Goal: Task Accomplishment & Management: Manage account settings

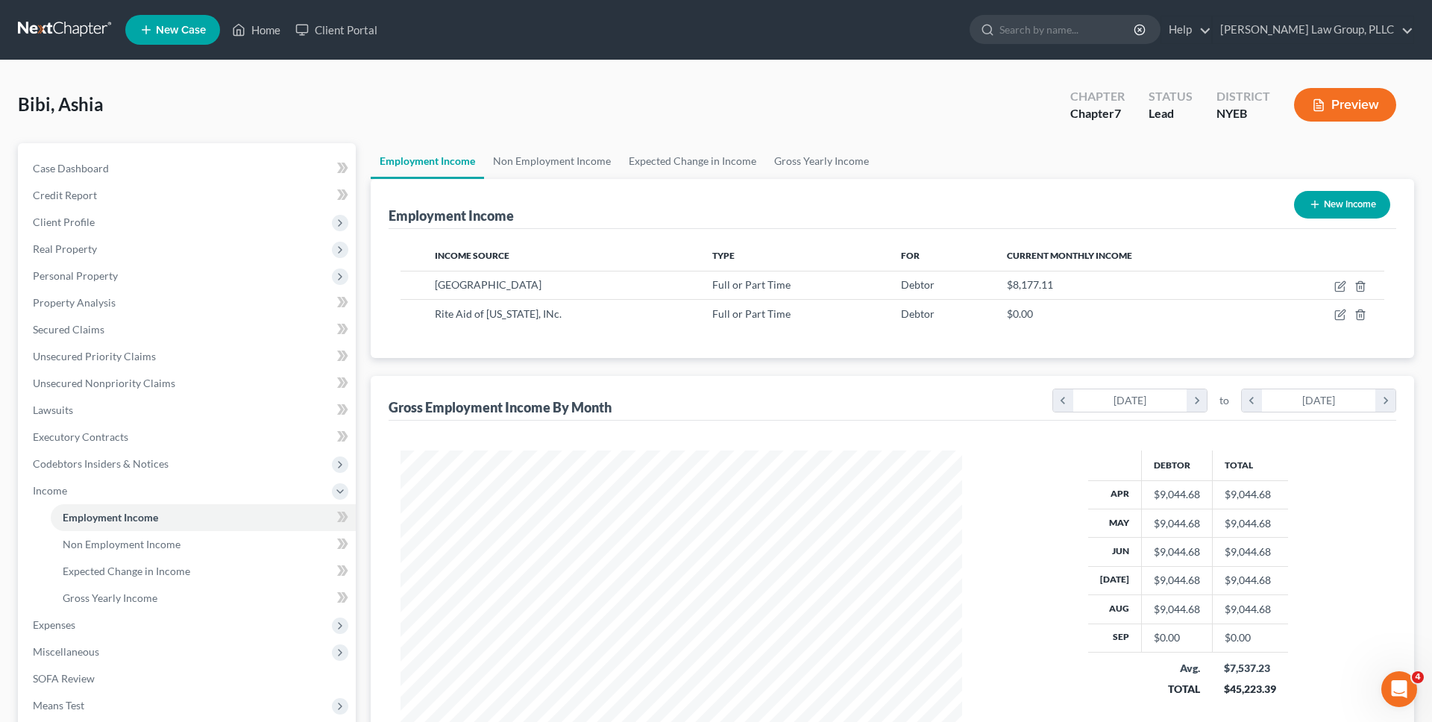
click at [93, 35] on link at bounding box center [65, 29] width 95 height 27
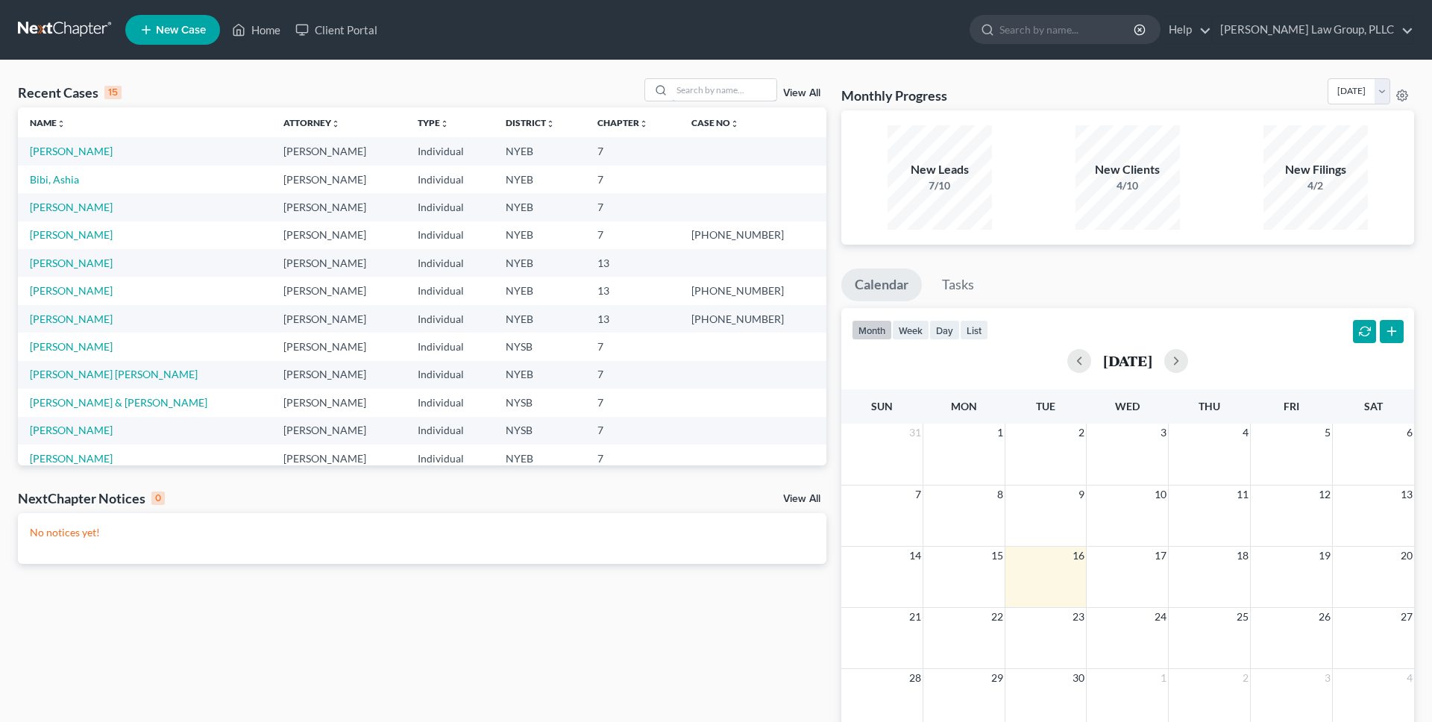
click at [728, 90] on input "search" at bounding box center [724, 90] width 104 height 22
type input "lynch"
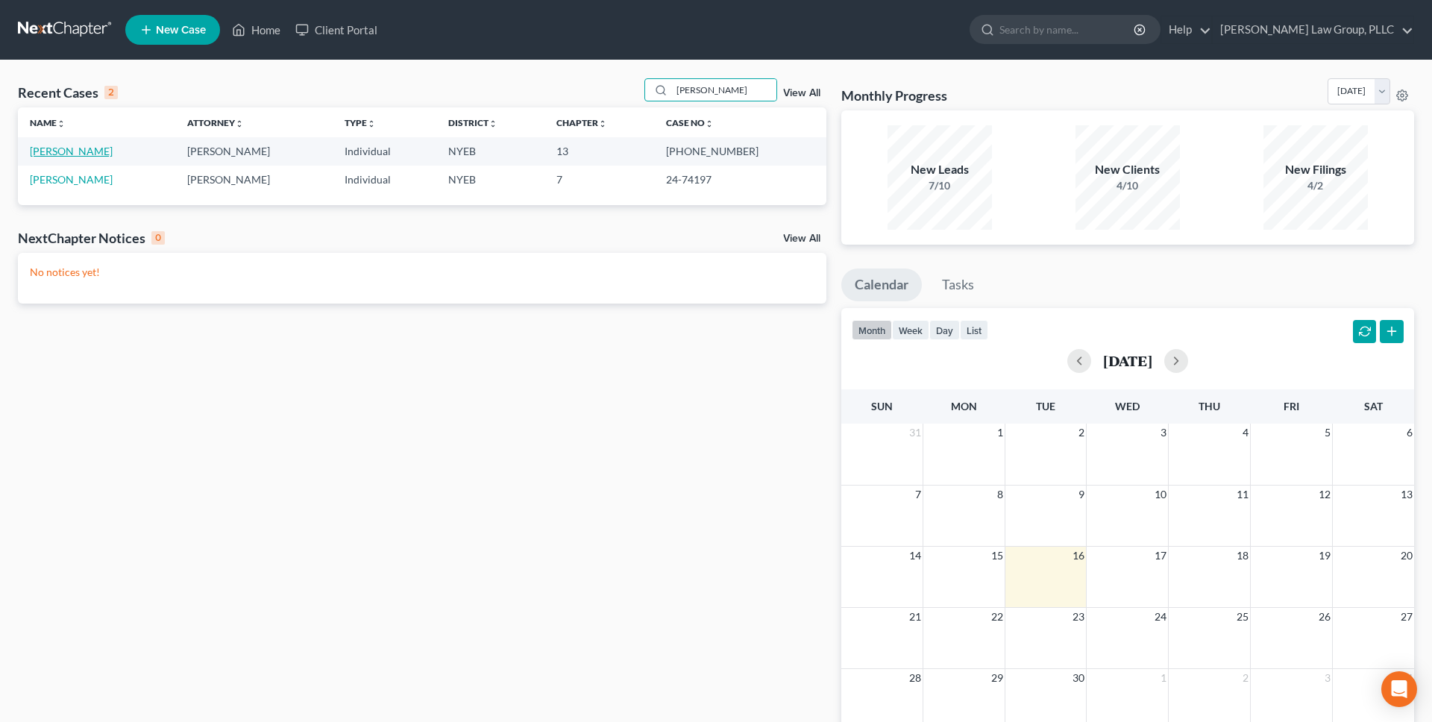
click at [69, 151] on link "[PERSON_NAME]" at bounding box center [71, 151] width 83 height 13
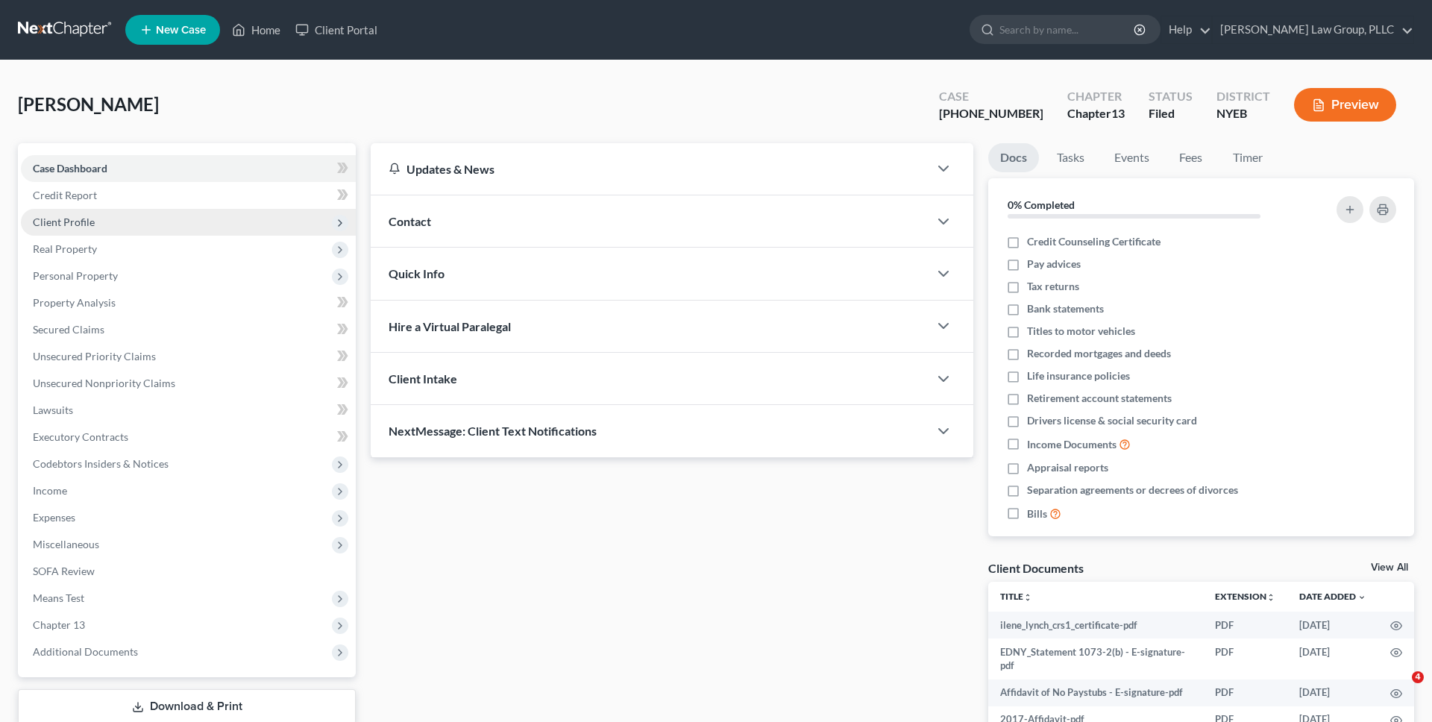
click at [108, 222] on span "Client Profile" at bounding box center [188, 222] width 335 height 27
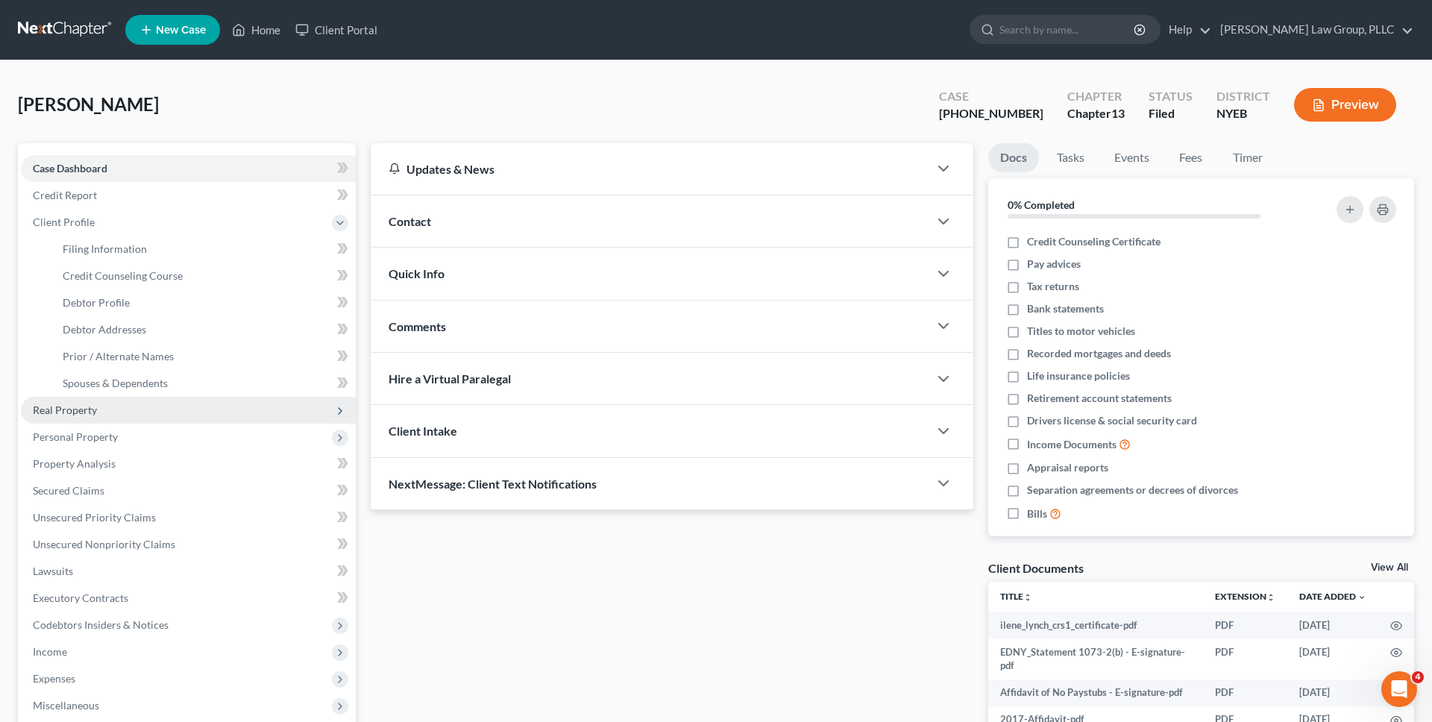
click at [137, 409] on span "Real Property" at bounding box center [188, 410] width 335 height 27
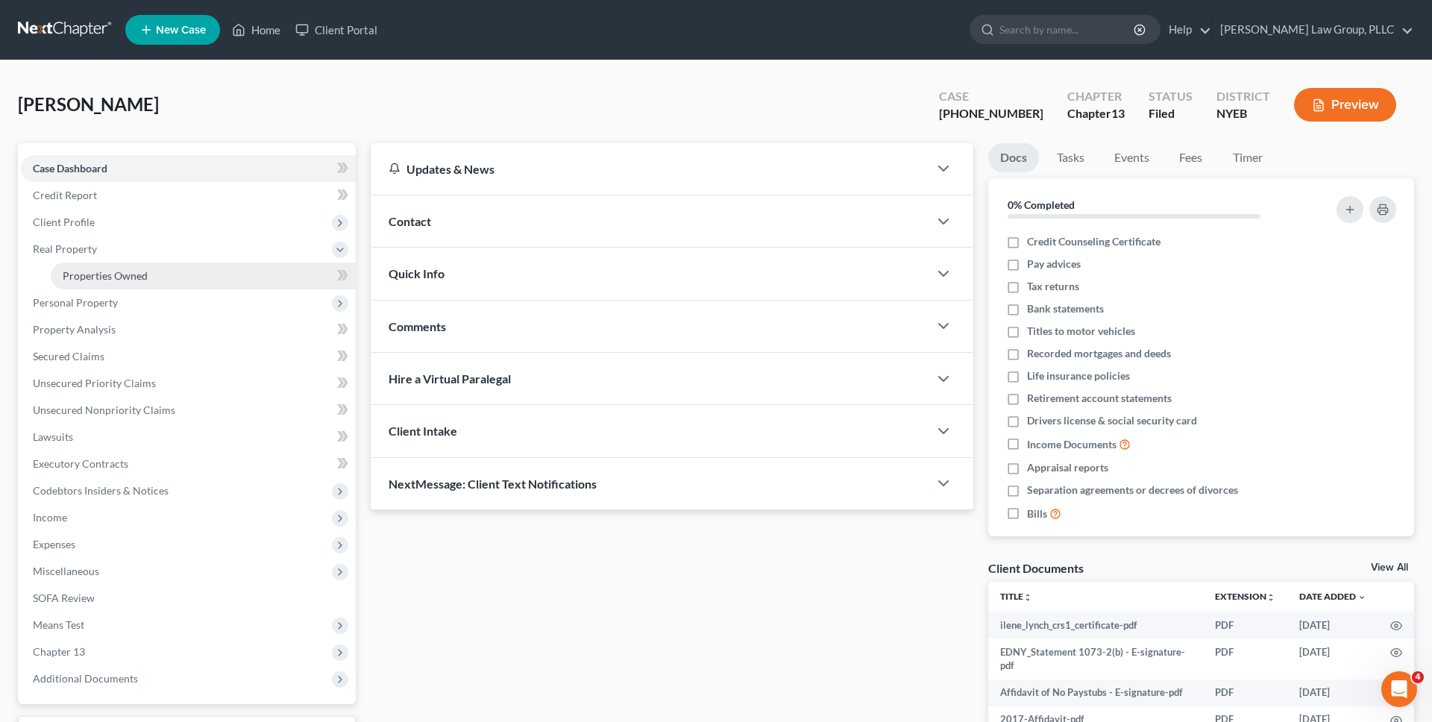
click at [146, 272] on link "Properties Owned" at bounding box center [203, 276] width 305 height 27
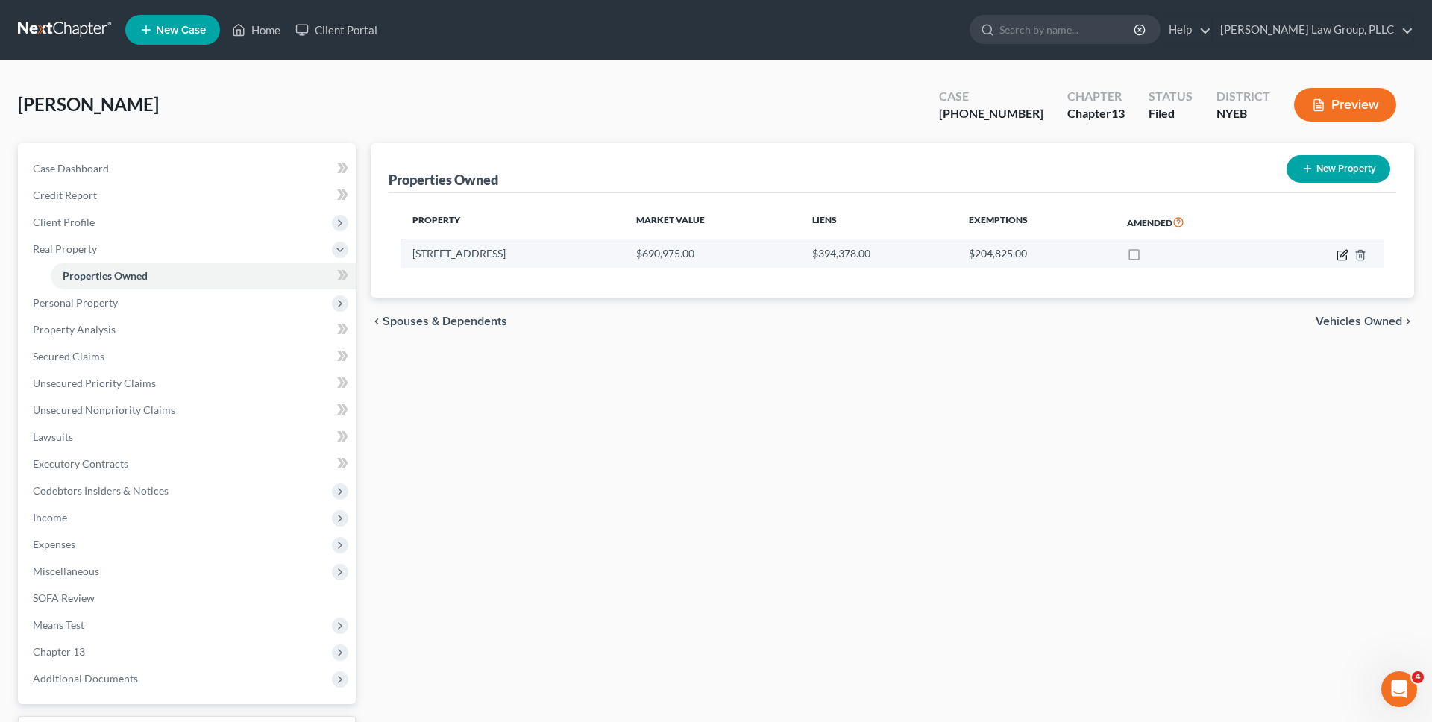
click at [1343, 256] on icon "button" at bounding box center [1343, 255] width 12 height 12
select select "35"
select select "0"
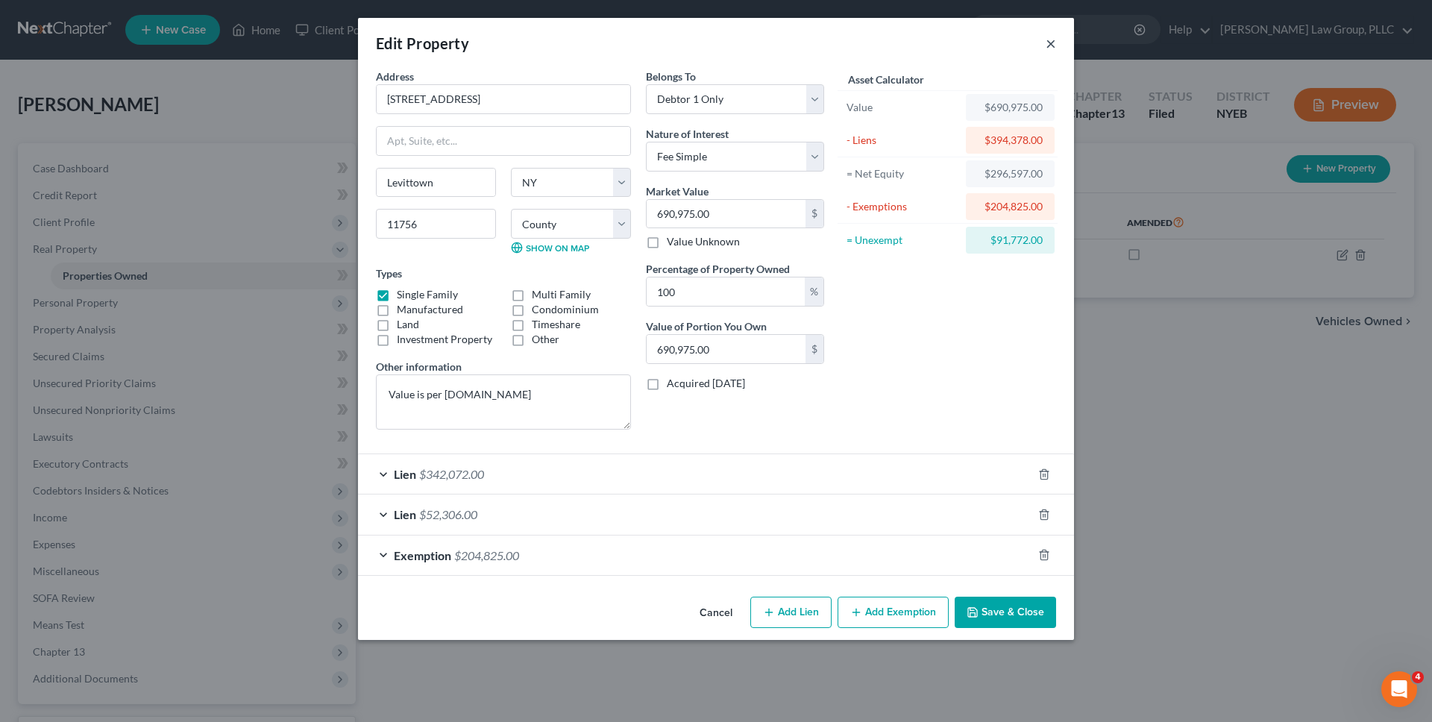
click at [1050, 46] on button "×" at bounding box center [1051, 43] width 10 height 18
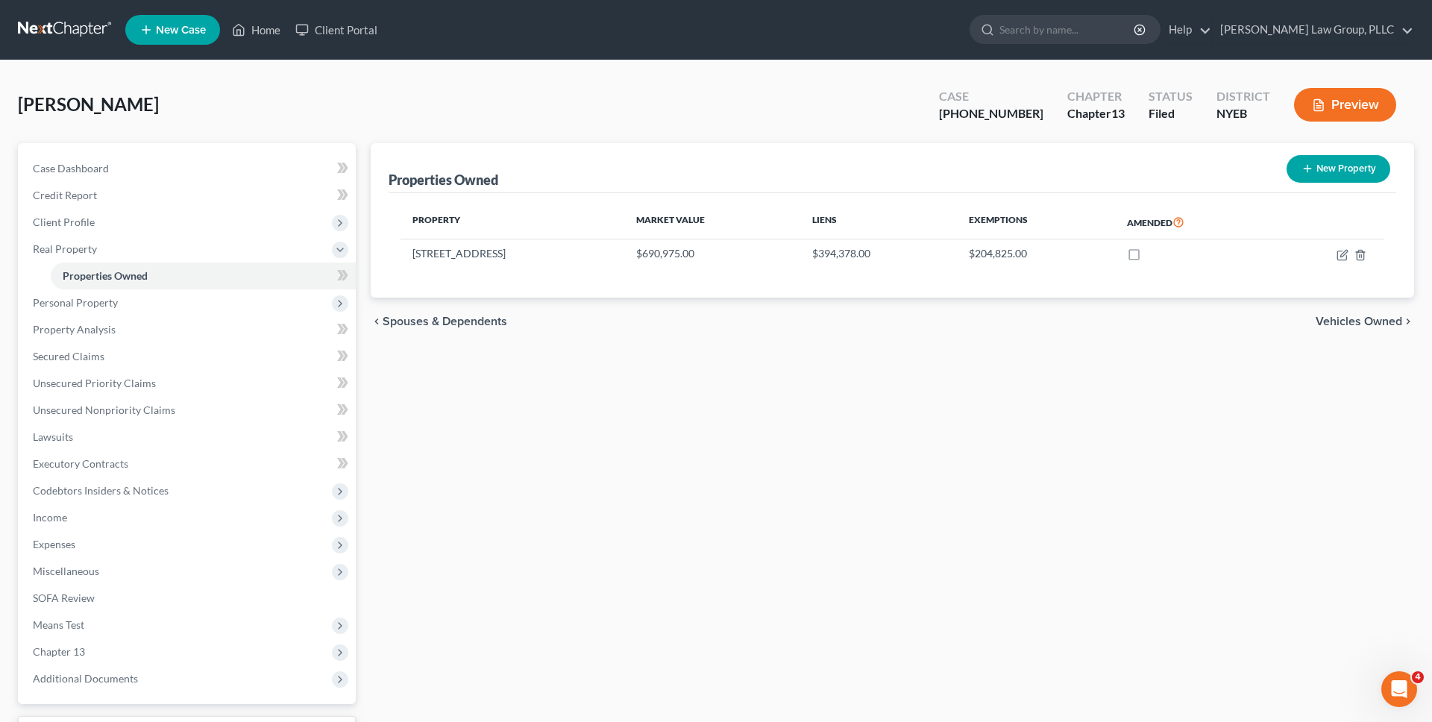
click at [94, 25] on link at bounding box center [65, 29] width 95 height 27
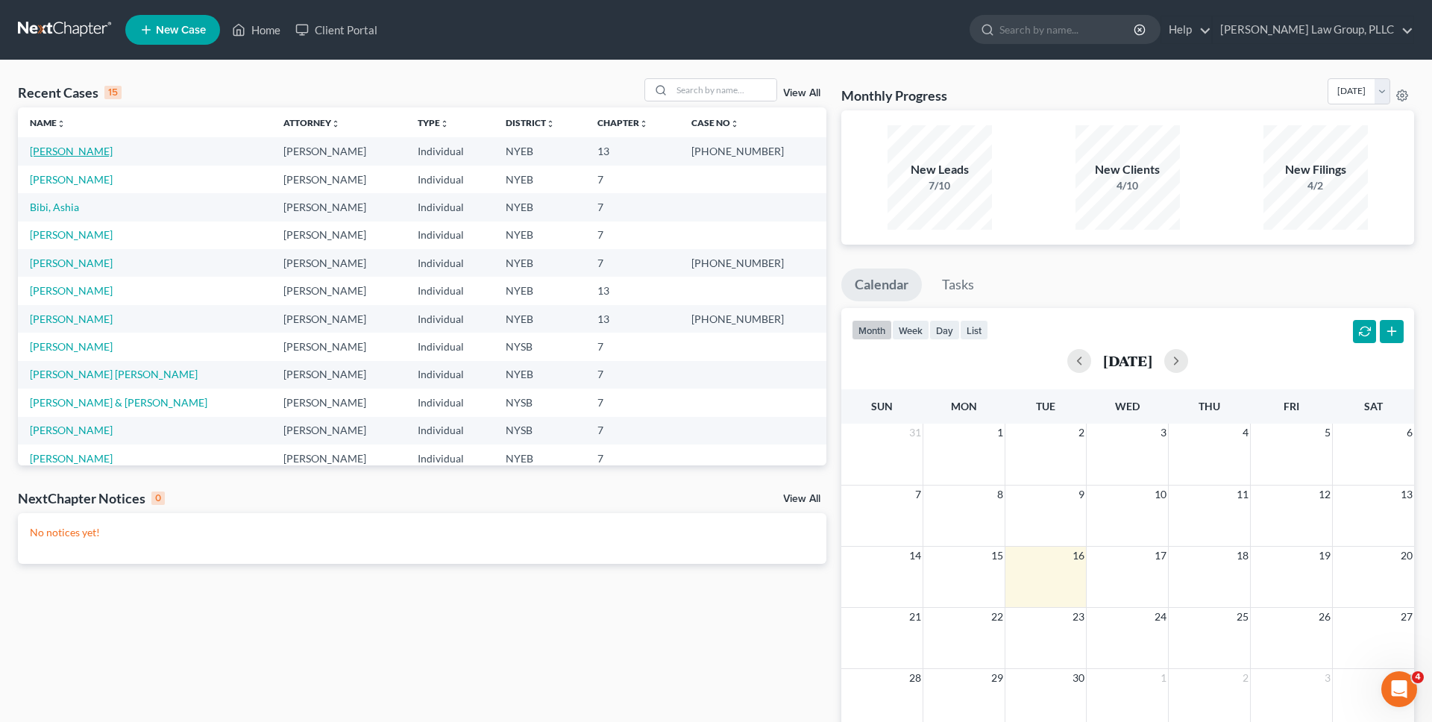
click at [73, 150] on link "[PERSON_NAME]" at bounding box center [71, 151] width 83 height 13
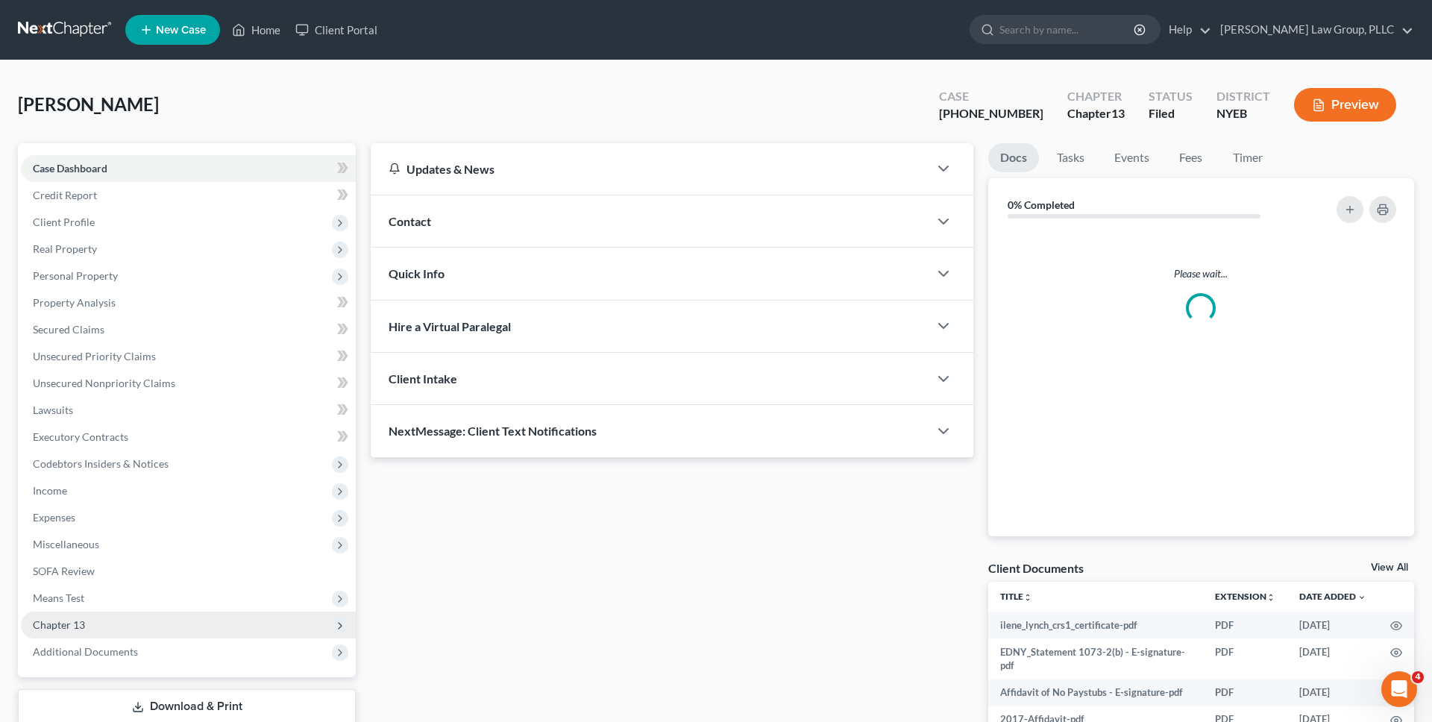
click at [180, 621] on span "Chapter 13" at bounding box center [188, 625] width 335 height 27
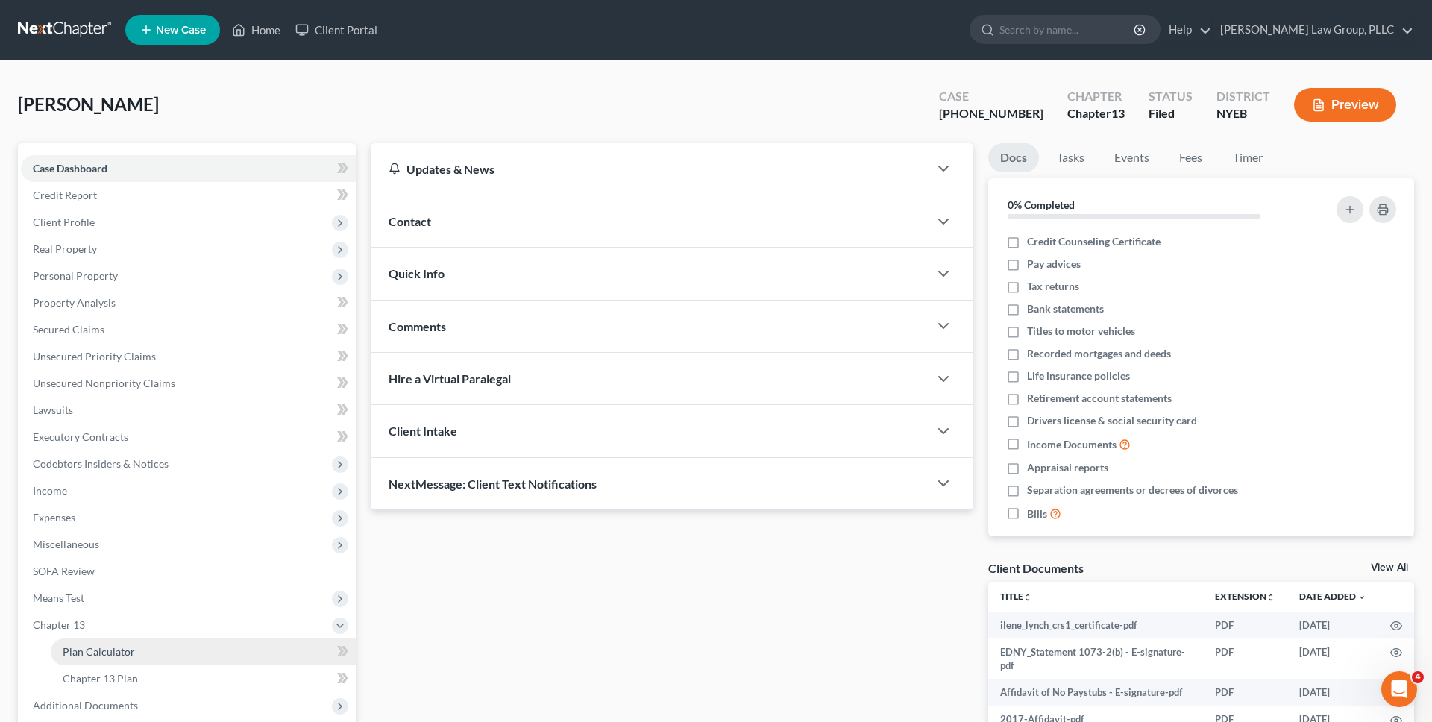
click at [184, 652] on link "Plan Calculator" at bounding box center [203, 652] width 305 height 27
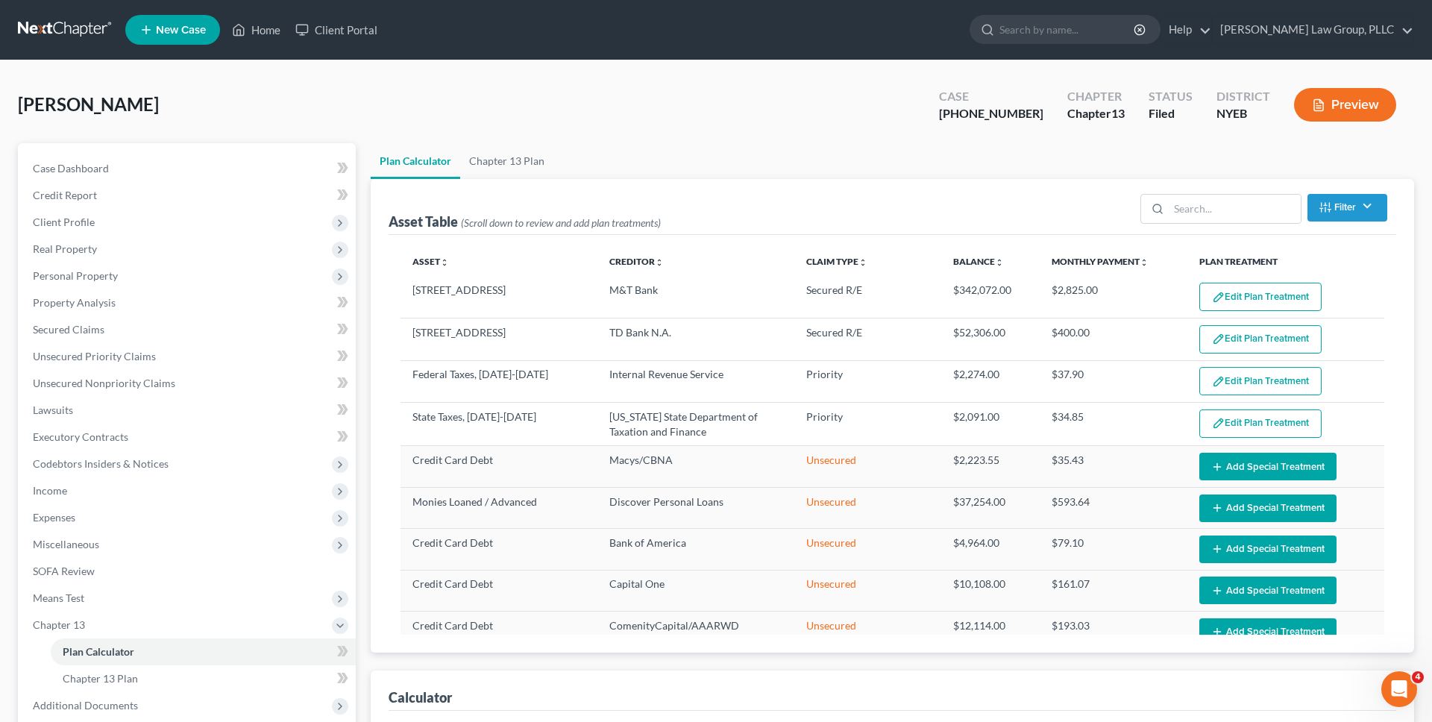
select select "59"
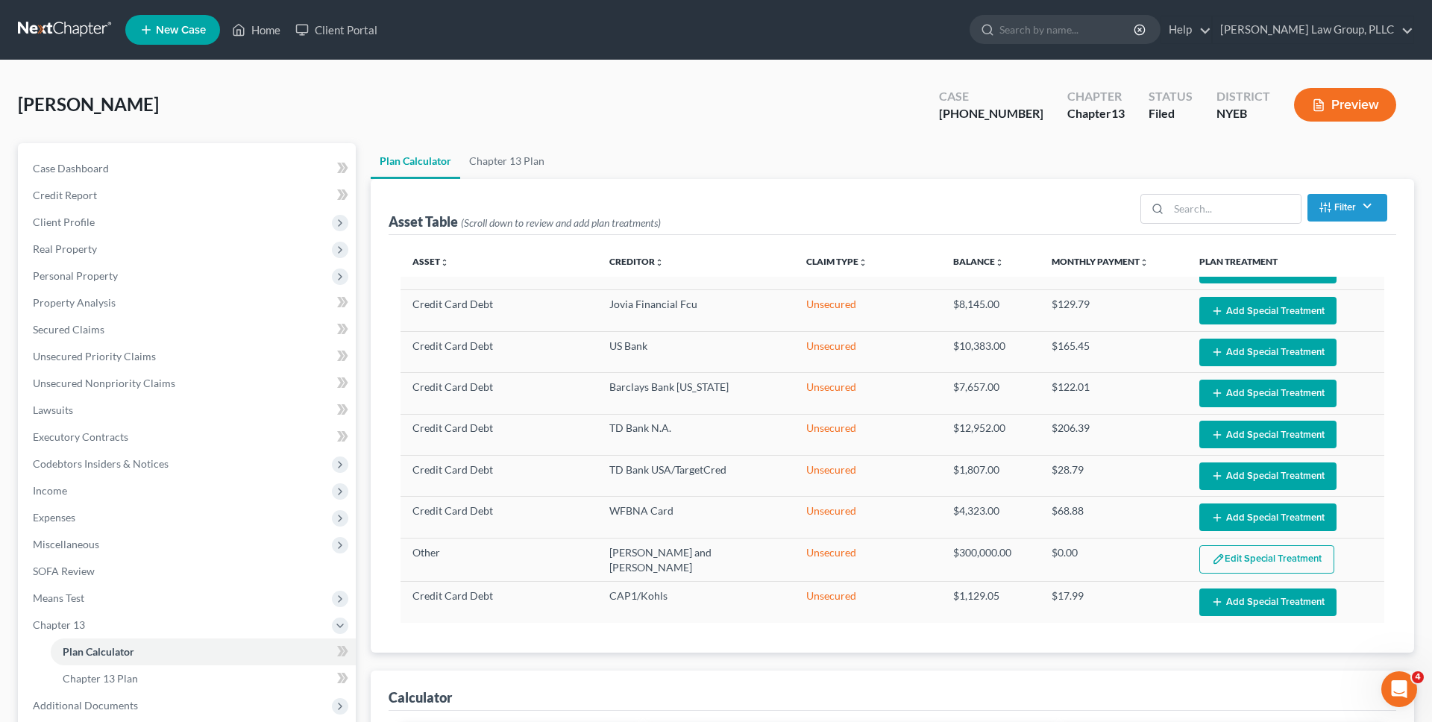
click at [83, 30] on link at bounding box center [65, 29] width 95 height 27
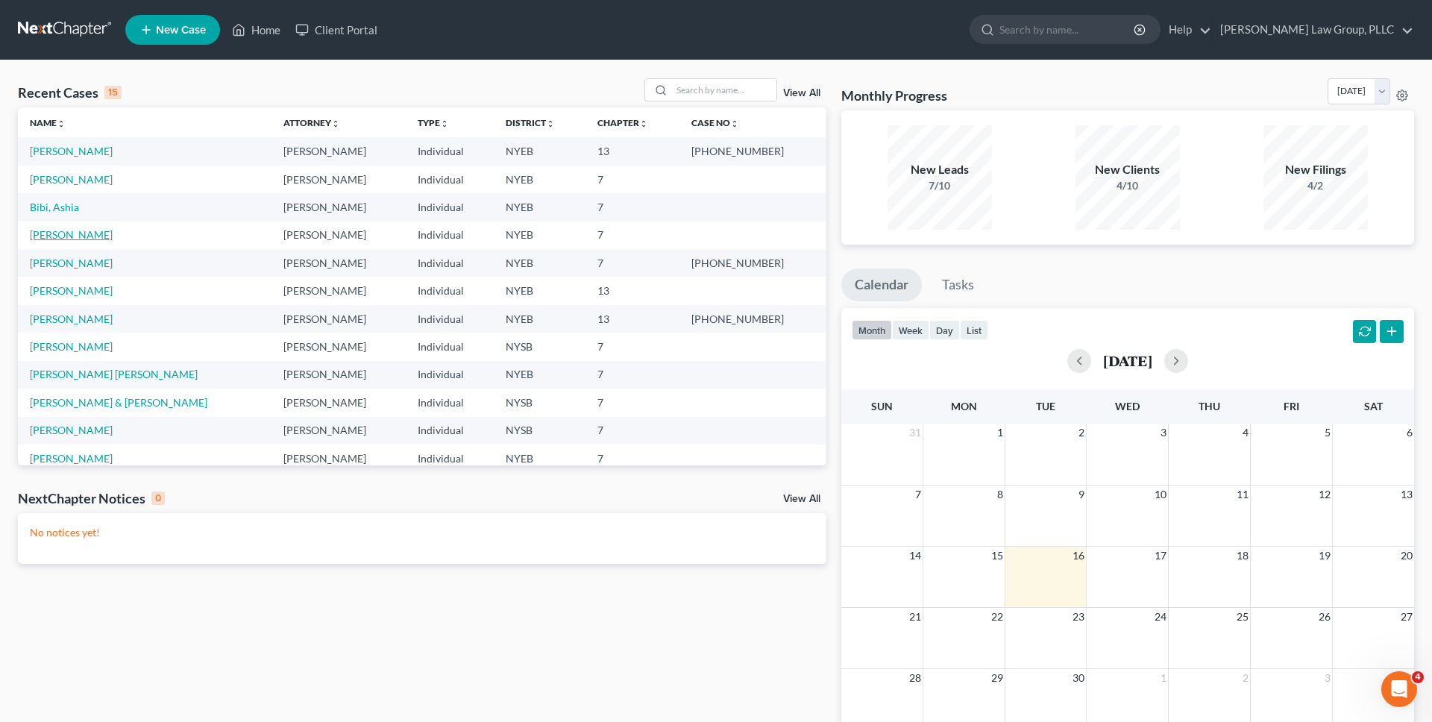
click at [65, 232] on link "[PERSON_NAME]" at bounding box center [71, 234] width 83 height 13
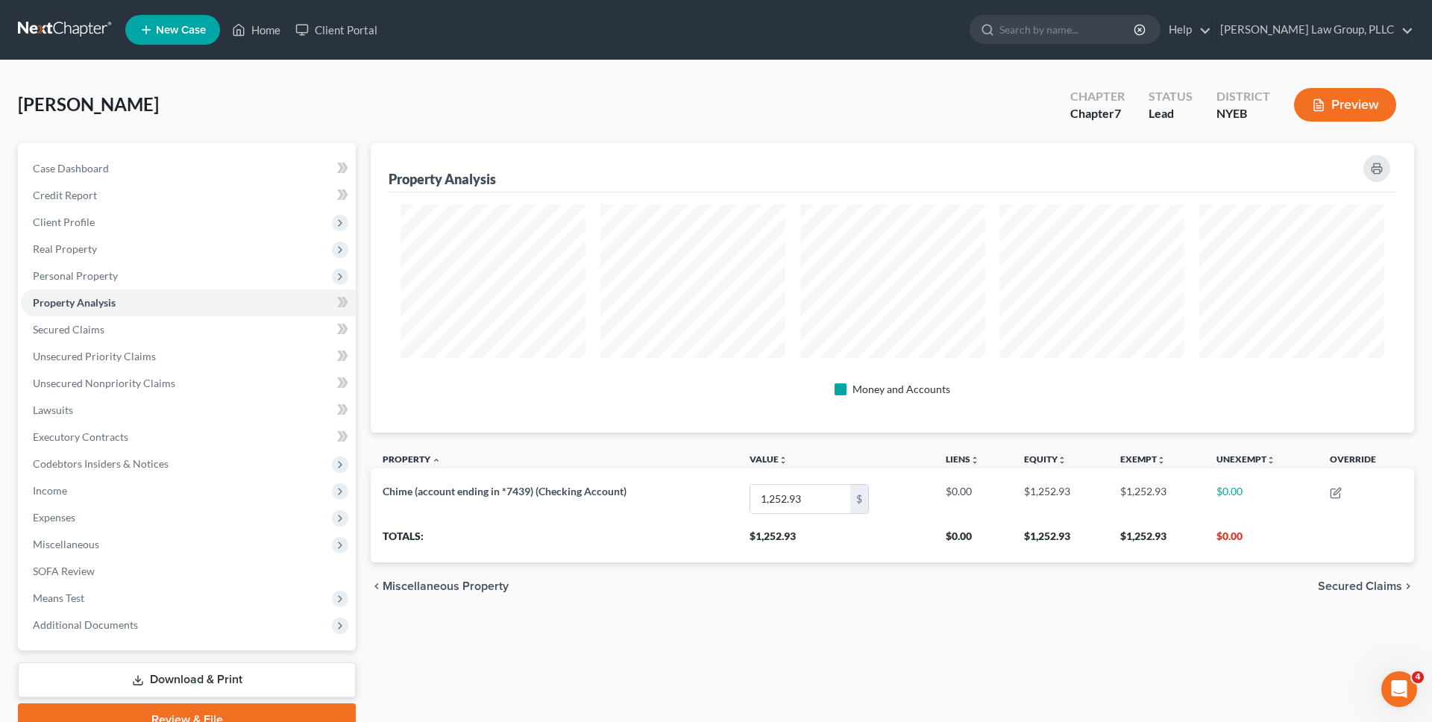
scroll to position [289, 1044]
click at [109, 282] on span "Personal Property" at bounding box center [188, 276] width 335 height 27
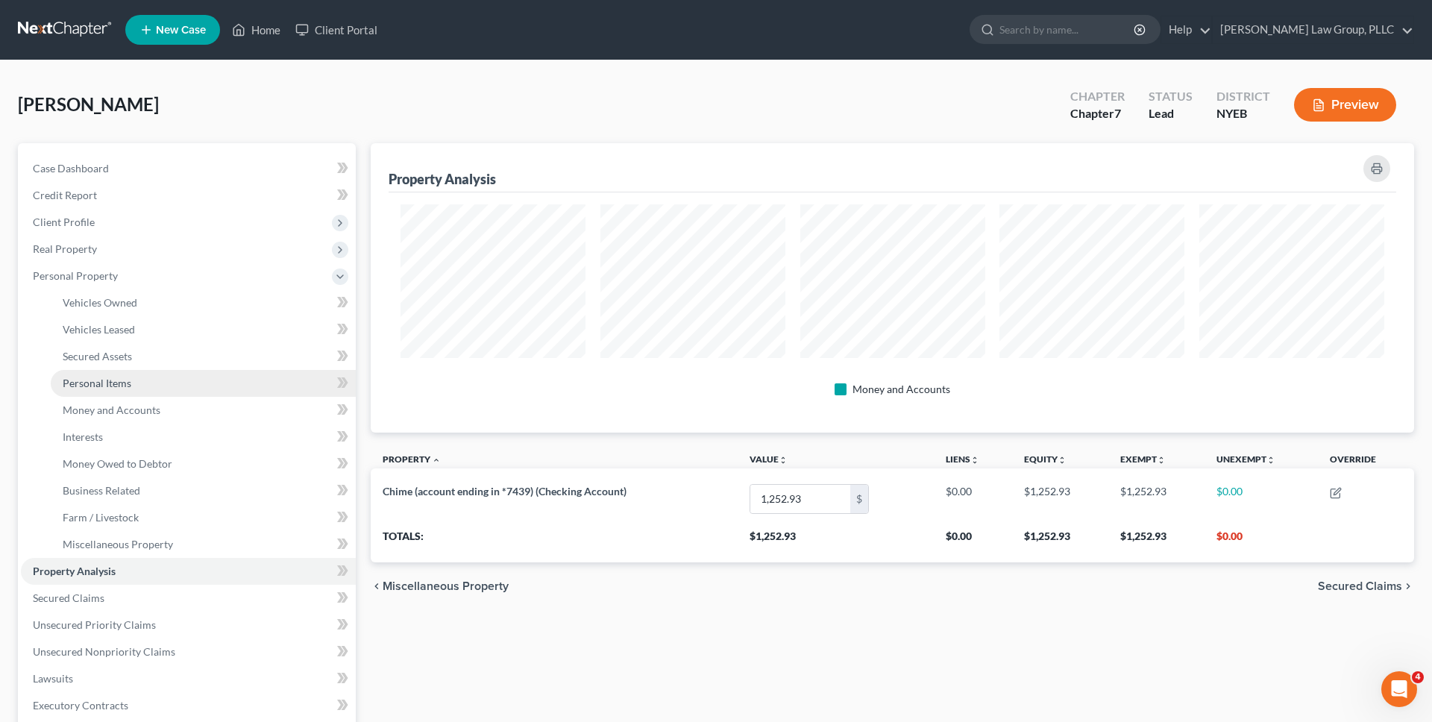
click at [110, 385] on span "Personal Items" at bounding box center [97, 383] width 69 height 13
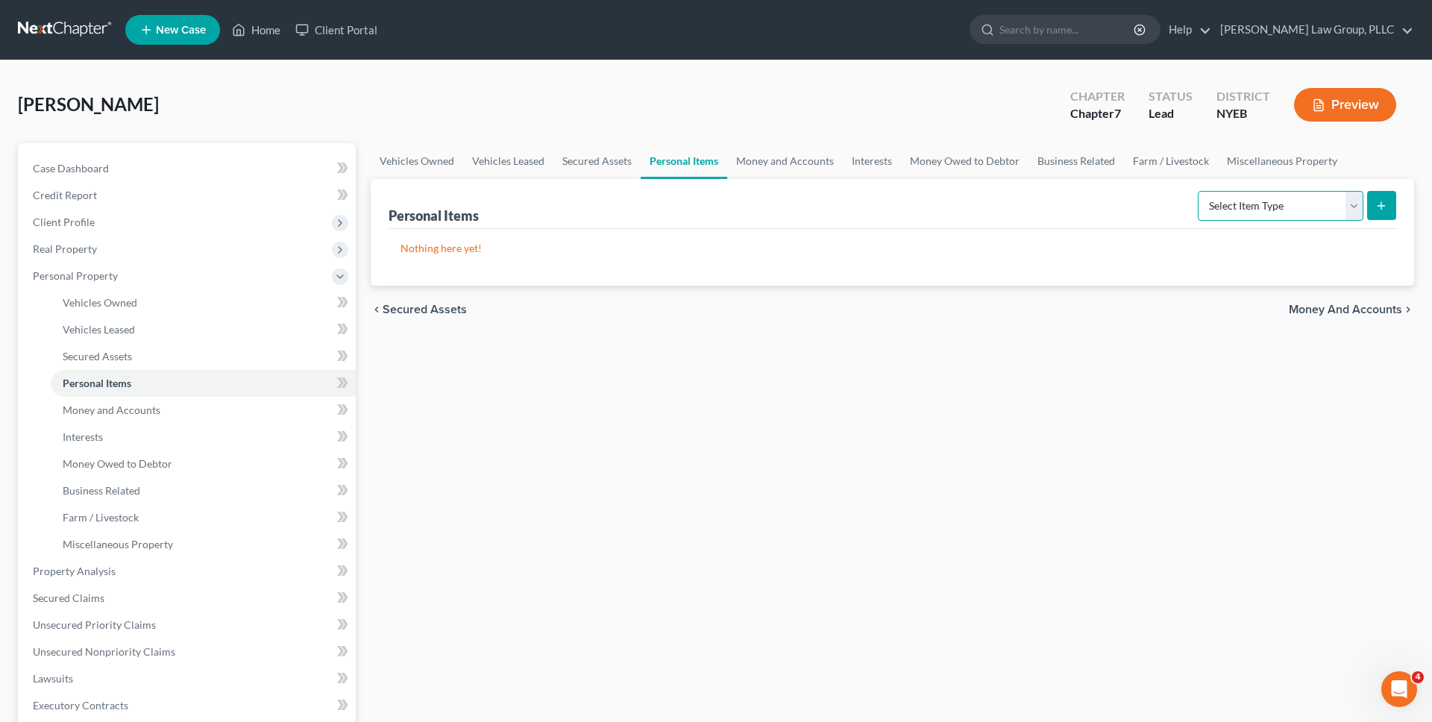
click at [1232, 214] on select "Select Item Type Clothing Collectibles Of Value Electronics Firearms Household …" at bounding box center [1281, 206] width 166 height 30
select select "clothing"
click at [1200, 191] on select "Select Item Type Clothing Collectibles Of Value Electronics Firearms Household …" at bounding box center [1281, 206] width 166 height 30
click at [1389, 213] on button "submit" at bounding box center [1381, 205] width 29 height 29
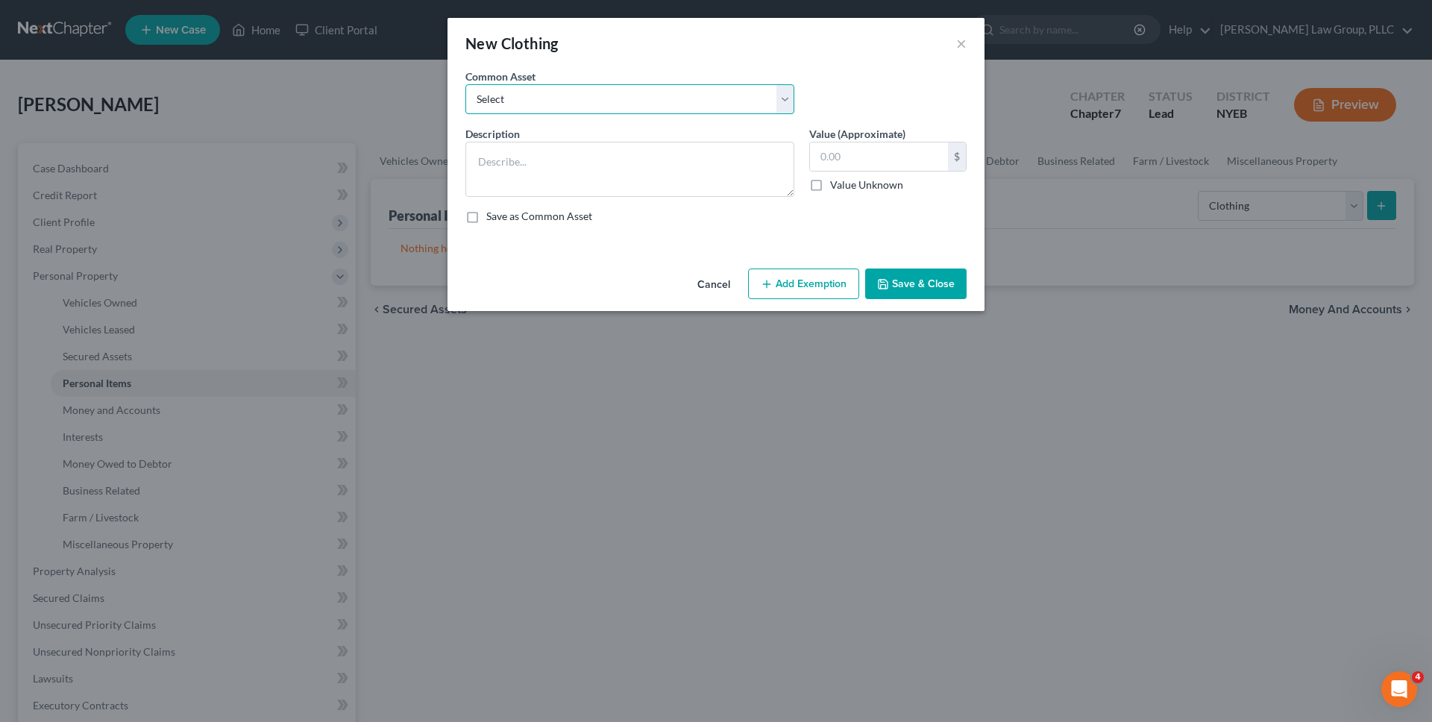
click at [713, 110] on select "Select Clothing" at bounding box center [629, 99] width 329 height 30
select select "0"
click at [465, 84] on select "Select Clothing" at bounding box center [629, 99] width 329 height 30
type textarea "Clothing"
type input "400.00"
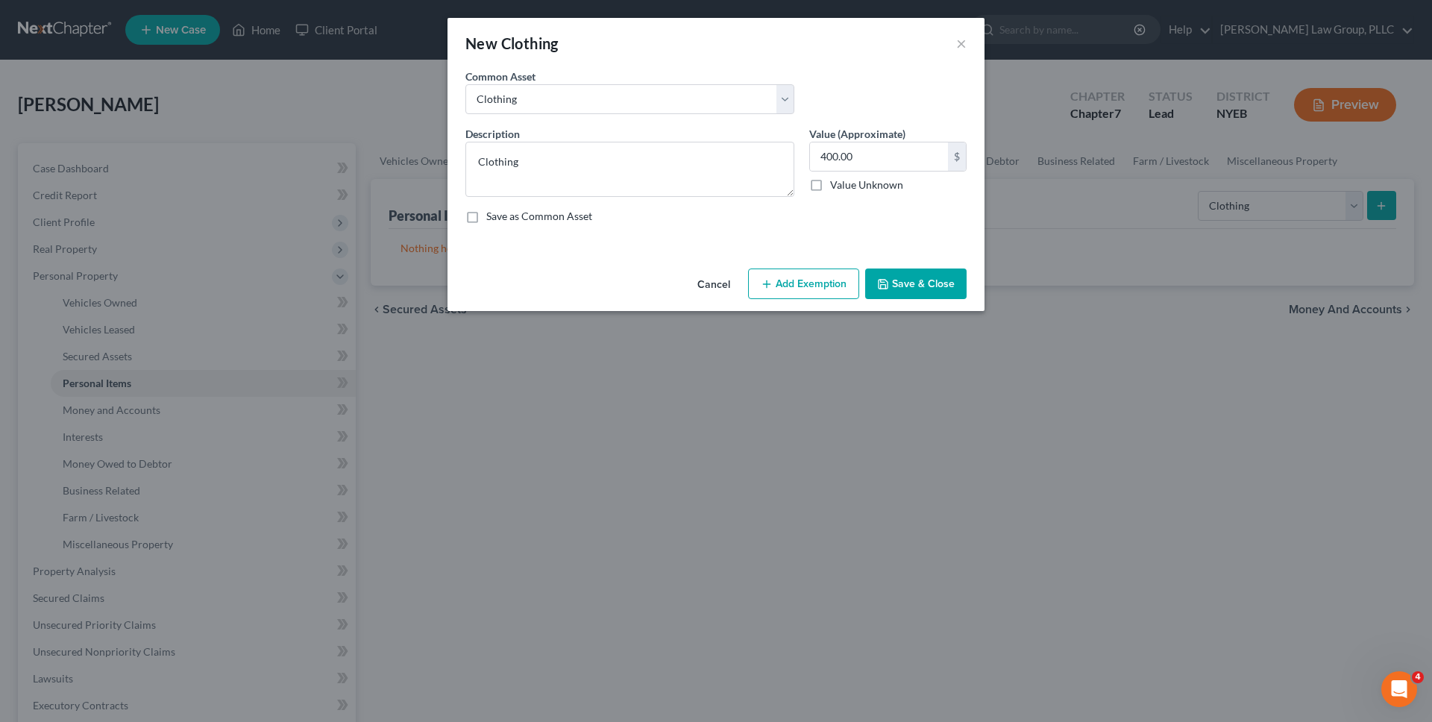
click at [814, 269] on button "Add Exemption" at bounding box center [803, 284] width 111 height 31
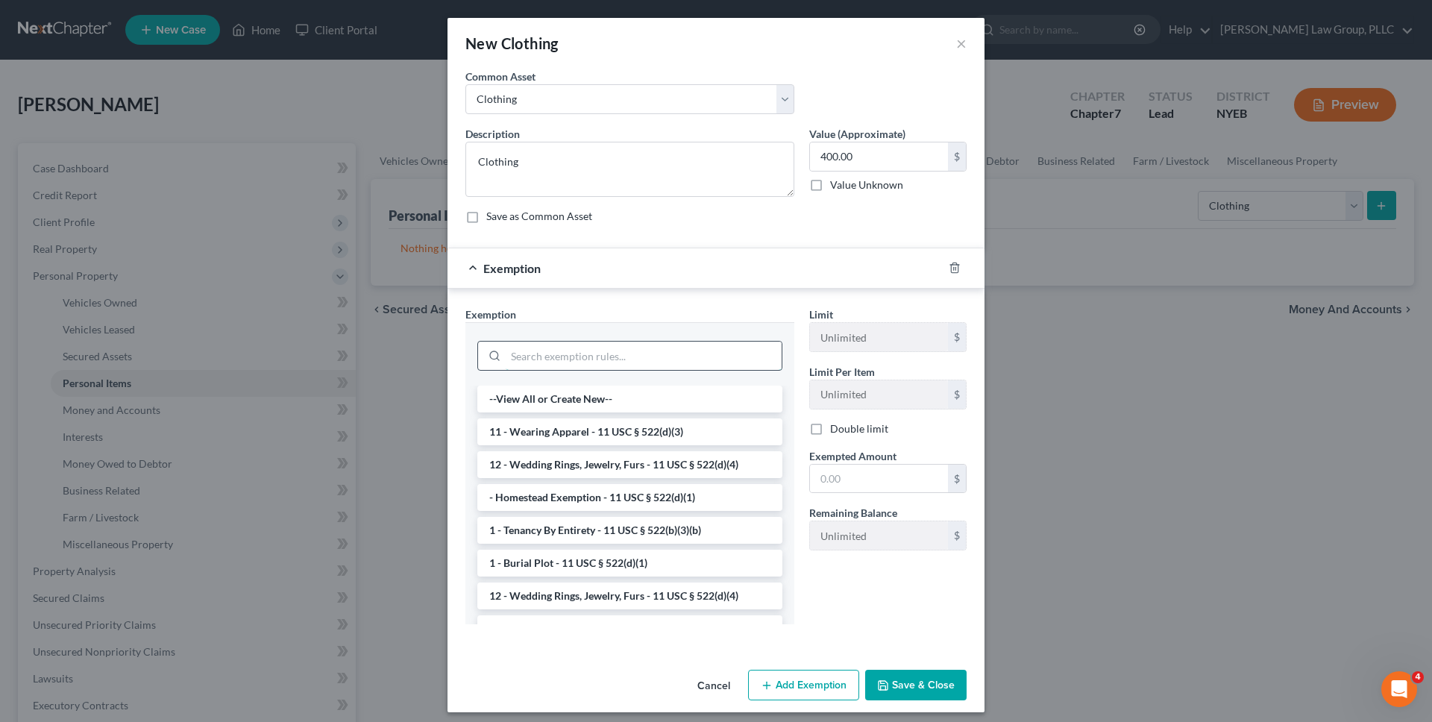
click at [662, 345] on input "search" at bounding box center [644, 356] width 276 height 28
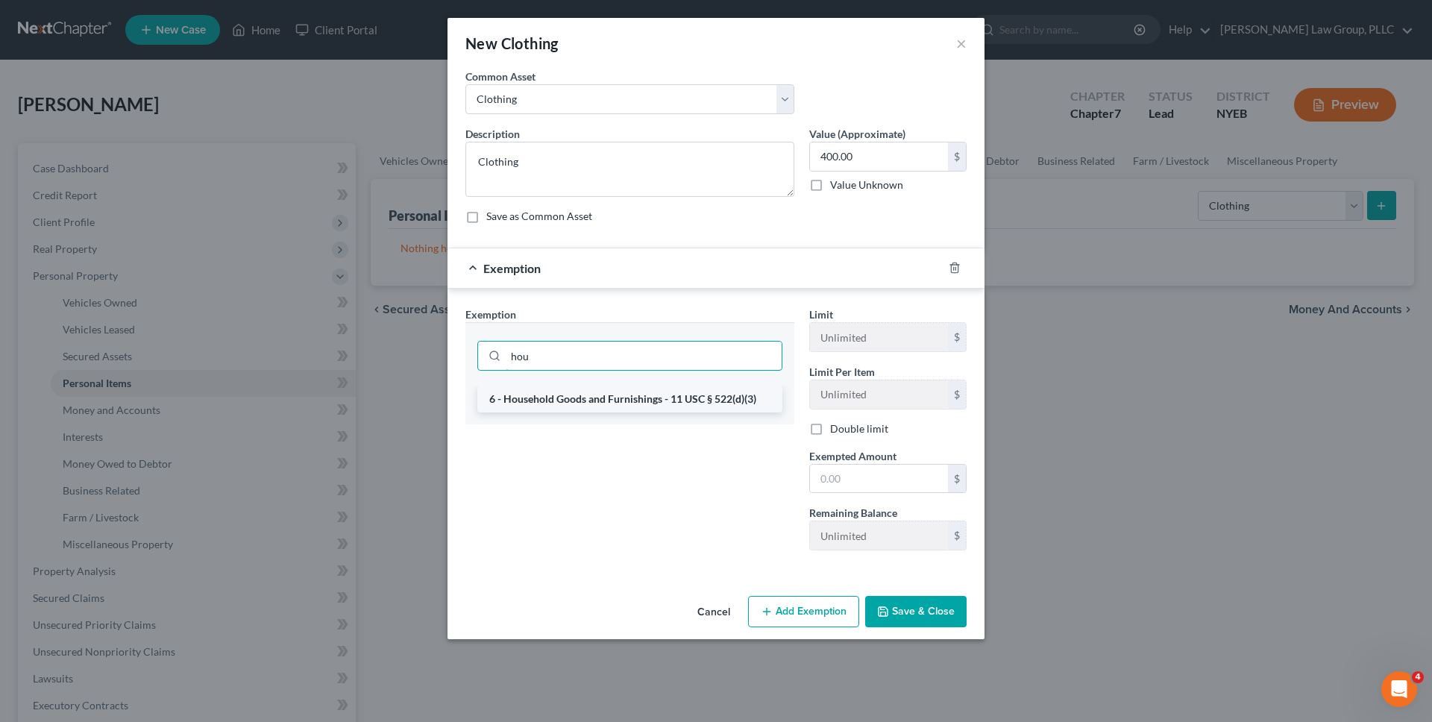
type input "hou"
click at [659, 403] on li "6 - Household Goods and Furnishings - 11 USC § 522(d)(3)" at bounding box center [629, 399] width 305 height 27
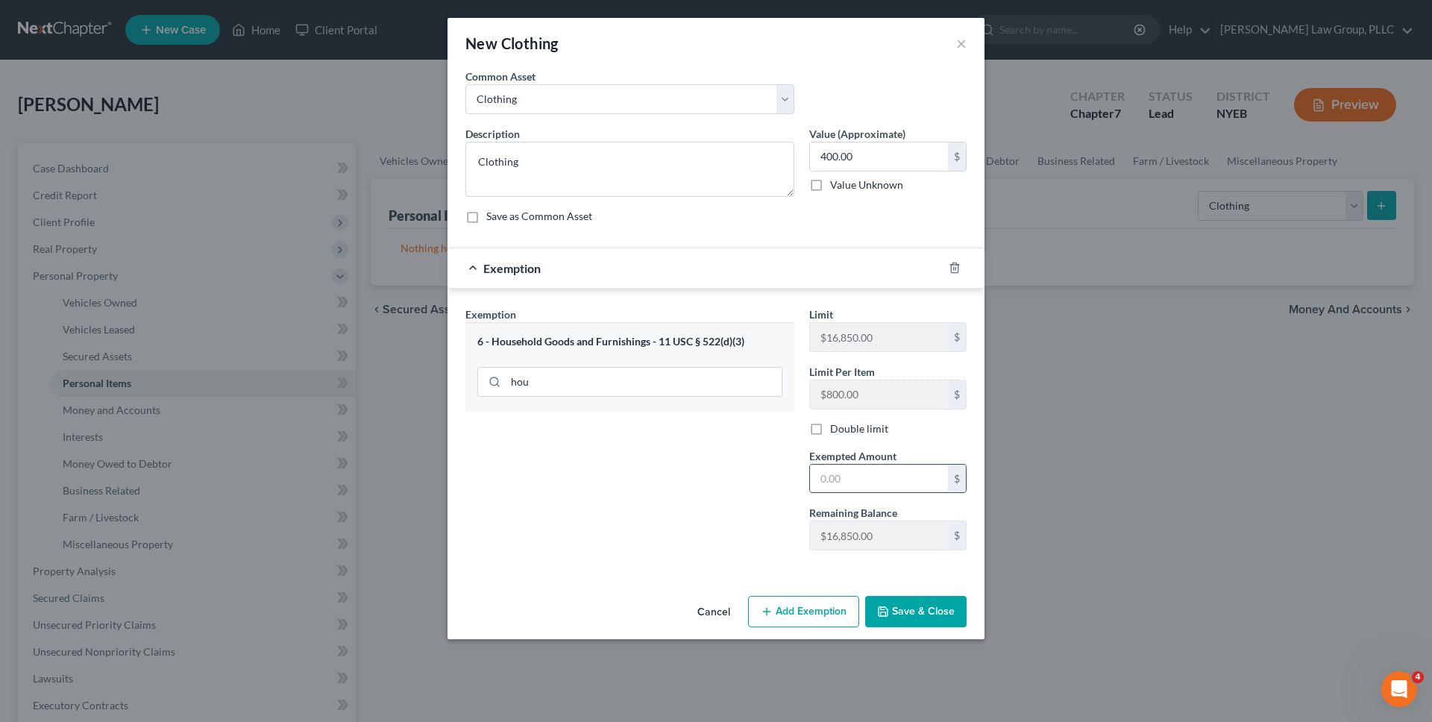
click at [824, 479] on input "text" at bounding box center [879, 479] width 138 height 28
type input "400"
click at [919, 612] on button "Save & Close" at bounding box center [915, 611] width 101 height 31
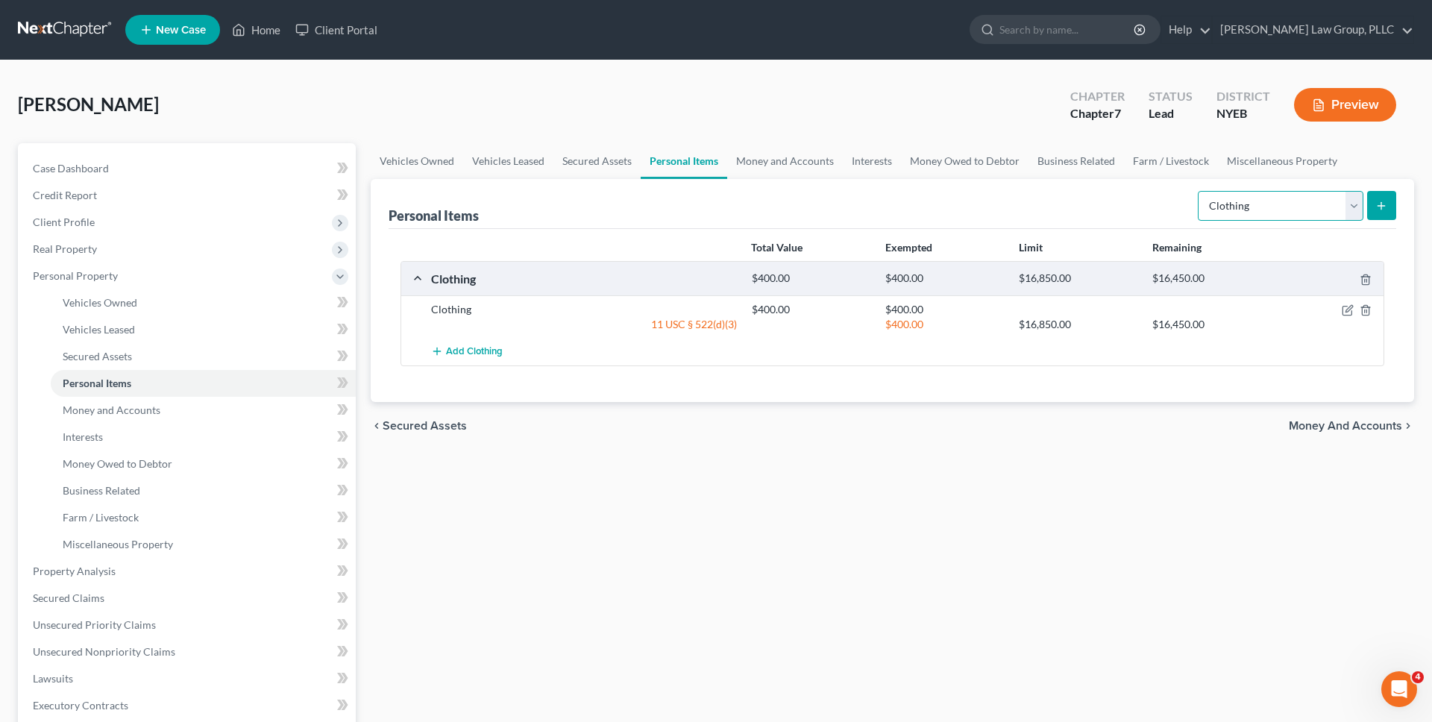
click at [1265, 209] on select "Select Item Type Clothing Collectibles Of Value Electronics Firearms Household …" at bounding box center [1281, 206] width 166 height 30
select select "electronics"
click at [1200, 191] on select "Select Item Type Clothing Collectibles Of Value Electronics Firearms Household …" at bounding box center [1281, 206] width 166 height 30
click at [1377, 201] on icon "submit" at bounding box center [1382, 206] width 12 height 12
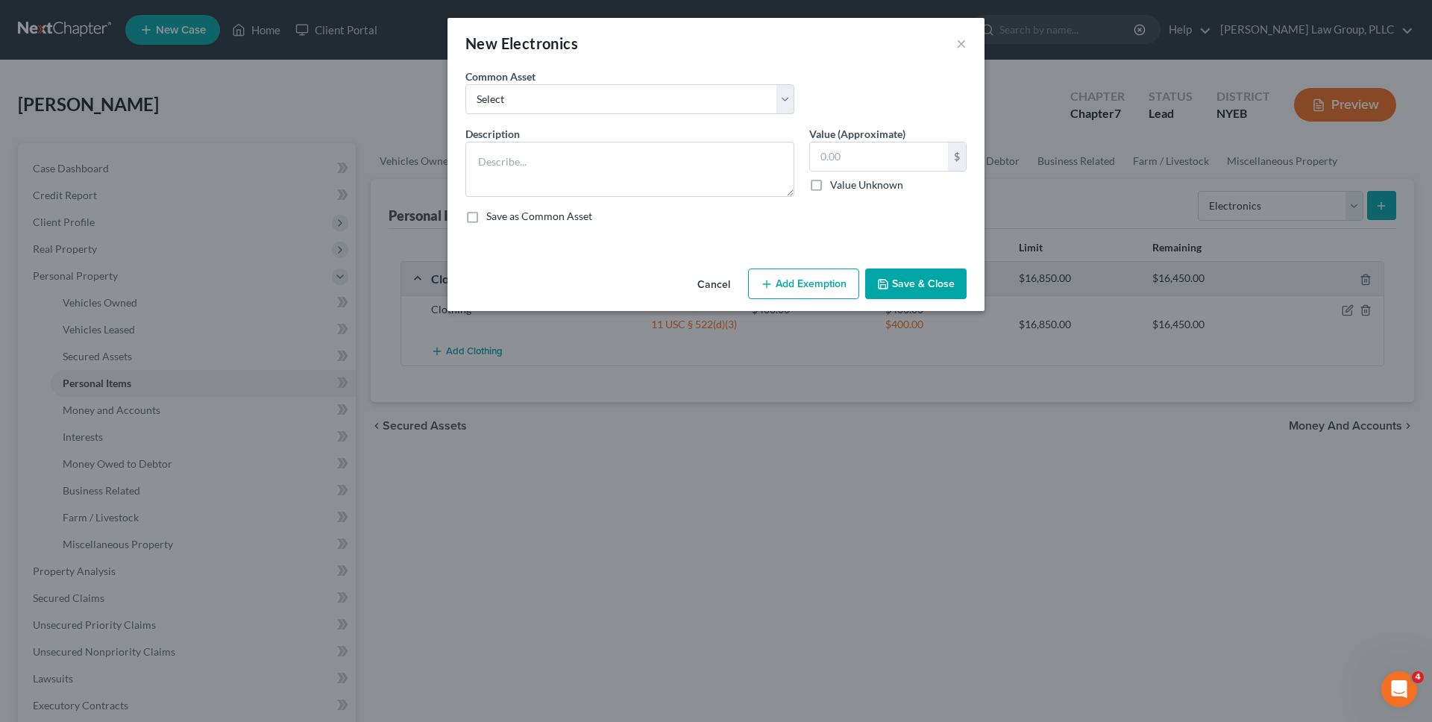
click at [742, 82] on div "Common Asset Select TV, Cell phone, Computer TV, Cell phone, Computer TV, Cell …" at bounding box center [630, 92] width 344 height 46
click at [742, 98] on select "Select TV, Cell phone, Computer TV, Cell phone, Computer TV, Cell phone, Comput…" at bounding box center [629, 99] width 329 height 30
select select "4"
click at [465, 84] on select "Select TV, Cell phone, Computer TV, Cell phone, Computer TV, Cell phone, Comput…" at bounding box center [629, 99] width 329 height 30
type textarea "TV, Cell phone, Computer"
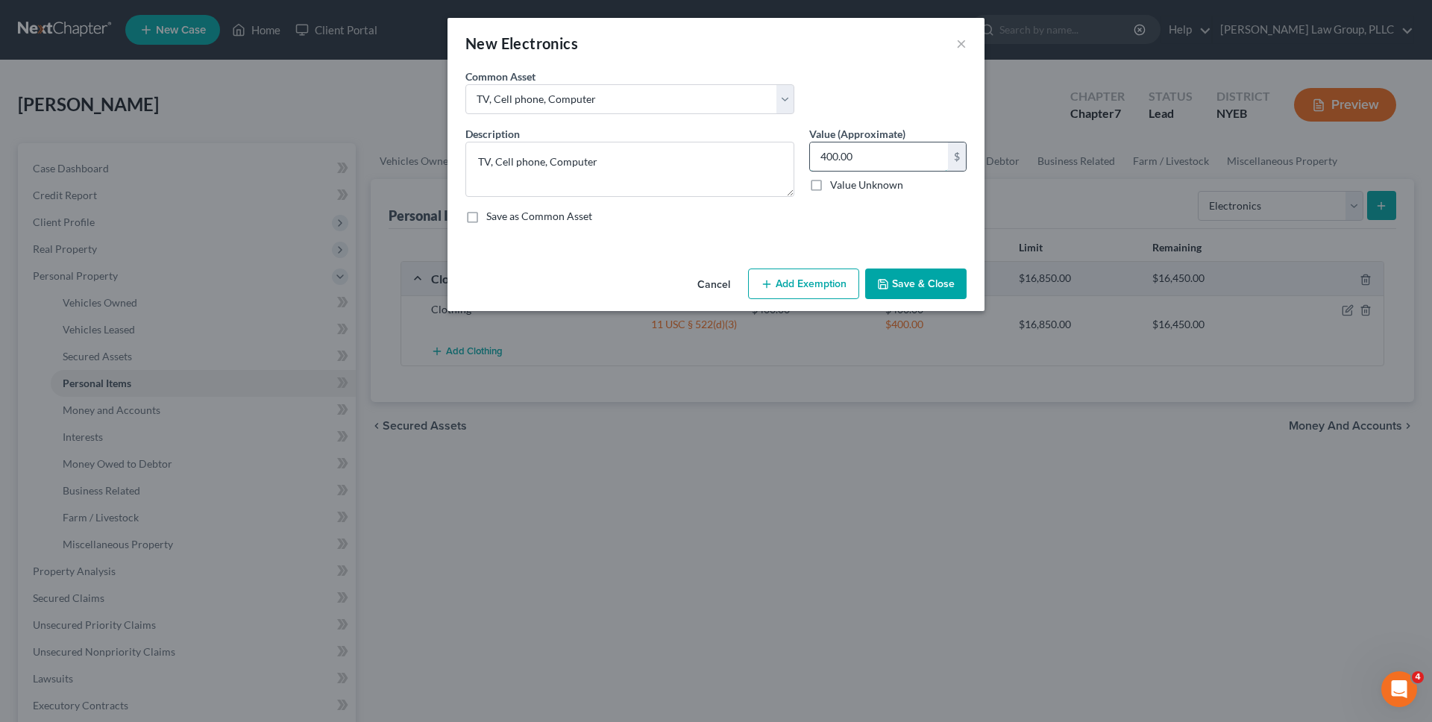
click at [865, 157] on input "400.00" at bounding box center [879, 156] width 138 height 28
type input "700"
click at [802, 283] on button "Add Exemption" at bounding box center [803, 284] width 111 height 31
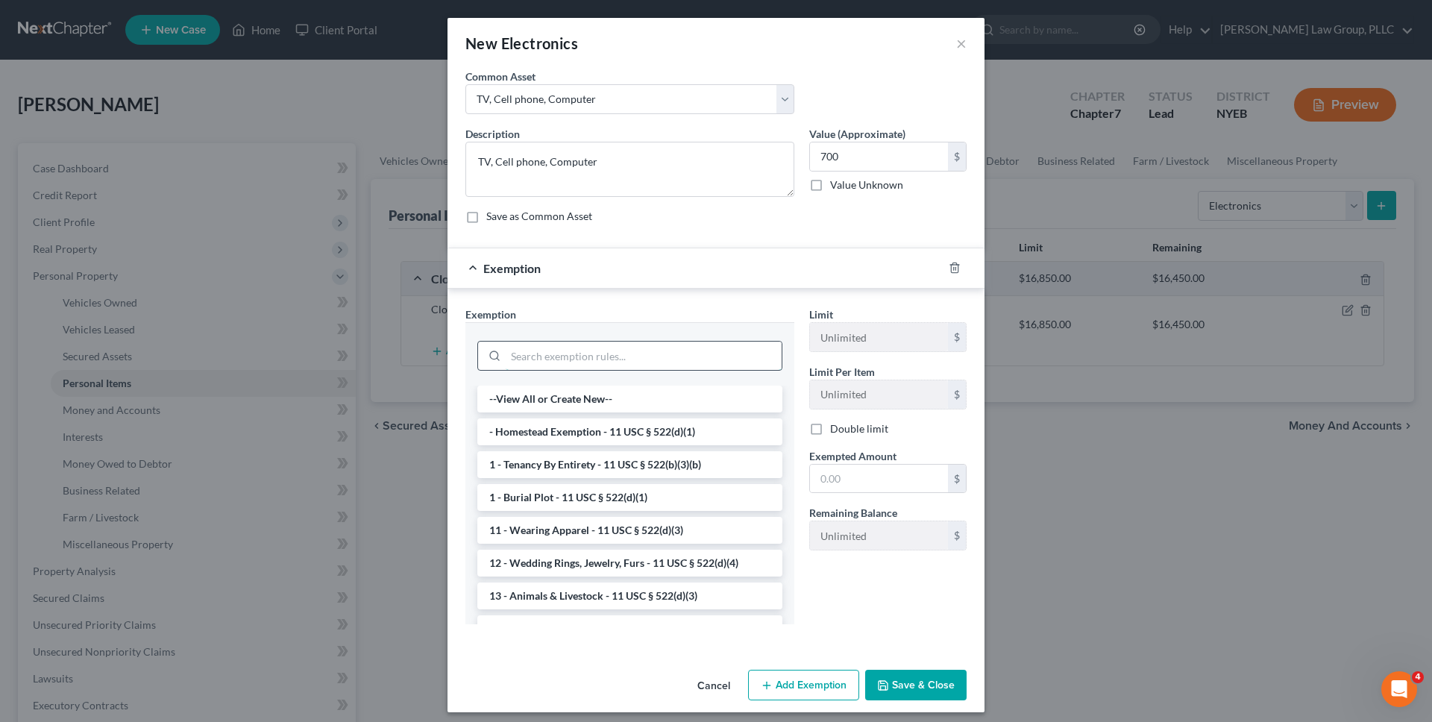
click at [705, 352] on input "search" at bounding box center [644, 356] width 276 height 28
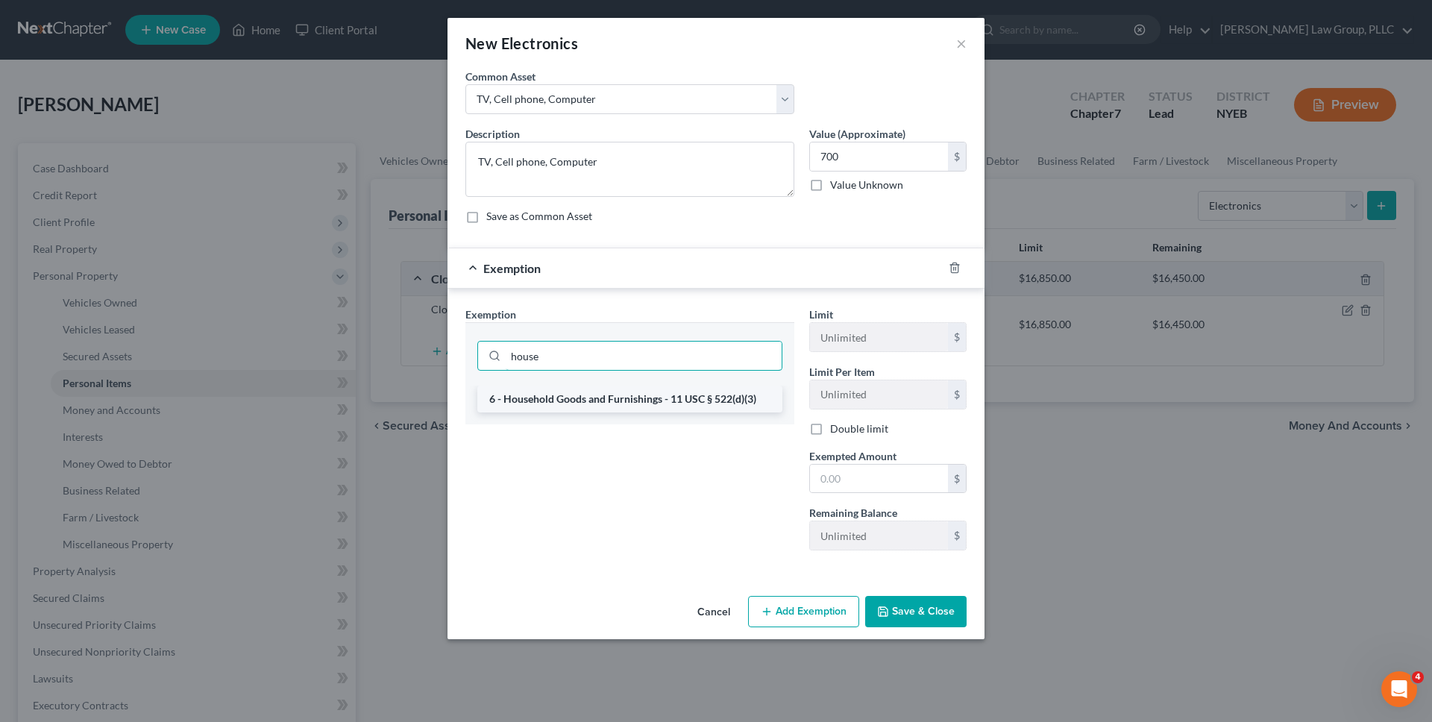
type input "house"
click at [698, 406] on li "6 - Household Goods and Furnishings - 11 USC § 522(d)(3)" at bounding box center [629, 399] width 305 height 27
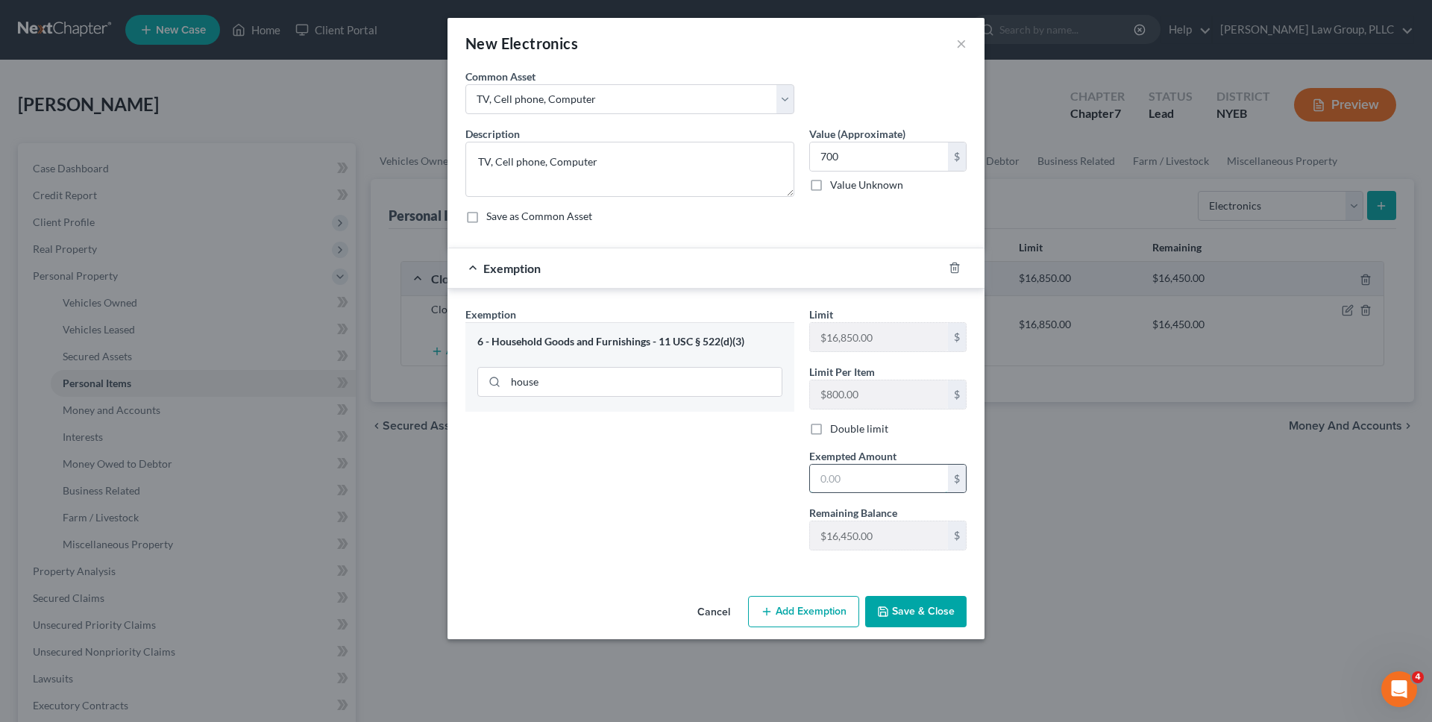
click at [824, 480] on input "text" at bounding box center [879, 479] width 138 height 28
type input "700"
click at [899, 612] on button "Save & Close" at bounding box center [915, 611] width 101 height 31
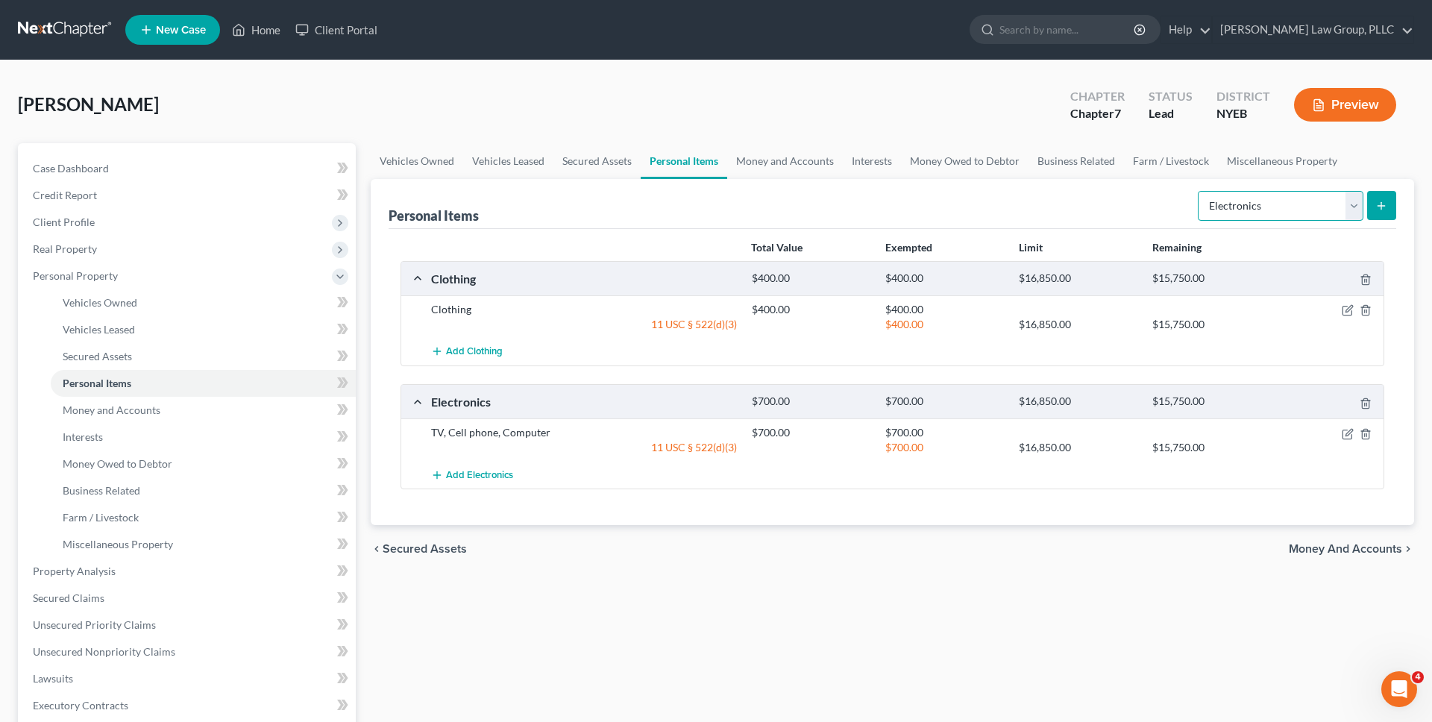
click at [1329, 212] on select "Select Item Type Clothing Collectibles Of Value Electronics Firearms Household …" at bounding box center [1281, 206] width 166 height 30
select select "household_goods"
click at [1200, 191] on select "Select Item Type Clothing Collectibles Of Value Electronics Firearms Household …" at bounding box center [1281, 206] width 166 height 30
click at [1382, 204] on line "submit" at bounding box center [1382, 205] width 0 height 7
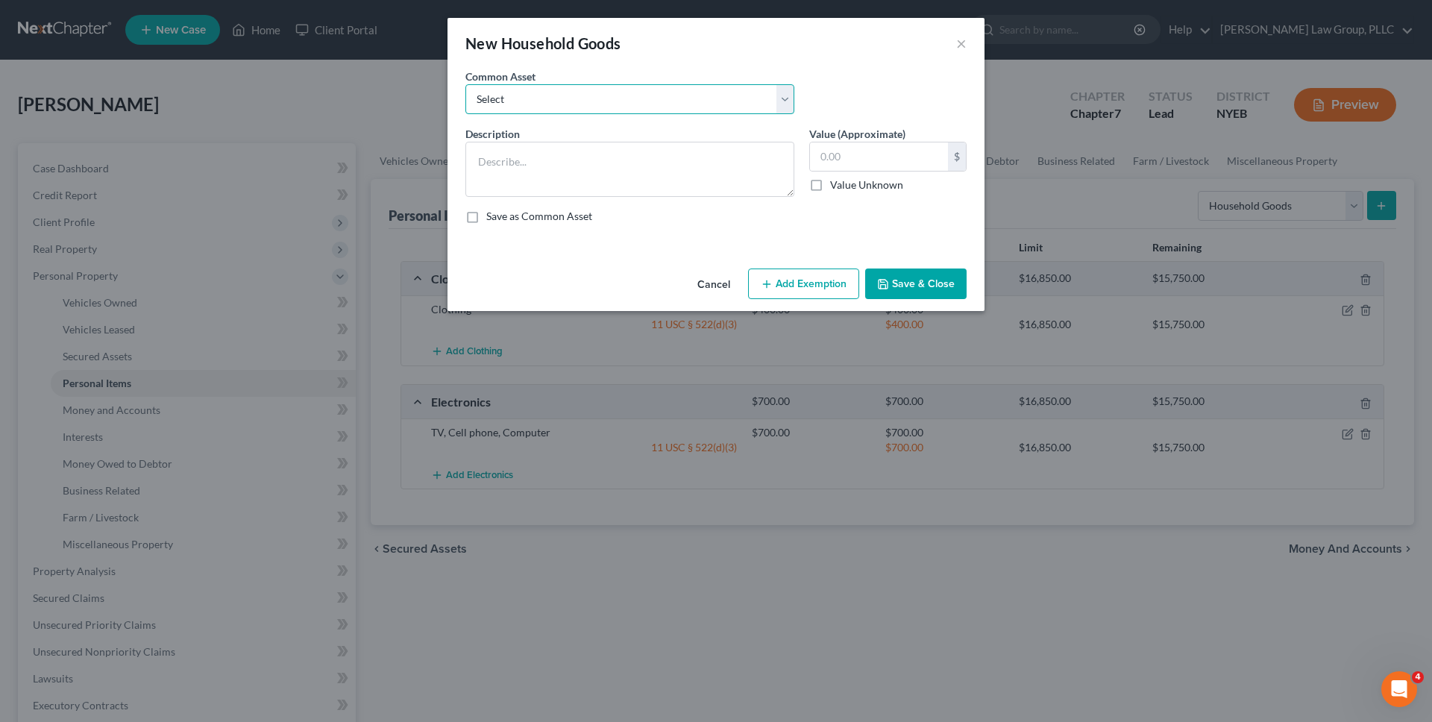
click at [732, 107] on select "Select Furniture Kitchen Items Furniture and Kitchen Items Furniture and Kitche…" at bounding box center [629, 99] width 329 height 30
select select "2"
click at [465, 84] on select "Select Furniture Kitchen Items Furniture and Kitchen Items Furniture and Kitche…" at bounding box center [629, 99] width 329 height 30
type textarea "Furniture and Kitchen Items"
click at [886, 160] on input "1,000.00" at bounding box center [879, 156] width 138 height 28
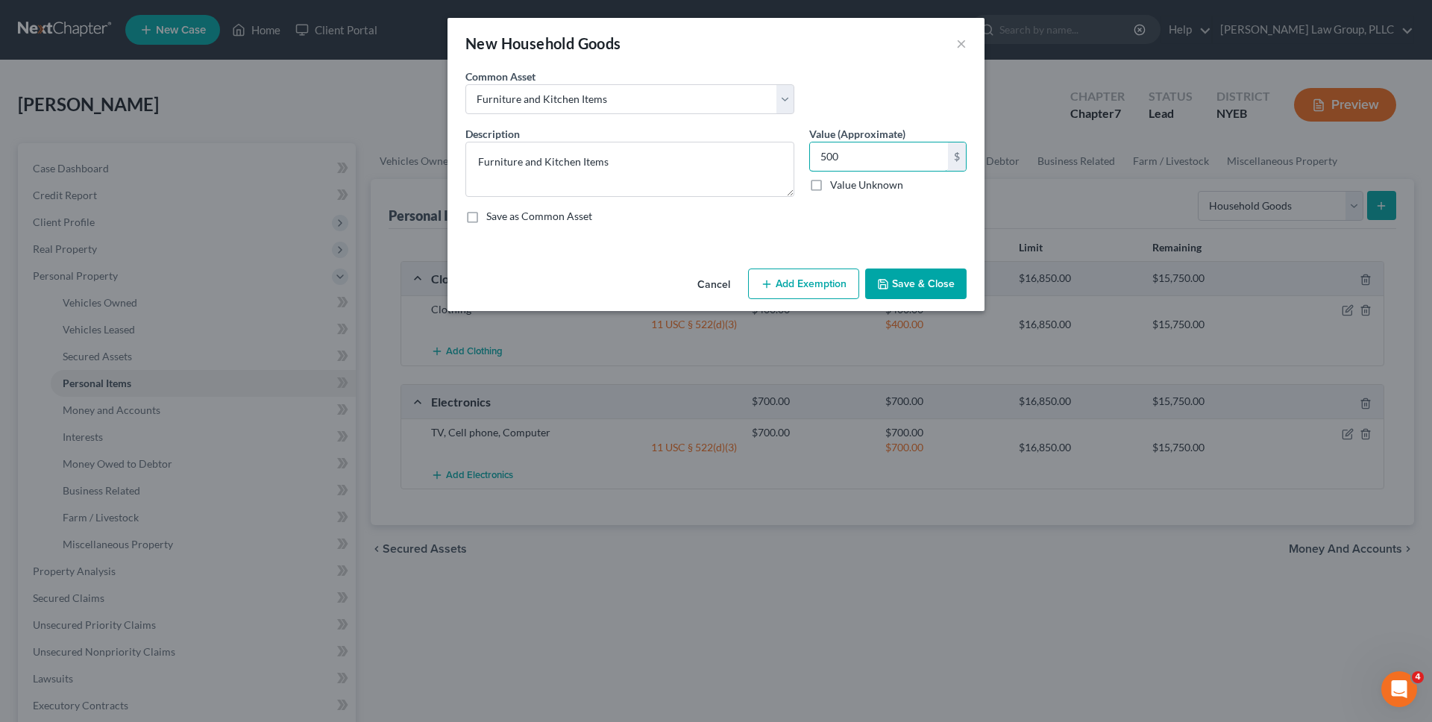
type input "500"
click at [795, 290] on button "Add Exemption" at bounding box center [803, 284] width 111 height 31
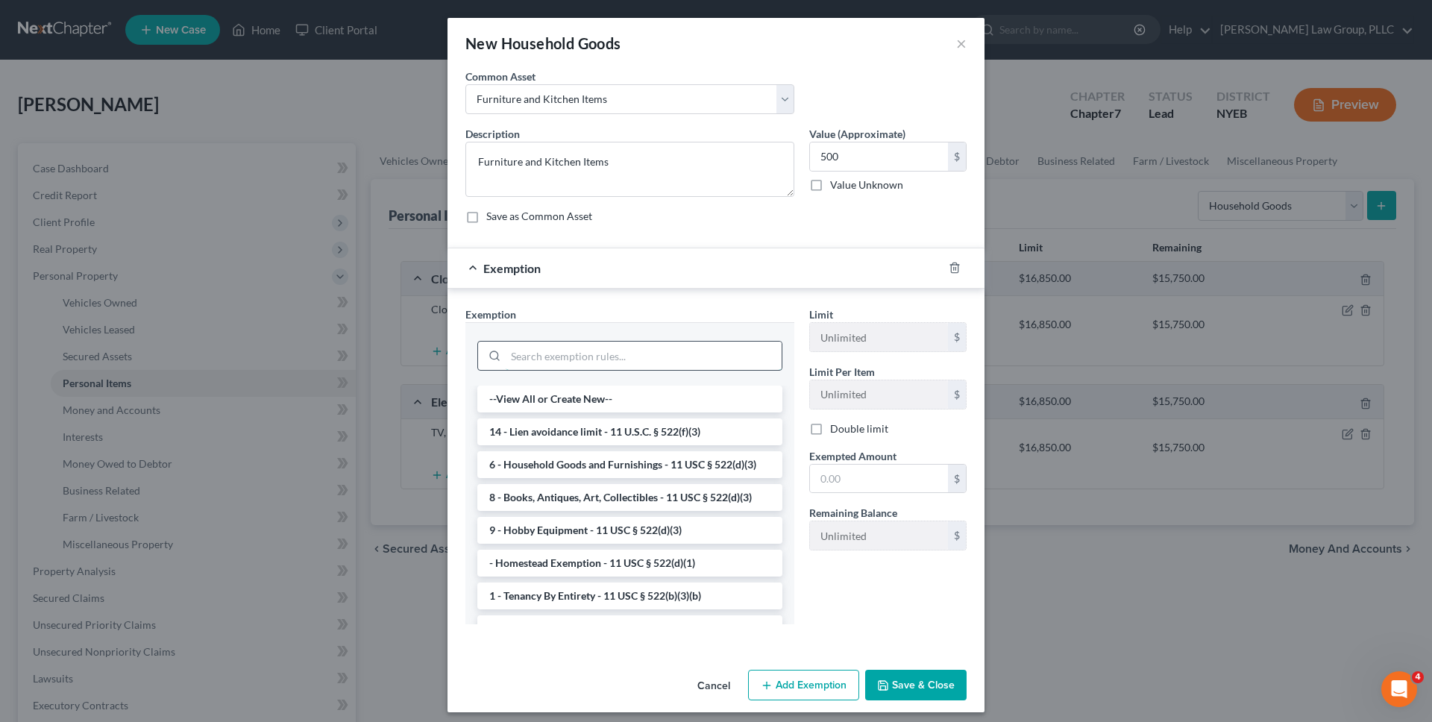
click at [738, 348] on input "search" at bounding box center [644, 356] width 276 height 28
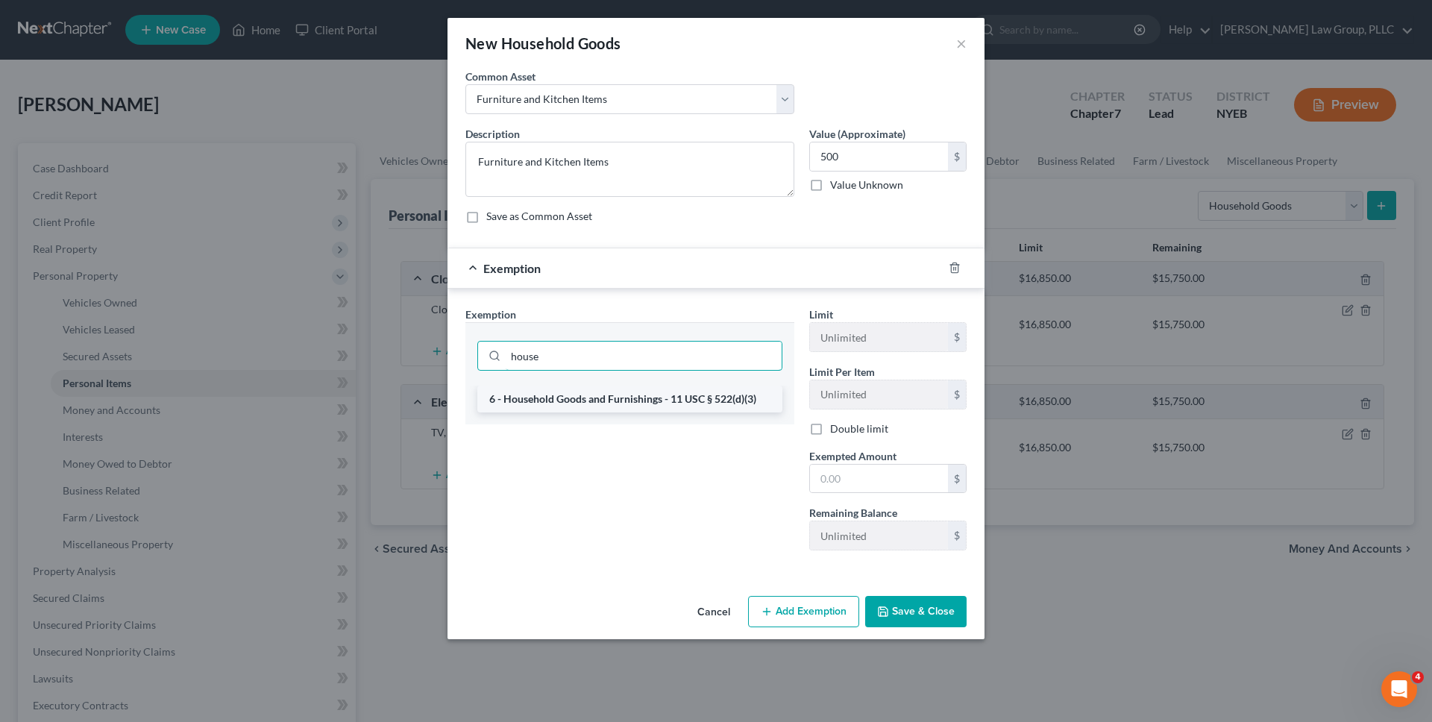
type input "house"
click at [720, 398] on li "6 - Household Goods and Furnishings - 11 USC § 522(d)(3)" at bounding box center [629, 399] width 305 height 27
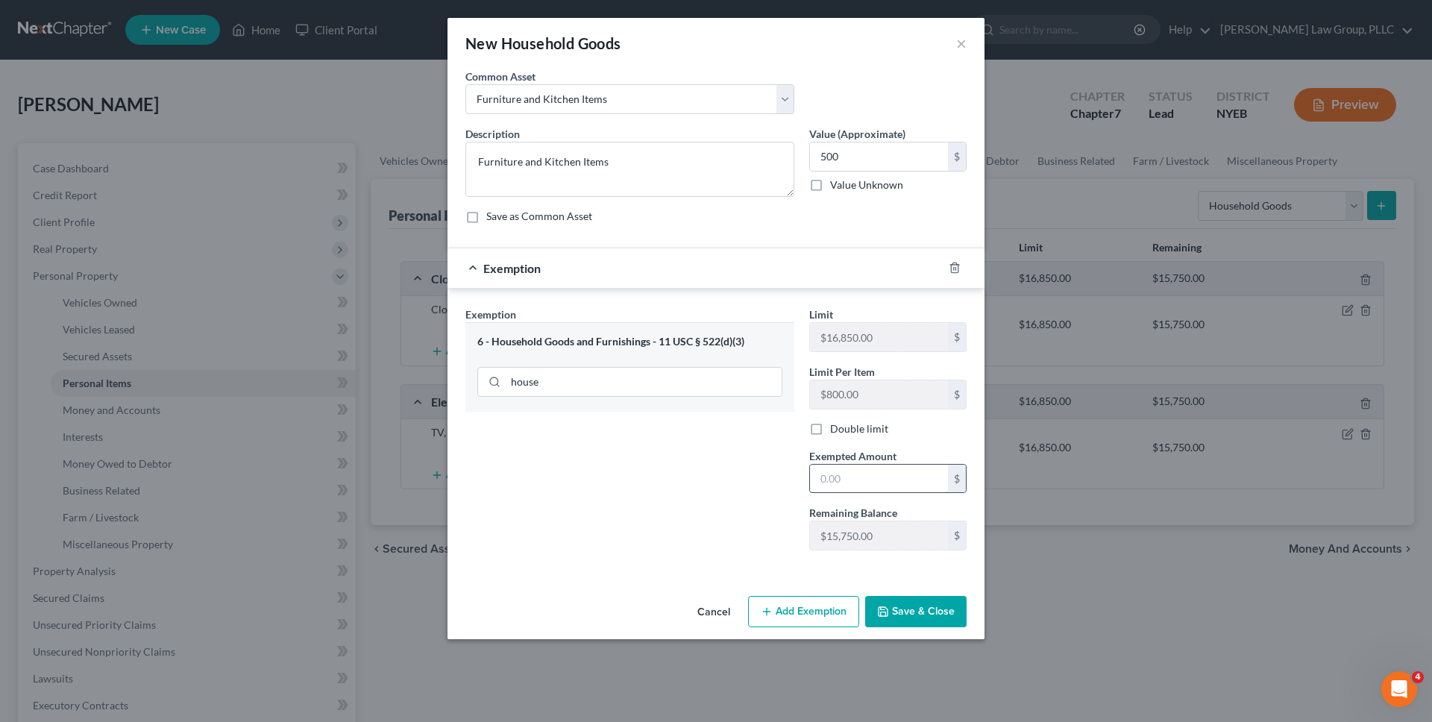
click at [831, 468] on input "text" at bounding box center [879, 479] width 138 height 28
type input "500"
click at [889, 621] on button "Save & Close" at bounding box center [915, 611] width 101 height 31
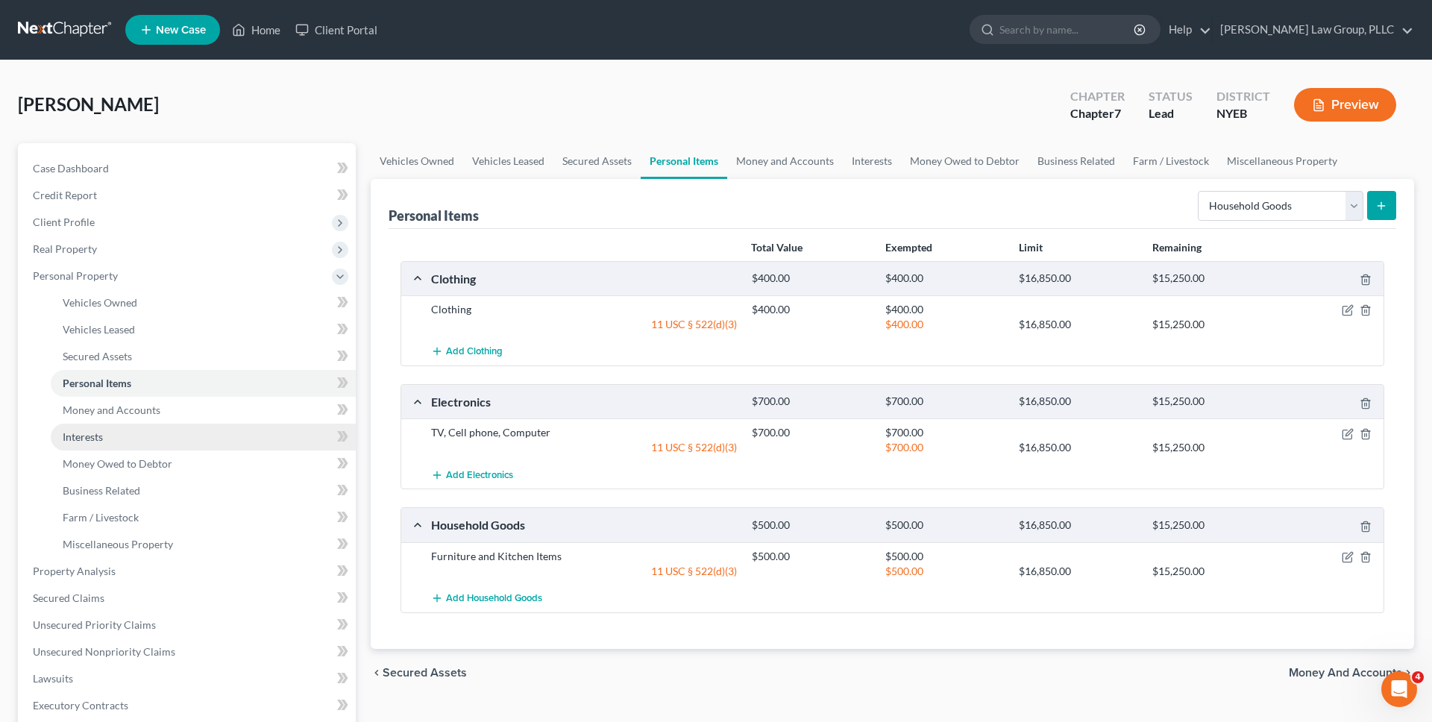
click at [227, 436] on link "Interests" at bounding box center [203, 437] width 305 height 27
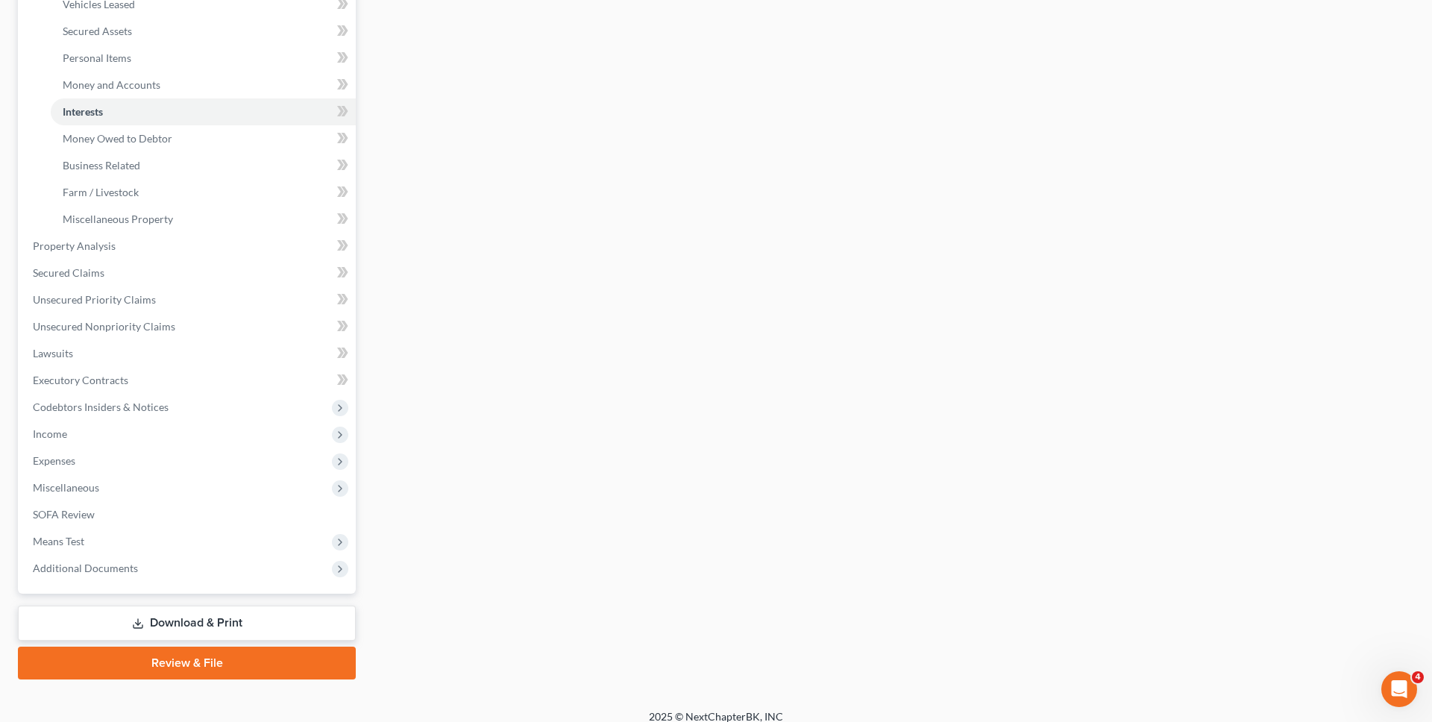
scroll to position [339, 0]
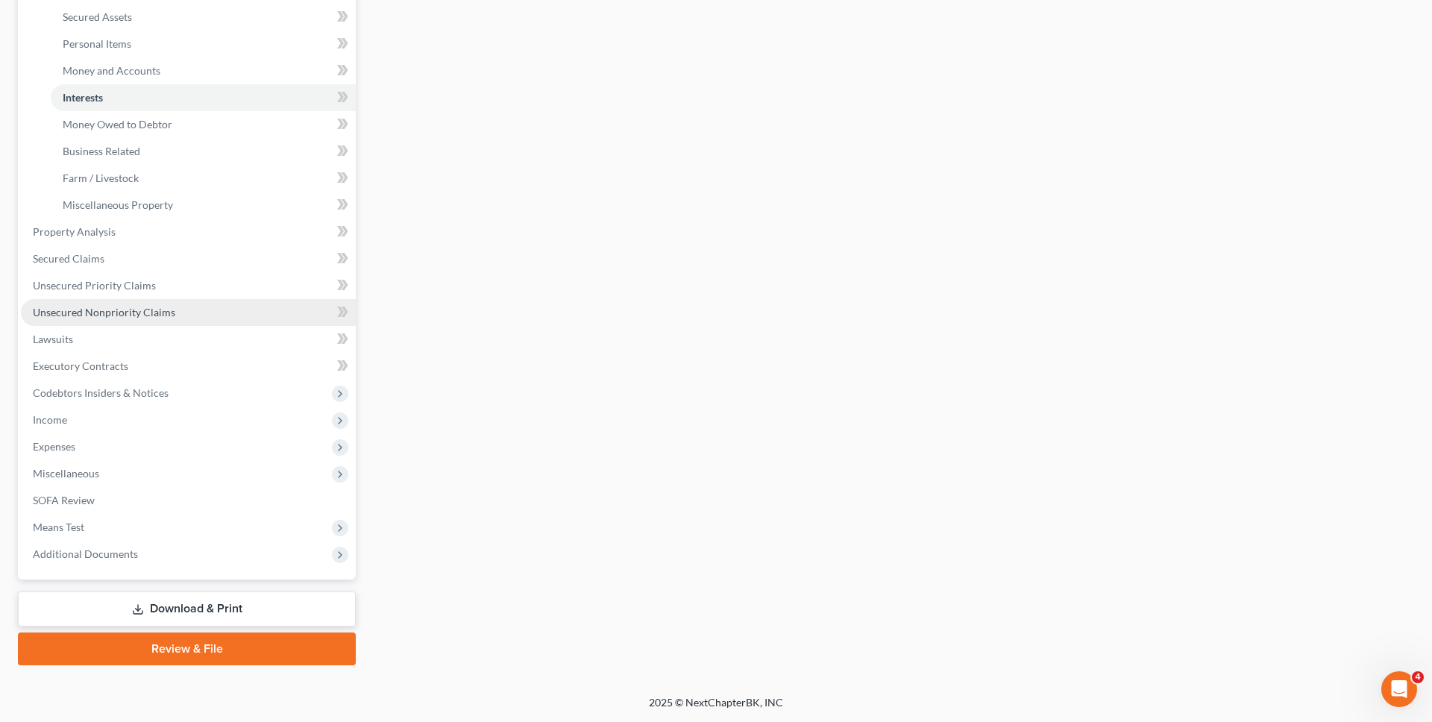
click at [227, 313] on link "Unsecured Nonpriority Claims" at bounding box center [188, 312] width 335 height 27
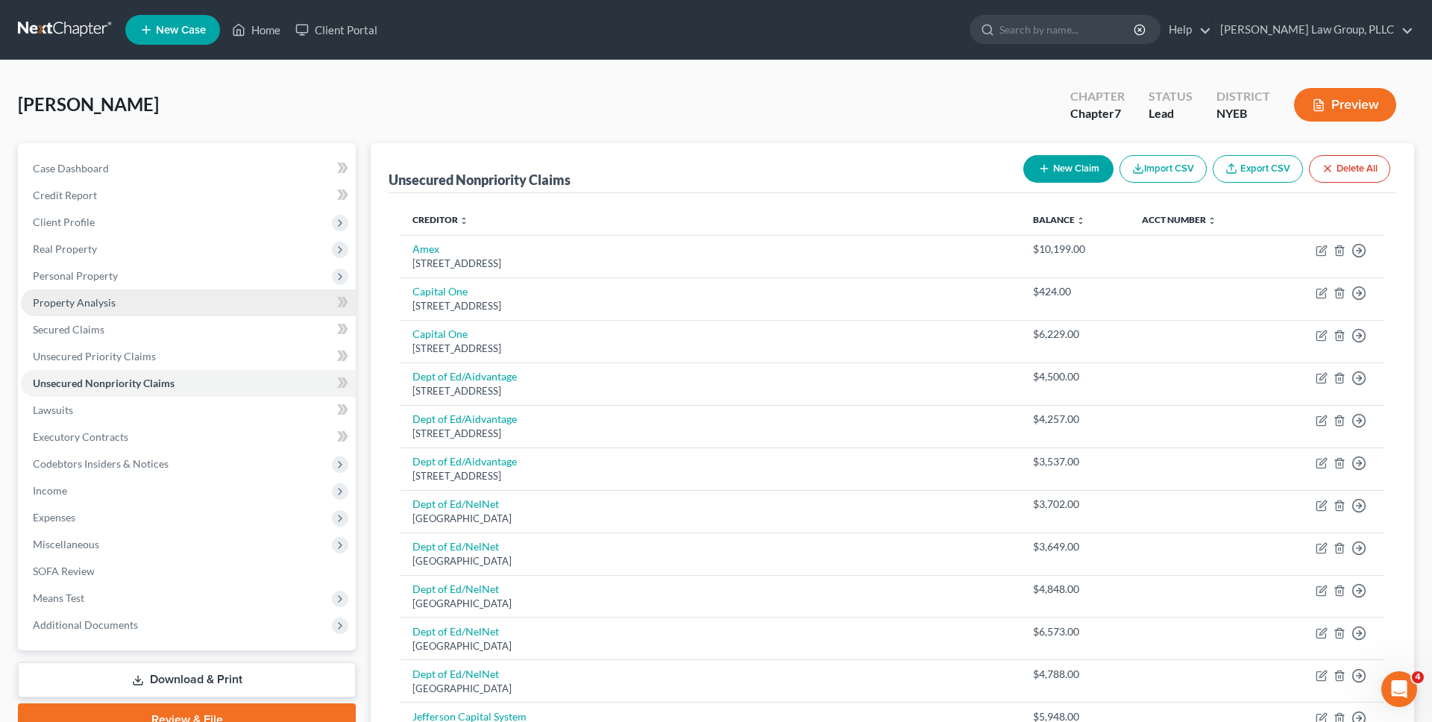
click at [144, 291] on link "Property Analysis" at bounding box center [188, 302] width 335 height 27
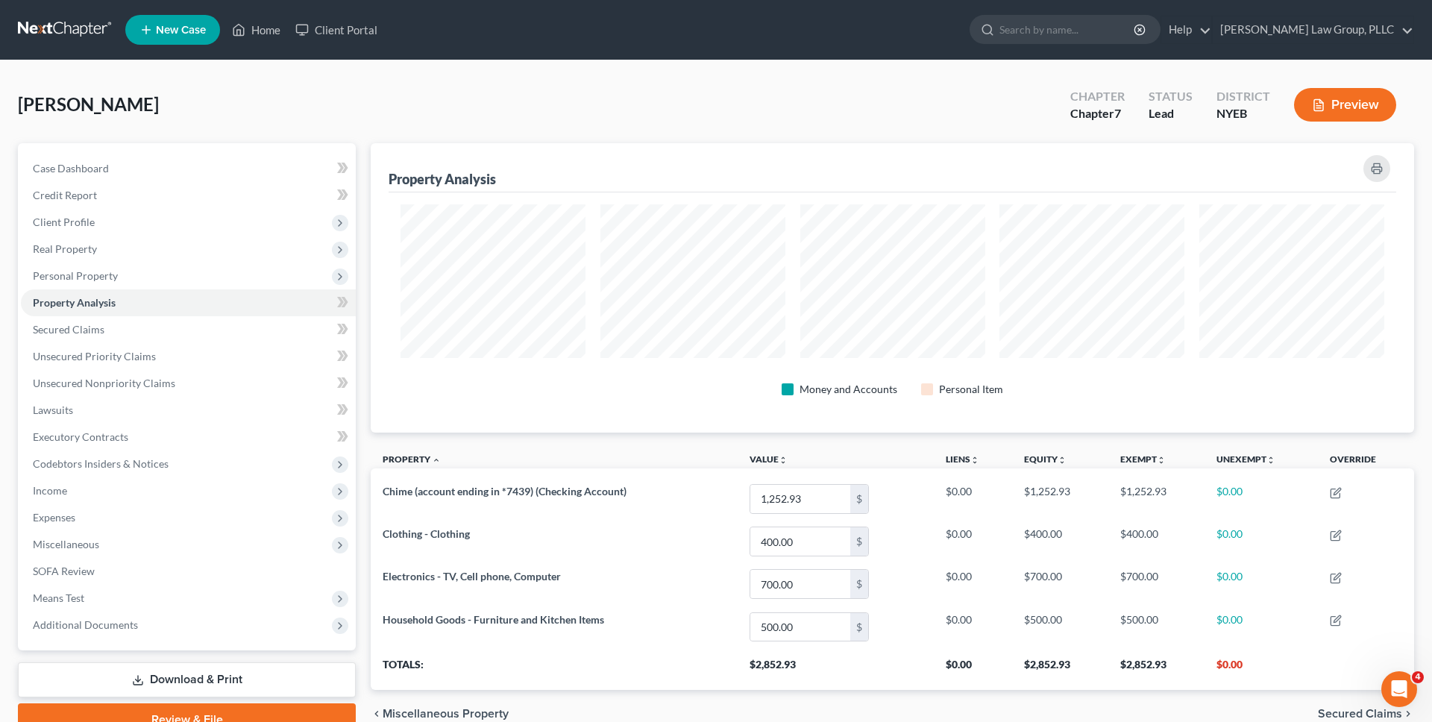
scroll to position [289, 1044]
click at [233, 377] on link "Unsecured Nonpriority Claims" at bounding box center [188, 383] width 335 height 27
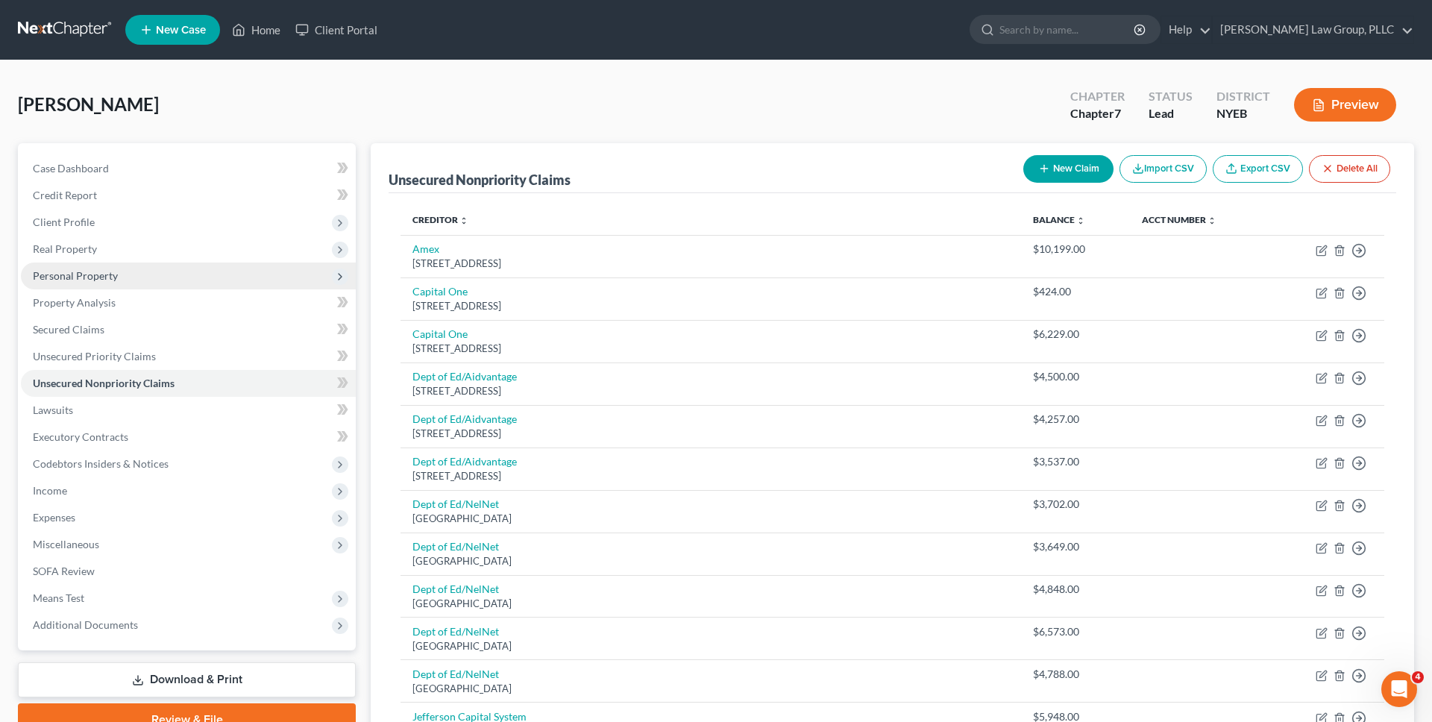
click at [245, 270] on span "Personal Property" at bounding box center [188, 276] width 335 height 27
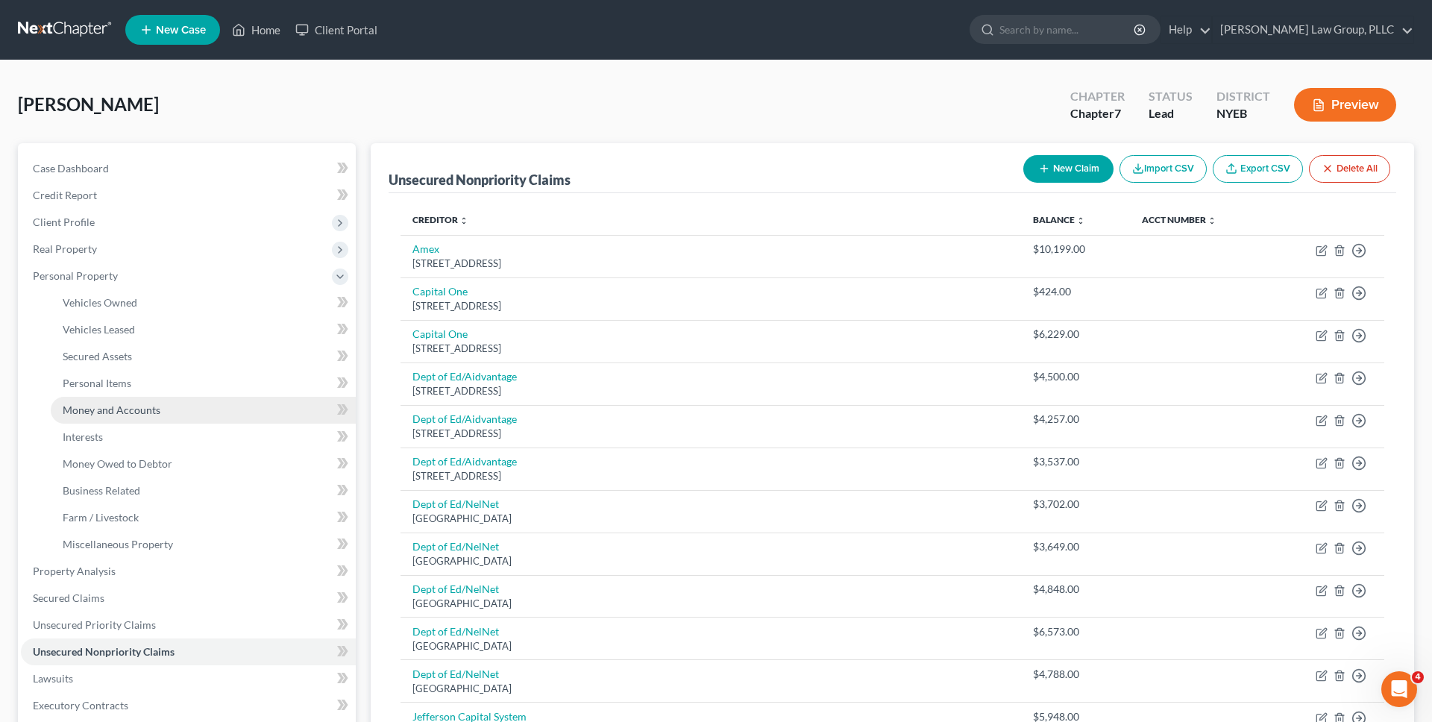
click at [232, 398] on link "Money and Accounts" at bounding box center [203, 410] width 305 height 27
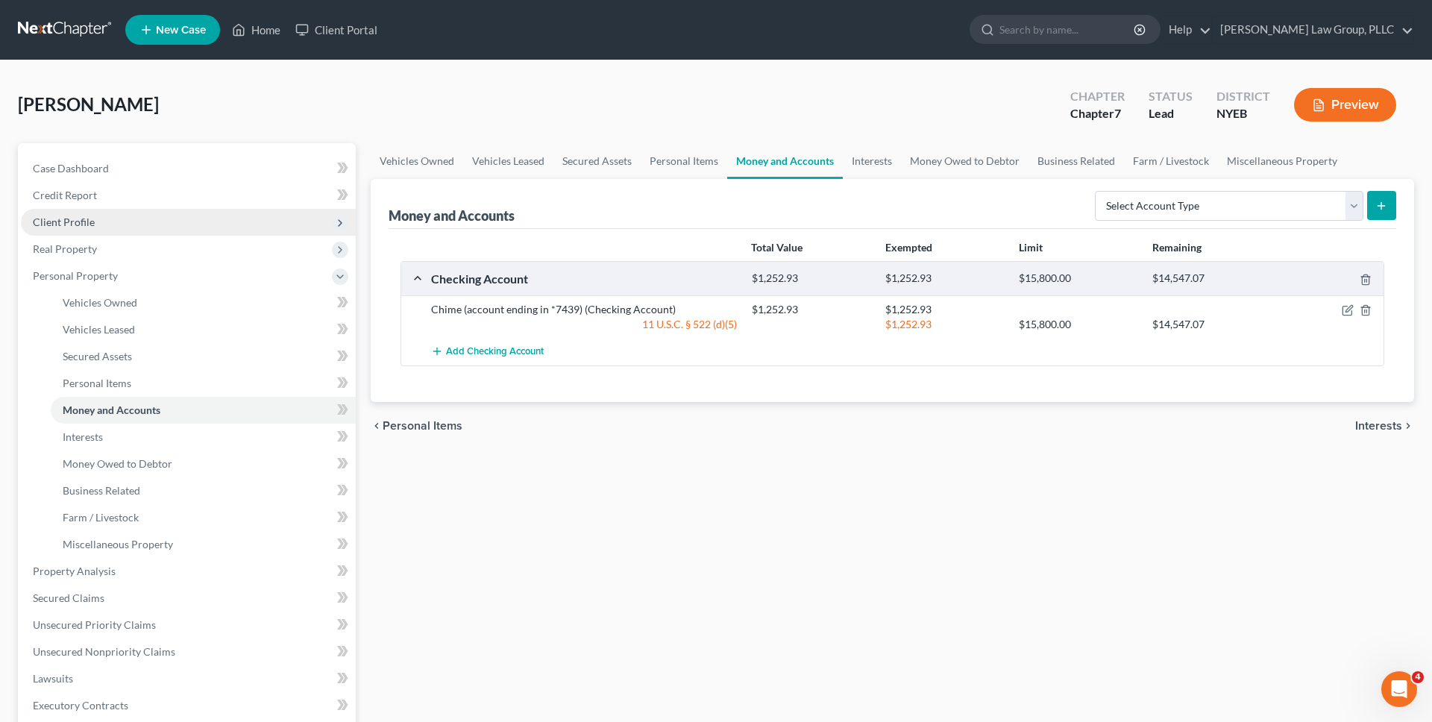
click at [113, 225] on span "Client Profile" at bounding box center [188, 222] width 335 height 27
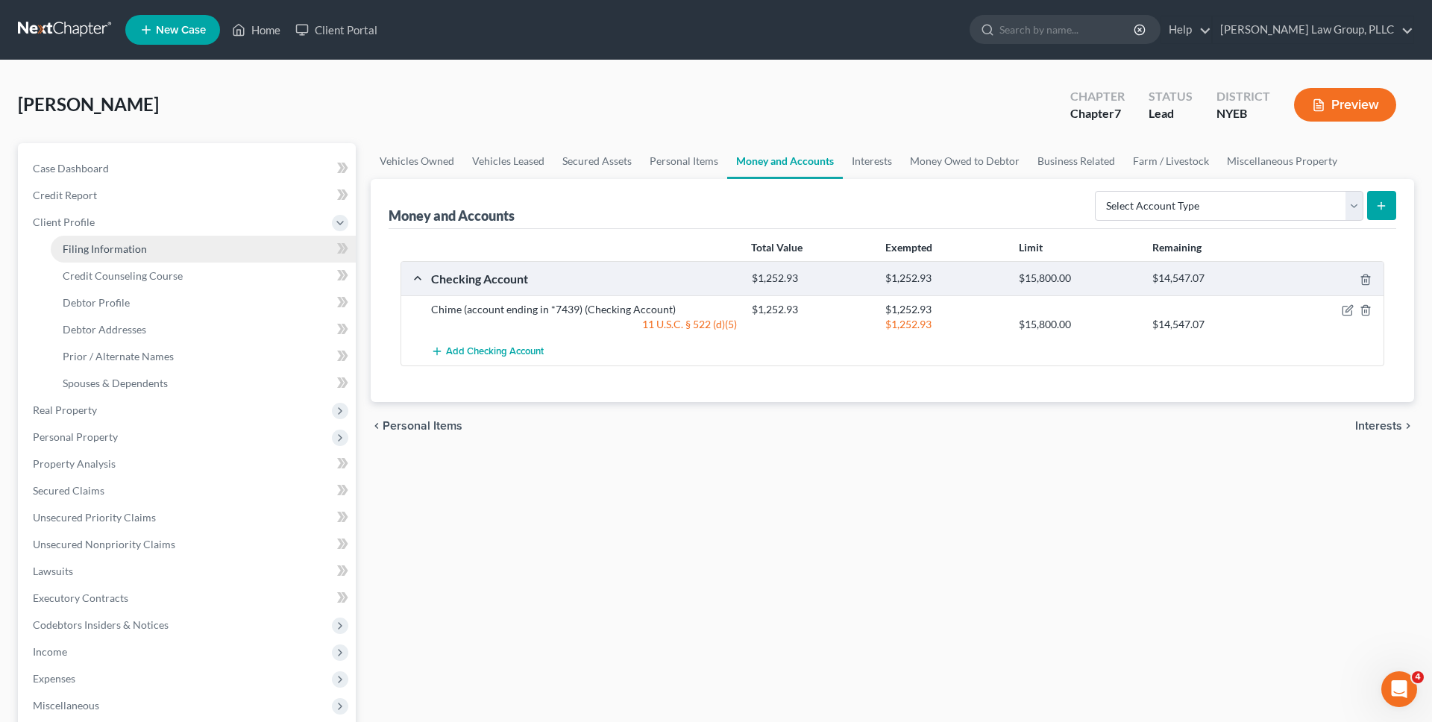
click at [136, 236] on link "Filing Information" at bounding box center [203, 249] width 305 height 27
select select "1"
select select "0"
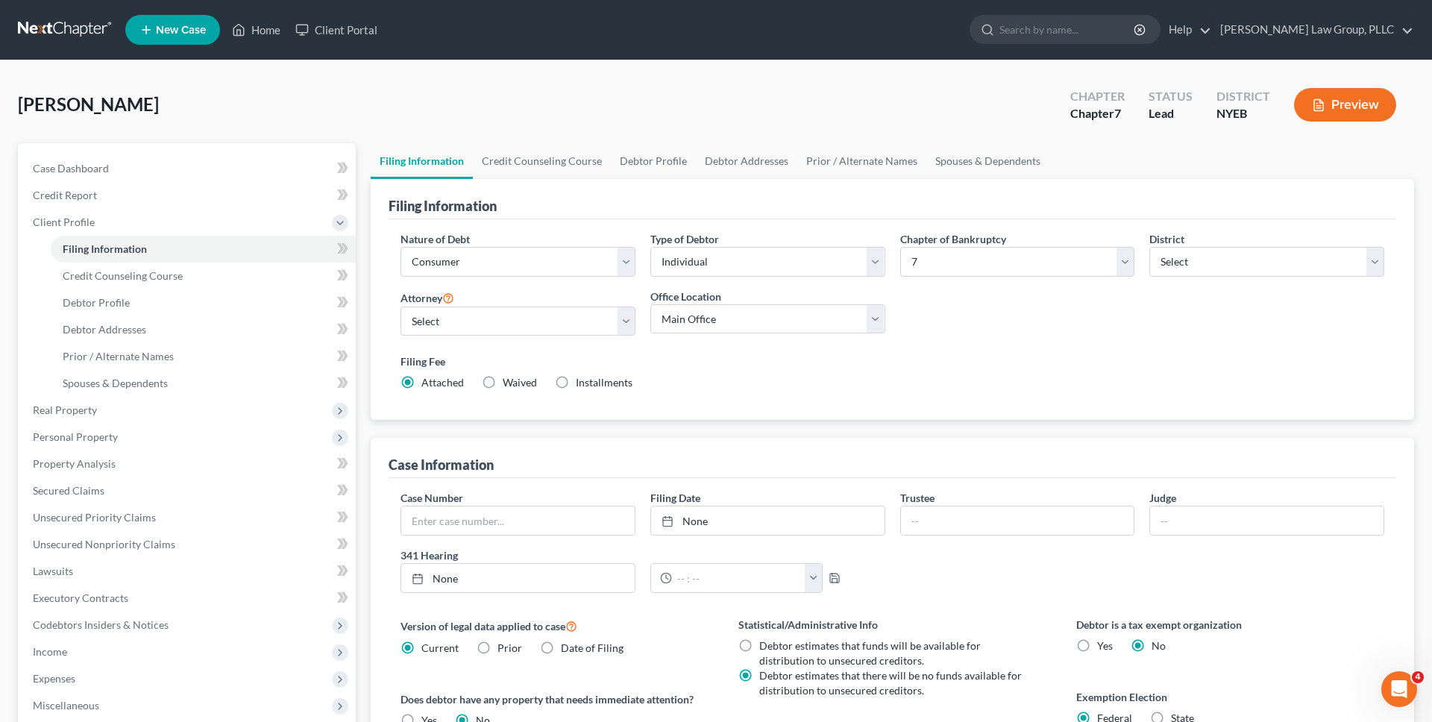
scroll to position [261, 0]
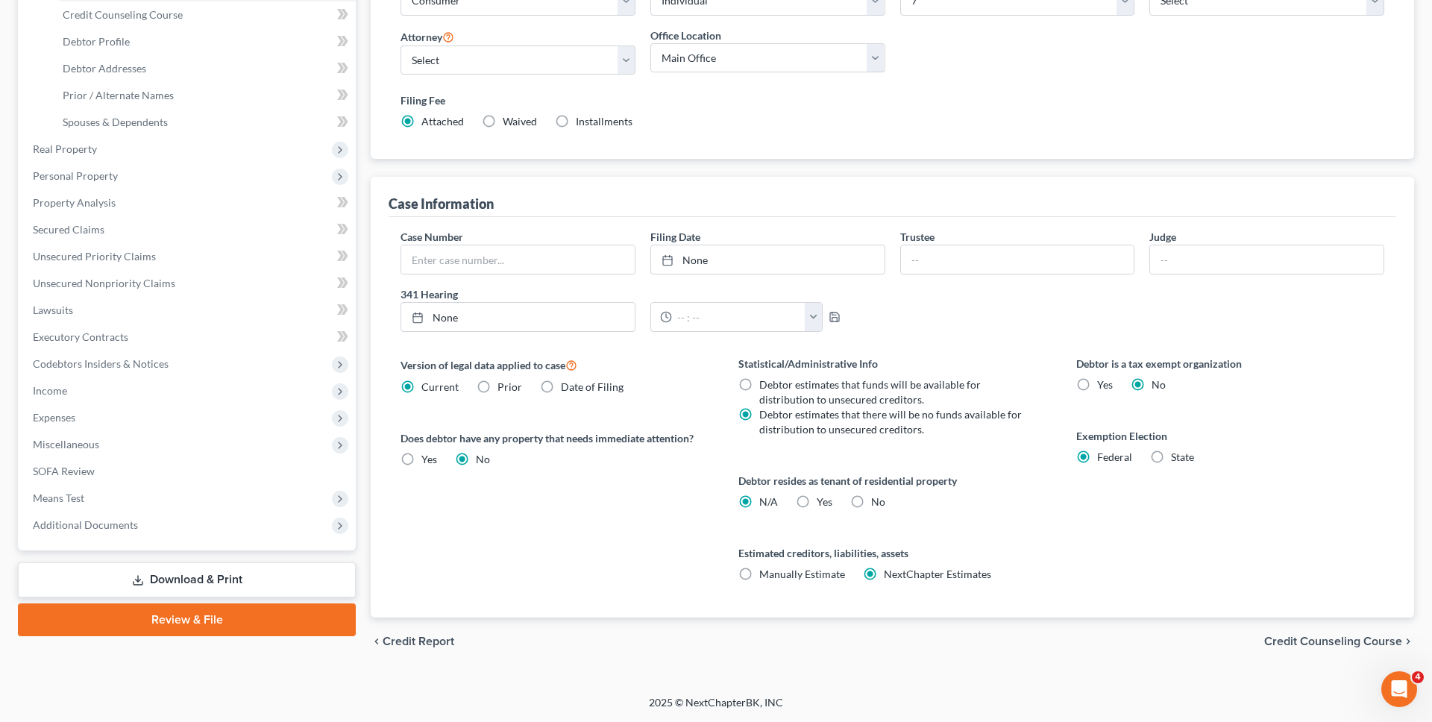
click at [576, 118] on label "Installments Installments" at bounding box center [604, 121] width 57 height 15
click at [582, 118] on input "Installments Installments" at bounding box center [587, 119] width 10 height 10
radio input "true"
radio input "false"
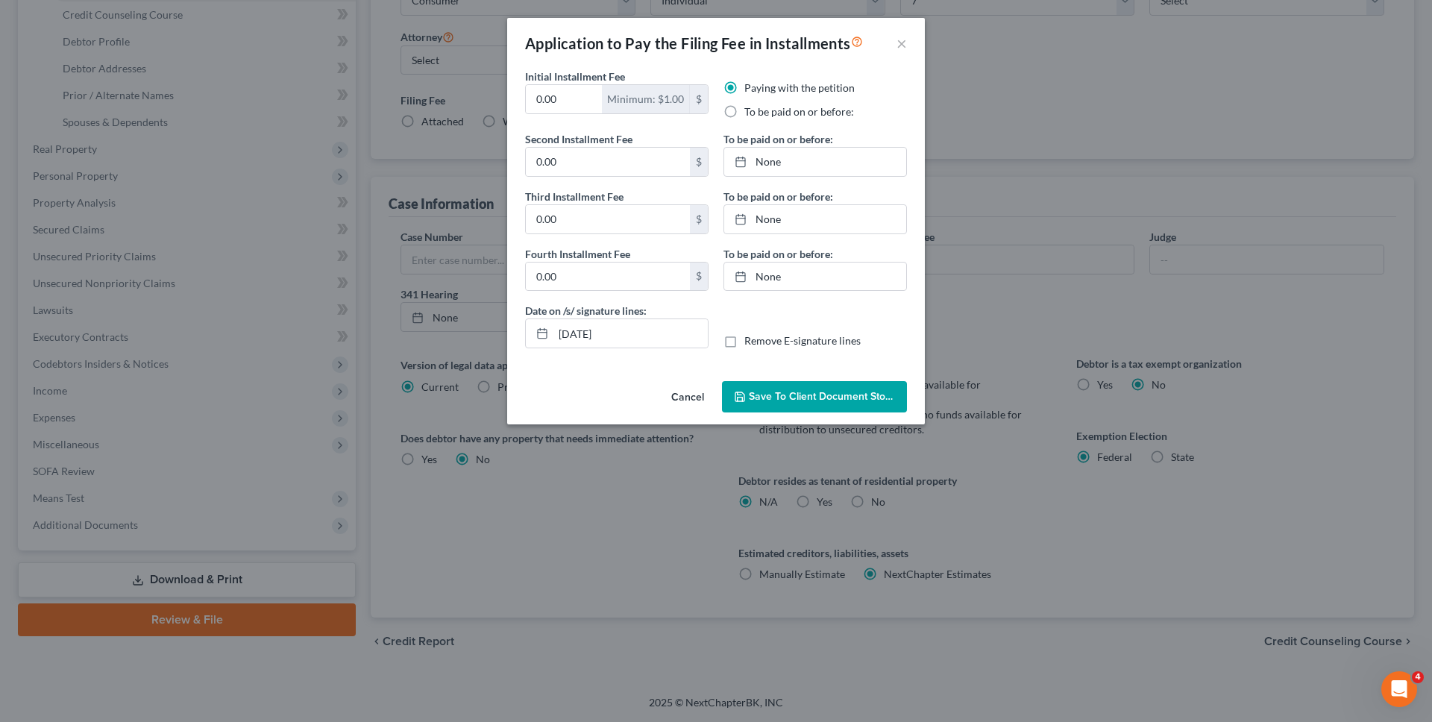
click at [683, 391] on button "Cancel" at bounding box center [687, 398] width 57 height 30
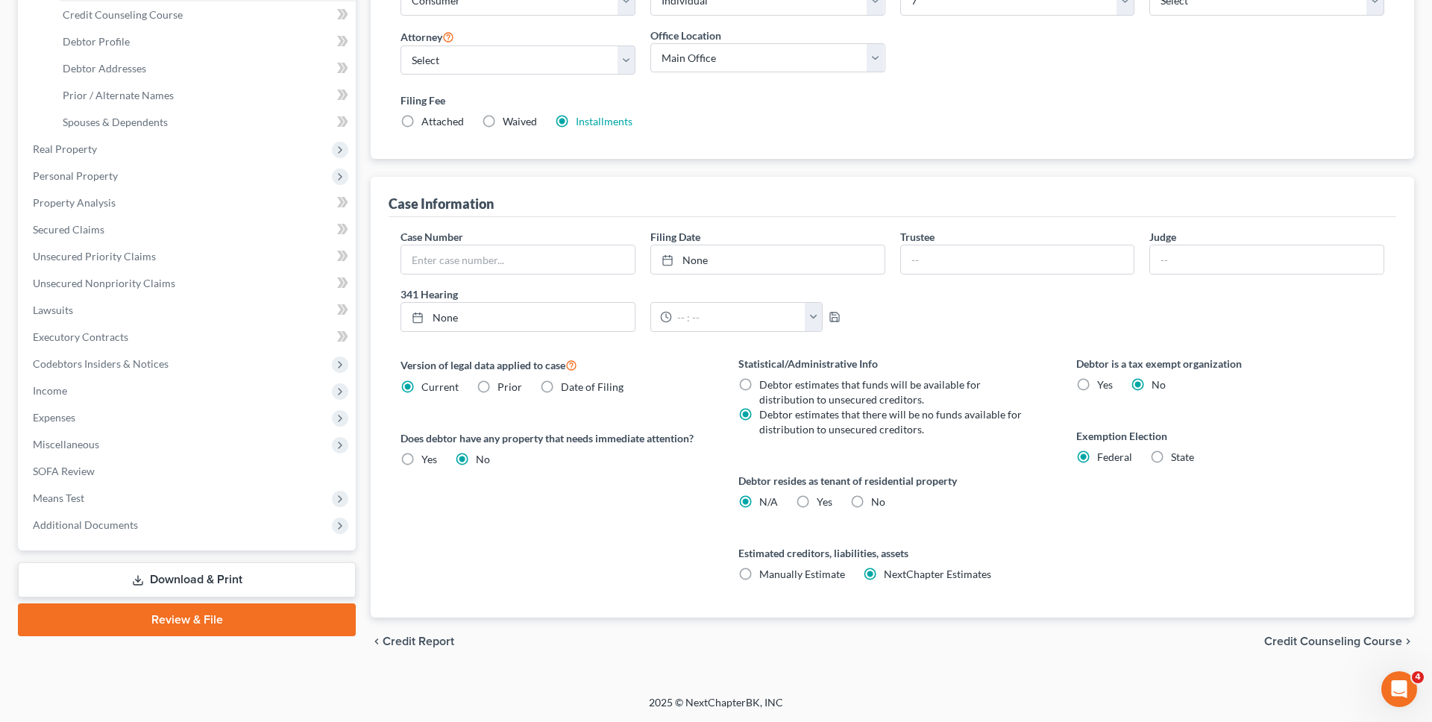
click at [527, 124] on span "Waived" at bounding box center [520, 121] width 34 height 13
click at [518, 124] on input "Waived Waived" at bounding box center [514, 119] width 10 height 10
radio input "true"
click at [625, 119] on span "Installments" at bounding box center [604, 121] width 57 height 13
click at [592, 119] on input "Installments Installments" at bounding box center [587, 119] width 10 height 10
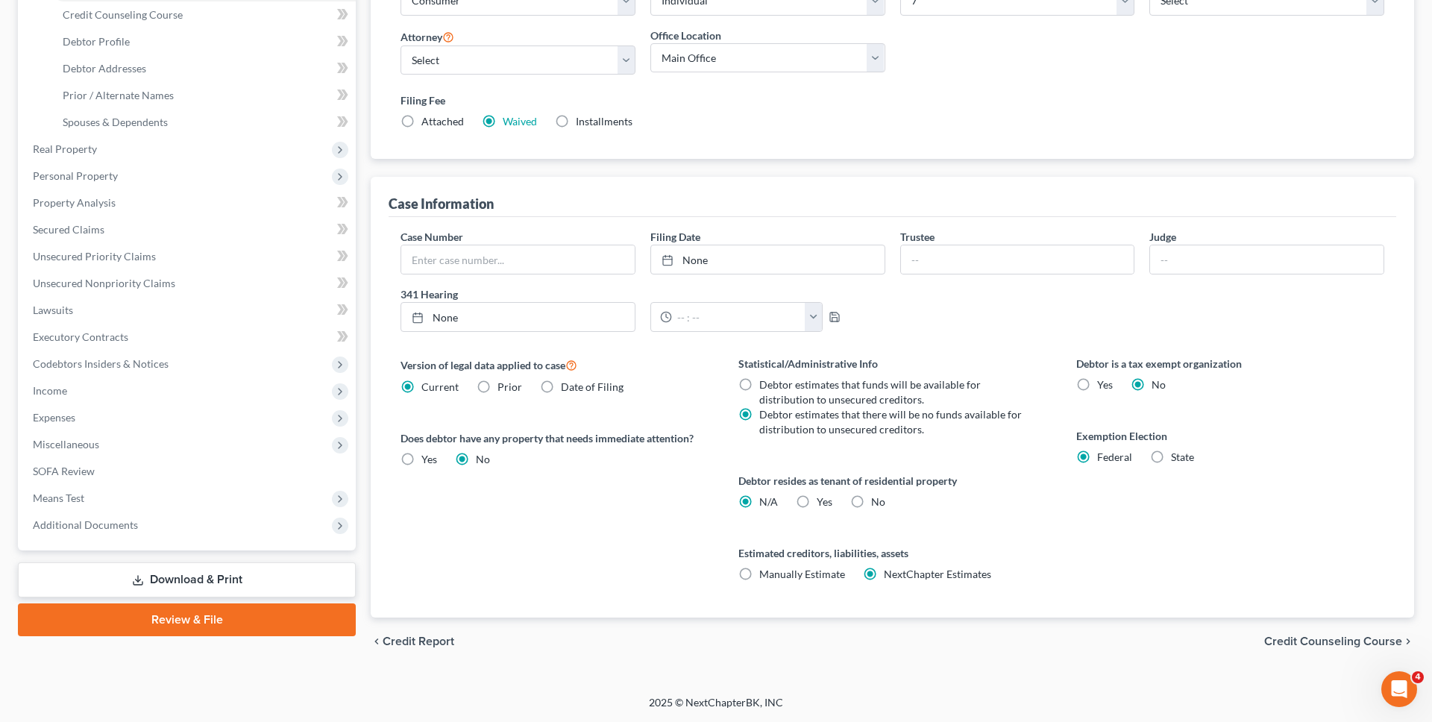
radio input "true"
radio input "false"
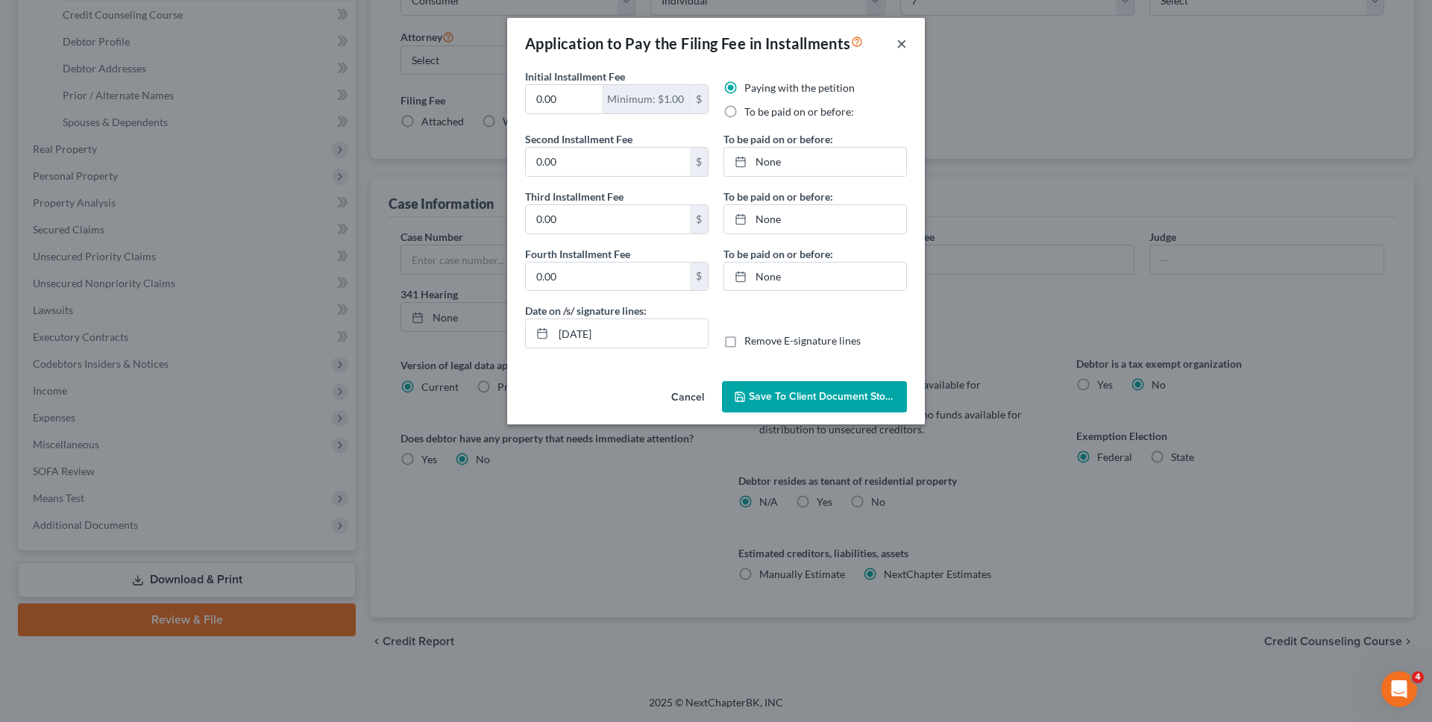
click at [903, 46] on button "×" at bounding box center [902, 43] width 10 height 18
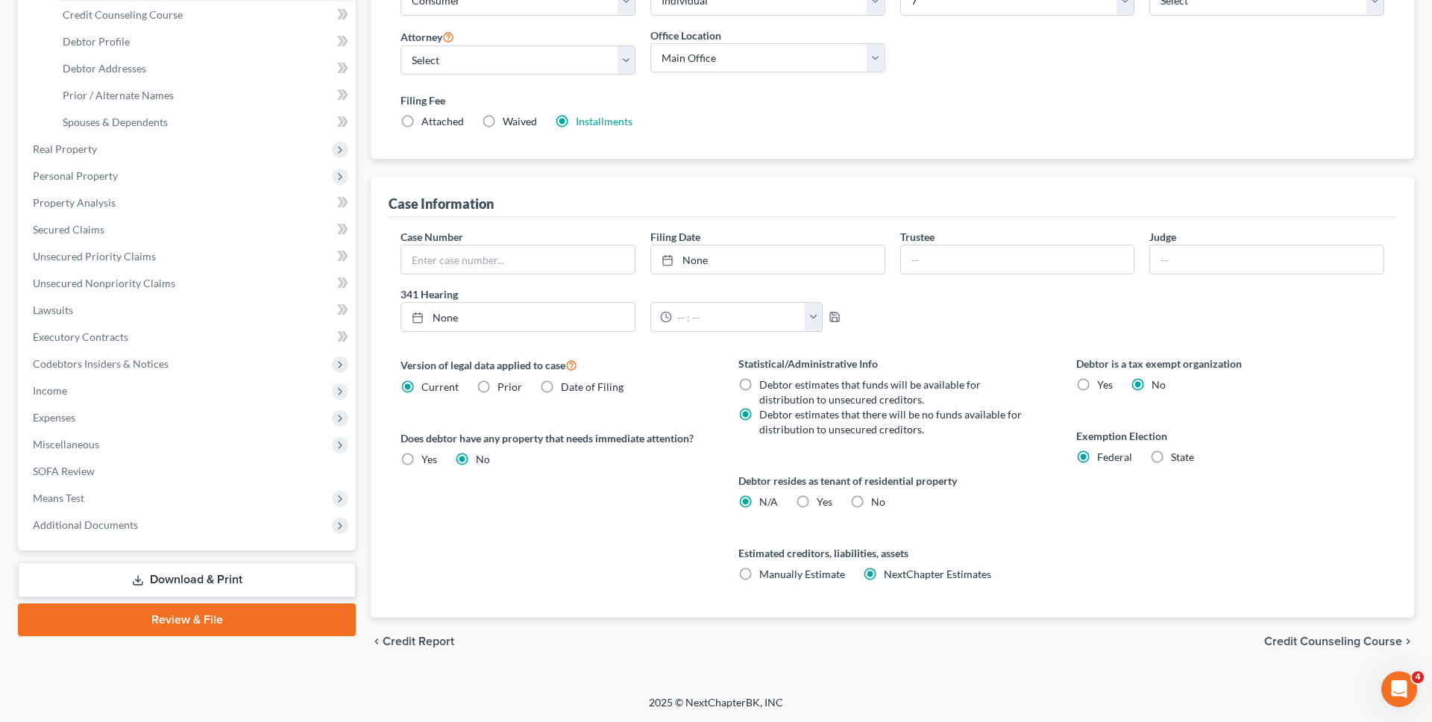
click at [181, 581] on link "Download & Print" at bounding box center [187, 579] width 338 height 35
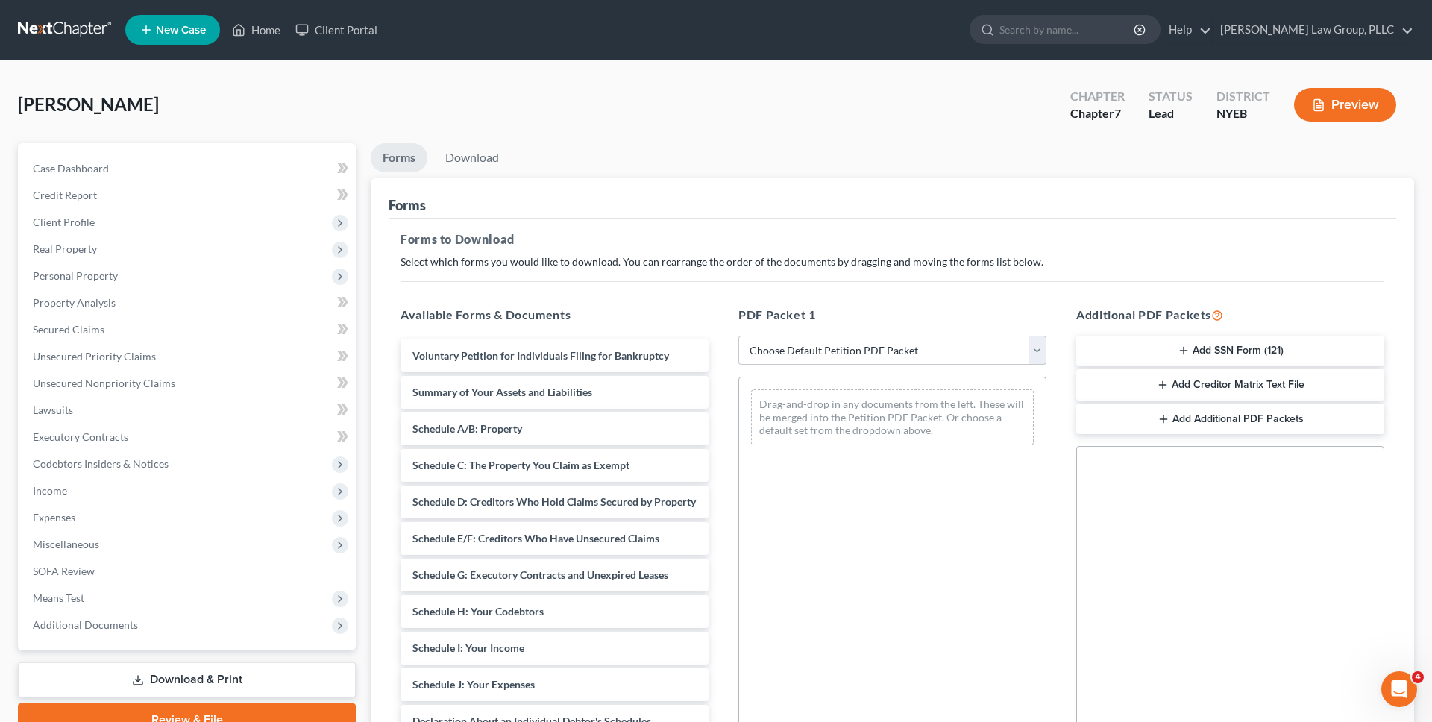
click at [78, 30] on link at bounding box center [65, 29] width 95 height 27
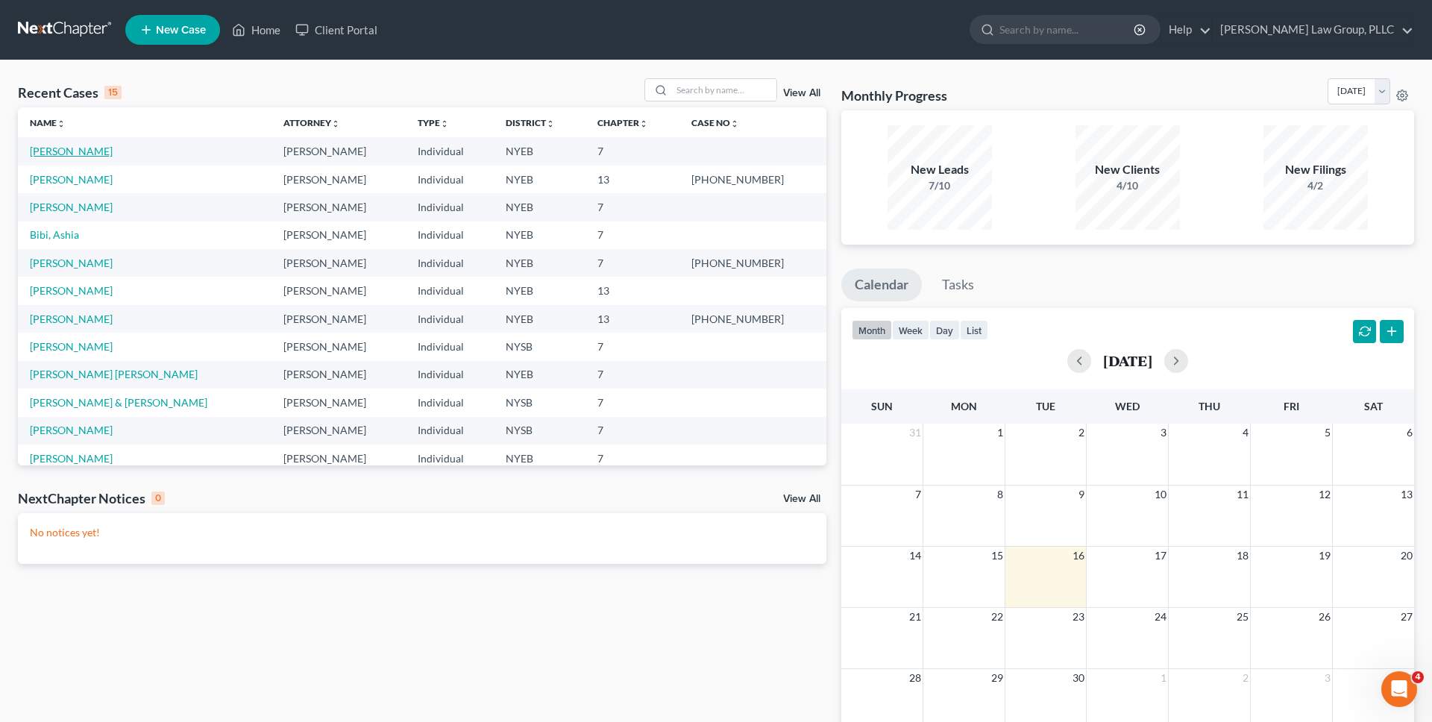
click at [63, 154] on link "[PERSON_NAME]" at bounding box center [71, 151] width 83 height 13
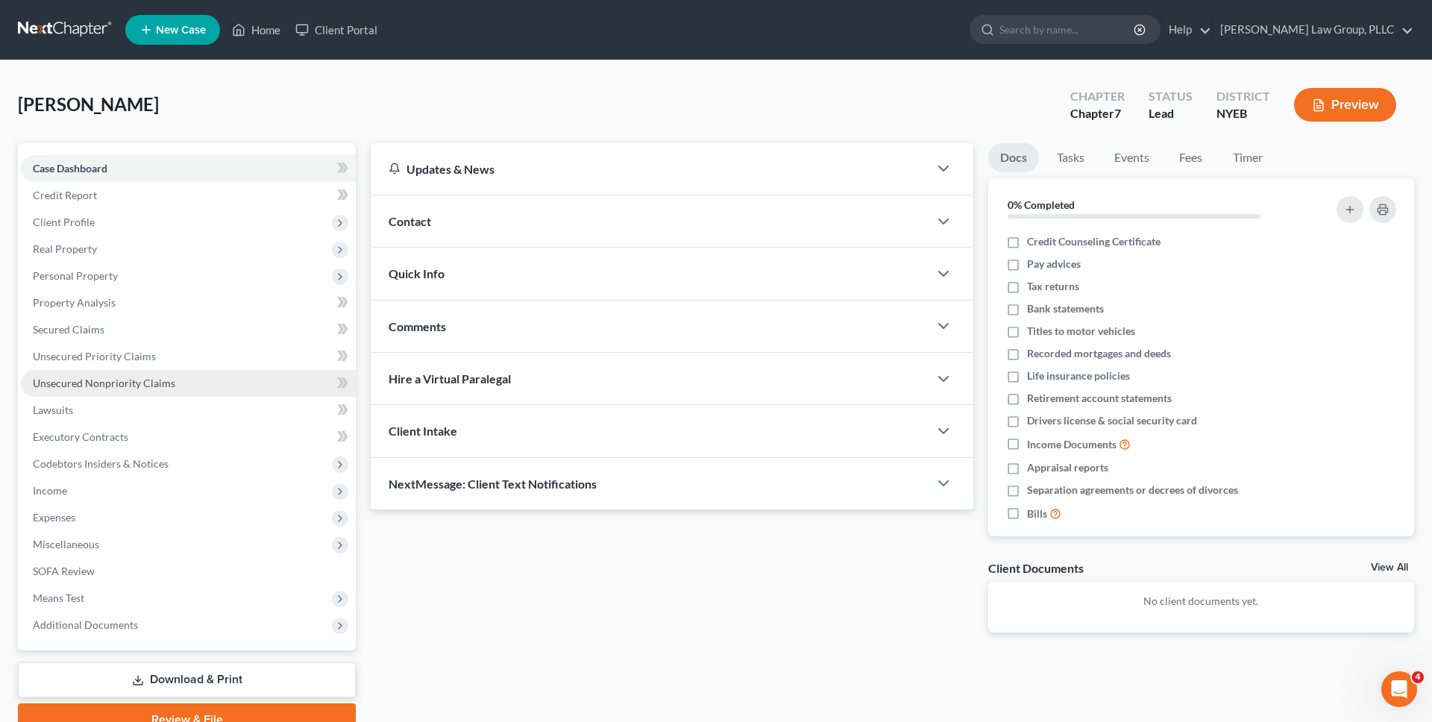
click at [257, 387] on link "Unsecured Nonpriority Claims" at bounding box center [188, 383] width 335 height 27
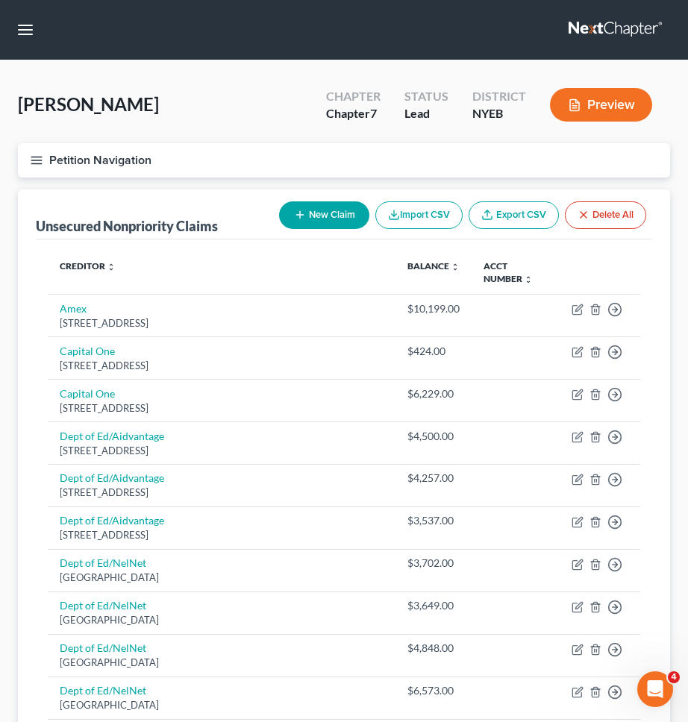
click at [157, 154] on button "Petition Navigation" at bounding box center [344, 160] width 652 height 34
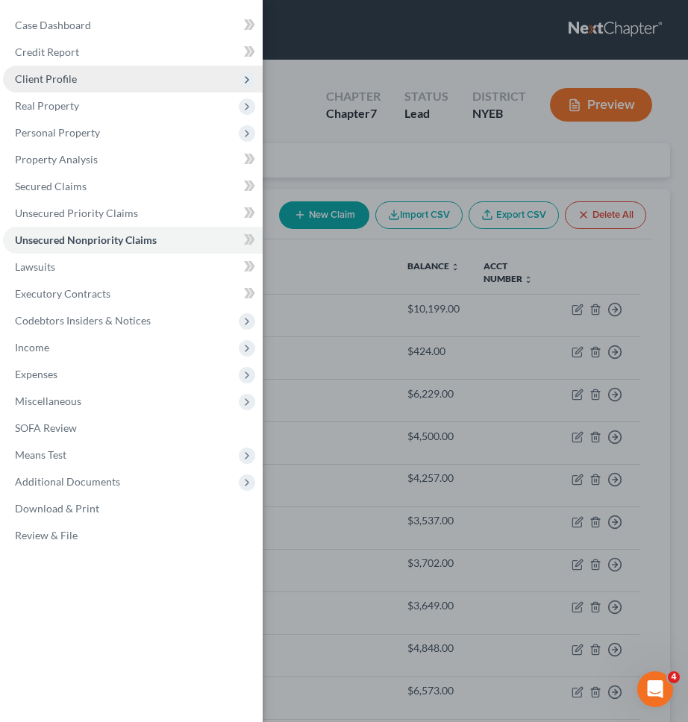
click at [127, 79] on span "Client Profile" at bounding box center [133, 79] width 260 height 27
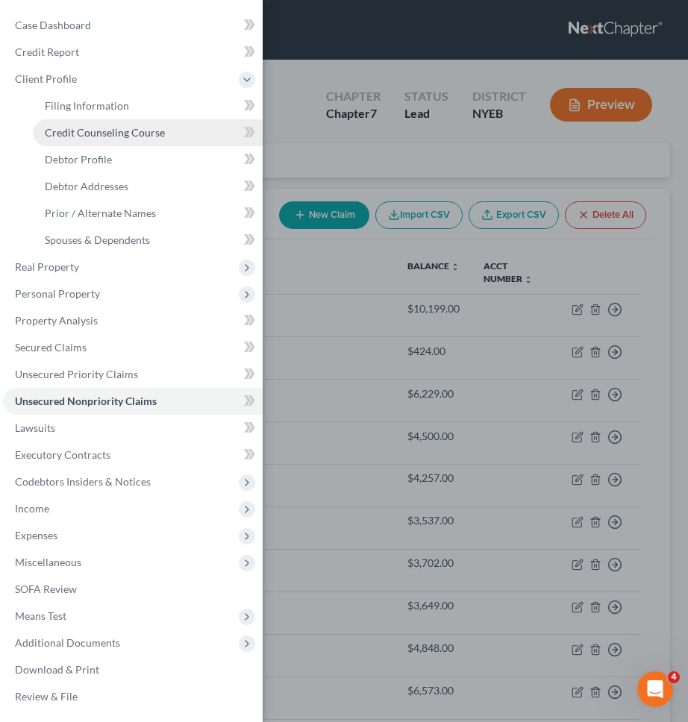
click at [119, 145] on link "Credit Counseling Course" at bounding box center [148, 132] width 230 height 27
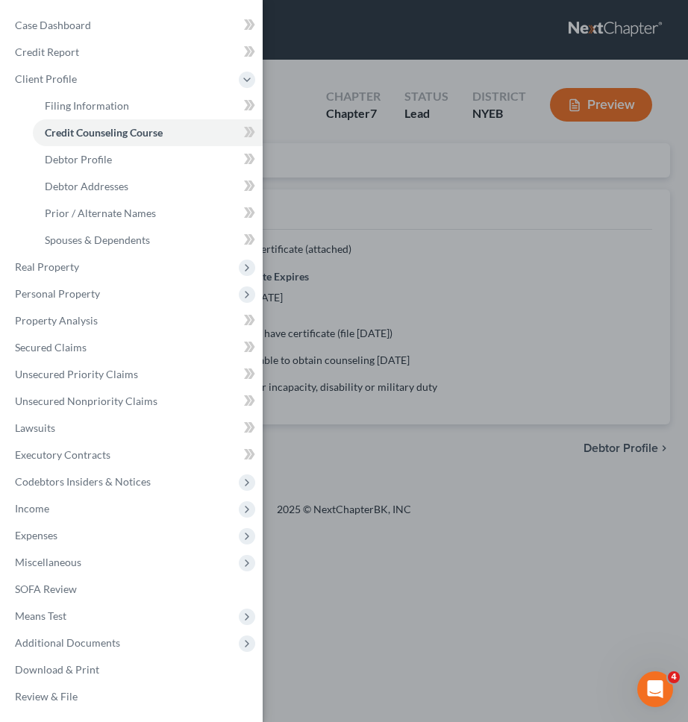
click at [307, 83] on div "Case Dashboard Payments Invoices Payments Payments Credit Report Client Profile" at bounding box center [344, 361] width 688 height 722
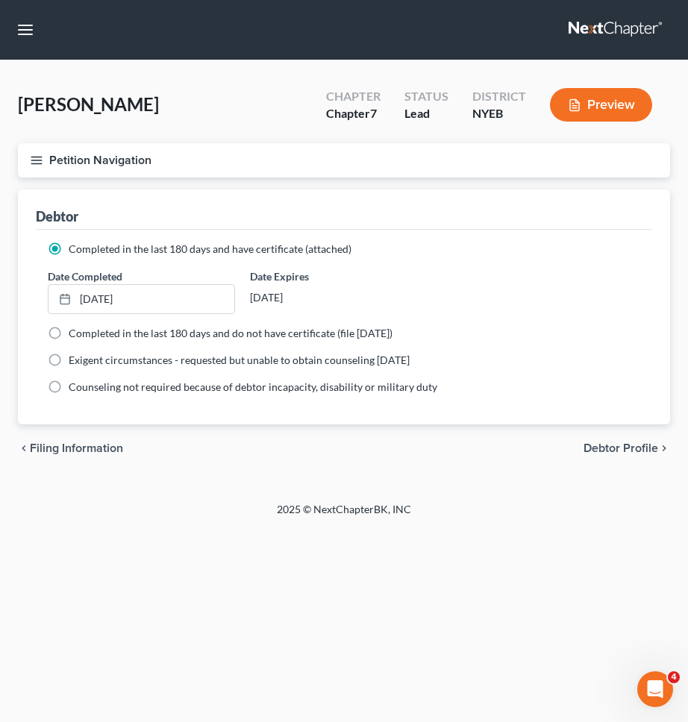
click at [645, 445] on span "Debtor Profile" at bounding box center [620, 448] width 75 height 12
select select "3"
select select "0"
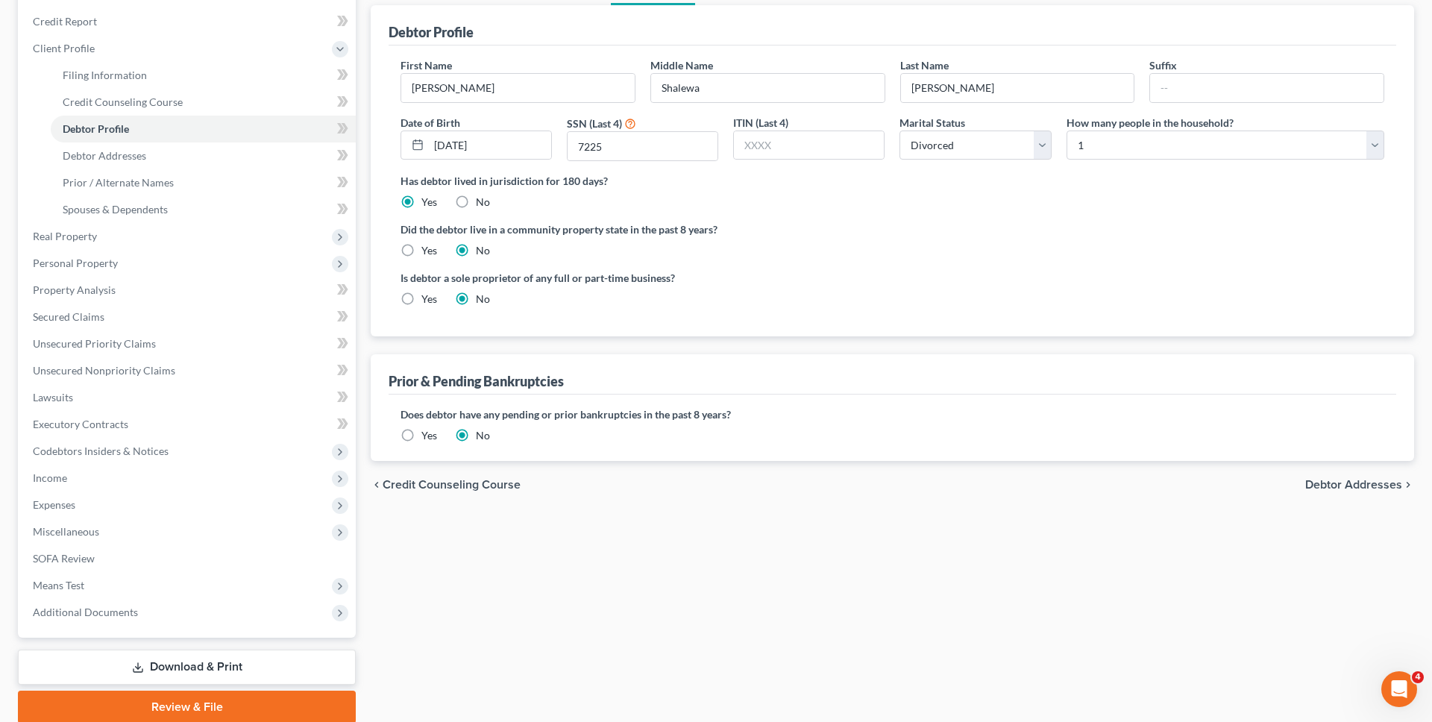
scroll to position [181, 0]
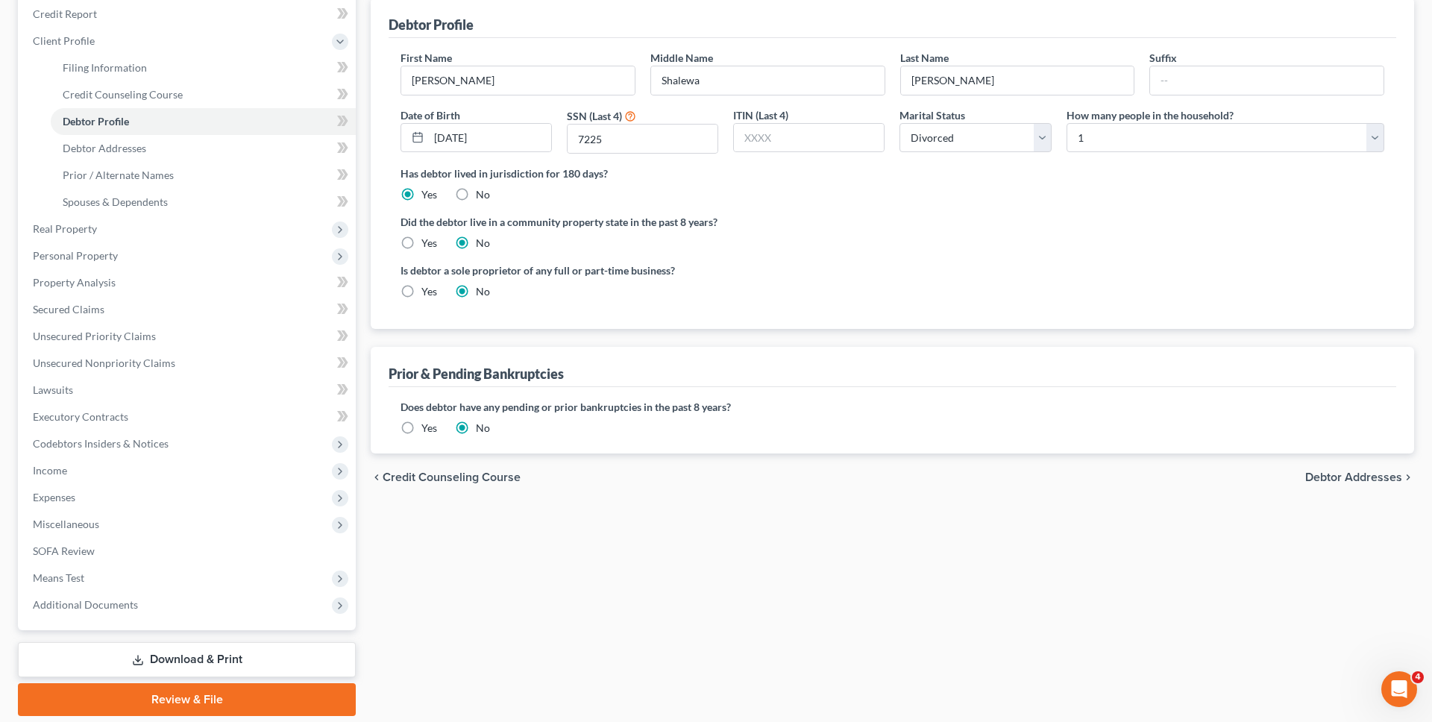
click at [222, 658] on link "Download & Print" at bounding box center [187, 659] width 338 height 35
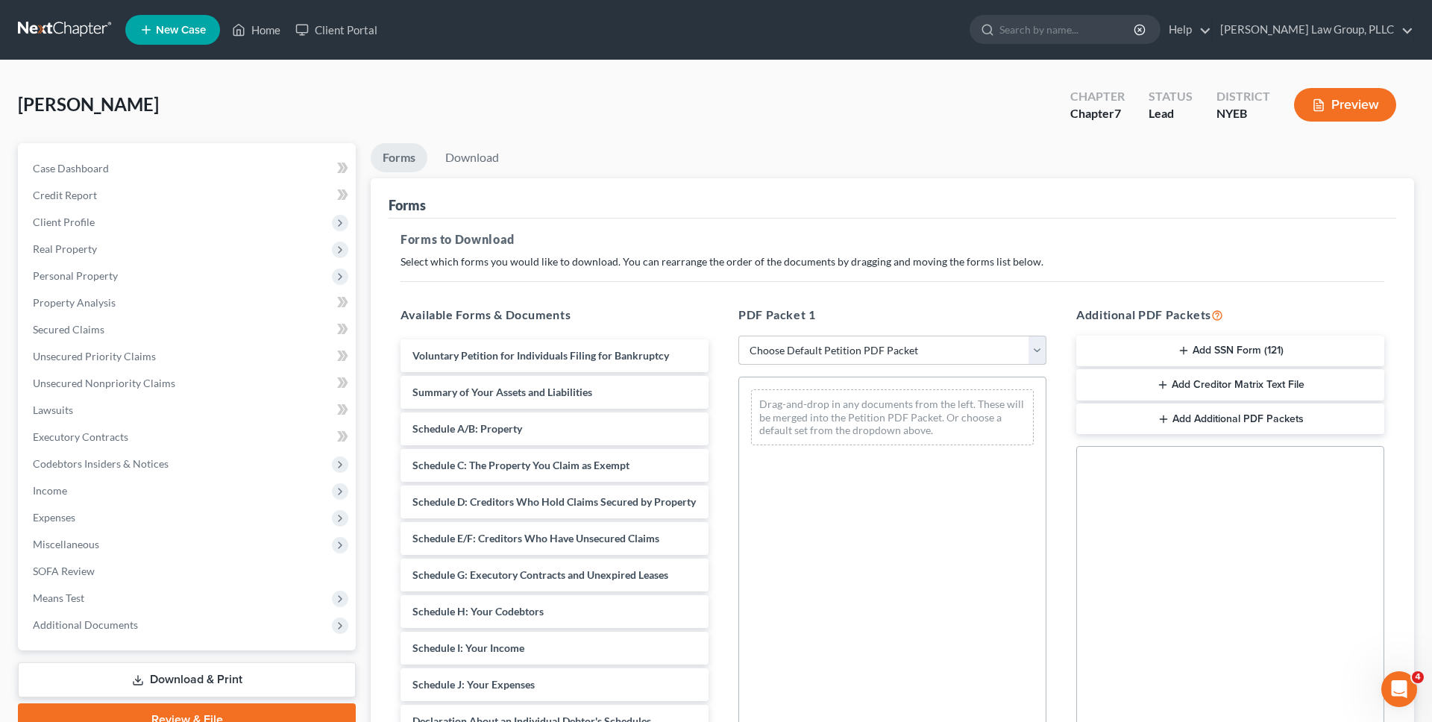
click at [829, 351] on select "Choose Default Petition PDF Packet Complete Bankruptcy Petition (all forms and …" at bounding box center [893, 351] width 308 height 30
select select "0"
click at [739, 336] on select "Choose Default Petition PDF Packet Complete Bankruptcy Petition (all forms and …" at bounding box center [893, 351] width 308 height 30
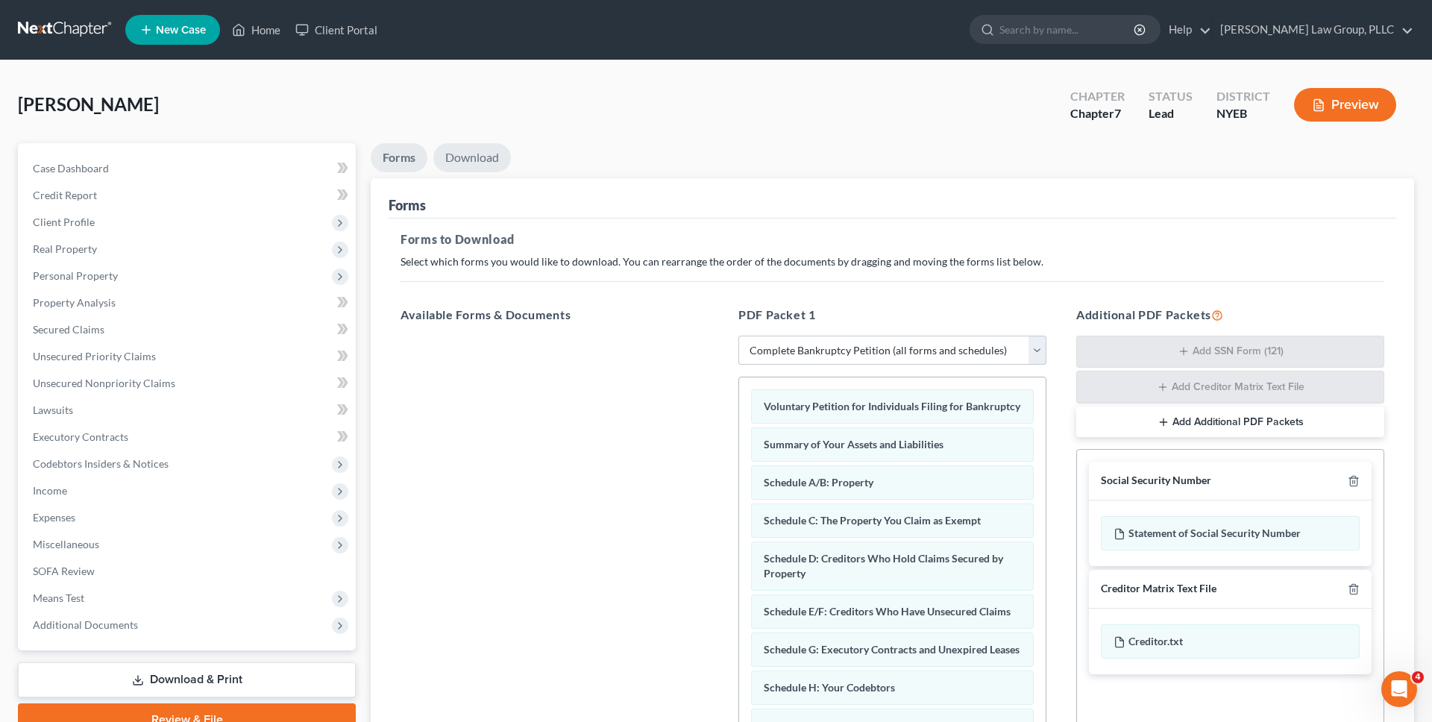
click at [482, 162] on link "Download" at bounding box center [472, 157] width 78 height 29
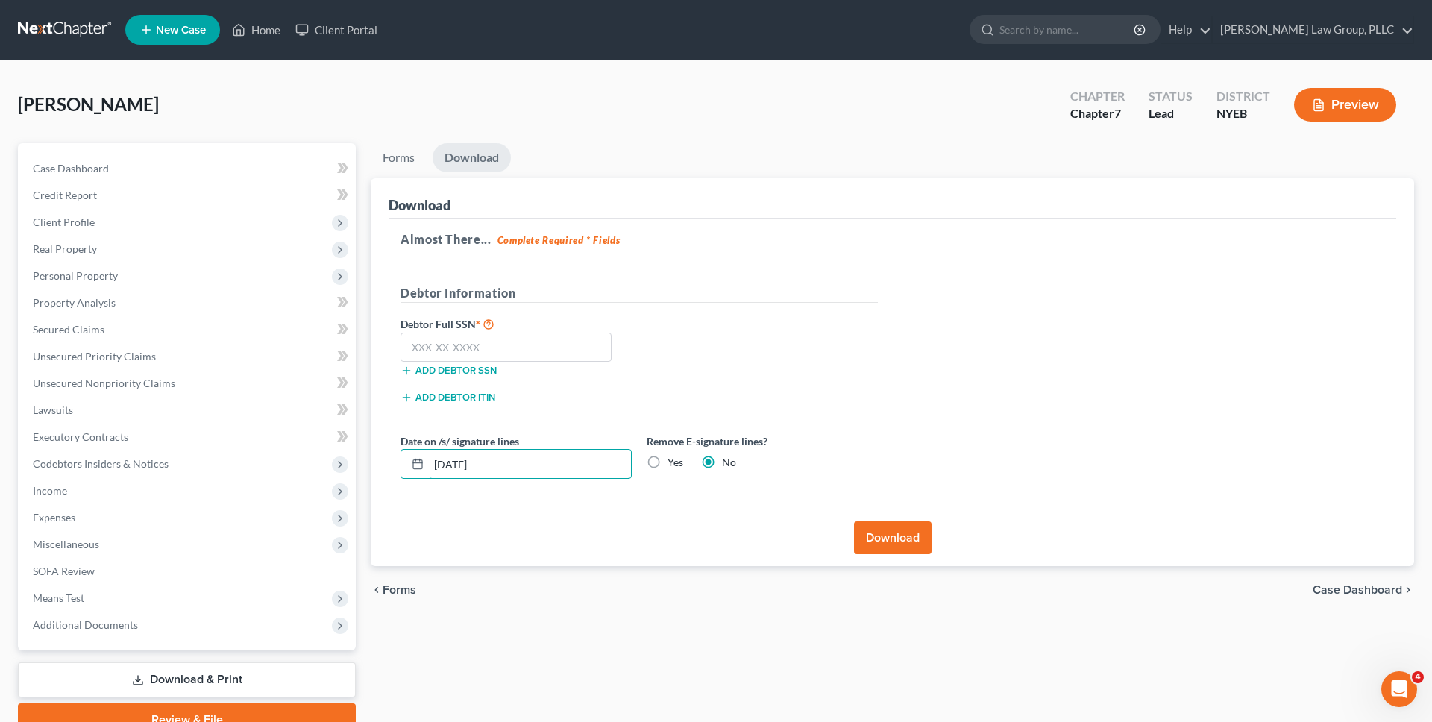
drag, startPoint x: 584, startPoint y: 458, endPoint x: 395, endPoint y: 451, distance: 188.8
click at [395, 457] on div "Date on /s/ signature lines 09/16/2025" at bounding box center [516, 456] width 246 height 46
click at [668, 460] on label "Yes" at bounding box center [676, 462] width 16 height 15
click at [674, 460] on input "Yes" at bounding box center [679, 460] width 10 height 10
radio input "true"
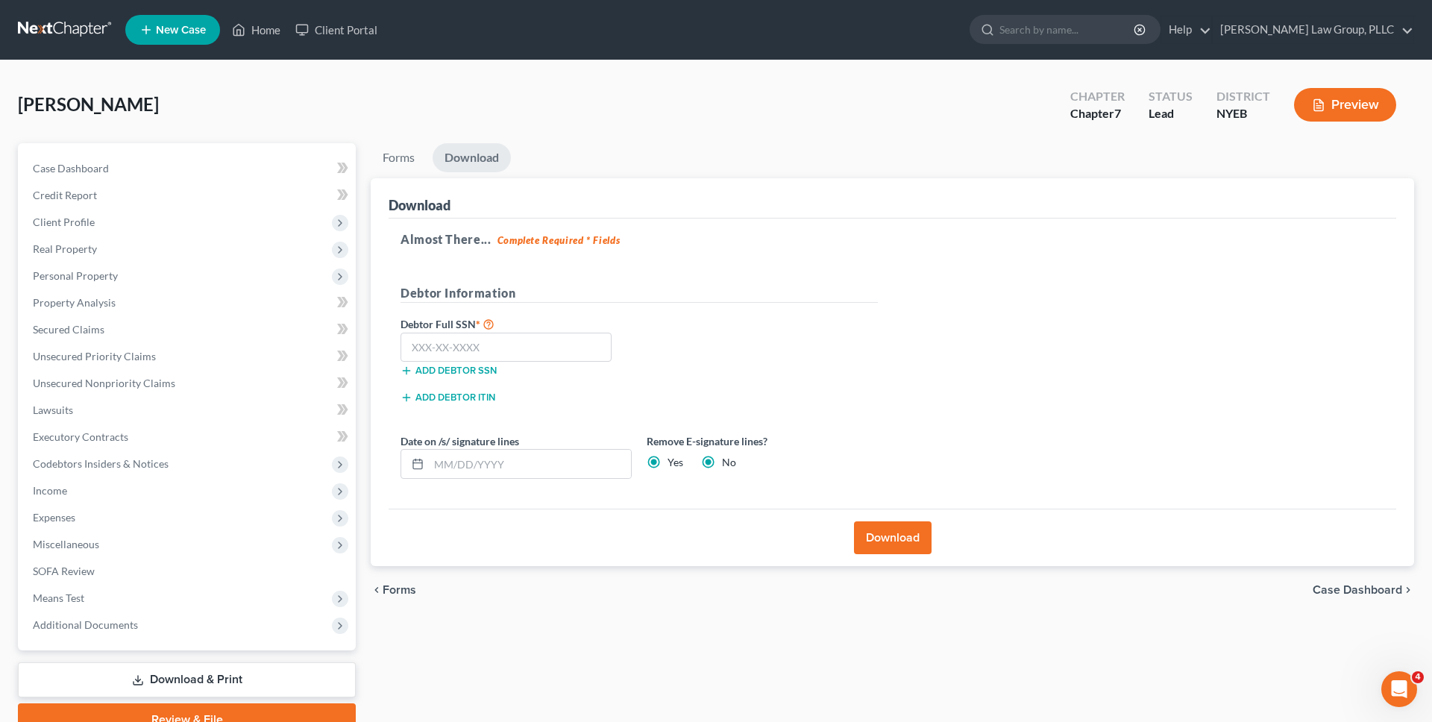
radio input "false"
click at [903, 548] on button "Download" at bounding box center [893, 537] width 78 height 33
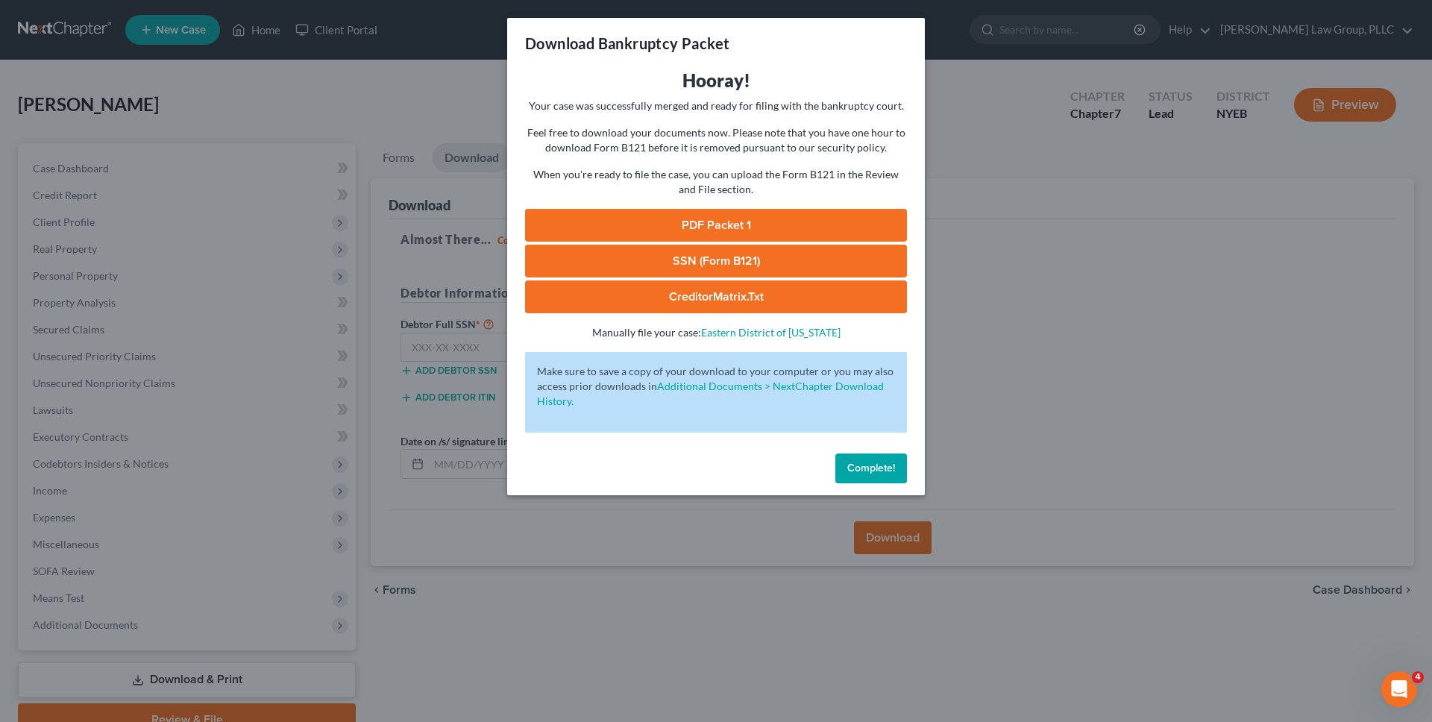
click at [702, 265] on link "SSN (Form B121)" at bounding box center [716, 261] width 382 height 33
click at [689, 226] on link "PDF Packet 1" at bounding box center [716, 225] width 382 height 33
click at [865, 465] on span "Complete!" at bounding box center [871, 468] width 48 height 13
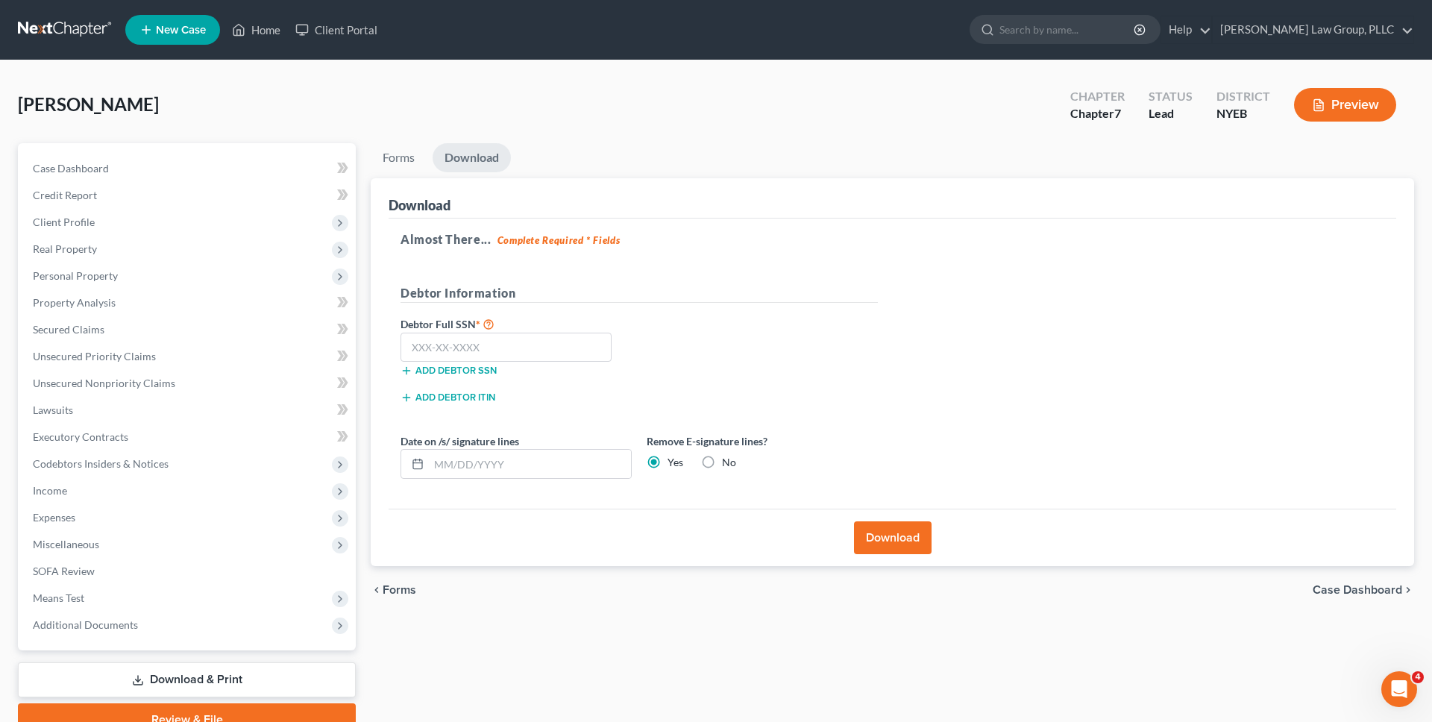
click at [79, 28] on link at bounding box center [65, 29] width 95 height 27
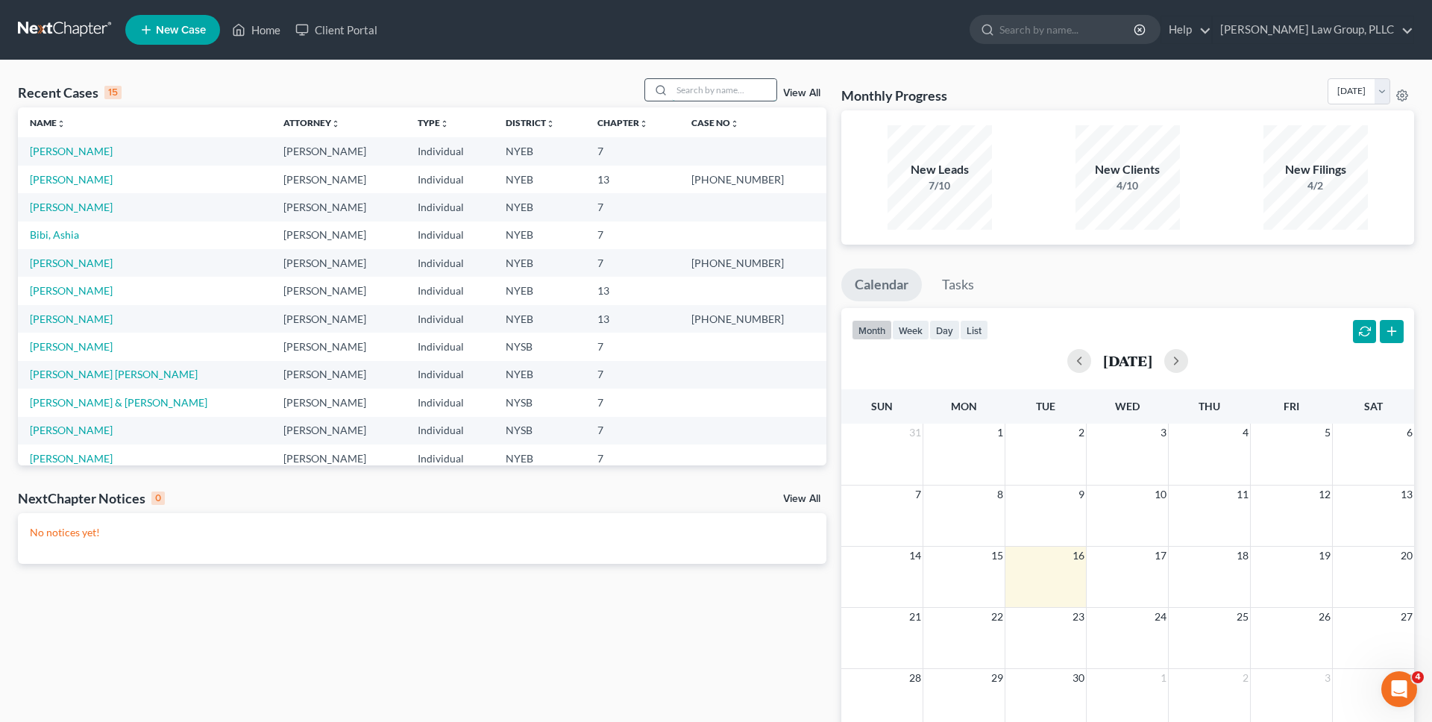
click at [693, 90] on input "search" at bounding box center [724, 90] width 104 height 22
click at [81, 290] on link "[PERSON_NAME]" at bounding box center [71, 290] width 83 height 13
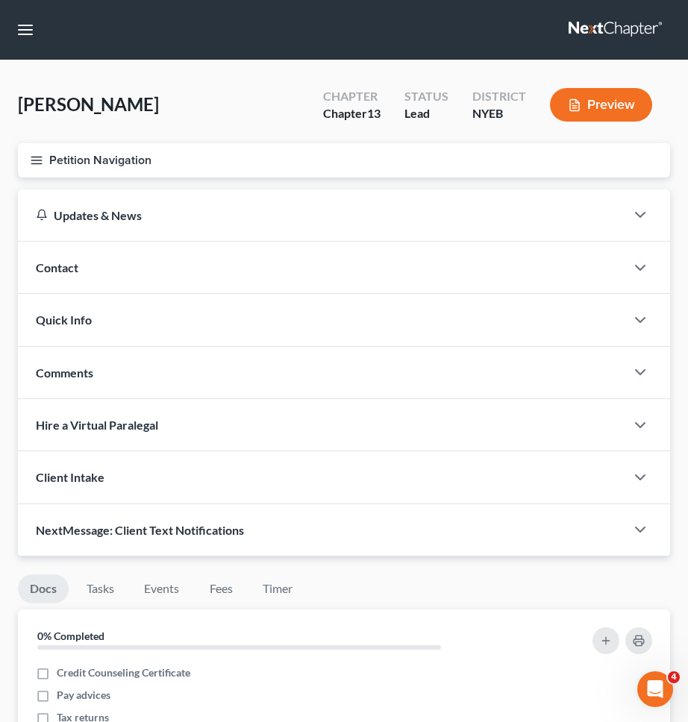
click at [606, 152] on button "Petition Navigation" at bounding box center [344, 160] width 652 height 34
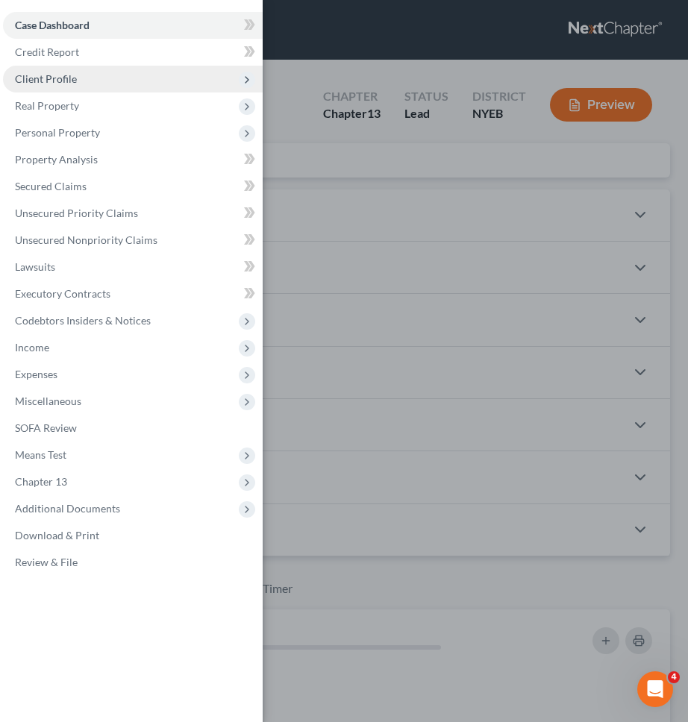
click at [84, 72] on span "Client Profile" at bounding box center [133, 79] width 260 height 27
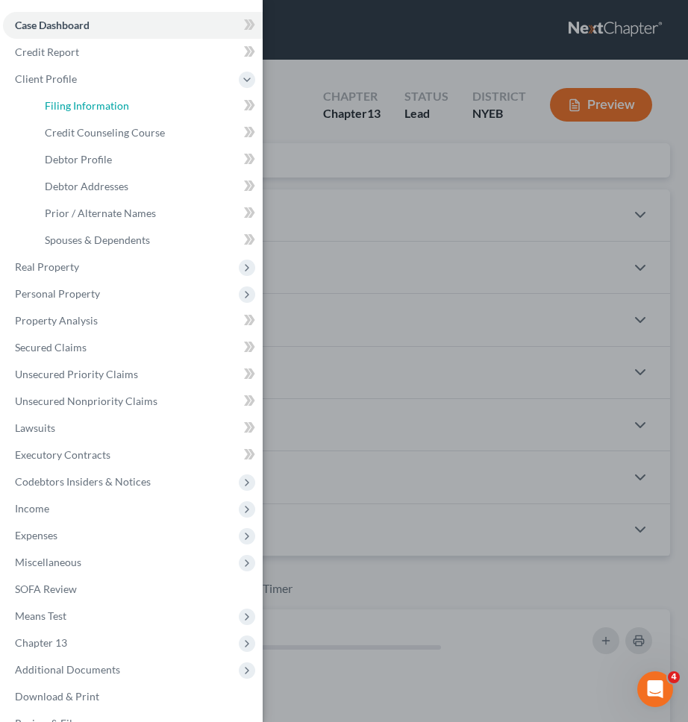
drag, startPoint x: 83, startPoint y: 110, endPoint x: 334, endPoint y: 100, distance: 251.6
click at [83, 110] on span "Filing Information" at bounding box center [87, 105] width 84 height 13
select select "1"
select select "0"
select select "3"
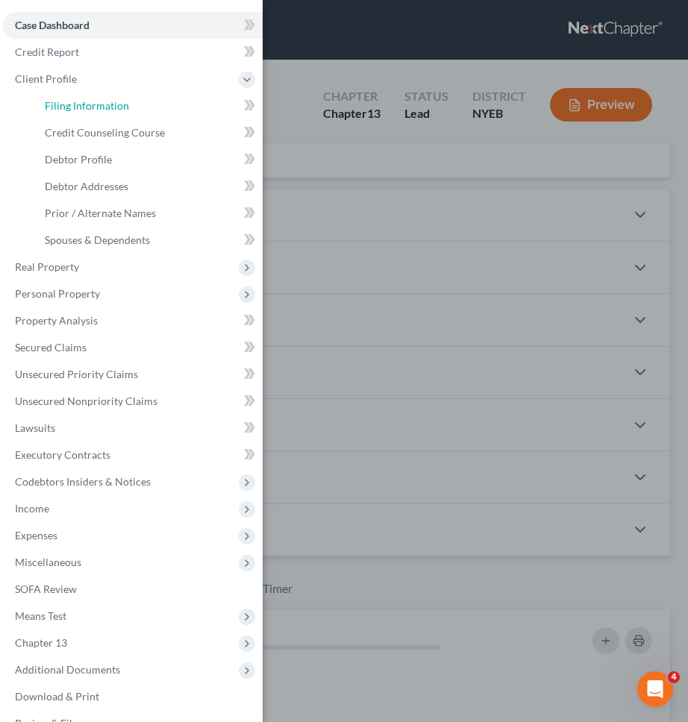
select select "35"
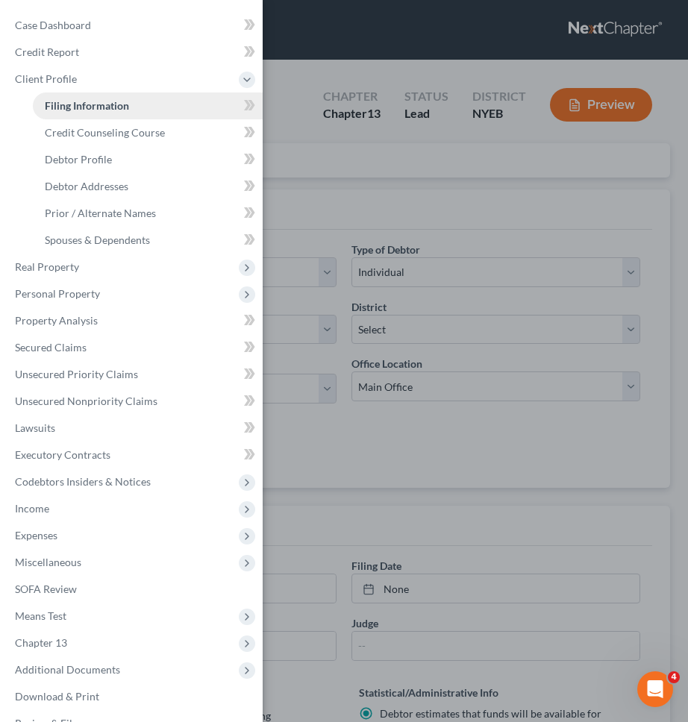
click at [150, 104] on link "Filing Information" at bounding box center [148, 106] width 230 height 27
click at [412, 86] on div "Case Dashboard Payments Invoices Payments Payments Credit Report Client Profile" at bounding box center [344, 361] width 688 height 722
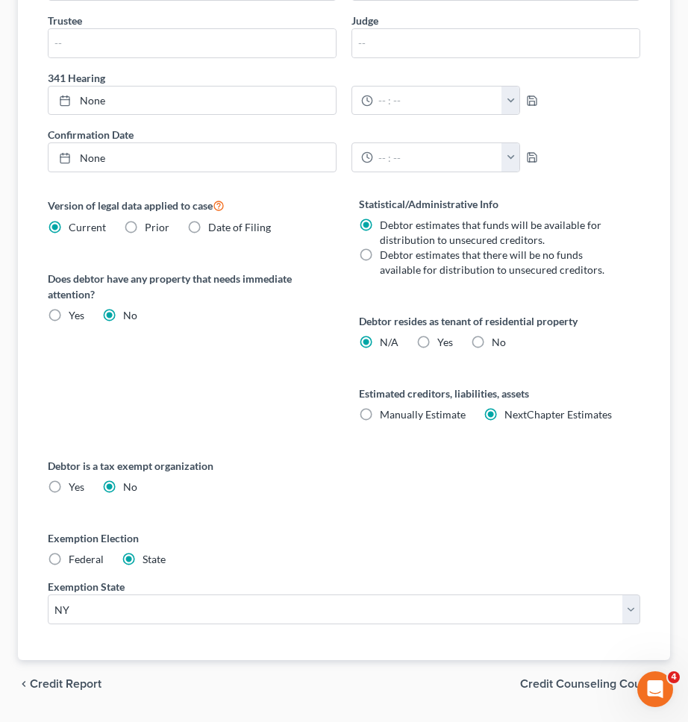
scroll to position [645, 0]
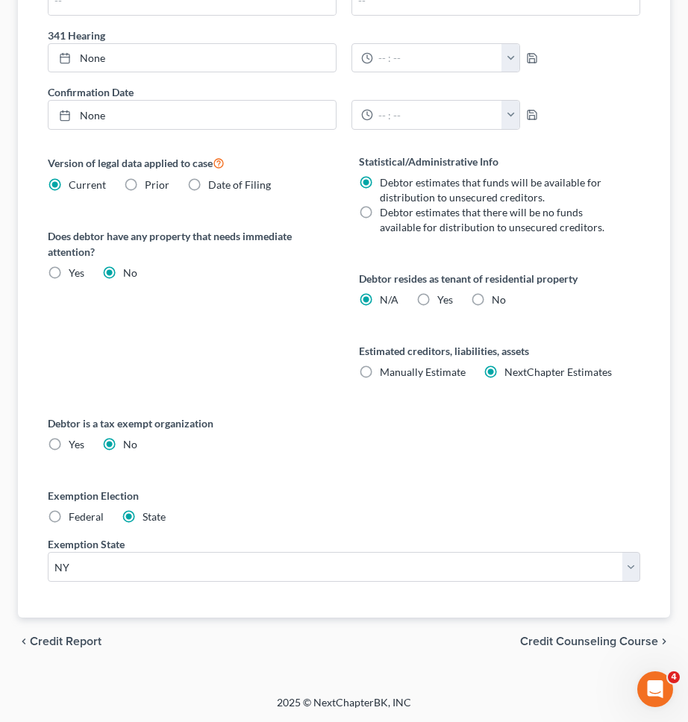
click at [602, 636] on span "Credit Counseling Course" at bounding box center [589, 642] width 138 height 12
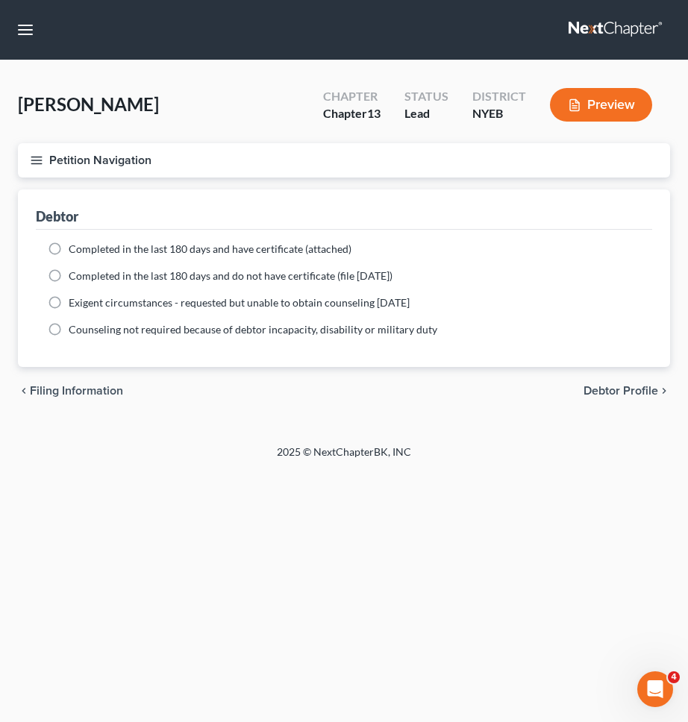
click at [265, 248] on span "Completed in the last 180 days and have certificate (attached)" at bounding box center [210, 248] width 283 height 13
click at [84, 248] on input "Completed in the last 180 days and have certificate (attached)" at bounding box center [80, 247] width 10 height 10
radio input "true"
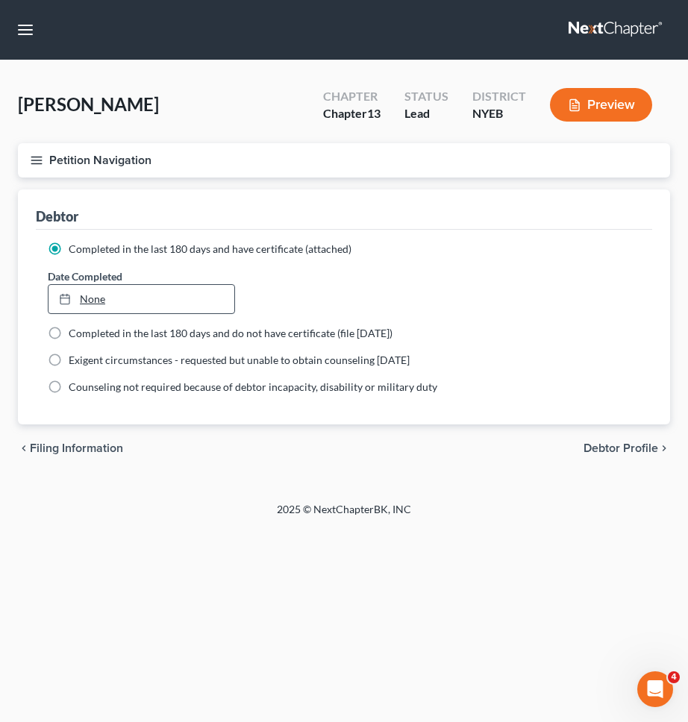
click at [194, 295] on link "None" at bounding box center [141, 299] width 186 height 28
type input "[DATE]"
click at [595, 445] on span "Debtor Profile" at bounding box center [620, 448] width 75 height 12
select select "1"
select select "2"
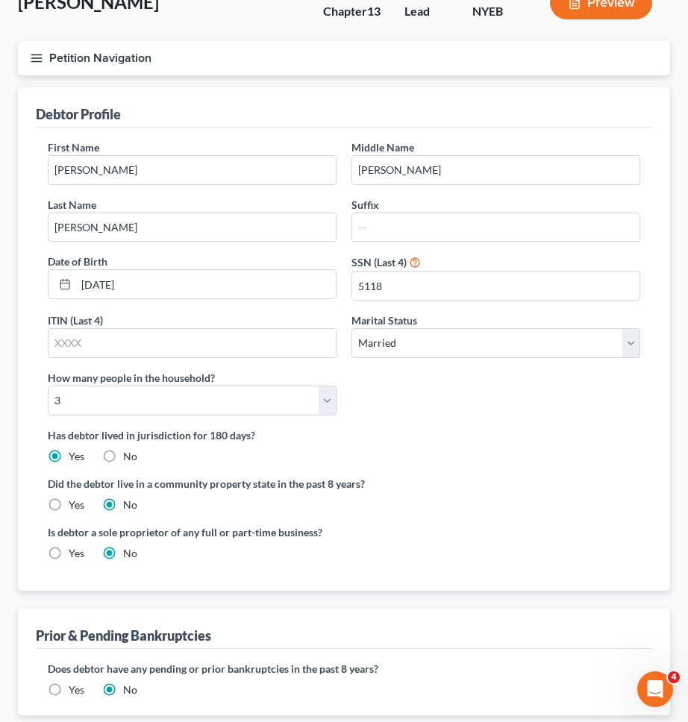
scroll to position [200, 0]
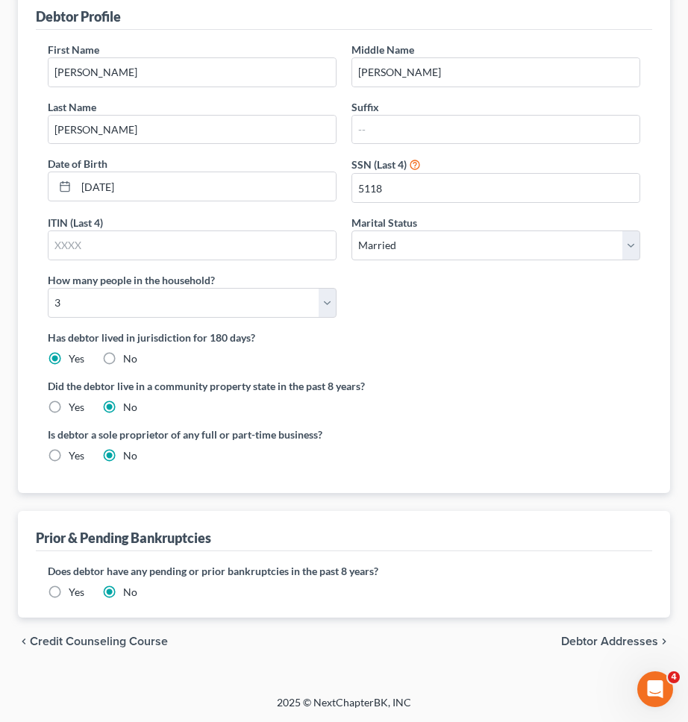
click at [595, 636] on span "Debtor Addresses" at bounding box center [609, 642] width 97 height 12
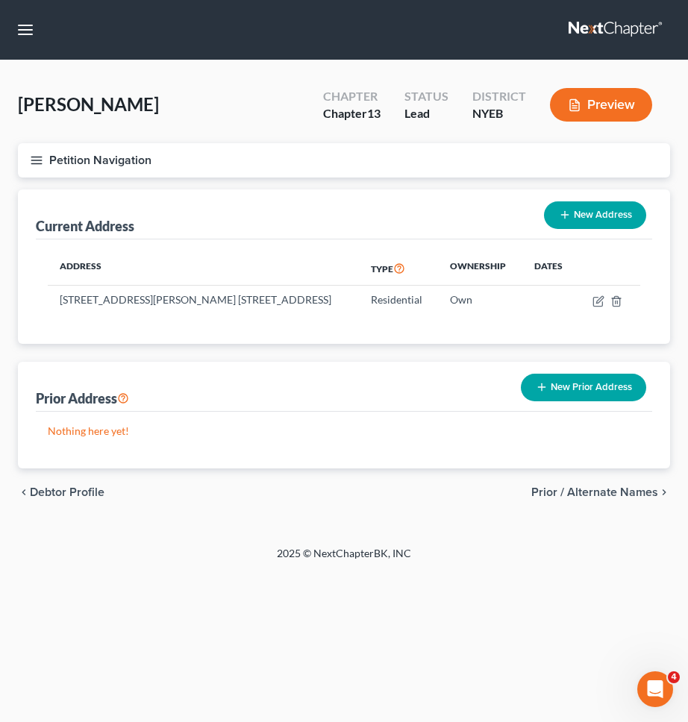
click at [592, 390] on button "New Prior Address" at bounding box center [583, 388] width 125 height 28
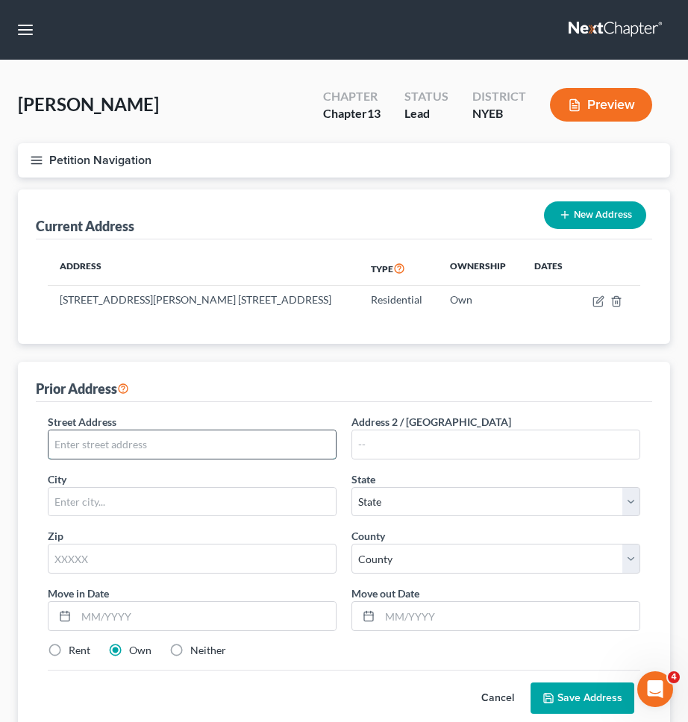
click at [286, 439] on input "text" at bounding box center [191, 444] width 287 height 28
type input "87 Spindrift St."
click at [283, 553] on input "text" at bounding box center [192, 559] width 289 height 30
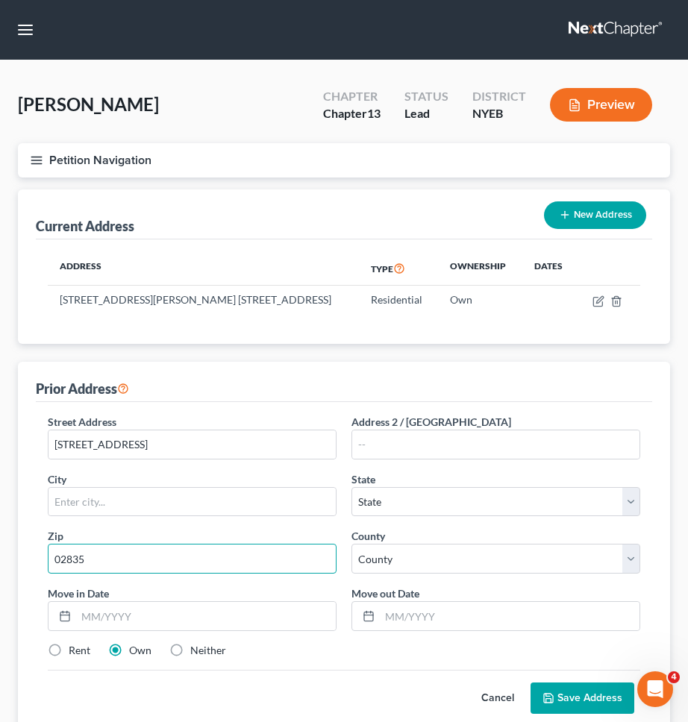
type input "02835"
click at [427, 681] on div "Cancel Save Address" at bounding box center [344, 692] width 592 height 44
type input "Jamestown"
select select "41"
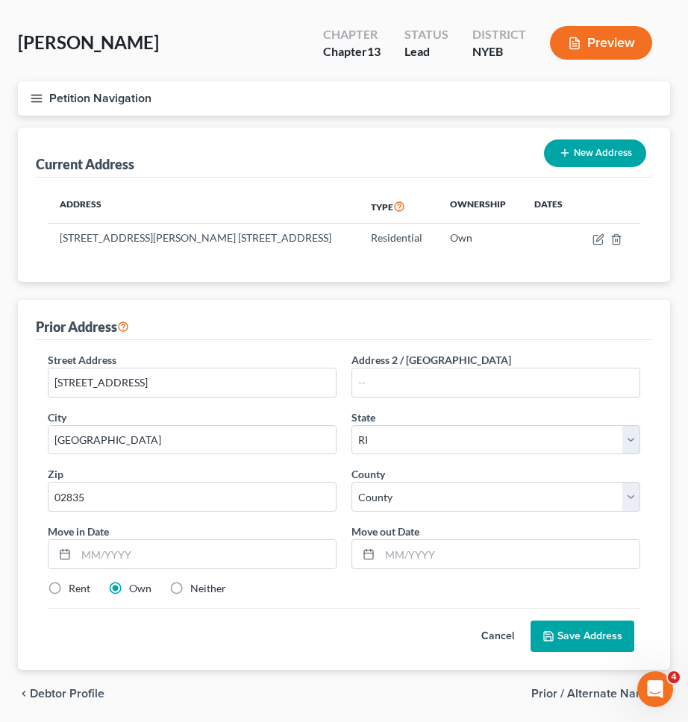
scroll to position [70, 0]
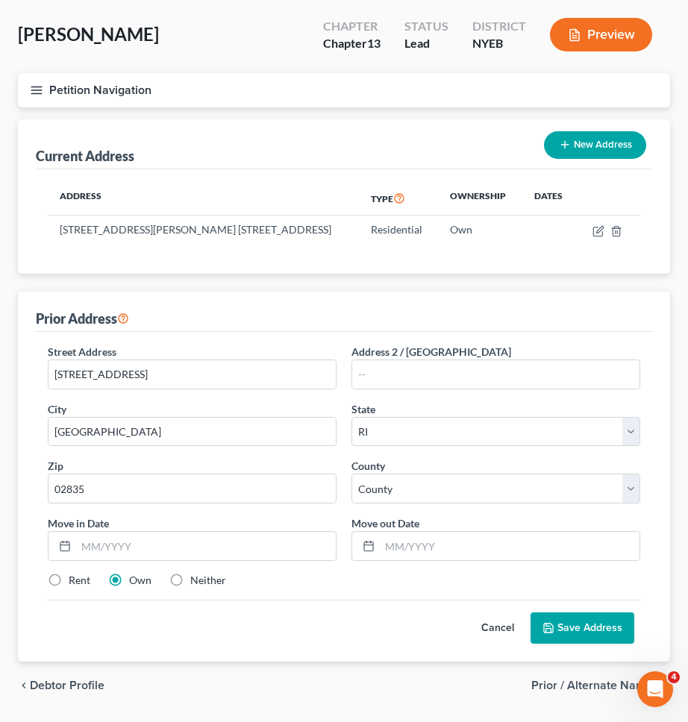
click at [129, 583] on label "Own" at bounding box center [140, 580] width 22 height 15
click at [135, 583] on input "Own" at bounding box center [140, 578] width 10 height 10
click at [121, 547] on input "text" at bounding box center [206, 546] width 260 height 28
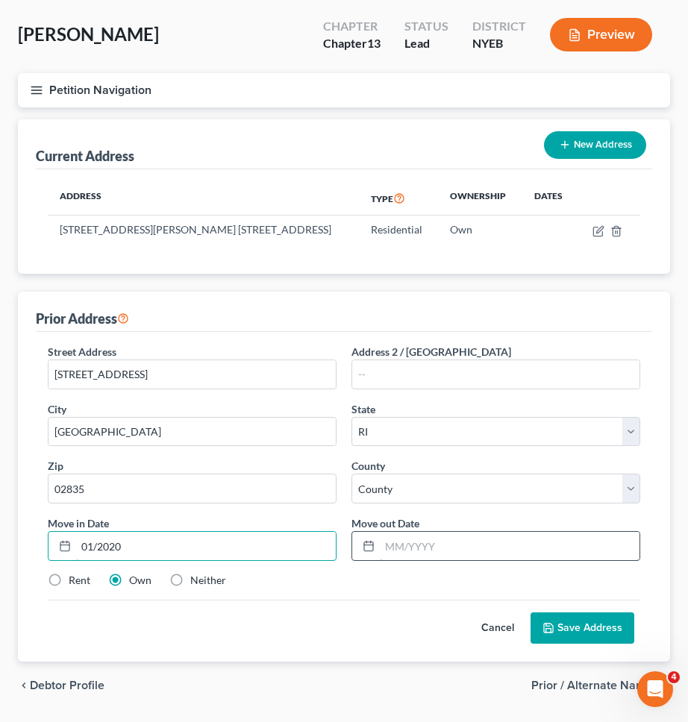
type input "01/2020"
click at [392, 539] on input "text" at bounding box center [510, 546] width 260 height 28
type input "12/2023"
click at [367, 617] on div "Cancel Save Address" at bounding box center [344, 622] width 592 height 44
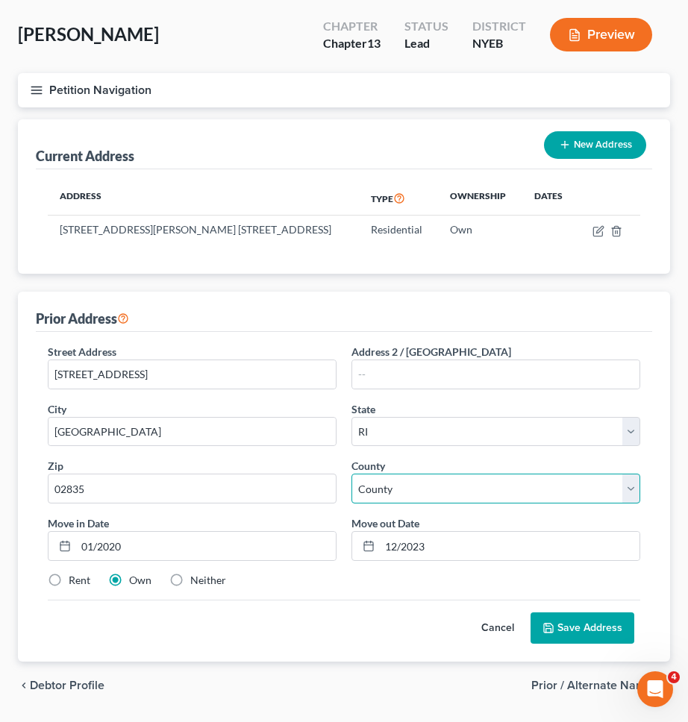
click at [554, 485] on select "County Bristol County Kent County Newport County Providence County Washington C…" at bounding box center [495, 489] width 289 height 30
select select "2"
click at [351, 474] on select "County Bristol County Kent County Newport County Providence County Washington C…" at bounding box center [495, 489] width 289 height 30
click at [456, 601] on div "Cancel Save Address" at bounding box center [344, 622] width 592 height 44
click at [590, 650] on div "Street Address * 87 Spindrift St. Address 2 / PO Box City * Jamestown State * S…" at bounding box center [344, 497] width 616 height 330
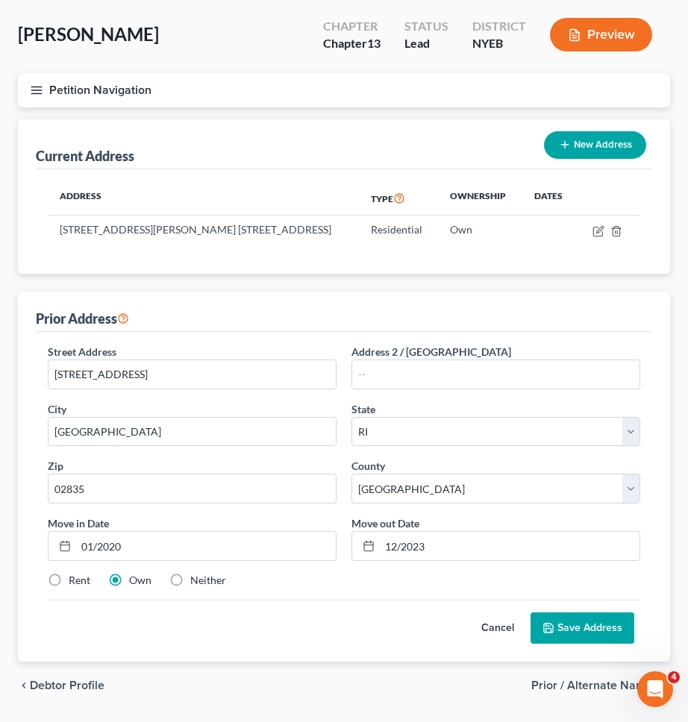
click at [591, 634] on button "Save Address" at bounding box center [582, 627] width 104 height 31
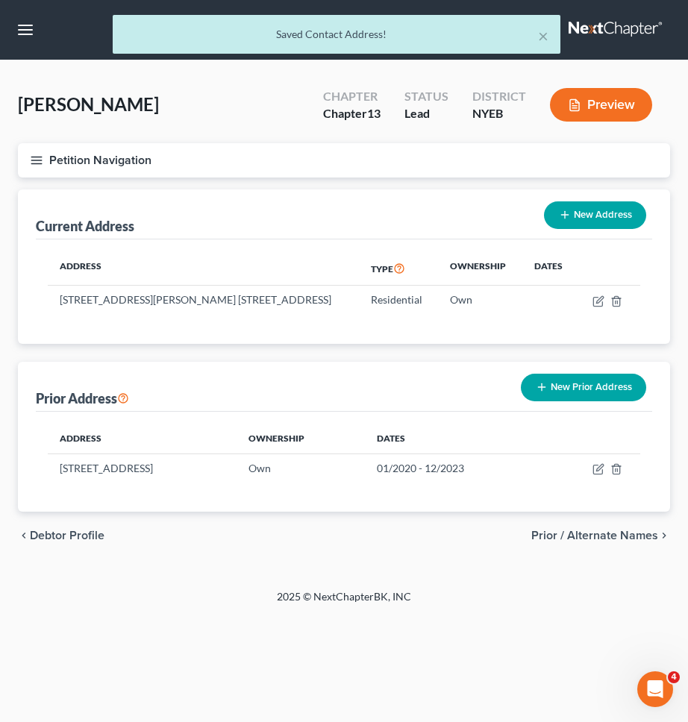
click at [585, 397] on button "New Prior Address" at bounding box center [583, 388] width 125 height 28
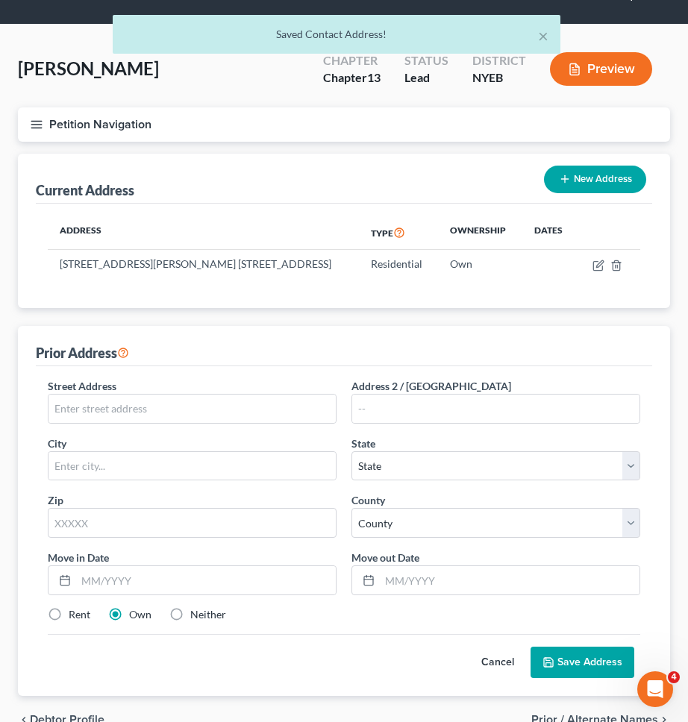
scroll to position [49, 0]
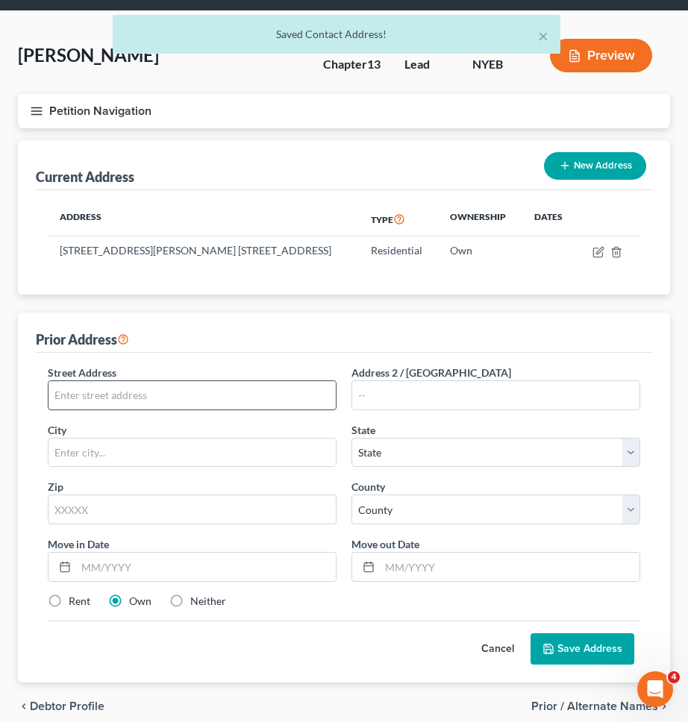
click at [298, 400] on input "text" at bounding box center [191, 395] width 287 height 28
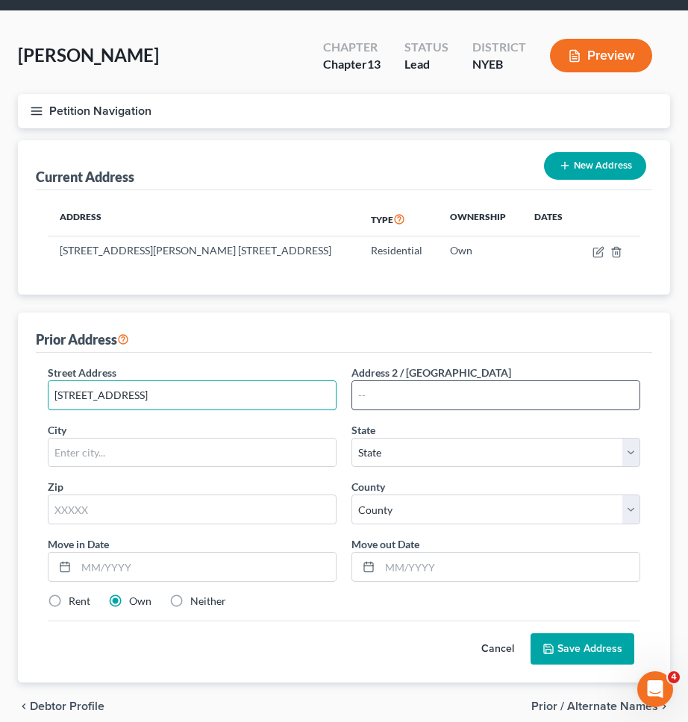
type input "123 Melrose St."
click at [484, 386] on input "text" at bounding box center [495, 395] width 287 height 28
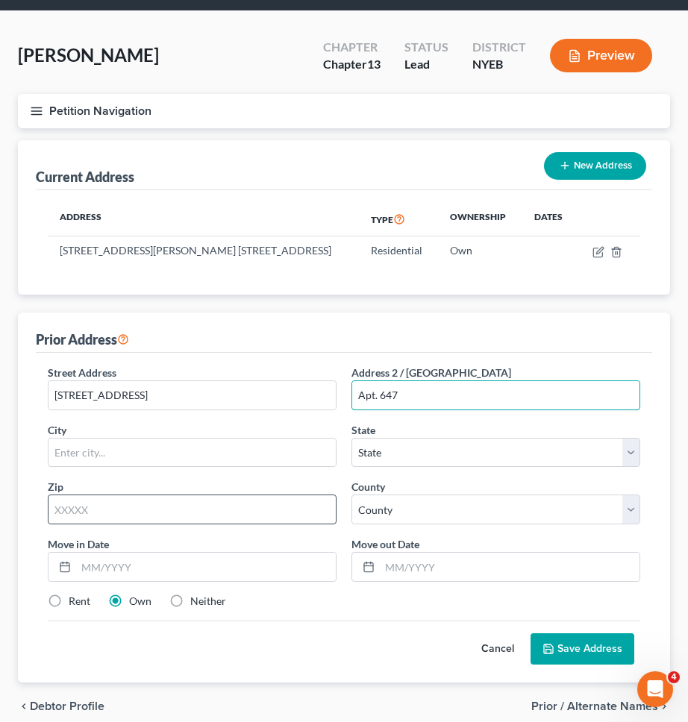
type input "Apt. 647"
click at [309, 515] on input "text" at bounding box center [192, 510] width 289 height 30
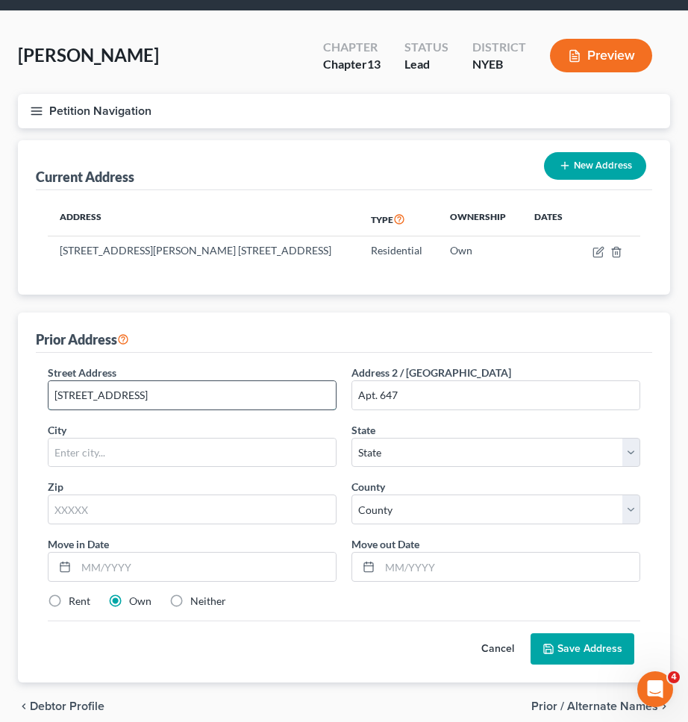
click at [264, 404] on input "123 Melrose St." at bounding box center [191, 395] width 287 height 28
click at [129, 509] on input "text" at bounding box center [192, 510] width 289 height 30
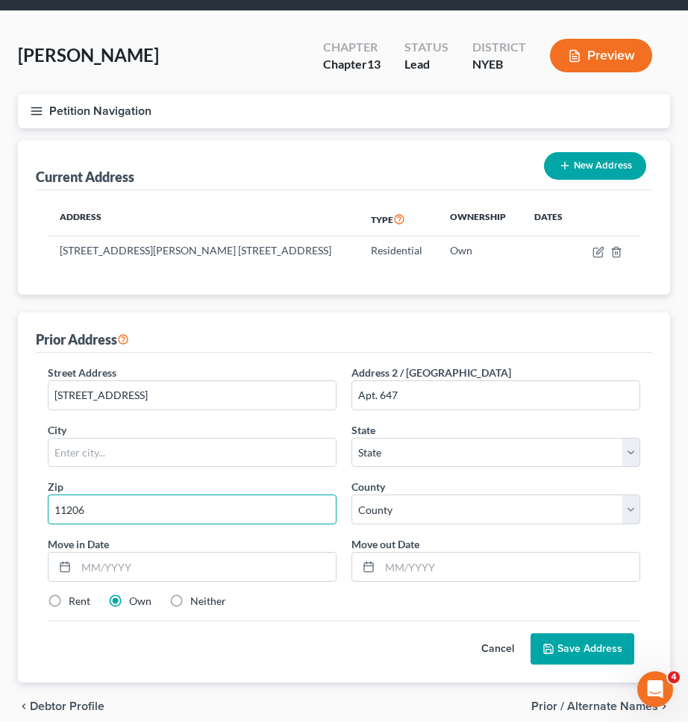
type input "11206"
click at [190, 487] on div "Zip * 11206" at bounding box center [192, 502] width 304 height 46
type input "Brooklyn"
select select "35"
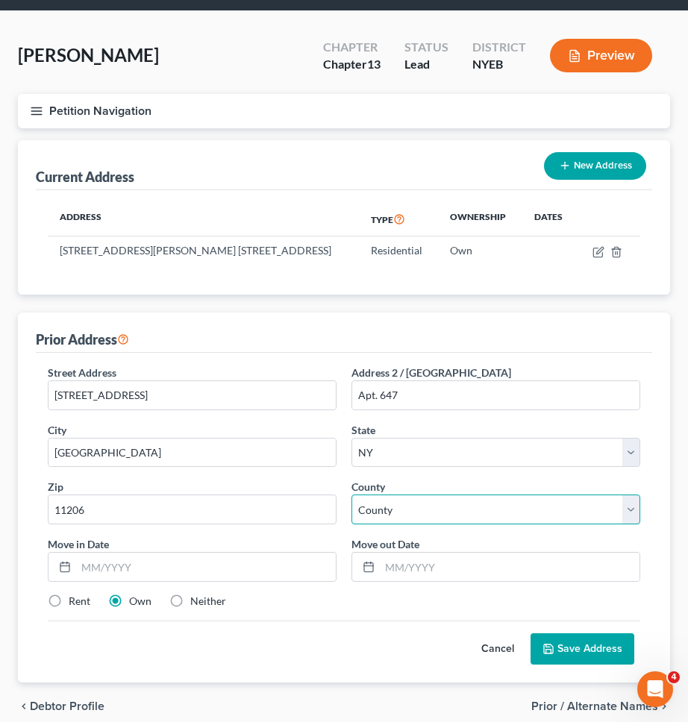
click at [377, 511] on select "County" at bounding box center [495, 510] width 289 height 30
select select "22"
click at [351, 495] on select "County Albany County Allegany County Bronx County Broome County Cattaraugus Cou…" at bounding box center [495, 510] width 289 height 30
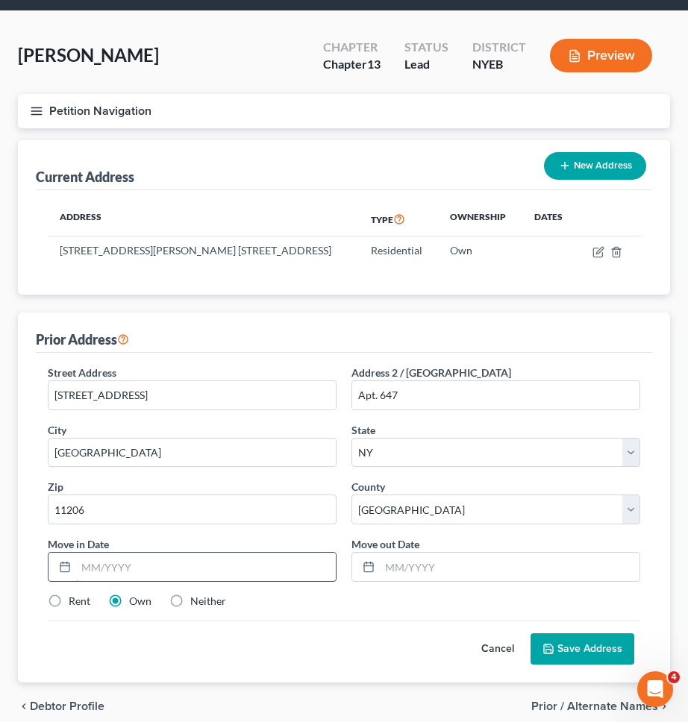
click at [225, 563] on input "text" at bounding box center [206, 567] width 260 height 28
type input "01/2021"
click at [451, 566] on input "text" at bounding box center [510, 567] width 260 height 28
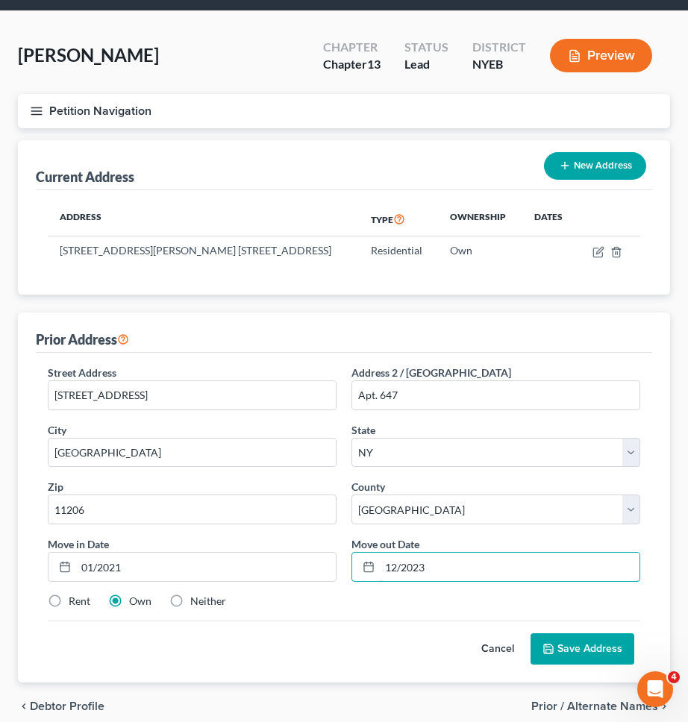
type input "12/2023"
click at [382, 624] on div "Cancel Save Address" at bounding box center [344, 643] width 592 height 44
click at [76, 604] on label "Rent" at bounding box center [80, 601] width 22 height 15
click at [76, 603] on input "Rent" at bounding box center [80, 599] width 10 height 10
radio input "true"
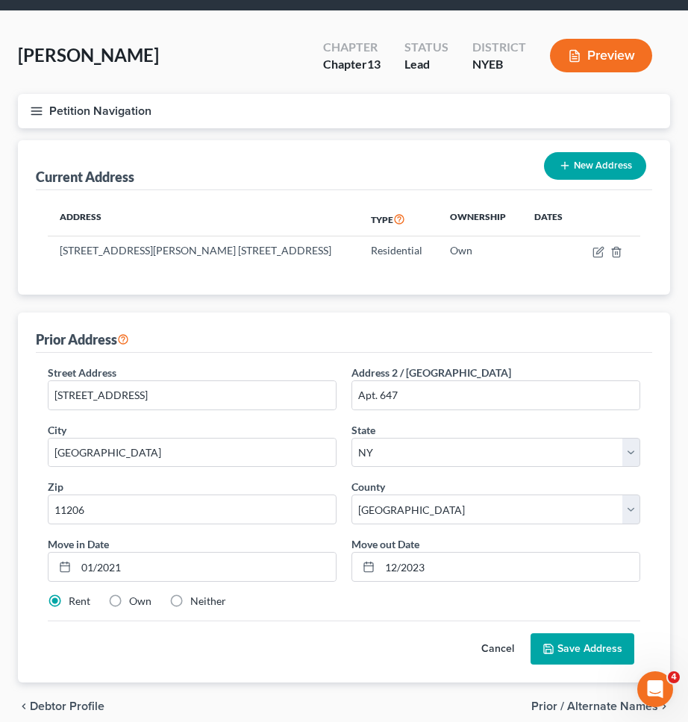
click at [575, 656] on button "Save Address" at bounding box center [582, 648] width 104 height 31
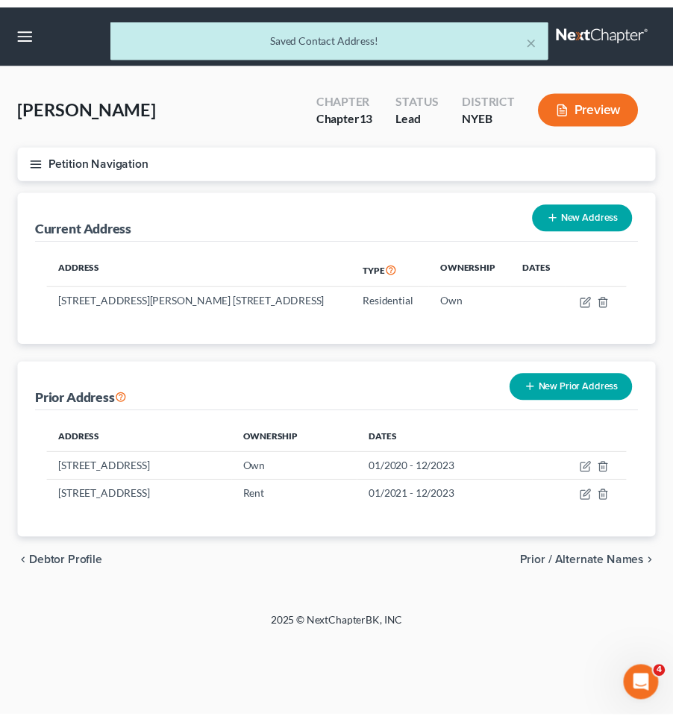
scroll to position [0, 0]
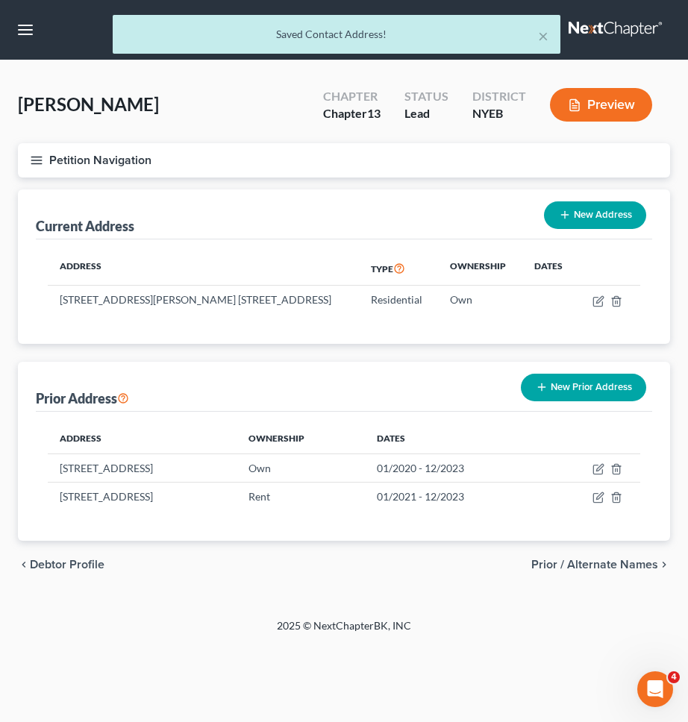
click at [266, 150] on button "Petition Navigation" at bounding box center [344, 160] width 652 height 34
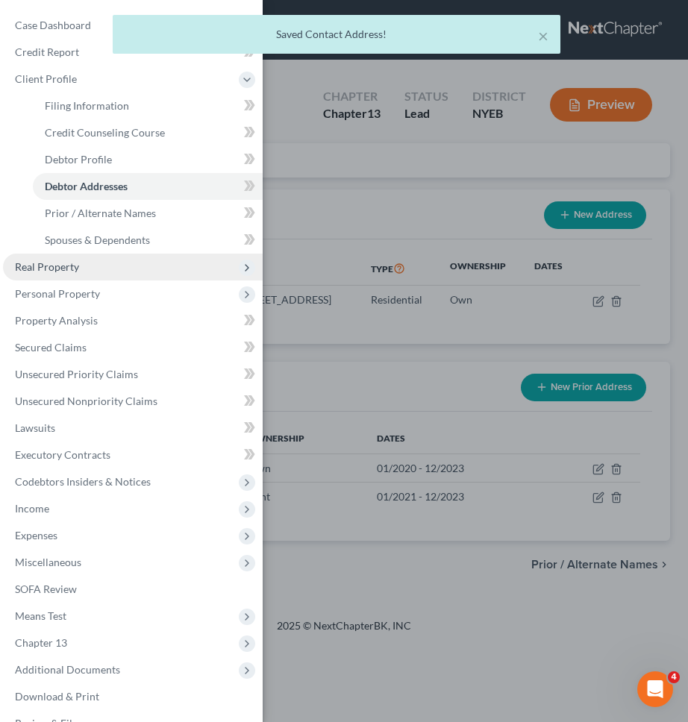
click at [154, 269] on span "Real Property" at bounding box center [133, 267] width 260 height 27
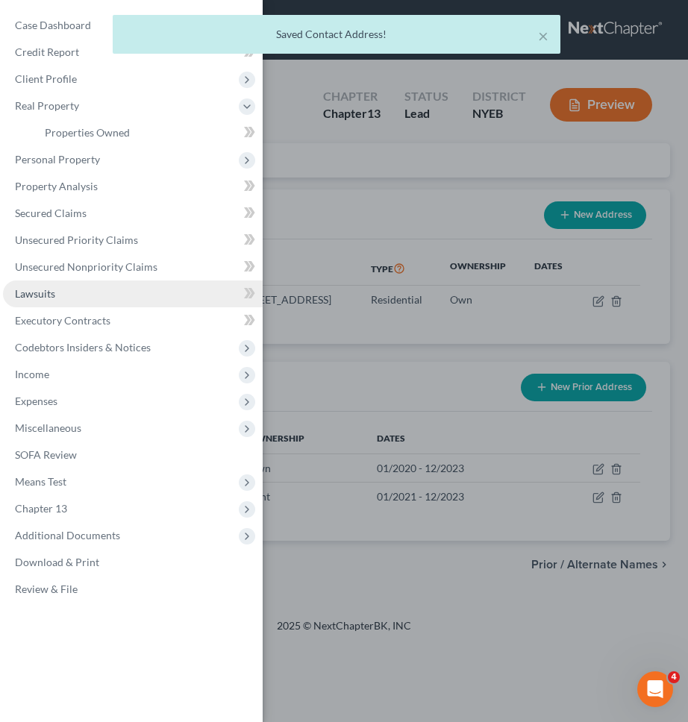
click at [154, 288] on link "Lawsuits" at bounding box center [133, 293] width 260 height 27
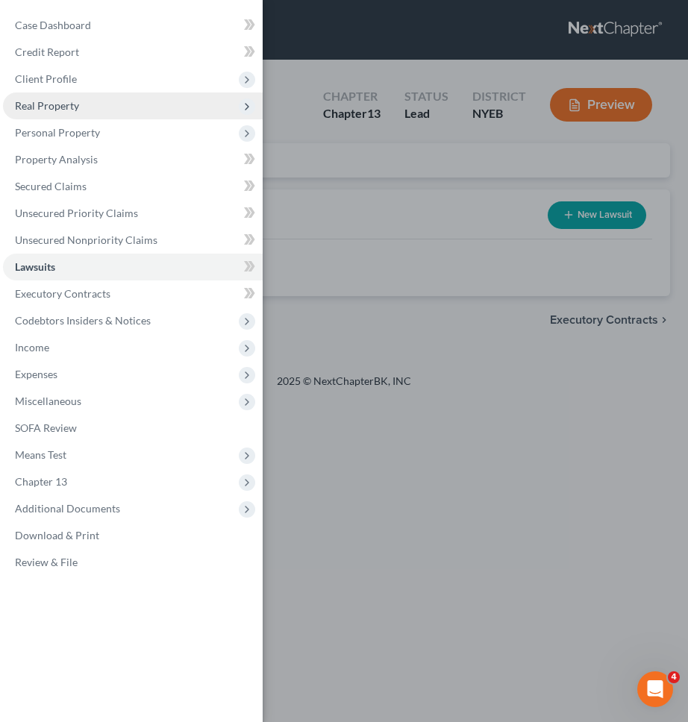
click at [132, 110] on span "Real Property" at bounding box center [133, 106] width 260 height 27
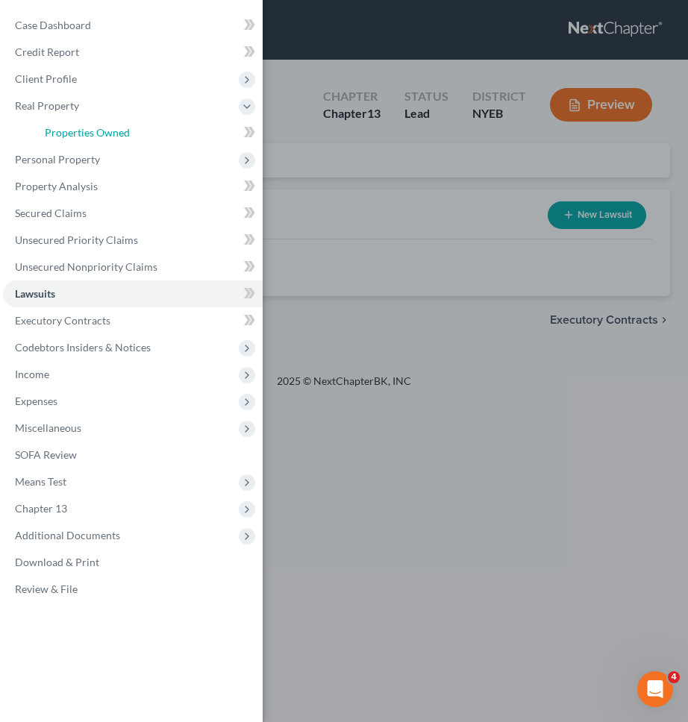
click at [132, 128] on link "Properties Owned" at bounding box center [148, 132] width 230 height 27
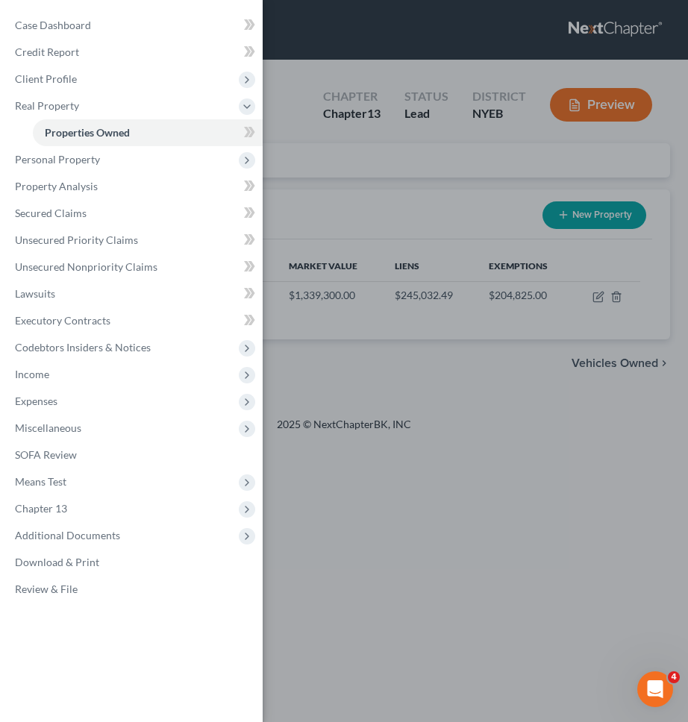
click at [360, 165] on div "Case Dashboard Payments Invoices Payments Payments Credit Report Client Profile" at bounding box center [344, 361] width 688 height 722
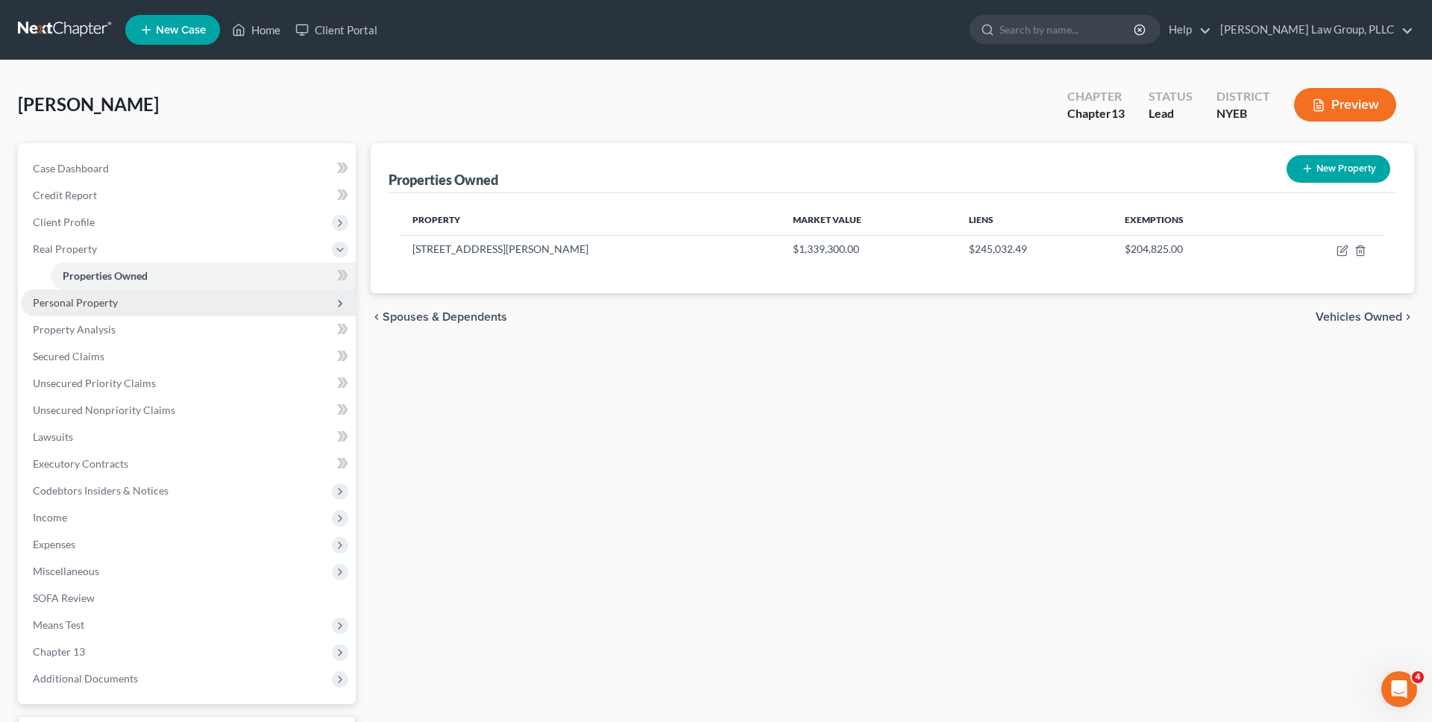
click at [137, 301] on span "Personal Property" at bounding box center [188, 302] width 335 height 27
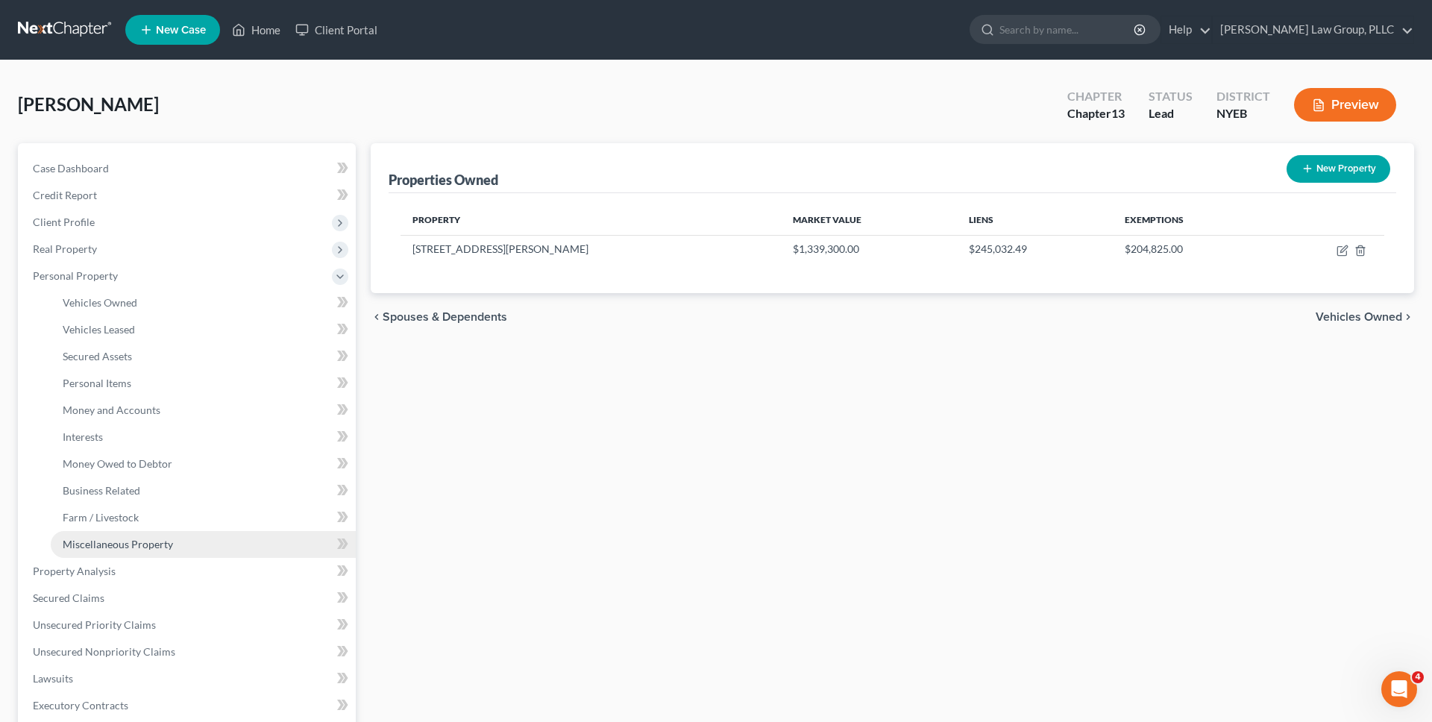
click at [152, 539] on span "Miscellaneous Property" at bounding box center [118, 544] width 110 height 13
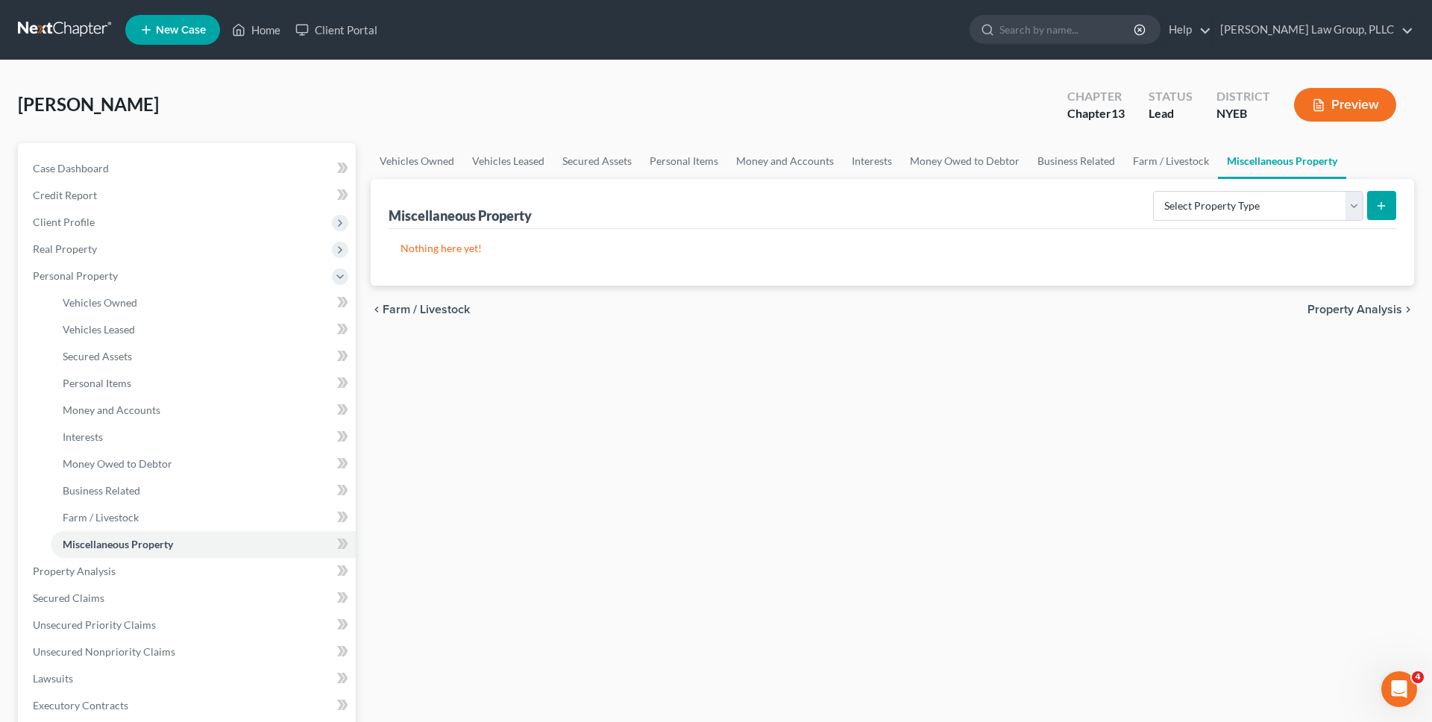
drag, startPoint x: 492, startPoint y: 406, endPoint x: 1131, endPoint y: 266, distance: 653.8
click at [492, 407] on div "Vehicles Owned Vehicles Leased Secured Assets Personal Items Money and Accounts…" at bounding box center [892, 587] width 1059 height 888
click at [1174, 214] on select "Select Property Type Assigned for Creditor Benefit Within 1 Year Holding for An…" at bounding box center [1258, 206] width 210 height 30
select select "transferred"
click at [1153, 191] on select "Select Property Type Assigned for Creditor Benefit Within 1 Year Holding for An…" at bounding box center [1258, 206] width 210 height 30
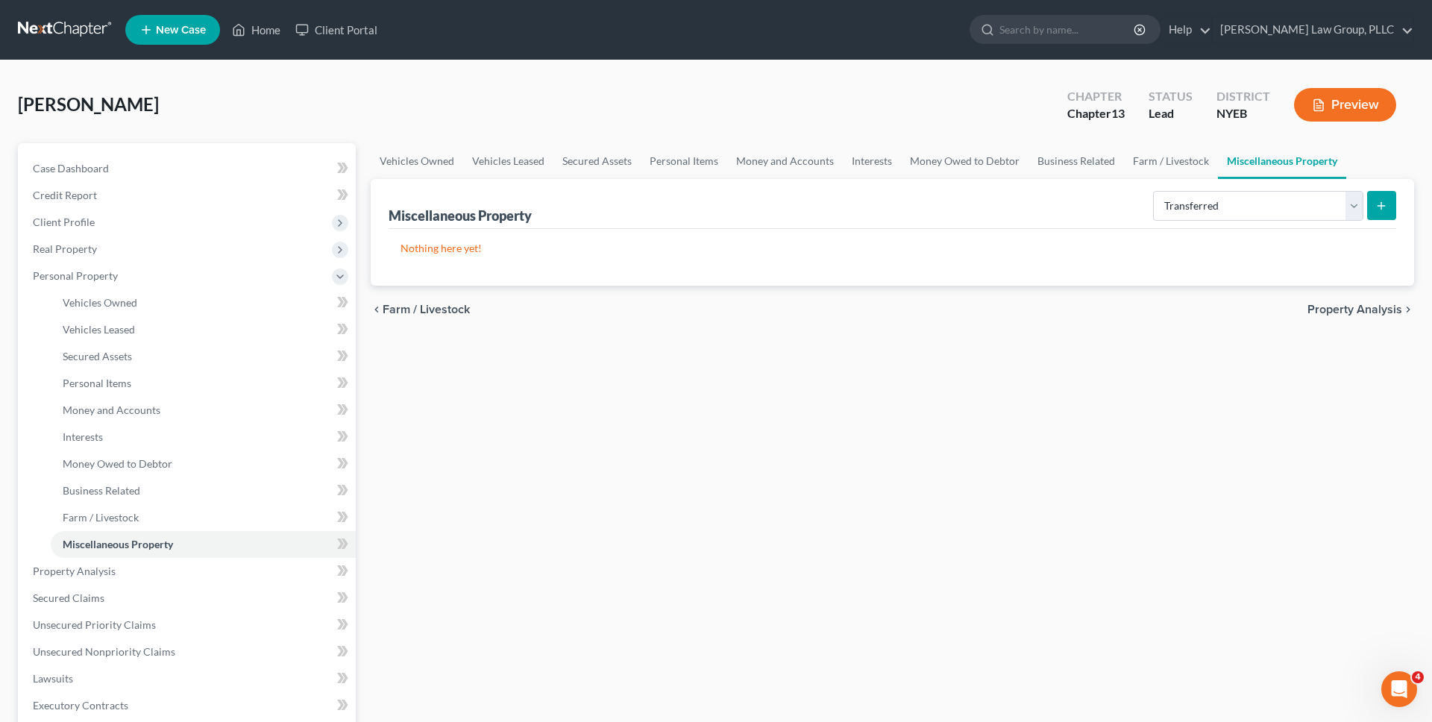
click at [1382, 210] on icon "submit" at bounding box center [1382, 206] width 12 height 12
select select "Ordinary (within 2 years)"
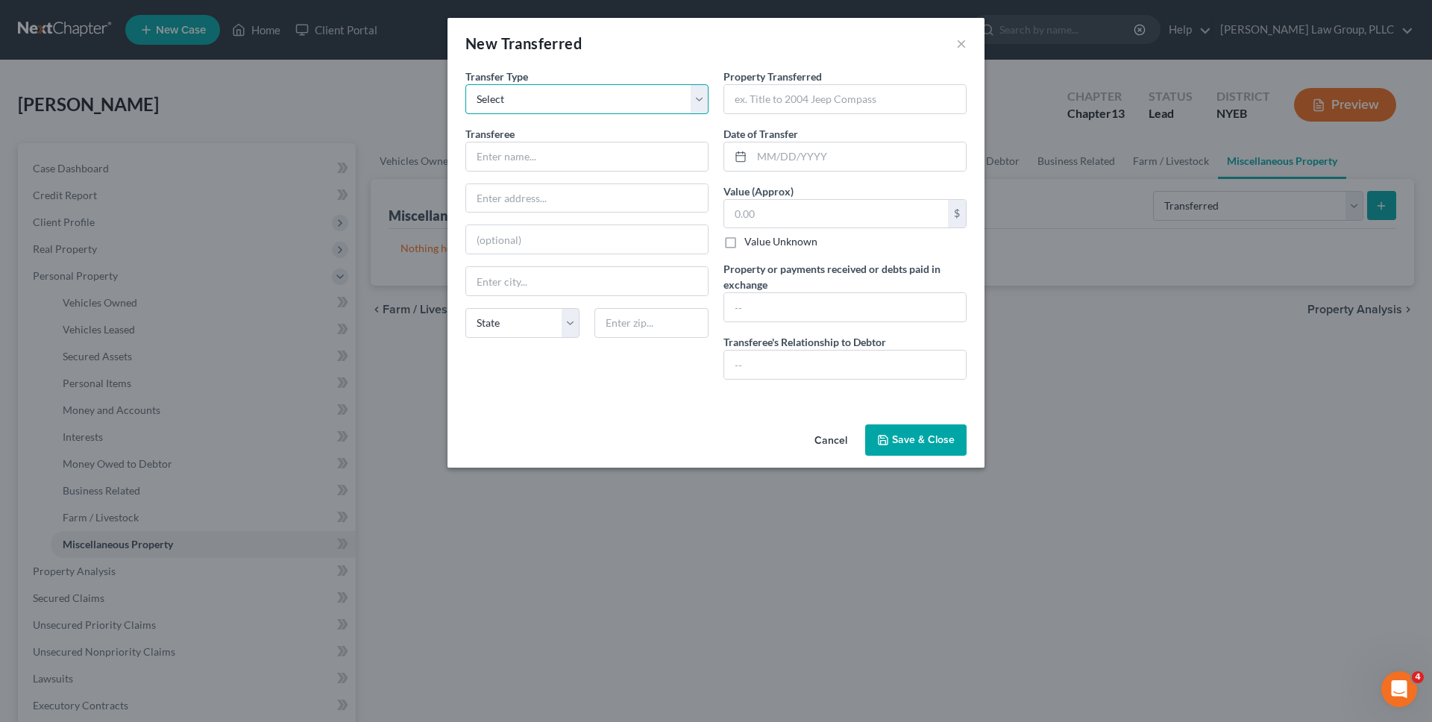
click at [698, 98] on select "Select Ordinary (within 2 years) Within 10 Years" at bounding box center [586, 99] width 243 height 30
click at [465, 84] on select "Select Ordinary (within 2 years) Within 10 Years" at bounding box center [586, 99] width 243 height 30
click at [836, 433] on button "Cancel" at bounding box center [831, 441] width 57 height 30
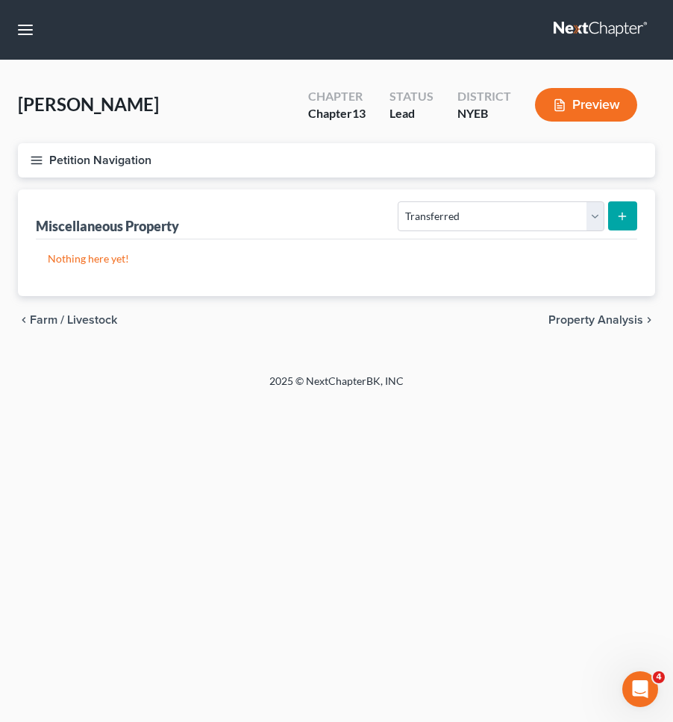
click at [577, 319] on span "Property Analysis" at bounding box center [595, 320] width 95 height 12
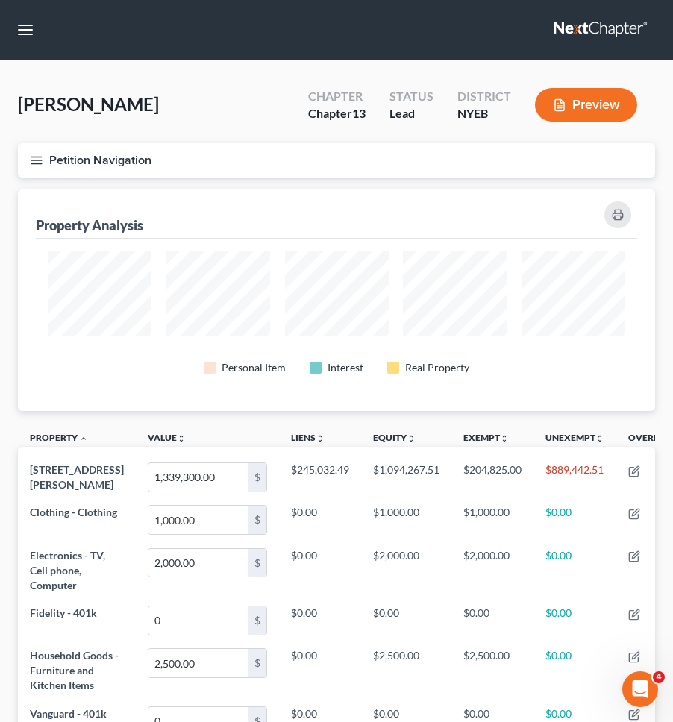
click at [421, 159] on button "Petition Navigation" at bounding box center [336, 160] width 637 height 34
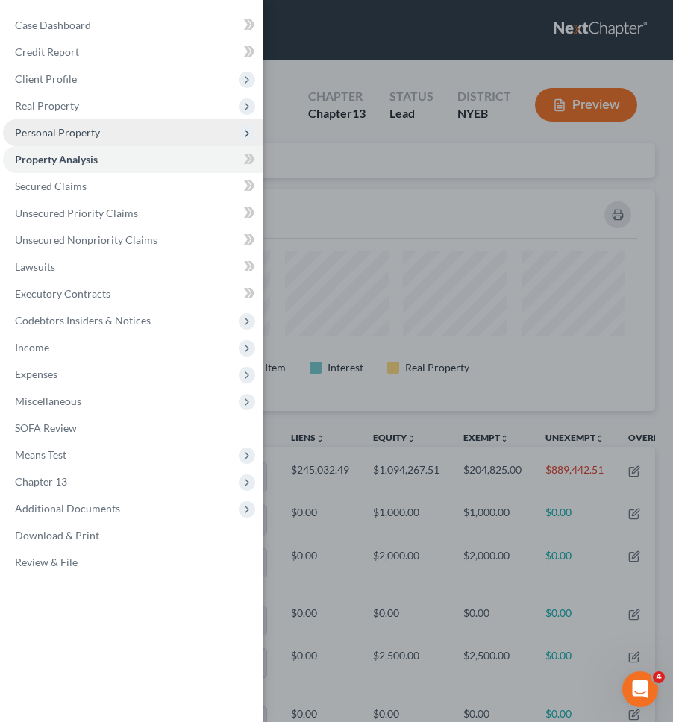
click at [124, 137] on span "Personal Property" at bounding box center [133, 132] width 260 height 27
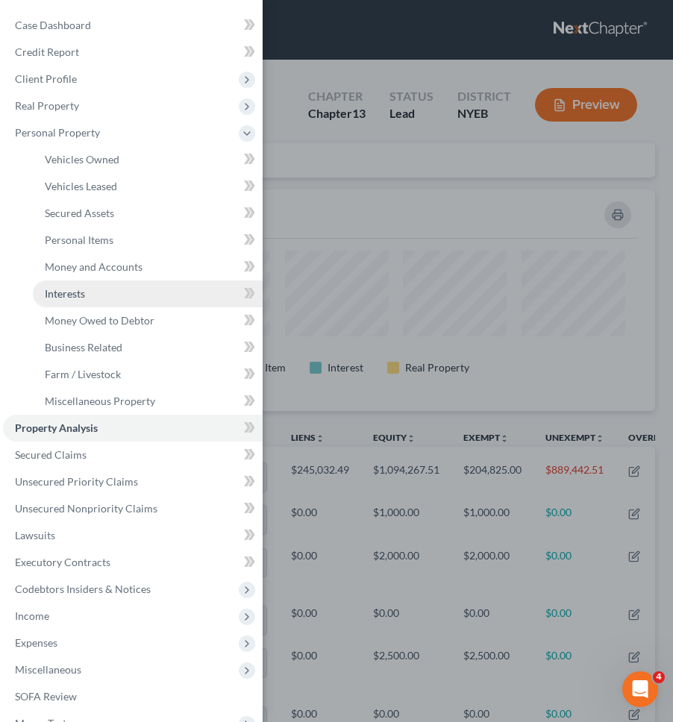
click at [92, 286] on link "Interests" at bounding box center [148, 293] width 230 height 27
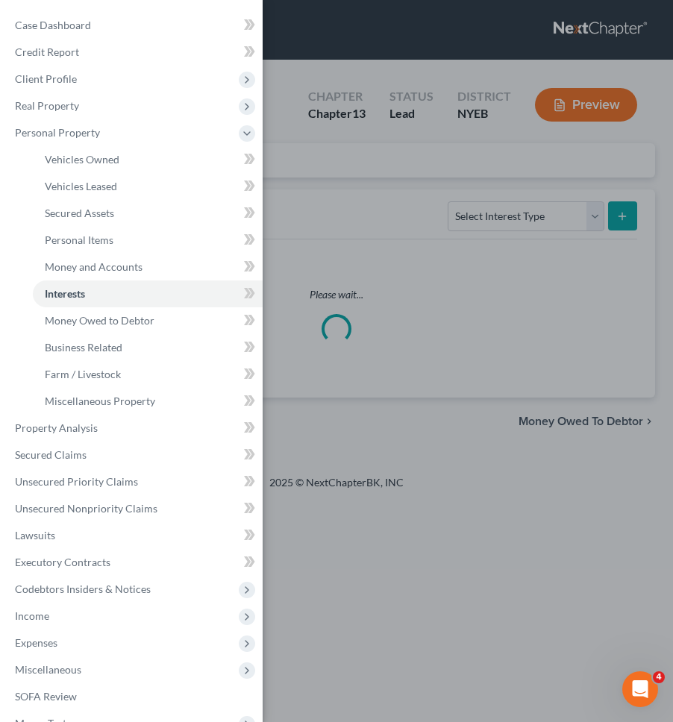
click at [410, 199] on div "Case Dashboard Payments Invoices Payments Payments Credit Report Client Profile" at bounding box center [336, 361] width 673 height 722
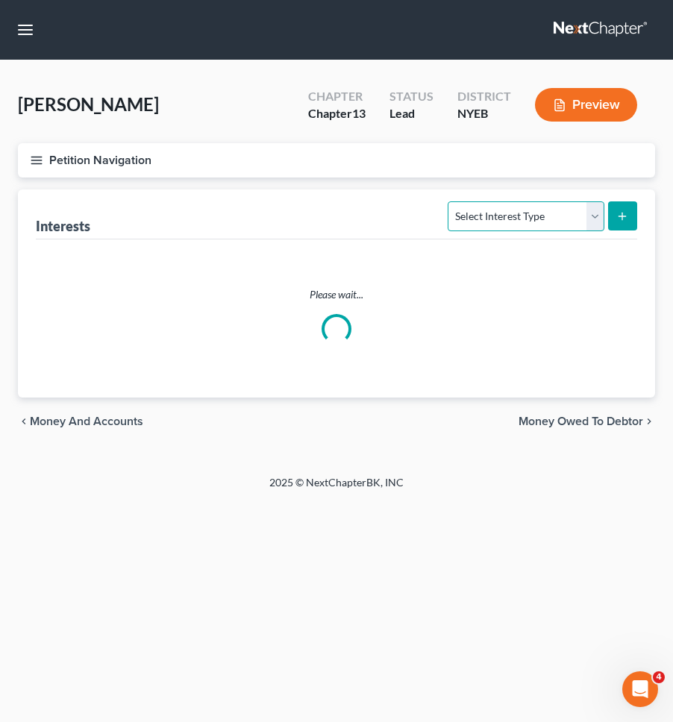
click at [523, 212] on select "Select Interest Type 401K Annuity Bond Education IRA Government Bond Government…" at bounding box center [526, 216] width 156 height 30
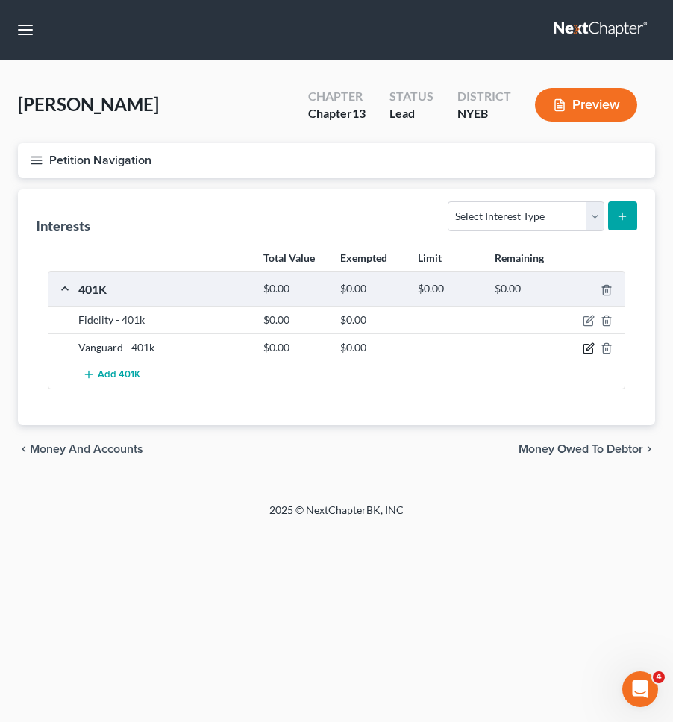
click at [590, 348] on icon "button" at bounding box center [589, 347] width 7 height 7
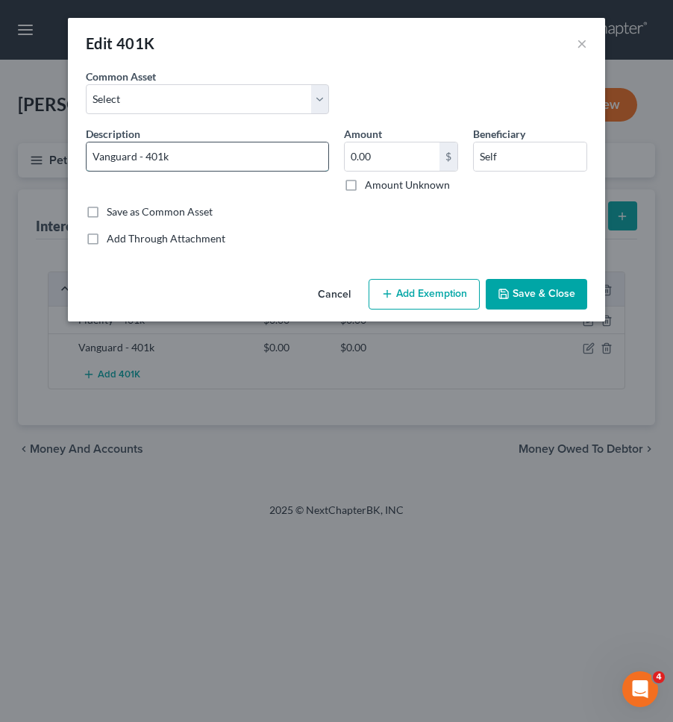
click at [118, 156] on input "Vanguard - 401k" at bounding box center [208, 156] width 242 height 28
click at [98, 157] on input "Millenium Trust" at bounding box center [208, 156] width 242 height 28
click at [163, 163] on input "Millenium Trust" at bounding box center [208, 156] width 242 height 28
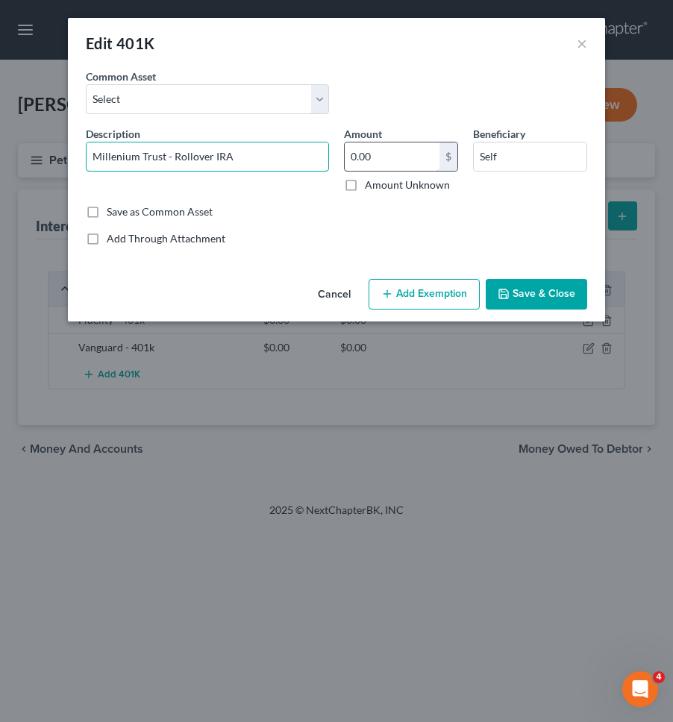
type input "Millenium Trust - Rollover IRA"
click at [399, 160] on input "0.00" at bounding box center [392, 156] width 95 height 28
type input "8,879.52"
click at [501, 204] on div "Save as Common Asset" at bounding box center [336, 211] width 501 height 15
click at [530, 295] on button "Save & Close" at bounding box center [536, 294] width 101 height 31
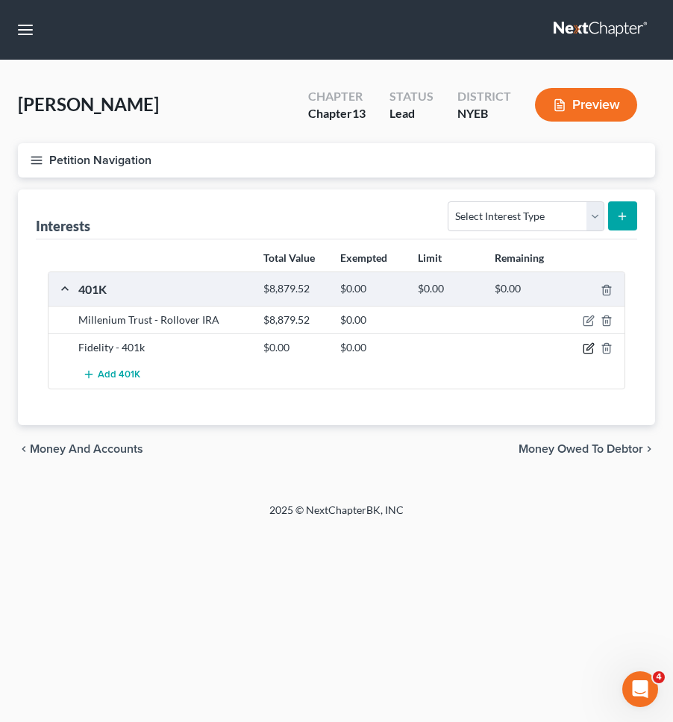
click at [586, 348] on icon "button" at bounding box center [589, 348] width 12 height 12
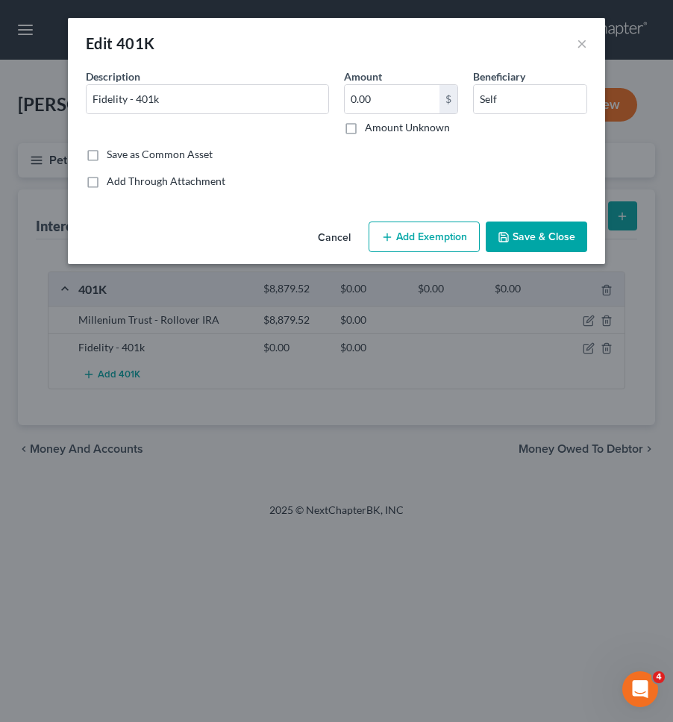
click at [524, 246] on button "Save & Close" at bounding box center [536, 237] width 101 height 31
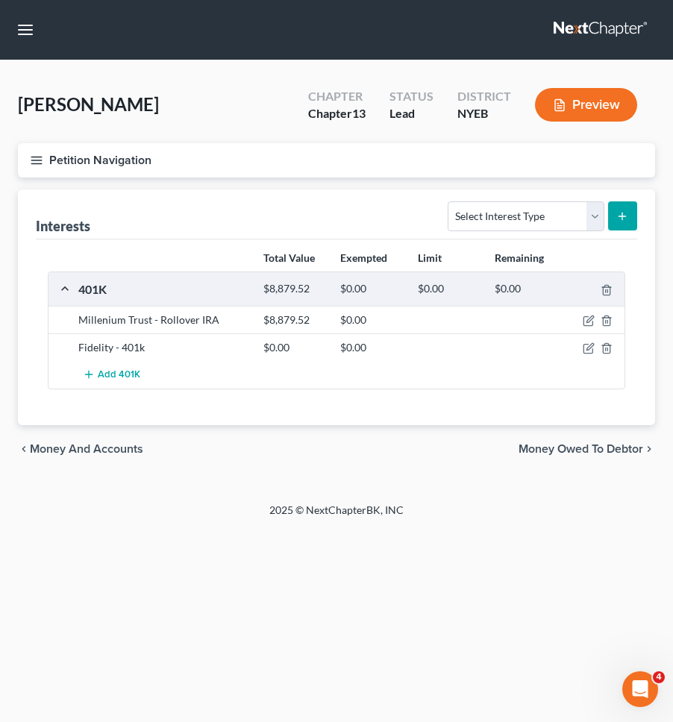
click at [103, 449] on span "Money and Accounts" at bounding box center [86, 449] width 113 height 12
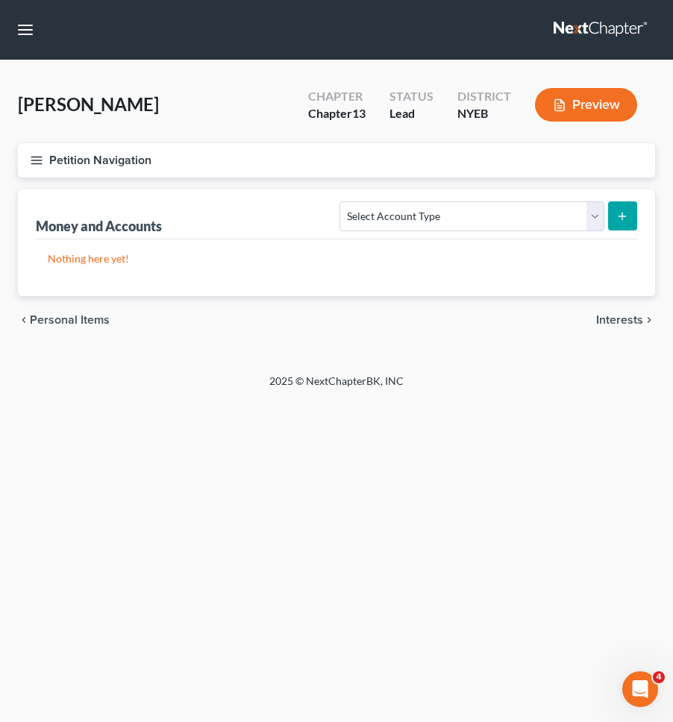
click at [608, 322] on span "Interests" at bounding box center [619, 320] width 47 height 12
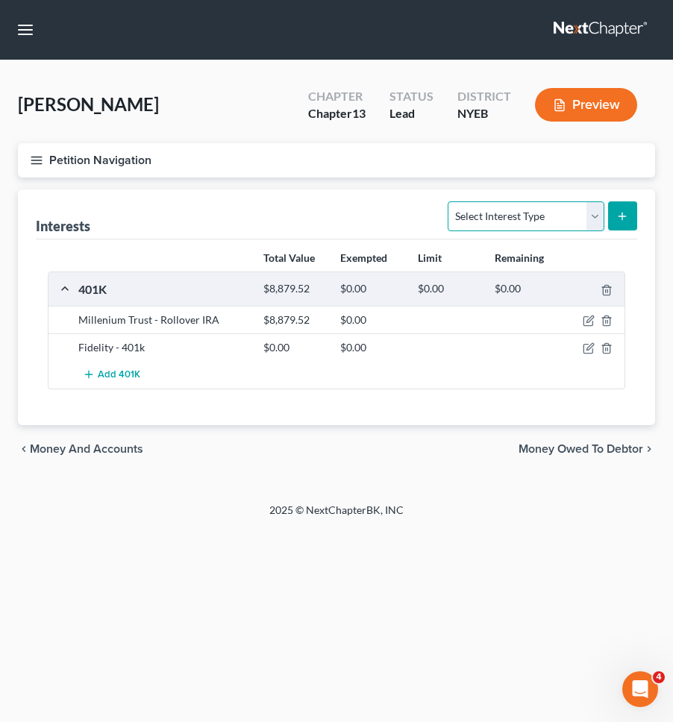
click at [580, 210] on select "Select Interest Type 401K Annuity Bond Education IRA Government Bond Government…" at bounding box center [526, 216] width 156 height 30
click at [551, 222] on select "Select Interest Type 401K Annuity Bond Education IRA Government Bond Government…" at bounding box center [526, 216] width 156 height 30
select select "incorporated_business"
click at [450, 201] on select "Select Interest Type 401K Annuity Bond Education IRA Government Bond Government…" at bounding box center [526, 216] width 156 height 30
click at [627, 219] on icon "submit" at bounding box center [622, 216] width 12 height 12
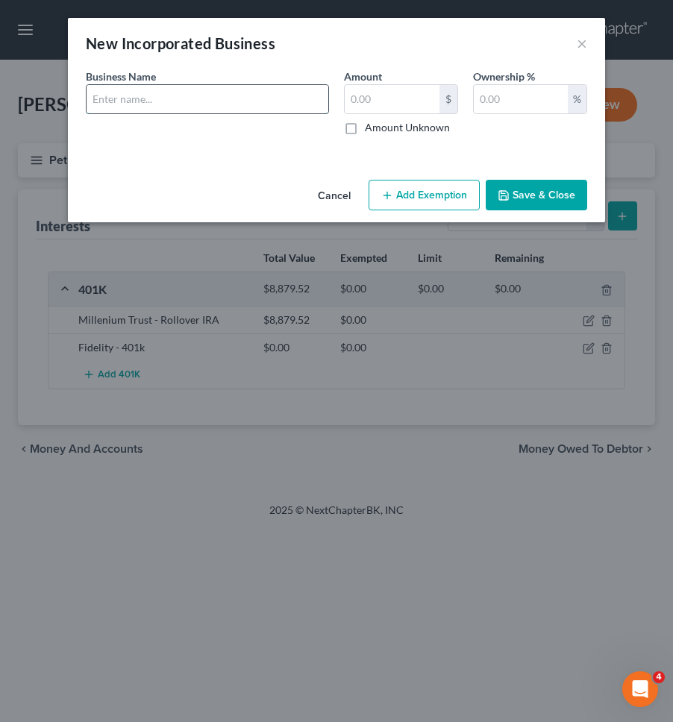
click at [220, 94] on input "text" at bounding box center [208, 99] width 242 height 28
type input "I Still Love You NYC, Inc."
click at [527, 102] on input "text" at bounding box center [521, 99] width 94 height 28
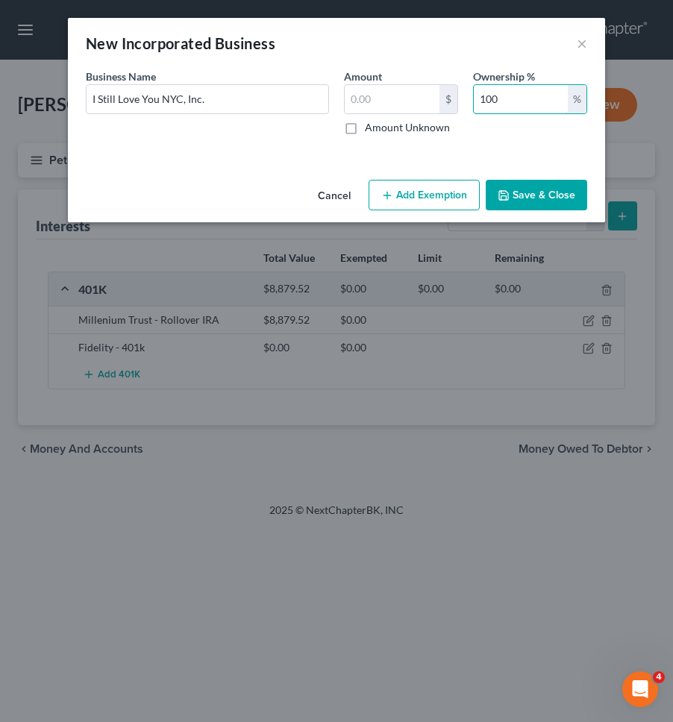
type input "100"
click at [533, 203] on button "Save & Close" at bounding box center [536, 195] width 101 height 31
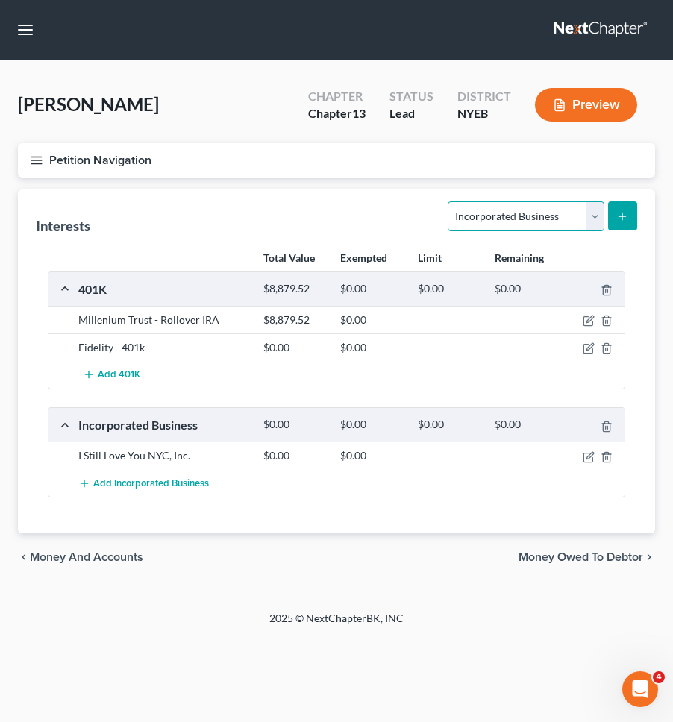
click at [526, 220] on select "Select Interest Type 401K Annuity Bond Education IRA Government Bond Government…" at bounding box center [526, 216] width 156 height 30
select select "unincorporated_business"
click at [450, 201] on select "Select Interest Type 401K Annuity Bond Education IRA Government Bond Government…" at bounding box center [526, 216] width 156 height 30
click at [630, 219] on button "submit" at bounding box center [622, 215] width 29 height 29
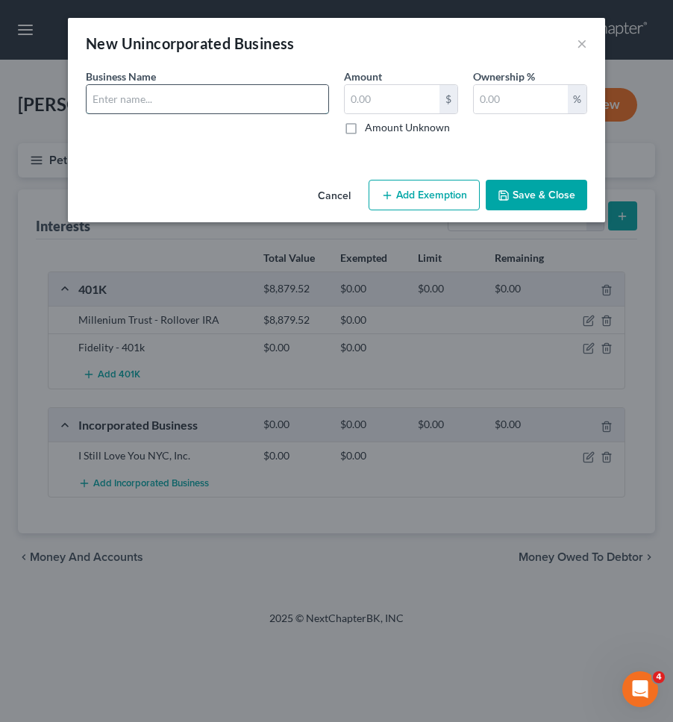
click at [275, 101] on input "text" at bounding box center [208, 99] width 242 height 28
type input "My Charmed Era LLC"
drag, startPoint x: 522, startPoint y: 99, endPoint x: 522, endPoint y: 89, distance: 10.4
click at [522, 99] on input "text" at bounding box center [521, 99] width 94 height 28
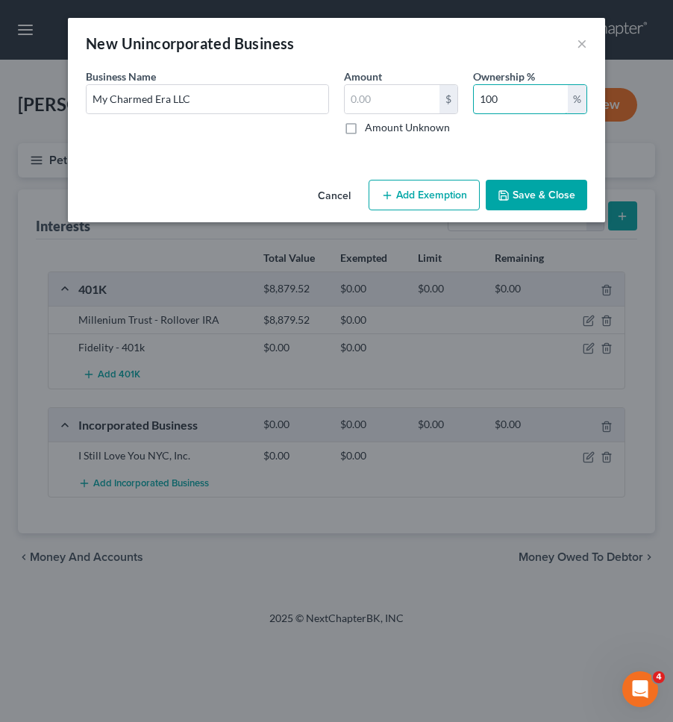
type input "100"
click at [530, 187] on button "Save & Close" at bounding box center [536, 195] width 101 height 31
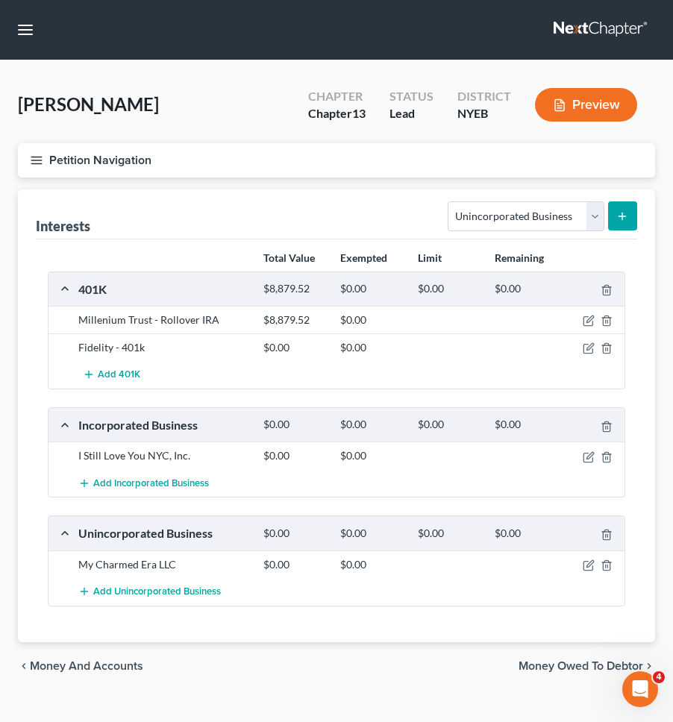
click at [106, 671] on span "Money and Accounts" at bounding box center [86, 666] width 113 height 12
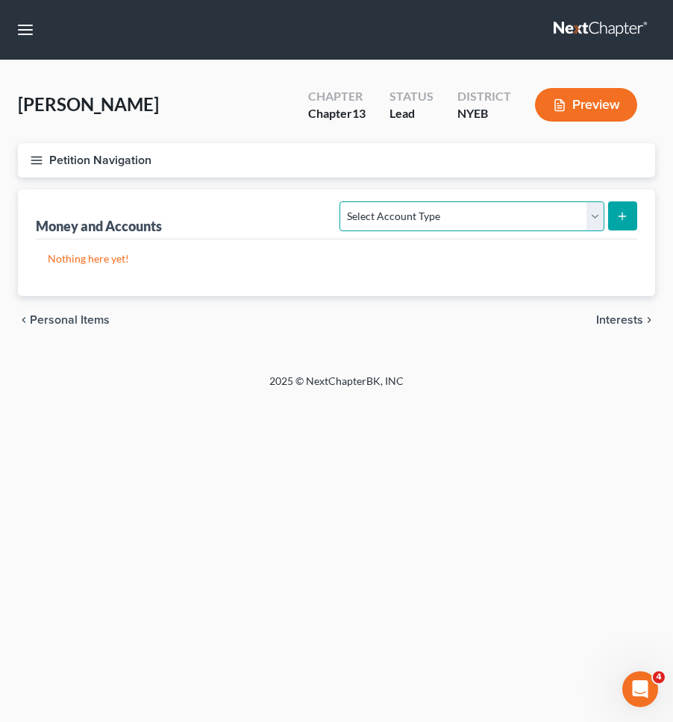
click at [507, 211] on select "Select Account Type Brokerage Cash on Hand Certificates of Deposit Checking Acc…" at bounding box center [471, 216] width 264 height 30
click at [535, 207] on select "Select Account Type Brokerage Cash on Hand Certificates of Deposit Checking Acc…" at bounding box center [471, 216] width 264 height 30
select select "other"
click at [343, 201] on select "Select Account Type Brokerage Cash on Hand Certificates of Deposit Checking Acc…" at bounding box center [471, 216] width 264 height 30
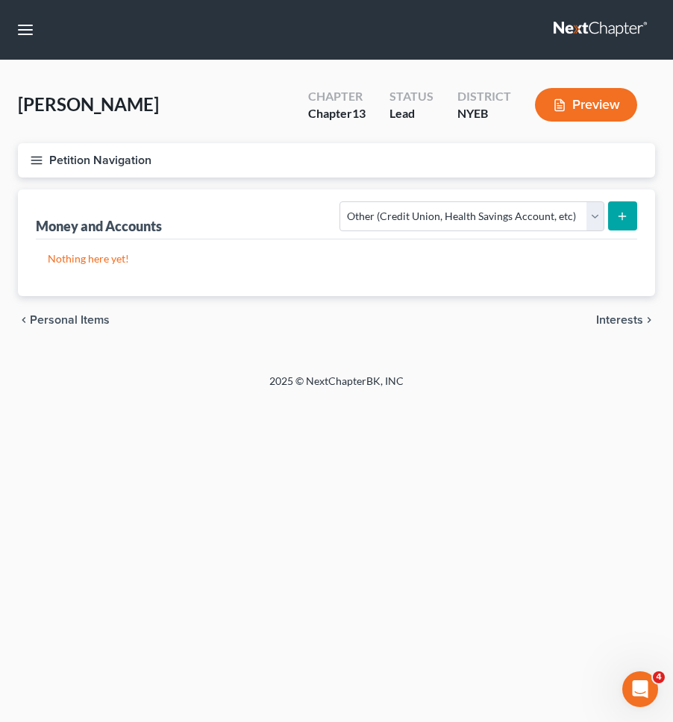
click at [636, 222] on button "submit" at bounding box center [622, 215] width 29 height 29
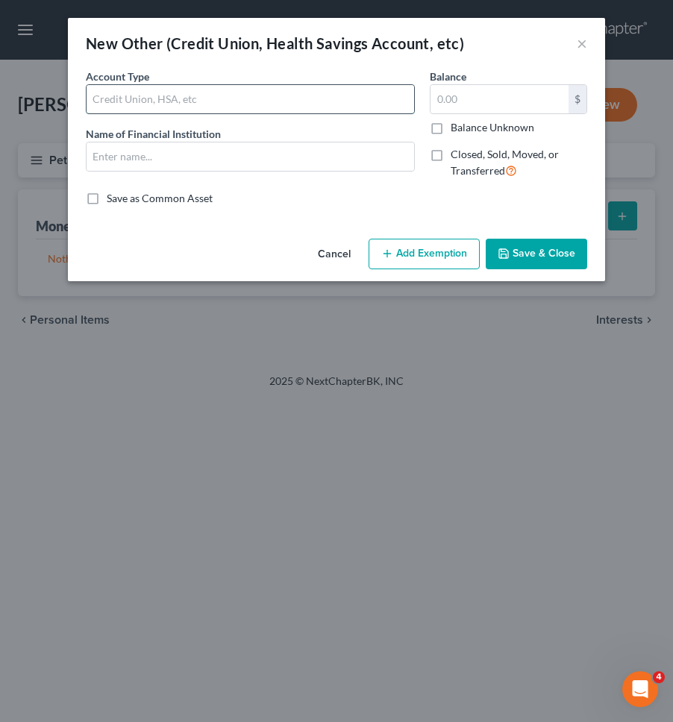
click at [356, 108] on input "text" at bounding box center [250, 99] width 327 height 28
type input "Crypto Wallet"
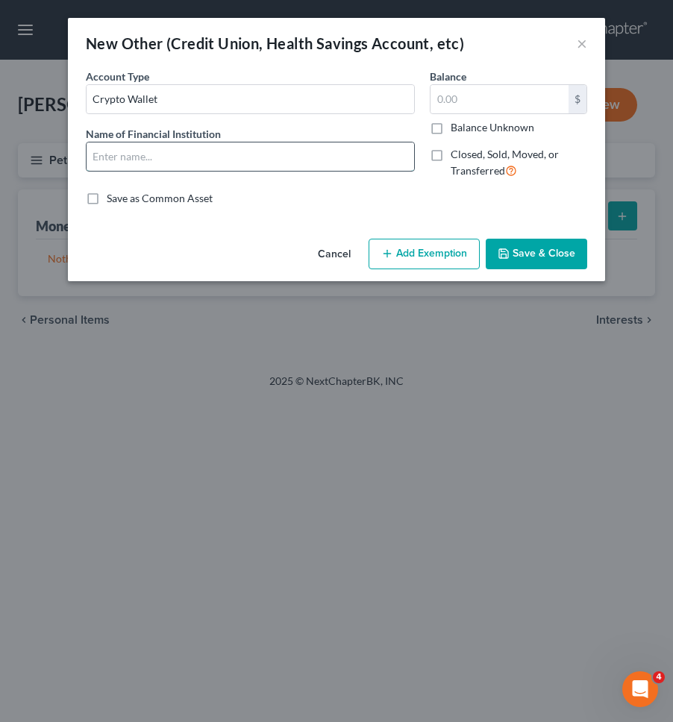
click at [227, 160] on input "text" at bounding box center [250, 156] width 327 height 28
type input "Bitcoin"
click at [483, 103] on input "text" at bounding box center [499, 99] width 138 height 28
type input "8,611.98"
click at [532, 240] on button "Save & Close" at bounding box center [536, 254] width 101 height 31
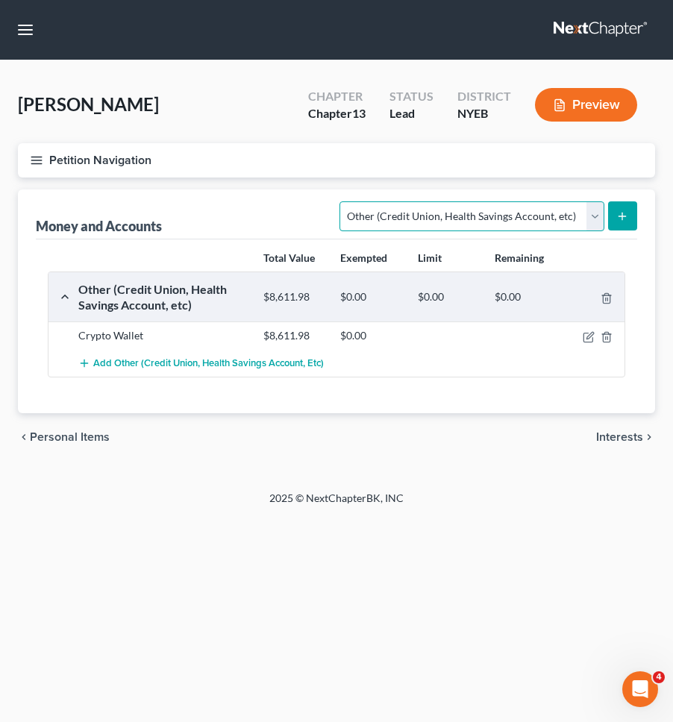
click at [474, 222] on select "Select Account Type Brokerage Cash on Hand Certificates of Deposit Checking Acc…" at bounding box center [471, 216] width 264 height 30
select select "checking"
click at [343, 201] on select "Select Account Type Brokerage Cash on Hand Certificates of Deposit Checking Acc…" at bounding box center [471, 216] width 264 height 30
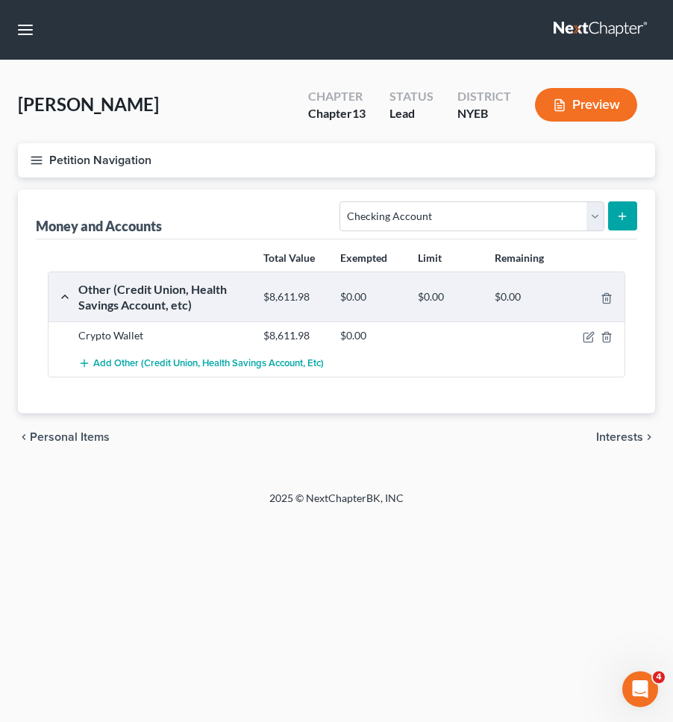
click at [621, 223] on button "submit" at bounding box center [622, 215] width 29 height 29
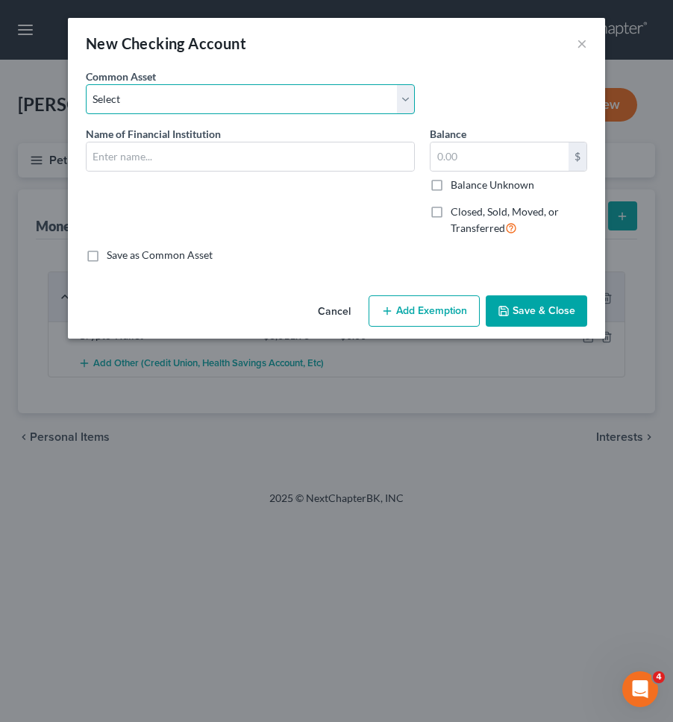
click at [221, 103] on select "Select Bank of America Citibank T.D. Bank N.A. T.D. Bank N.A. Chime Bank Chase …" at bounding box center [250, 99] width 329 height 30
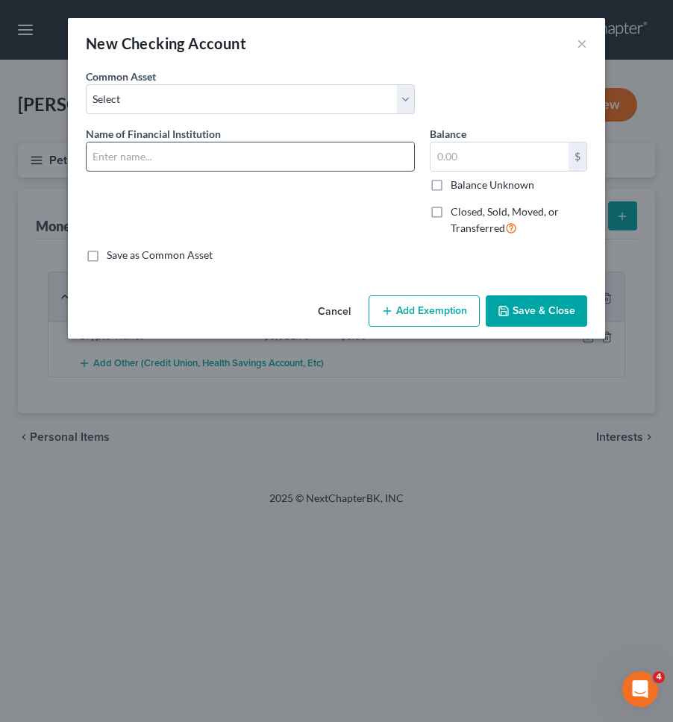
click at [208, 149] on input "text" at bounding box center [250, 156] width 327 height 28
type input "USAA Federal Savings Bank (Account ending in *9031)"
click at [500, 169] on input "text" at bounding box center [499, 156] width 138 height 28
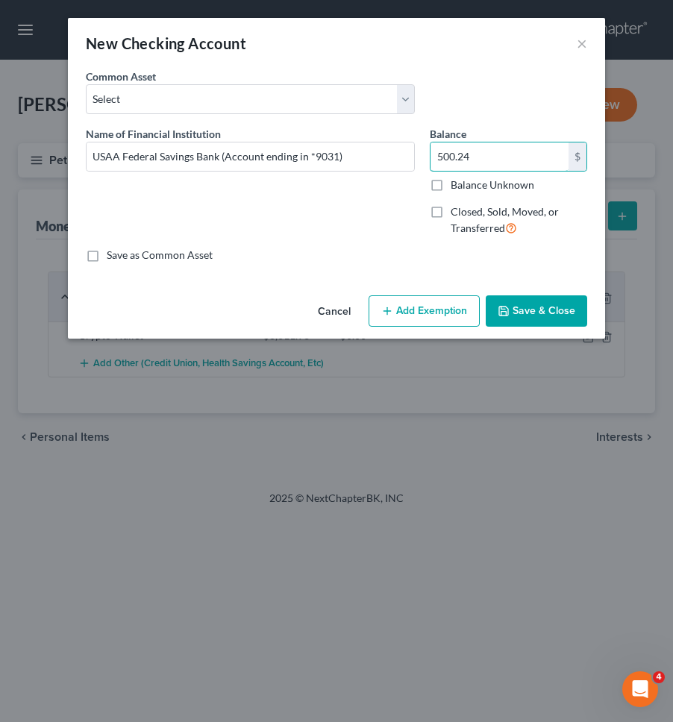
type input "500.24"
click at [560, 307] on button "Save & Close" at bounding box center [536, 310] width 101 height 31
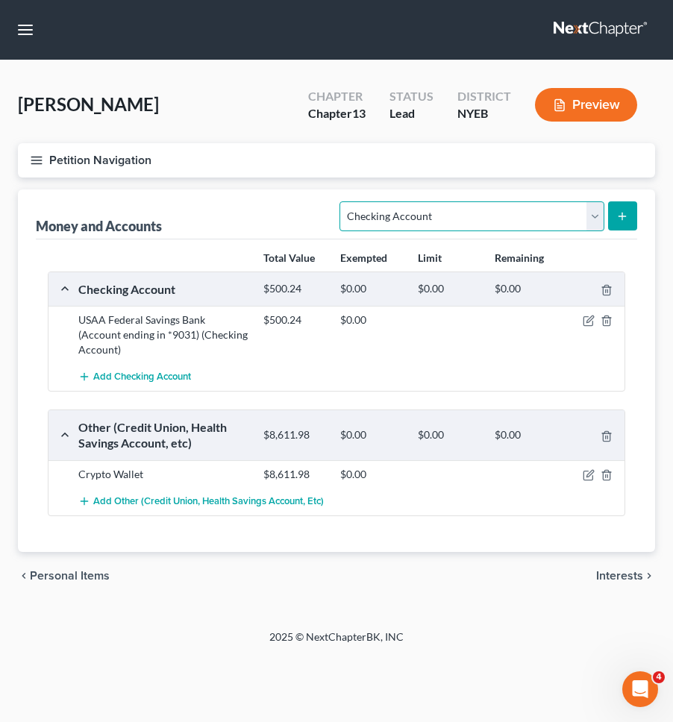
click at [478, 214] on select "Select Account Type Brokerage Cash on Hand Certificates of Deposit Checking Acc…" at bounding box center [471, 216] width 264 height 30
select select "savings"
click at [343, 201] on select "Select Account Type Brokerage Cash on Hand Certificates of Deposit Checking Acc…" at bounding box center [471, 216] width 264 height 30
click at [620, 207] on button "submit" at bounding box center [622, 215] width 29 height 29
click at [588, 206] on select "Select Account Type Brokerage Cash on Hand Certificates of Deposit Checking Acc…" at bounding box center [471, 216] width 264 height 30
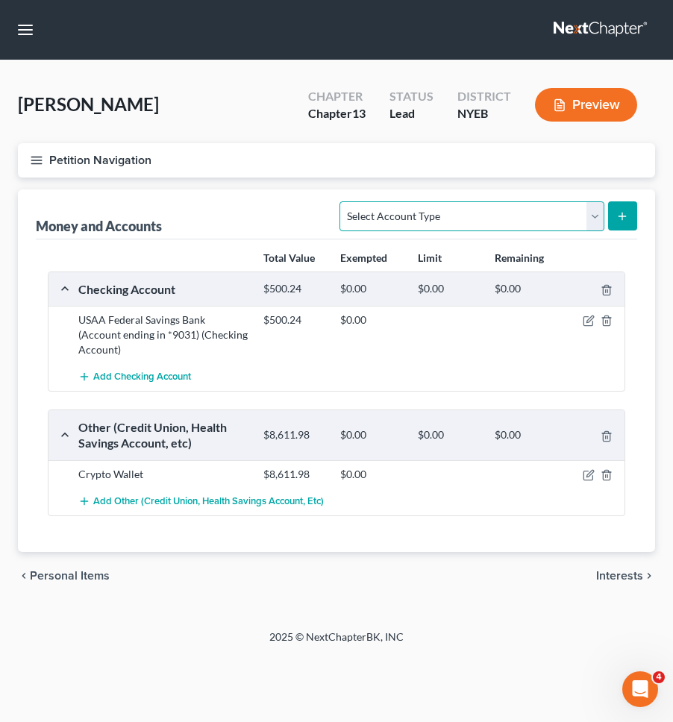
select select "savings"
click at [343, 201] on select "Select Account Type Brokerage Cash on Hand Certificates of Deposit Checking Acc…" at bounding box center [471, 216] width 264 height 30
click at [630, 210] on button "submit" at bounding box center [622, 215] width 29 height 29
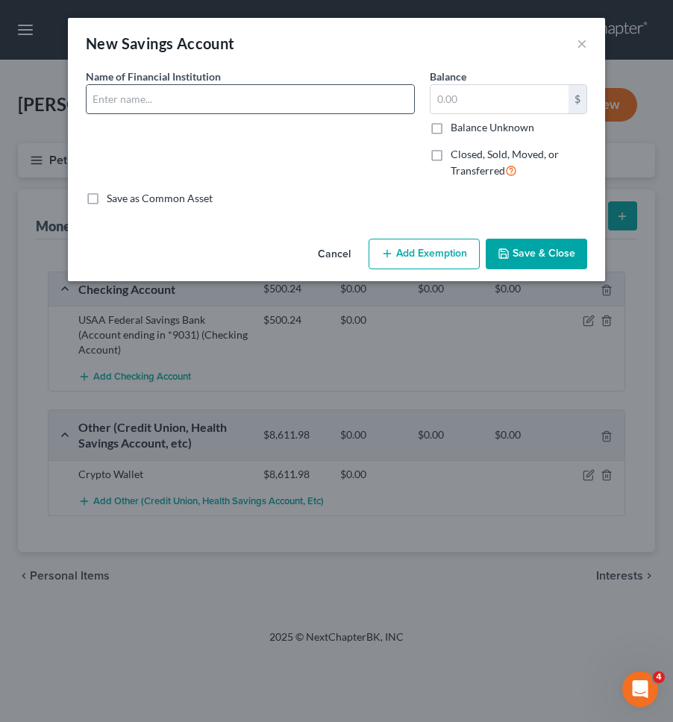
click at [273, 93] on input "text" at bounding box center [250, 99] width 327 height 28
click at [327, 98] on input "USAA Federal Savings Bank (Account ending in *9031)" at bounding box center [250, 99] width 327 height 28
type input "USAA Federal Savings Bank (Account ending in *9023)"
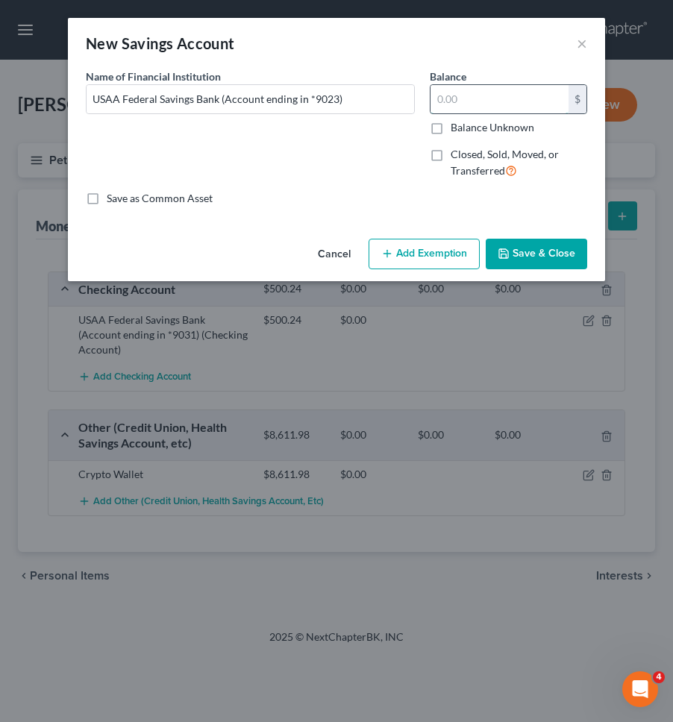
click at [453, 93] on input "text" at bounding box center [499, 99] width 138 height 28
type input "4"
type input "35"
click at [555, 269] on div "Cancel Add Exemption Save & Close" at bounding box center [336, 257] width 537 height 49
click at [557, 263] on button "Save & Close" at bounding box center [536, 254] width 101 height 31
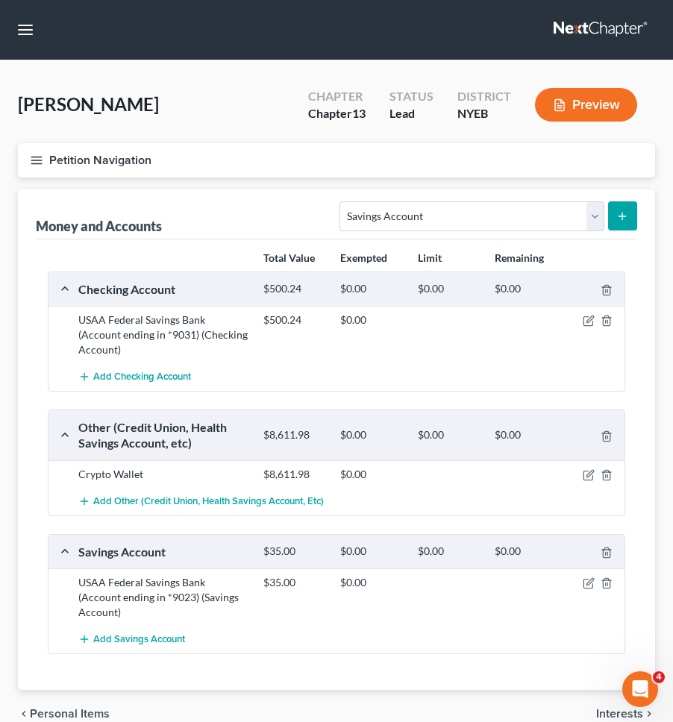
scroll to position [43, 0]
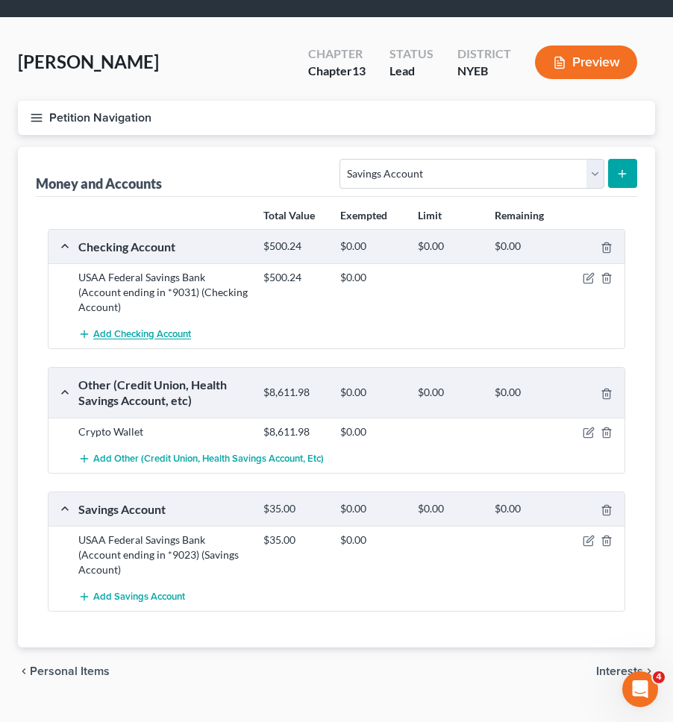
click at [181, 329] on span "Add Checking Account" at bounding box center [142, 335] width 98 height 12
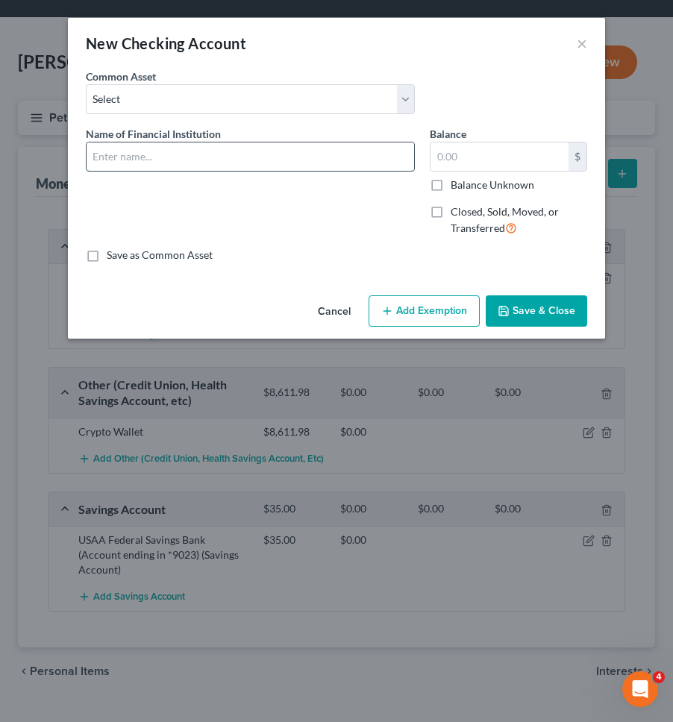
click at [186, 153] on input "text" at bounding box center [250, 156] width 327 height 28
click at [269, 146] on input "Chase (Business account ending in *1005)" at bounding box center [250, 156] width 327 height 28
click at [269, 159] on input "Chase (Business account ending in *1005)" at bounding box center [250, 156] width 327 height 28
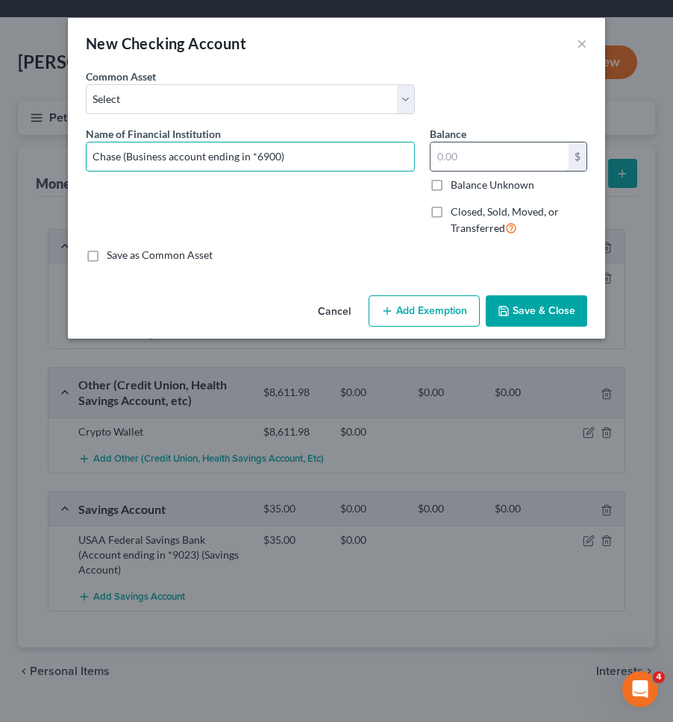
type input "Chase (Business account ending in *6900)"
click at [492, 157] on input "text" at bounding box center [499, 156] width 138 height 28
type input "4,735.82"
click at [535, 312] on button "Save & Close" at bounding box center [536, 310] width 101 height 31
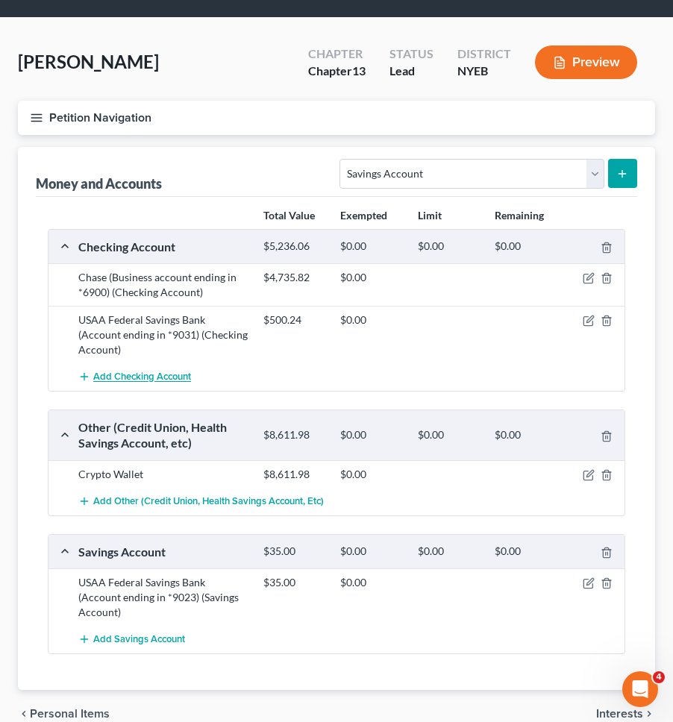
click at [137, 371] on span "Add Checking Account" at bounding box center [142, 377] width 98 height 12
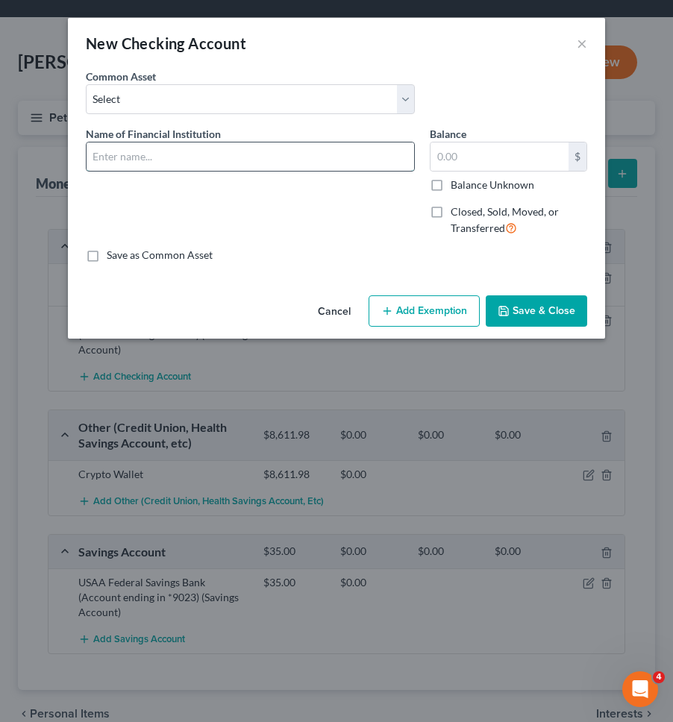
click at [175, 159] on input "text" at bounding box center [250, 156] width 327 height 28
click at [267, 157] on input "Chase (Business account ending in *6900)" at bounding box center [250, 156] width 327 height 28
type input "Chase (Business account ending in *7860)"
click at [457, 150] on input "text" at bounding box center [499, 156] width 138 height 28
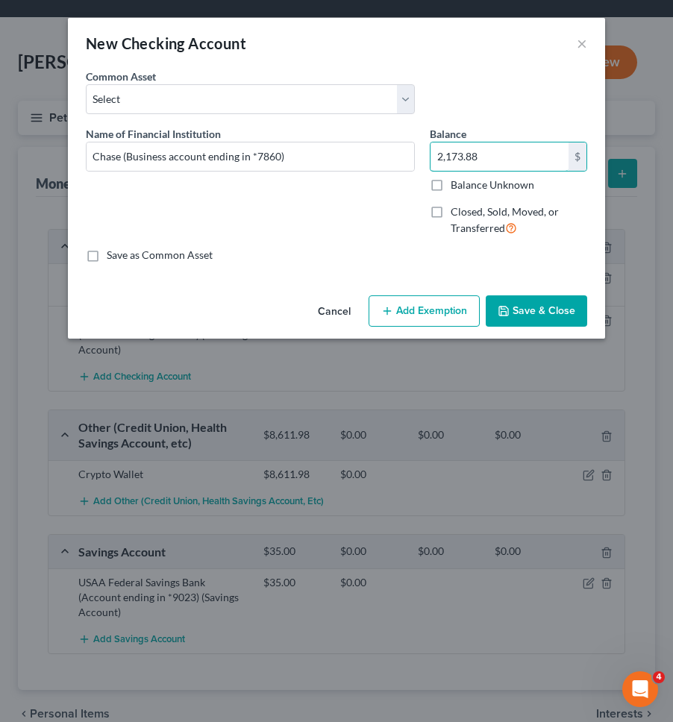
type input "2,173.88"
click at [513, 301] on button "Save & Close" at bounding box center [536, 310] width 101 height 31
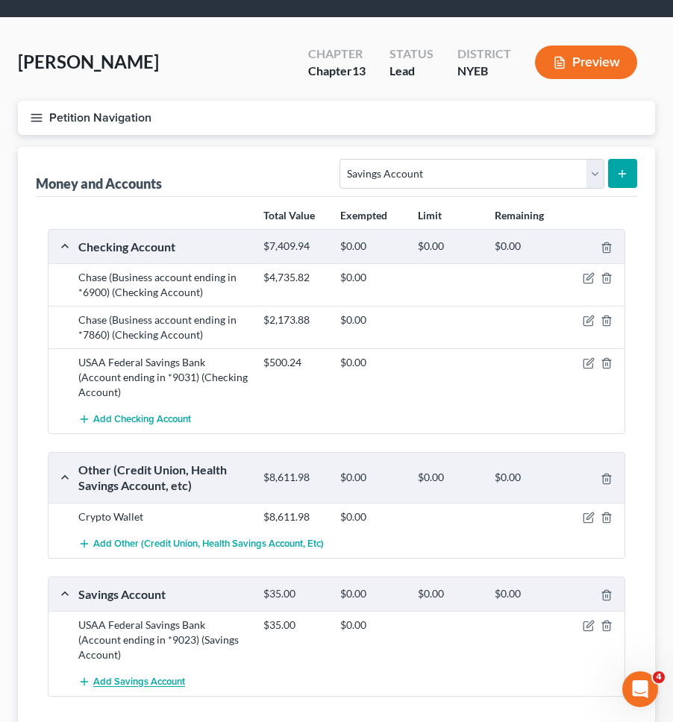
click at [172, 677] on span "Add Savings Account" at bounding box center [139, 683] width 92 height 12
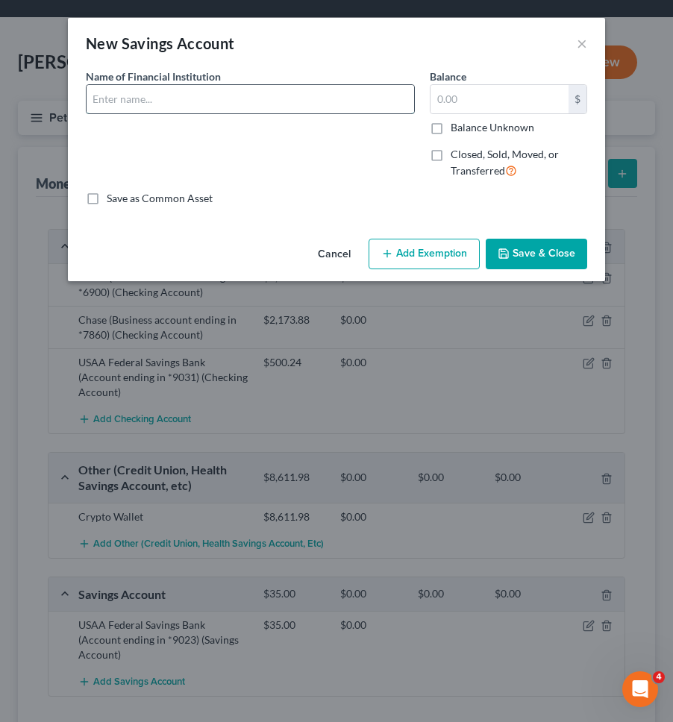
click at [244, 97] on input "text" at bounding box center [250, 99] width 327 height 28
click at [268, 95] on input "Chase (Business account ending in *6900)" at bounding box center [250, 99] width 327 height 28
type input "Chase (Business account ending in *9796)"
click at [495, 94] on input "text" at bounding box center [499, 99] width 138 height 28
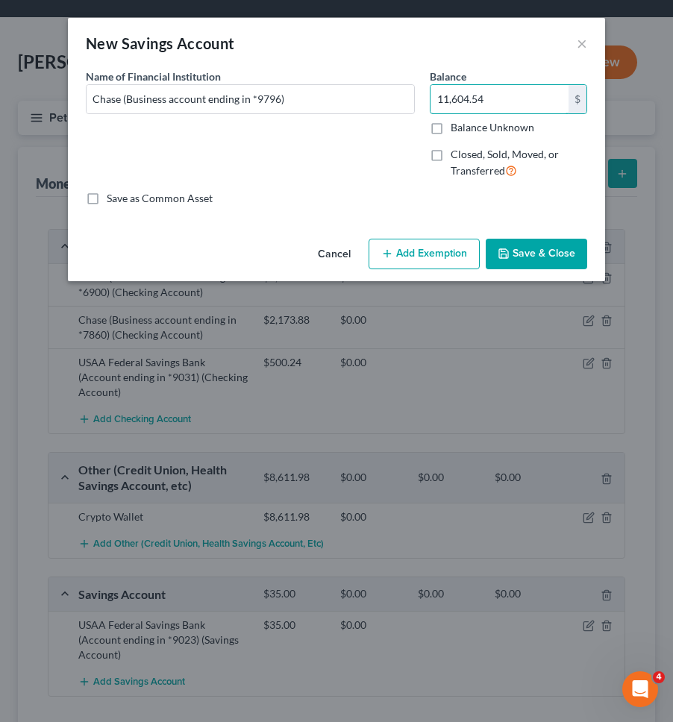
type input "11,604.54"
click at [543, 239] on button "Save & Close" at bounding box center [536, 254] width 101 height 31
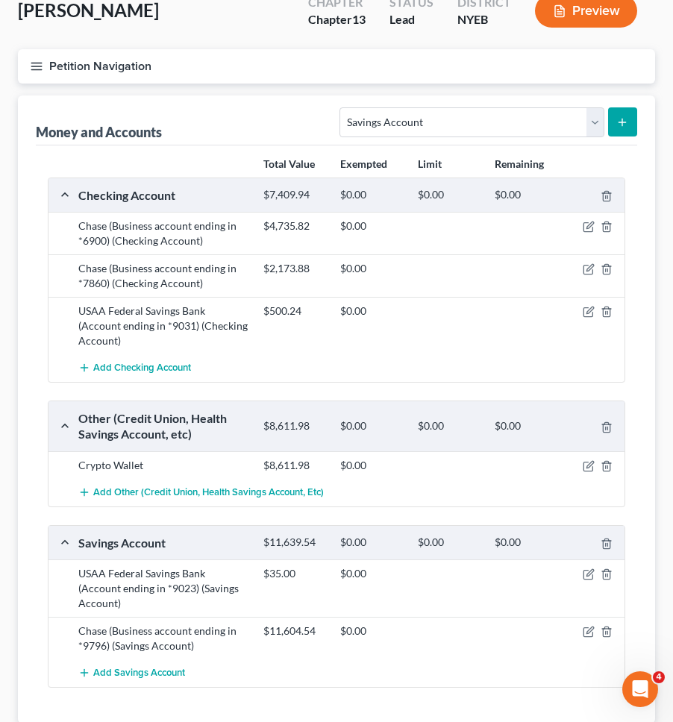
scroll to position [170, 0]
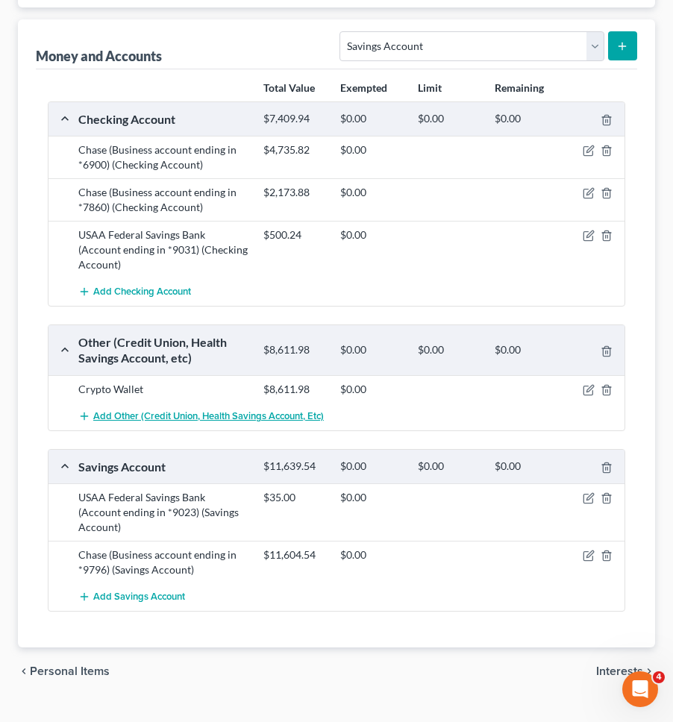
click at [232, 410] on span "Add Other (Credit Union, Health Savings Account, etc)" at bounding box center [208, 416] width 231 height 12
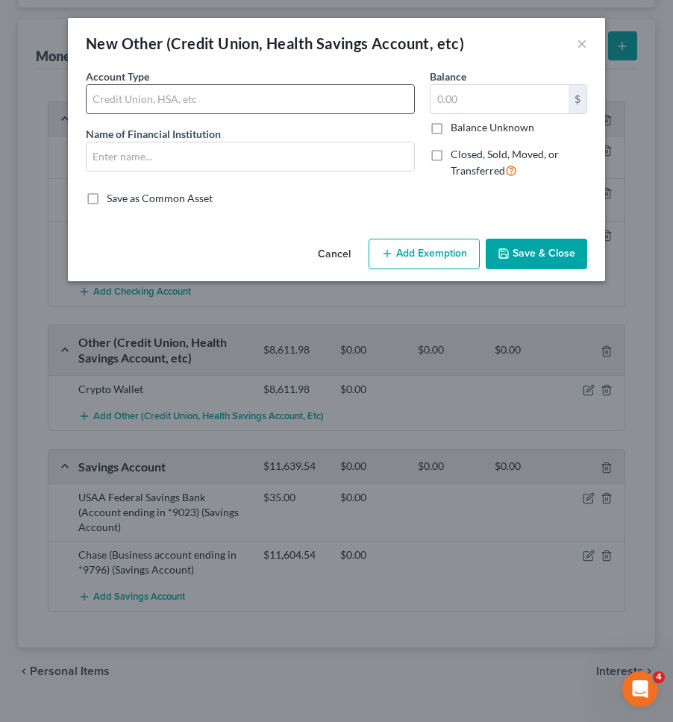
click at [221, 106] on input "text" at bounding box center [250, 99] width 327 height 28
type input "Electronic financial account"
click at [150, 98] on input "Electronic financial account" at bounding box center [250, 99] width 327 height 28
click at [242, 101] on input "Electronic financial account" at bounding box center [250, 99] width 327 height 28
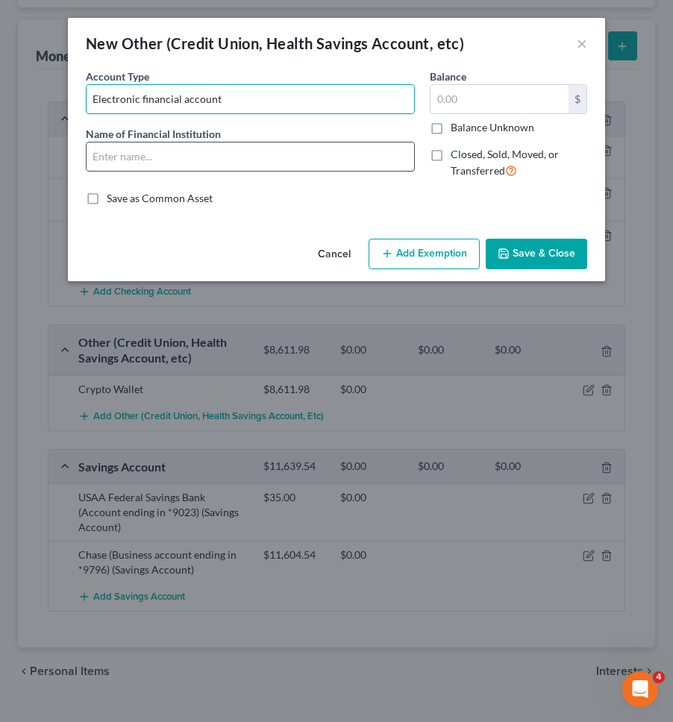
click at [233, 162] on input "text" at bounding box center [250, 156] width 327 height 28
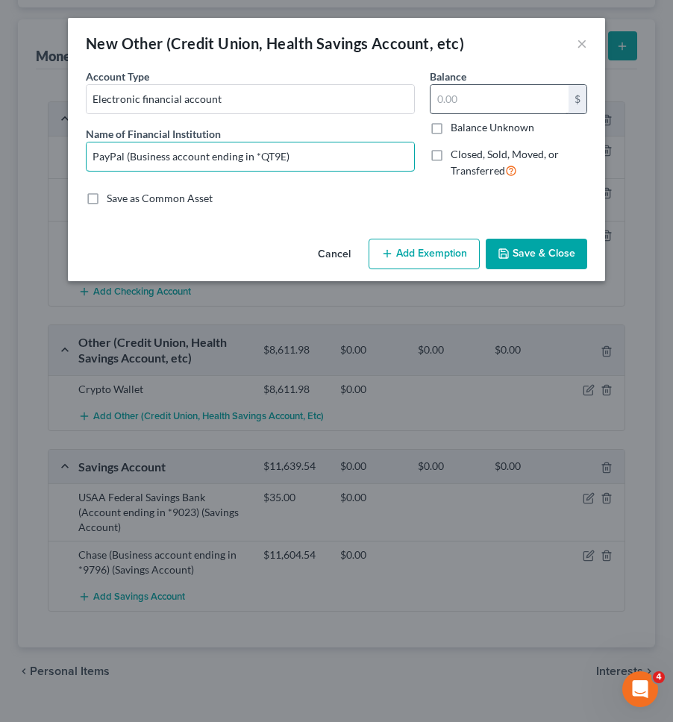
type input "PayPal (Business account ending in *QT9E)"
click at [509, 96] on input "text" at bounding box center [499, 99] width 138 height 28
type input "0"
click at [519, 248] on button "Save & Close" at bounding box center [536, 254] width 101 height 31
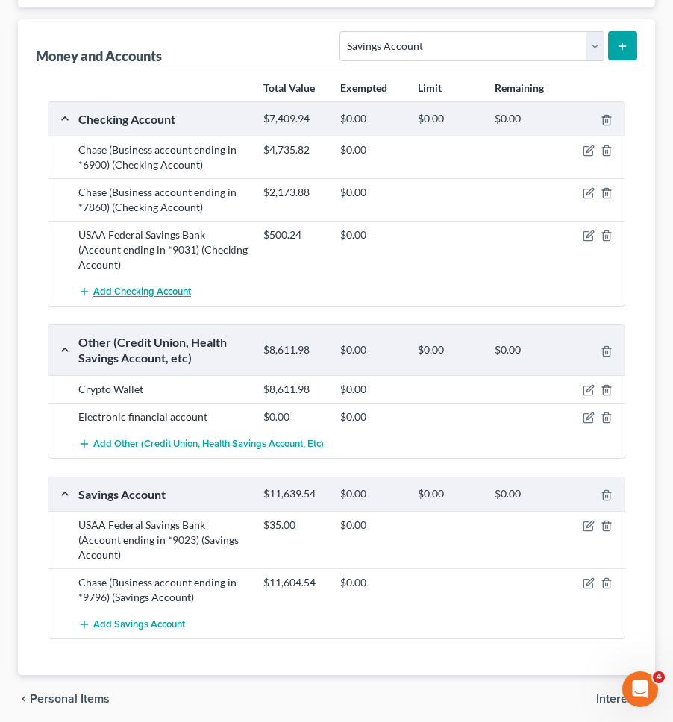
click at [153, 286] on span "Add Checking Account" at bounding box center [142, 292] width 98 height 12
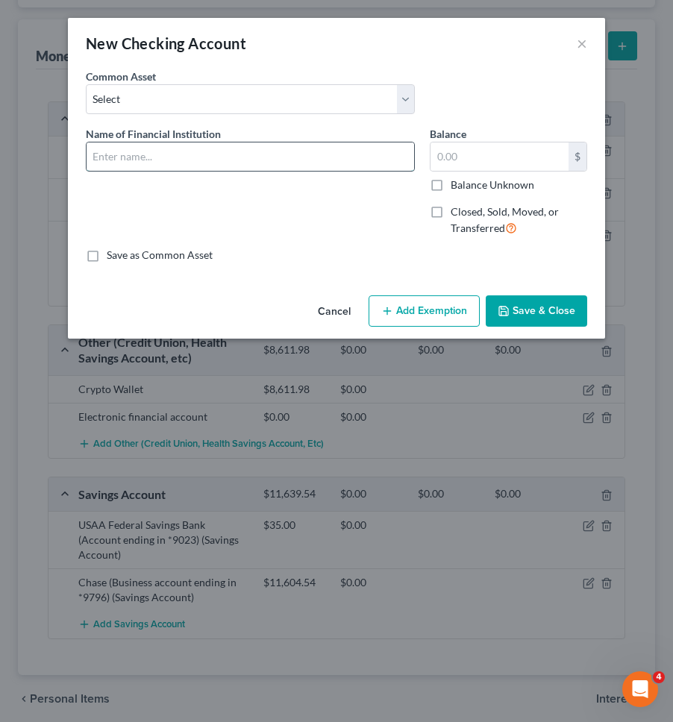
click at [284, 157] on input "text" at bounding box center [250, 156] width 327 height 28
click at [310, 159] on input "Square Financial Services (Account ending in *4849)" at bounding box center [250, 156] width 327 height 28
type input "Square Financial Services (Account ending in *1136)"
click at [504, 146] on input "text" at bounding box center [499, 156] width 138 height 28
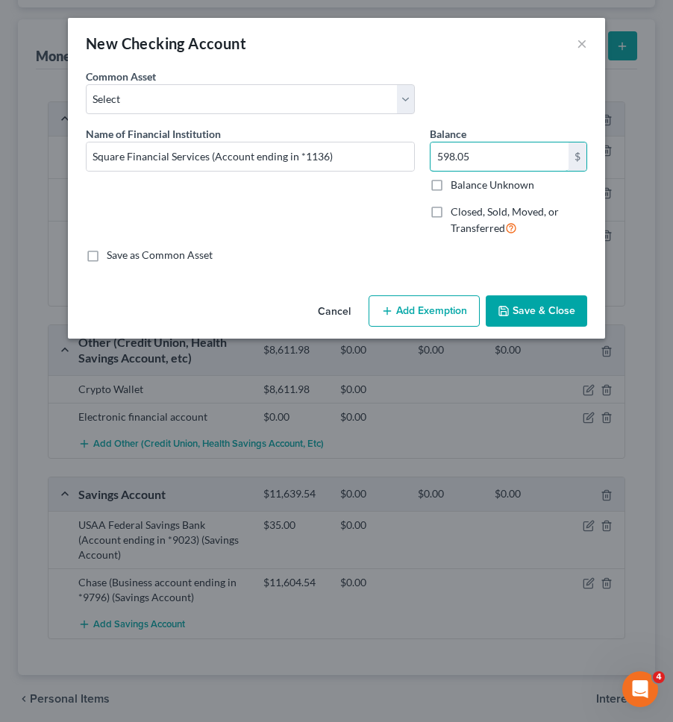
type input "598.05"
click at [555, 300] on button "Save & Close" at bounding box center [536, 310] width 101 height 31
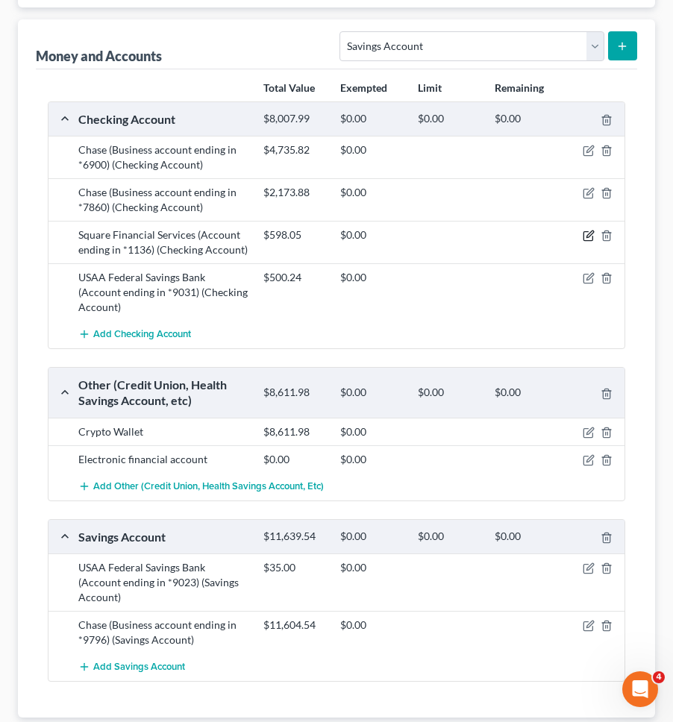
click at [589, 237] on icon "button" at bounding box center [589, 236] width 12 height 12
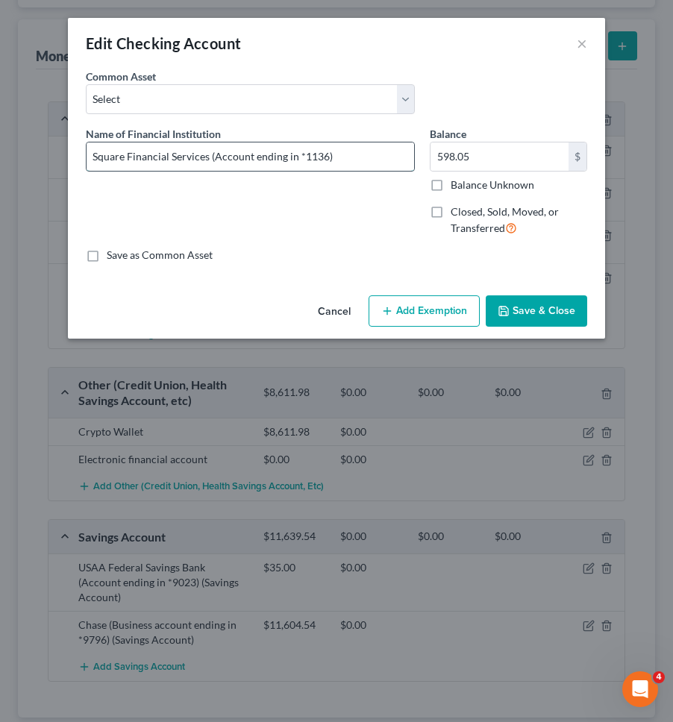
click at [216, 156] on input "Square Financial Services (Account ending in *1136)" at bounding box center [250, 156] width 327 height 28
type input "Square Financial Services (Business account ending in *1136)"
click at [507, 313] on polyline "button" at bounding box center [503, 314] width 5 height 4
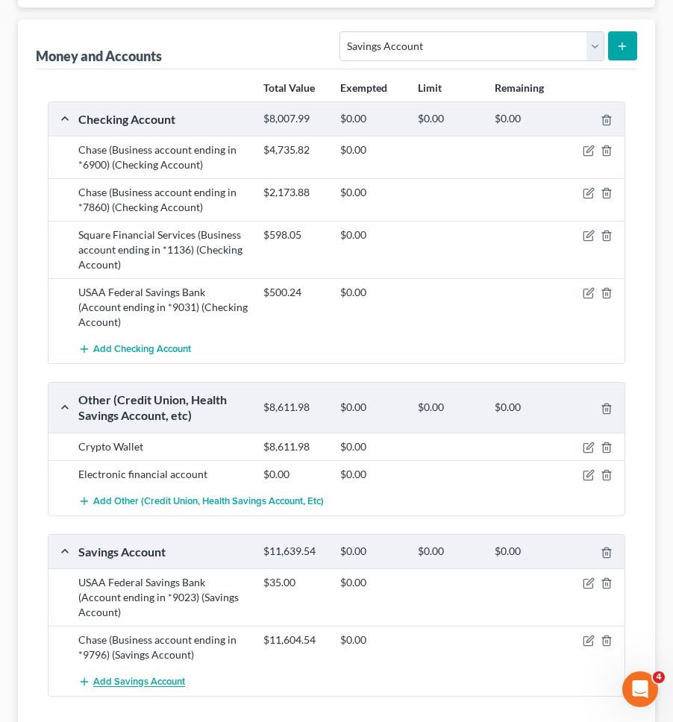
click at [169, 677] on span "Add Savings Account" at bounding box center [139, 683] width 92 height 12
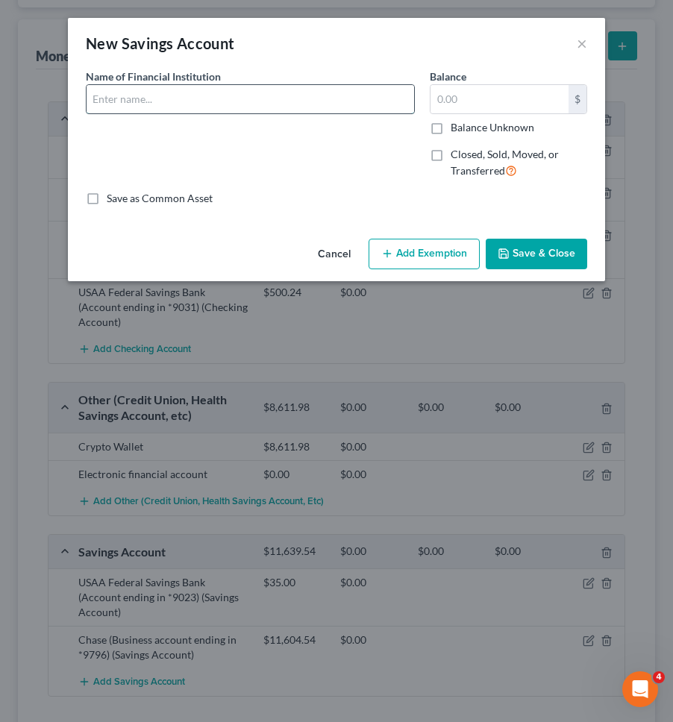
click at [193, 102] on input "text" at bounding box center [250, 99] width 327 height 28
click at [354, 100] on input "Square Financial Services (Business account ending in *1136)" at bounding box center [250, 99] width 327 height 28
type input "Square Financial Services (Business account ending in *7101)"
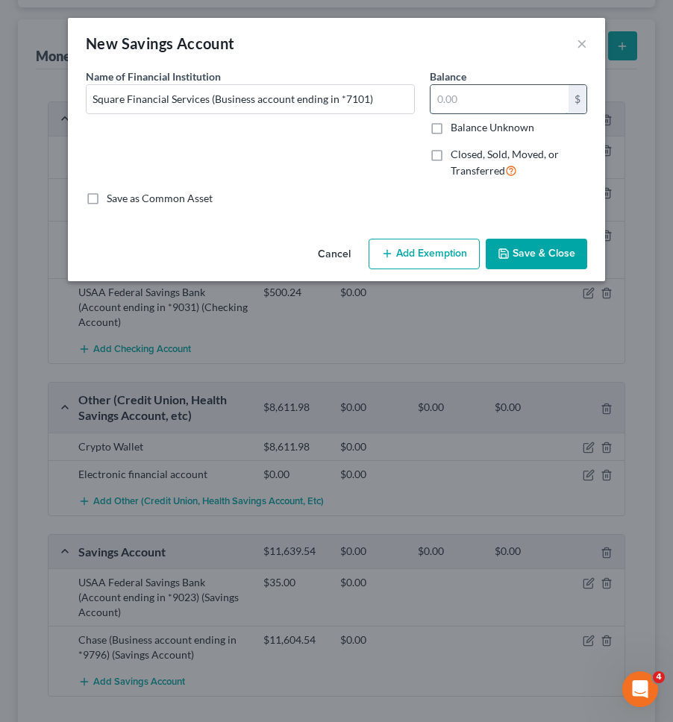
click at [496, 98] on input "text" at bounding box center [499, 99] width 138 height 28
type input "569.74"
click at [538, 264] on button "Save & Close" at bounding box center [536, 254] width 101 height 31
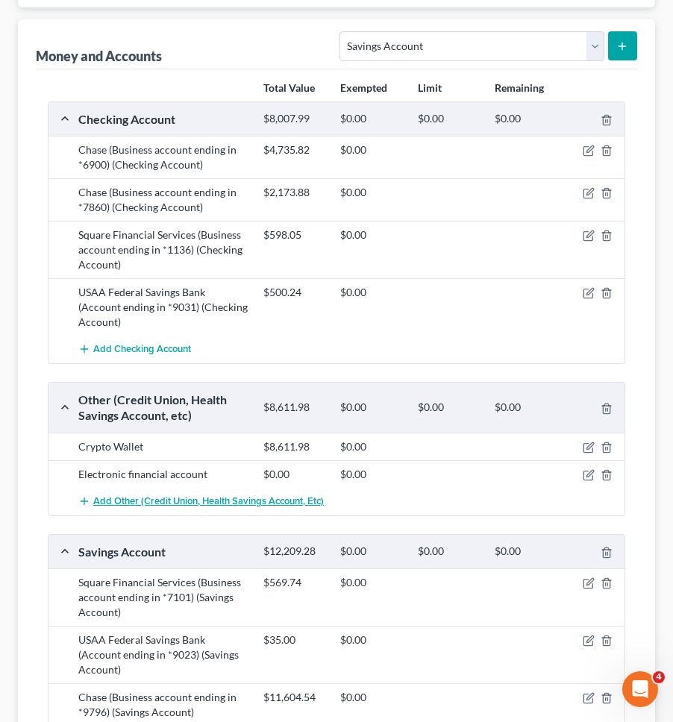
click at [298, 495] on span "Add Other (Credit Union, Health Savings Account, etc)" at bounding box center [208, 501] width 231 height 12
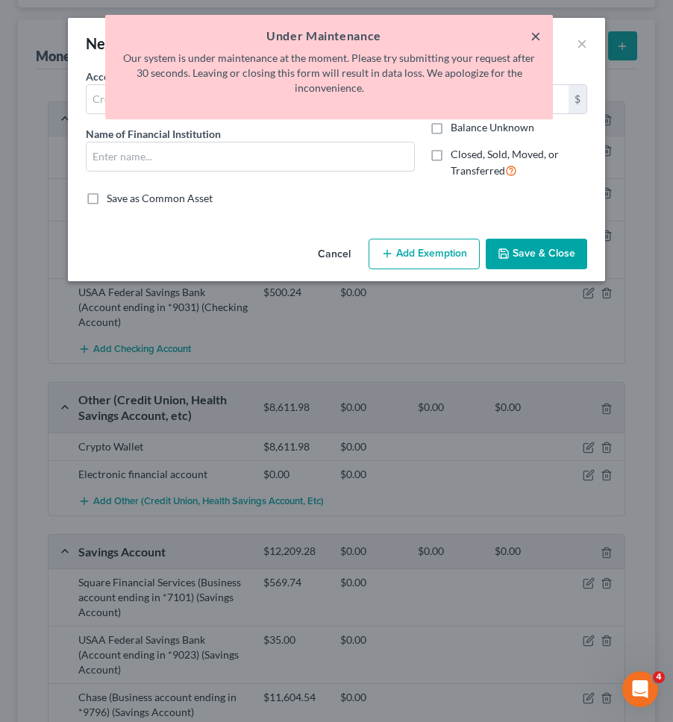
click at [536, 34] on button "×" at bounding box center [535, 36] width 10 height 18
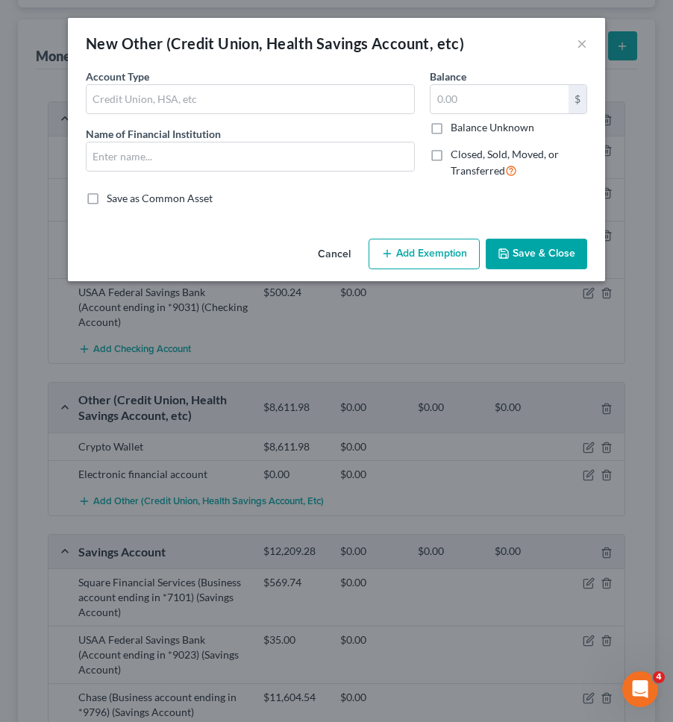
click at [330, 79] on div "Account Type" at bounding box center [250, 92] width 329 height 46
click at [329, 95] on input "text" at bounding box center [250, 99] width 327 height 28
type input "Electronic financial account"
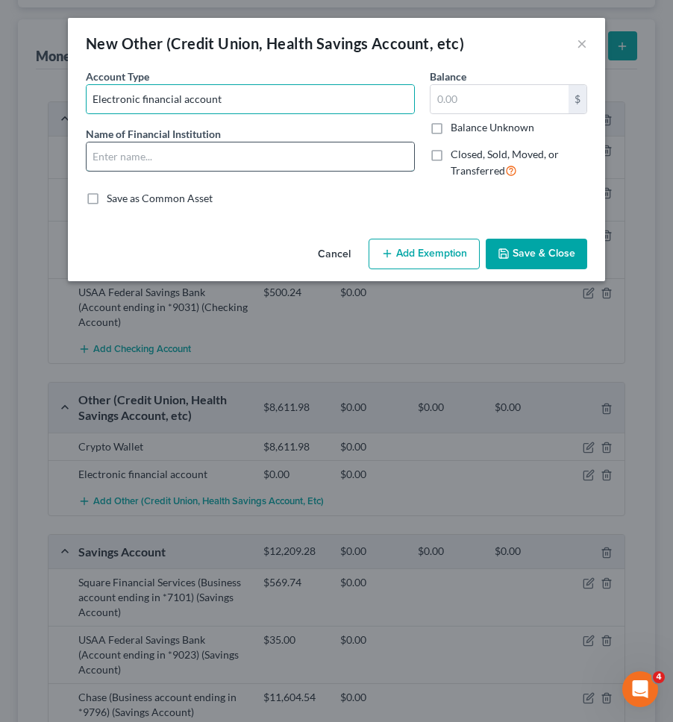
click at [264, 155] on input "text" at bounding box center [250, 156] width 327 height 28
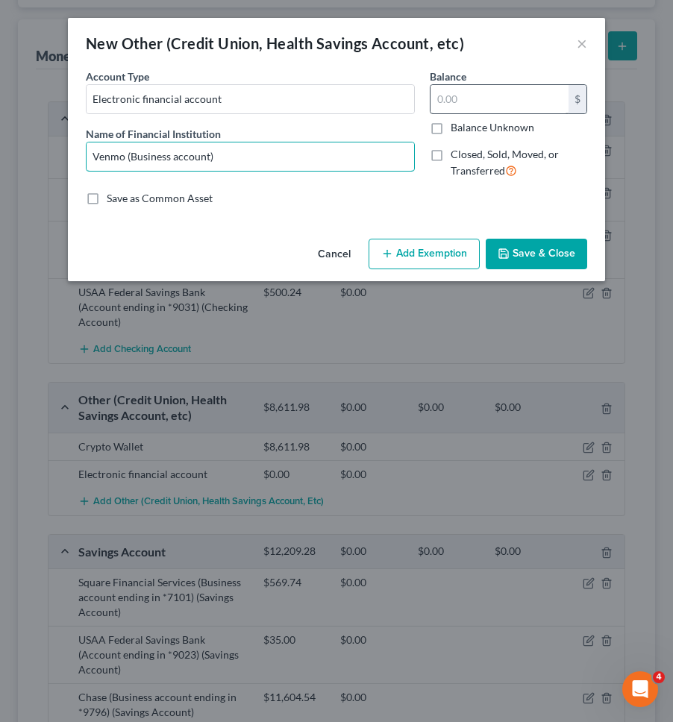
type input "Venmo (Business account)"
click at [513, 92] on input "text" at bounding box center [499, 99] width 138 height 28
type input "144"
click at [534, 264] on button "Save & Close" at bounding box center [536, 254] width 101 height 31
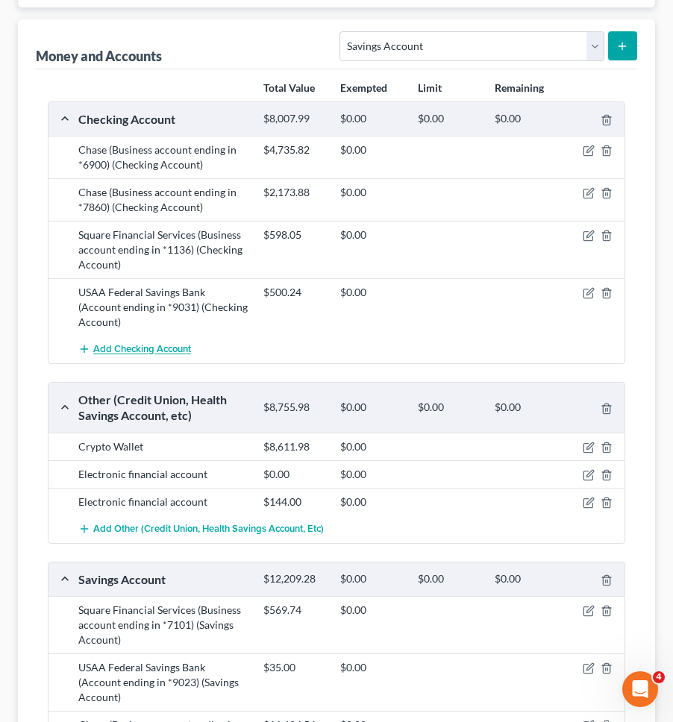
click at [191, 344] on span "Add Checking Account" at bounding box center [142, 350] width 98 height 12
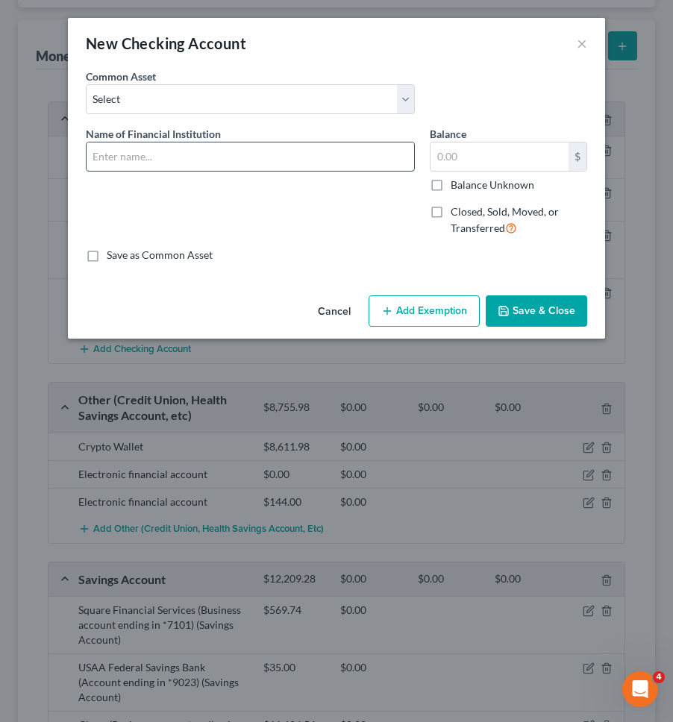
click at [309, 156] on input "text" at bounding box center [250, 156] width 327 height 28
type input "Axos Bank (Business account ending in *4907)"
click at [437, 156] on input "text" at bounding box center [499, 156] width 138 height 28
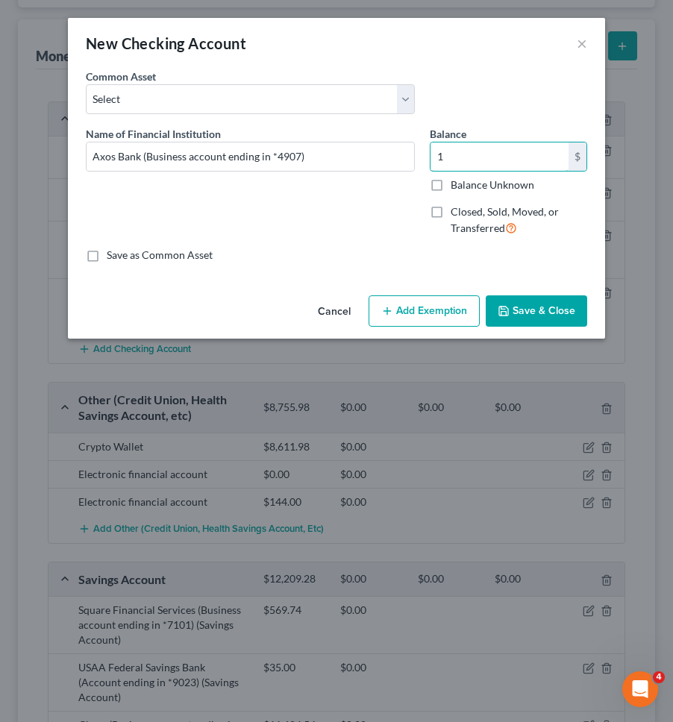
type input "1"
click at [507, 304] on button "Save & Close" at bounding box center [536, 310] width 101 height 31
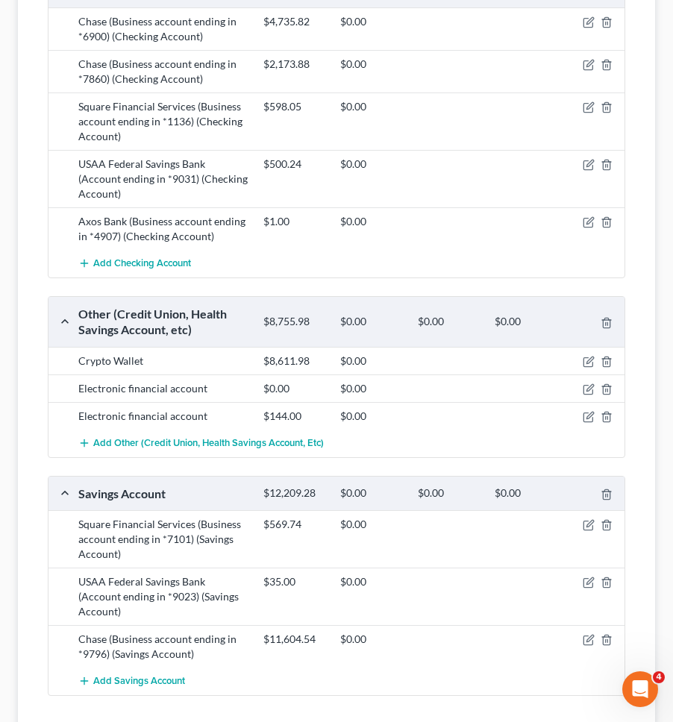
scroll to position [383, 0]
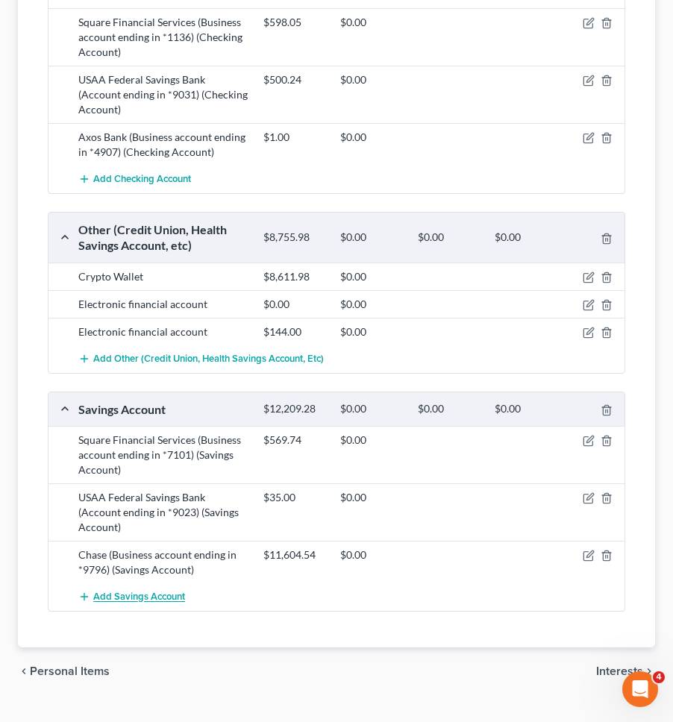
click at [169, 583] on button "Add Savings Account" at bounding box center [131, 597] width 107 height 28
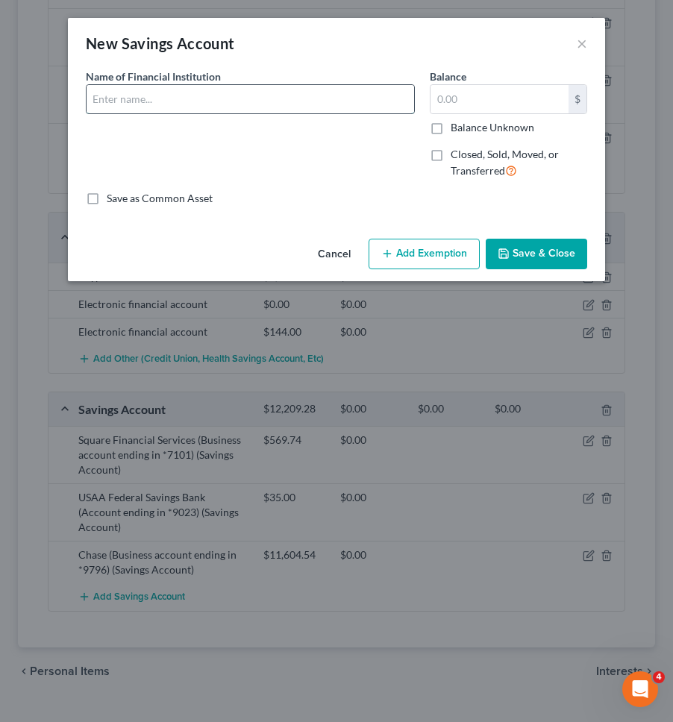
click at [219, 107] on input "text" at bounding box center [250, 99] width 327 height 28
click at [279, 102] on input "Axos Bank (Business account ending in *4907)" at bounding box center [250, 99] width 327 height 28
type input "Axos Bank (Business account ending in *3834)"
click at [468, 105] on input "text" at bounding box center [499, 99] width 138 height 28
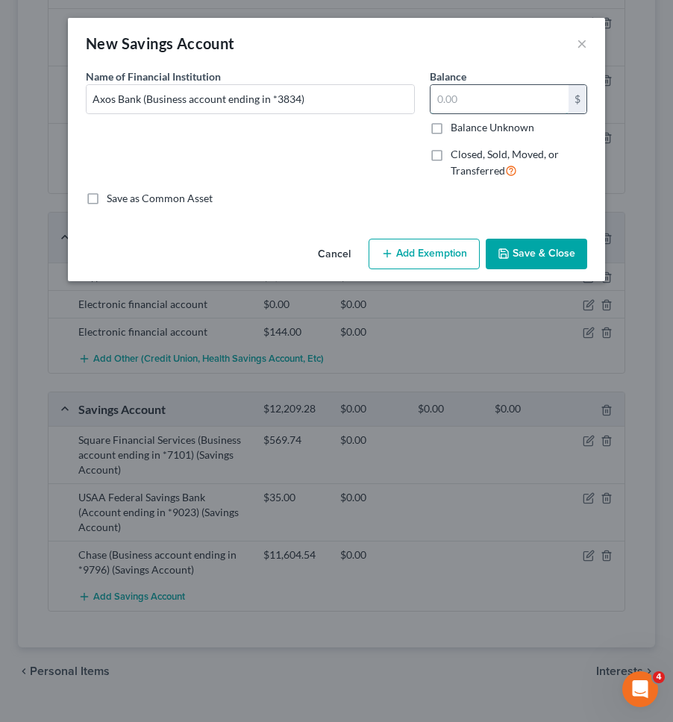
click at [533, 90] on input "text" at bounding box center [499, 99] width 138 height 28
type input "18,275.53"
click at [549, 265] on button "Save & Close" at bounding box center [536, 254] width 101 height 31
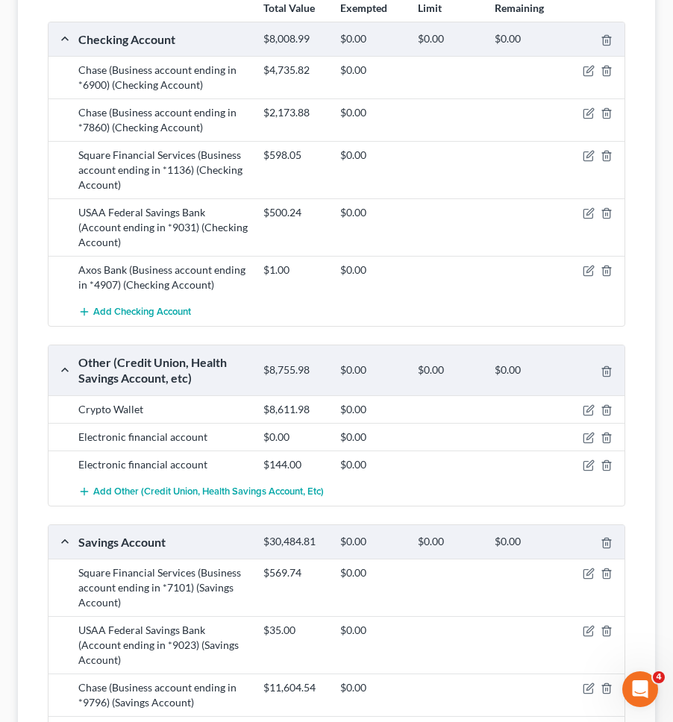
scroll to position [0, 0]
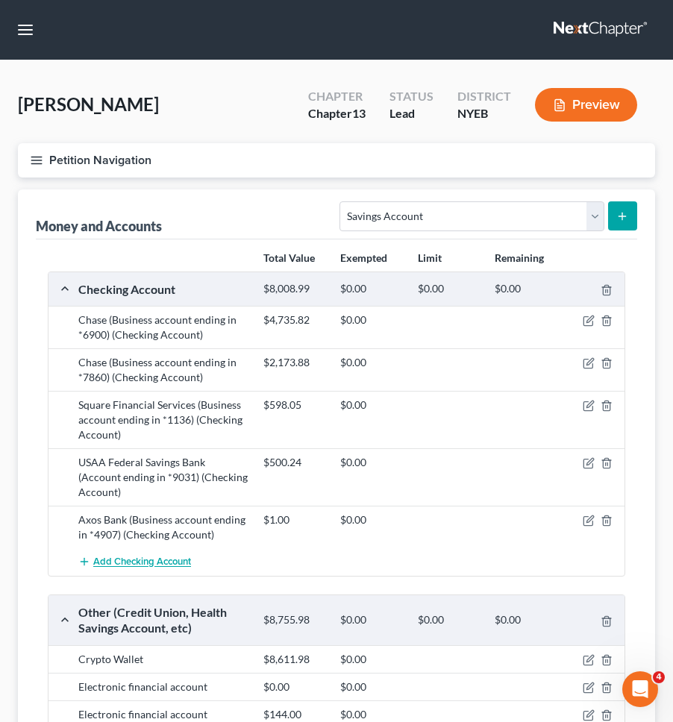
click at [184, 556] on span "Add Checking Account" at bounding box center [142, 562] width 98 height 12
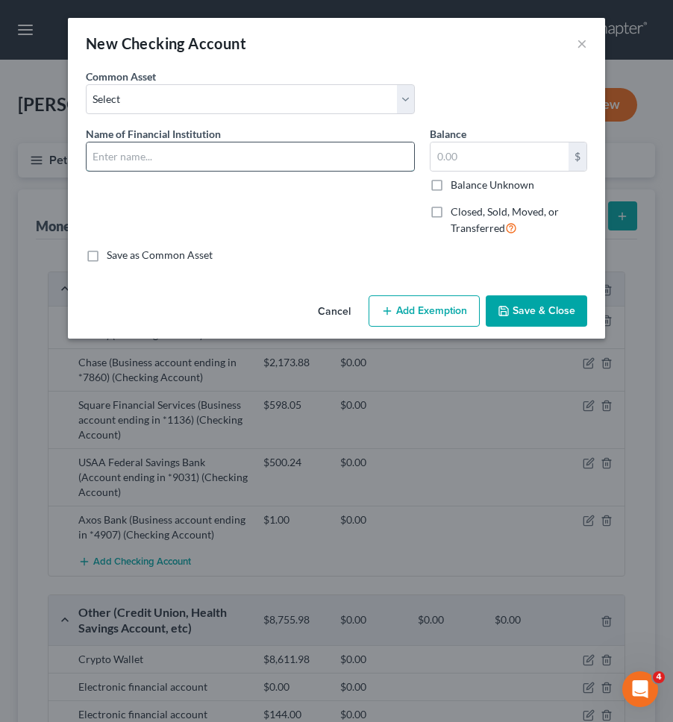
click at [255, 162] on input "text" at bounding box center [250, 156] width 327 height 28
click at [273, 157] on input "Chase (Business account ending in *6900)" at bounding box center [250, 156] width 327 height 28
type input "Chase (Business account ending in *6617)"
click at [502, 158] on input "text" at bounding box center [499, 156] width 138 height 28
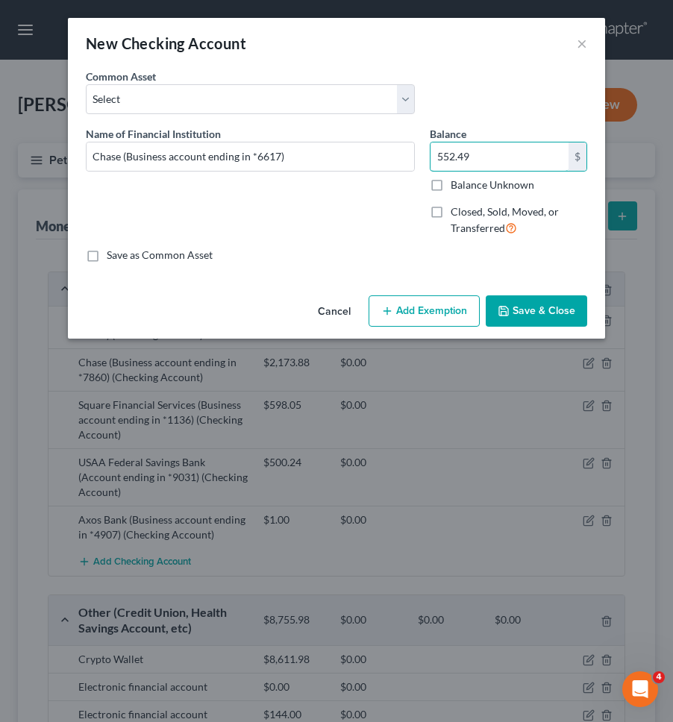
type input "552.49"
click at [536, 292] on div "Cancel Add Exemption Save & Close" at bounding box center [336, 313] width 537 height 49
click at [536, 307] on button "Save & Close" at bounding box center [536, 310] width 101 height 31
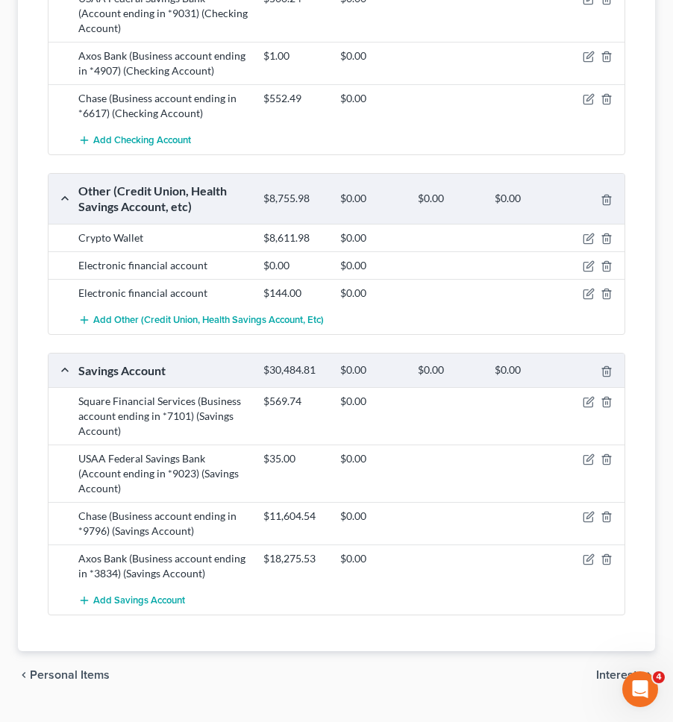
scroll to position [468, 0]
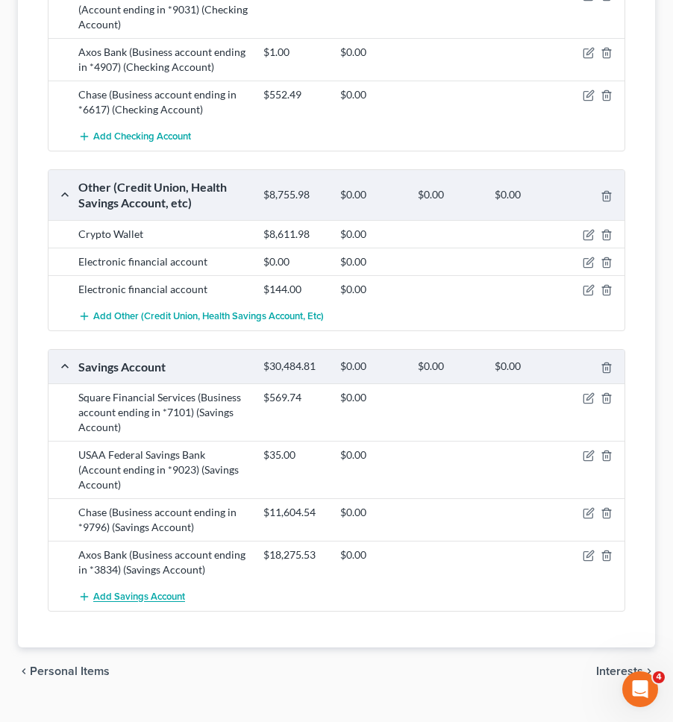
click at [167, 592] on span "Add Savings Account" at bounding box center [139, 598] width 92 height 12
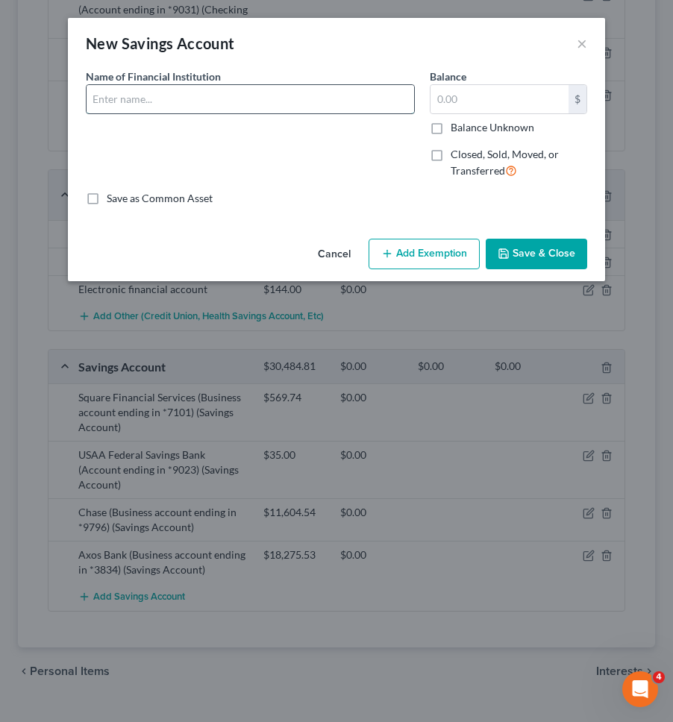
click at [227, 104] on input "text" at bounding box center [250, 99] width 327 height 28
click at [265, 95] on input "Chase (Business account ending in *6900)" at bounding box center [250, 99] width 327 height 28
type input "Chase (Business account ending in *6078)"
click at [451, 95] on input "text" at bounding box center [499, 99] width 138 height 28
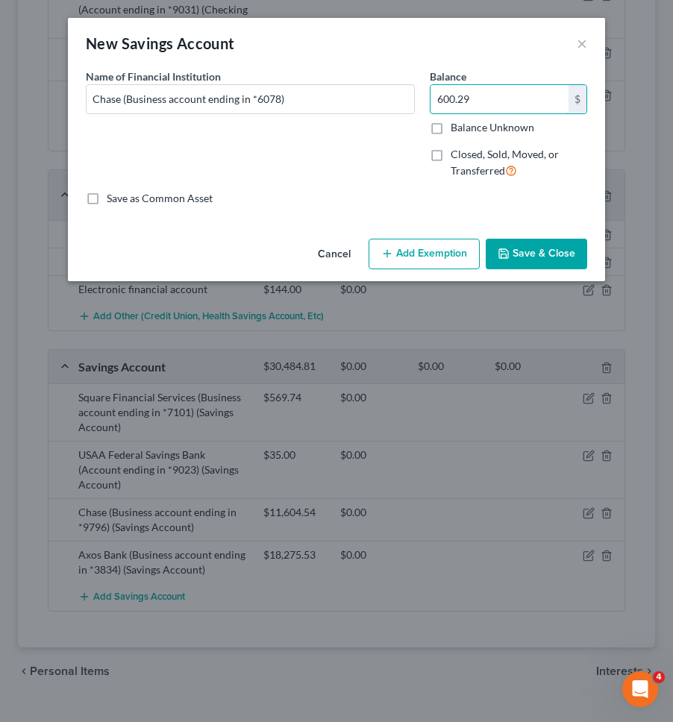
type input "600.29"
click at [516, 242] on button "Save & Close" at bounding box center [536, 254] width 101 height 31
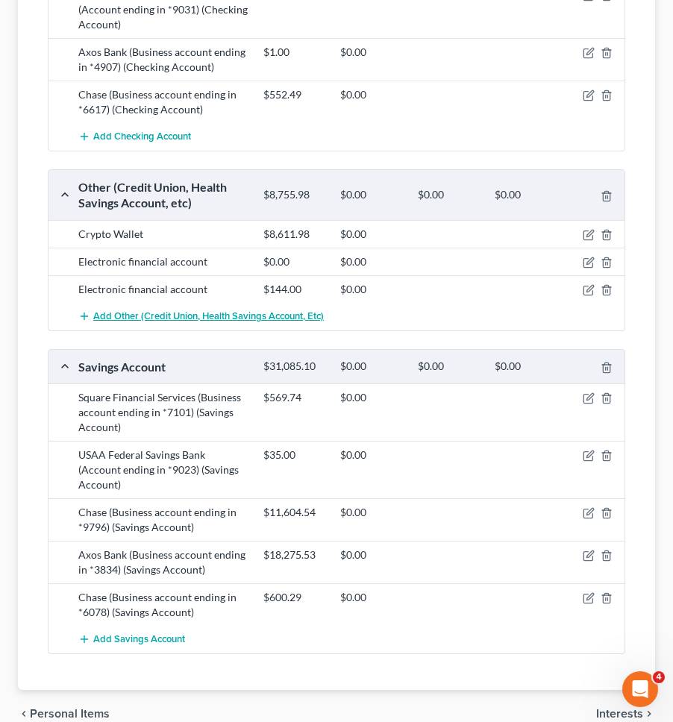
click at [264, 310] on span "Add Other (Credit Union, Health Savings Account, etc)" at bounding box center [208, 316] width 231 height 12
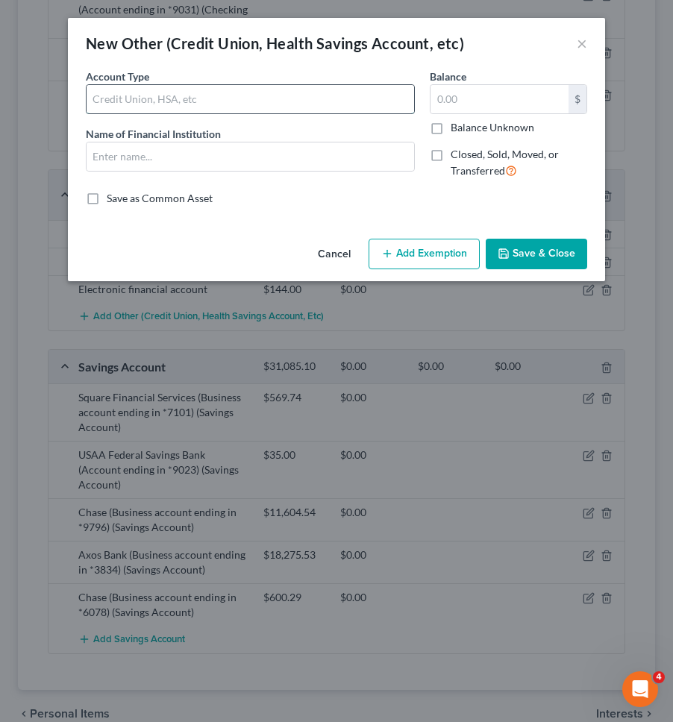
click at [272, 108] on input "text" at bounding box center [250, 99] width 327 height 28
type input "Electronic financial account"
click at [246, 153] on input "text" at bounding box center [250, 156] width 327 height 28
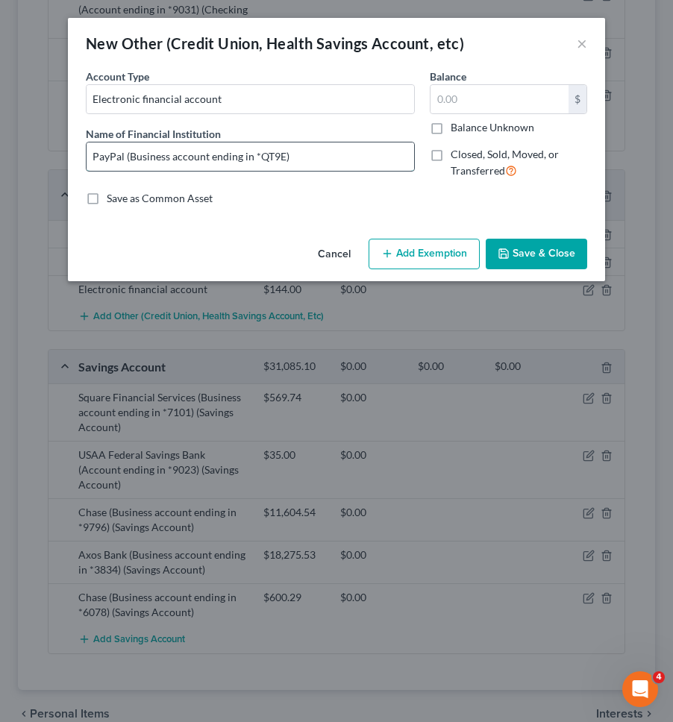
click at [265, 160] on input "PayPal (Business account ending in *QT9E)" at bounding box center [250, 156] width 327 height 28
type input "PayPal (Business account ending in *5DEE)"
click at [539, 98] on input "text" at bounding box center [499, 99] width 138 height 28
click at [533, 98] on input "text" at bounding box center [499, 99] width 138 height 28
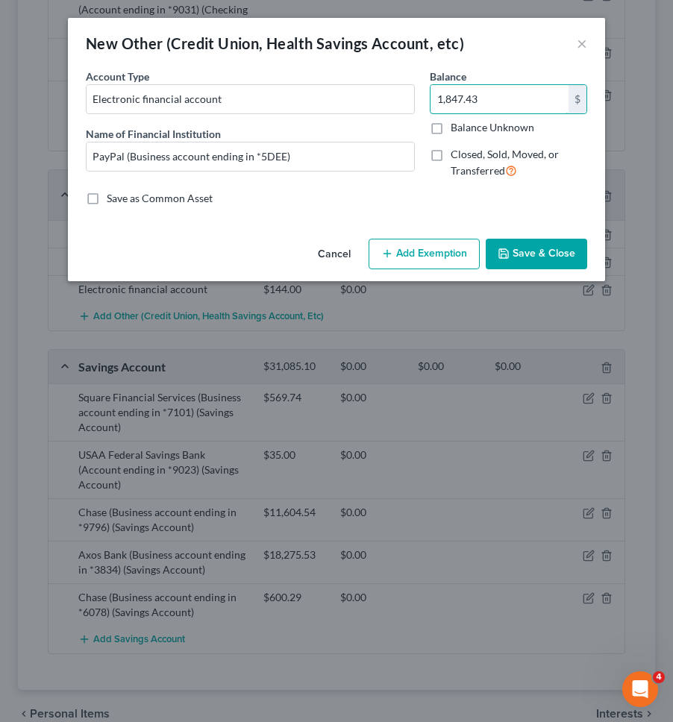
type input "1,847.43"
click at [563, 228] on div "An exemption set must first be selected from the Filing Information section. Co…" at bounding box center [336, 151] width 537 height 164
click at [556, 250] on button "Save & Close" at bounding box center [536, 254] width 101 height 31
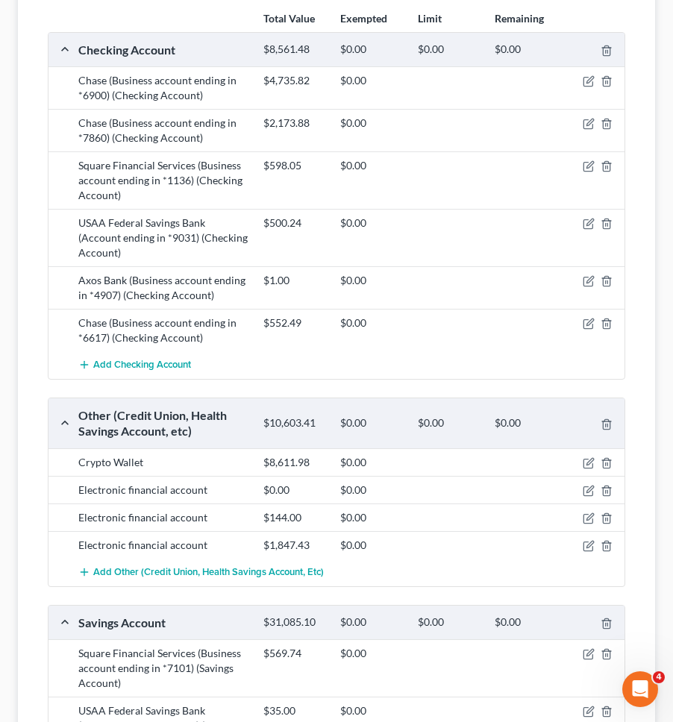
scroll to position [0, 0]
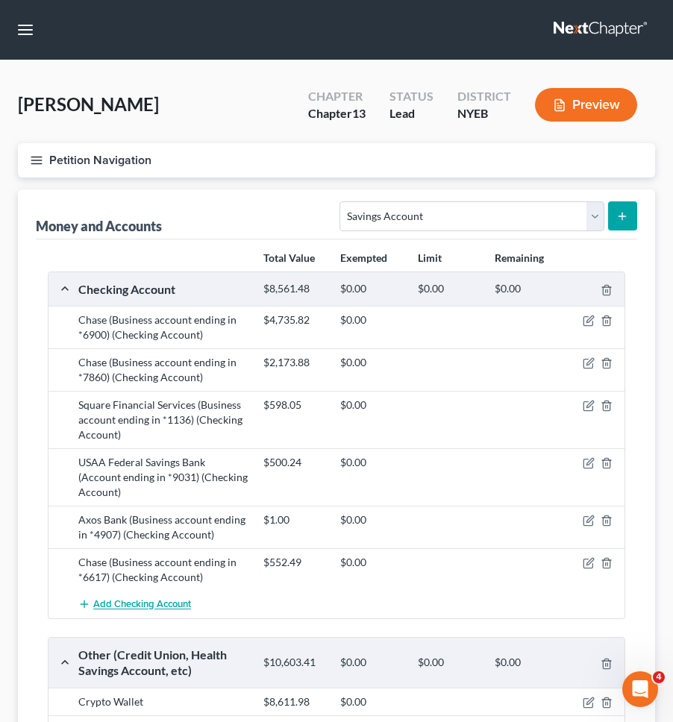
click at [165, 599] on span "Add Checking Account" at bounding box center [142, 605] width 98 height 12
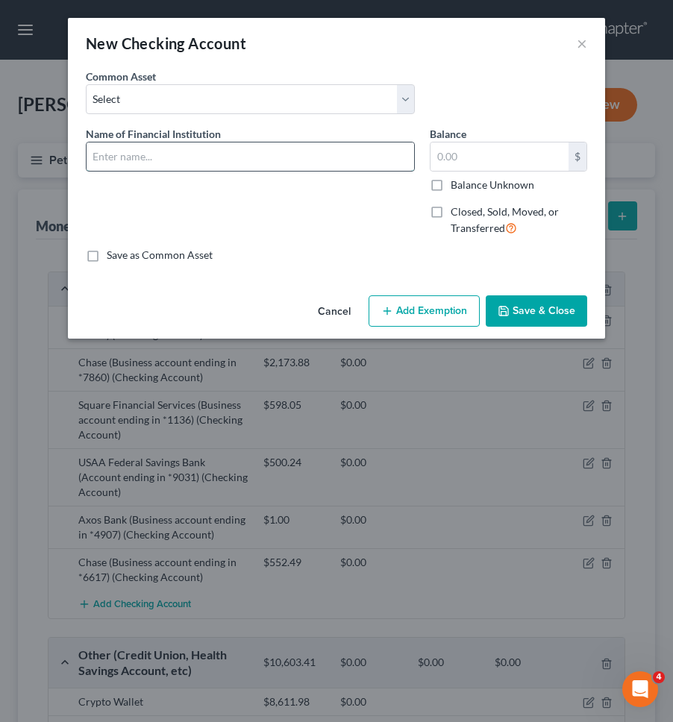
click at [168, 152] on input "text" at bounding box center [250, 156] width 327 height 28
click at [332, 157] on input "USAA Federal Savings Bank (Account ending in *9031)" at bounding box center [250, 156] width 327 height 28
click at [331, 157] on input "USAA Federal Savings Bank (Account ending in *9031)" at bounding box center [250, 156] width 327 height 28
type input "USAA Federal Savings Bank (Account ending in *5508)"
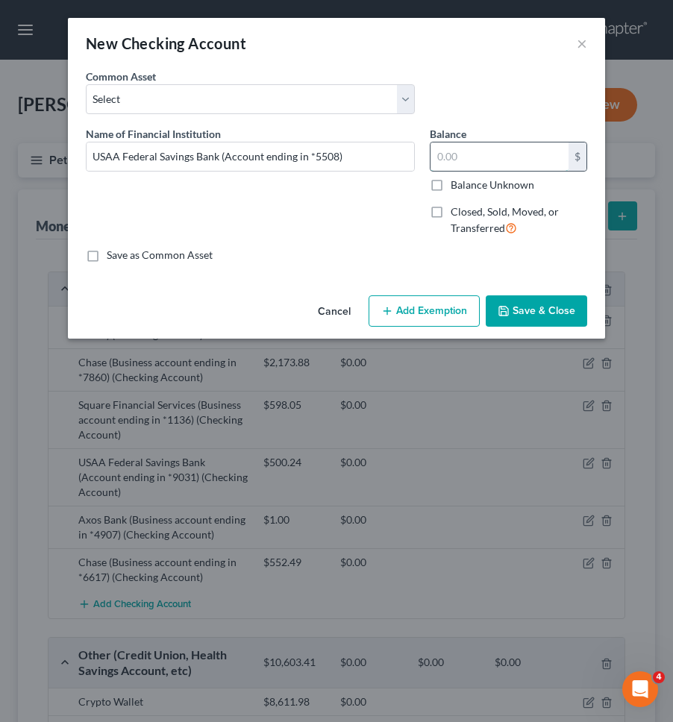
click at [468, 149] on input "text" at bounding box center [499, 156] width 138 height 28
type input "1,635.03"
click at [523, 308] on button "Save & Close" at bounding box center [536, 310] width 101 height 31
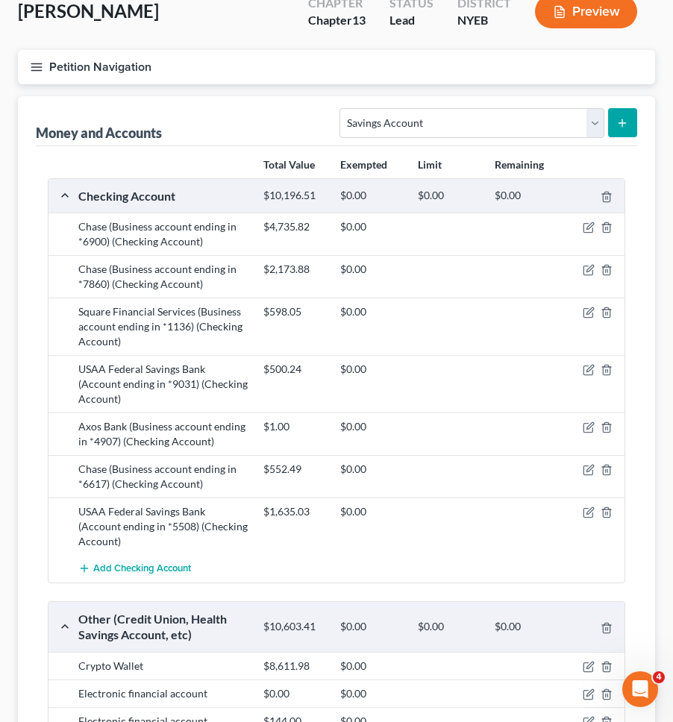
scroll to position [93, 0]
click at [585, 507] on icon "button" at bounding box center [589, 513] width 12 height 12
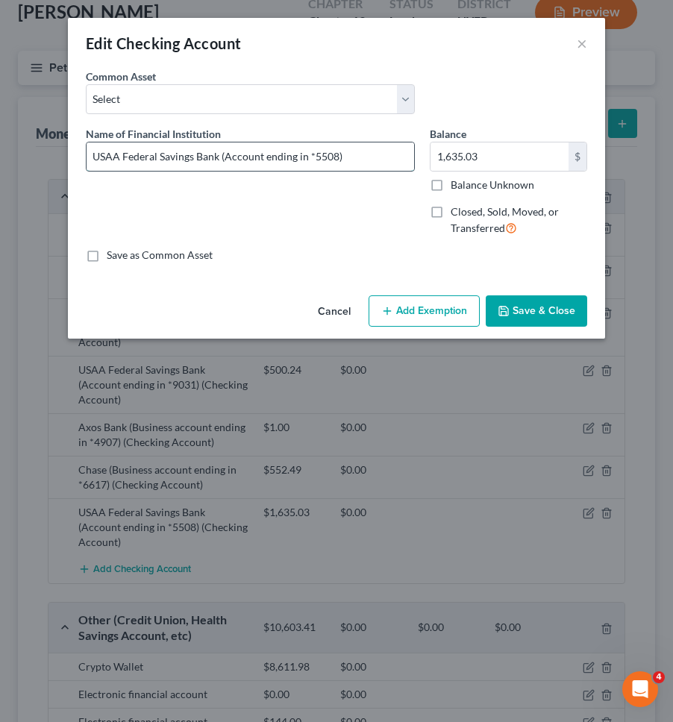
click at [230, 153] on input "USAA Federal Savings Bank (Account ending in *5508)" at bounding box center [250, 156] width 327 height 28
type input "USAA Federal Savings Bank (Daughter's account ending in *5508)"
click at [569, 301] on button "Save & Close" at bounding box center [536, 310] width 101 height 31
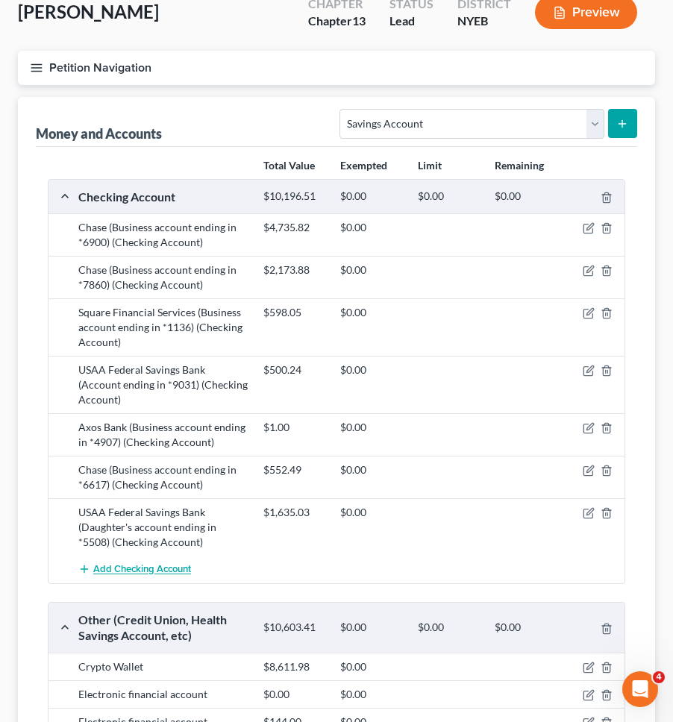
click at [137, 564] on span "Add Checking Account" at bounding box center [142, 570] width 98 height 12
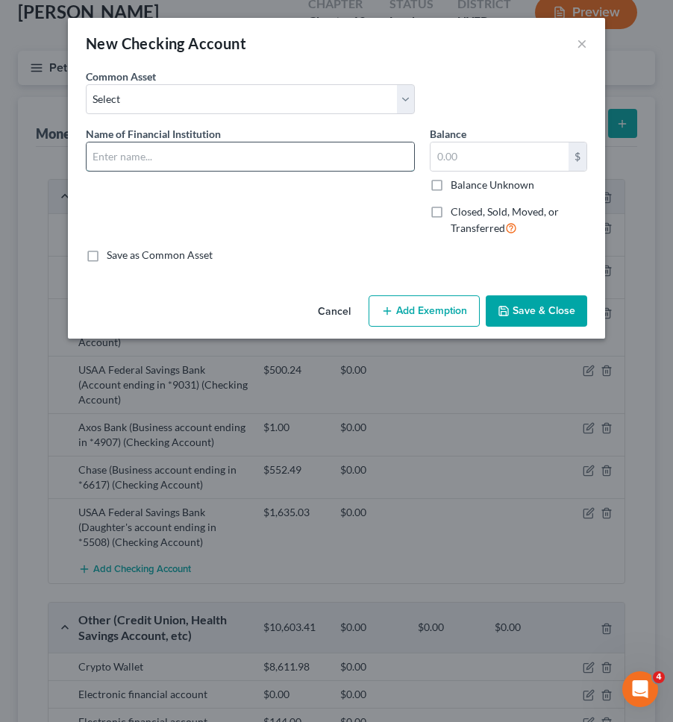
click at [109, 154] on input "text" at bounding box center [250, 156] width 327 height 28
click at [238, 158] on input "USAA Federal Savings Bank (Daughter's account ending in *5508)" at bounding box center [250, 156] width 327 height 28
click at [239, 158] on input "USAA Federal Savings Bank (Daughter's account ending in *5508)" at bounding box center [250, 156] width 327 height 28
click at [347, 152] on input "USAA Federal Savings Bank (Joint account ending in *5508)" at bounding box center [250, 156] width 327 height 28
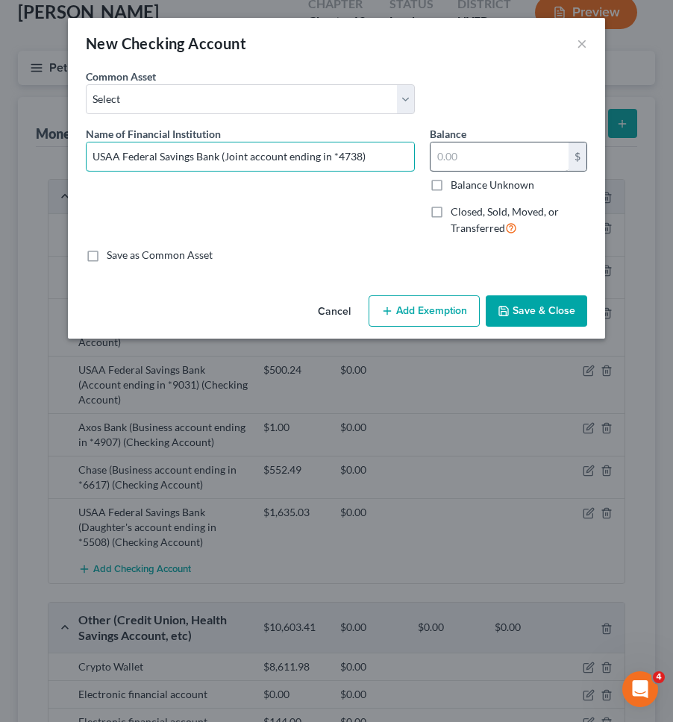
type input "USAA Federal Savings Bank (Joint account ending in *4738)"
click at [454, 164] on input "text" at bounding box center [499, 156] width 138 height 28
type input "3,469.46"
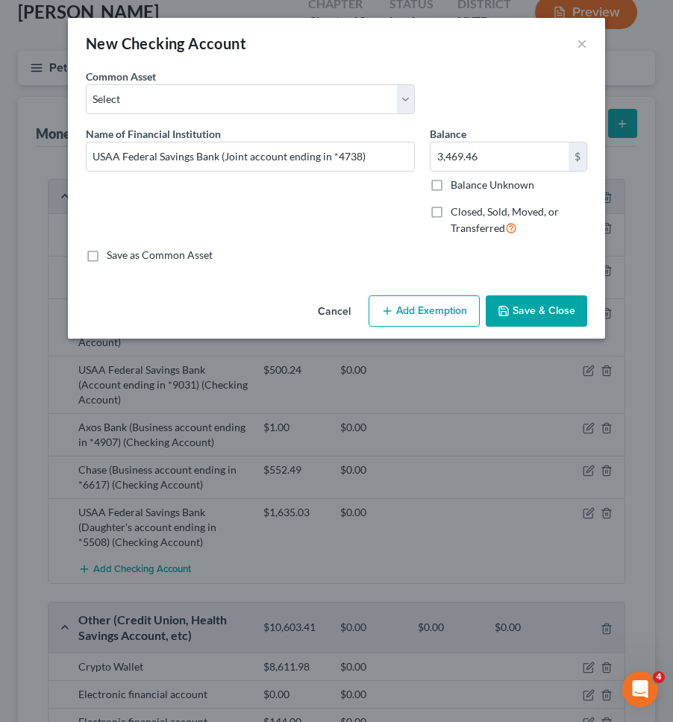
click at [526, 295] on button "Save & Close" at bounding box center [536, 310] width 101 height 31
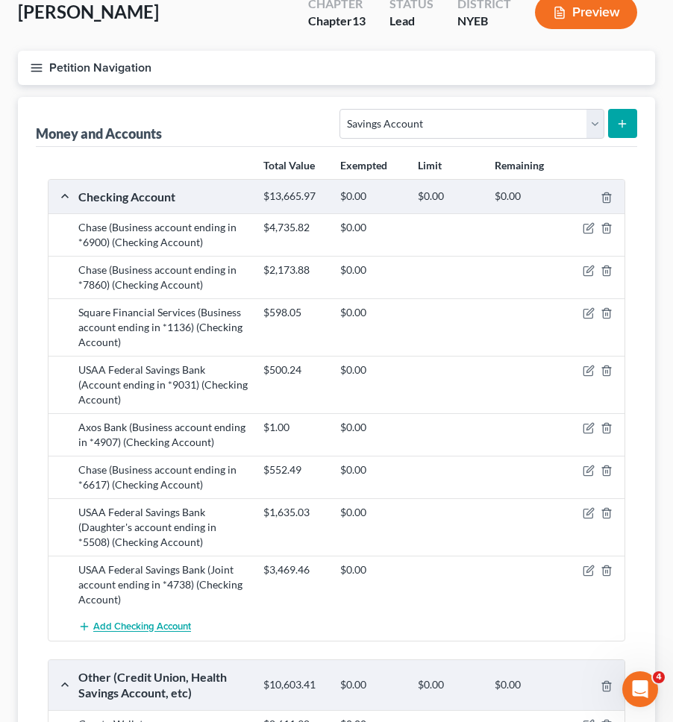
click at [142, 613] on button "Add Checking Account" at bounding box center [134, 627] width 113 height 28
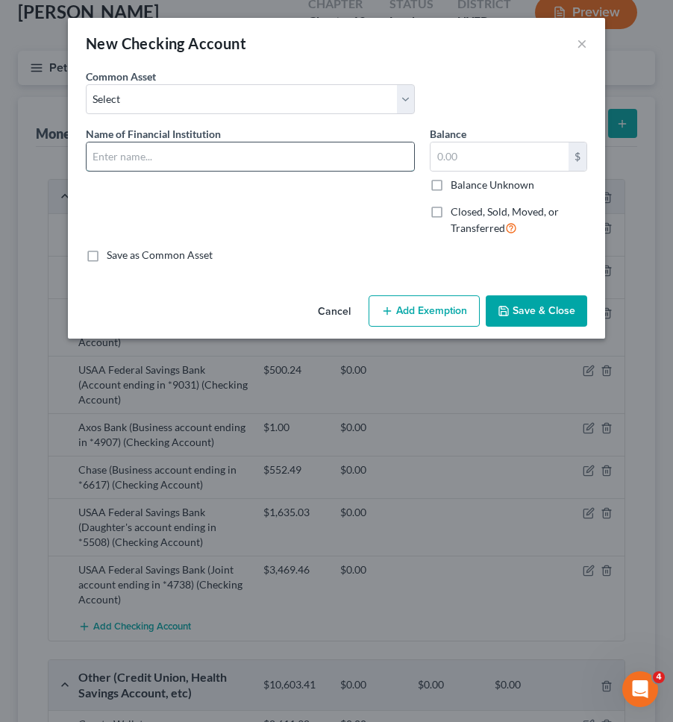
click at [217, 160] on input "text" at bounding box center [250, 156] width 327 height 28
click at [261, 155] on input "Webster Bank (Account ending in *8653)" at bounding box center [250, 156] width 327 height 28
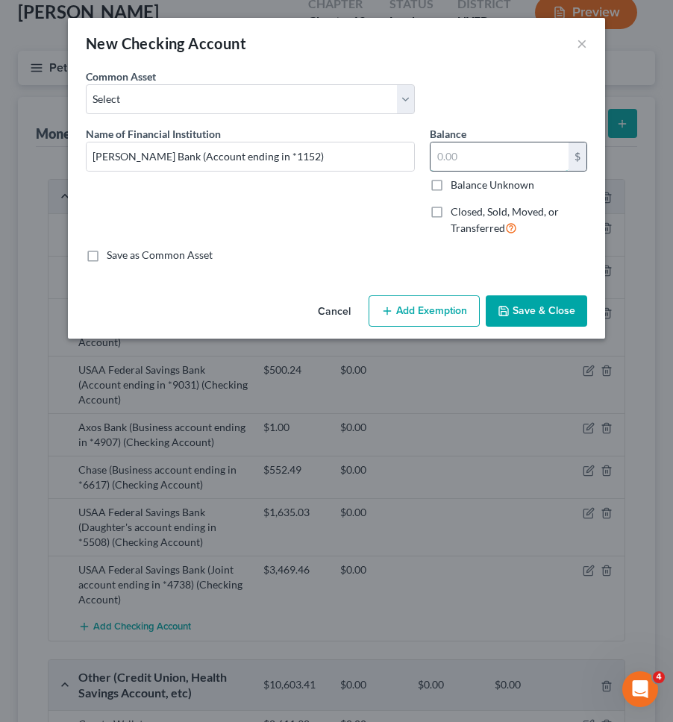
click at [458, 169] on input "text" at bounding box center [499, 156] width 138 height 28
click at [171, 159] on input "Webster Bank (Account ending in *1152)" at bounding box center [250, 156] width 327 height 28
type input "Webster Bank (Joint account ending in *1152)"
click at [472, 157] on input "text" at bounding box center [499, 156] width 138 height 28
type input "12,255.65"
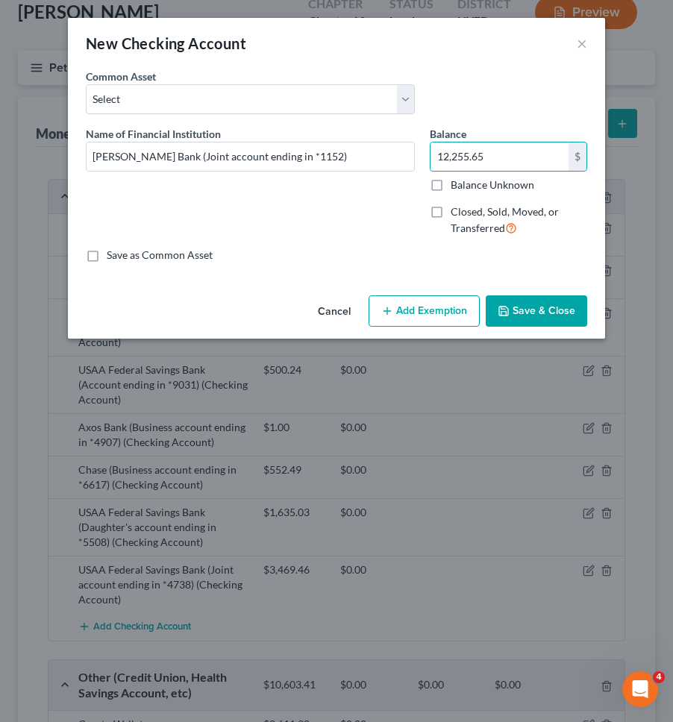
click at [522, 314] on button "Save & Close" at bounding box center [536, 310] width 101 height 31
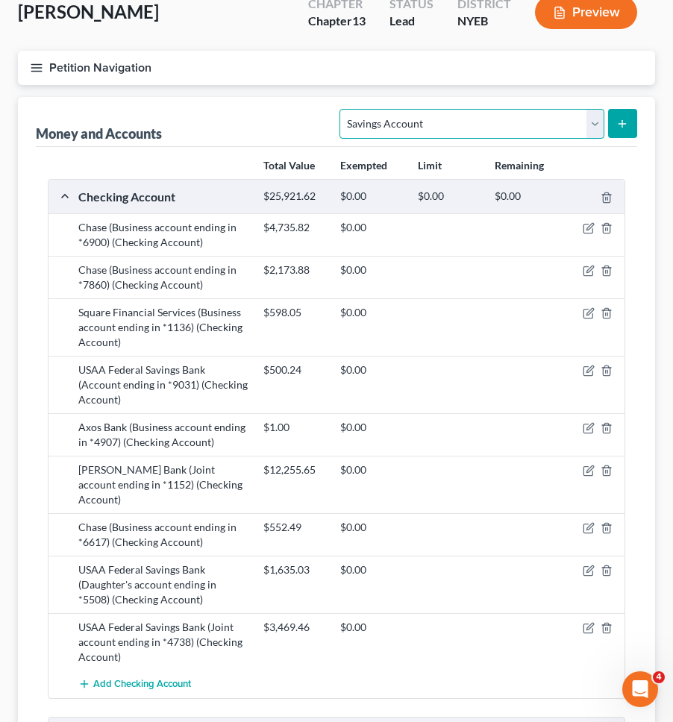
click at [410, 132] on select "Select Account Type Brokerage Cash on Hand Certificates of Deposit Checking Acc…" at bounding box center [471, 124] width 264 height 30
select select "security_deposits"
click at [343, 109] on select "Select Account Type Brokerage Cash on Hand Certificates of Deposit Checking Acc…" at bounding box center [471, 124] width 264 height 30
click at [622, 124] on line "submit" at bounding box center [622, 124] width 7 height 0
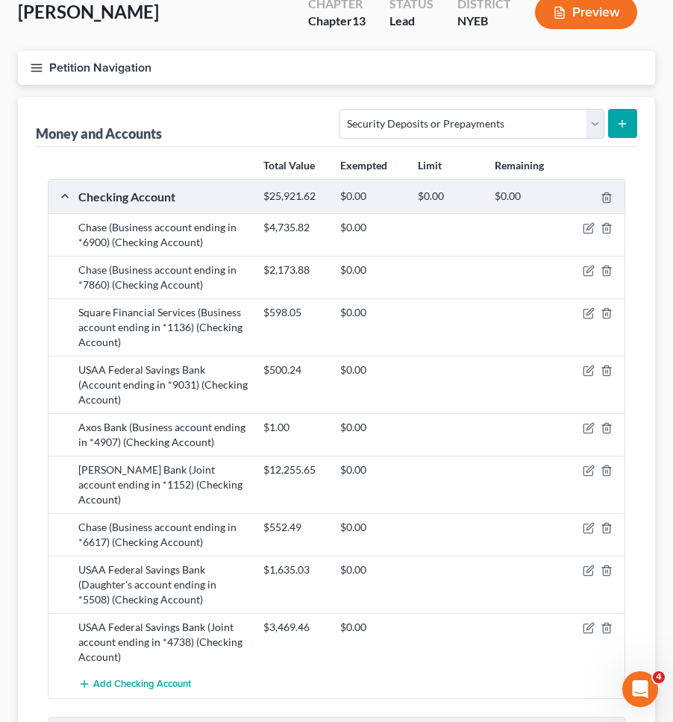
click at [622, 124] on line "submit" at bounding box center [622, 124] width 7 height 0
drag, startPoint x: 622, startPoint y: 123, endPoint x: 614, endPoint y: 123, distance: 8.2
click at [621, 124] on line "submit" at bounding box center [622, 124] width 7 height 0
click at [614, 123] on button "submit" at bounding box center [622, 123] width 29 height 29
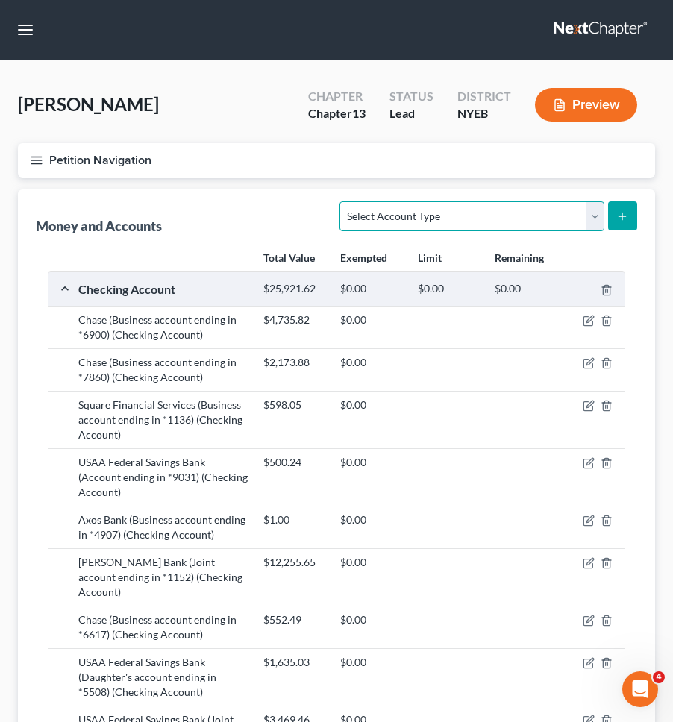
click at [483, 212] on select "Select Account Type Brokerage Cash on Hand Certificates of Deposit Checking Acc…" at bounding box center [471, 216] width 264 height 30
select select "security_deposits"
click at [343, 201] on select "Select Account Type Brokerage Cash on Hand Certificates of Deposit Checking Acc…" at bounding box center [471, 216] width 264 height 30
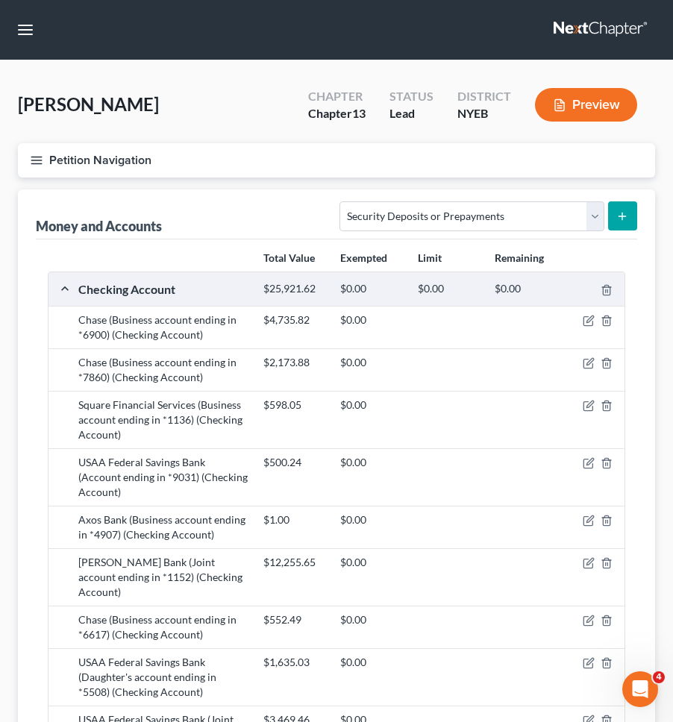
click at [631, 214] on button "submit" at bounding box center [622, 215] width 29 height 29
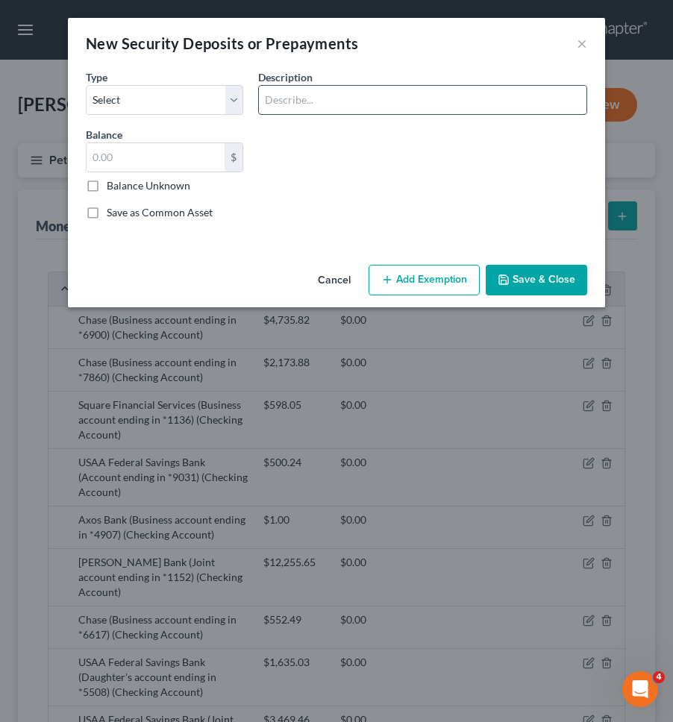
click at [458, 104] on input "text" at bounding box center [422, 100] width 327 height 28
type input "5000"
click at [216, 97] on select "Select Electric Gas Heating Oil Security Deposit On Rental Unit Prepaid Rent Te…" at bounding box center [164, 100] width 157 height 30
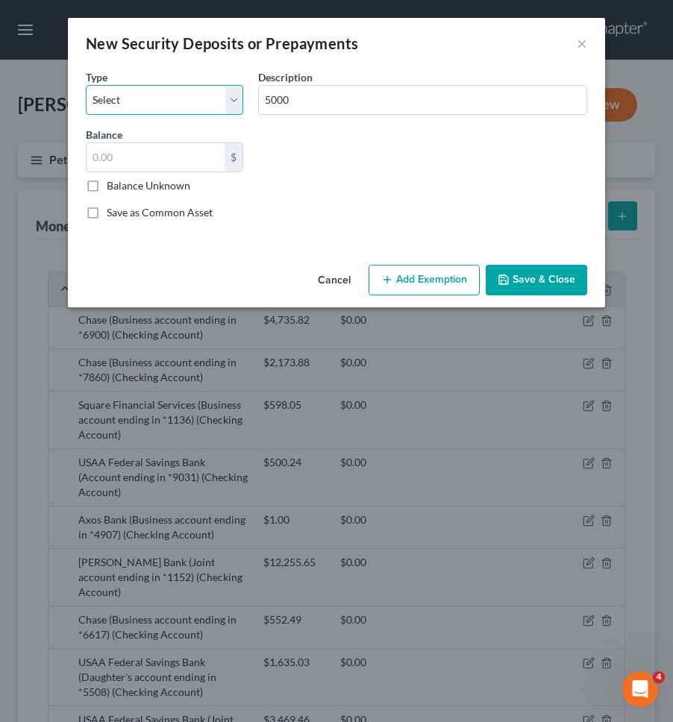
select select "3"
click at [86, 85] on select "Select Electric Gas Heating Oil Security Deposit On Rental Unit Prepaid Rent Te…" at bounding box center [164, 100] width 157 height 30
click at [207, 155] on input "text" at bounding box center [156, 157] width 138 height 28
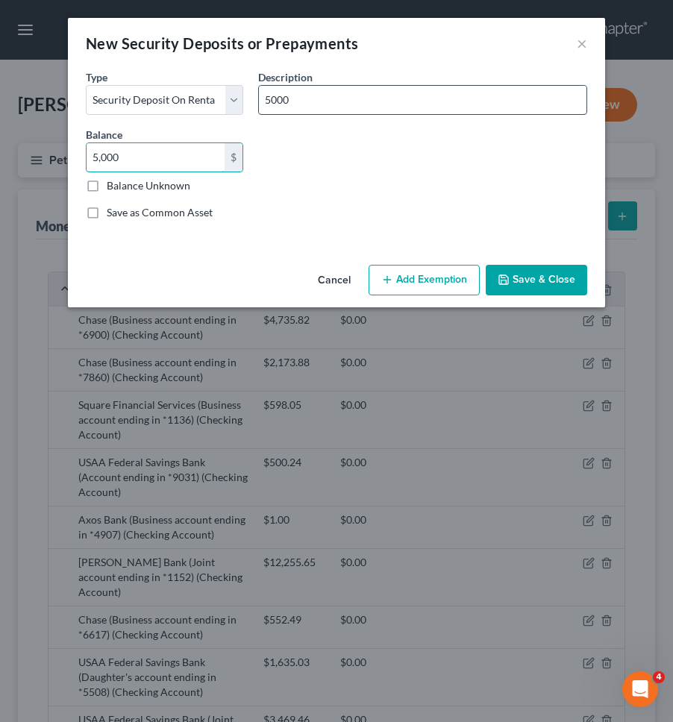
type input "5,000"
drag, startPoint x: 332, startPoint y: 98, endPoint x: 236, endPoint y: 90, distance: 96.6
click at [242, 96] on div "Common Asset Select Type Select Electric Gas Heating Oil Security Deposit On Re…" at bounding box center [336, 150] width 516 height 163
type input "e"
type input "Rent Deposit"
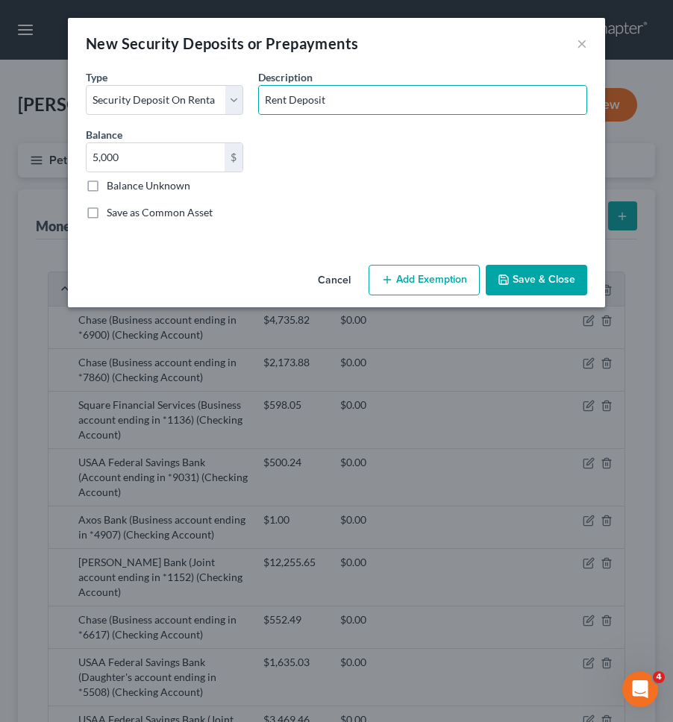
click at [513, 274] on button "Save & Close" at bounding box center [536, 280] width 101 height 31
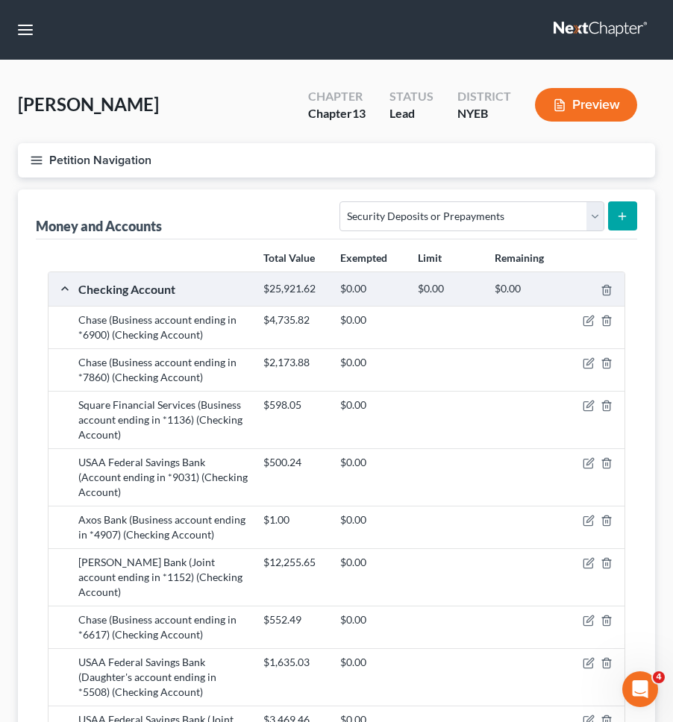
click at [205, 154] on button "Petition Navigation" at bounding box center [336, 160] width 637 height 34
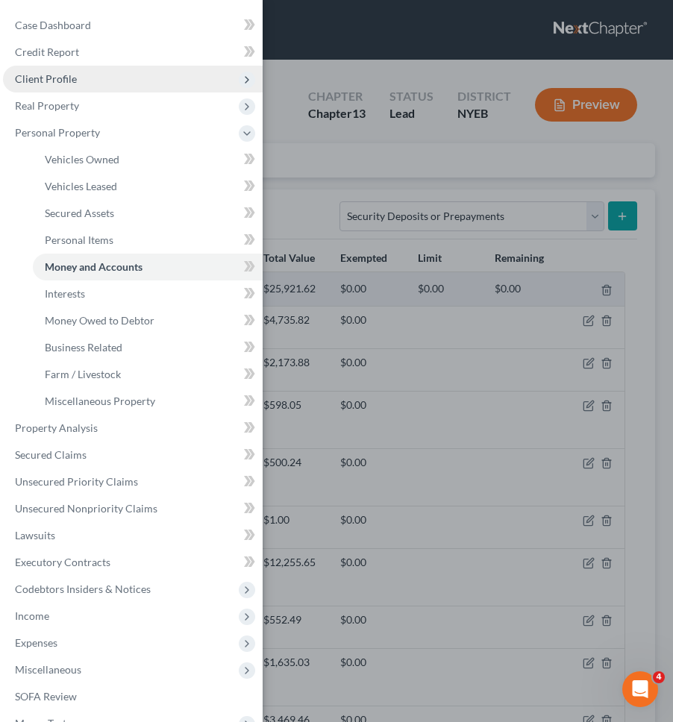
click at [135, 79] on span "Client Profile" at bounding box center [133, 79] width 260 height 27
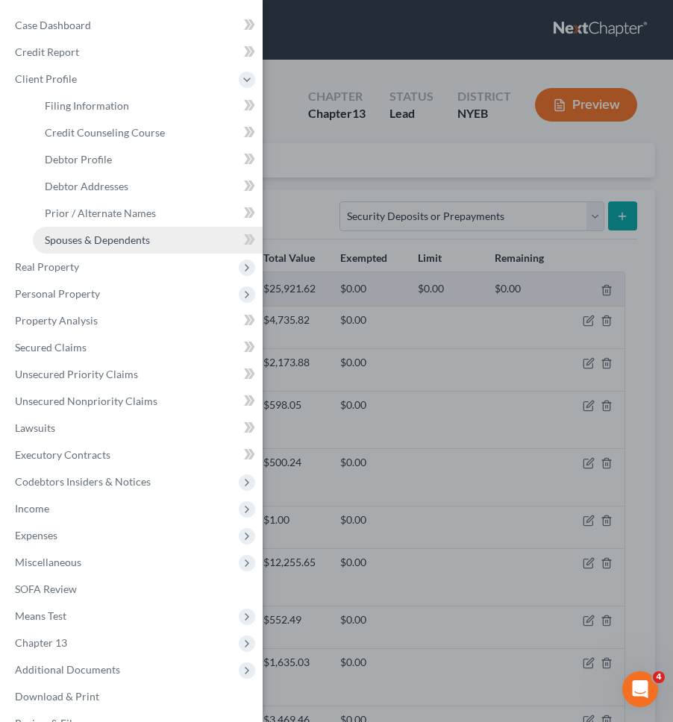
click at [148, 236] on span "Spouses & Dependents" at bounding box center [97, 239] width 105 height 13
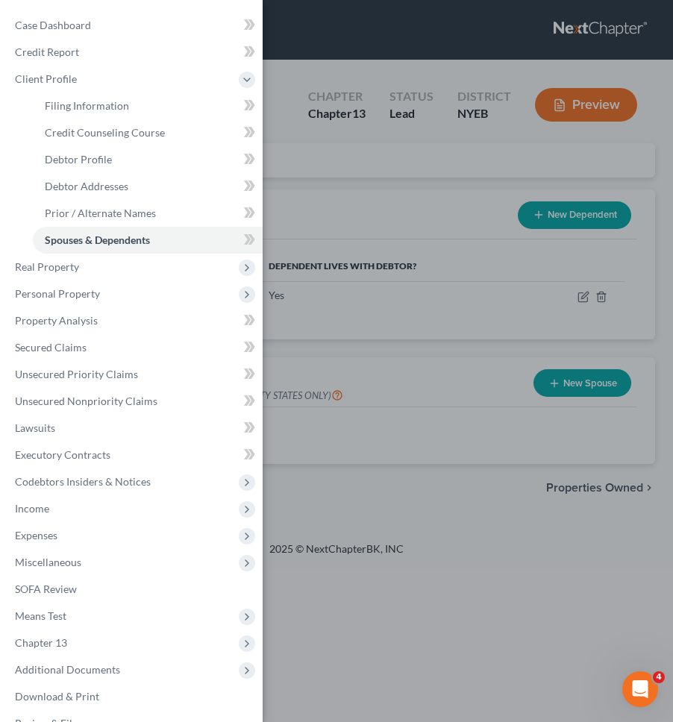
click at [293, 158] on div "Case Dashboard Payments Invoices Payments Payments Credit Report Client Profile" at bounding box center [336, 361] width 673 height 722
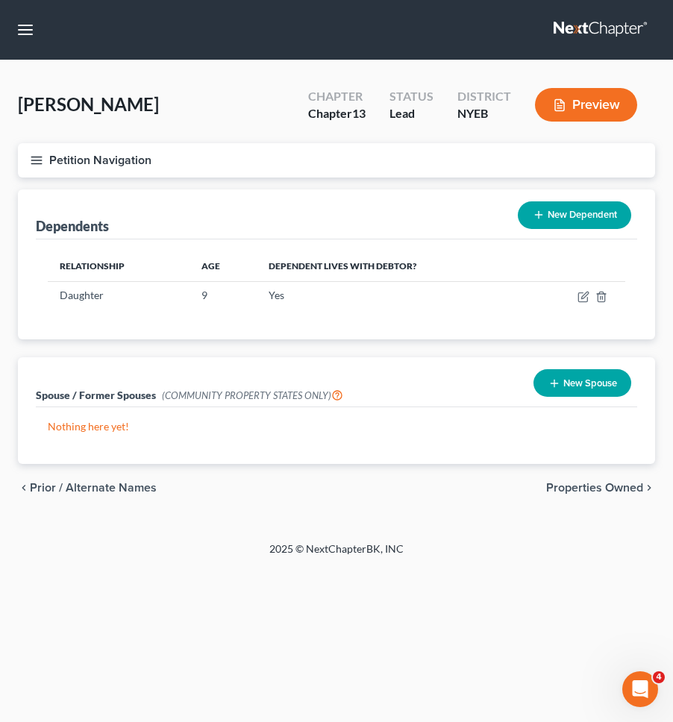
click at [386, 157] on button "Petition Navigation" at bounding box center [336, 160] width 637 height 34
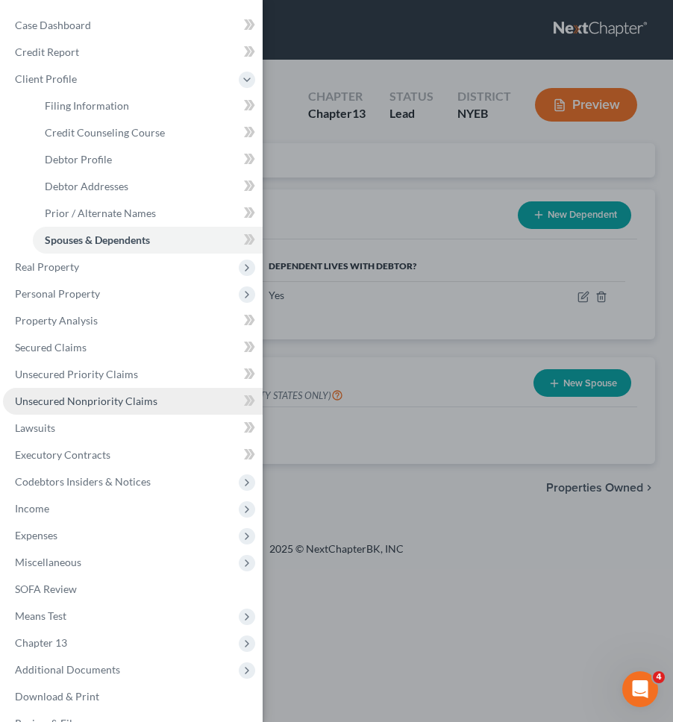
click at [164, 398] on link "Unsecured Nonpriority Claims" at bounding box center [133, 401] width 260 height 27
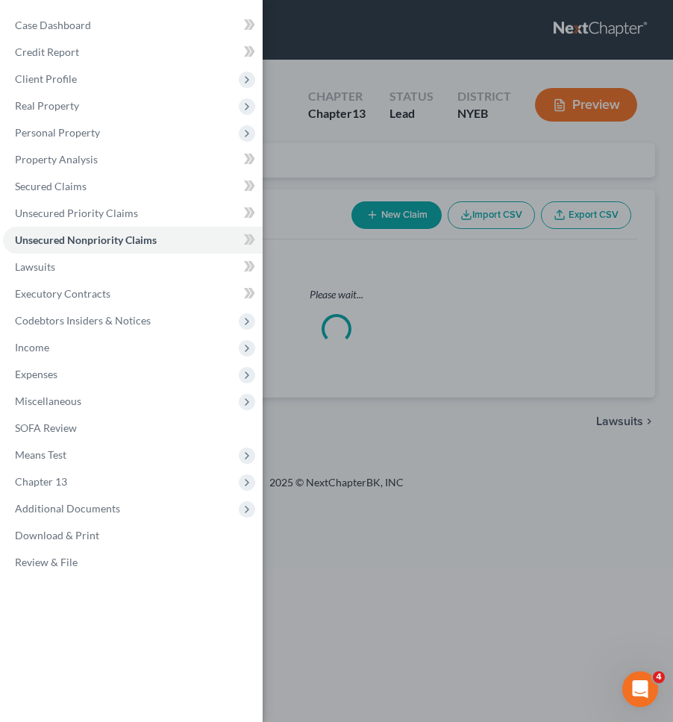
click at [324, 268] on div "Case Dashboard Payments Invoices Payments Payments Credit Report Client Profile" at bounding box center [336, 361] width 673 height 722
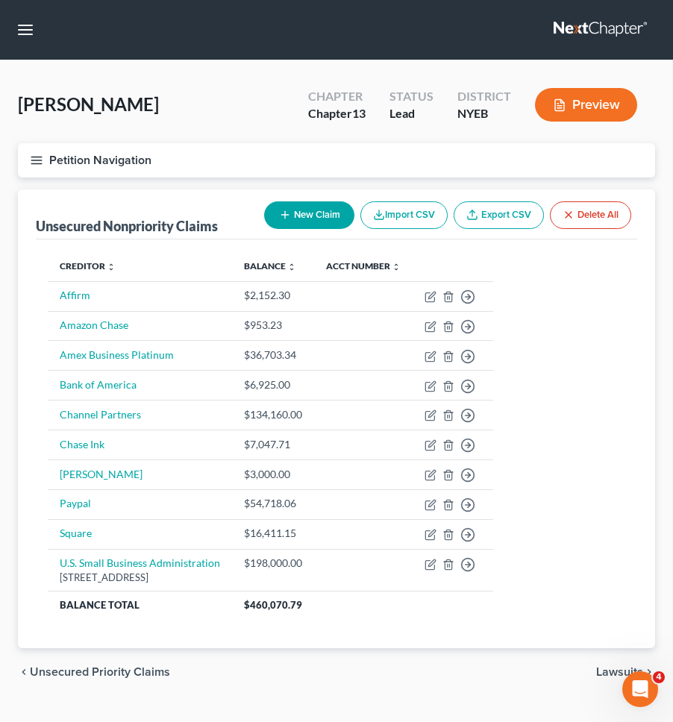
click at [319, 226] on button "New Claim" at bounding box center [309, 215] width 90 height 28
select select "0"
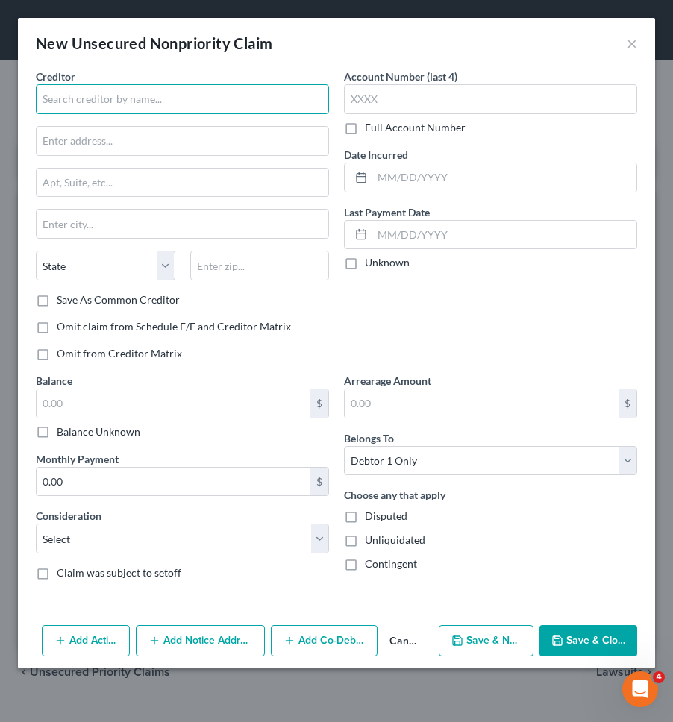
click at [209, 95] on input "text" at bounding box center [182, 99] width 293 height 30
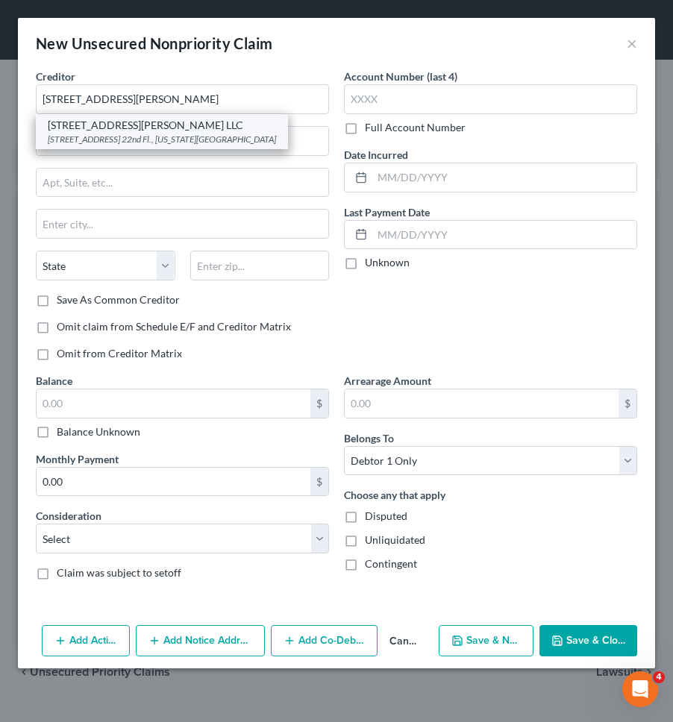
click at [163, 128] on div "[STREET_ADDRESS][PERSON_NAME] LLC" at bounding box center [162, 125] width 228 height 15
type input "[STREET_ADDRESS][PERSON_NAME] LLC"
type input "[STREET_ADDRESS]"
type input "22nd Fl."
type input "[US_STATE]"
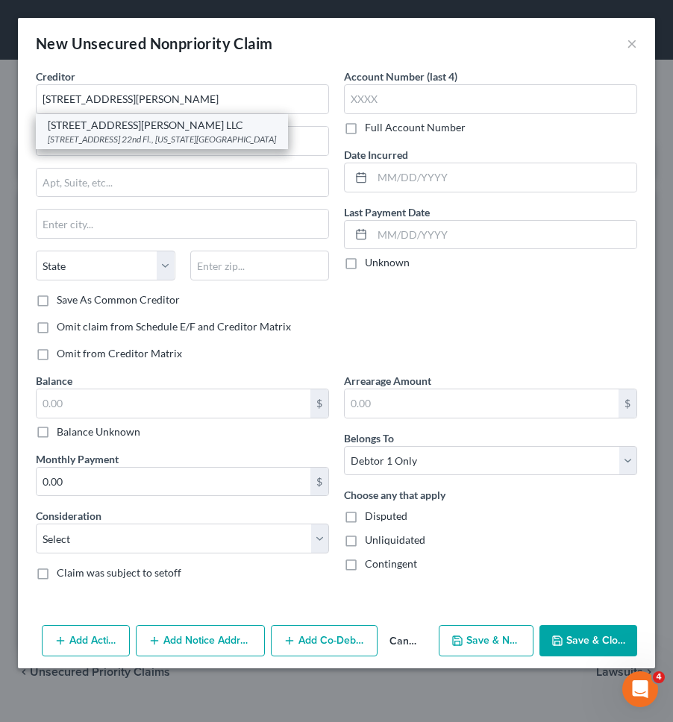
select select "35"
type input "10022"
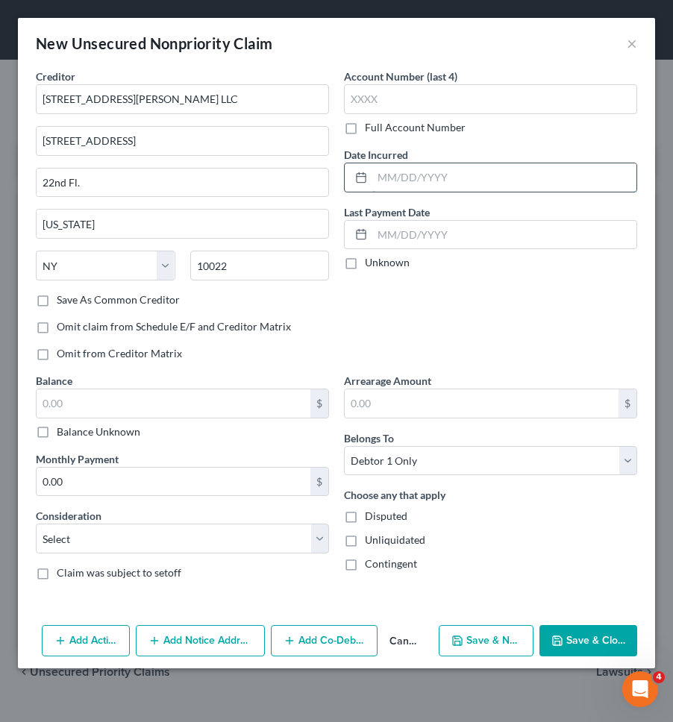
click at [386, 172] on input "text" at bounding box center [504, 177] width 264 height 28
type input "01/2025"
click at [204, 537] on select "Select Cable / Satellite Services Collection Agency Credit Card Debt Debt Couns…" at bounding box center [182, 539] width 293 height 30
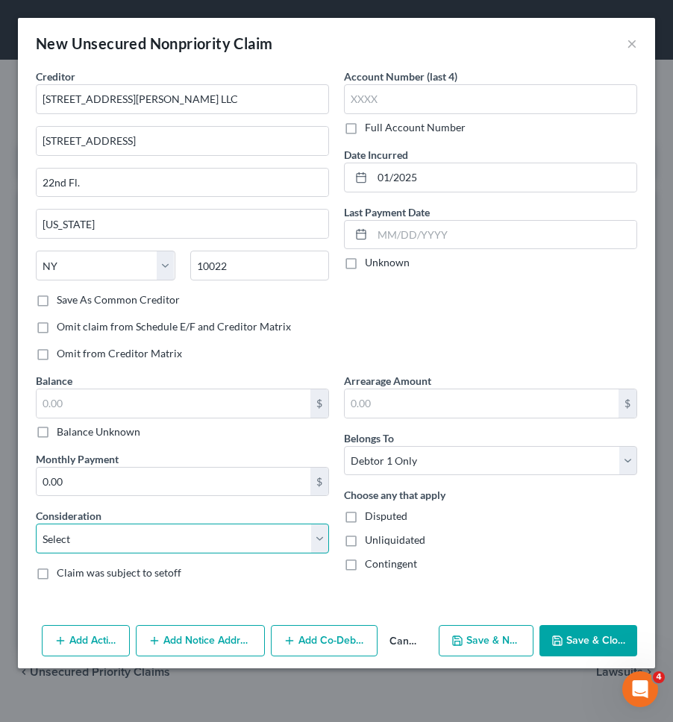
select select "14"
click at [36, 524] on select "Select Cable / Satellite Services Collection Agency Credit Card Debt Debt Couns…" at bounding box center [182, 539] width 293 height 30
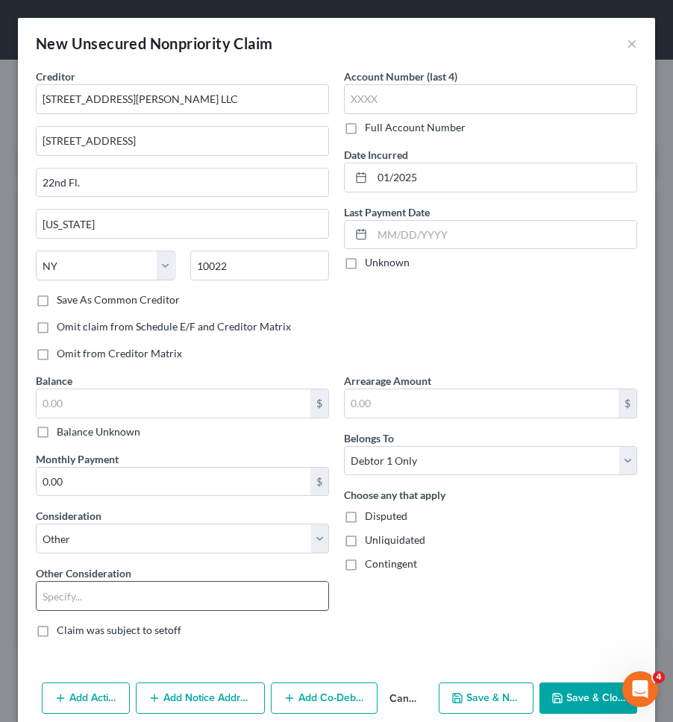
click at [172, 590] on input "text" at bounding box center [183, 596] width 292 height 28
type input "Commercial Lease Agreement"
click at [122, 433] on label "Balance Unknown" at bounding box center [99, 431] width 84 height 15
click at [72, 433] on input "Balance Unknown" at bounding box center [68, 429] width 10 height 10
checkbox input "true"
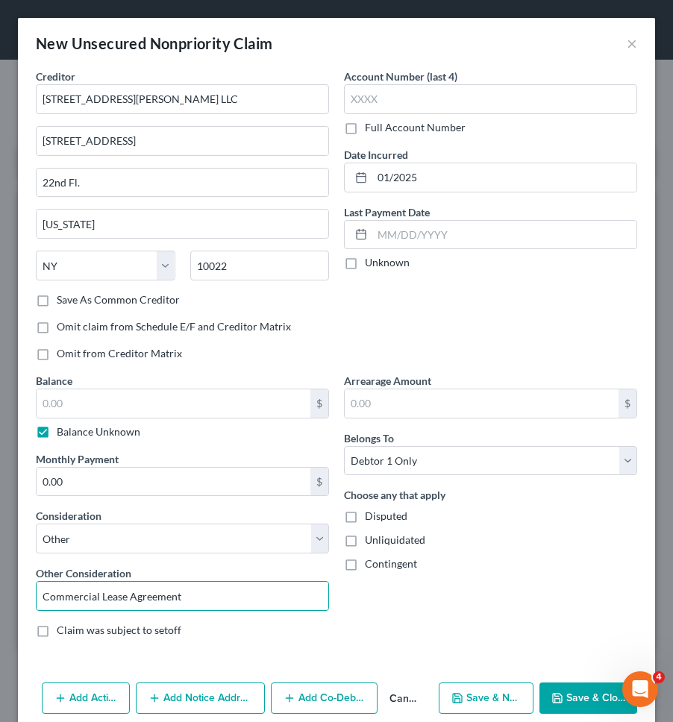
type input "0.00"
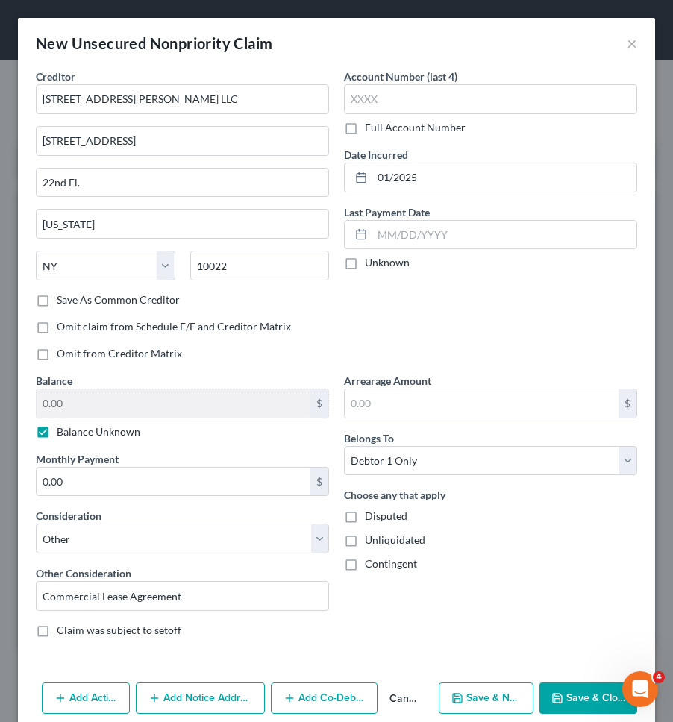
click at [574, 695] on button "Save & Close" at bounding box center [588, 698] width 98 height 31
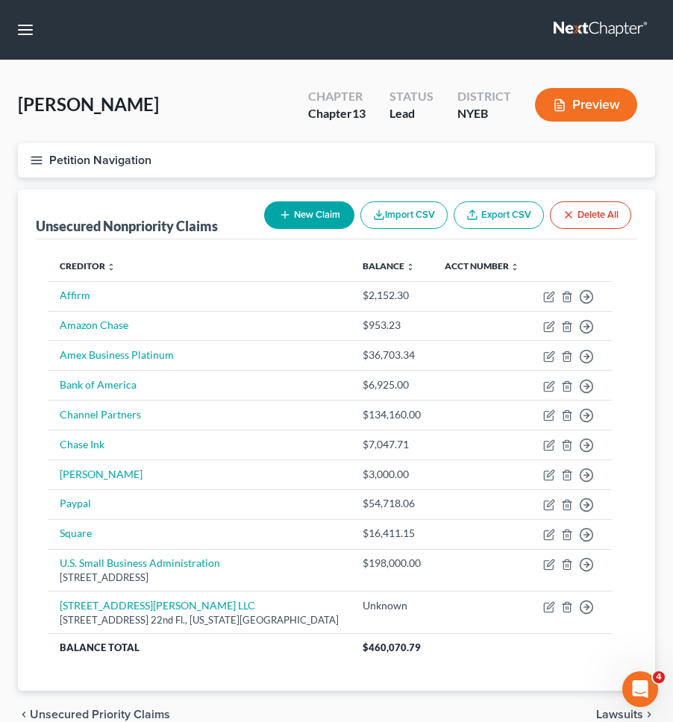
click at [644, 336] on div "Unsecured Nonpriority Claims New Claim Import CSV Export CSV Delete All Credito…" at bounding box center [336, 440] width 637 height 502
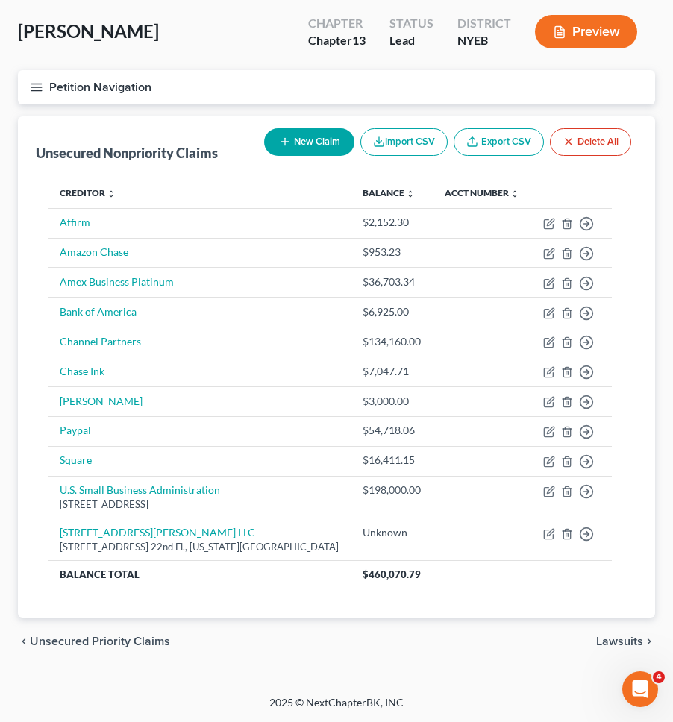
click at [615, 339] on table "Creditor expand_more expand_less unfold_more Balance expand_more expand_less un…" at bounding box center [336, 383] width 577 height 410
click at [558, 94] on button "Petition Navigation" at bounding box center [336, 87] width 637 height 34
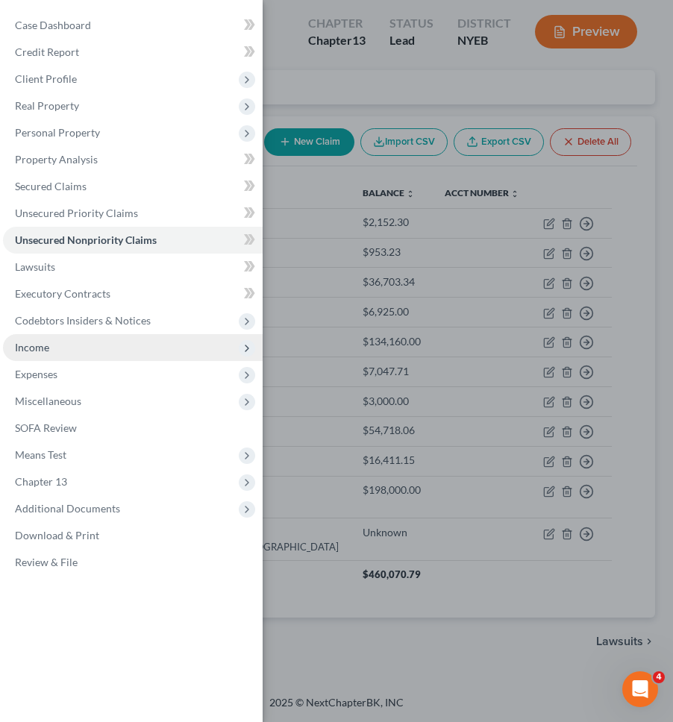
click at [154, 353] on span "Income" at bounding box center [133, 347] width 260 height 27
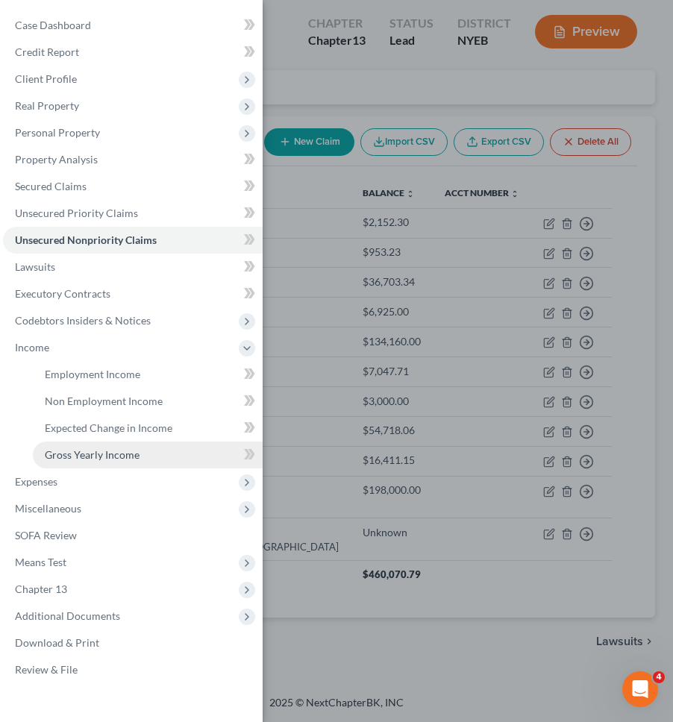
click at [157, 450] on link "Gross Yearly Income" at bounding box center [148, 455] width 230 height 27
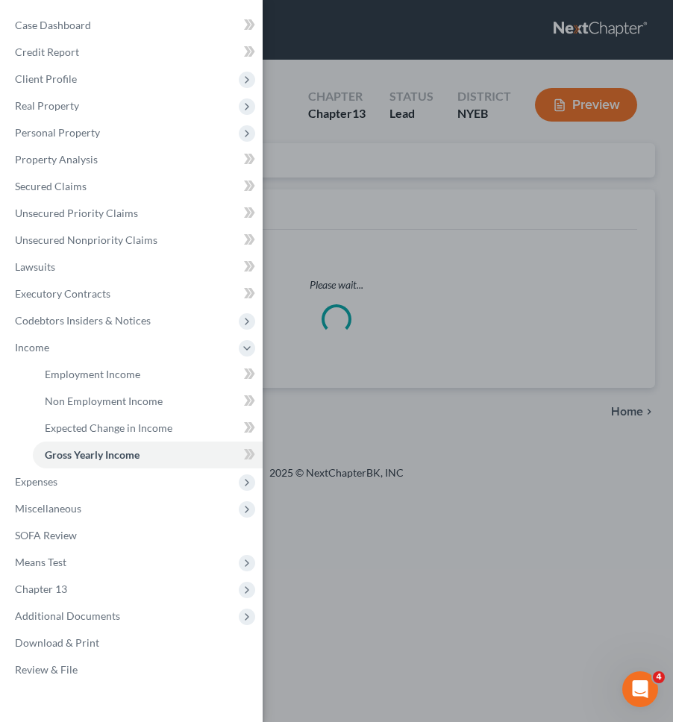
click at [366, 247] on div "Case Dashboard Payments Invoices Payments Payments Credit Report Client Profile" at bounding box center [336, 361] width 673 height 722
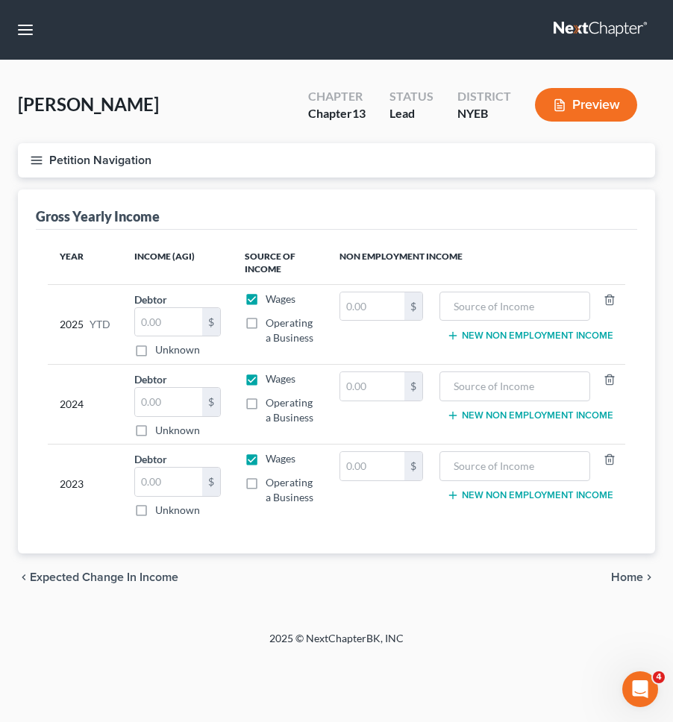
click at [266, 400] on label "Operating a Business" at bounding box center [291, 410] width 50 height 30
click at [272, 400] on input "Operating a Business" at bounding box center [277, 400] width 10 height 10
checkbox input "true"
click at [171, 402] on input "text" at bounding box center [168, 402] width 67 height 28
type input "81,646"
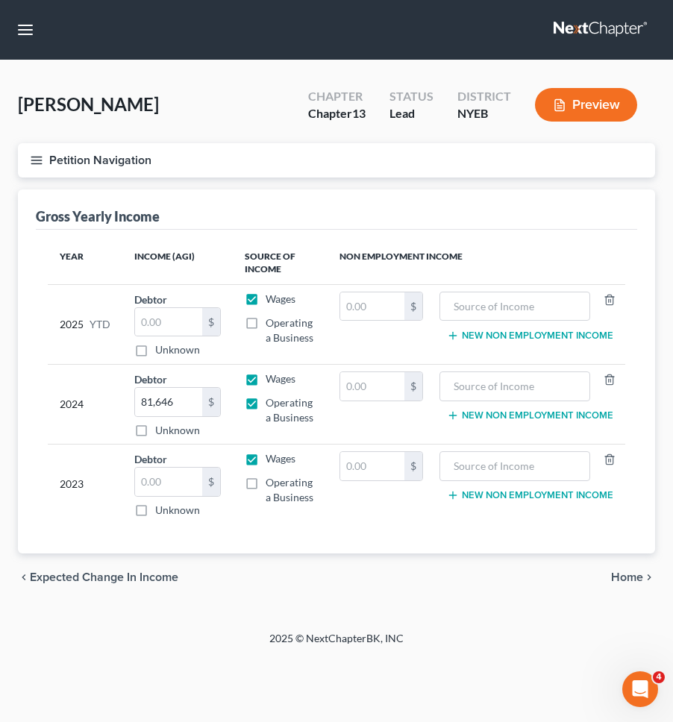
click at [87, 392] on div "2024" at bounding box center [85, 404] width 51 height 66
click at [496, 384] on input "text" at bounding box center [515, 386] width 135 height 28
type input "7560"
click at [388, 387] on input "text" at bounding box center [372, 386] width 64 height 28
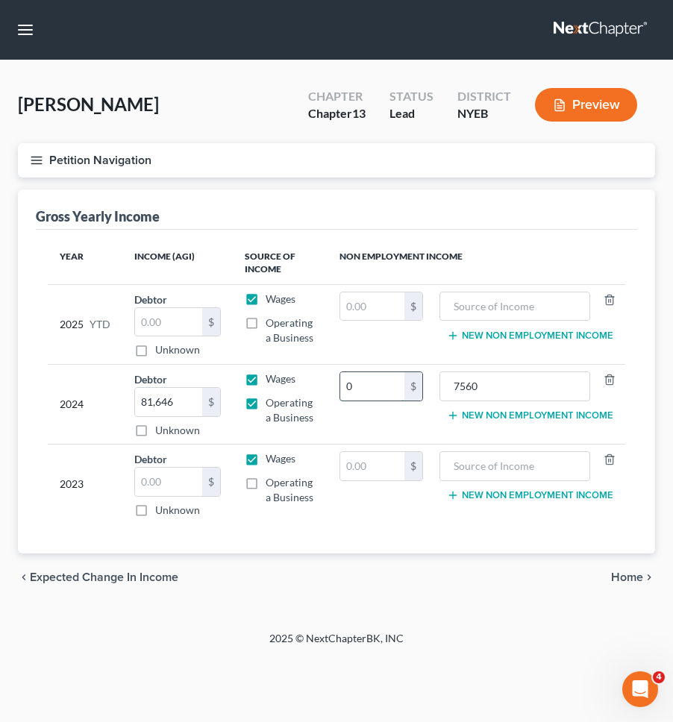
type input "0"
click at [509, 395] on input "7560" at bounding box center [515, 386] width 135 height 28
click at [399, 389] on input "0" at bounding box center [372, 386] width 64 height 28
type input "7,560"
click at [507, 394] on input "text" at bounding box center [515, 386] width 135 height 28
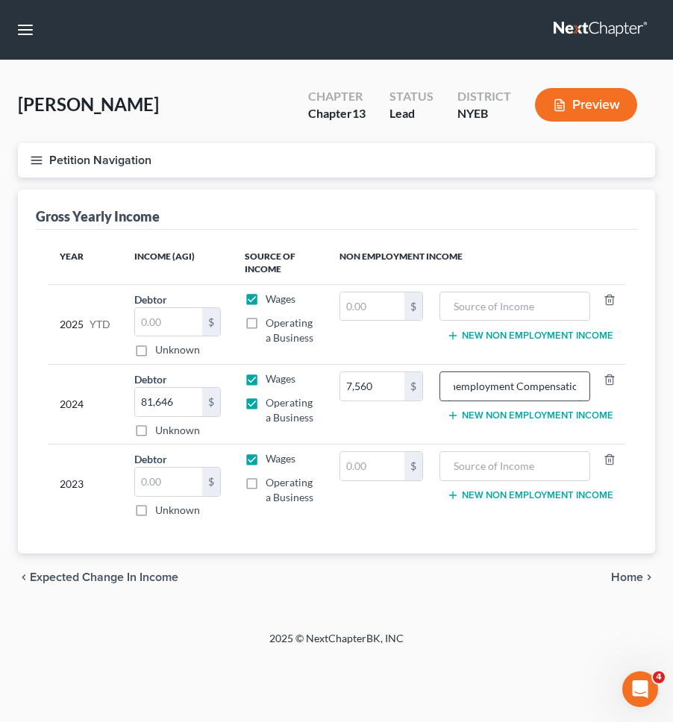
scroll to position [0, 17]
type input "Unemployment Compensation"
click at [266, 480] on label "Operating a Business" at bounding box center [291, 490] width 50 height 30
click at [272, 480] on input "Operating a Business" at bounding box center [277, 480] width 10 height 10
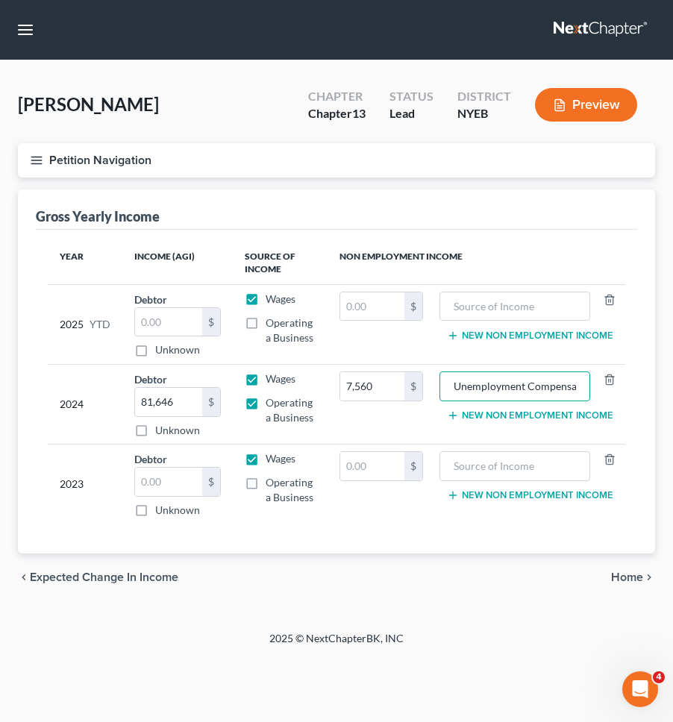
checkbox input "true"
click at [174, 480] on input "text" at bounding box center [168, 482] width 67 height 28
type input "94,630"
click at [562, 237] on div "Year Income (AGI) Source of Income Non Employment Income 2025 YTD Debtor $ Unkn…" at bounding box center [336, 392] width 601 height 324
click at [173, 327] on input "text" at bounding box center [168, 322] width 67 height 28
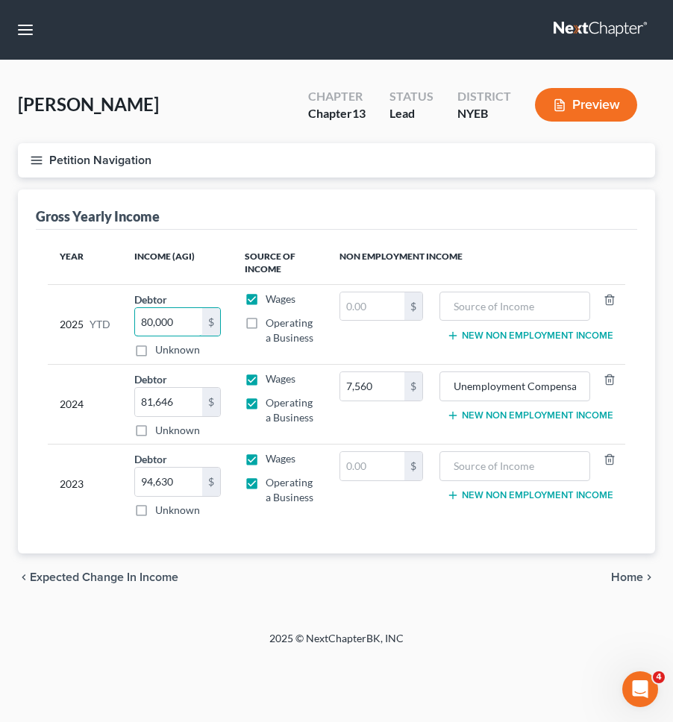
type input "80,000"
click at [344, 592] on div "chevron_left Expected Change in Income Home chevron_right" at bounding box center [336, 578] width 637 height 48
click at [266, 302] on label "Wages" at bounding box center [281, 299] width 30 height 15
click at [272, 301] on input "Wages" at bounding box center [277, 297] width 10 height 10
checkbox input "false"
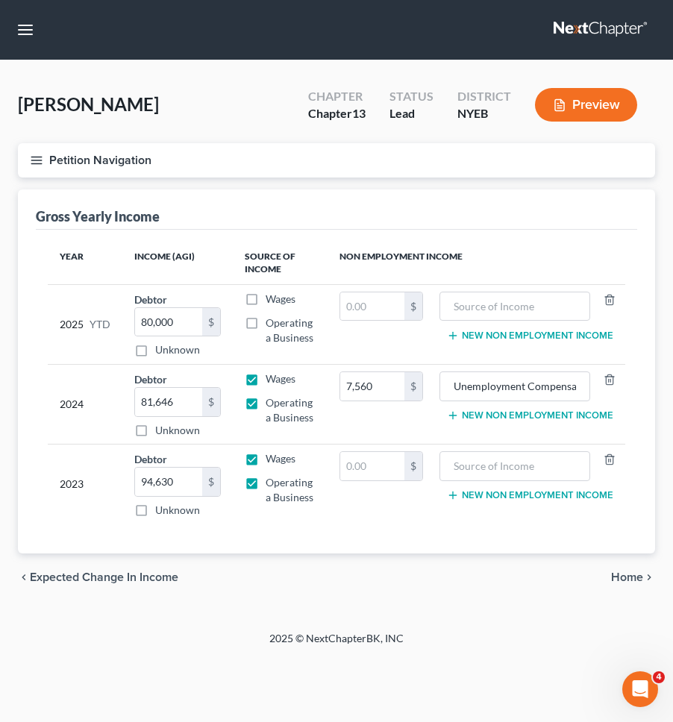
click at [266, 328] on label "Operating a Business" at bounding box center [291, 331] width 50 height 30
click at [272, 325] on input "Operating a Business" at bounding box center [277, 321] width 10 height 10
checkbox input "true"
click at [186, 319] on input "80,000" at bounding box center [168, 322] width 67 height 28
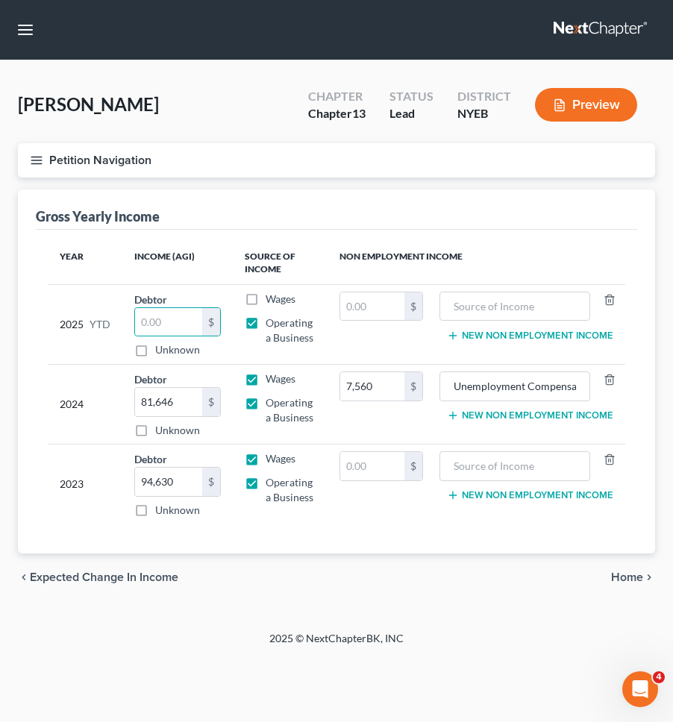
click at [195, 253] on th "Income (AGI)" at bounding box center [177, 263] width 110 height 43
click at [163, 577] on span "Expected Change in Income" at bounding box center [104, 577] width 148 height 12
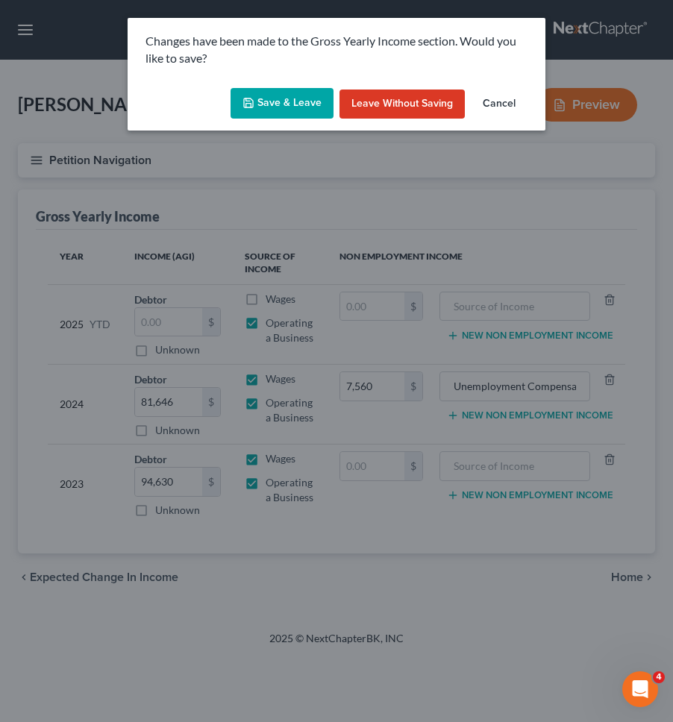
click at [301, 97] on button "Save & Leave" at bounding box center [282, 103] width 103 height 31
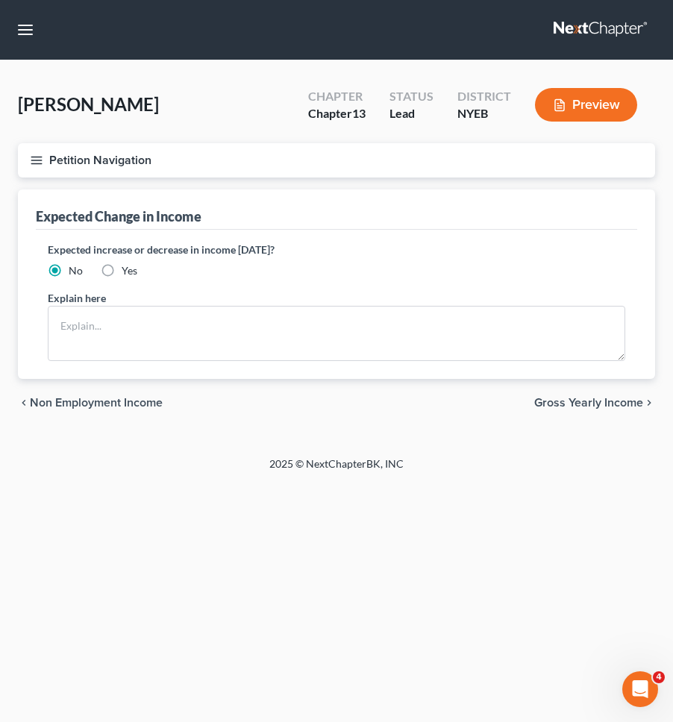
click at [302, 161] on button "Petition Navigation" at bounding box center [336, 160] width 637 height 34
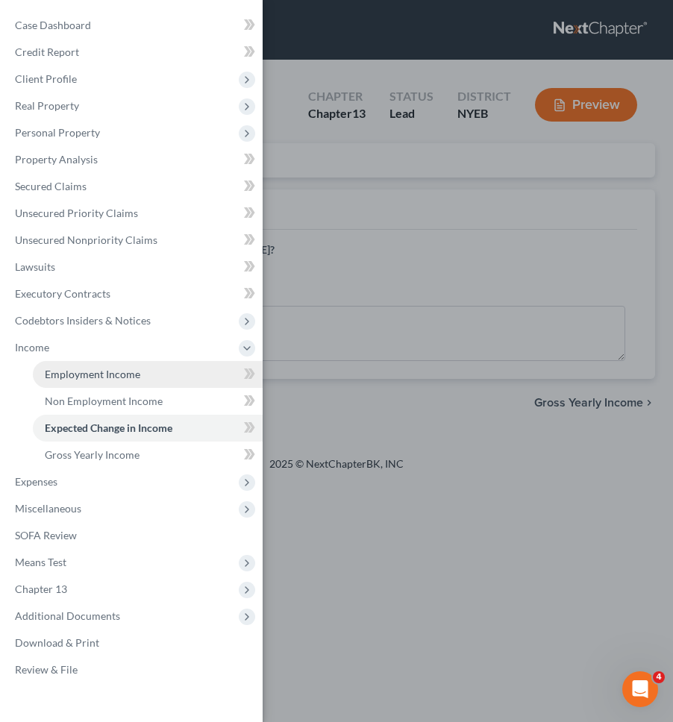
click at [139, 380] on link "Employment Income" at bounding box center [148, 374] width 230 height 27
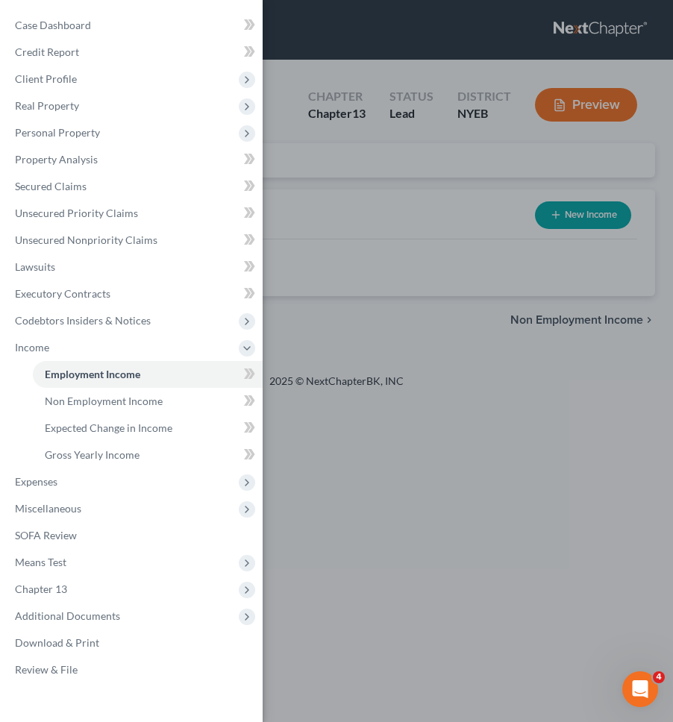
click at [348, 326] on div "Case Dashboard Payments Invoices Payments Payments Credit Report Client Profile" at bounding box center [336, 361] width 673 height 722
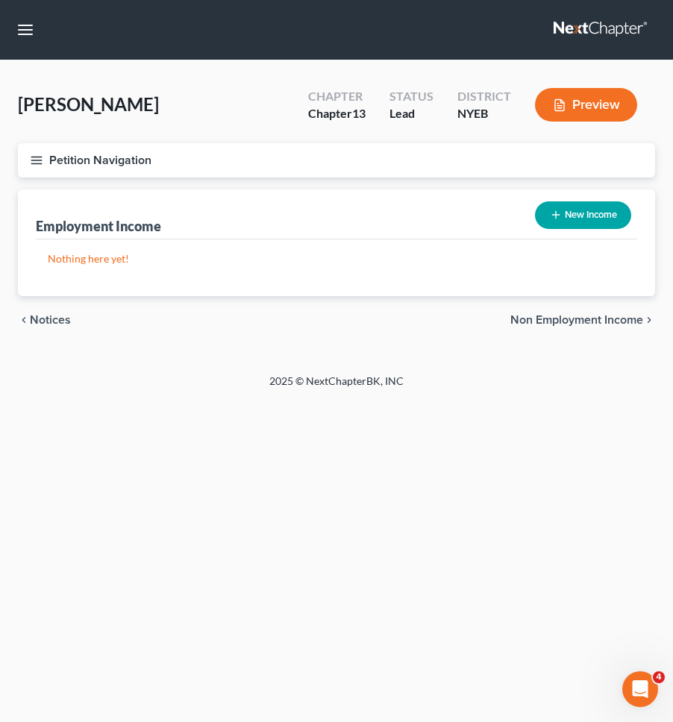
click at [586, 210] on button "New Income" at bounding box center [583, 215] width 96 height 28
select select "0"
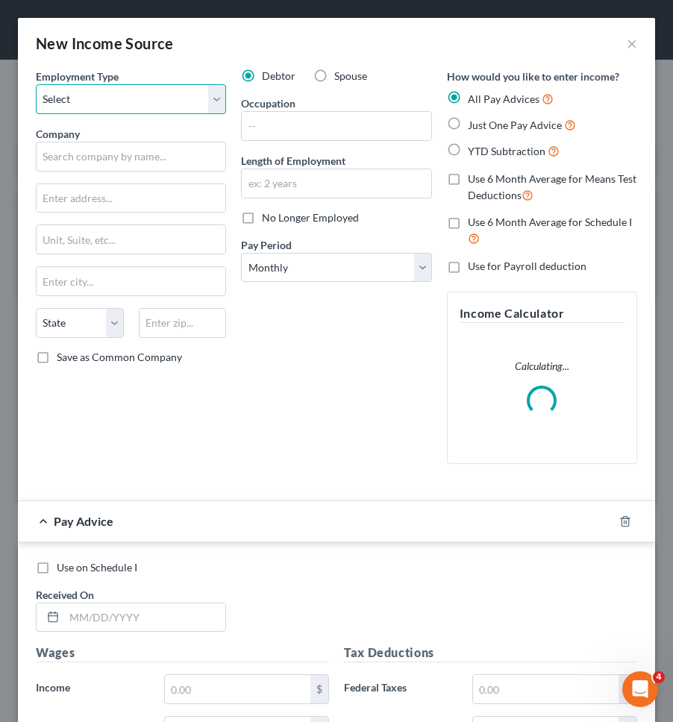
click at [184, 102] on select "Select Full or Part Time Employment Self Employment" at bounding box center [131, 99] width 190 height 30
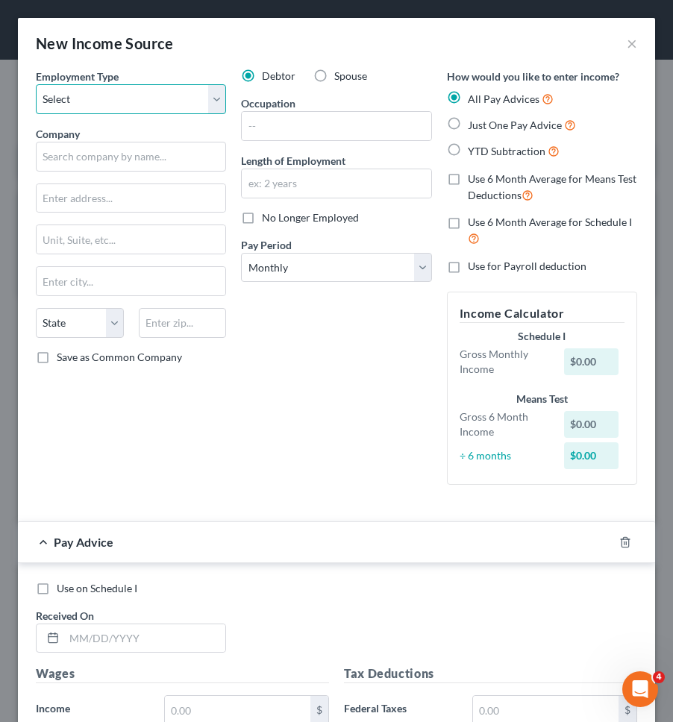
select select "1"
click at [36, 84] on select "Select Full or Part Time Employment Self Employment" at bounding box center [131, 99] width 190 height 30
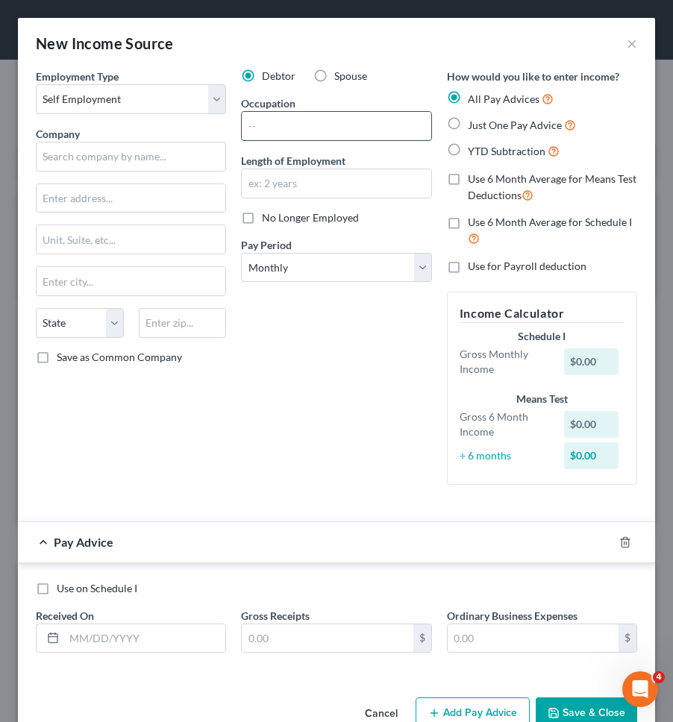
click at [339, 125] on input "text" at bounding box center [336, 126] width 189 height 28
type input "Advertising"
click at [333, 186] on input "text" at bounding box center [336, 183] width 189 height 28
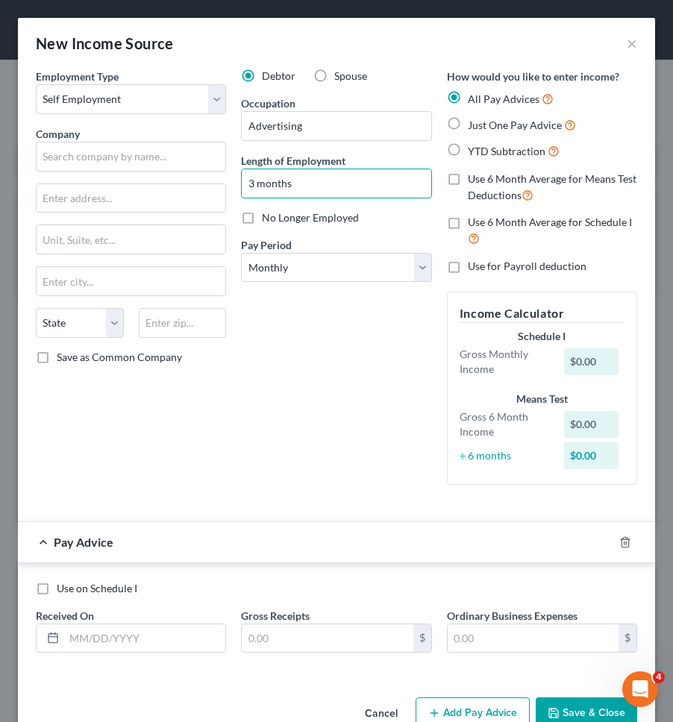
type input "3 months"
click at [476, 133] on label "Just One Pay Advice" at bounding box center [522, 124] width 108 height 17
click at [476, 126] on input "Just One Pay Advice" at bounding box center [479, 121] width 10 height 10
radio input "true"
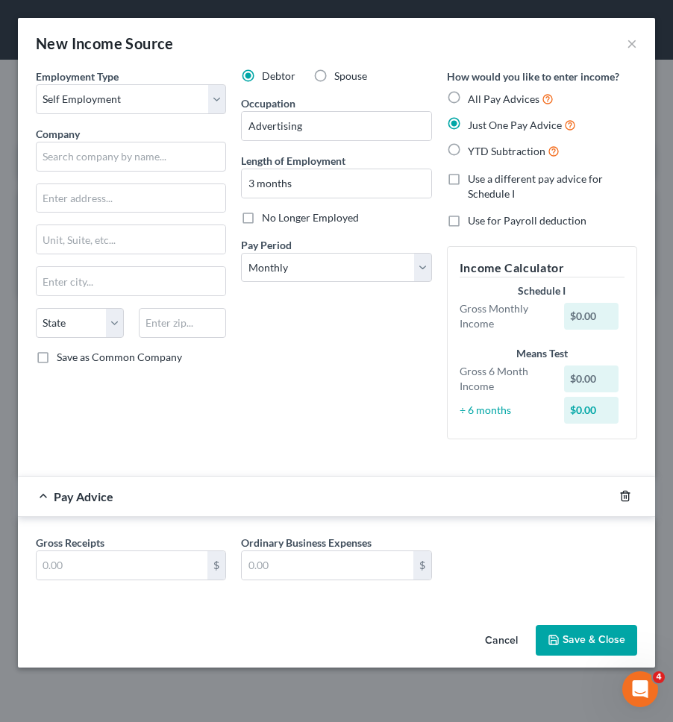
click at [626, 492] on icon "button" at bounding box center [624, 497] width 7 height 10
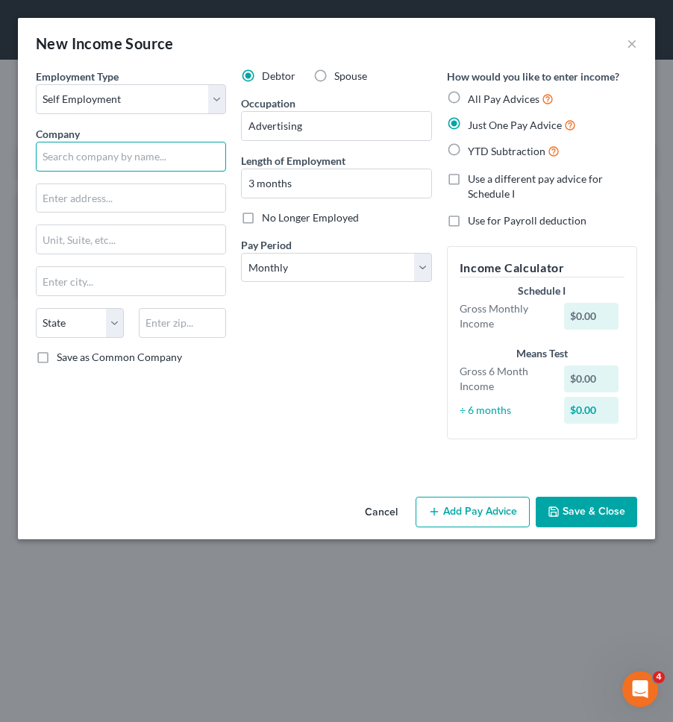
click at [175, 146] on input "text" at bounding box center [131, 157] width 190 height 30
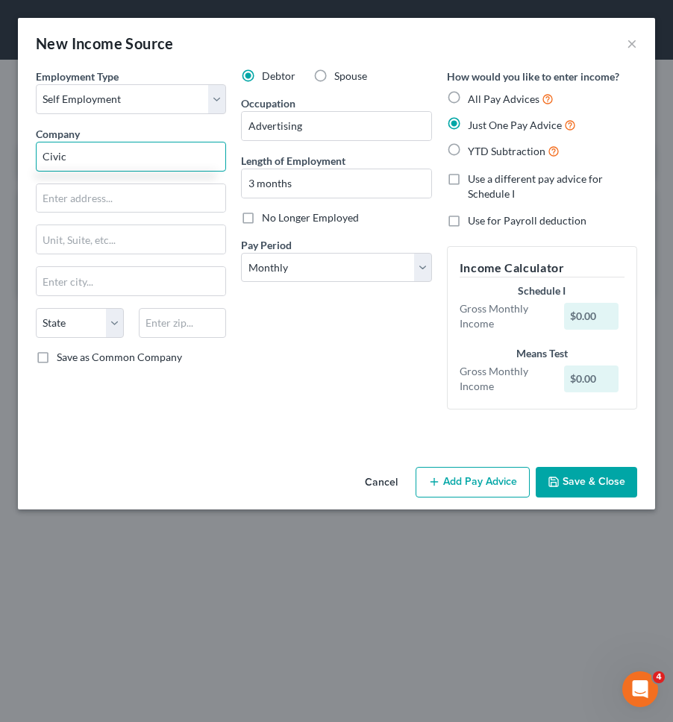
type input "Civic"
click at [240, 349] on div "Debtor Spouse Occupation Advertising Length of Employment 3 months No Longer Em…" at bounding box center [335, 245] width 205 height 353
click at [334, 73] on label "Spouse" at bounding box center [350, 76] width 33 height 15
click at [340, 73] on input "Spouse" at bounding box center [345, 74] width 10 height 10
radio input "true"
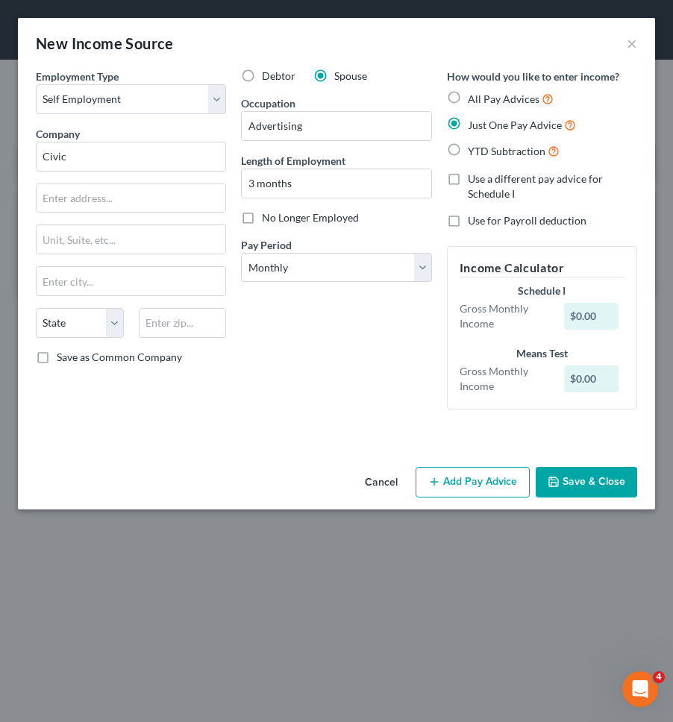
click at [550, 474] on button "Save & Close" at bounding box center [586, 482] width 101 height 31
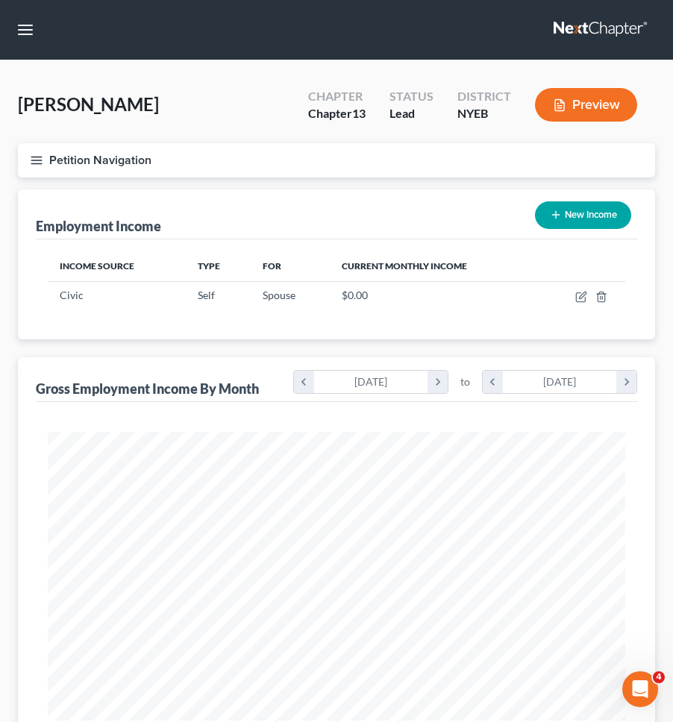
scroll to position [289, 607]
click at [404, 160] on button "Petition Navigation" at bounding box center [336, 160] width 637 height 34
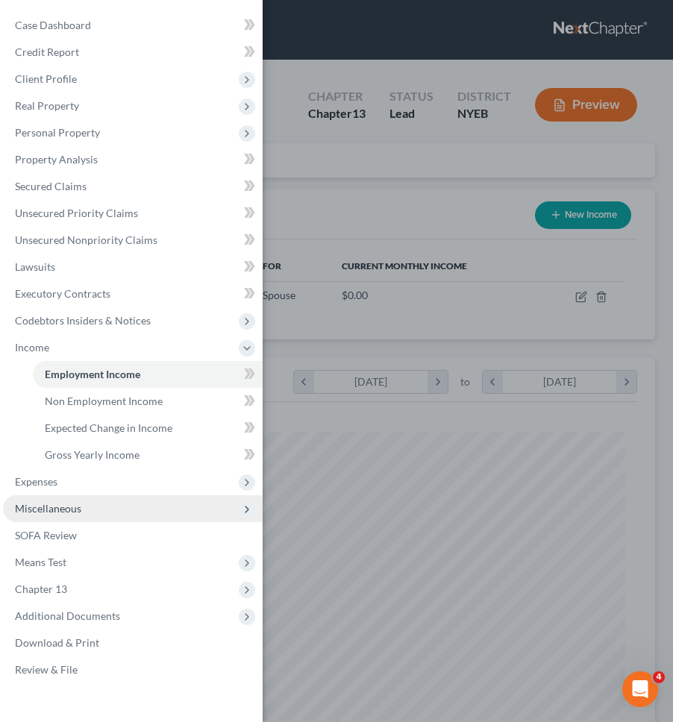
click at [198, 496] on span "Miscellaneous" at bounding box center [133, 508] width 260 height 27
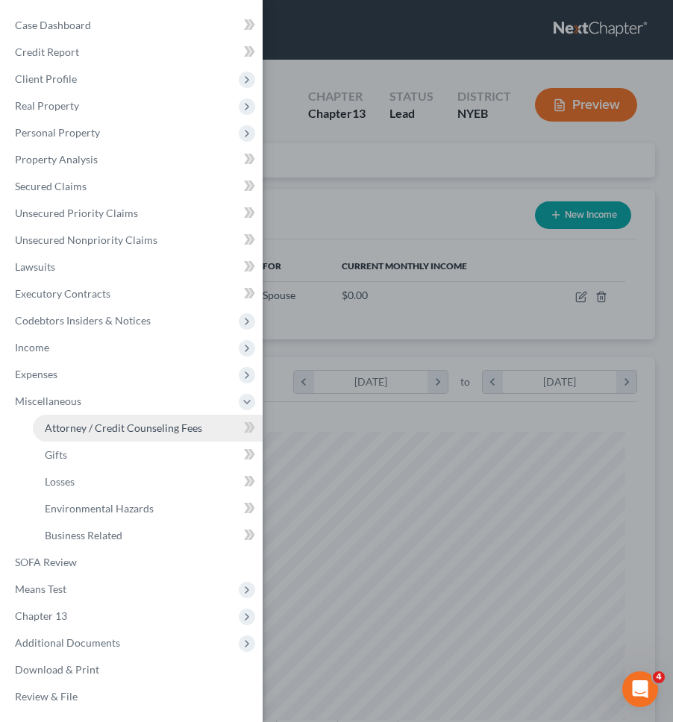
click at [177, 433] on span "Attorney / Credit Counseling Fees" at bounding box center [123, 427] width 157 height 13
click at [381, 285] on div "Case Dashboard Payments Invoices Payments Payments Credit Report Client Profile" at bounding box center [336, 361] width 673 height 722
select select "0"
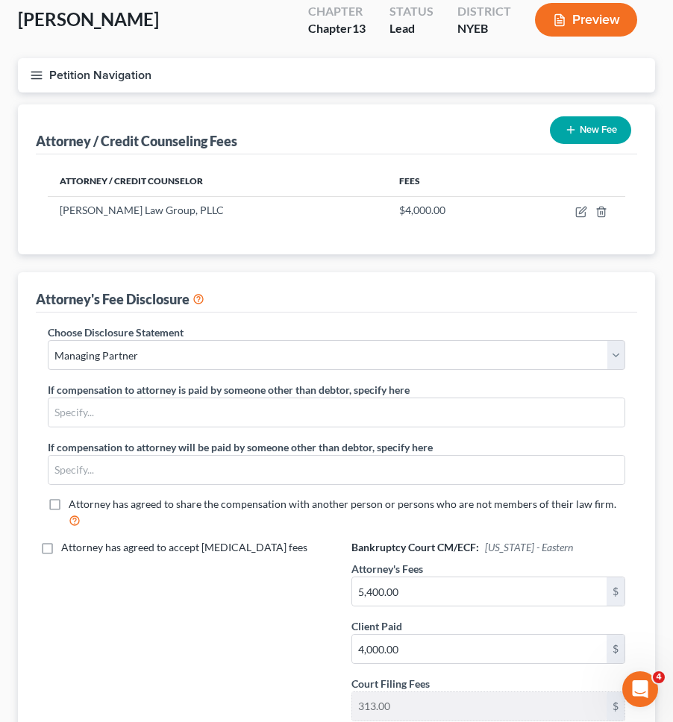
scroll to position [91, 0]
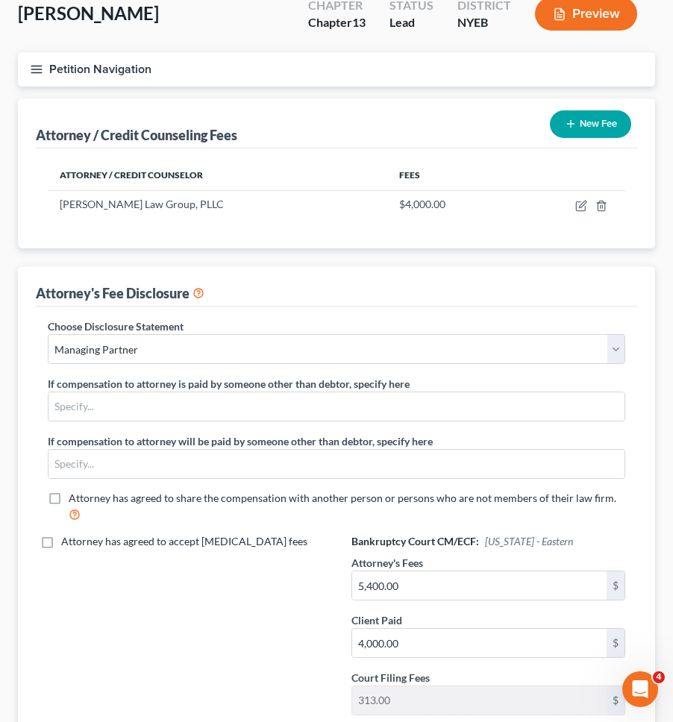
click at [342, 71] on button "Petition Navigation" at bounding box center [336, 69] width 637 height 34
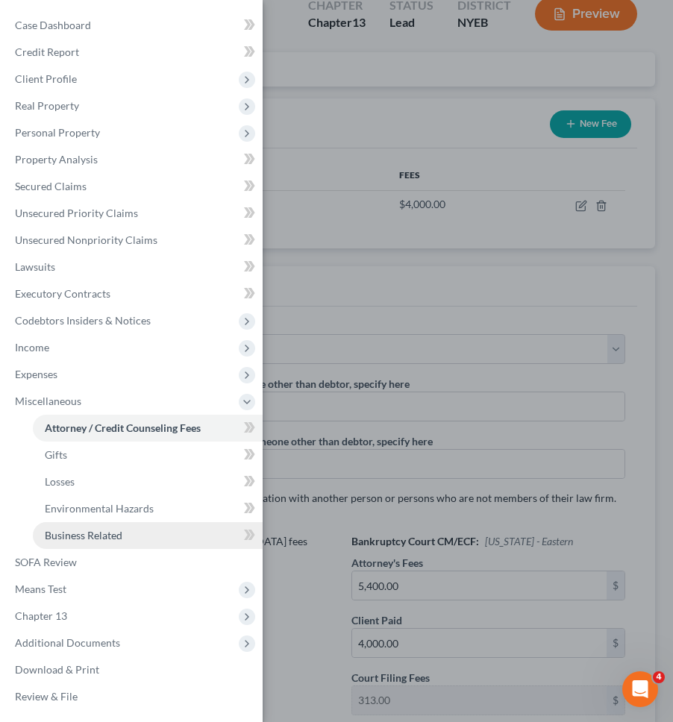
click at [168, 530] on link "Business Related" at bounding box center [148, 535] width 230 height 27
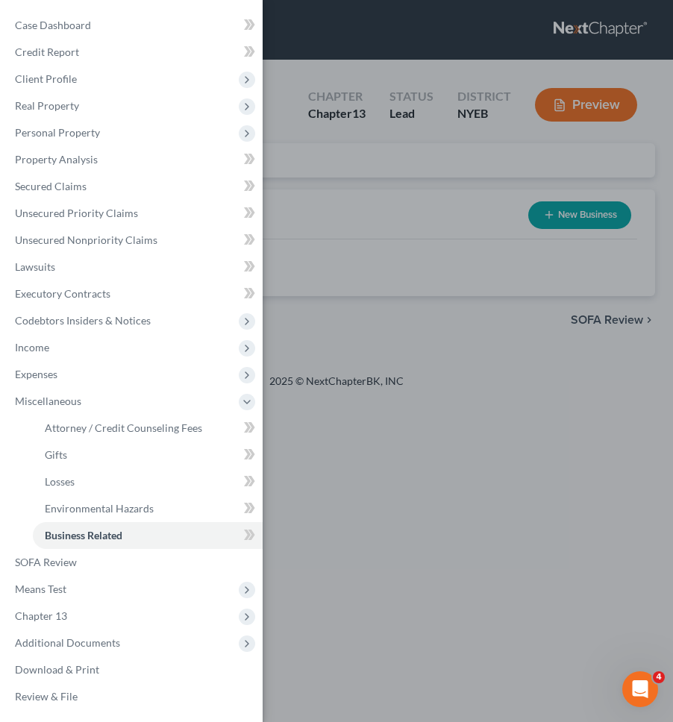
click at [319, 248] on div "Case Dashboard Payments Invoices Payments Payments Credit Report Client Profile" at bounding box center [336, 361] width 673 height 722
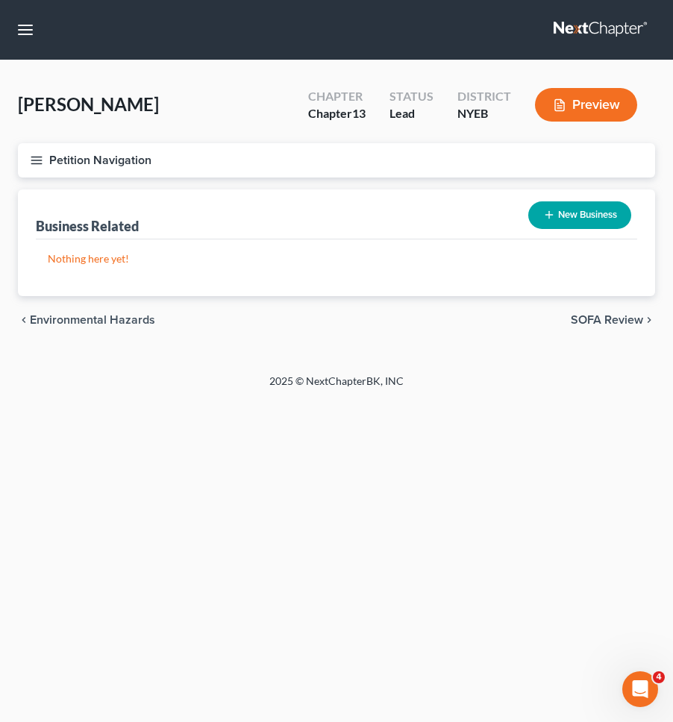
click at [355, 161] on button "Petition Navigation" at bounding box center [336, 160] width 637 height 34
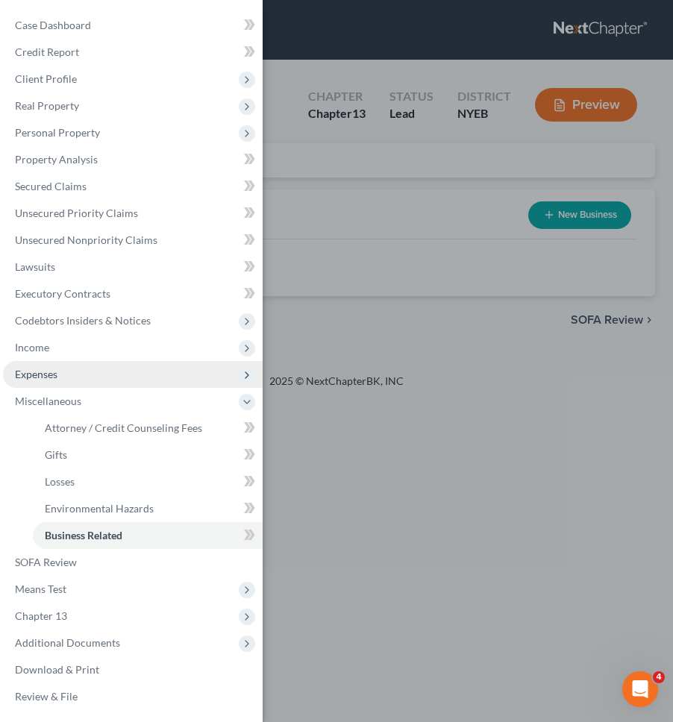
click at [86, 375] on span "Expenses" at bounding box center [133, 374] width 260 height 27
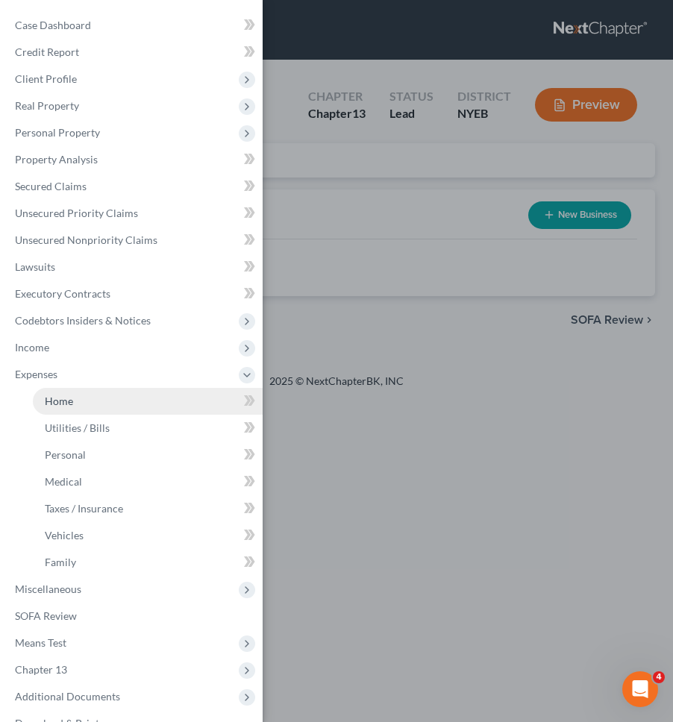
click at [86, 398] on link "Home" at bounding box center [148, 401] width 230 height 27
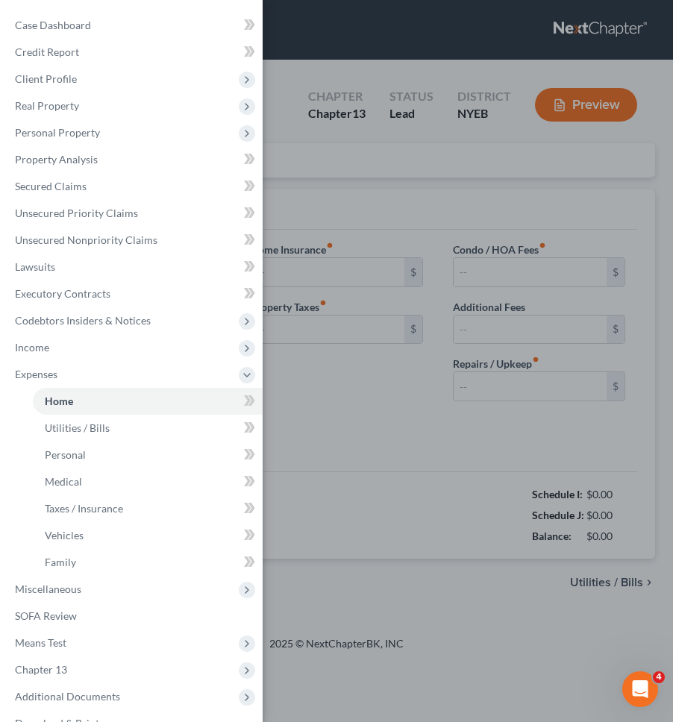
type input "0.00"
radio input "true"
type input "0.00"
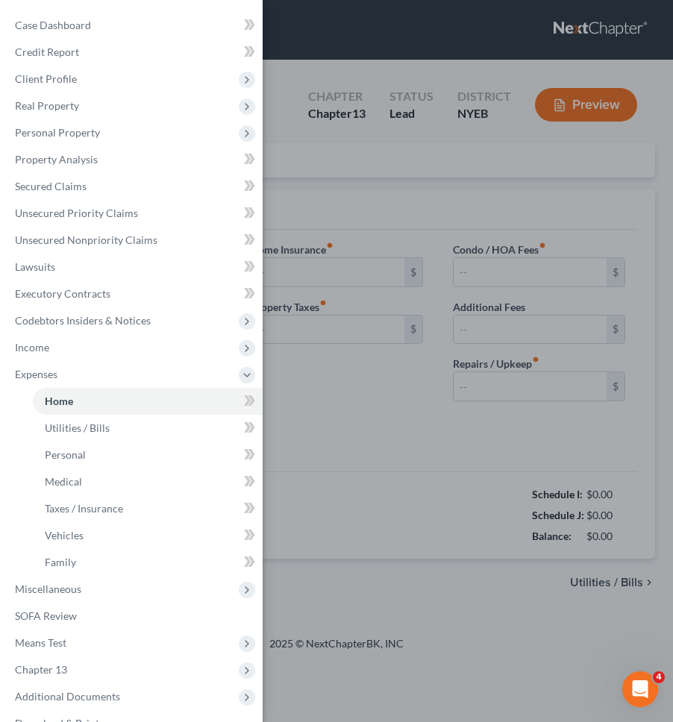
type input "0.00"
click at [405, 392] on div "Case Dashboard Payments Invoices Payments Payments Credit Report Client Profile" at bounding box center [336, 361] width 673 height 722
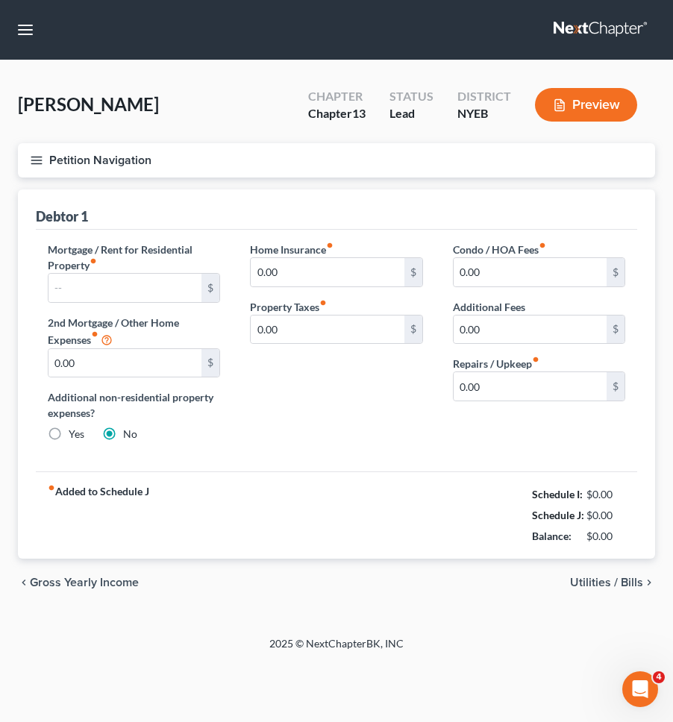
click at [385, 169] on button "Petition Navigation" at bounding box center [336, 160] width 637 height 34
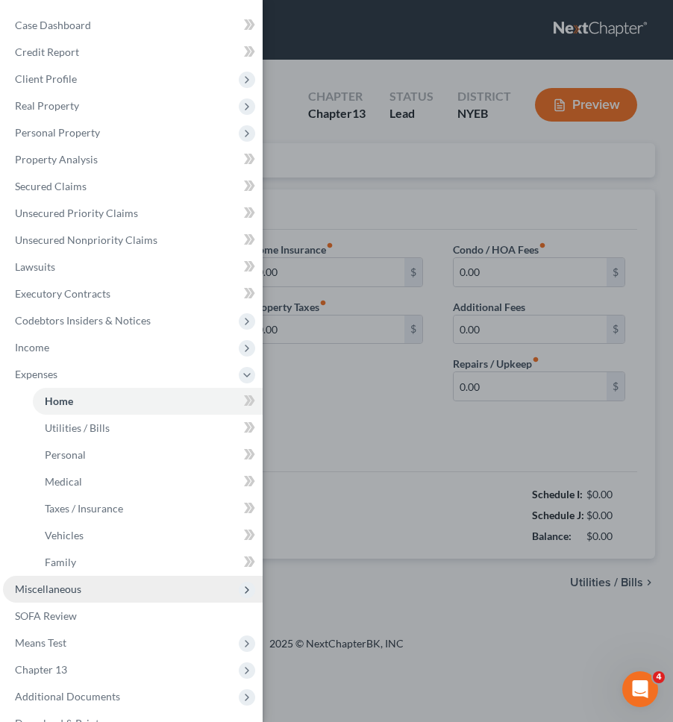
click at [104, 595] on span "Miscellaneous" at bounding box center [133, 589] width 260 height 27
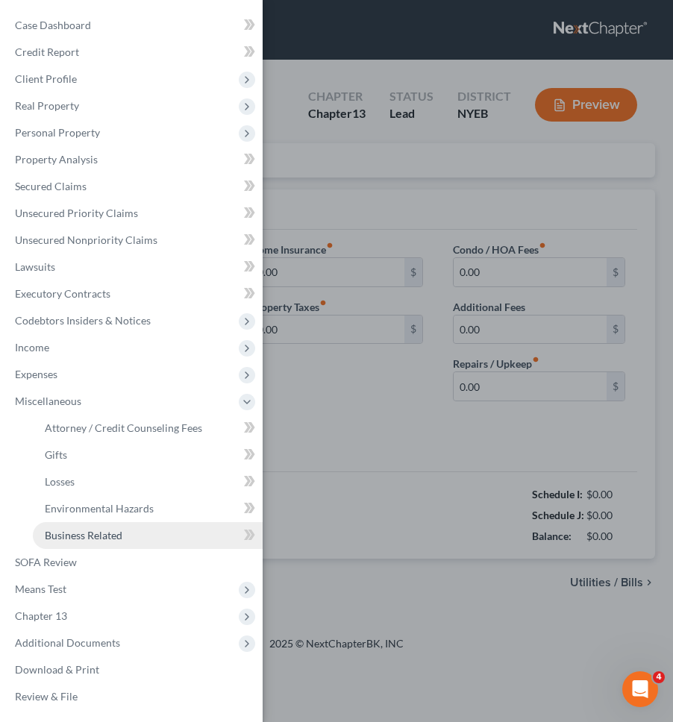
click at [131, 548] on link "Business Related" at bounding box center [148, 535] width 230 height 27
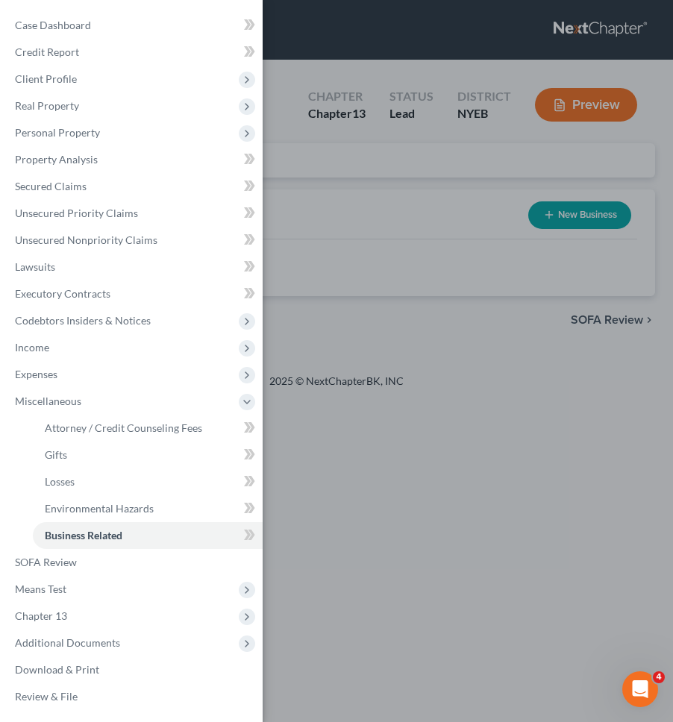
click at [327, 418] on div "Case Dashboard Payments Invoices Payments Payments Credit Report Client Profile" at bounding box center [336, 361] width 673 height 722
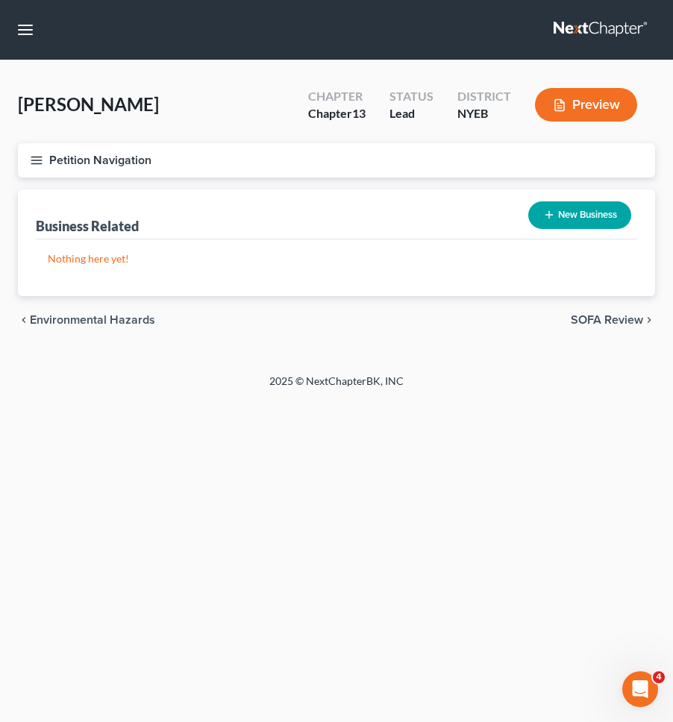
click at [477, 210] on div "Business Related New Business" at bounding box center [336, 214] width 601 height 50
click at [597, 216] on button "New Business" at bounding box center [579, 215] width 103 height 28
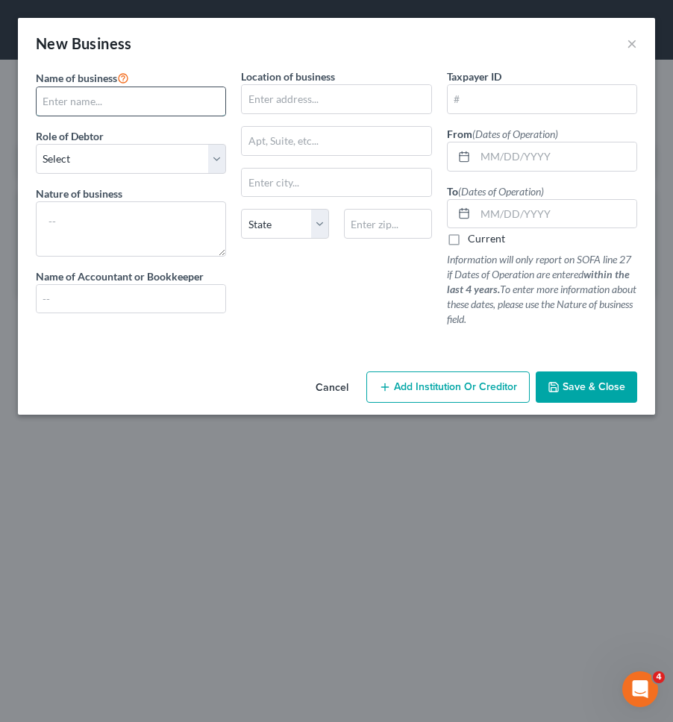
click at [199, 101] on input "text" at bounding box center [131, 101] width 189 height 28
type input "I Still Love You NYC, Inc."
click at [181, 148] on select "Select A member of a limited liability company (LLC) or limited liability partn…" at bounding box center [131, 159] width 190 height 30
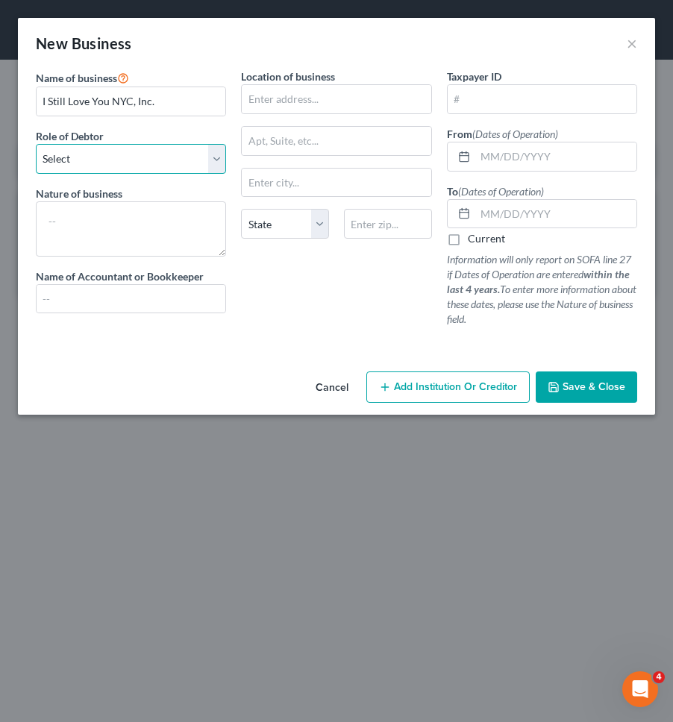
select select "officer"
click at [36, 144] on select "Select A member of a limited liability company (LLC) or limited liability partn…" at bounding box center [131, 159] width 190 height 30
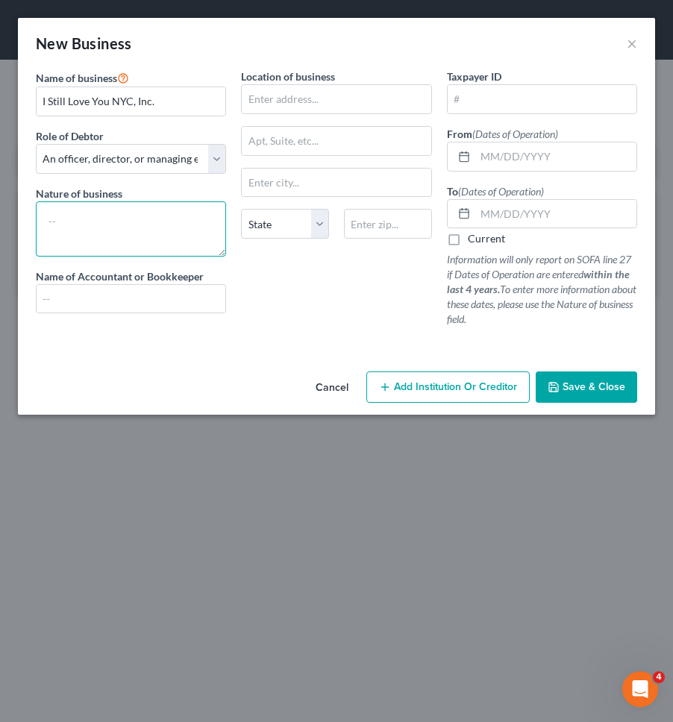
click at [158, 219] on textarea at bounding box center [131, 228] width 190 height 55
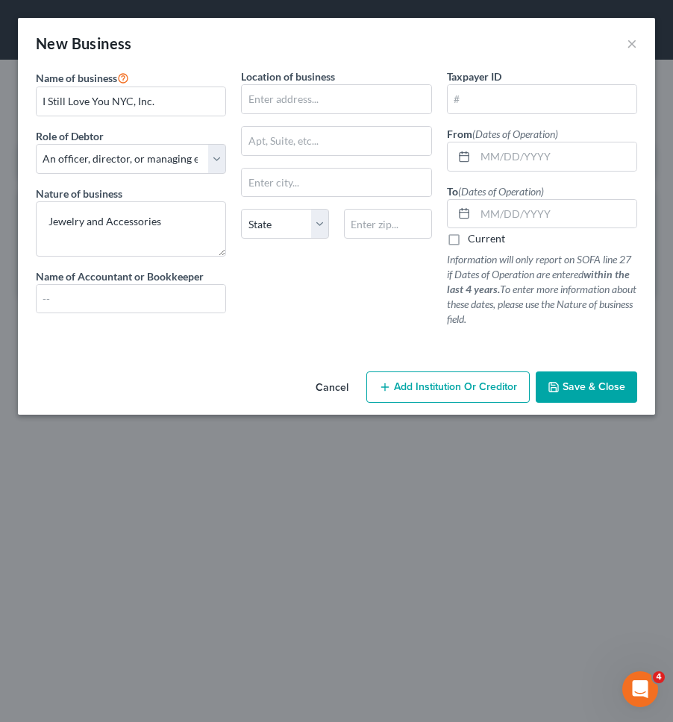
click at [271, 318] on div "Location of business State AL AK AR AZ CA CO CT DE DC FL GA GU HI ID IL IN IA K…" at bounding box center [335, 204] width 205 height 270
click at [203, 232] on textarea "Jewelry and Accessories" at bounding box center [131, 228] width 190 height 55
type textarea "Jewelry and Accessories Brand"
click at [236, 279] on div "Location of business State AL AK AR AZ CA CO CT DE DC FL GA GU HI ID IL IN IA K…" at bounding box center [335, 204] width 205 height 270
click at [190, 302] on input "text" at bounding box center [131, 299] width 189 height 28
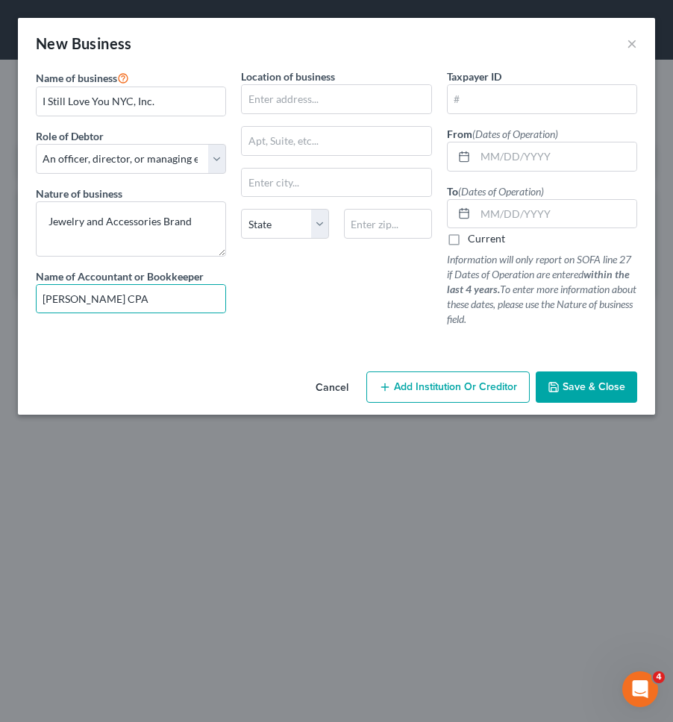
click at [288, 333] on div "Location of business State AL AK AR AZ CA CO CT DE DC FL GA GU HI ID IL IN IA K…" at bounding box center [335, 204] width 205 height 270
click at [101, 301] on input "Michael Steriman CPA" at bounding box center [131, 299] width 189 height 28
type input "Michael Steirman CPA"
click at [128, 327] on div "Name of business * I Still Love You NYC, Inc. Role of Debtor * Select A member …" at bounding box center [130, 204] width 205 height 270
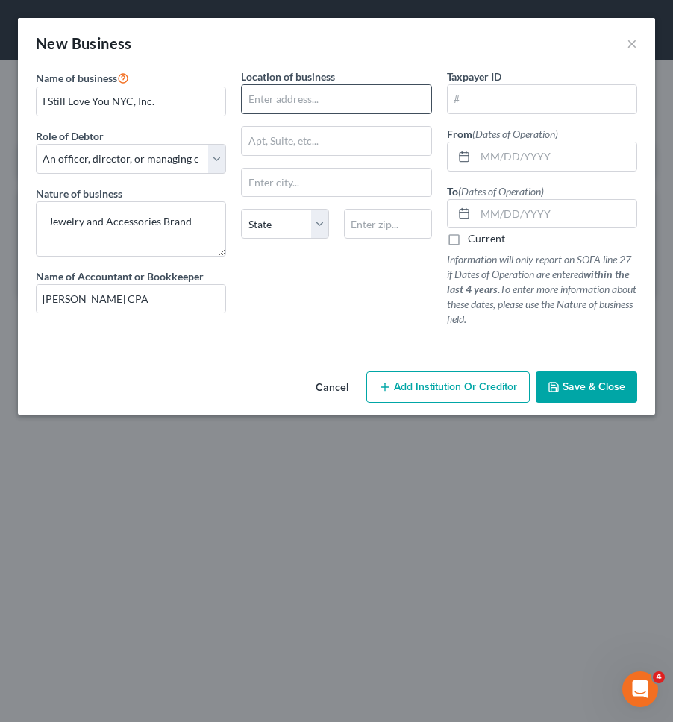
click at [330, 91] on input "text" at bounding box center [336, 99] width 189 height 28
click at [288, 108] on input "text" at bounding box center [336, 99] width 189 height 28
type input "411 Graham Avenue"
click at [388, 231] on input "text" at bounding box center [388, 224] width 88 height 30
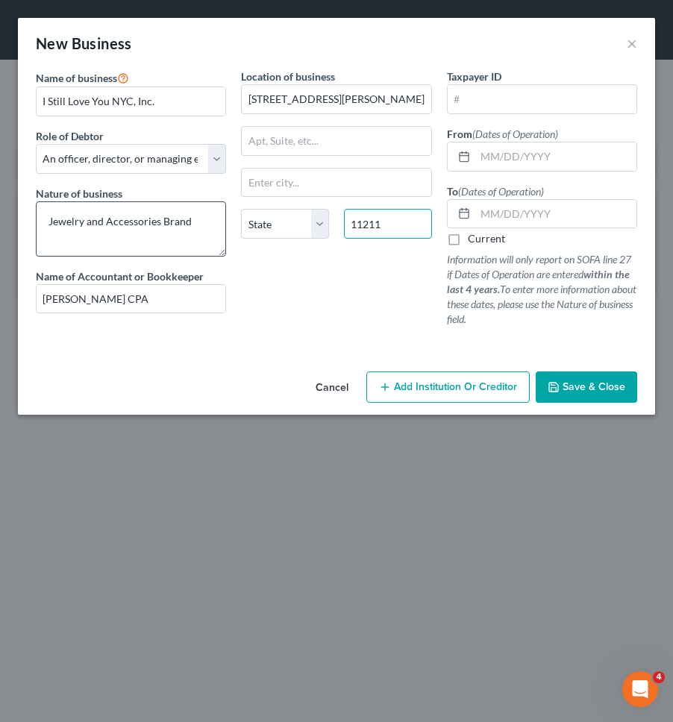
type input "11211"
type input "Brooklyn"
select select "35"
click at [546, 160] on input "text" at bounding box center [555, 156] width 161 height 28
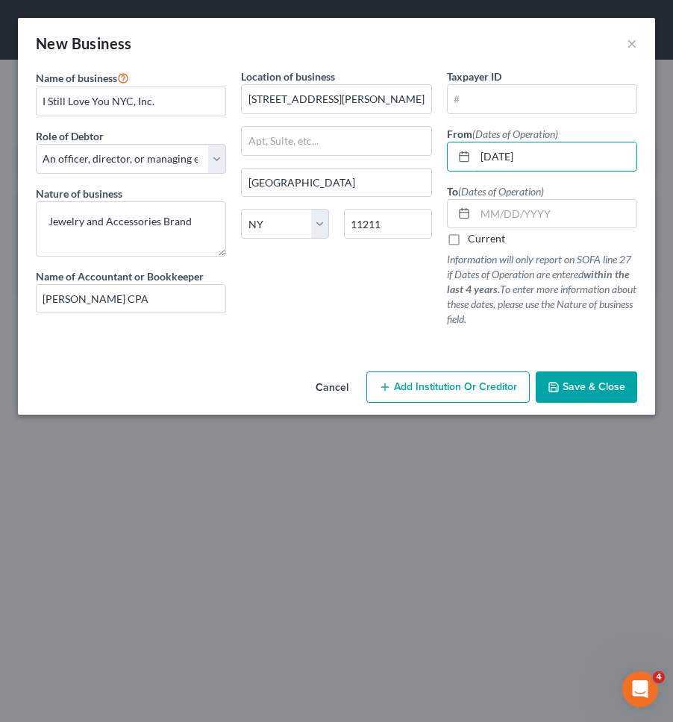
type input "04/26/2012"
click at [500, 237] on label "Current" at bounding box center [486, 238] width 37 height 15
click at [483, 237] on input "Current" at bounding box center [479, 236] width 10 height 10
checkbox input "true"
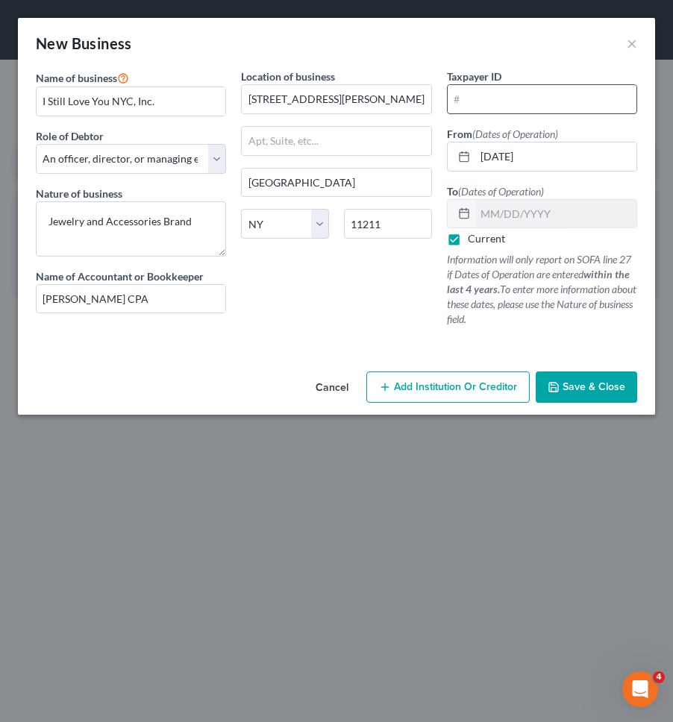
click at [553, 112] on input "text" at bounding box center [542, 99] width 189 height 28
type input "45-5605329"
click at [562, 397] on button "Save & Close" at bounding box center [586, 386] width 101 height 31
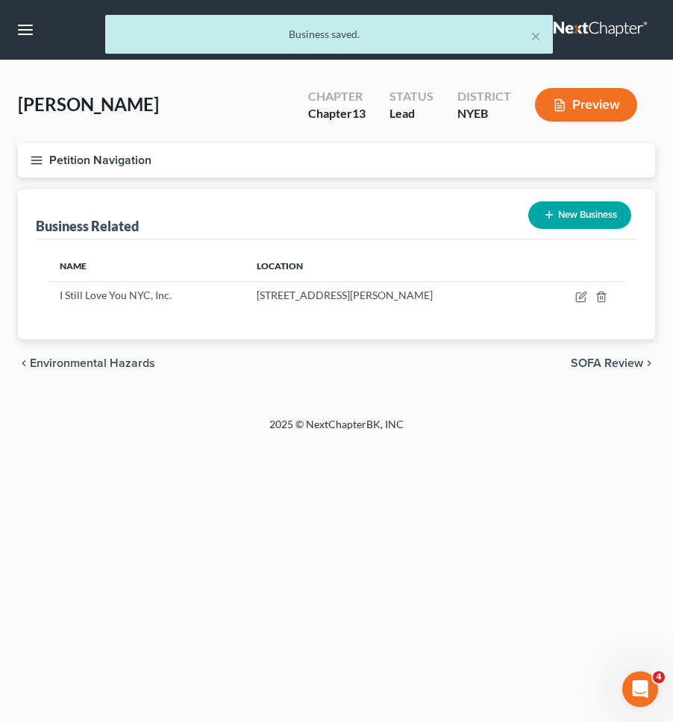
click at [563, 397] on div "Petition Navigation Case Dashboard Payments Invoices Payments Payments Credit R…" at bounding box center [336, 271] width 637 height 256
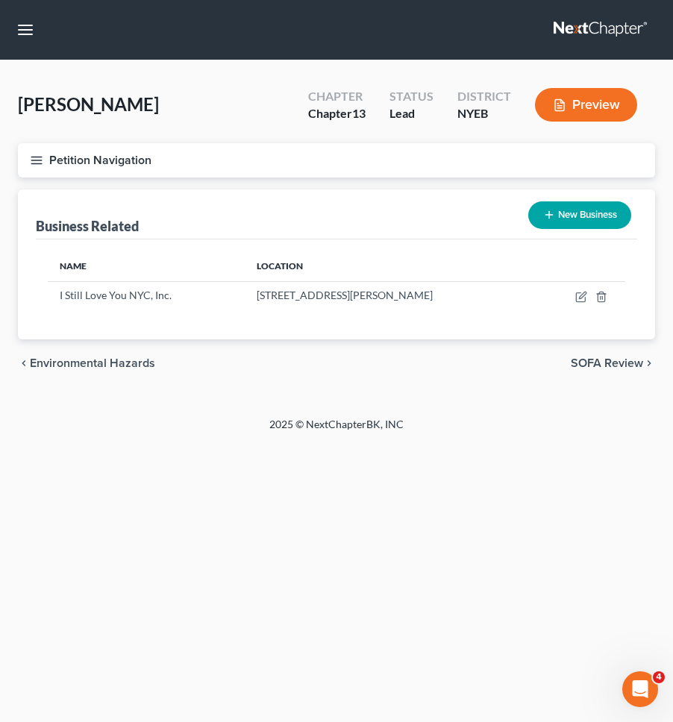
click at [556, 221] on button "New Business" at bounding box center [579, 215] width 103 height 28
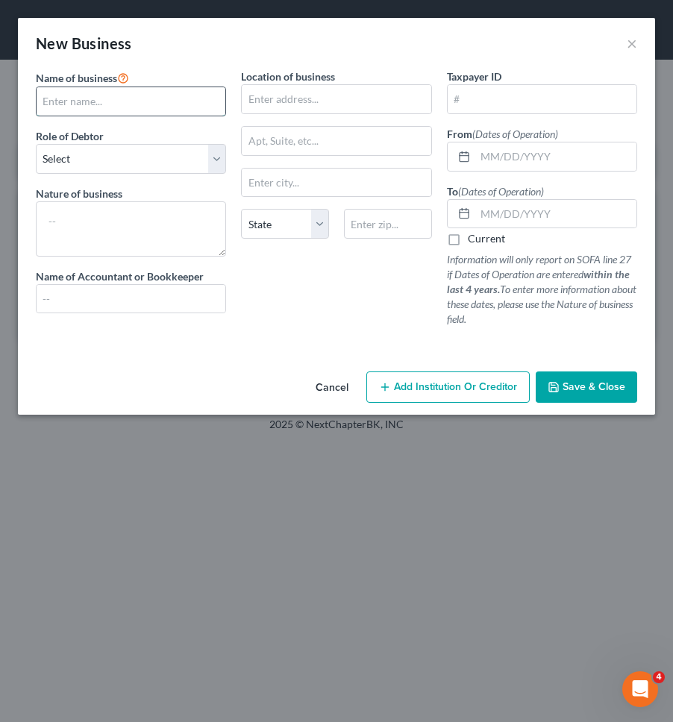
click at [181, 104] on input "text" at bounding box center [131, 101] width 189 height 28
type input "My Charmed Era LLC"
click at [167, 165] on select "Select A member of a limited liability company (LLC) or limited liability partn…" at bounding box center [131, 159] width 190 height 30
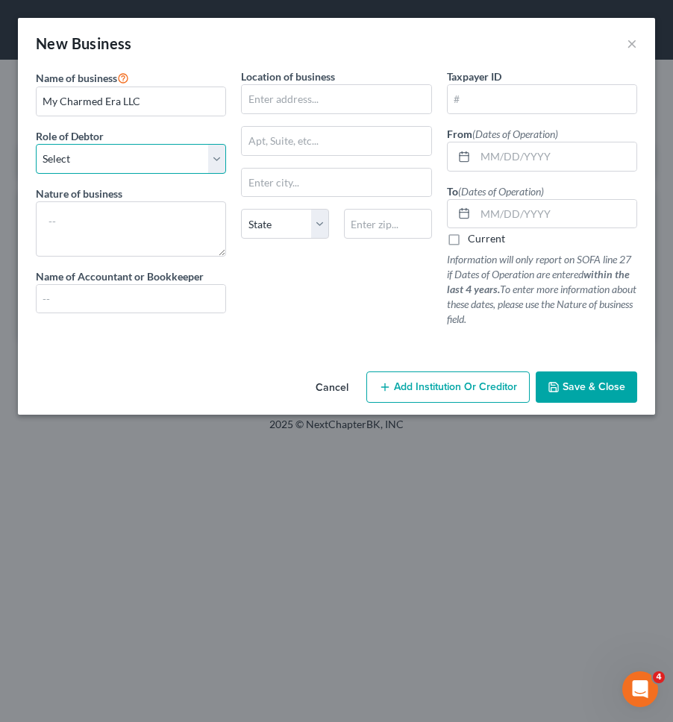
select select "member"
click at [36, 144] on select "Select A member of a limited liability company (LLC) or limited liability partn…" at bounding box center [131, 159] width 190 height 30
click at [581, 387] on span "Save & Close" at bounding box center [593, 386] width 63 height 13
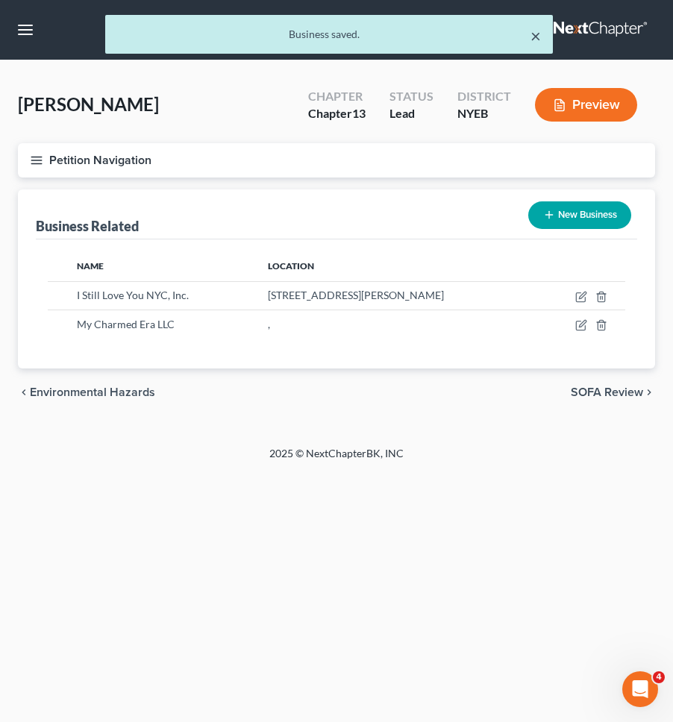
click at [534, 35] on button "×" at bounding box center [535, 36] width 10 height 18
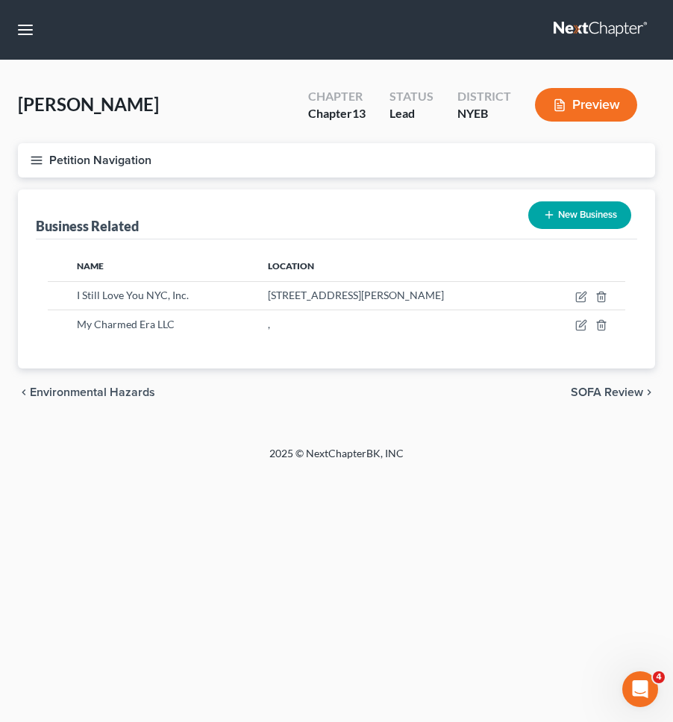
click at [360, 164] on button "Petition Navigation" at bounding box center [336, 160] width 637 height 34
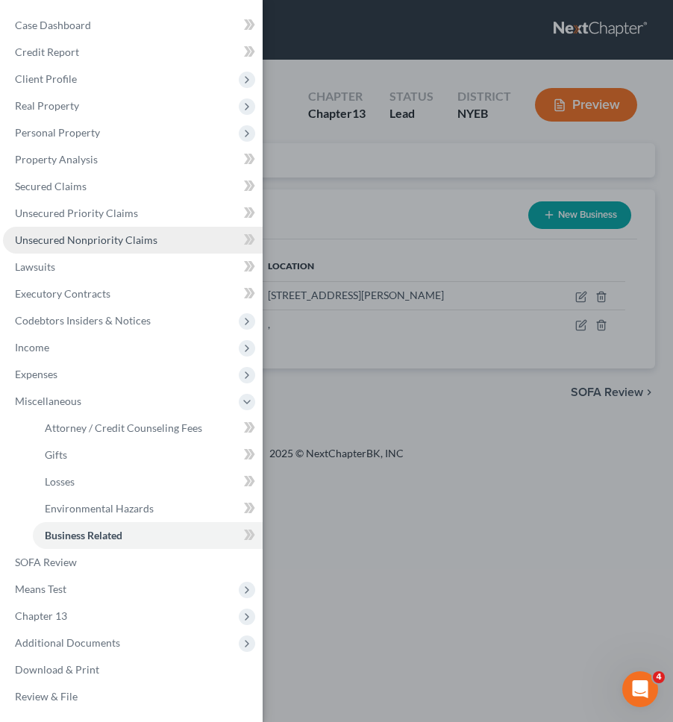
click at [191, 231] on link "Unsecured Nonpriority Claims" at bounding box center [133, 240] width 260 height 27
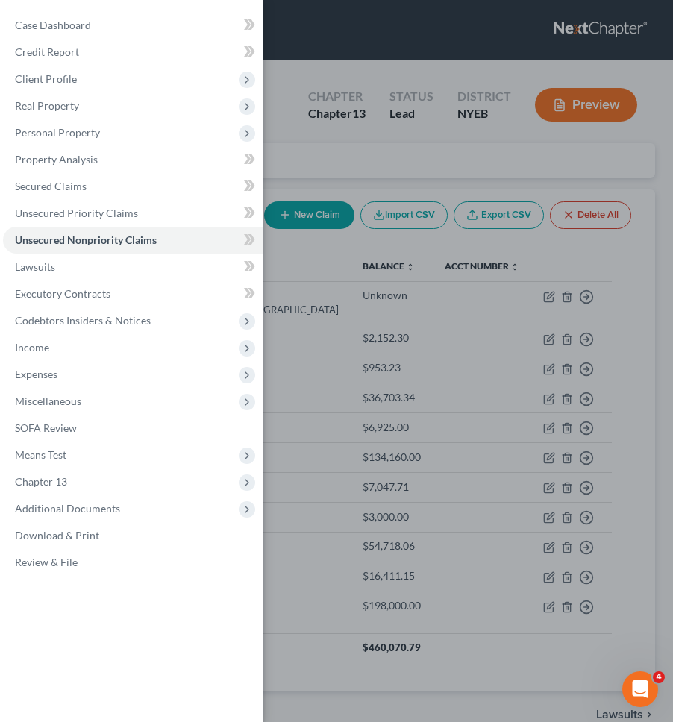
click at [333, 195] on div "Case Dashboard Payments Invoices Payments Payments Credit Report Client Profile" at bounding box center [336, 361] width 673 height 722
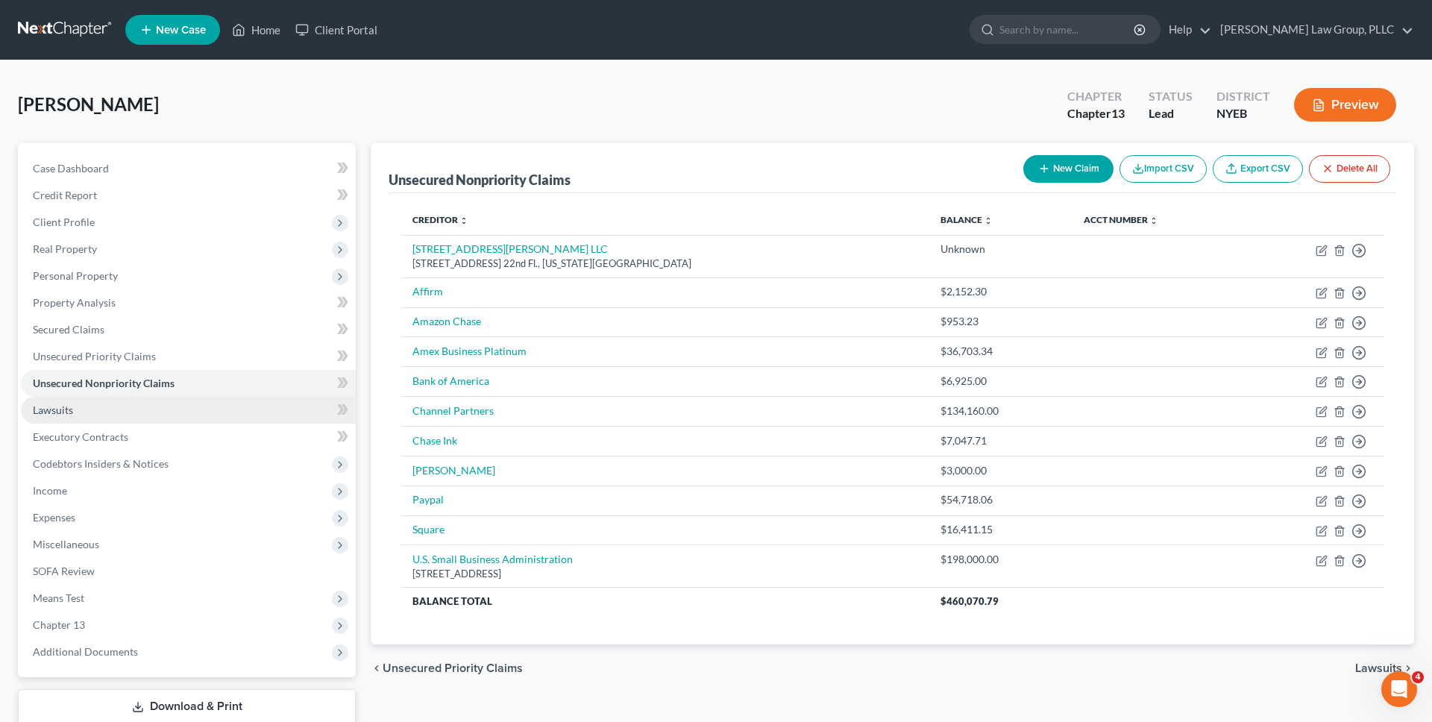
click at [216, 410] on link "Lawsuits" at bounding box center [188, 410] width 335 height 27
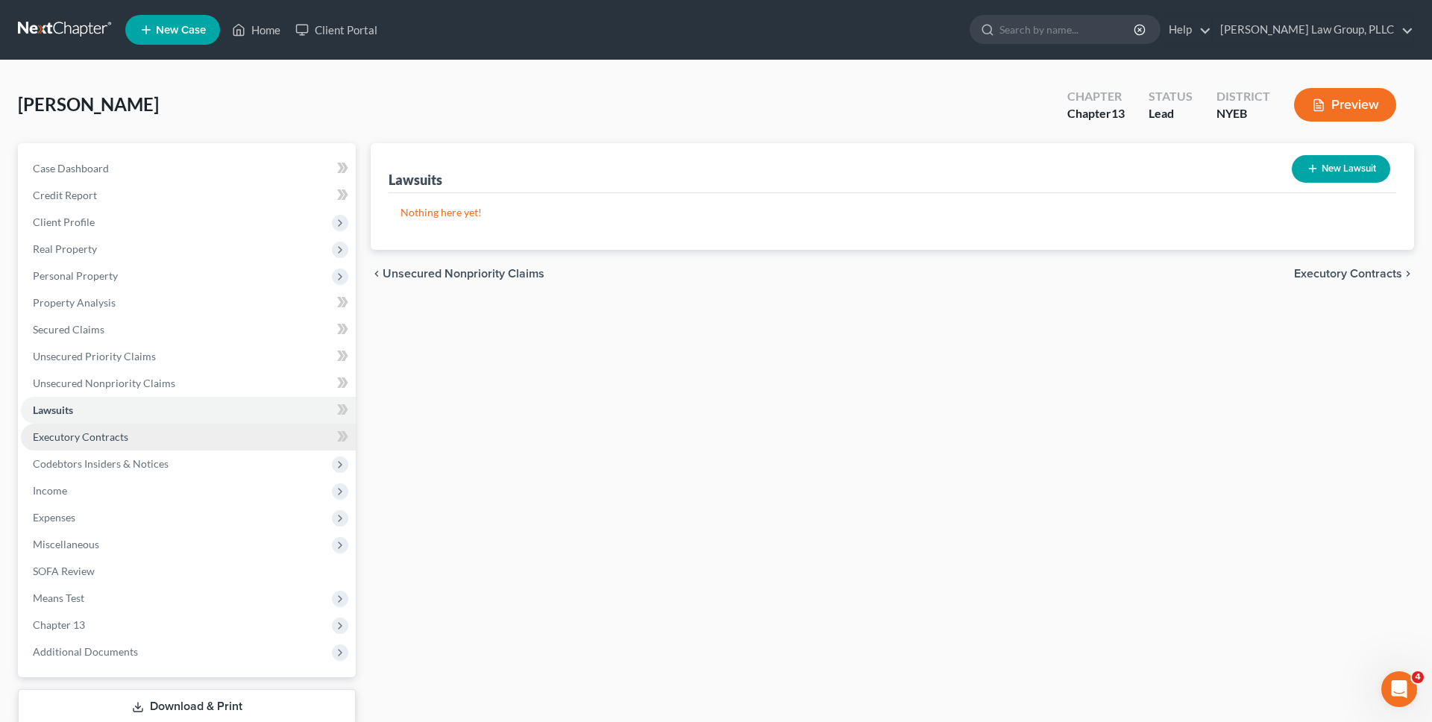
click at [219, 424] on link "Executory Contracts" at bounding box center [188, 437] width 335 height 27
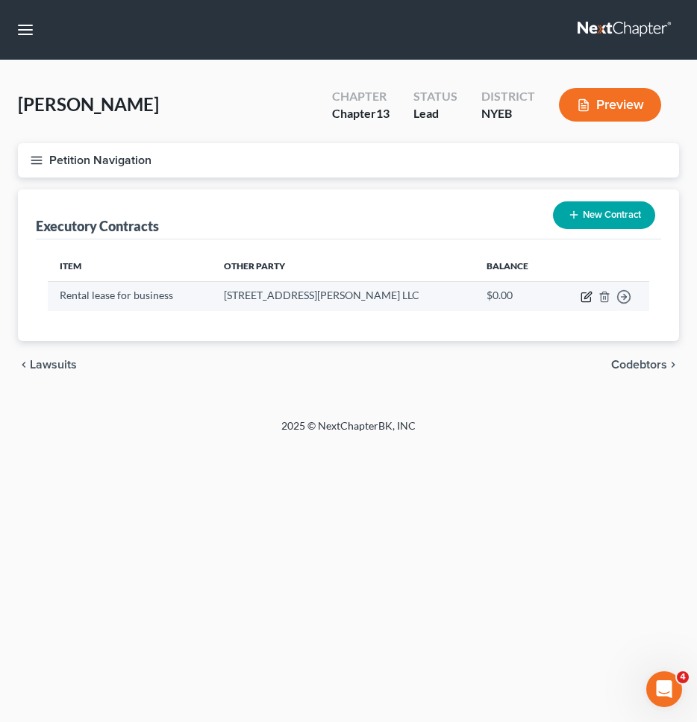
click at [585, 293] on icon "button" at bounding box center [585, 297] width 9 height 9
select select "3"
select select "35"
select select "0"
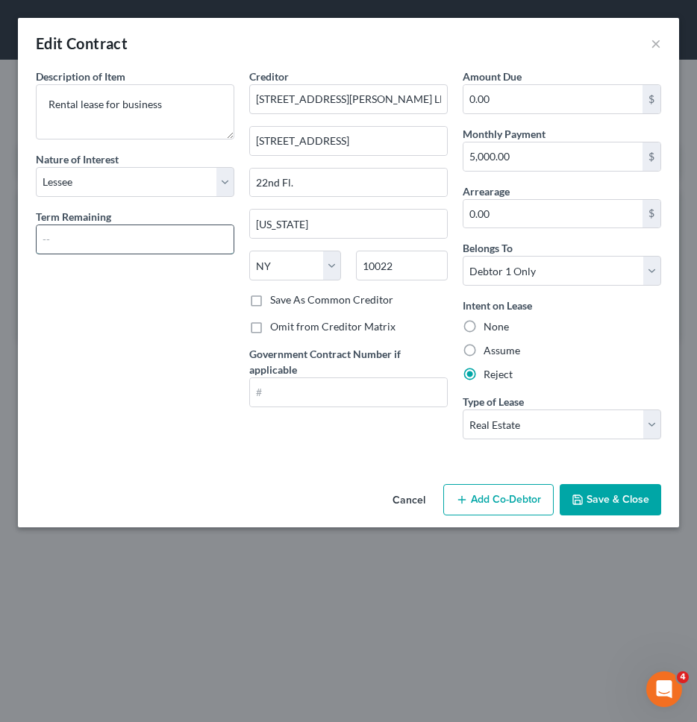
click at [182, 245] on input "text" at bounding box center [135, 239] width 197 height 28
click at [50, 345] on div "Description of non-residential real property * Description of Item * Rental lea…" at bounding box center [134, 260] width 213 height 383
click at [194, 241] on input "text" at bounding box center [135, 239] width 197 height 28
type input "53 months"
click at [186, 354] on div "Description of non-residential real property * Description of Item * Rental lea…" at bounding box center [134, 260] width 213 height 383
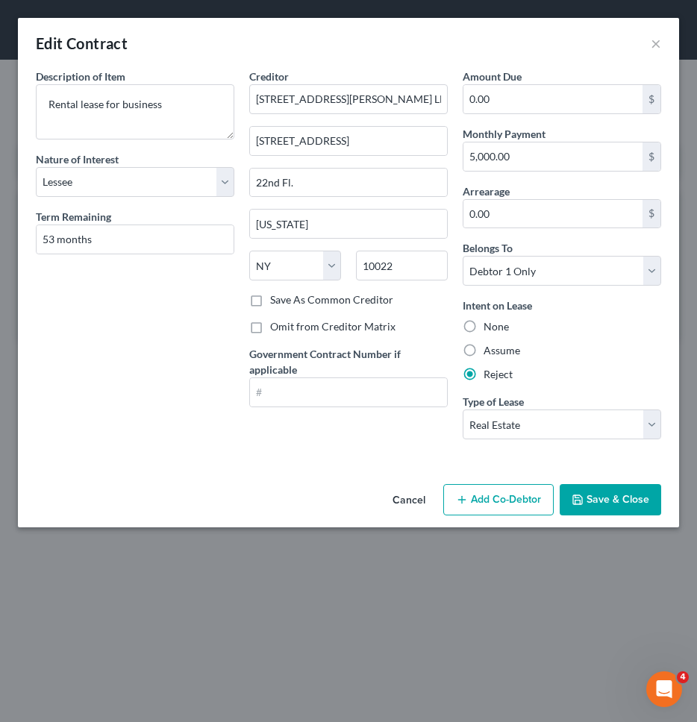
click at [624, 503] on button "Save & Close" at bounding box center [609, 499] width 101 height 31
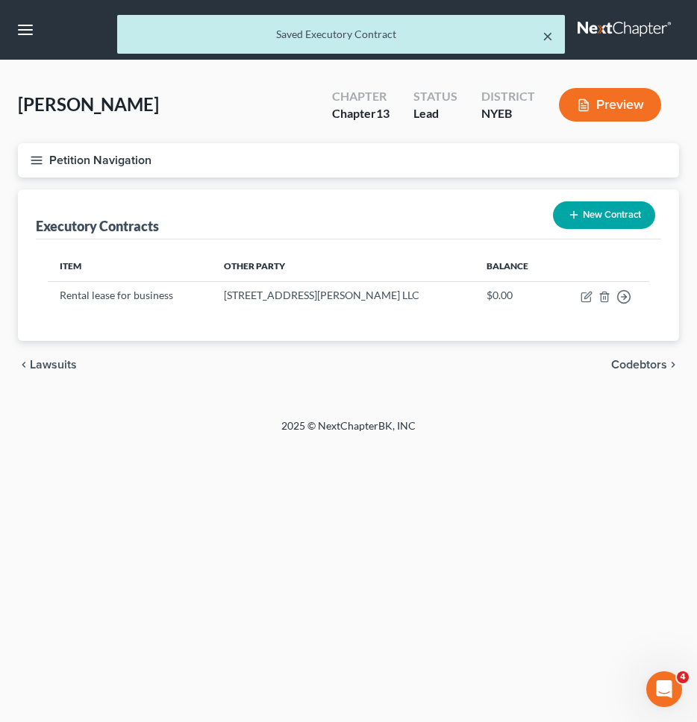
click at [548, 35] on button "×" at bounding box center [547, 36] width 10 height 18
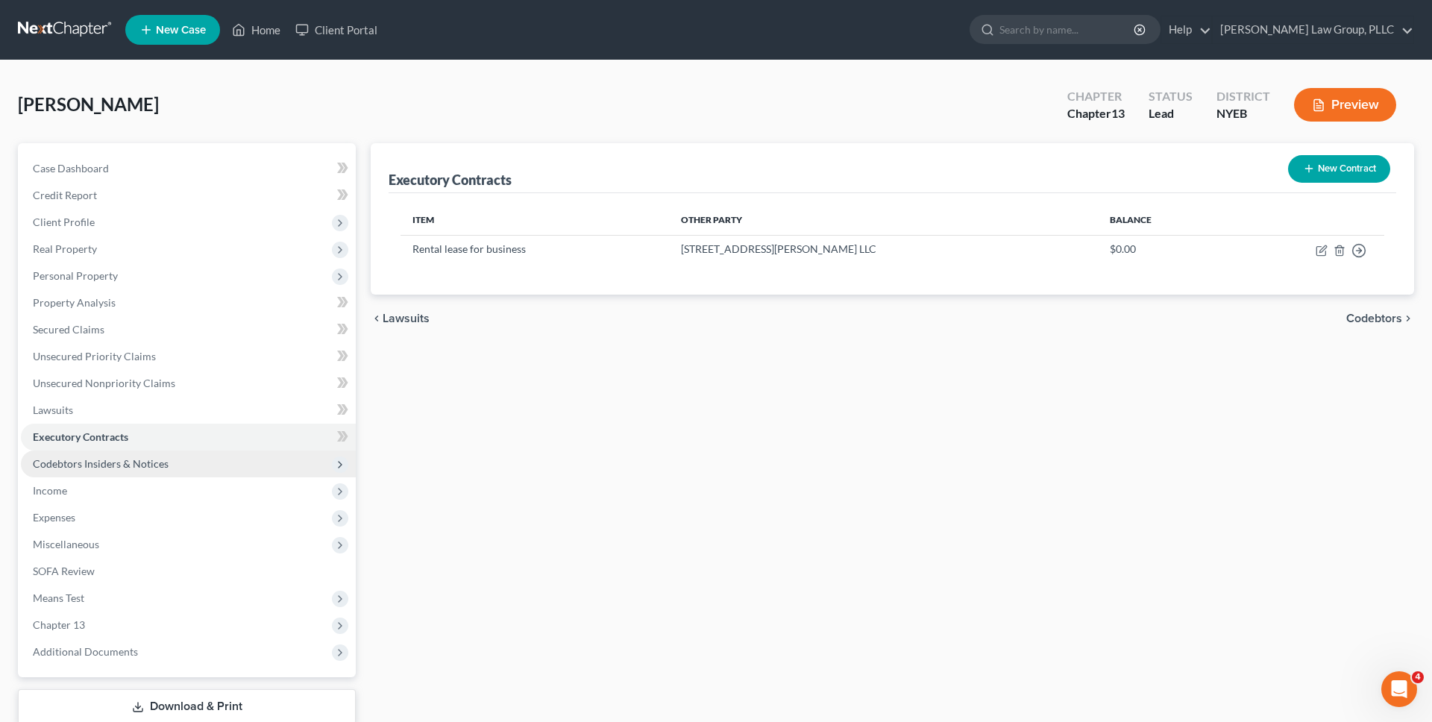
click at [121, 467] on span "Codebtors Insiders & Notices" at bounding box center [101, 463] width 136 height 13
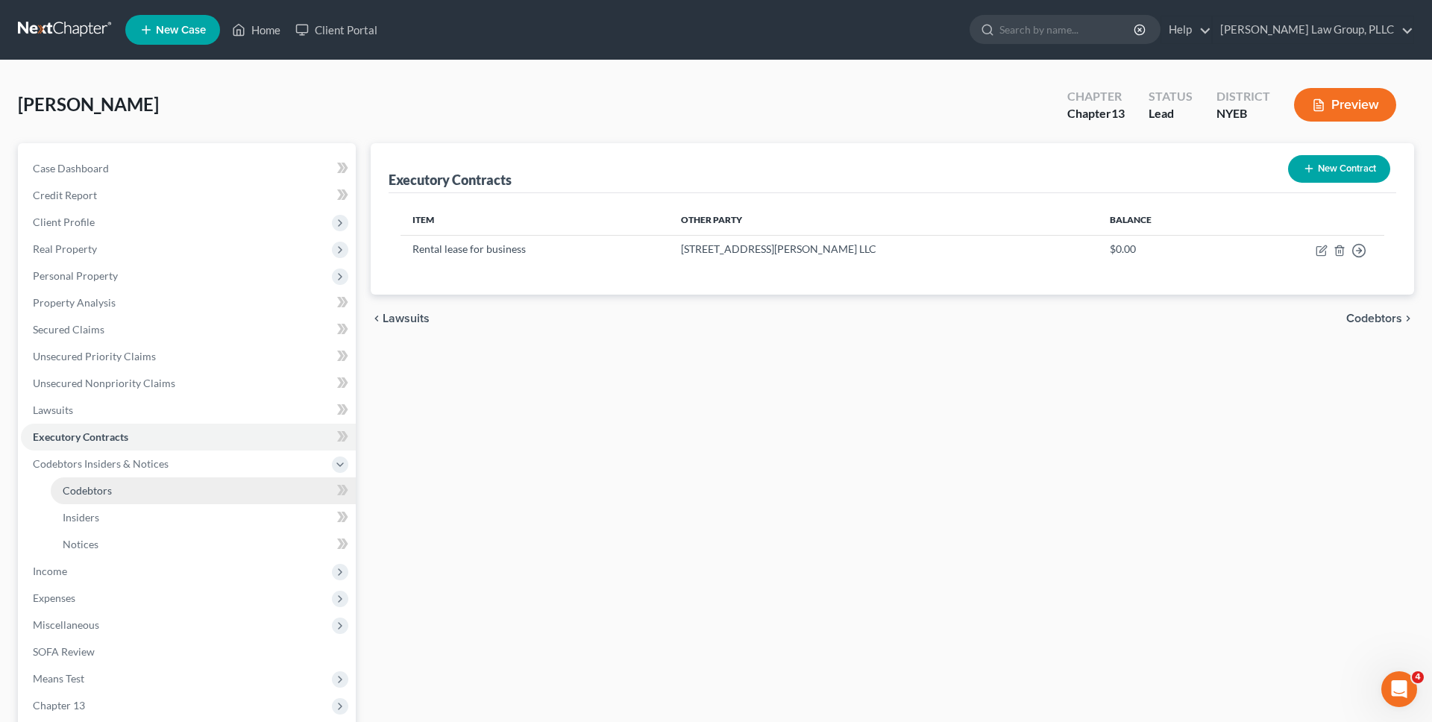
click at [131, 486] on link "Codebtors" at bounding box center [203, 490] width 305 height 27
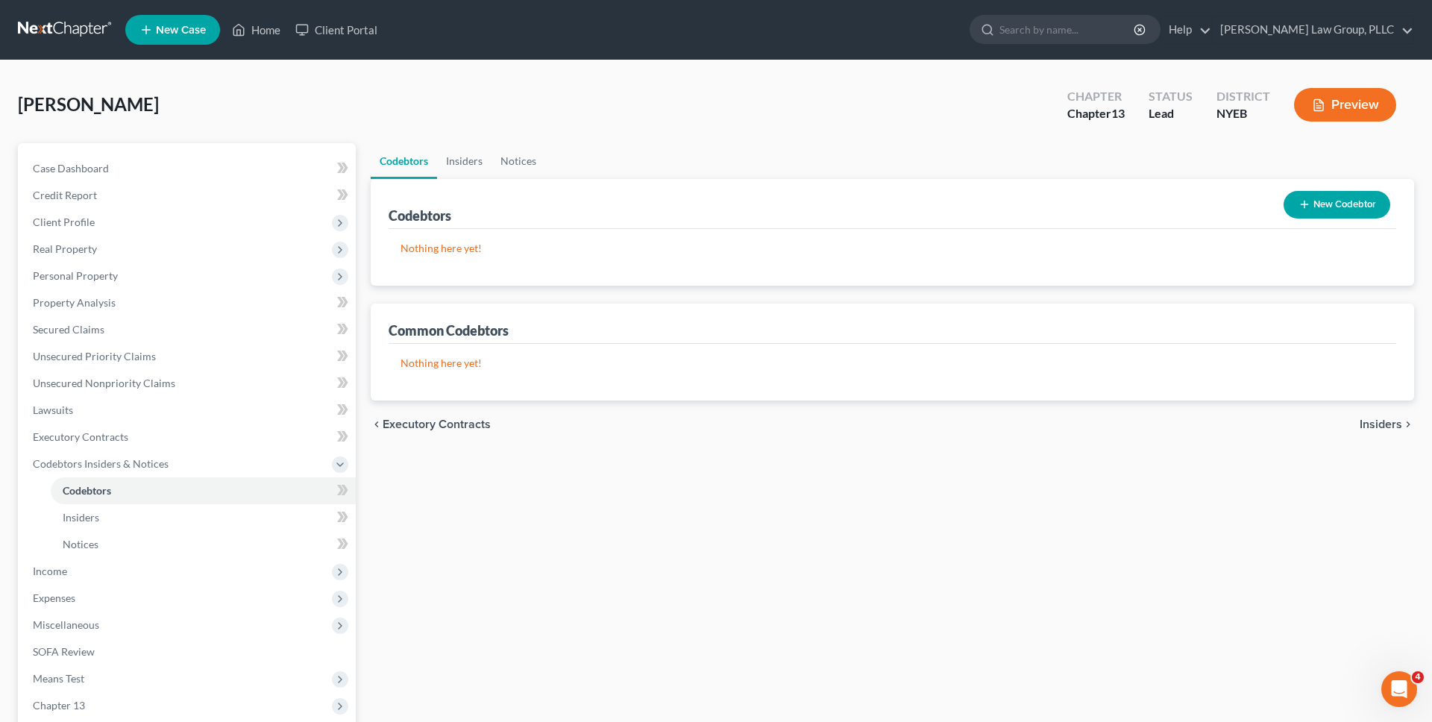
click at [97, 27] on link at bounding box center [65, 29] width 95 height 27
click at [97, 382] on span "Unsecured Nonpriority Claims" at bounding box center [104, 383] width 142 height 13
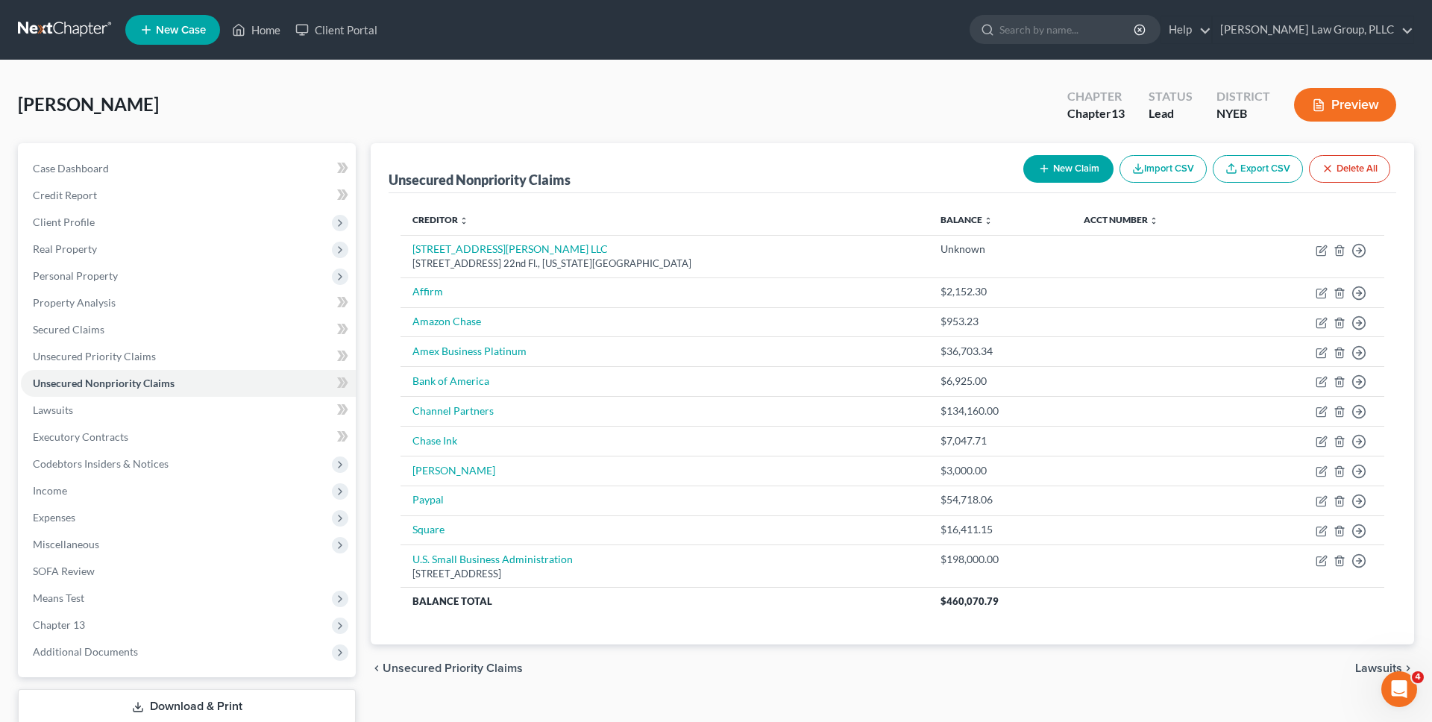
click at [64, 33] on link at bounding box center [65, 29] width 95 height 27
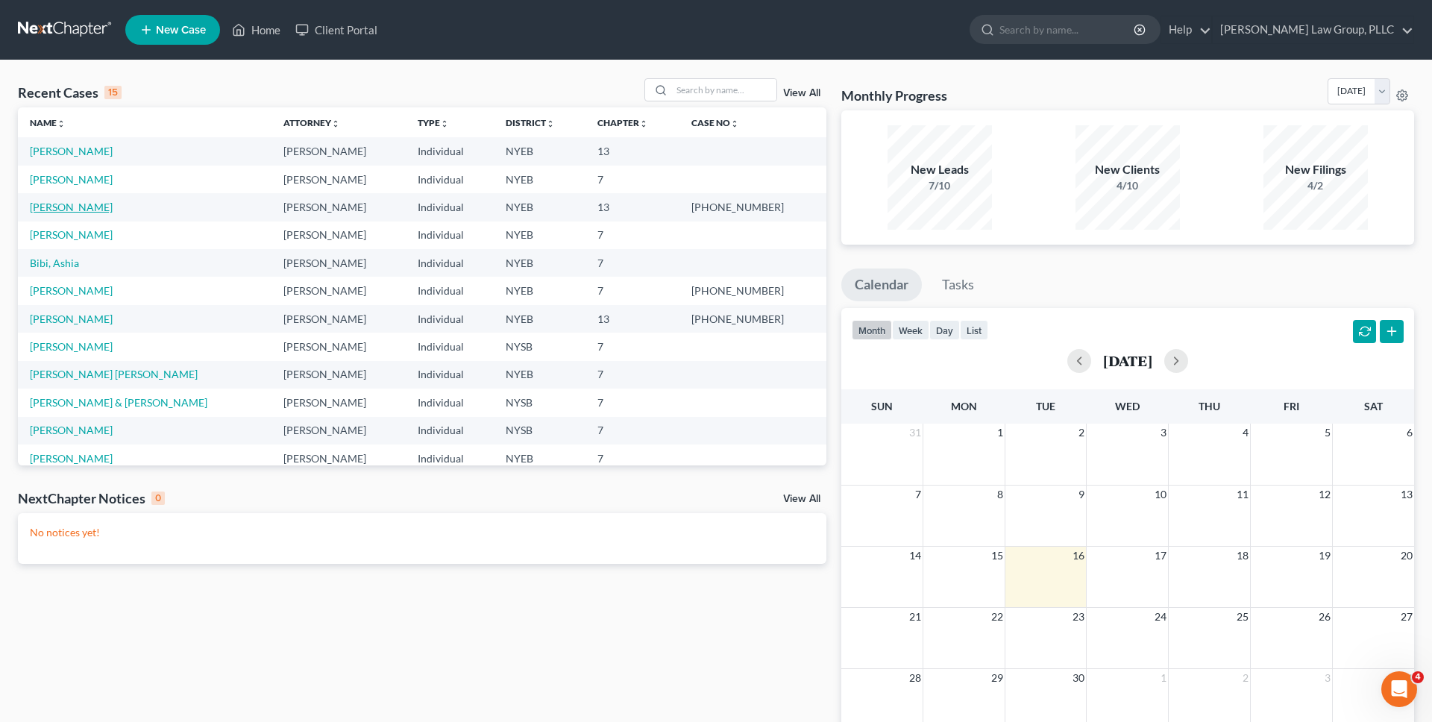
click at [60, 204] on link "[PERSON_NAME]" at bounding box center [71, 207] width 83 height 13
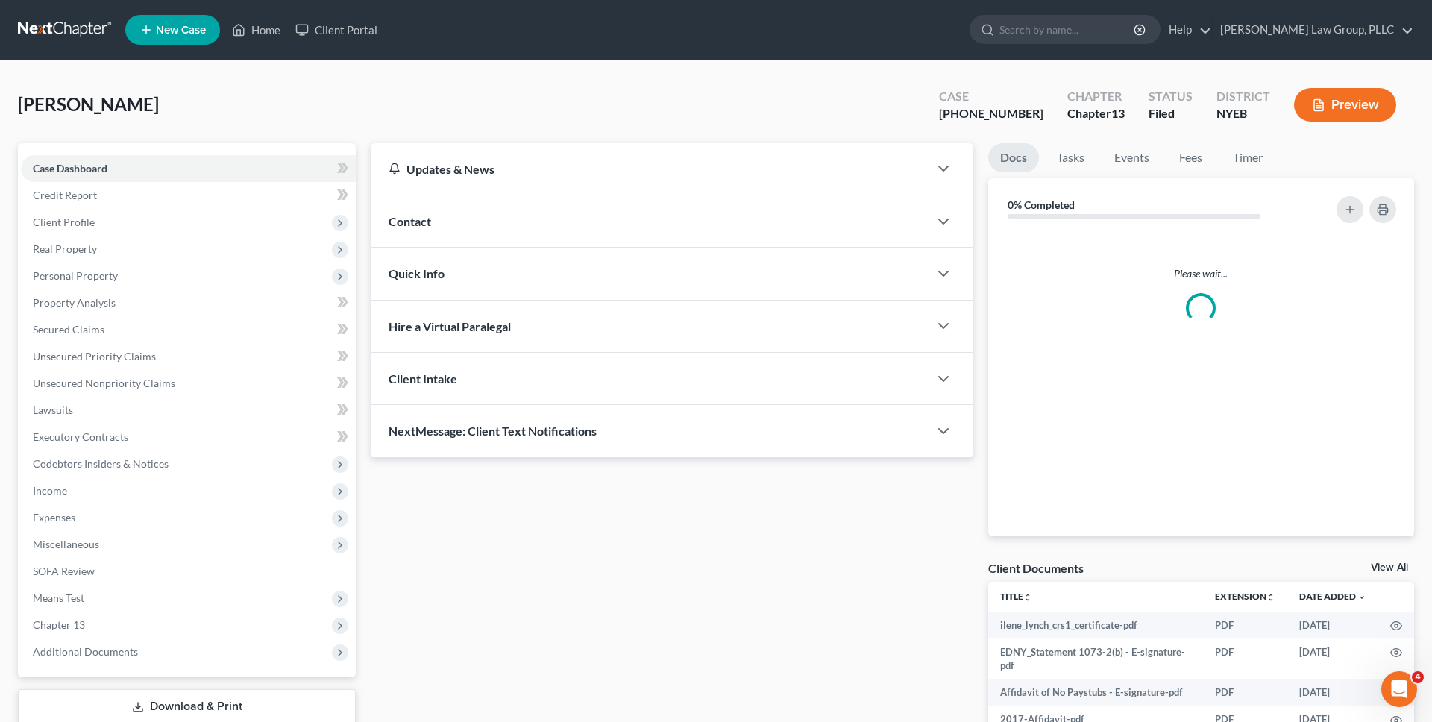
click at [110, 492] on span "Income" at bounding box center [188, 490] width 335 height 27
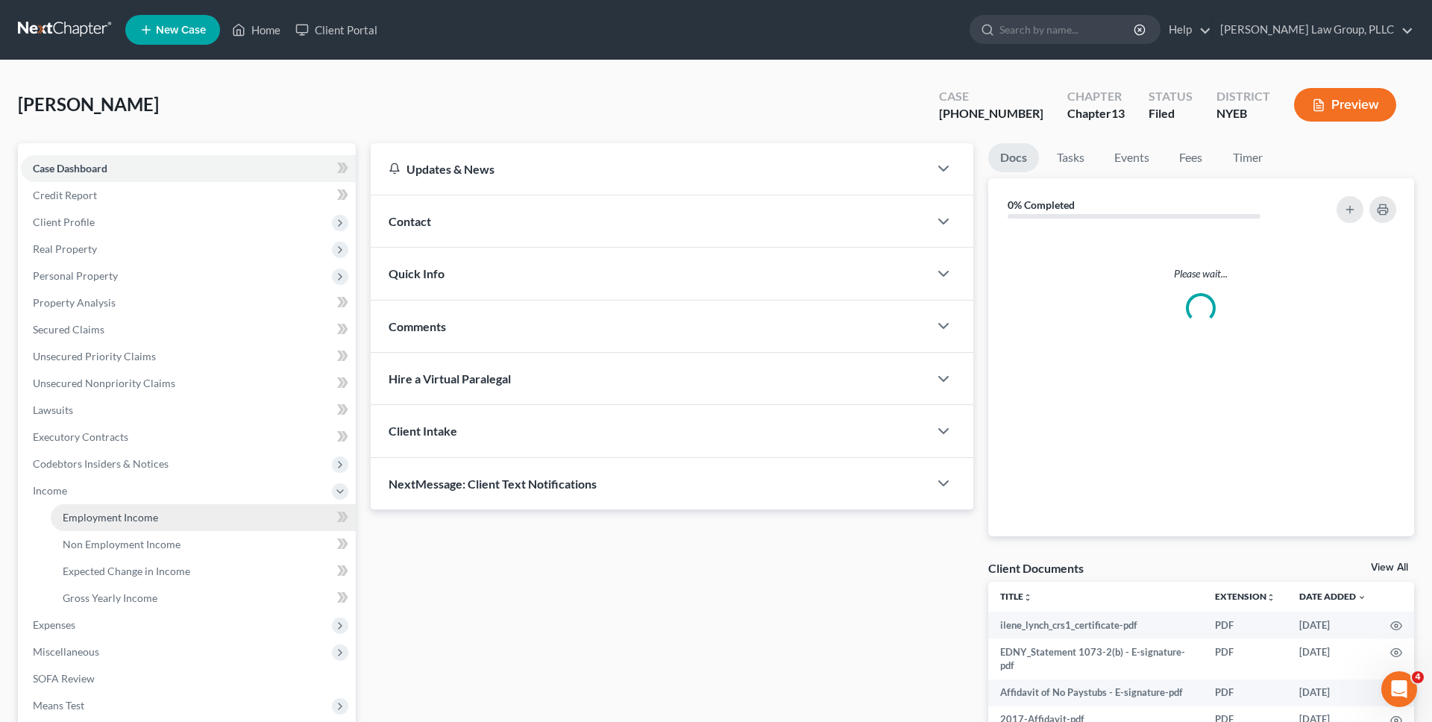
click at [116, 518] on span "Employment Income" at bounding box center [110, 517] width 95 height 13
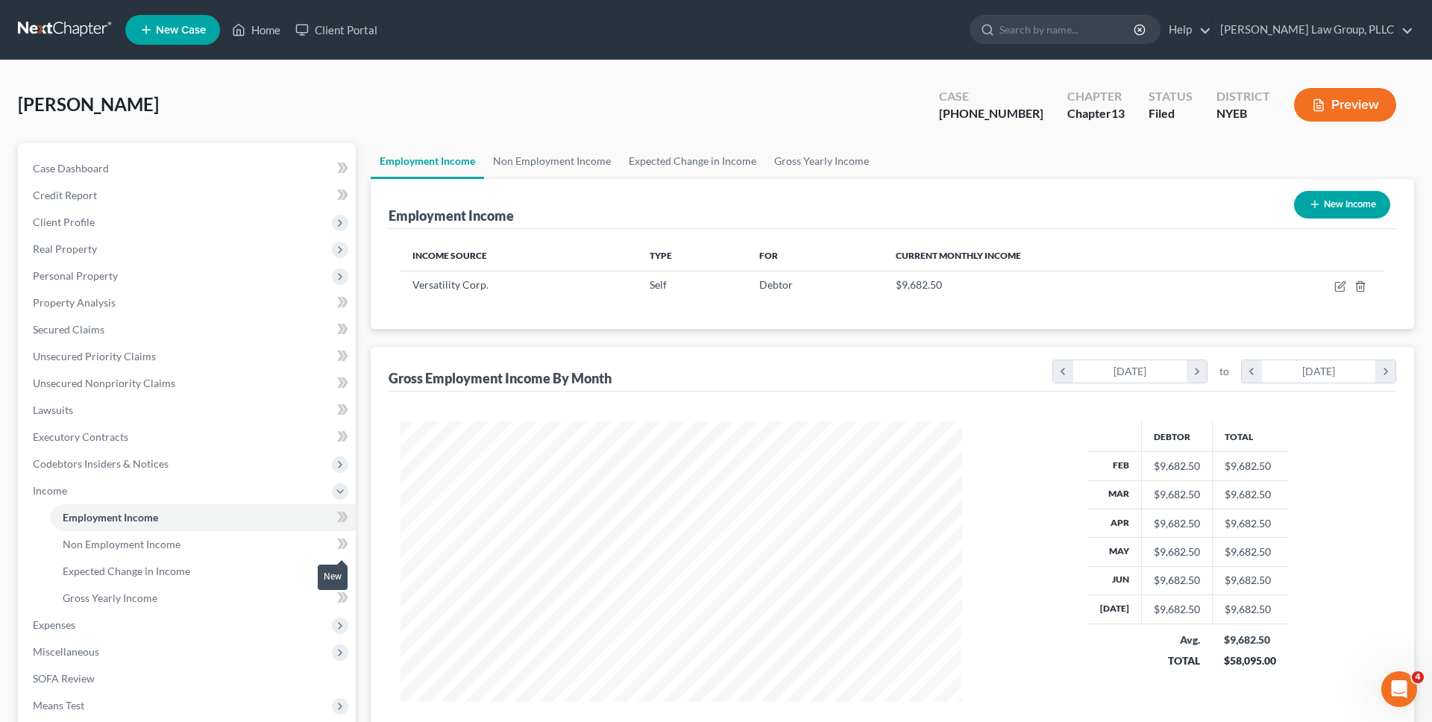
scroll to position [280, 592]
click at [1341, 286] on icon "button" at bounding box center [1341, 286] width 12 height 12
select select "1"
select select "35"
select select "0"
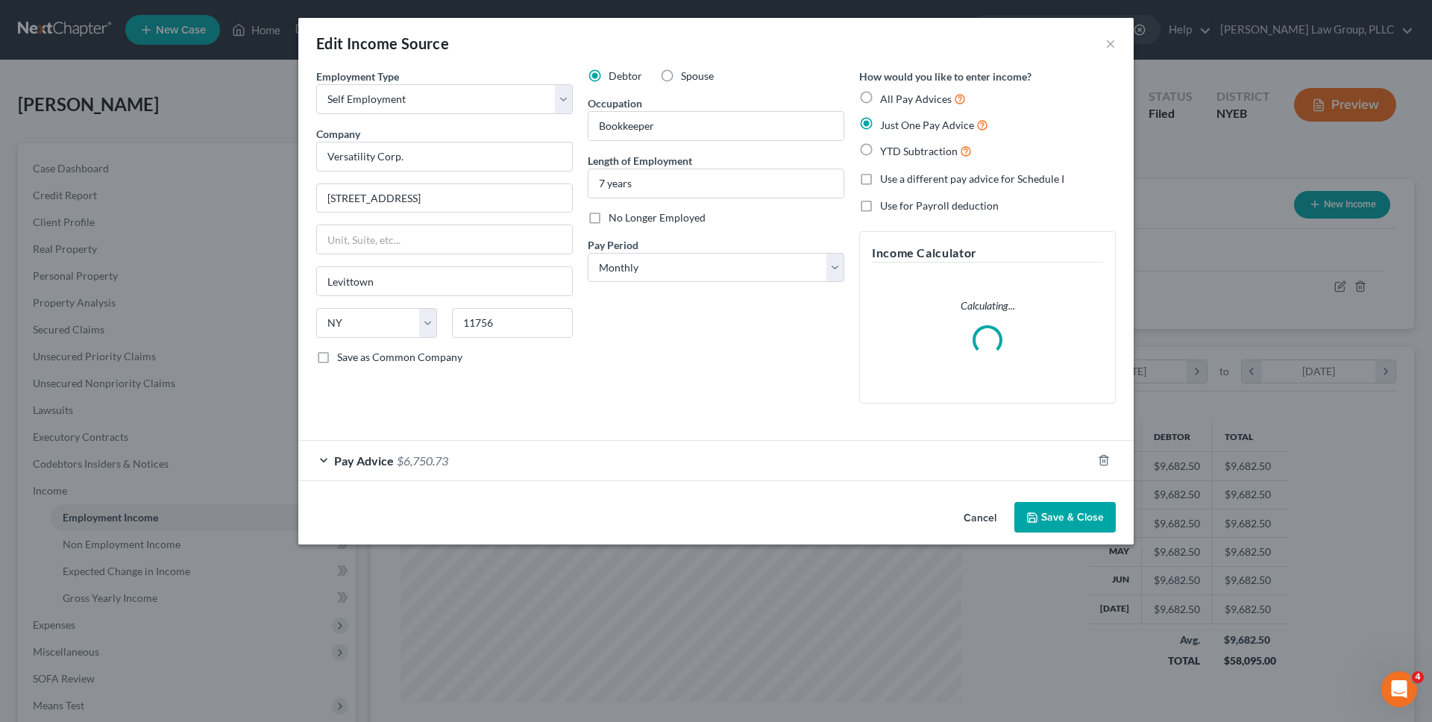
click at [922, 466] on div "Pay Advice $6,750.73" at bounding box center [695, 461] width 794 height 40
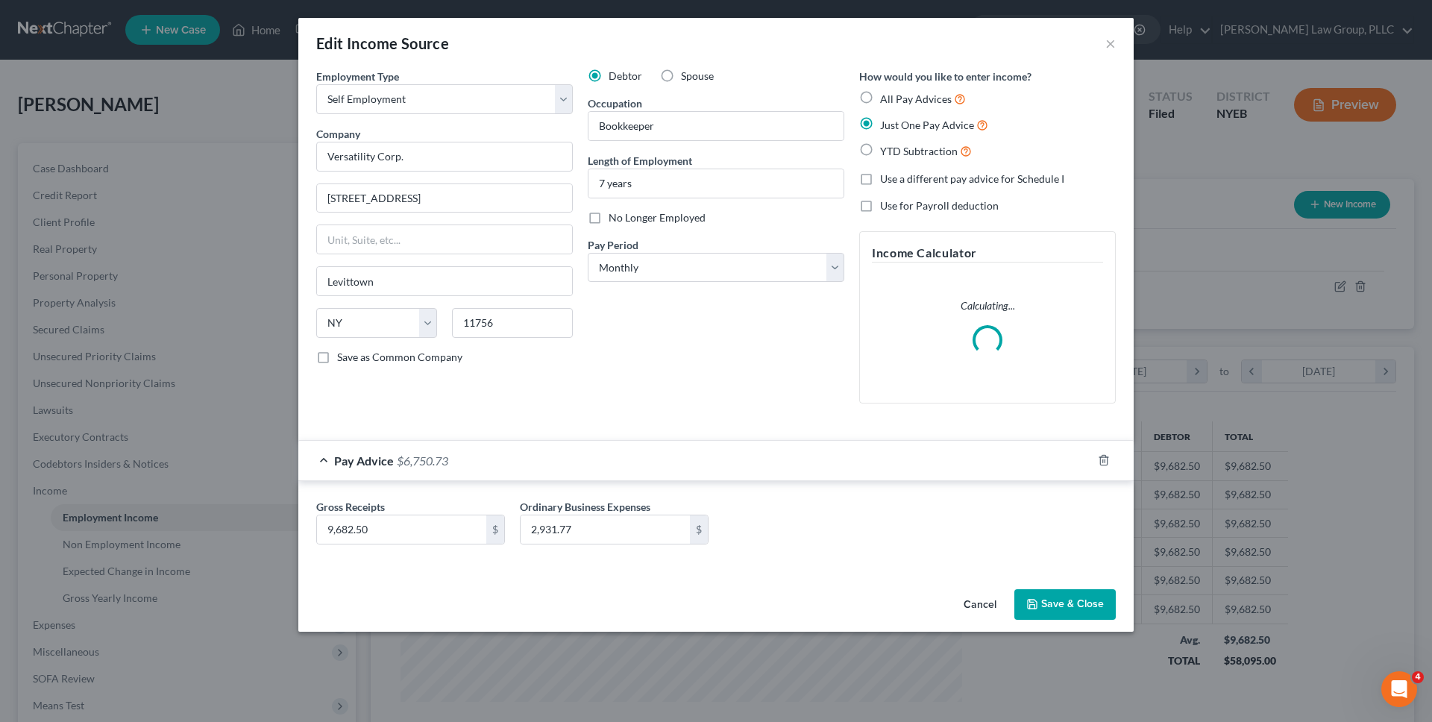
click at [885, 466] on div "Pay Advice $6,750.73 Gross Receipts 9,682.50 $ Ordinary Business Expenses 2,931…" at bounding box center [715, 504] width 835 height 128
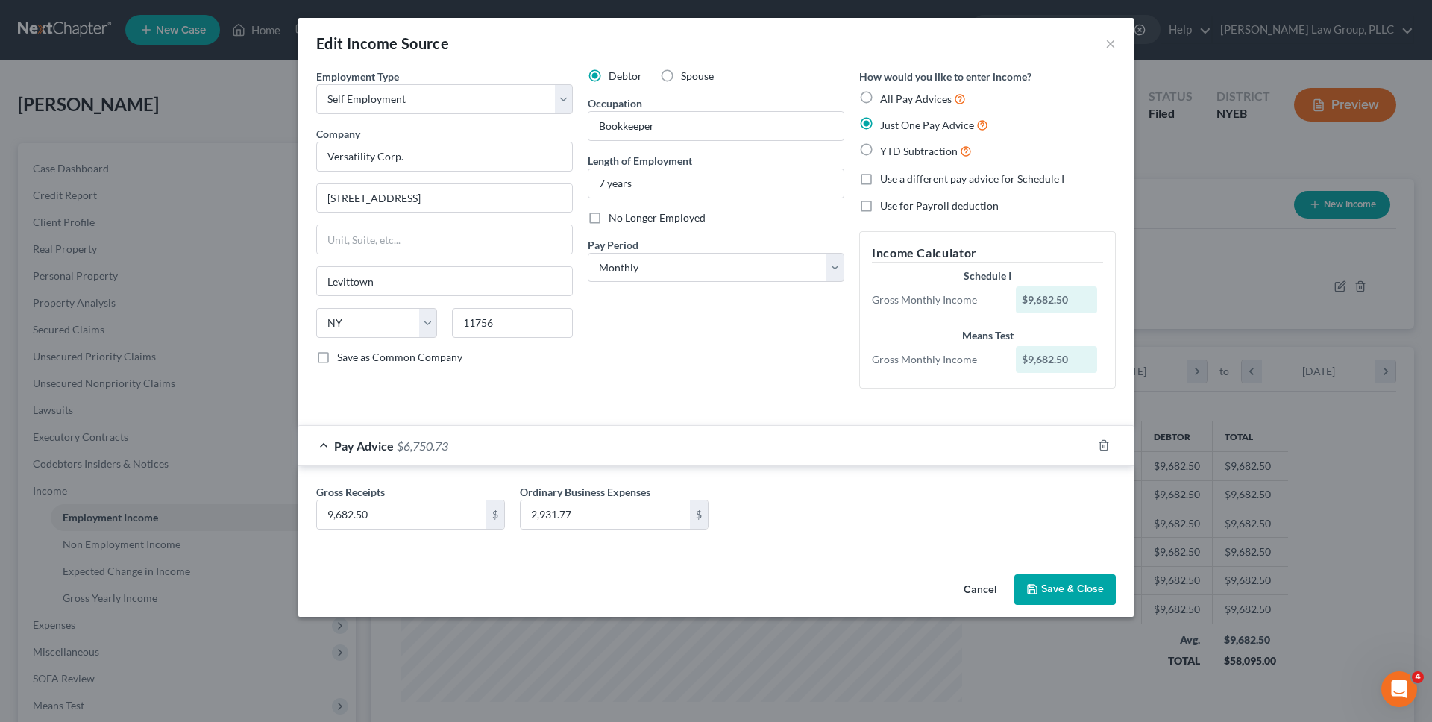
click at [987, 578] on button "Cancel" at bounding box center [980, 591] width 57 height 30
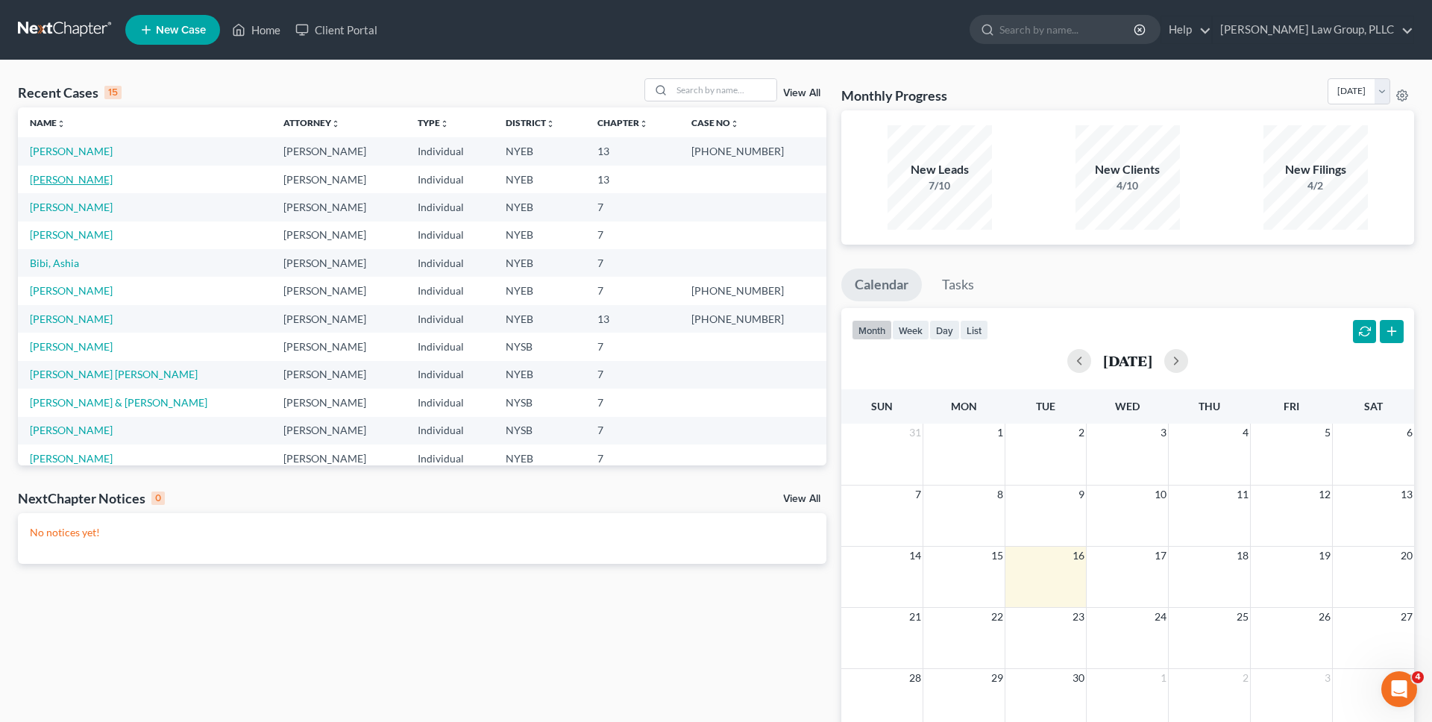
click at [94, 179] on link "[PERSON_NAME]" at bounding box center [71, 179] width 83 height 13
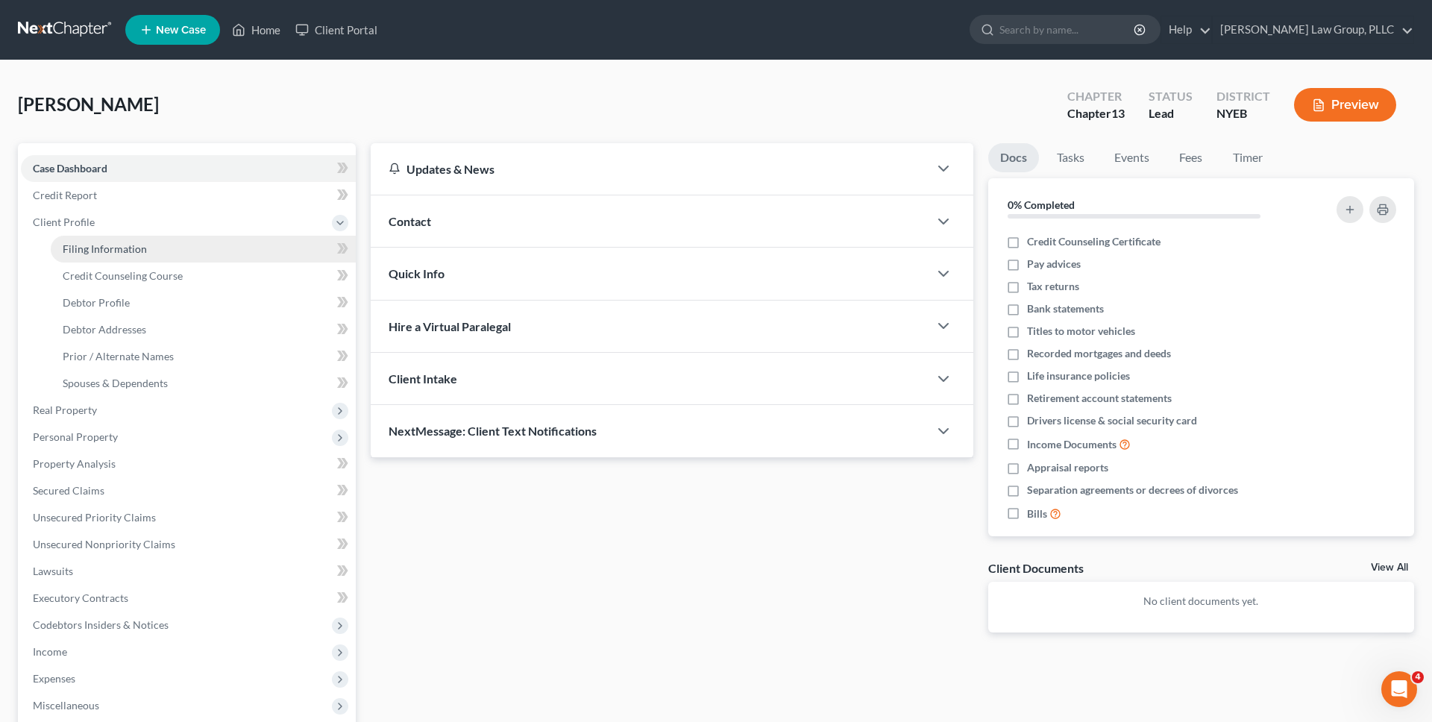
click at [94, 246] on span "Filing Information" at bounding box center [105, 248] width 84 height 13
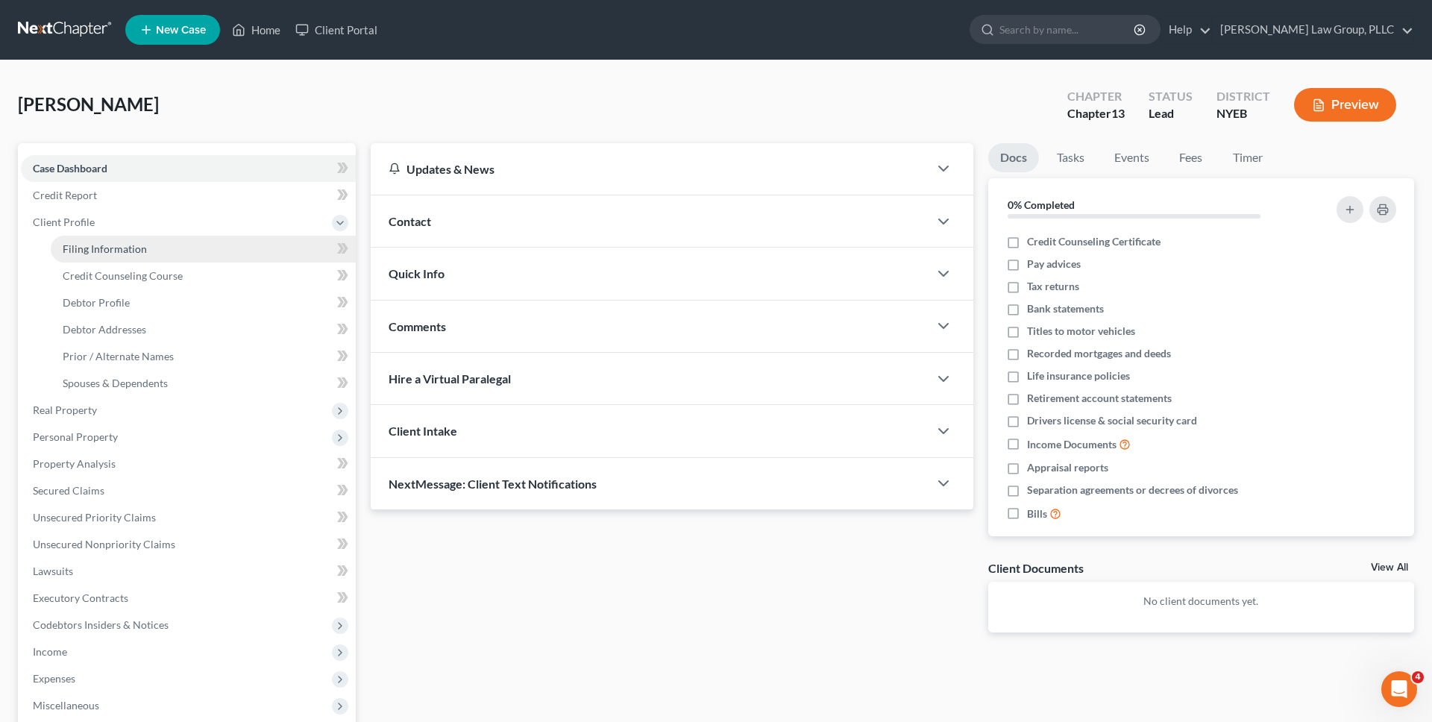
select select "1"
select select "0"
select select "3"
select select "35"
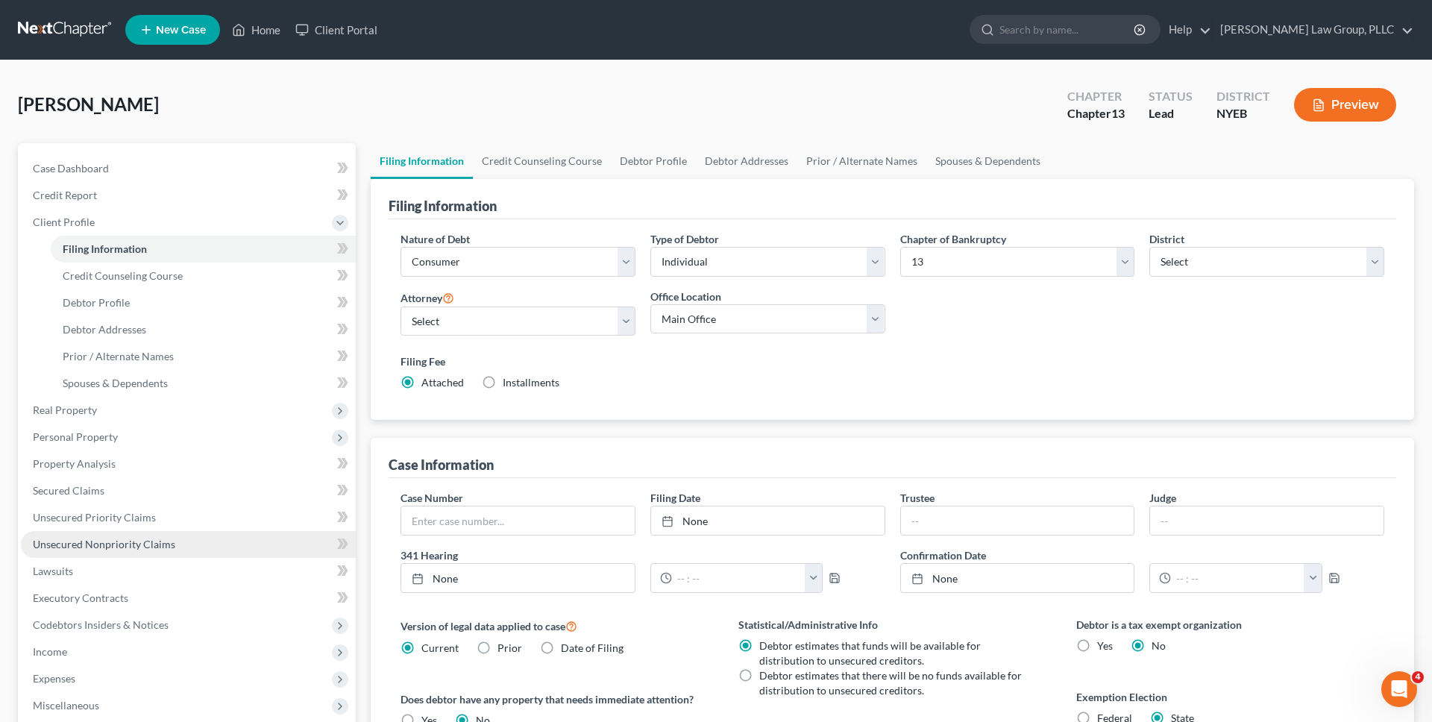
click at [122, 539] on span "Unsecured Nonpriority Claims" at bounding box center [104, 544] width 142 height 13
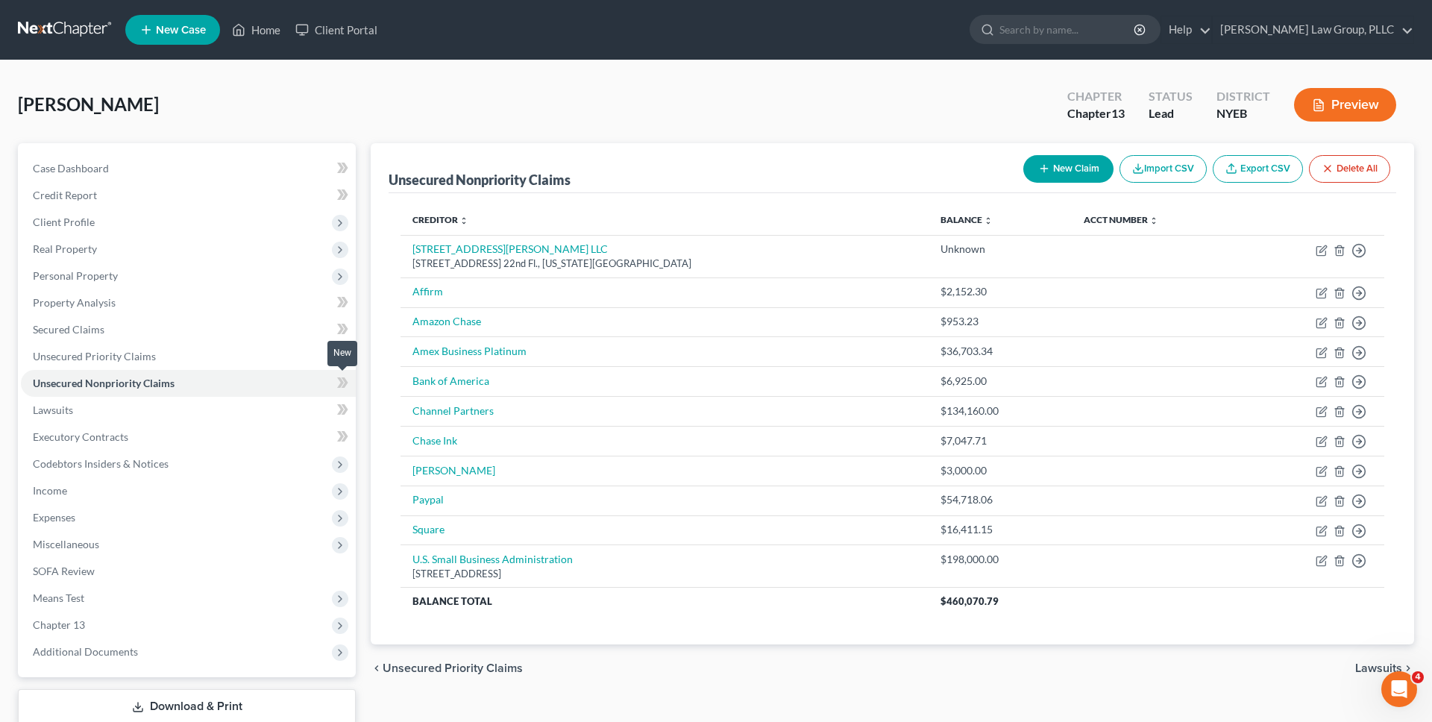
scroll to position [19, 0]
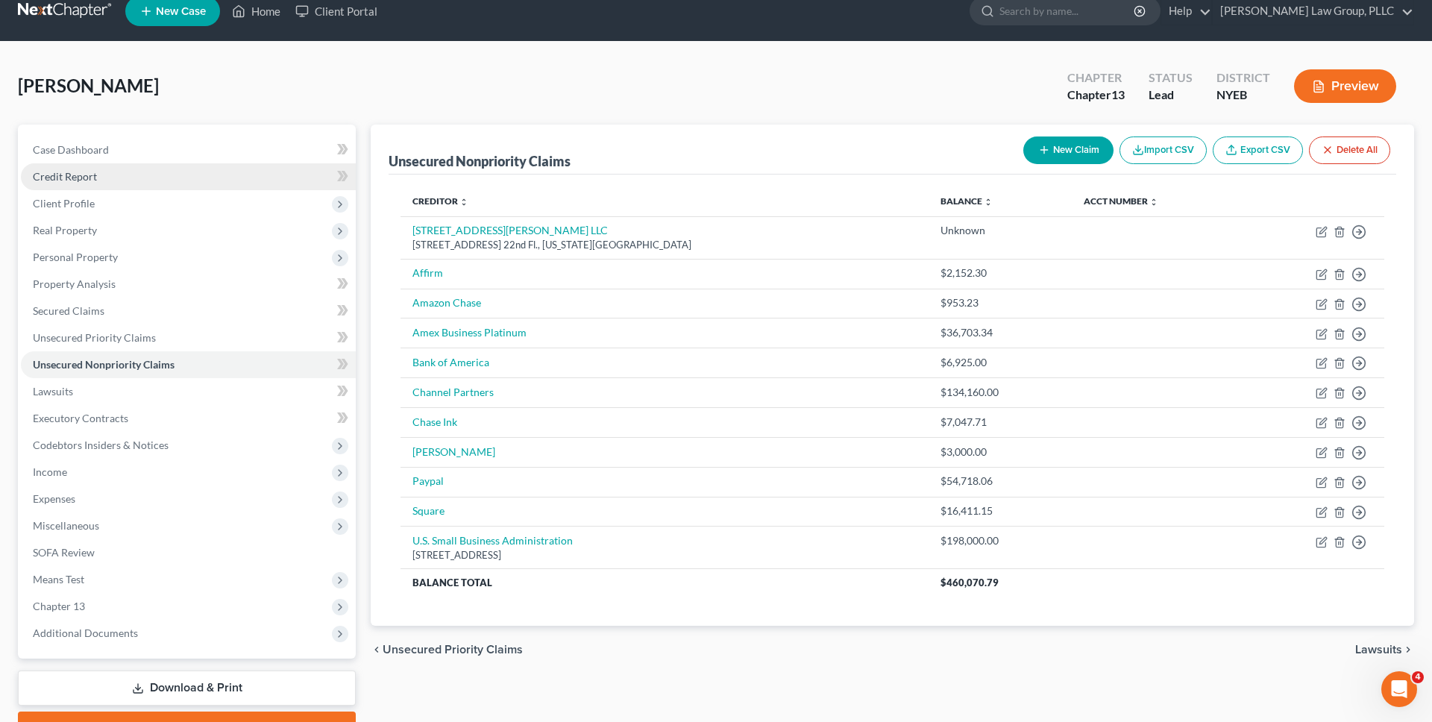
click at [183, 176] on link "Credit Report" at bounding box center [188, 176] width 335 height 27
click at [182, 204] on span "Client Profile" at bounding box center [188, 203] width 335 height 27
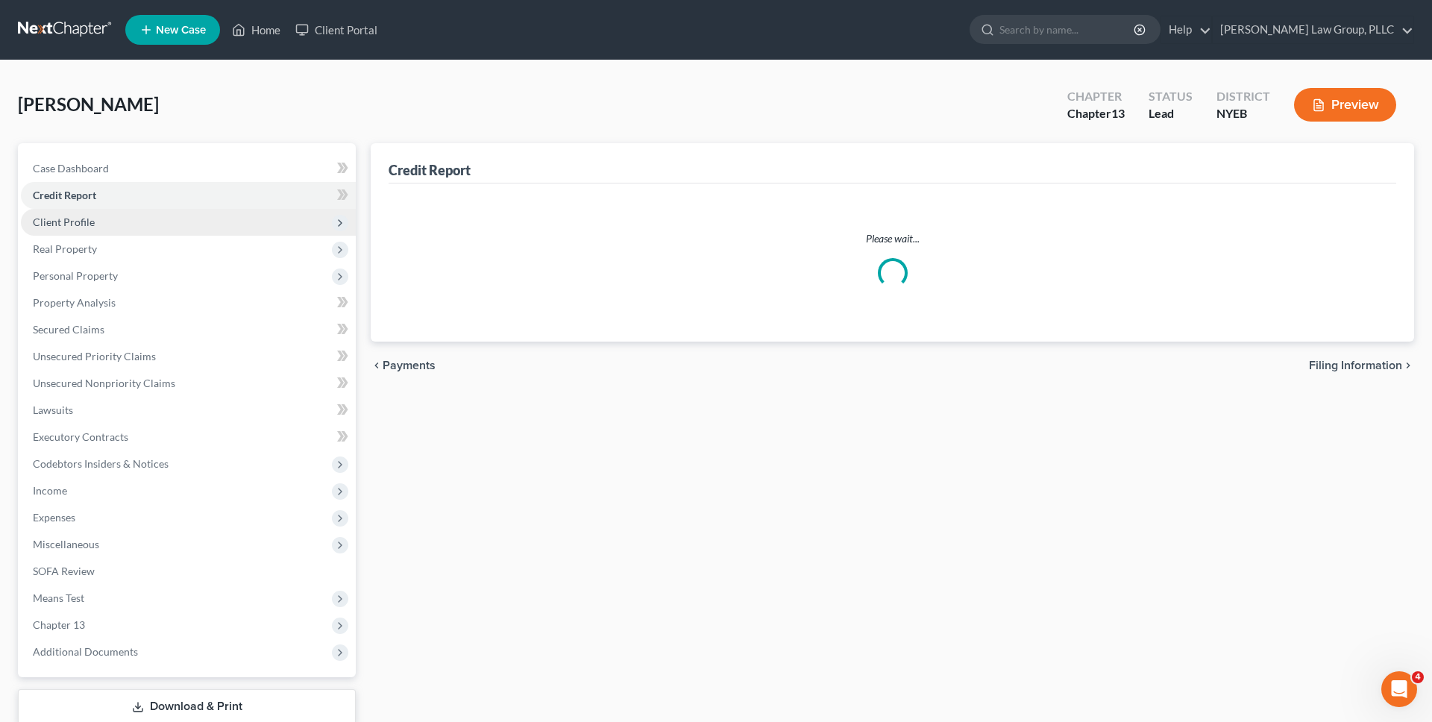
click at [183, 226] on span "Client Profile" at bounding box center [188, 222] width 335 height 27
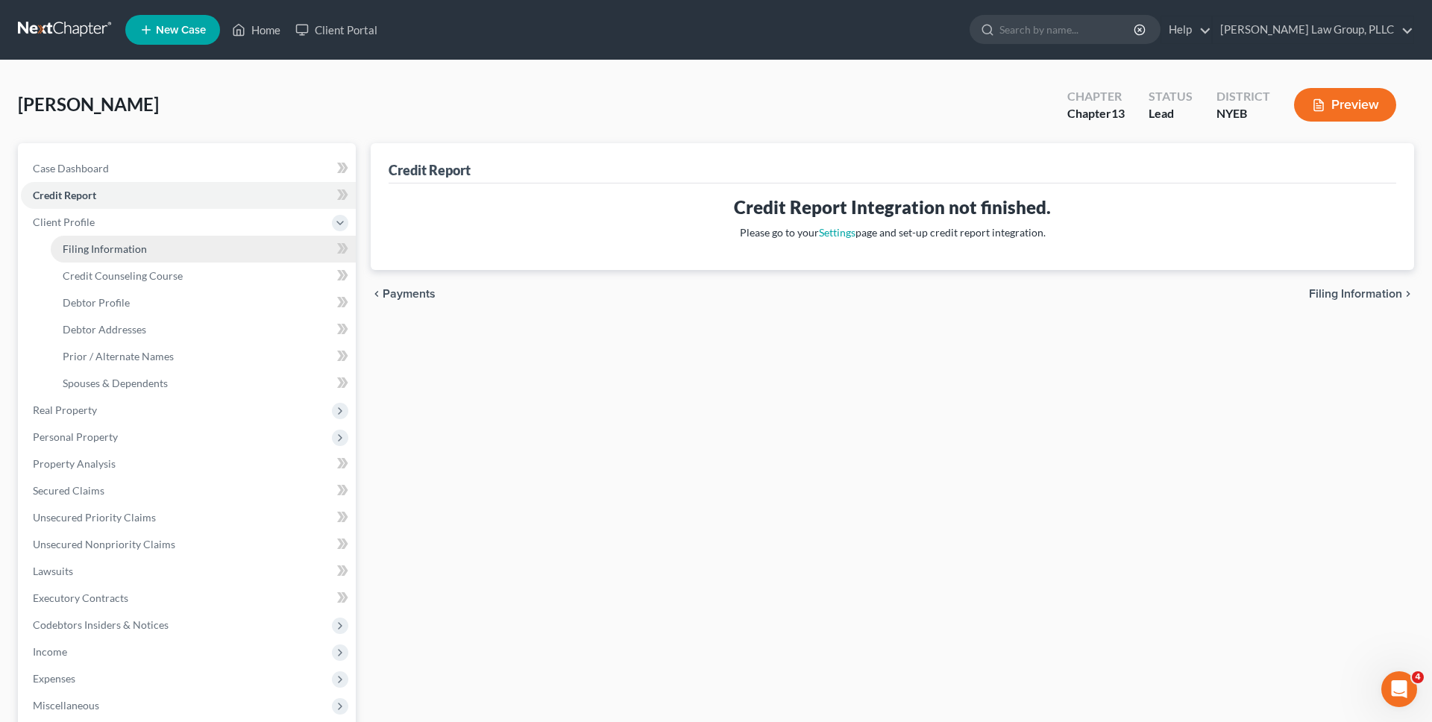
click at [169, 251] on link "Filing Information" at bounding box center [203, 249] width 305 height 27
select select "1"
select select "0"
select select "3"
select select "53"
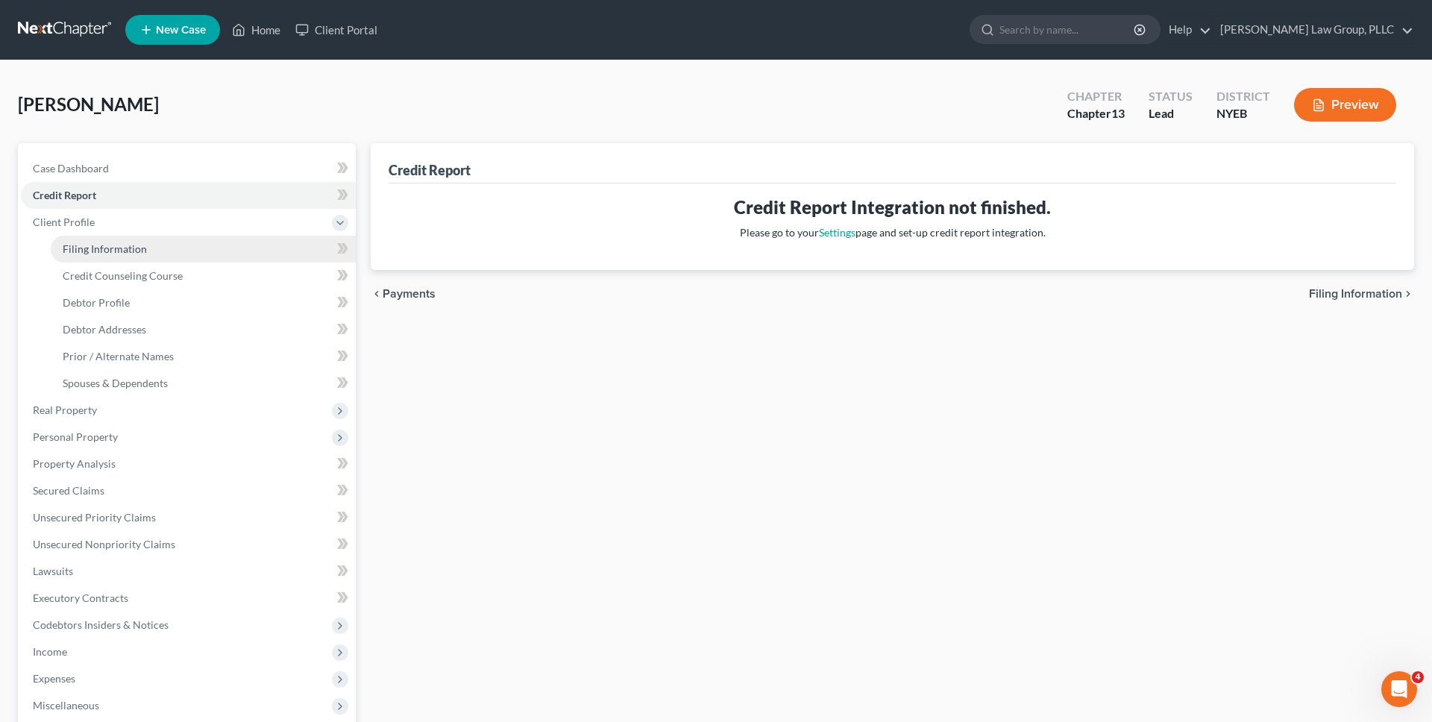
select select "1"
select select "35"
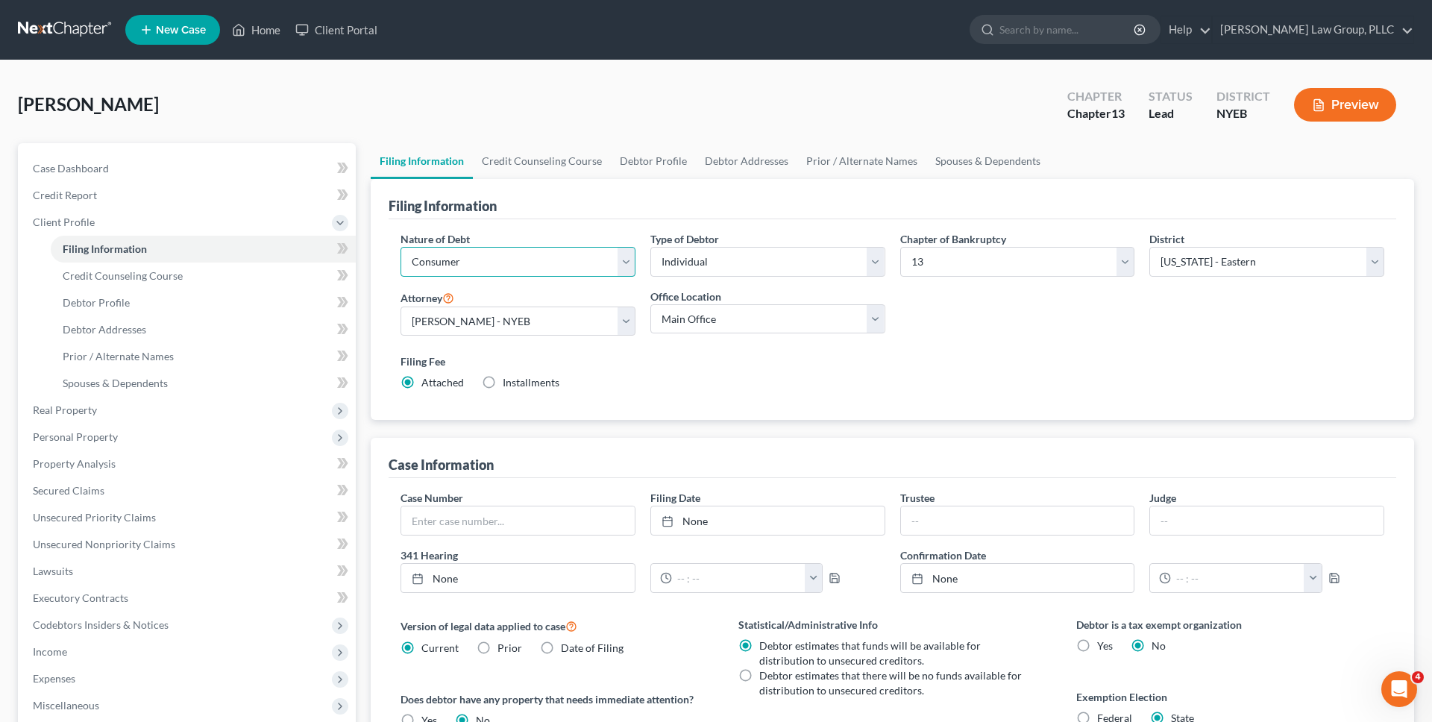
click at [588, 247] on select "Select Business Consumer Other" at bounding box center [518, 262] width 235 height 30
select select "0"
click at [401, 247] on select "Select Business Consumer Other" at bounding box center [518, 262] width 235 height 30
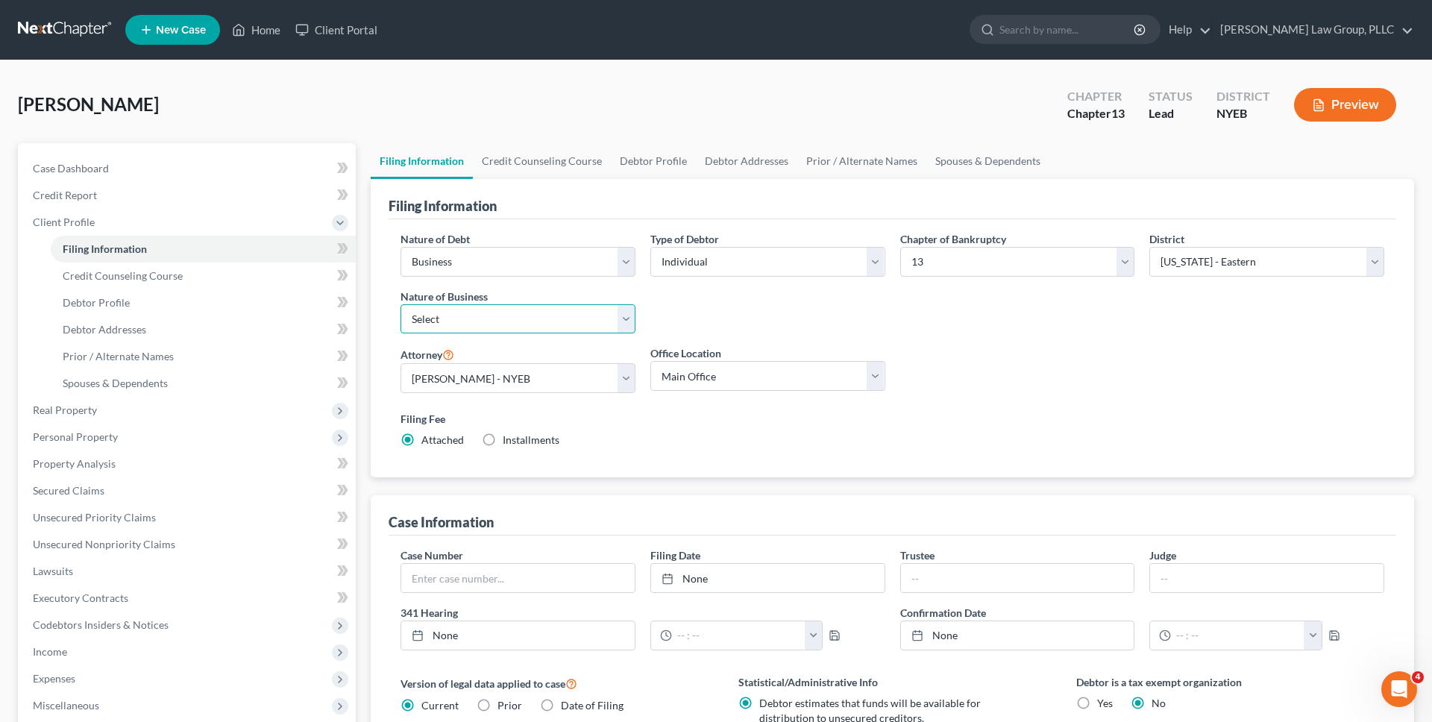
click at [509, 314] on select "Select Clearing Bank Commodity Broker Health Care Business Other Railroad Singl…" at bounding box center [518, 319] width 235 height 30
select select "3"
click at [401, 304] on select "Select Clearing Bank Commodity Broker Health Care Business Other Railroad Singl…" at bounding box center [518, 319] width 235 height 30
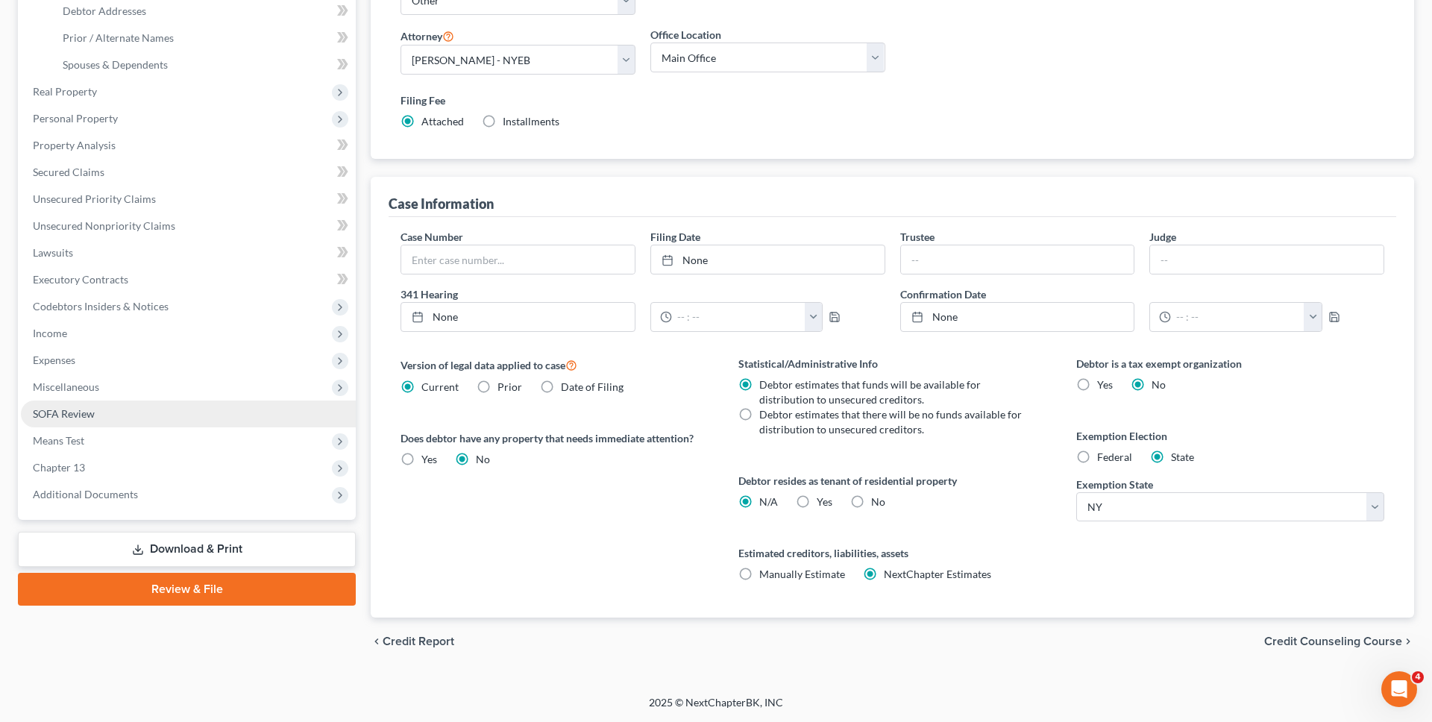
click at [193, 407] on link "SOFA Review" at bounding box center [188, 414] width 335 height 27
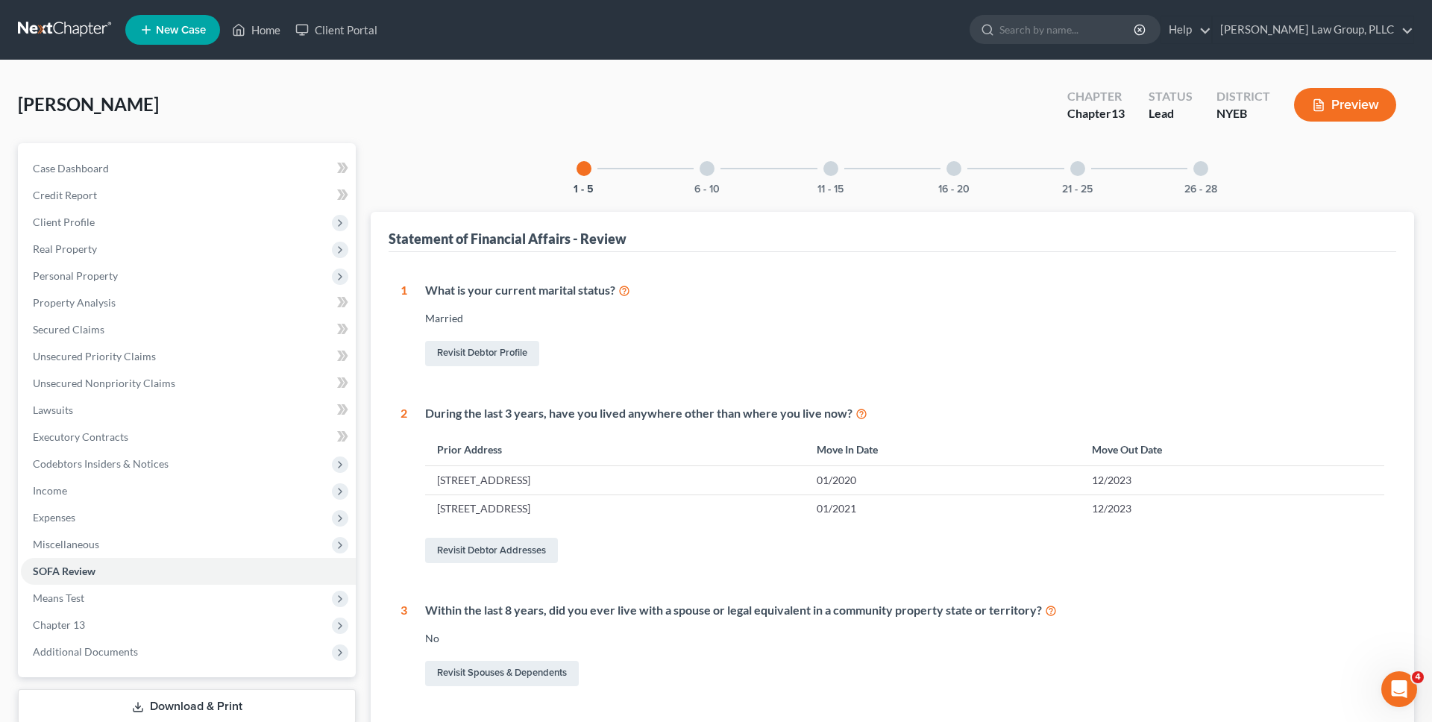
click at [1344, 102] on button "Preview" at bounding box center [1345, 105] width 102 height 34
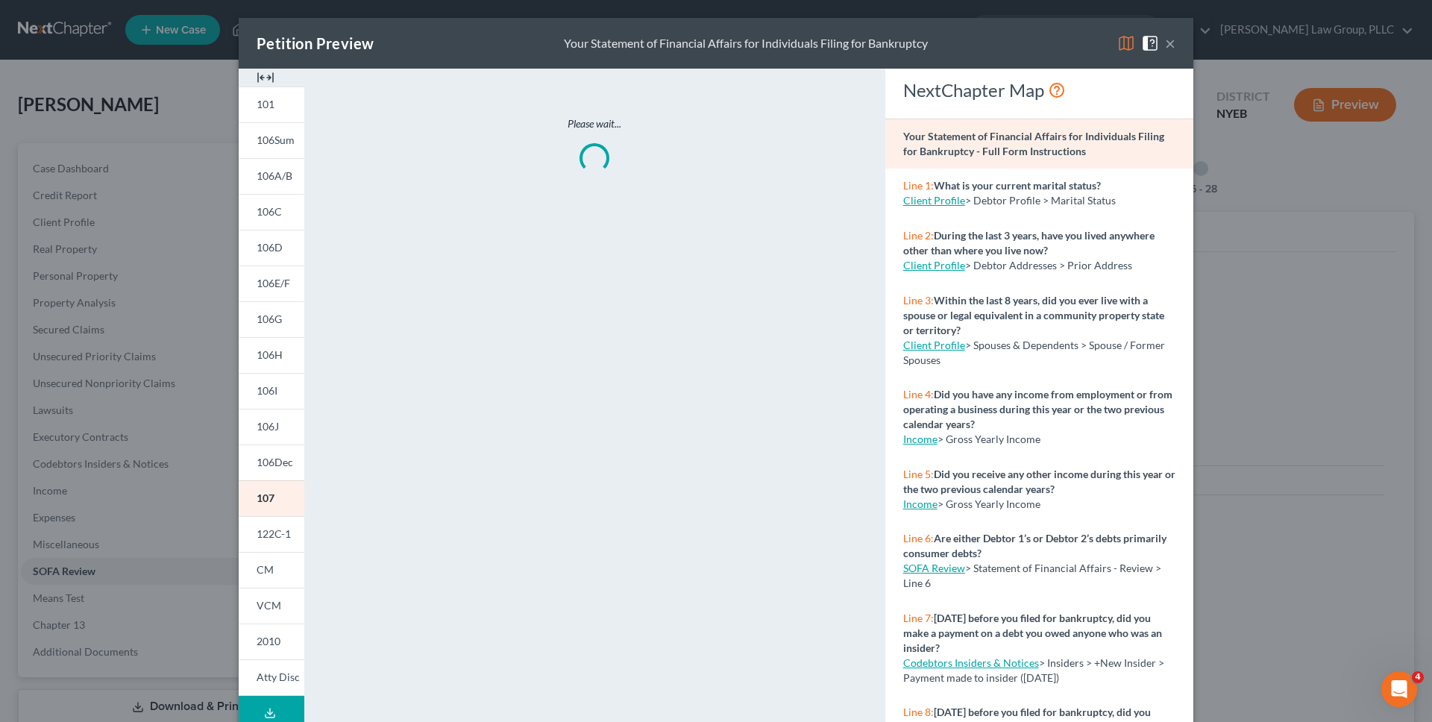
click at [1128, 49] on img at bounding box center [1126, 43] width 18 height 18
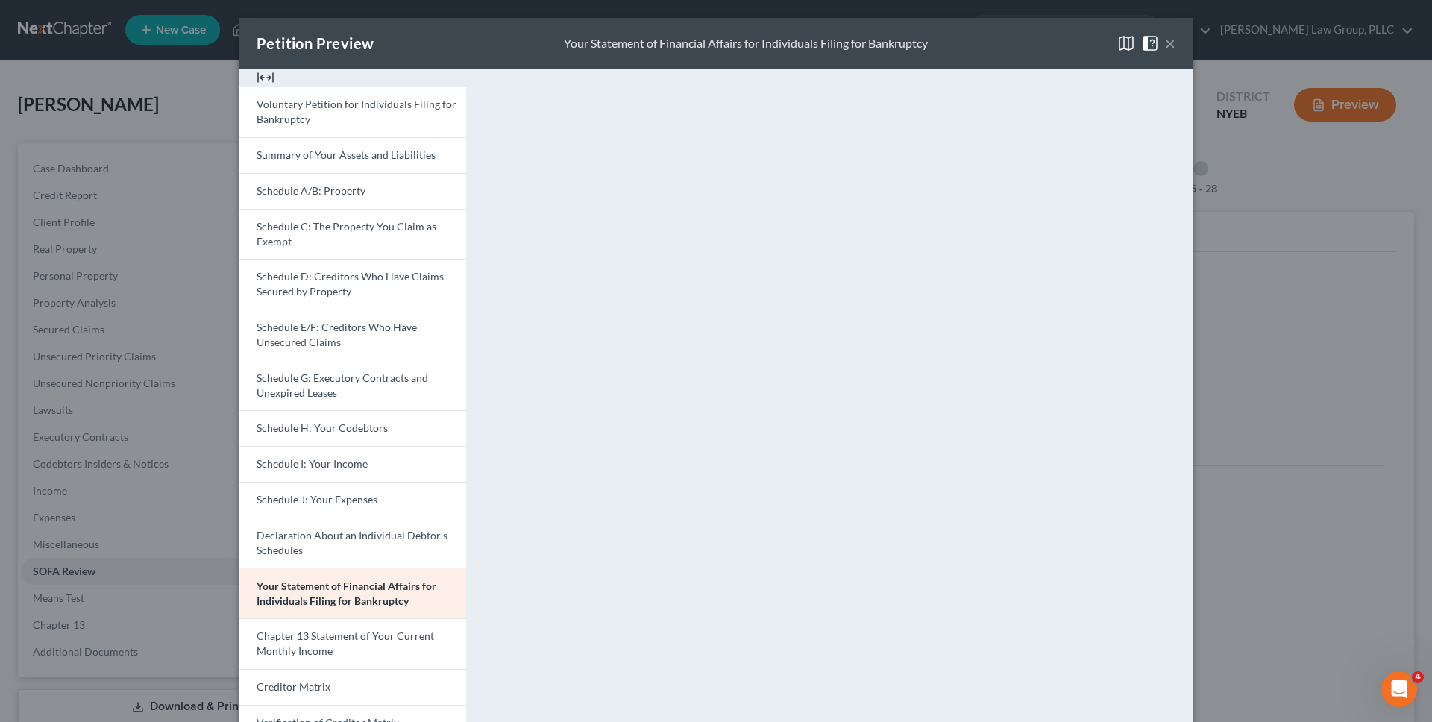
click at [119, 285] on div "Petition Preview Your Statement of Financial Affairs for Individuals Filing for…" at bounding box center [716, 361] width 1432 height 722
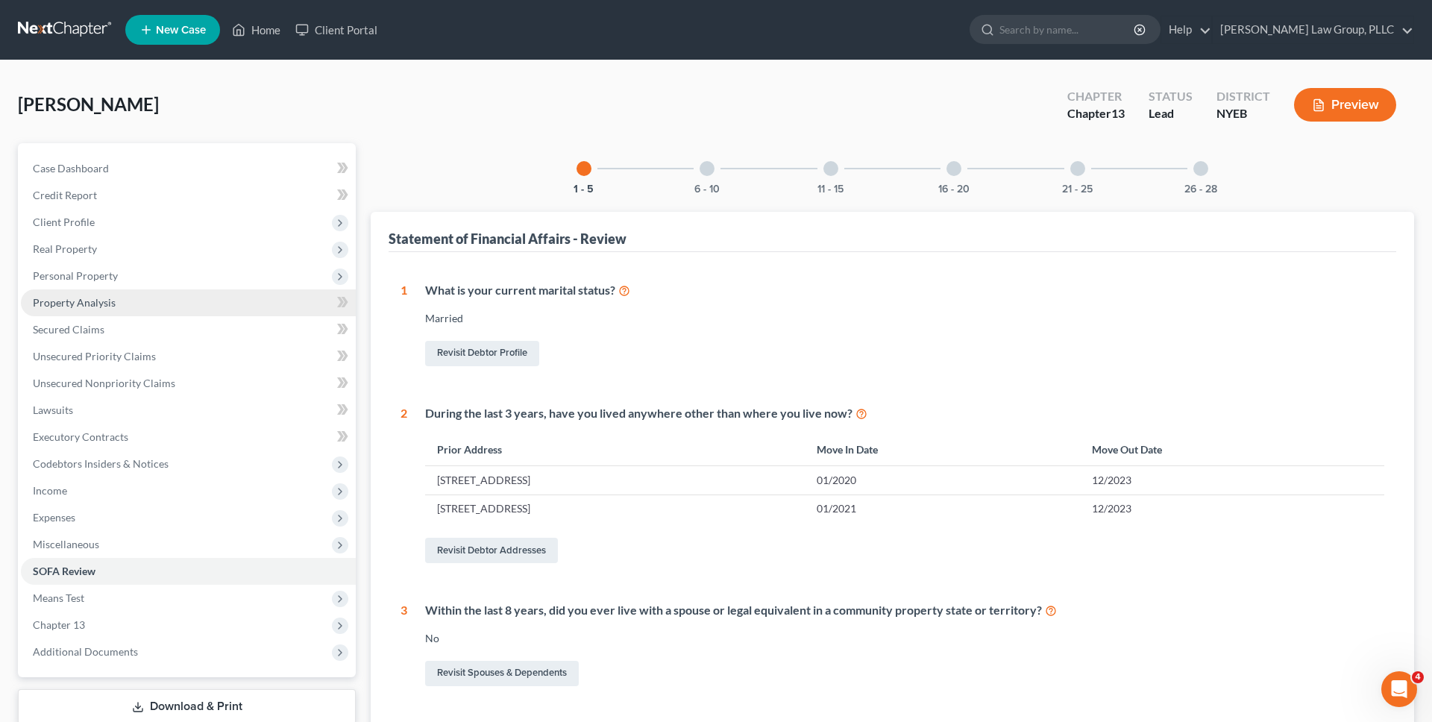
click at [112, 301] on span "Property Analysis" at bounding box center [74, 302] width 83 height 13
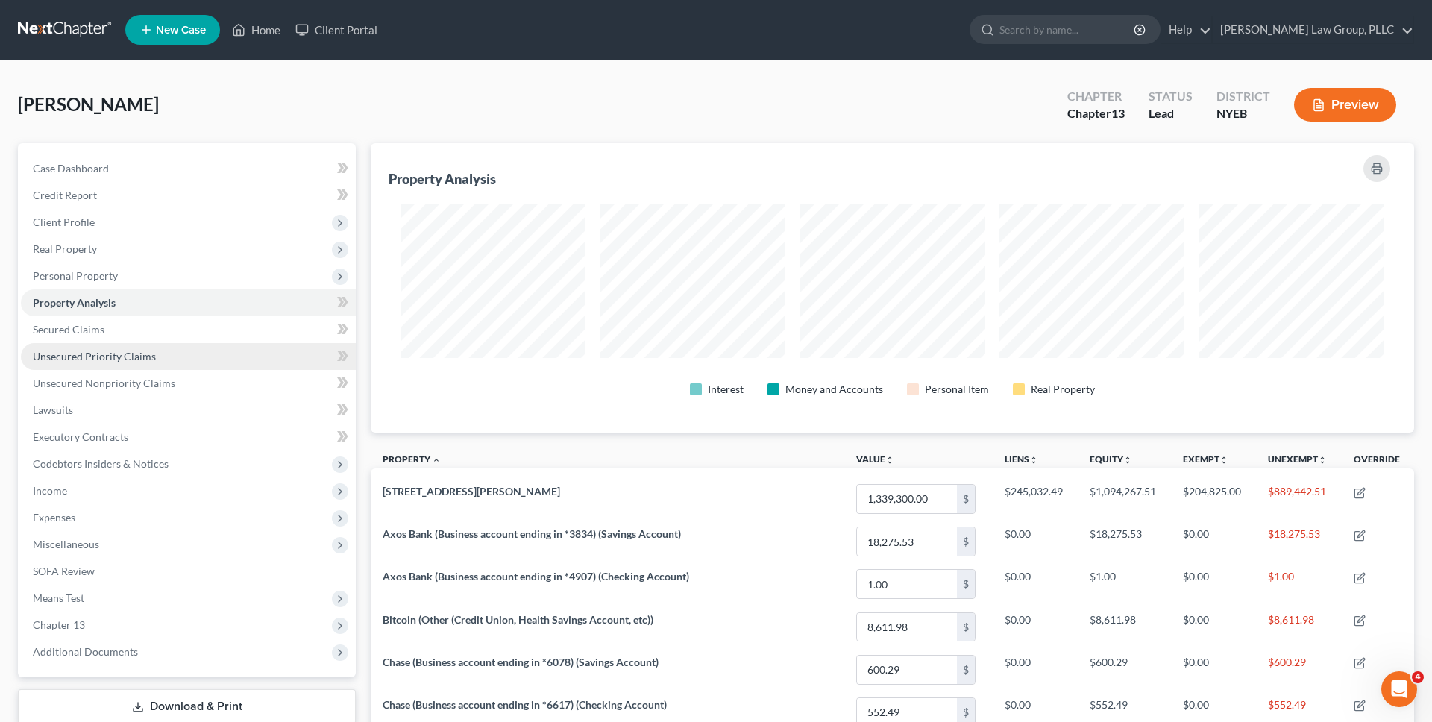
scroll to position [289, 1044]
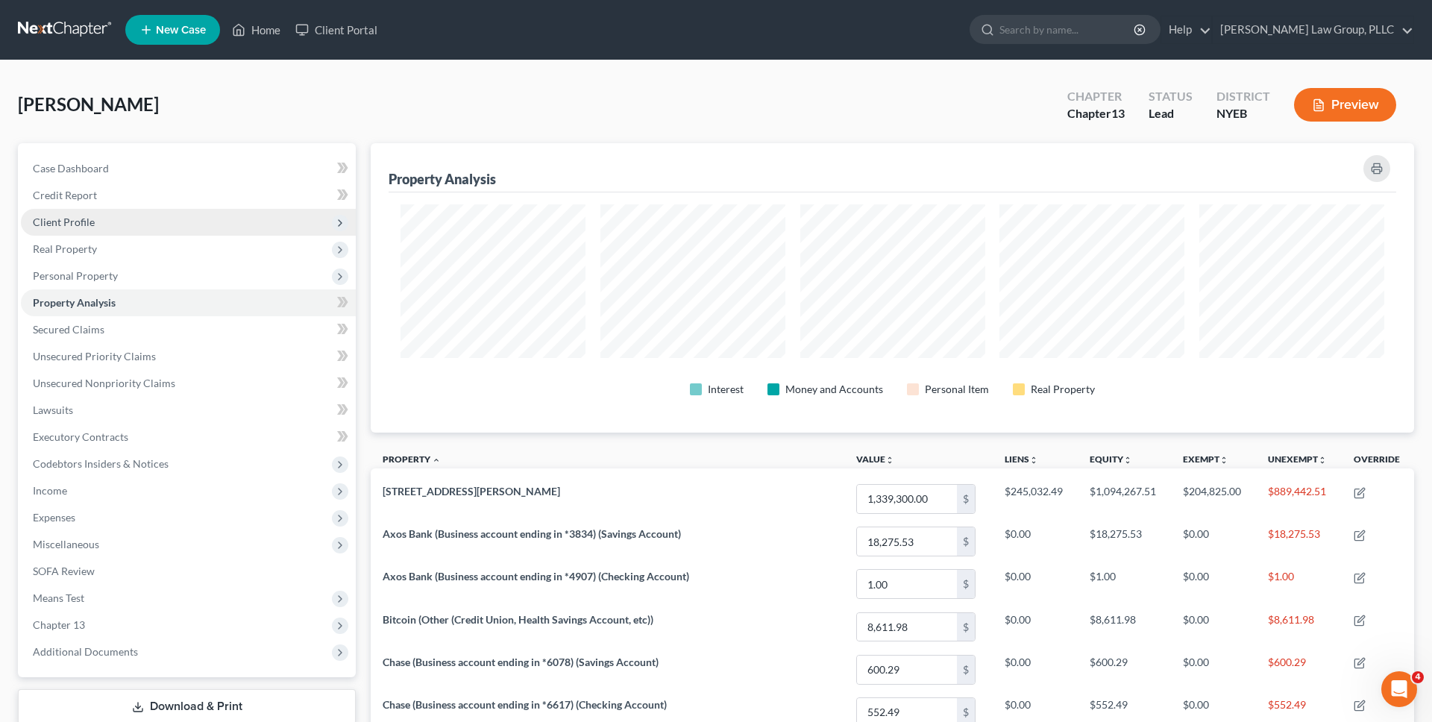
click at [145, 229] on span "Client Profile" at bounding box center [188, 222] width 335 height 27
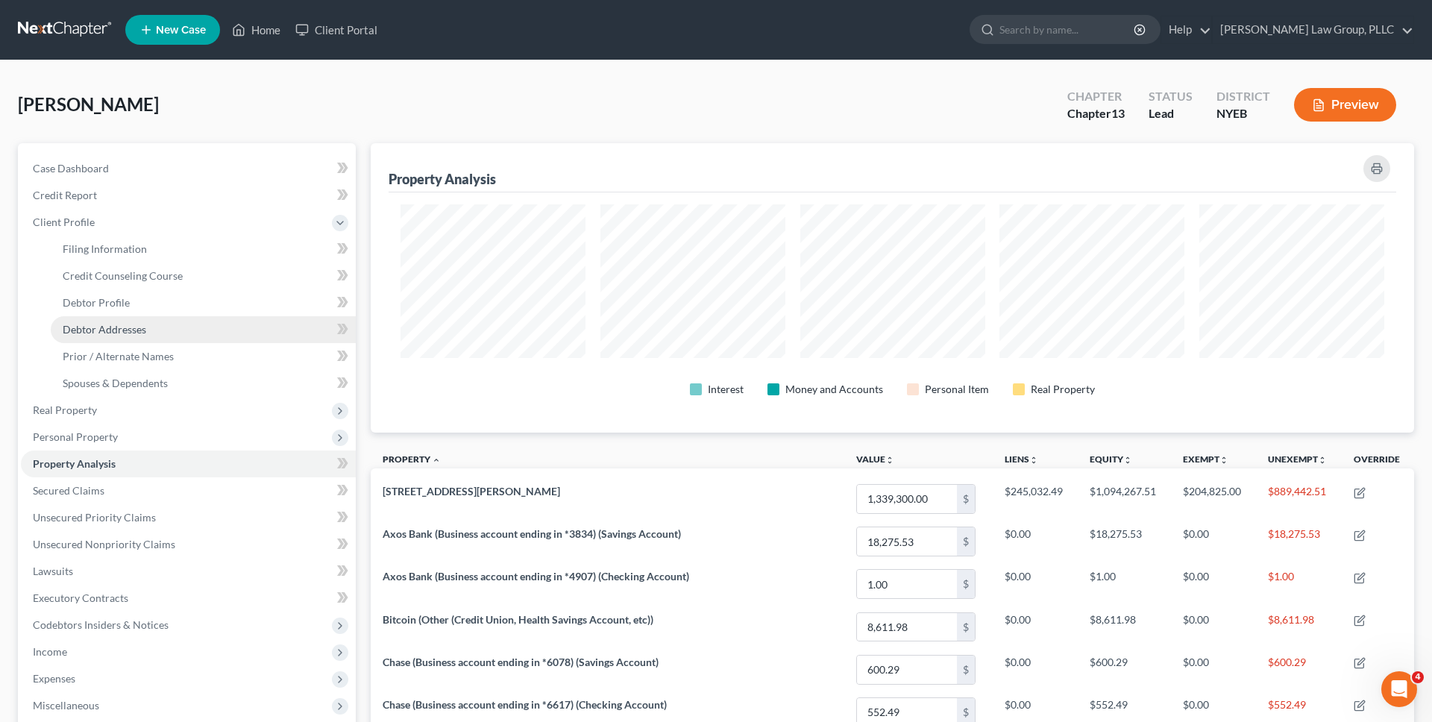
click at [144, 334] on span "Debtor Addresses" at bounding box center [105, 329] width 84 height 13
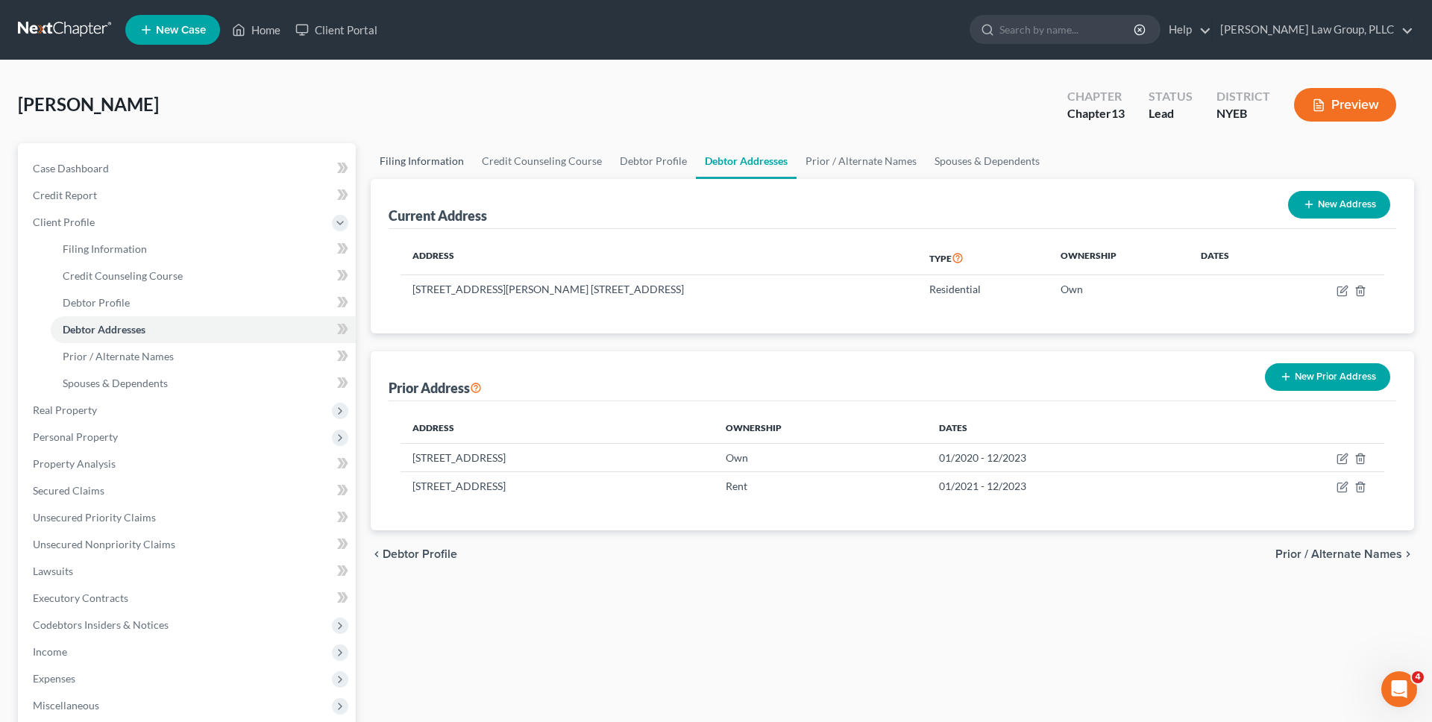
click at [440, 153] on link "Filing Information" at bounding box center [422, 161] width 102 height 36
select select "0"
select select "3"
select select "0"
select select "3"
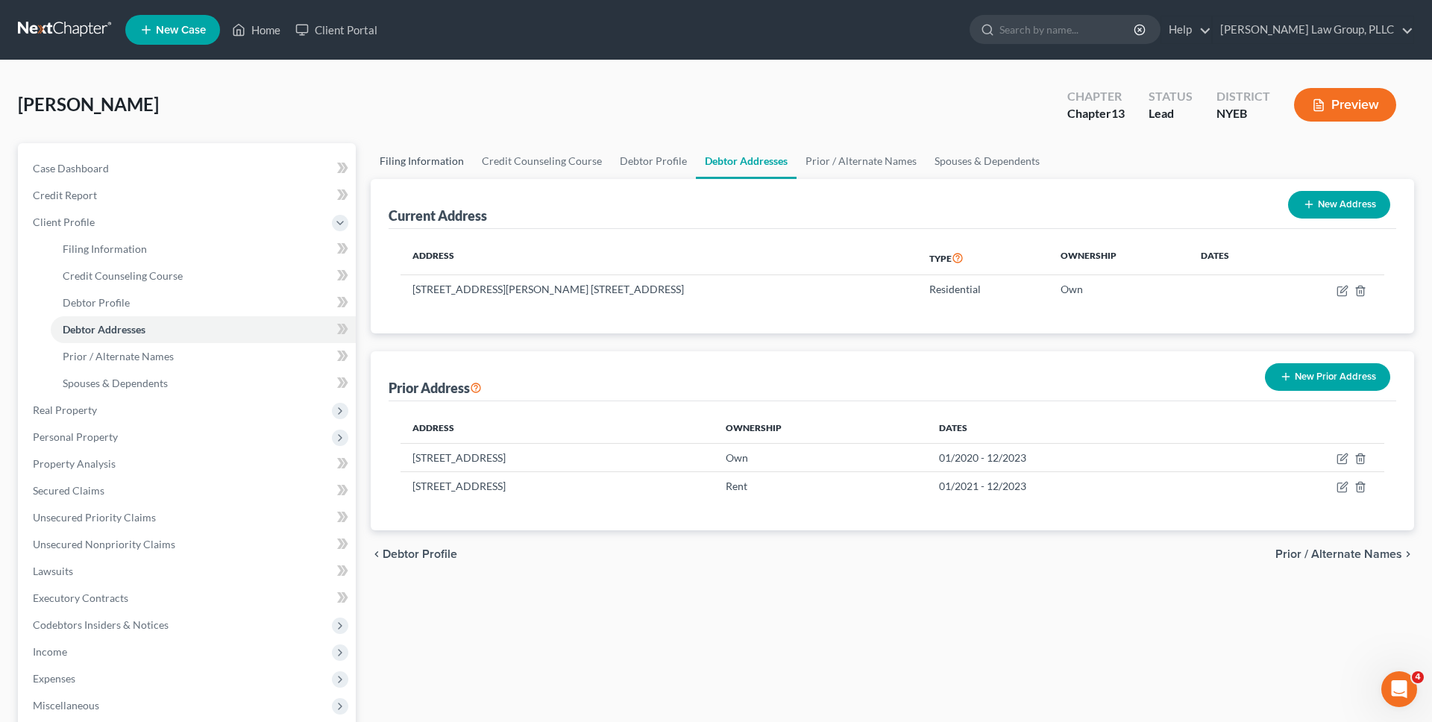
select select "53"
select select "1"
select select "35"
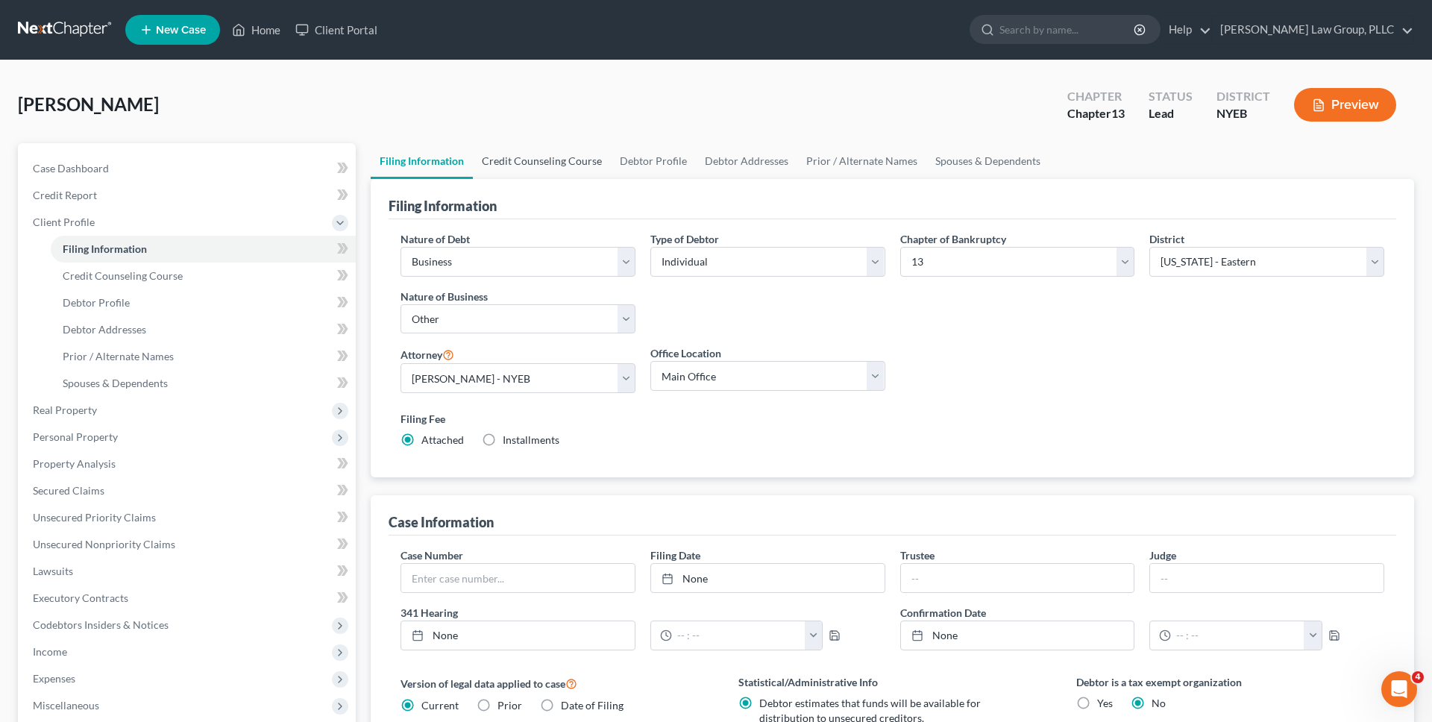
click at [550, 143] on link "Credit Counseling Course" at bounding box center [542, 161] width 138 height 36
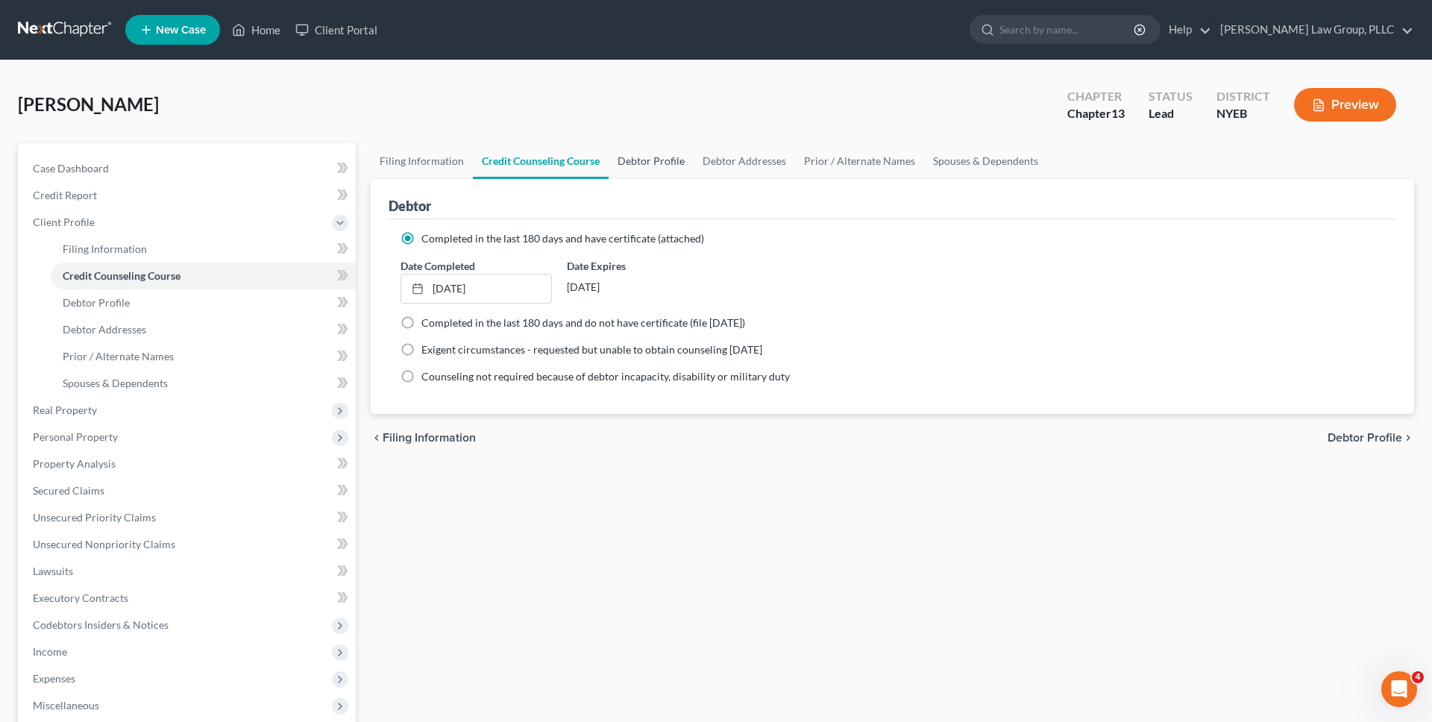
click at [627, 174] on link "Debtor Profile" at bounding box center [651, 161] width 85 height 36
select select "1"
select select "2"
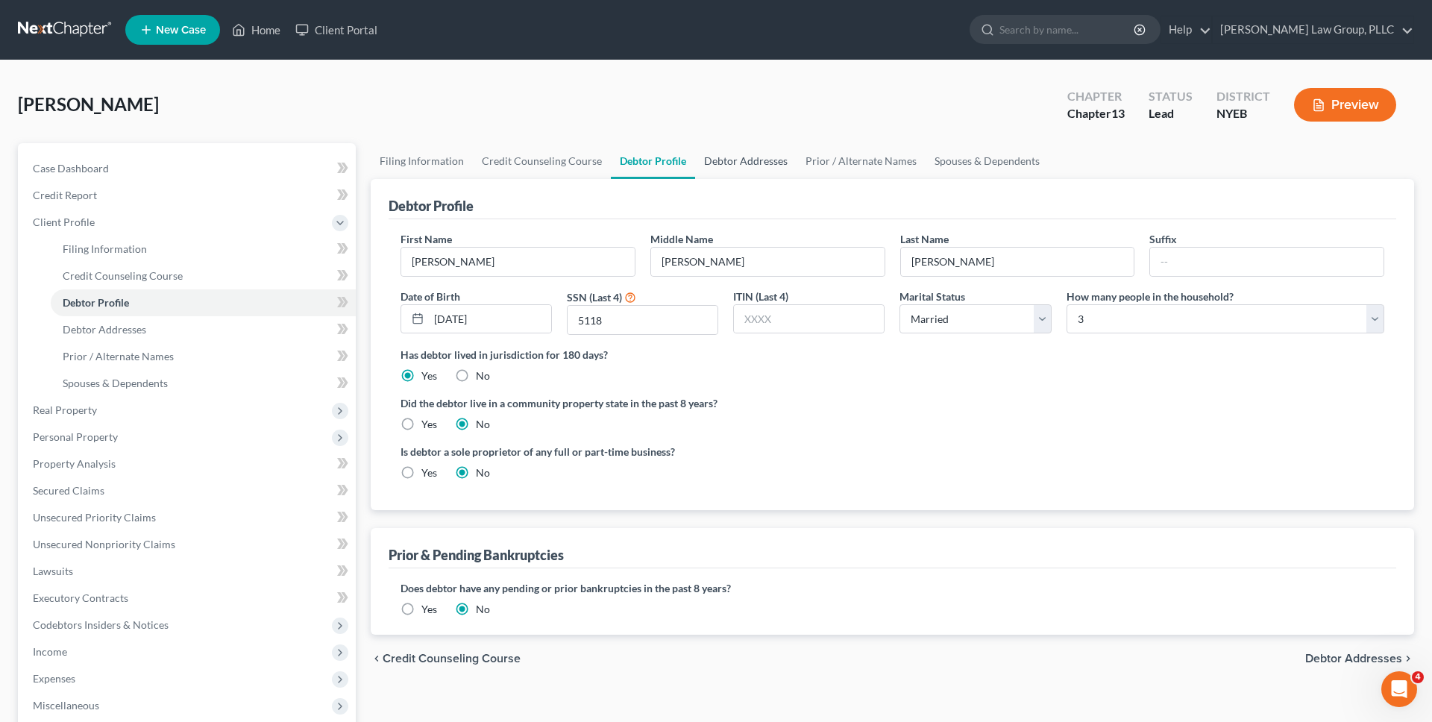
click at [719, 169] on link "Debtor Addresses" at bounding box center [745, 161] width 101 height 36
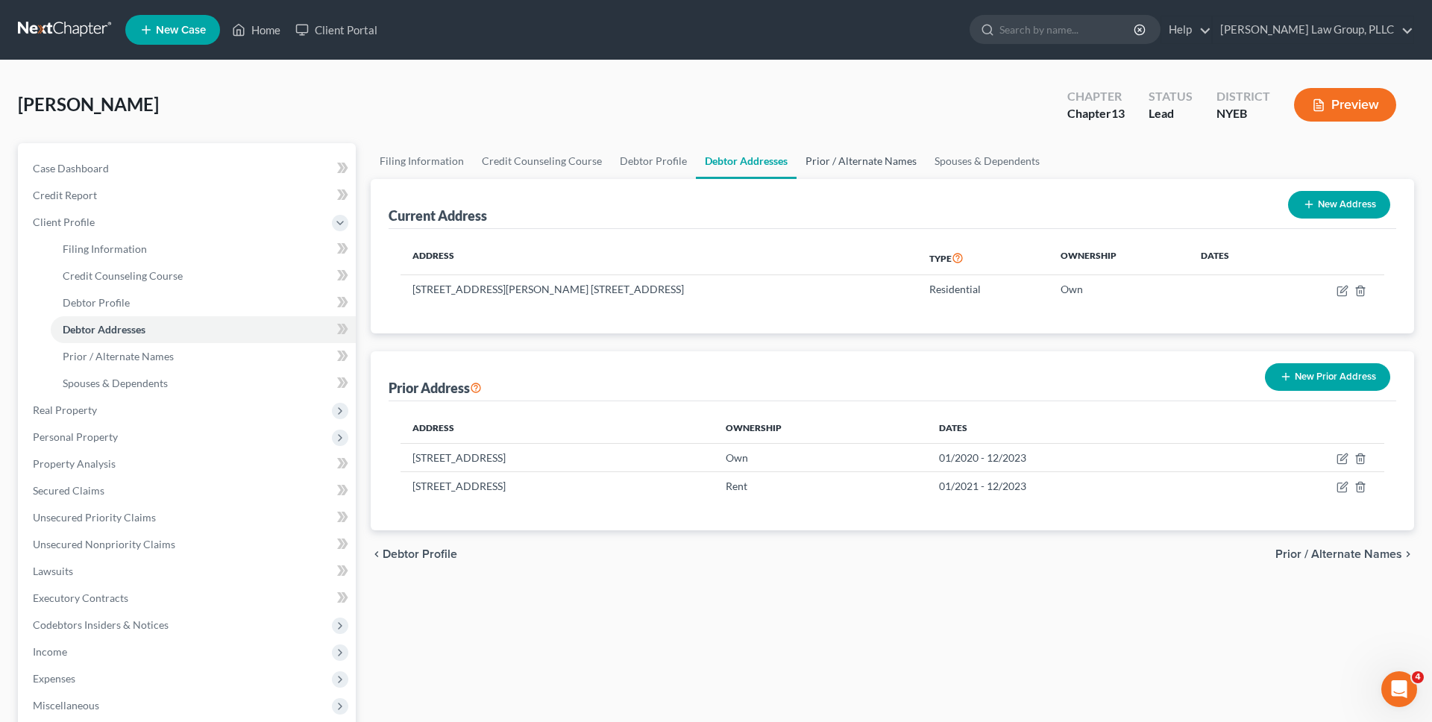
click at [831, 163] on link "Prior / Alternate Names" at bounding box center [861, 161] width 129 height 36
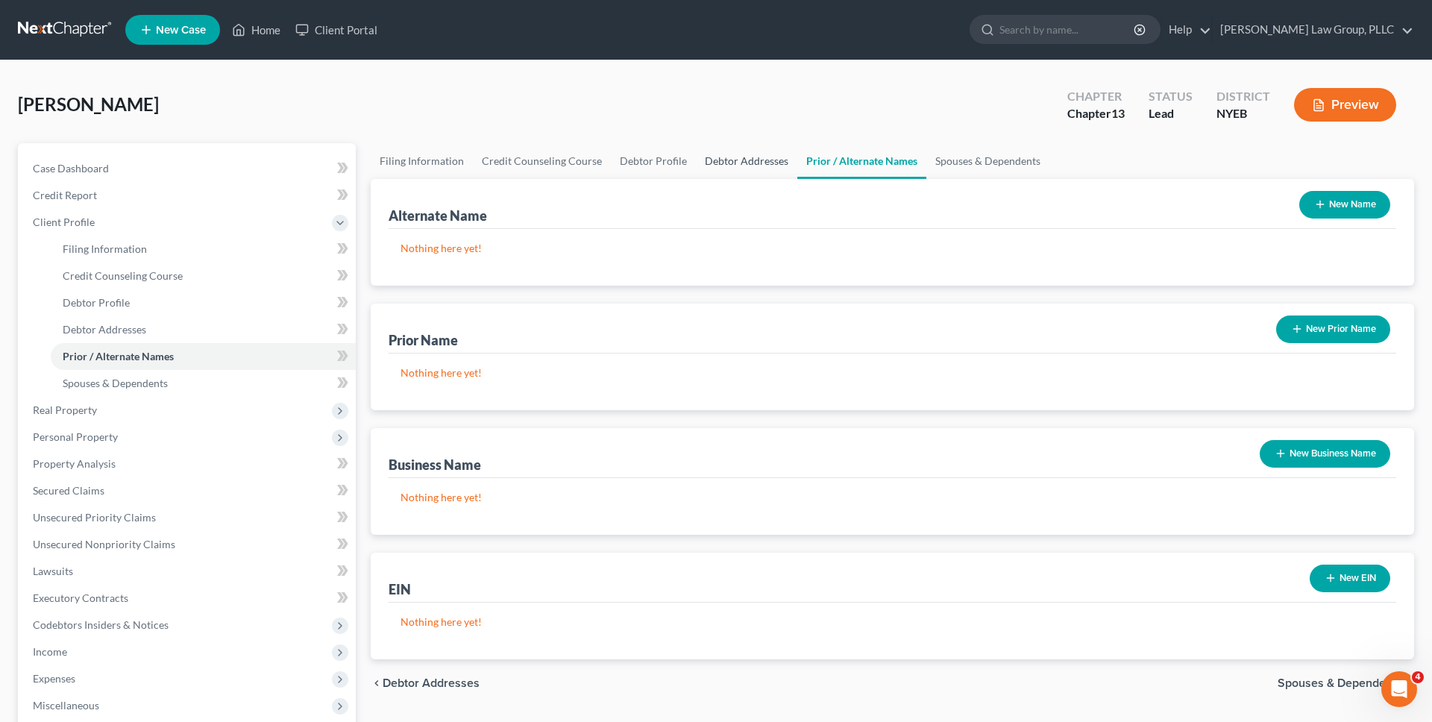
drag, startPoint x: 757, startPoint y: 160, endPoint x: 894, endPoint y: 171, distance: 137.0
click at [757, 160] on link "Debtor Addresses" at bounding box center [746, 161] width 101 height 36
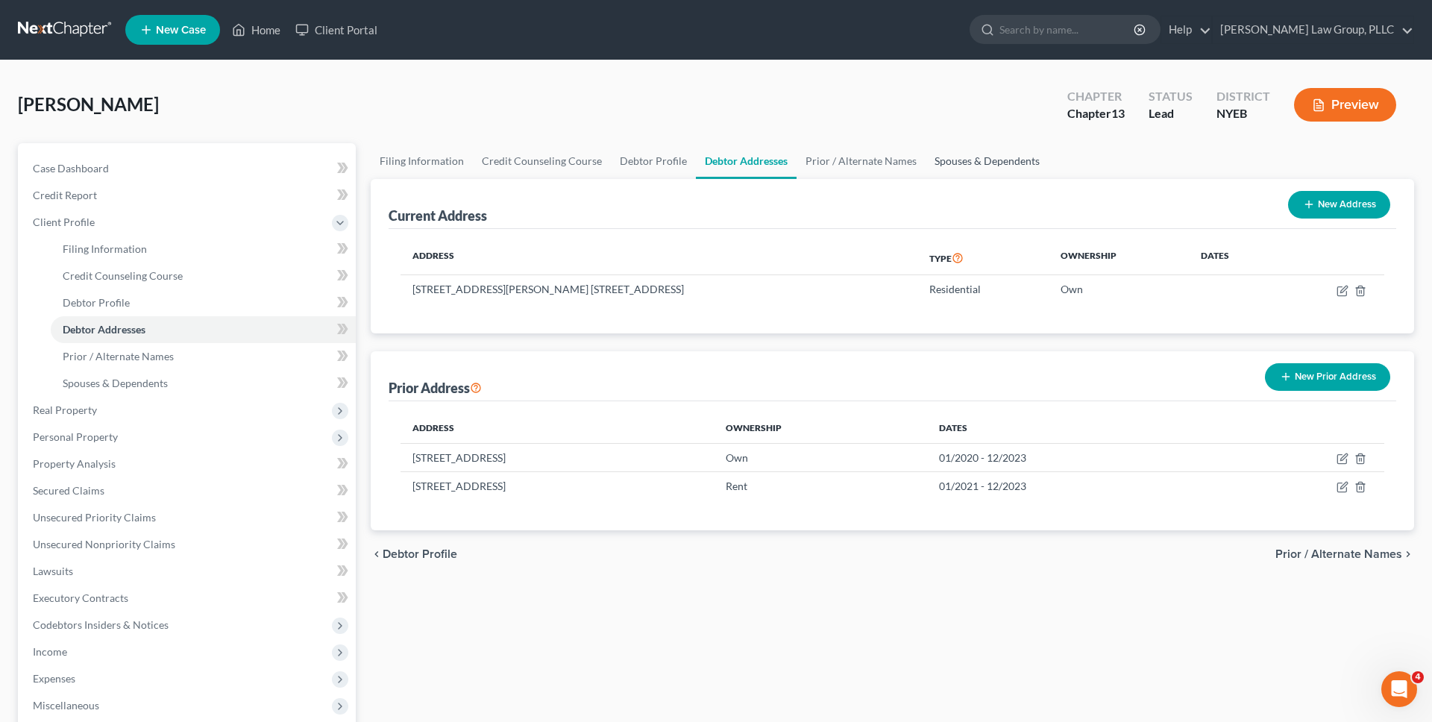
click at [938, 178] on link "Spouses & Dependents" at bounding box center [987, 161] width 123 height 36
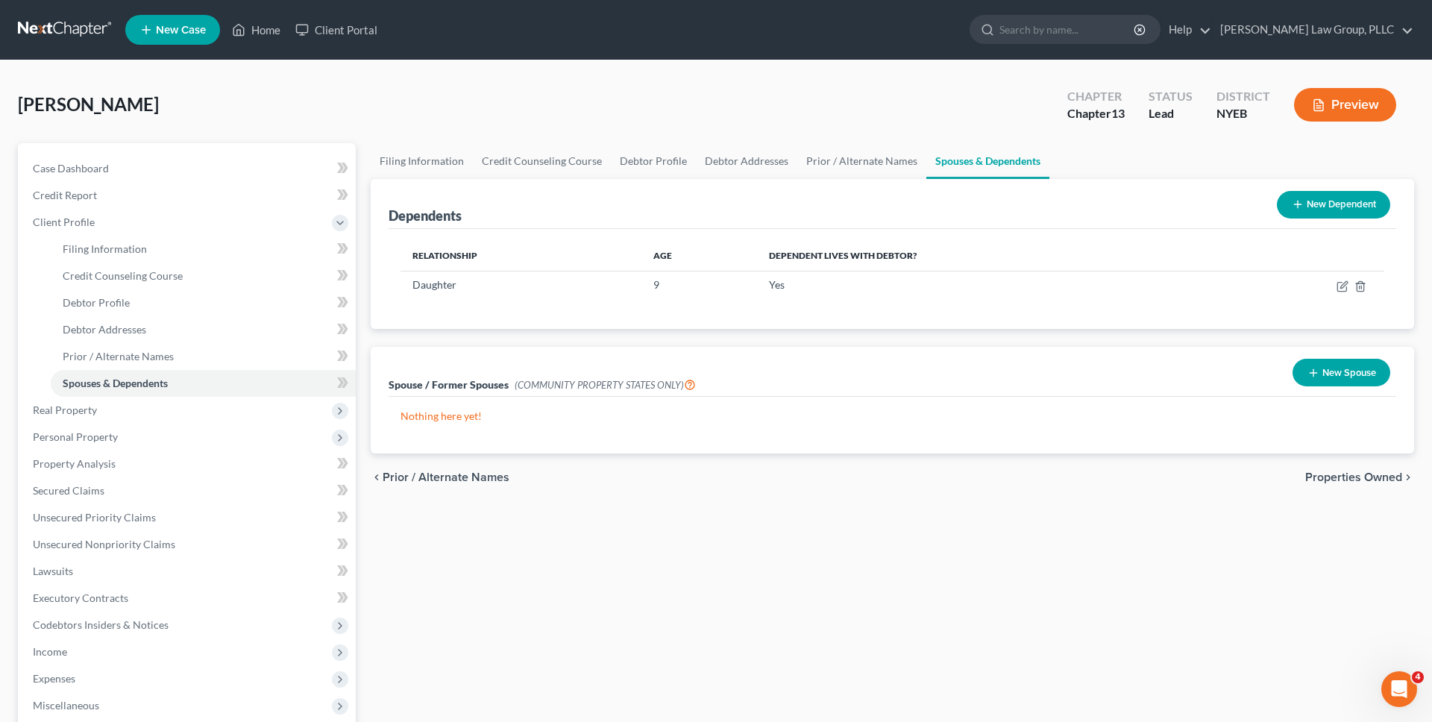
scroll to position [20, 0]
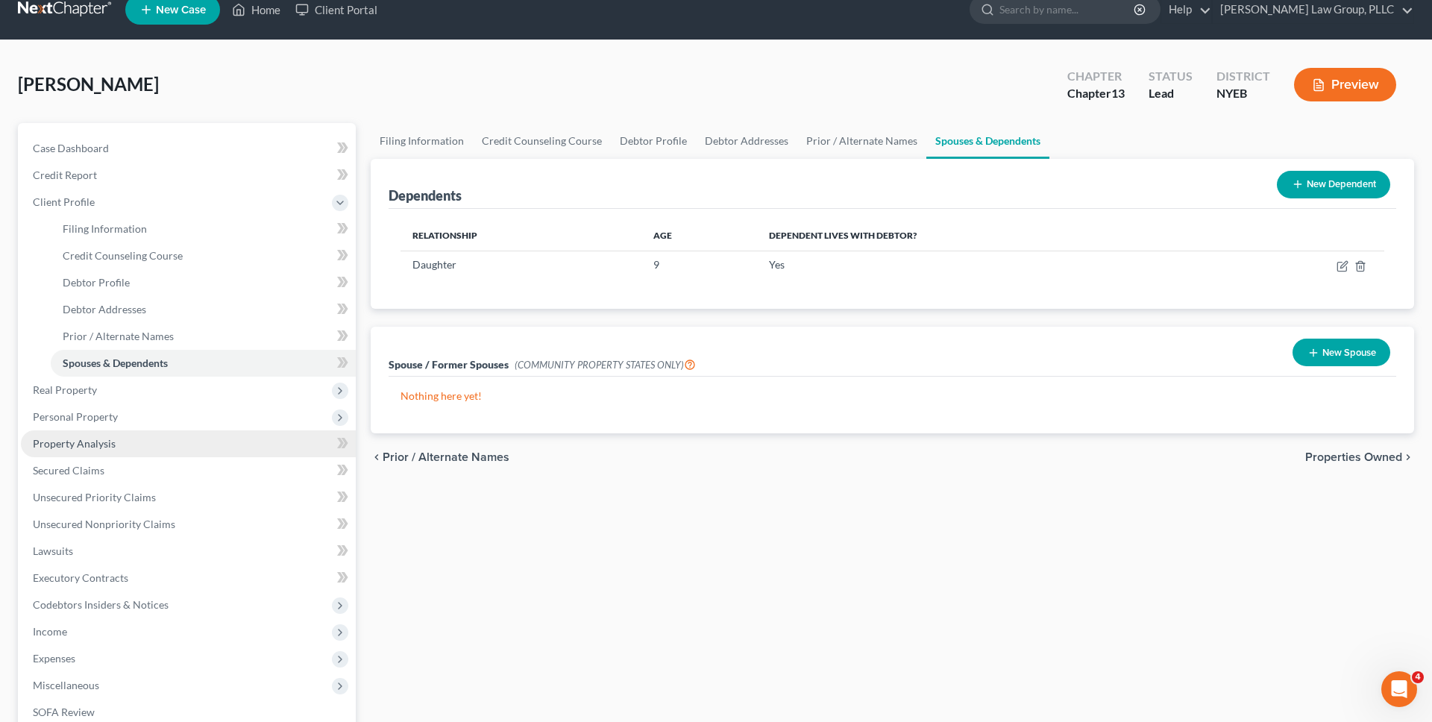
click at [162, 435] on link "Property Analysis" at bounding box center [188, 443] width 335 height 27
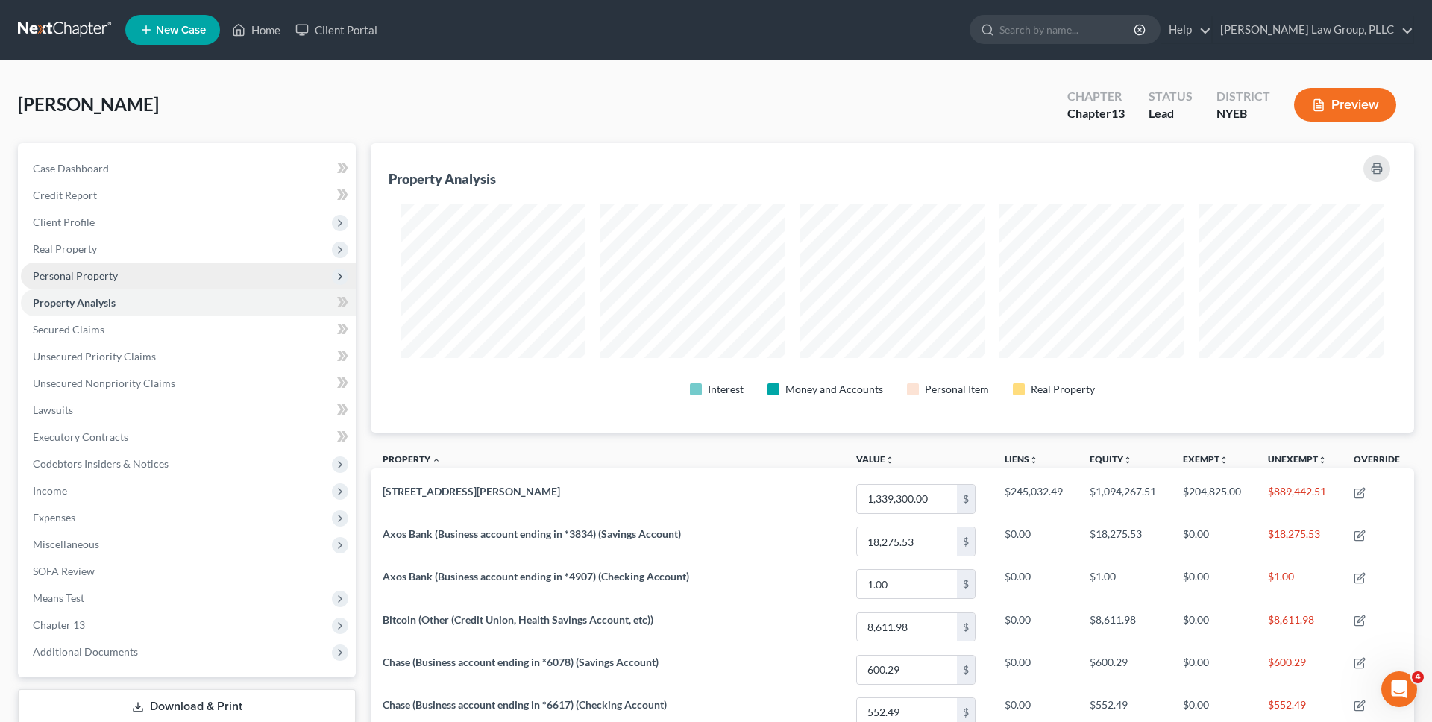
click at [263, 279] on span "Personal Property" at bounding box center [188, 276] width 335 height 27
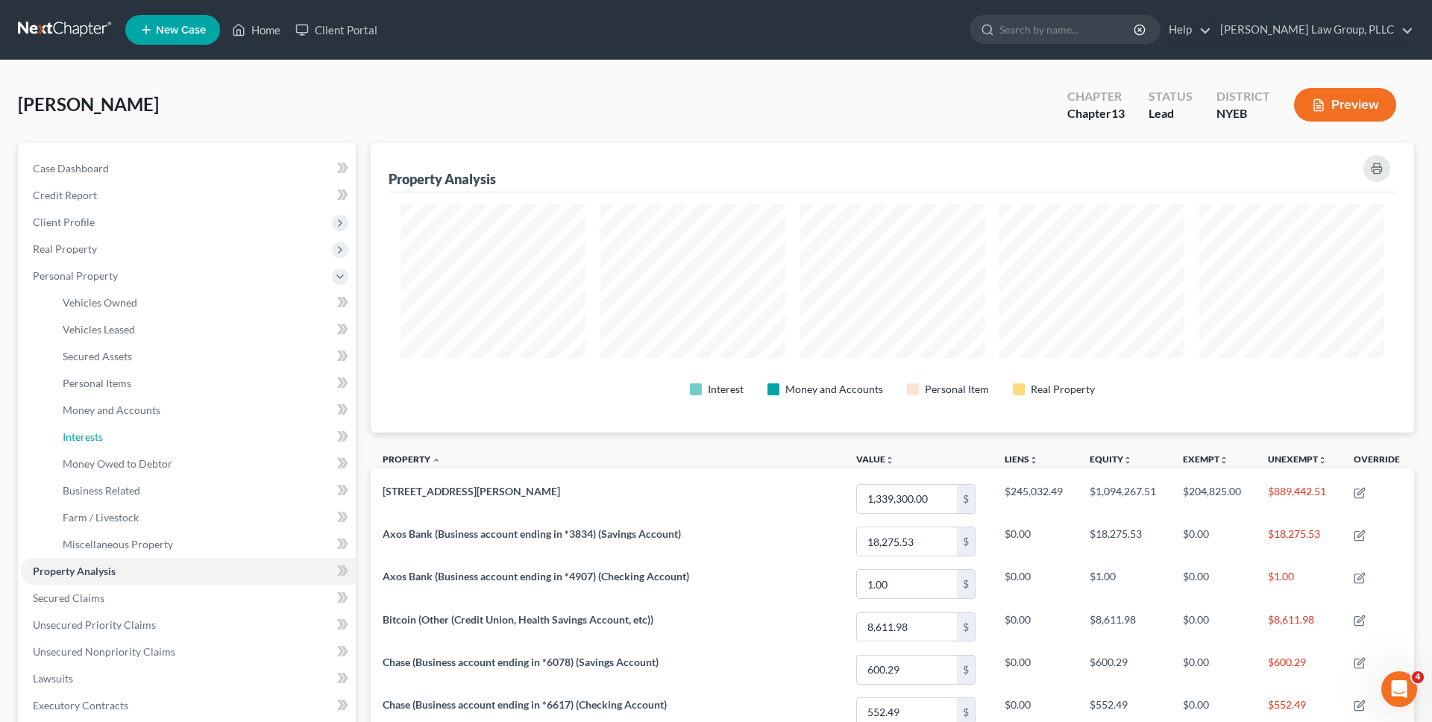
click at [214, 432] on link "Interests" at bounding box center [203, 437] width 305 height 27
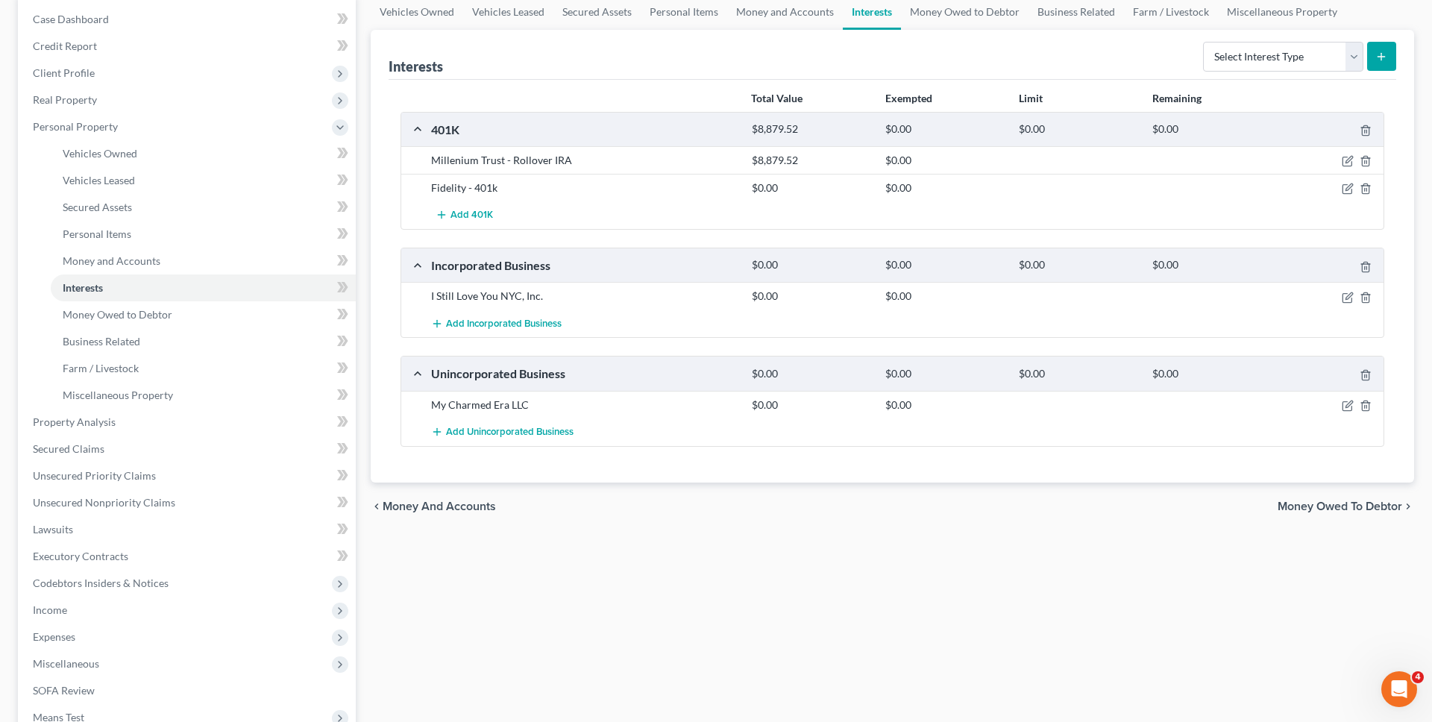
scroll to position [152, 0]
click at [186, 475] on link "Unsecured Priority Claims" at bounding box center [188, 473] width 335 height 27
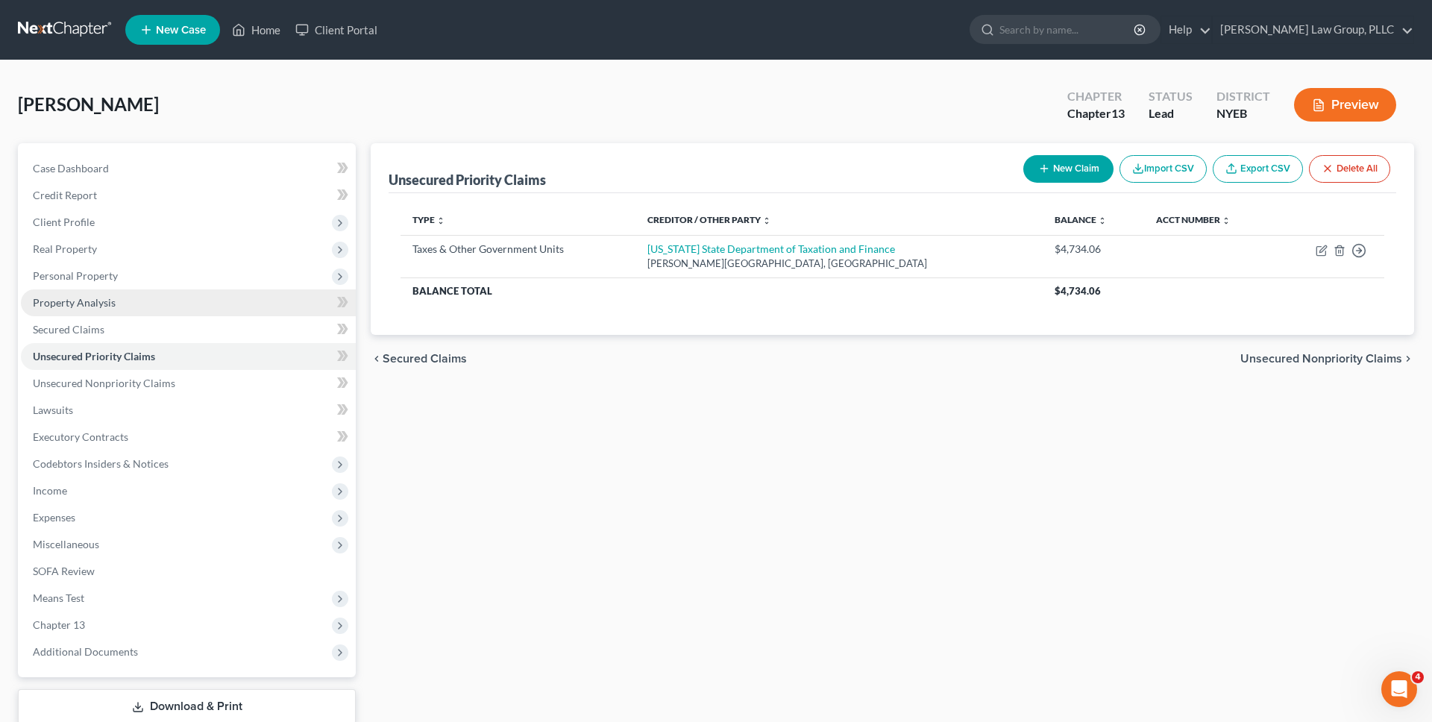
click at [190, 310] on link "Property Analysis" at bounding box center [188, 302] width 335 height 27
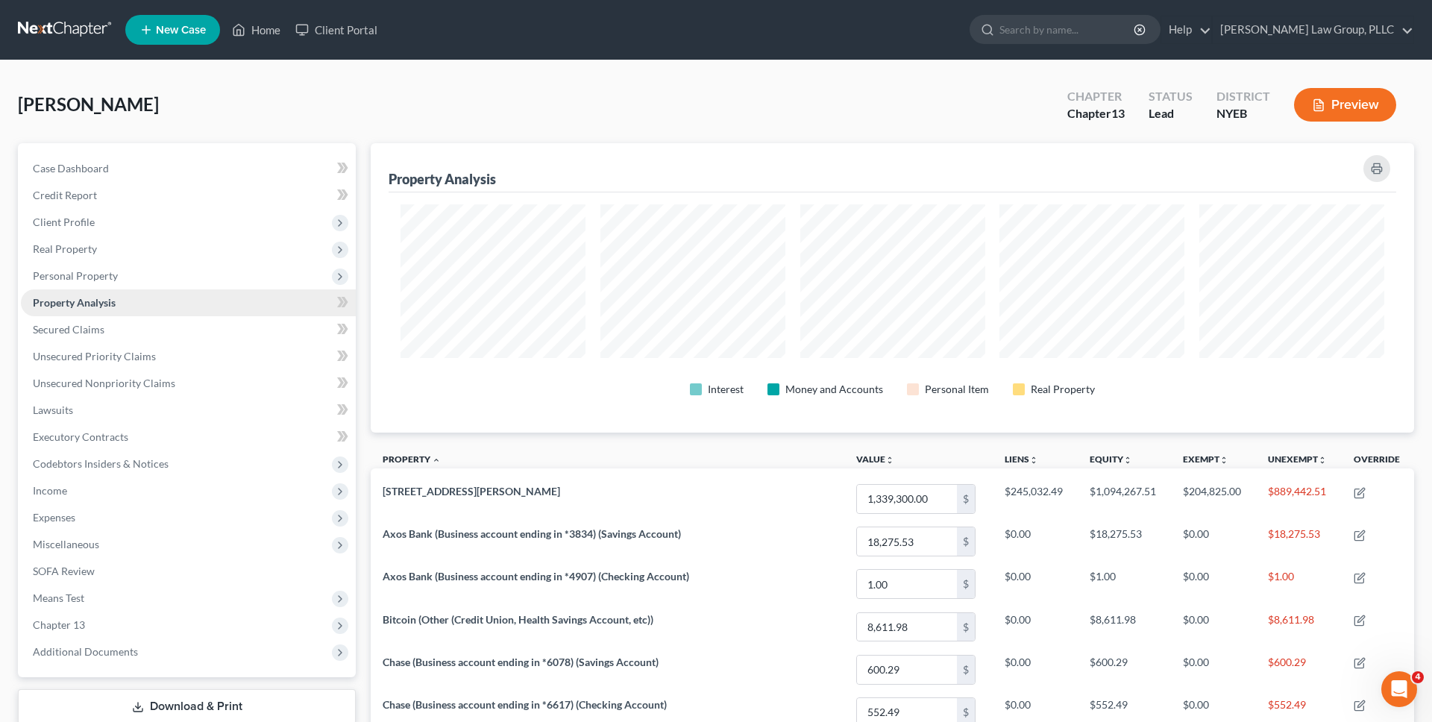
scroll to position [234, 0]
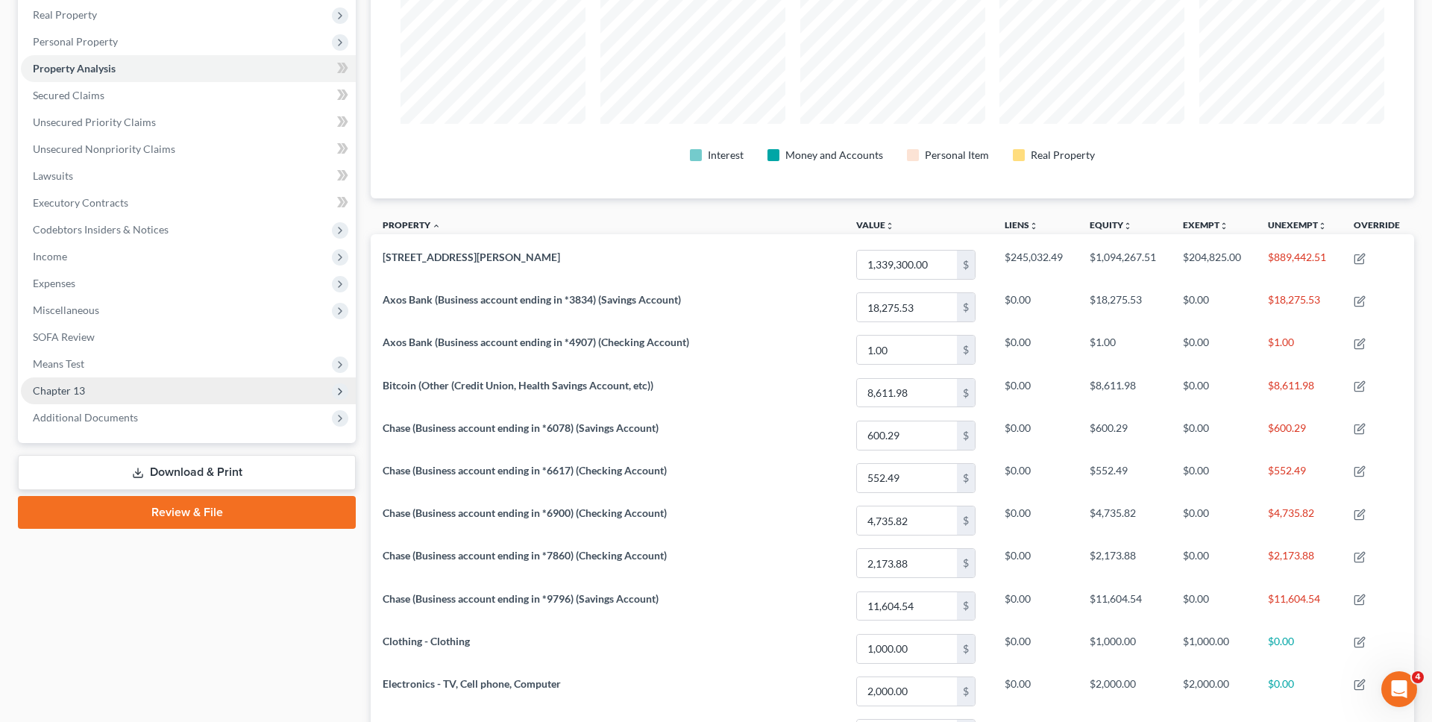
click at [142, 396] on span "Chapter 13" at bounding box center [188, 390] width 335 height 27
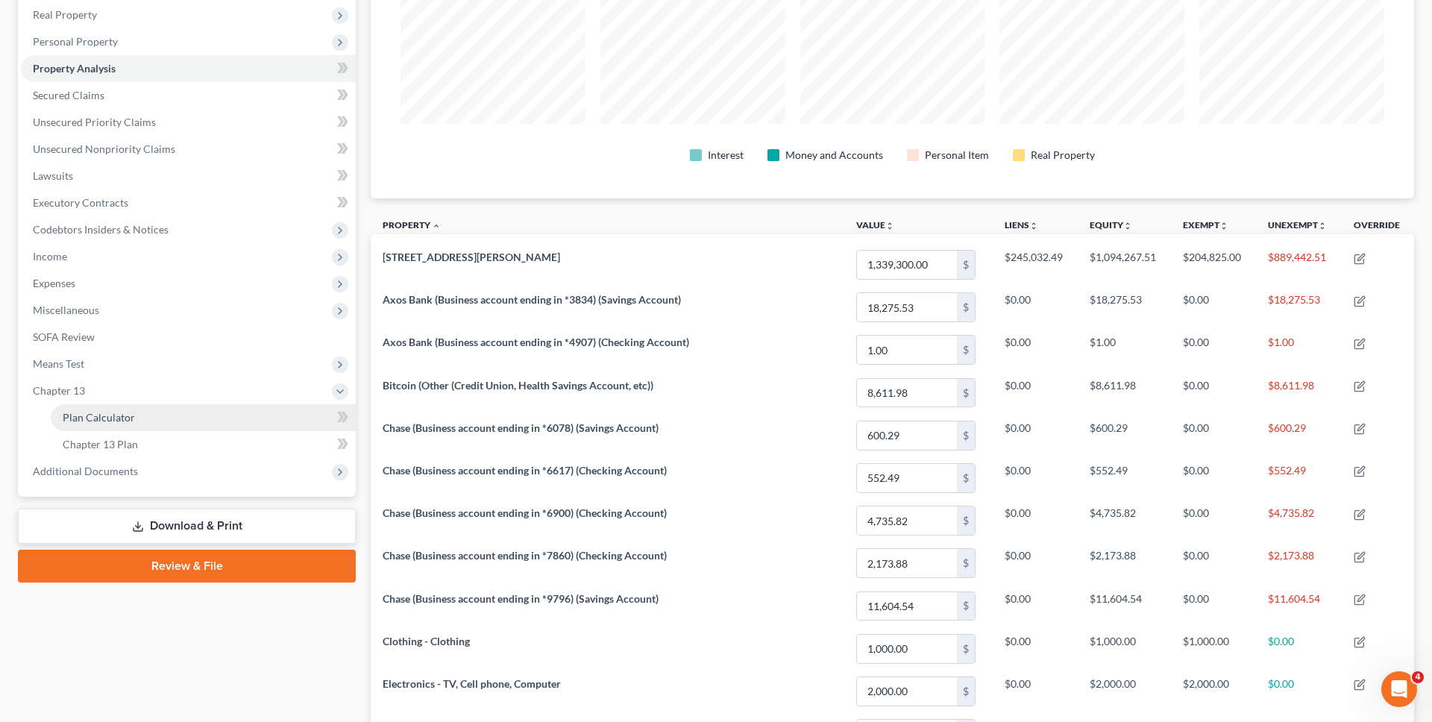
click at [142, 417] on link "Plan Calculator" at bounding box center [203, 417] width 305 height 27
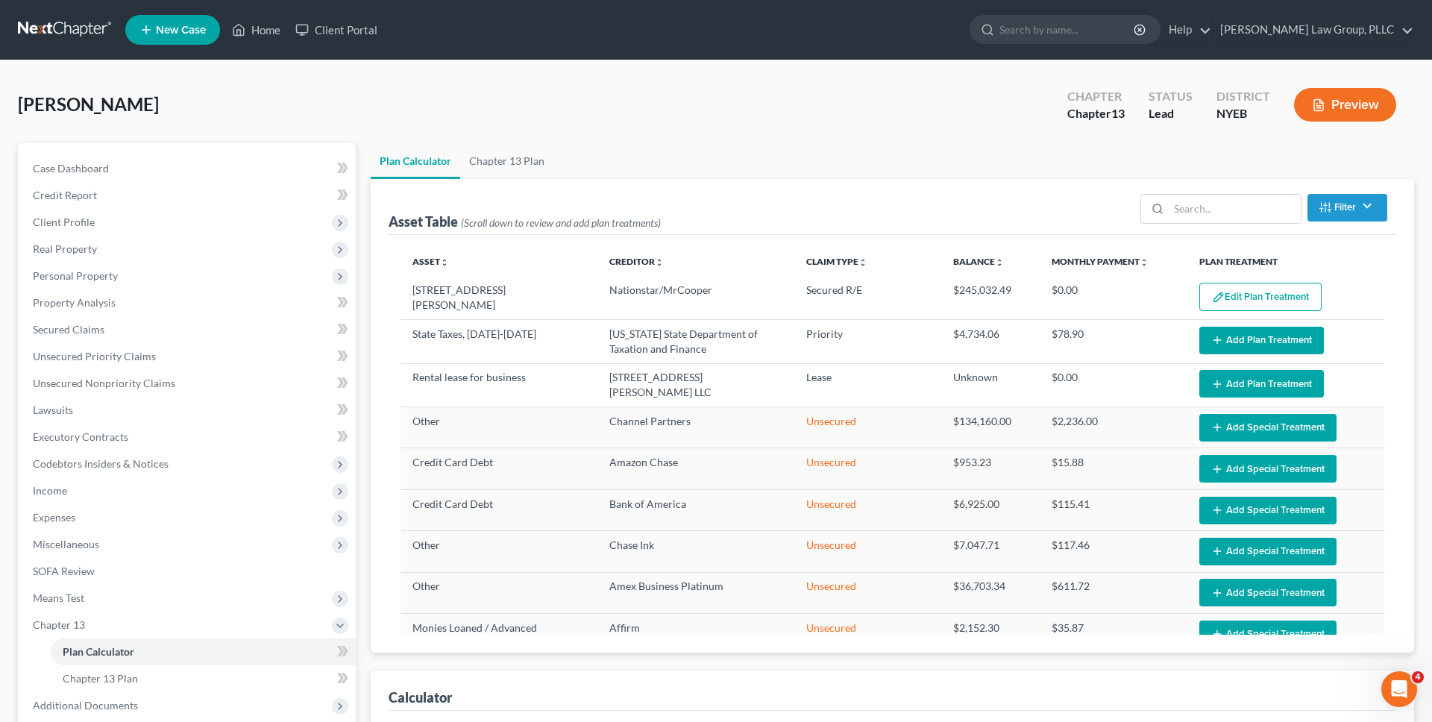
select select "59"
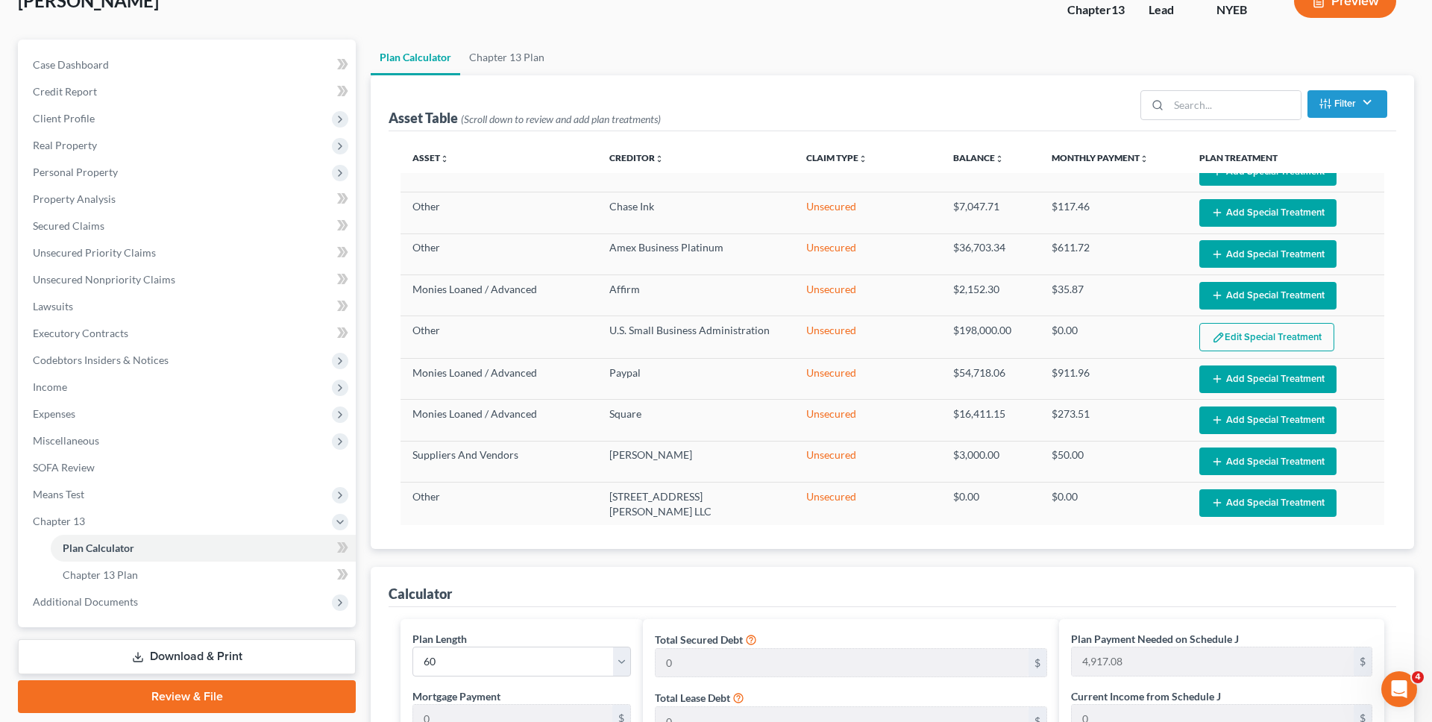
scroll to position [103, 0]
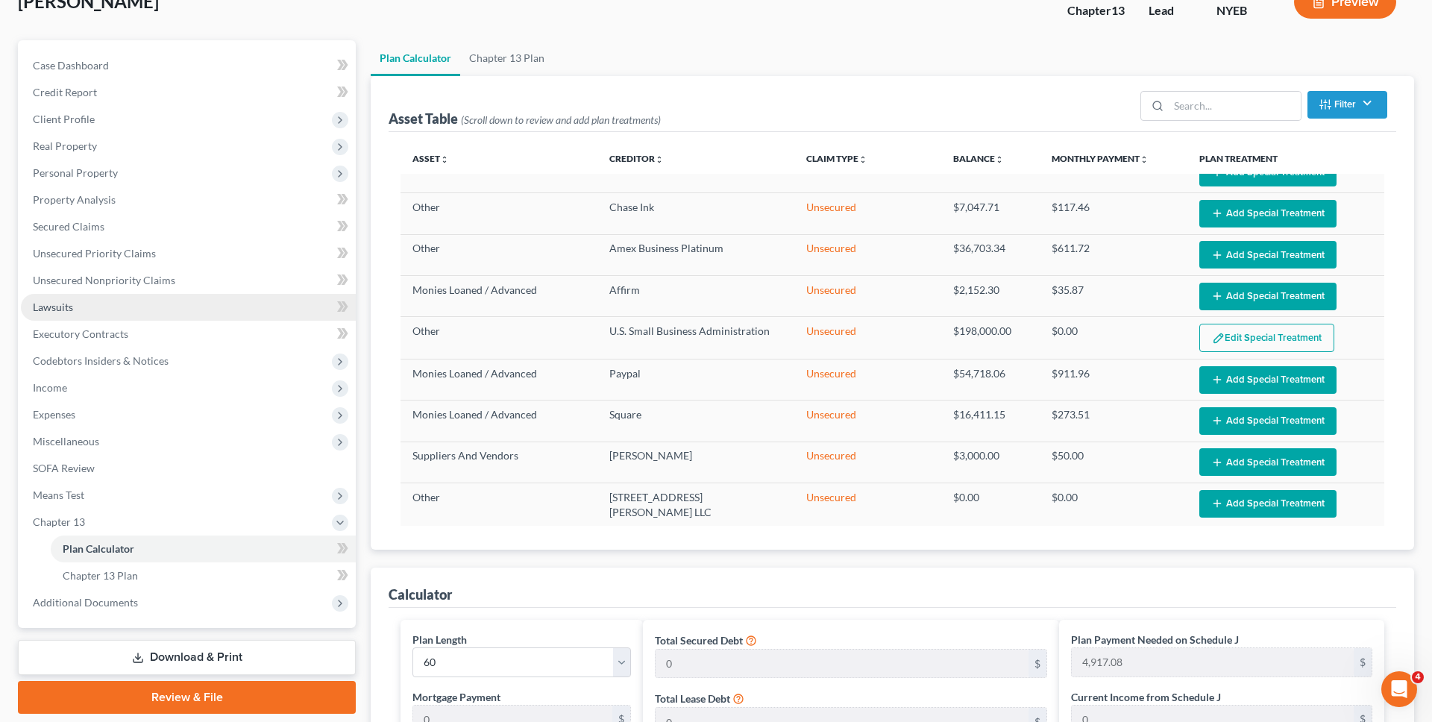
click at [131, 310] on link "Lawsuits" at bounding box center [188, 307] width 335 height 27
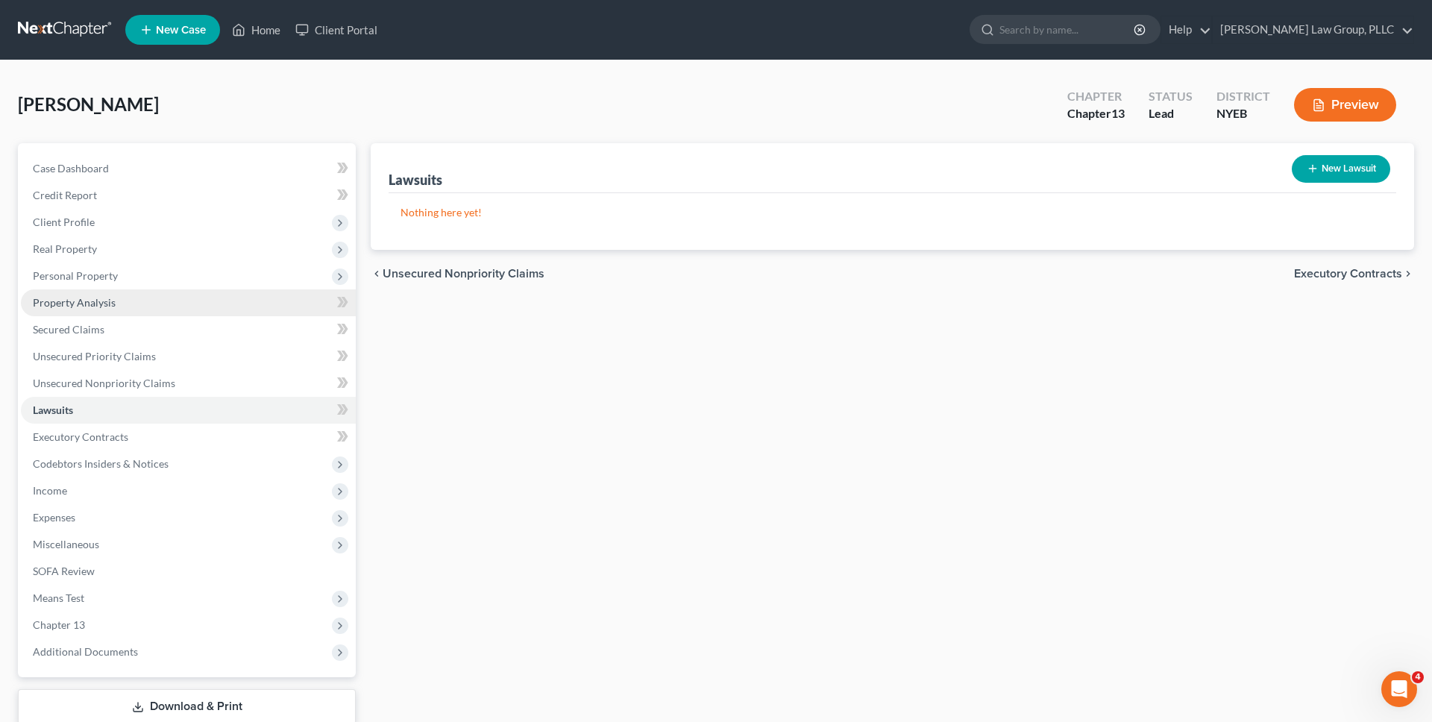
click at [112, 290] on link "Property Analysis" at bounding box center [188, 302] width 335 height 27
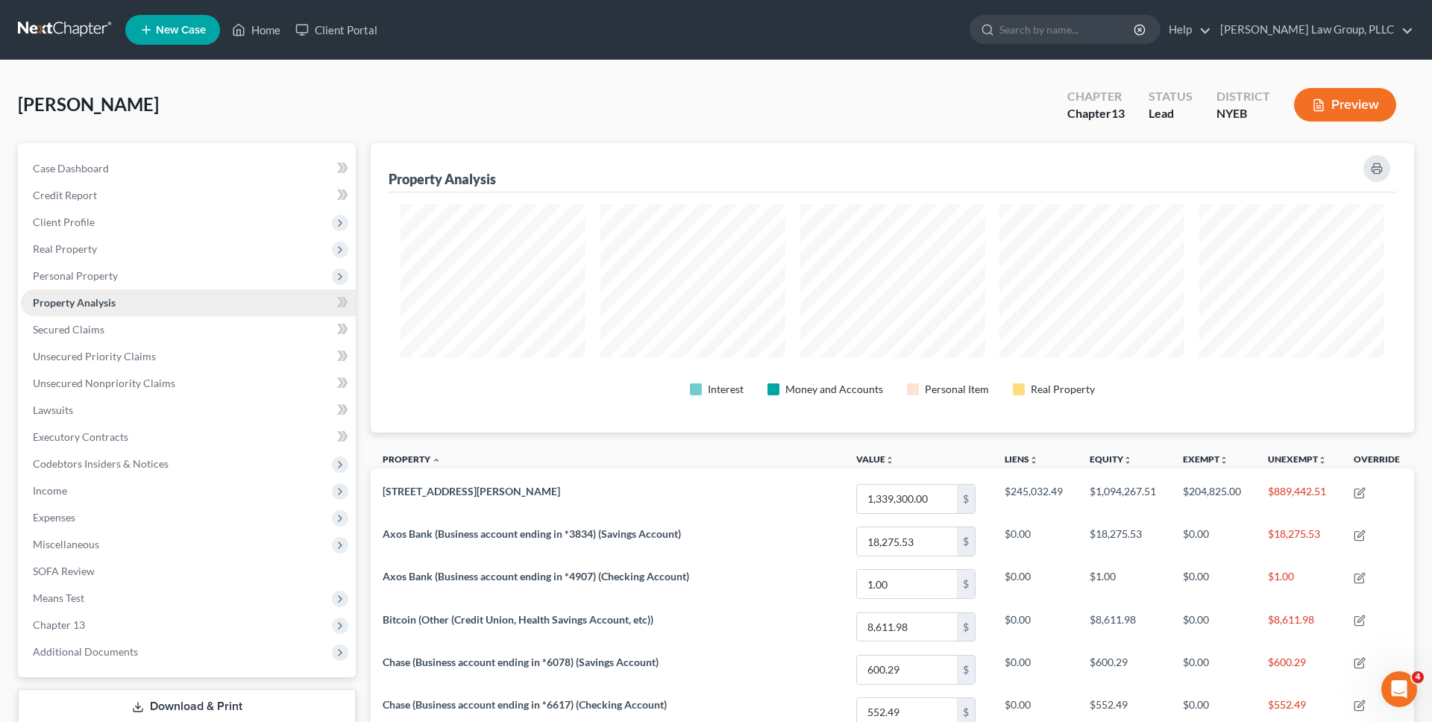
scroll to position [289, 1044]
click at [74, 22] on link at bounding box center [65, 29] width 95 height 27
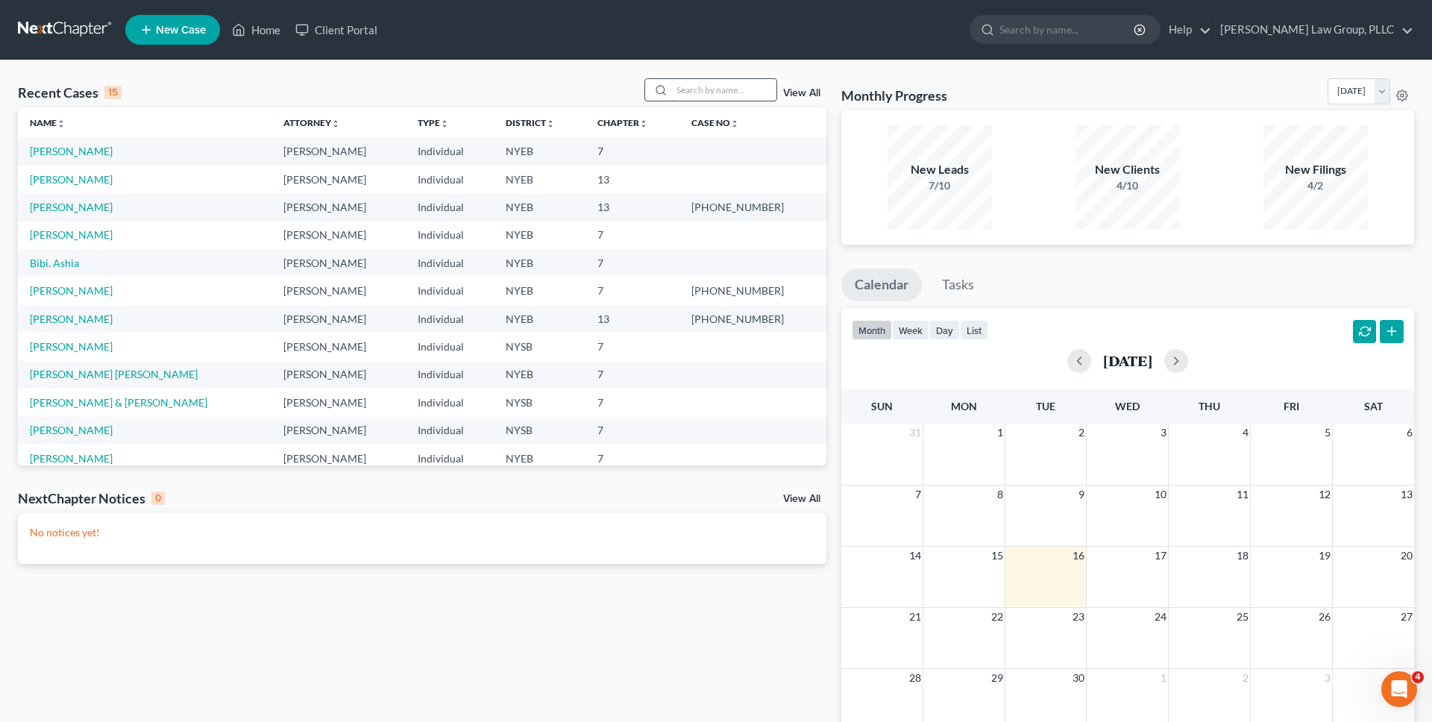
click at [728, 91] on input "search" at bounding box center [724, 90] width 104 height 22
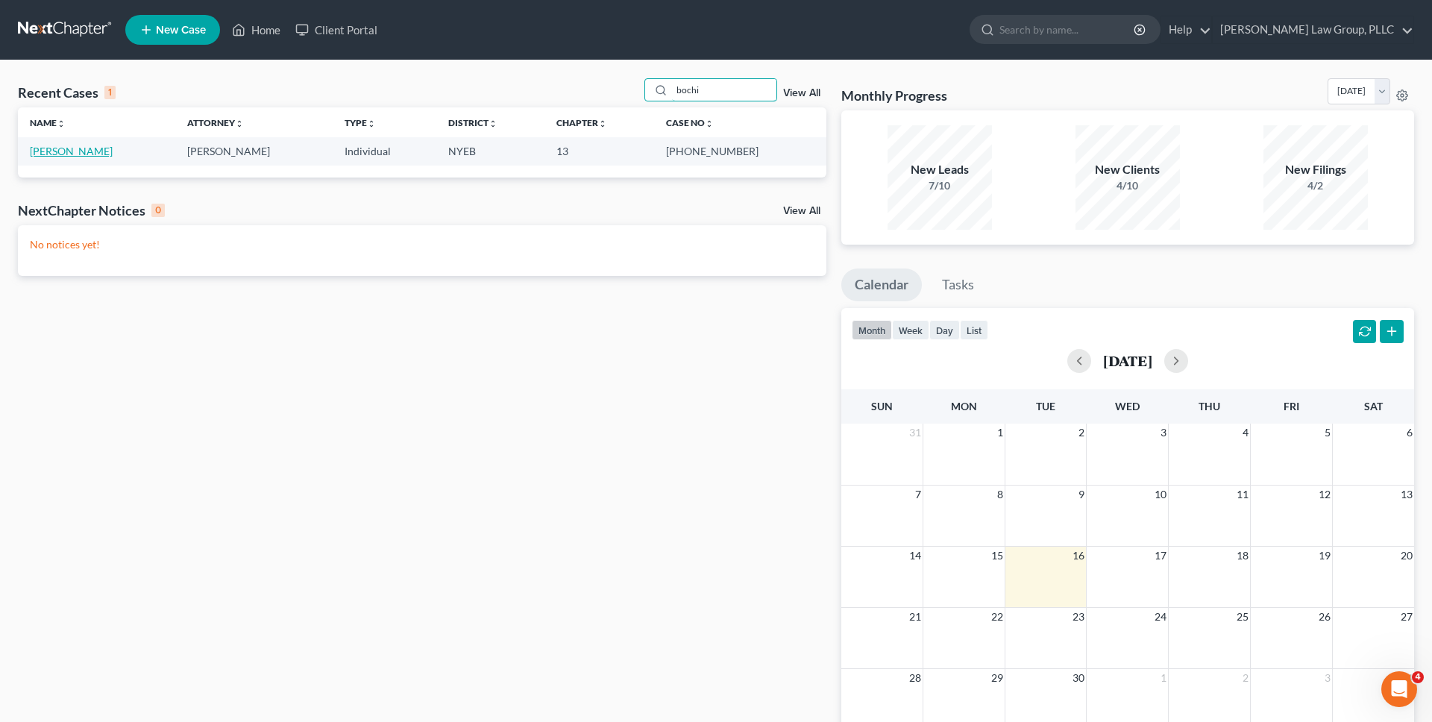
type input "bochi"
click at [68, 154] on link "[PERSON_NAME]" at bounding box center [71, 151] width 83 height 13
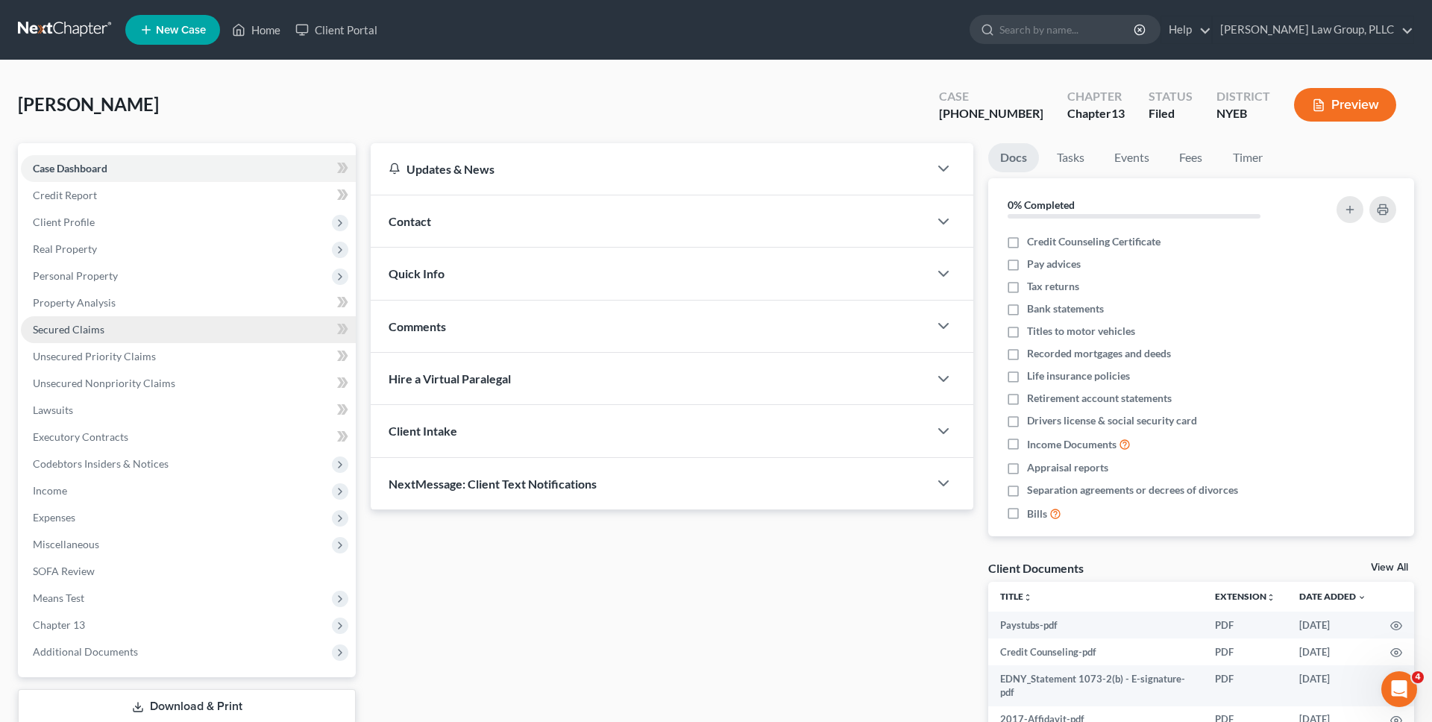
click at [110, 337] on link "Secured Claims" at bounding box center [188, 329] width 335 height 27
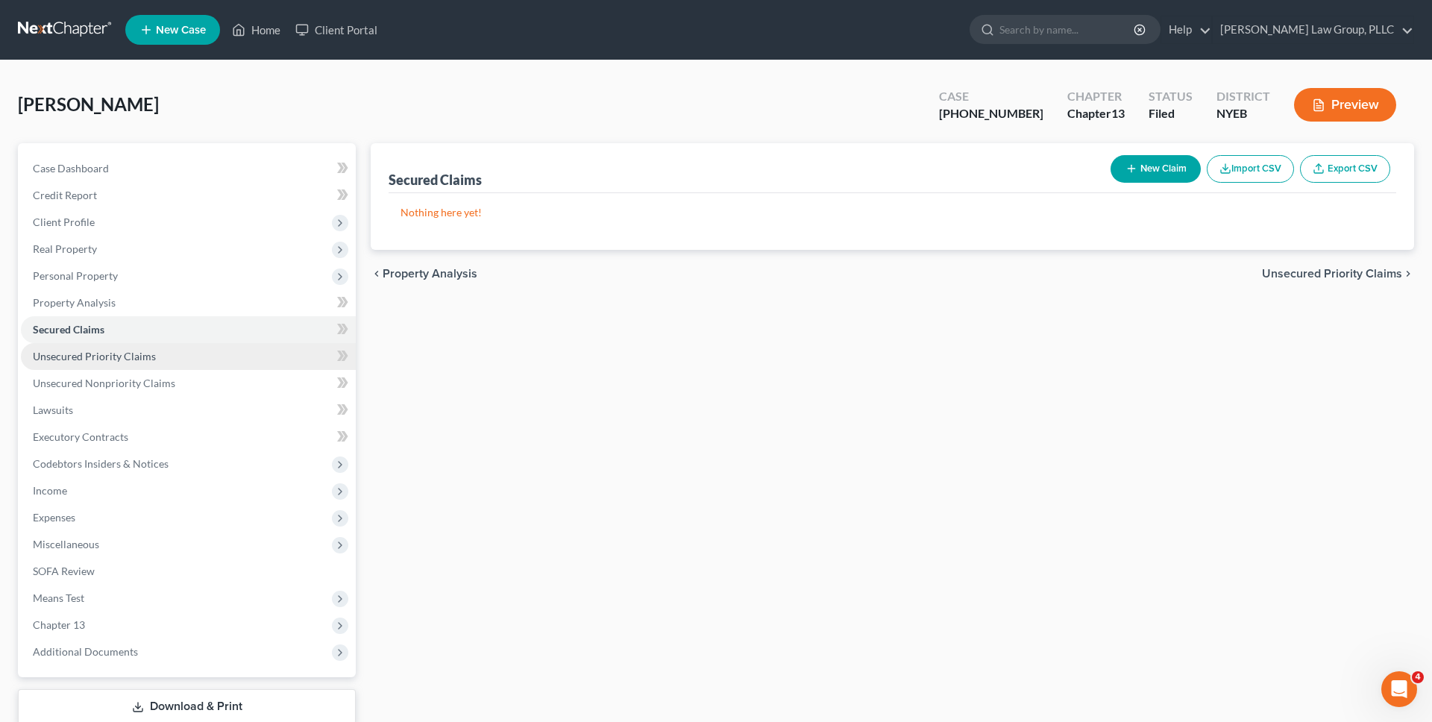
click at [111, 356] on span "Unsecured Priority Claims" at bounding box center [94, 356] width 123 height 13
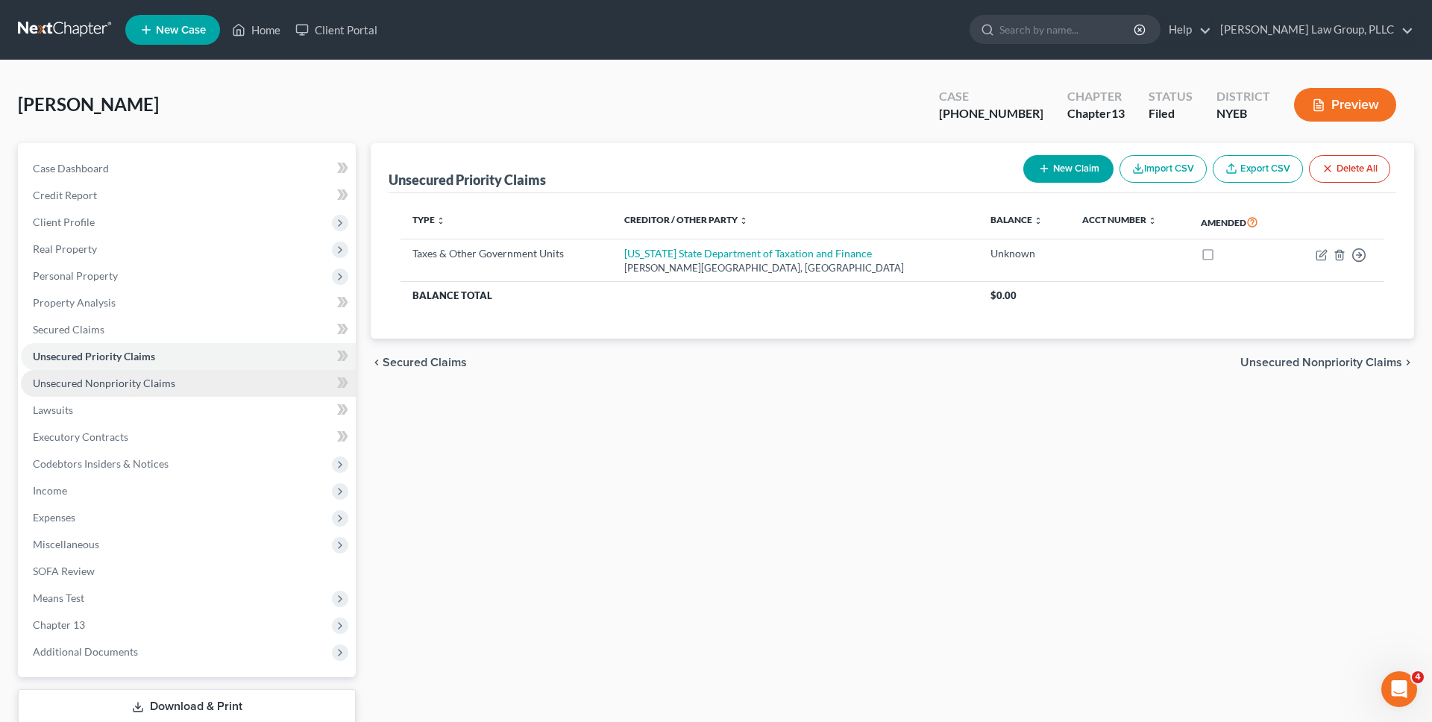
click at [127, 393] on link "Unsecured Nonpriority Claims" at bounding box center [188, 383] width 335 height 27
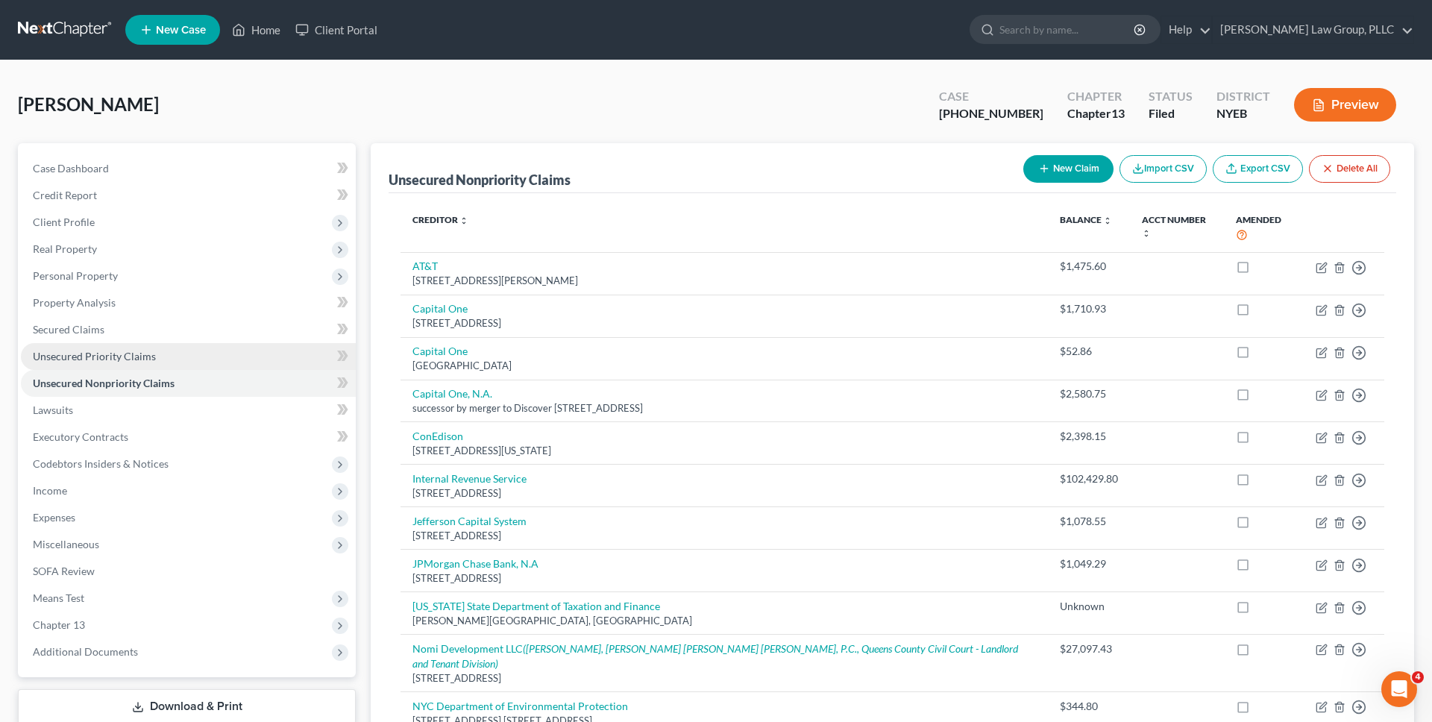
click at [133, 364] on link "Unsecured Priority Claims" at bounding box center [188, 356] width 335 height 27
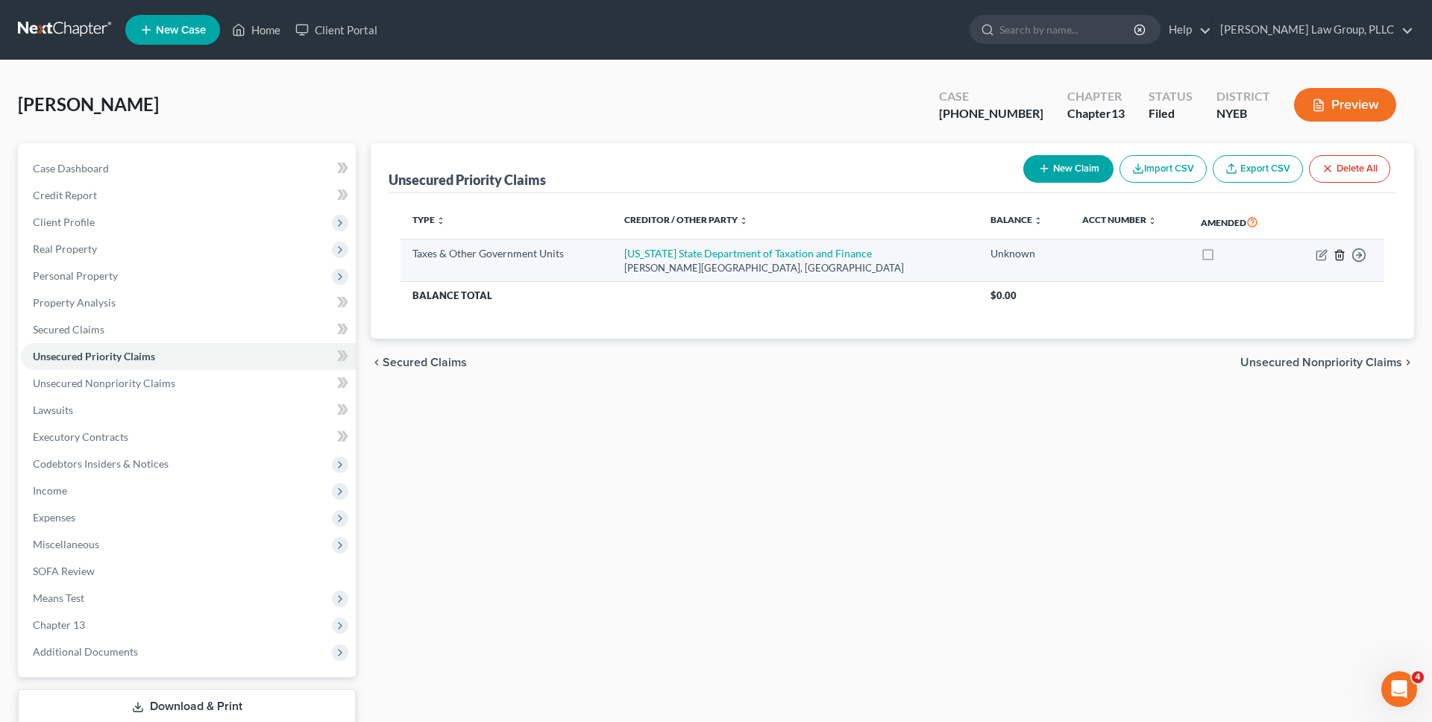
click at [1339, 257] on icon "button" at bounding box center [1340, 255] width 12 height 12
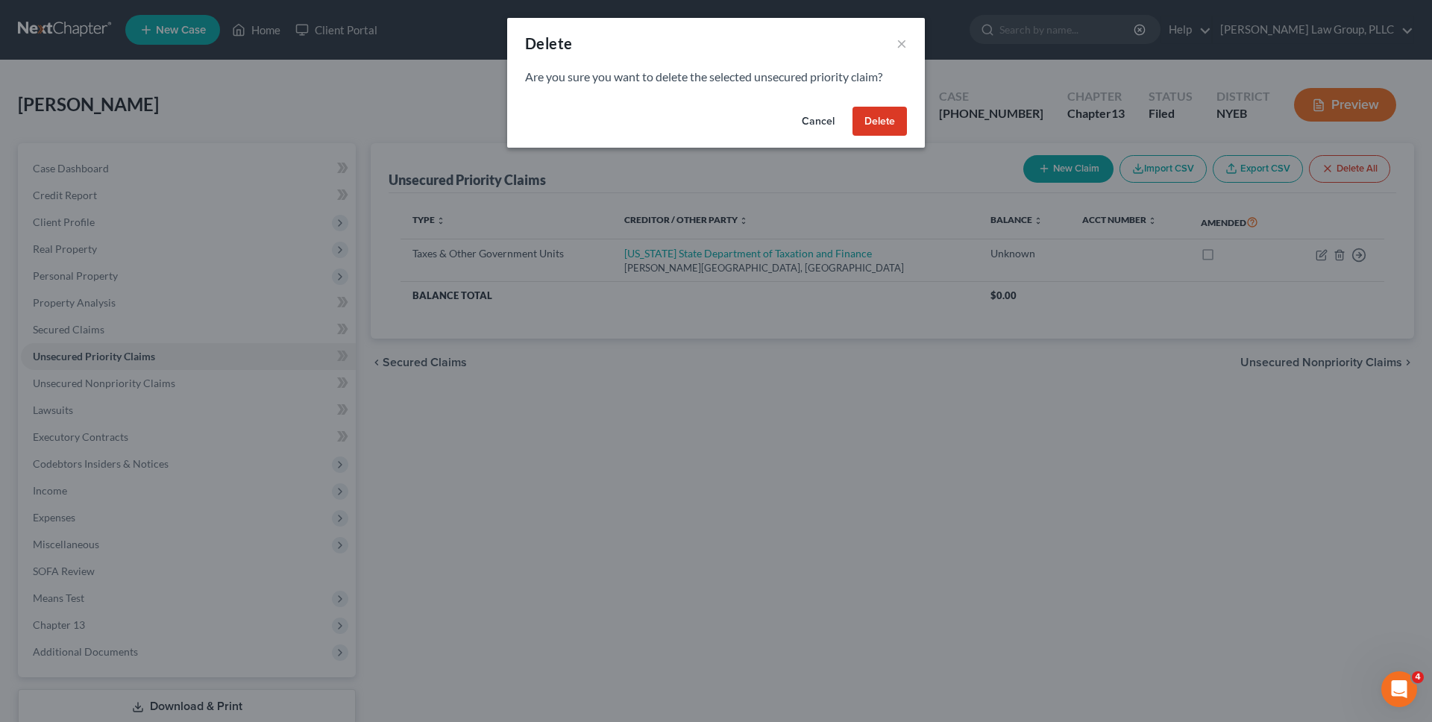
click at [875, 113] on button "Delete" at bounding box center [880, 122] width 54 height 30
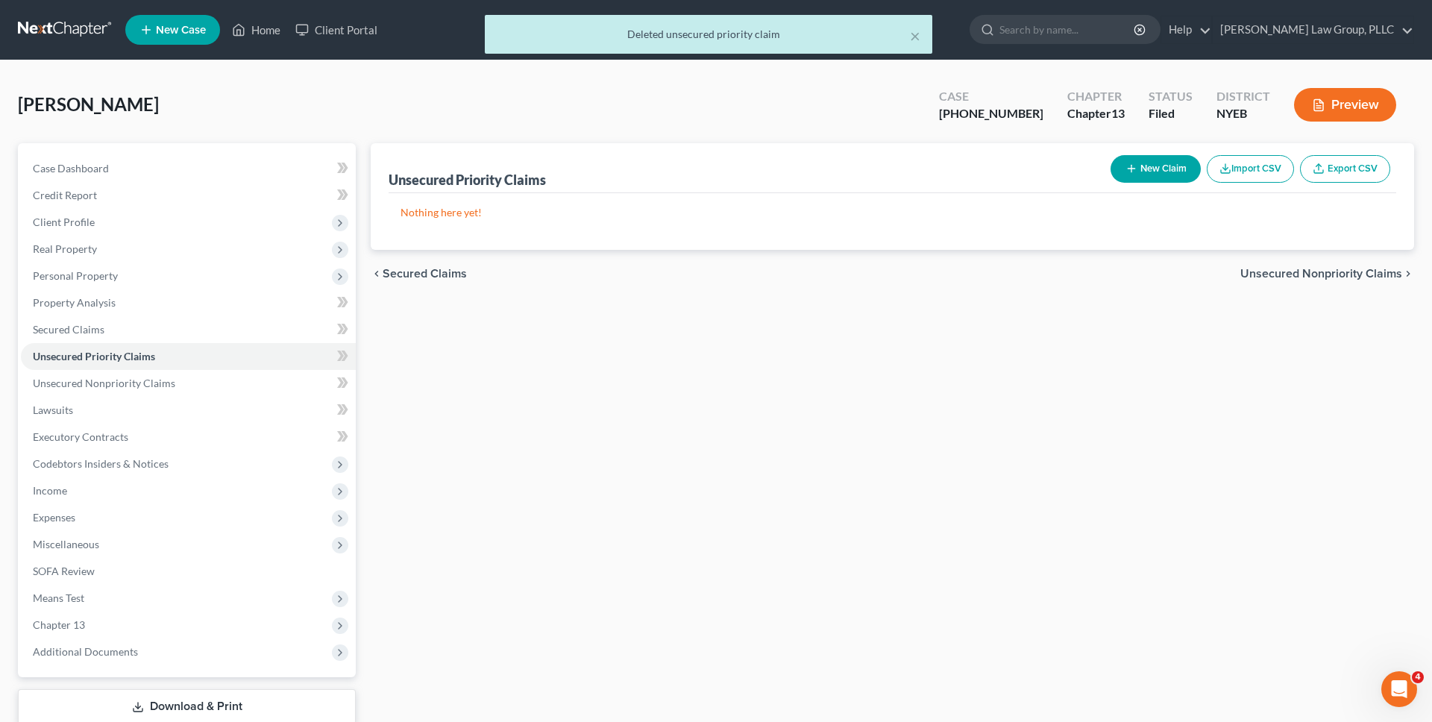
click at [1327, 277] on span "Unsecured Nonpriority Claims" at bounding box center [1322, 274] width 162 height 12
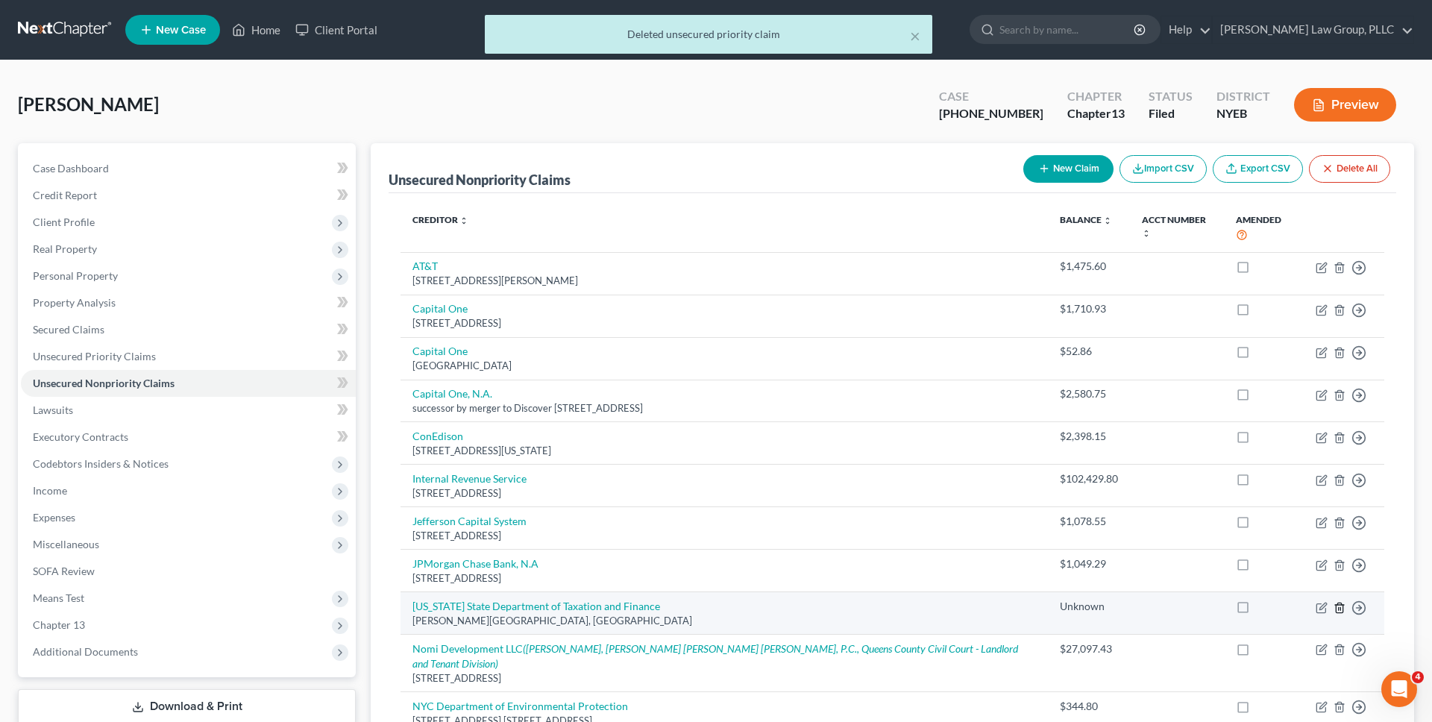
click at [1338, 602] on icon "button" at bounding box center [1340, 608] width 12 height 12
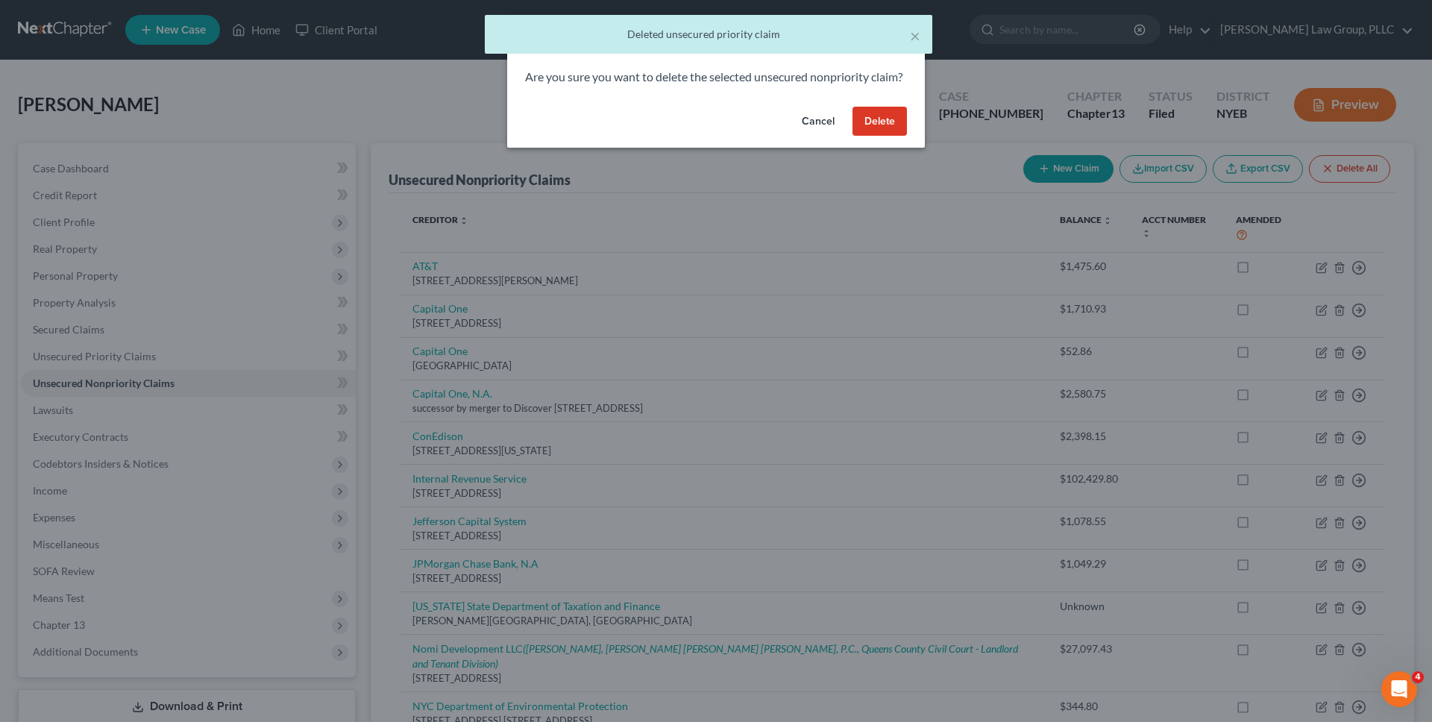
click at [887, 137] on button "Delete" at bounding box center [880, 122] width 54 height 30
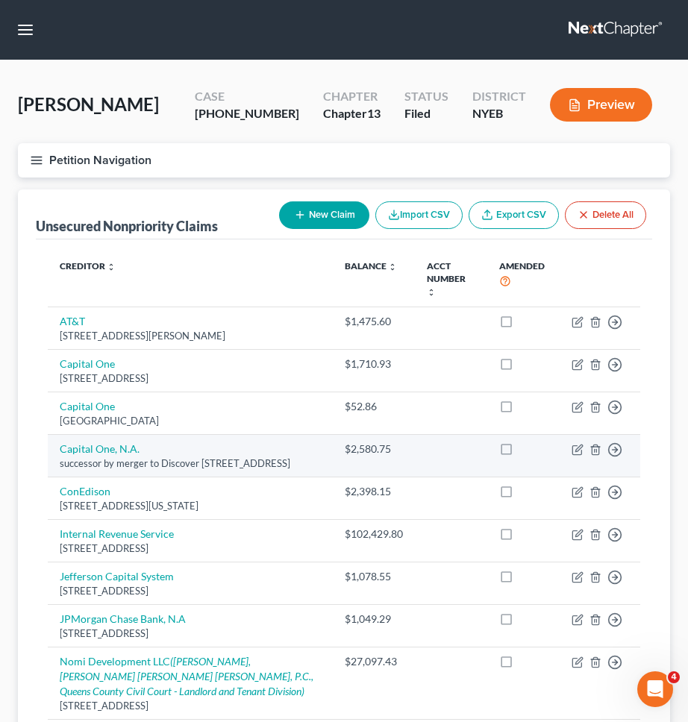
click at [520, 453] on label at bounding box center [520, 453] width 0 height 0
click at [526, 442] on input "checkbox" at bounding box center [531, 447] width 10 height 10
checkbox input "true"
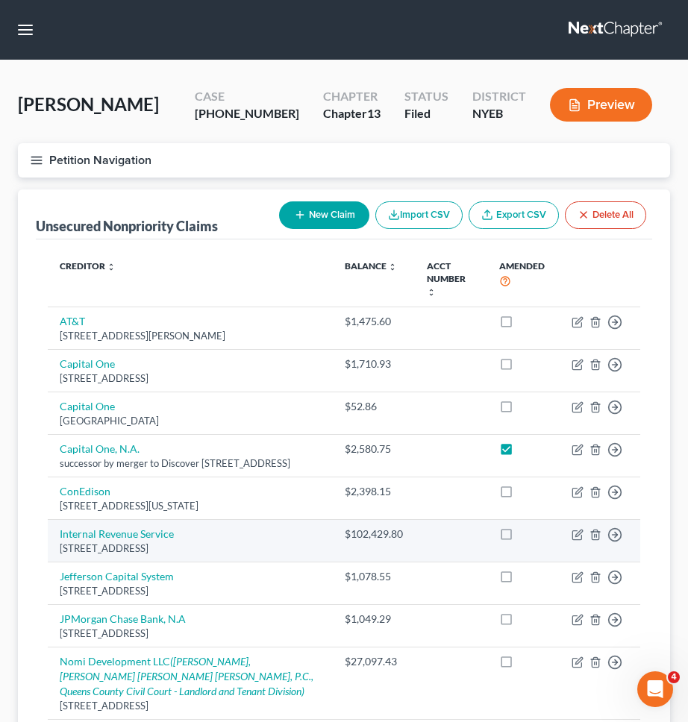
click at [520, 538] on label at bounding box center [520, 538] width 0 height 0
click at [526, 536] on input "checkbox" at bounding box center [531, 532] width 10 height 10
checkbox input "true"
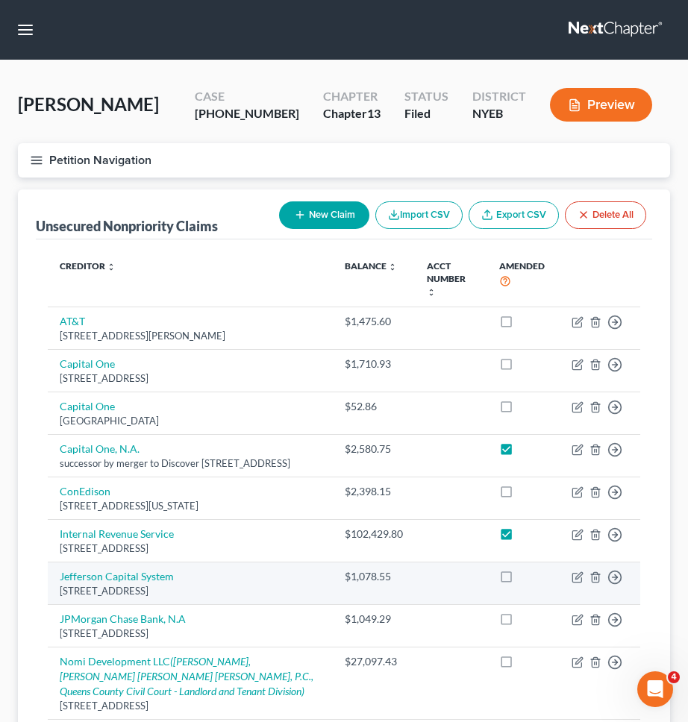
click at [520, 580] on label at bounding box center [520, 580] width 0 height 0
click at [526, 579] on input "checkbox" at bounding box center [531, 574] width 10 height 10
checkbox input "true"
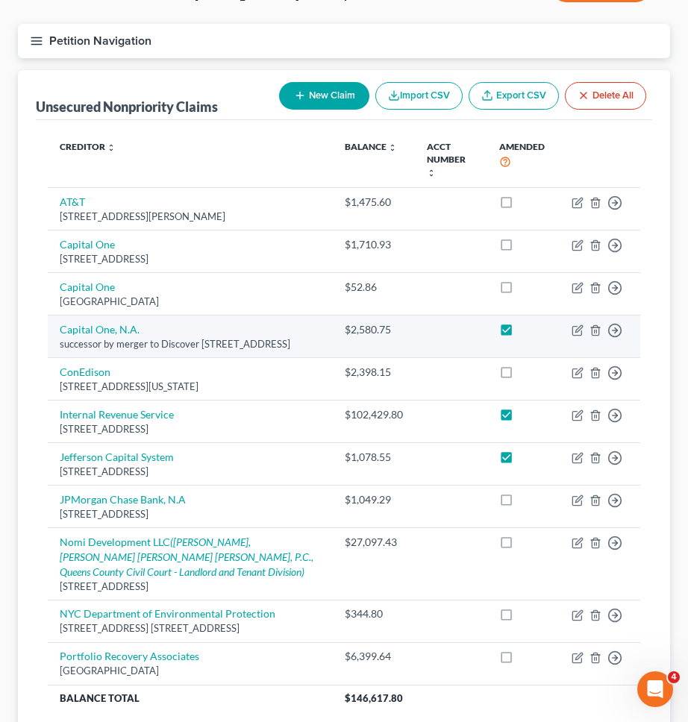
scroll to position [169, 0]
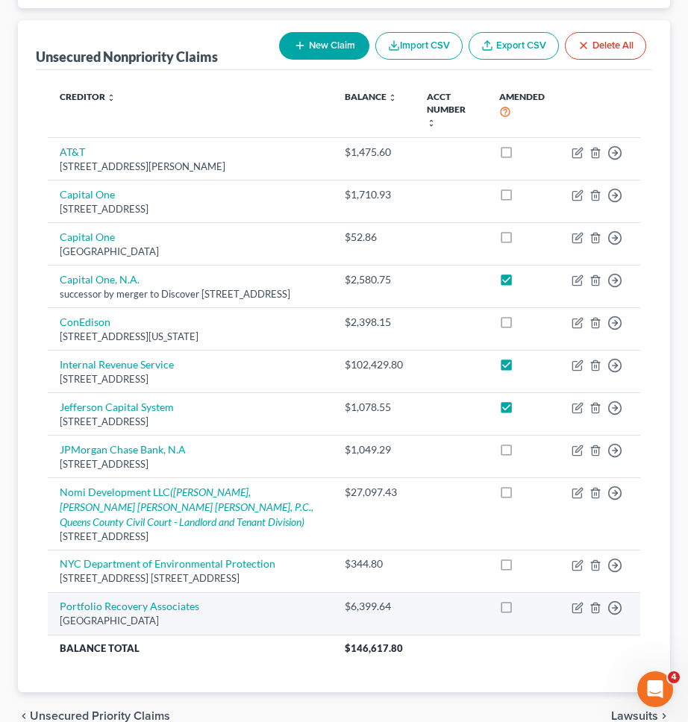
click at [520, 610] on label at bounding box center [520, 610] width 0 height 0
click at [526, 609] on input "checkbox" at bounding box center [531, 604] width 10 height 10
checkbox input "true"
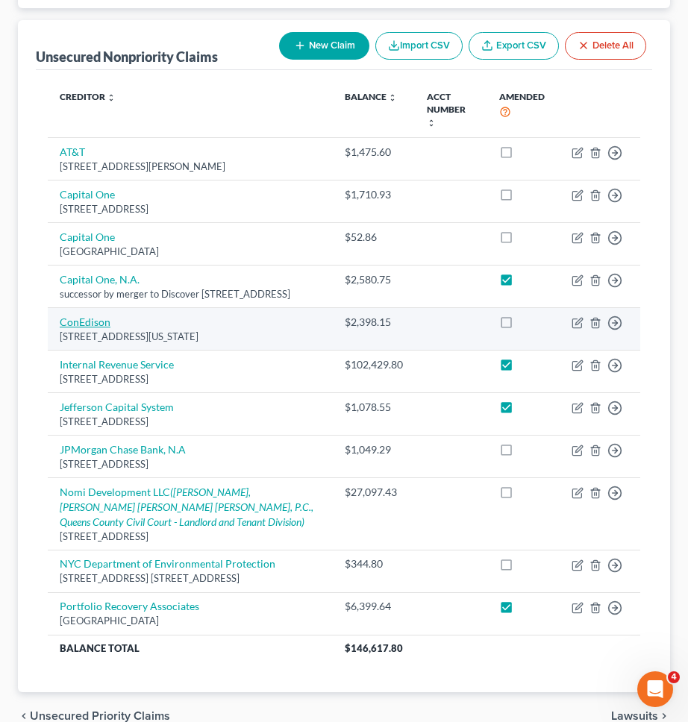
click at [72, 321] on link "ConEdison" at bounding box center [85, 322] width 51 height 13
select select "35"
select select "20"
select select "0"
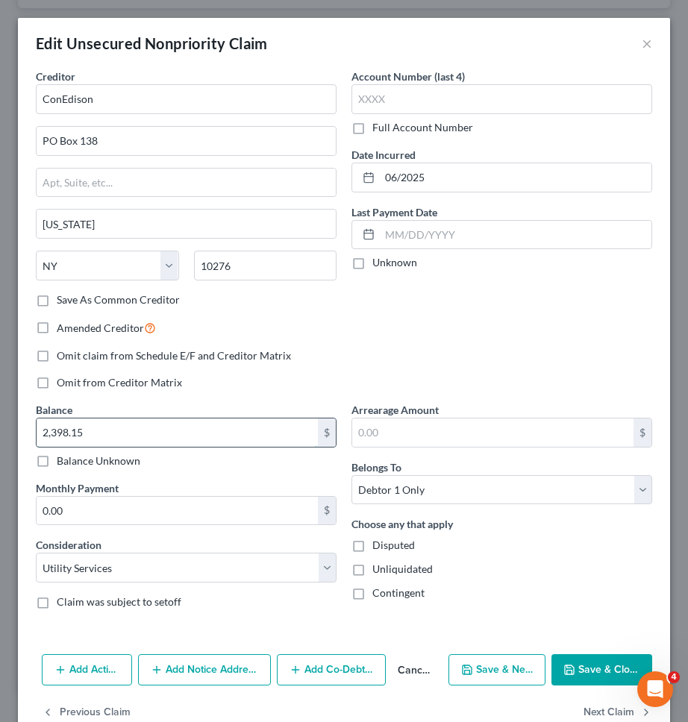
click at [213, 421] on input "2,398.15" at bounding box center [177, 432] width 281 height 28
type input "2,458.50"
click at [601, 671] on button "Save & Close" at bounding box center [601, 669] width 101 height 31
type input "0"
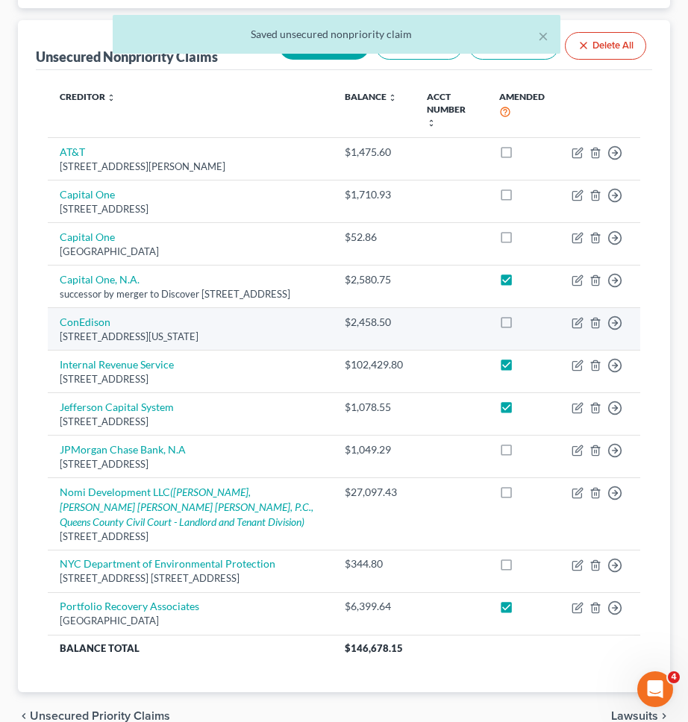
click at [520, 326] on label at bounding box center [520, 326] width 0 height 0
click at [526, 324] on input "checkbox" at bounding box center [531, 320] width 10 height 10
checkbox input "true"
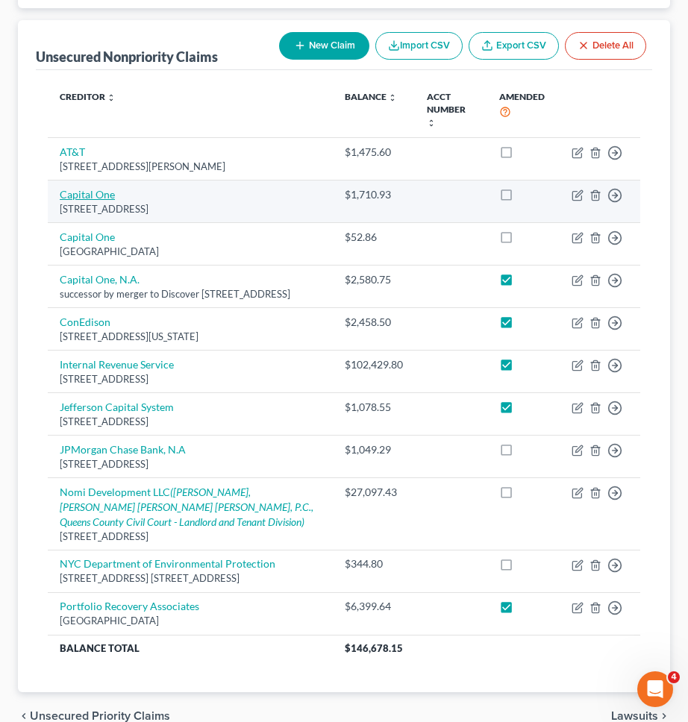
click at [102, 188] on link "Capital One" at bounding box center [87, 194] width 55 height 13
select select "46"
select select "2"
select select "0"
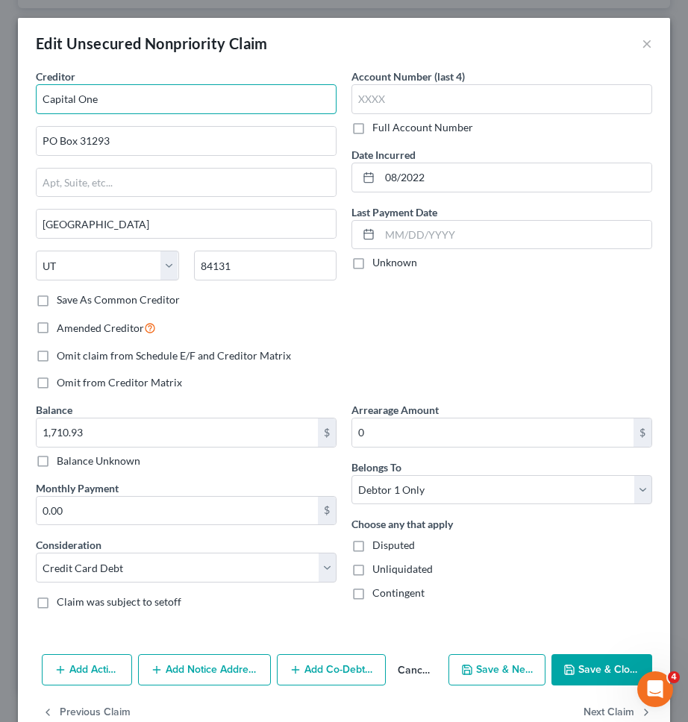
click at [207, 100] on input "Capital One" at bounding box center [186, 99] width 301 height 30
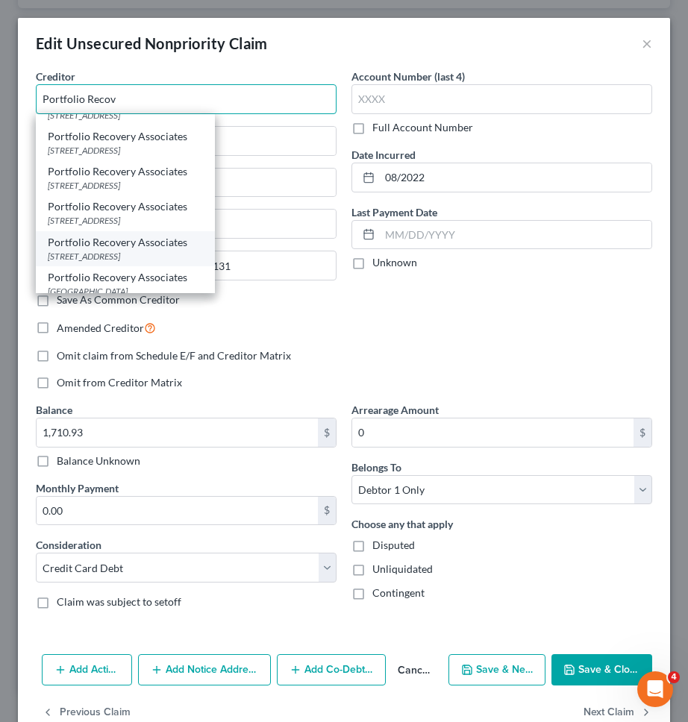
scroll to position [102, 0]
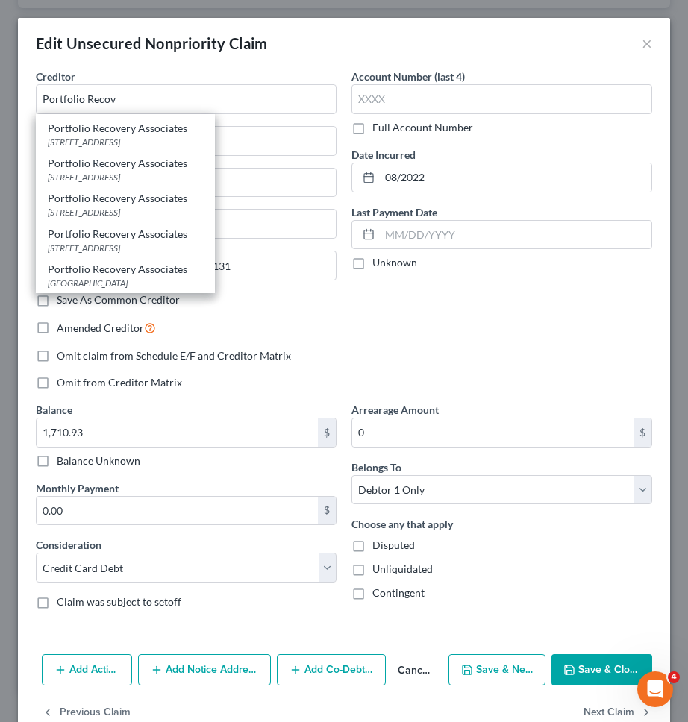
click at [170, 280] on div "[GEOGRAPHIC_DATA]" at bounding box center [125, 283] width 155 height 13
type input "Portfolio Recovery Associates"
type input "PO Box 41067"
type input "[GEOGRAPHIC_DATA]"
select select "48"
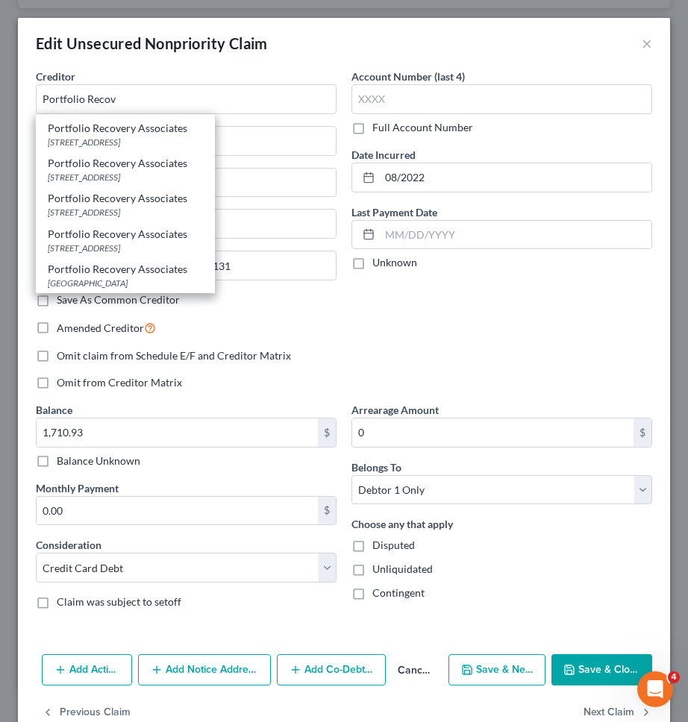
type input "23541"
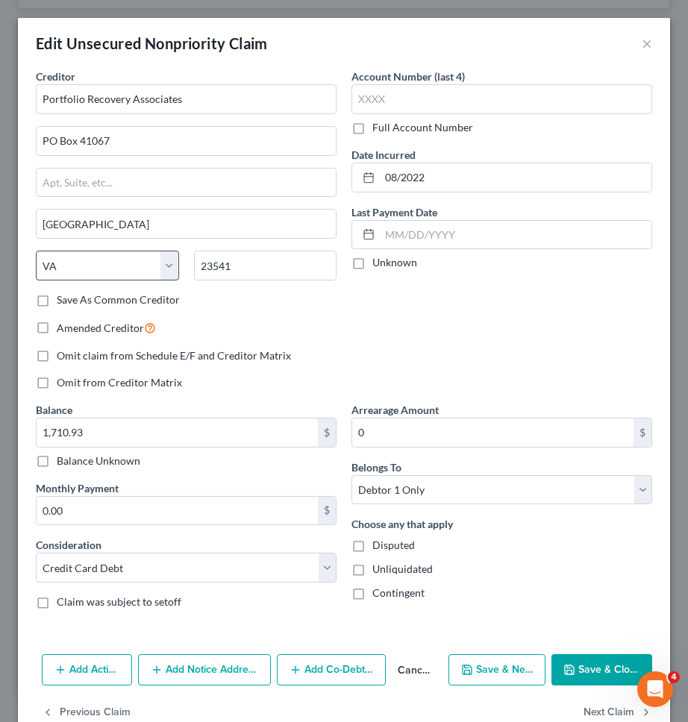
scroll to position [0, 0]
click at [586, 653] on div "Add Action Add Notice Address Add Co-Debtor Cancel Save & New Save & Close" at bounding box center [344, 672] width 652 height 49
click at [588, 662] on button "Save & Close" at bounding box center [601, 669] width 101 height 31
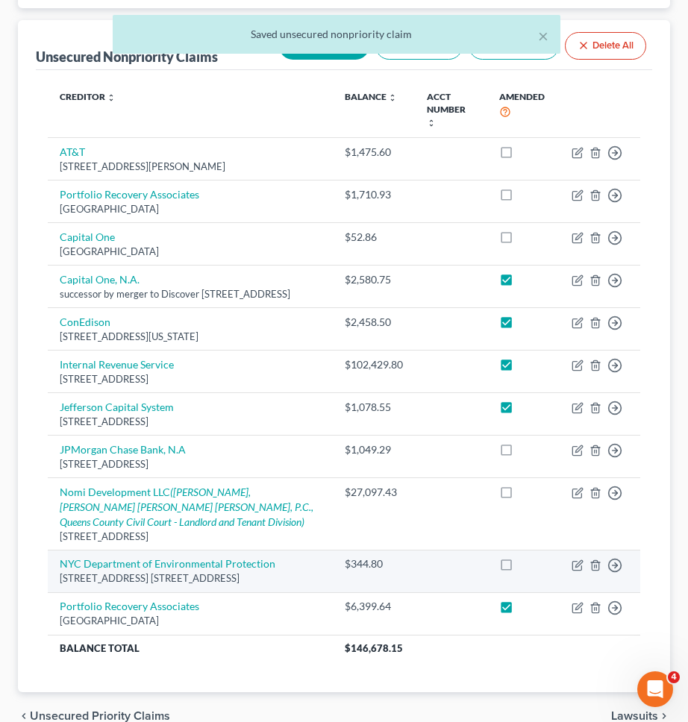
scroll to position [215, 0]
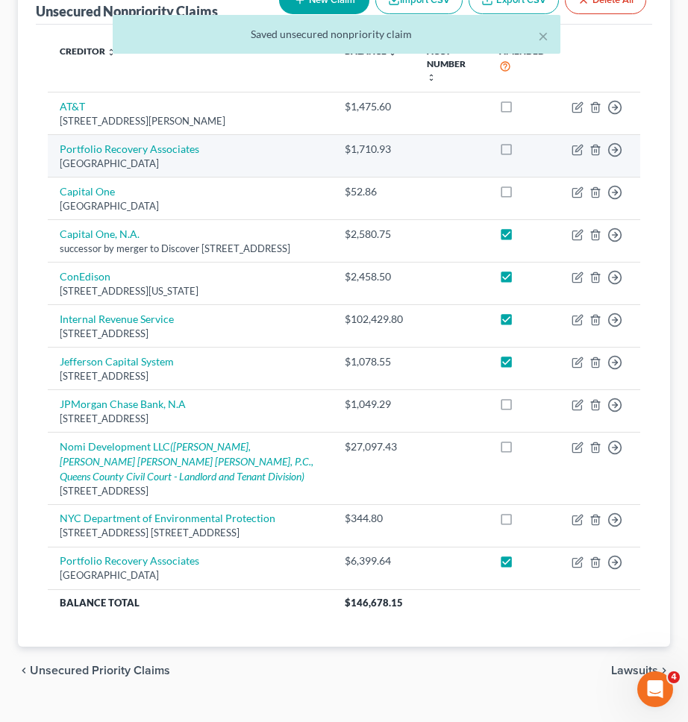
click at [520, 153] on label at bounding box center [520, 153] width 0 height 0
click at [526, 147] on input "checkbox" at bounding box center [531, 147] width 10 height 10
checkbox input "true"
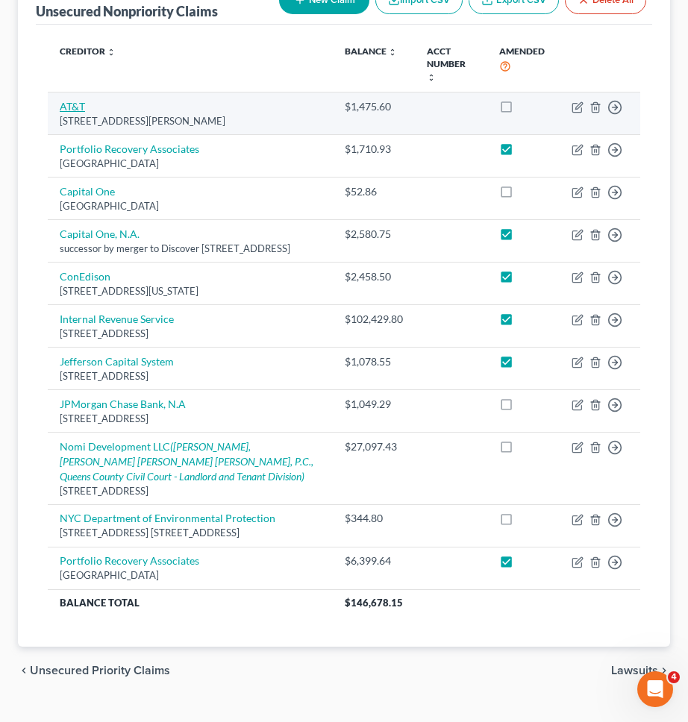
click at [71, 100] on link "AT&T" at bounding box center [72, 106] width 25 height 13
select select "45"
select select "19"
select select "0"
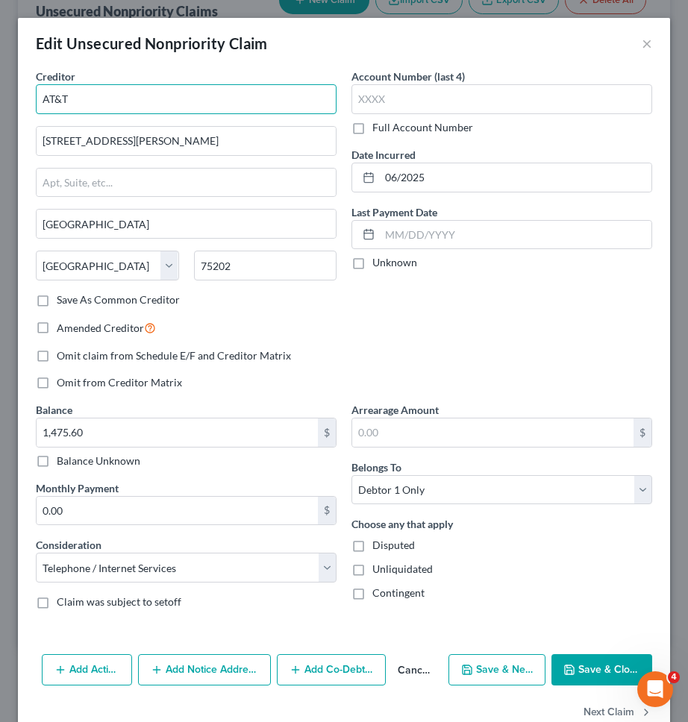
click at [242, 101] on input "AT&T" at bounding box center [186, 99] width 301 height 30
type input "A"
type input "T Mobile"
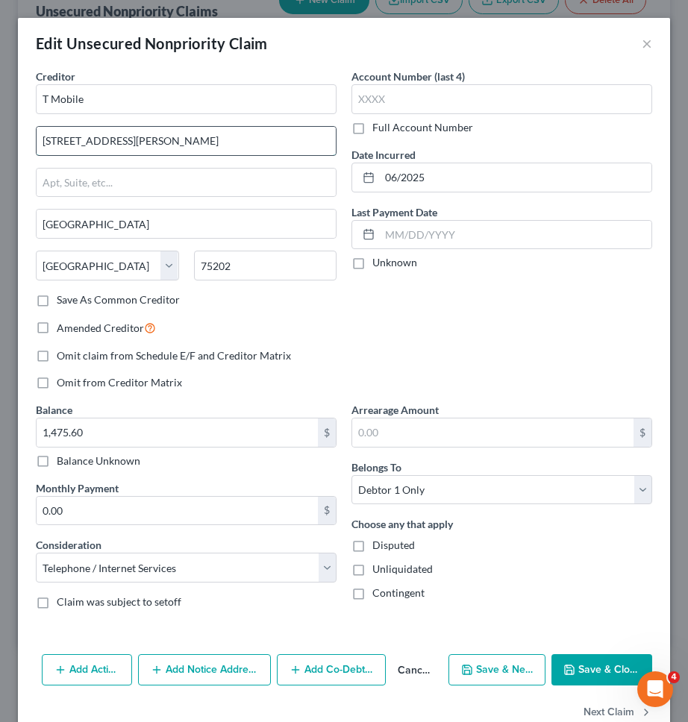
click at [236, 147] on input "208 S Akard St" at bounding box center [186, 141] width 299 height 28
type input "AIS"
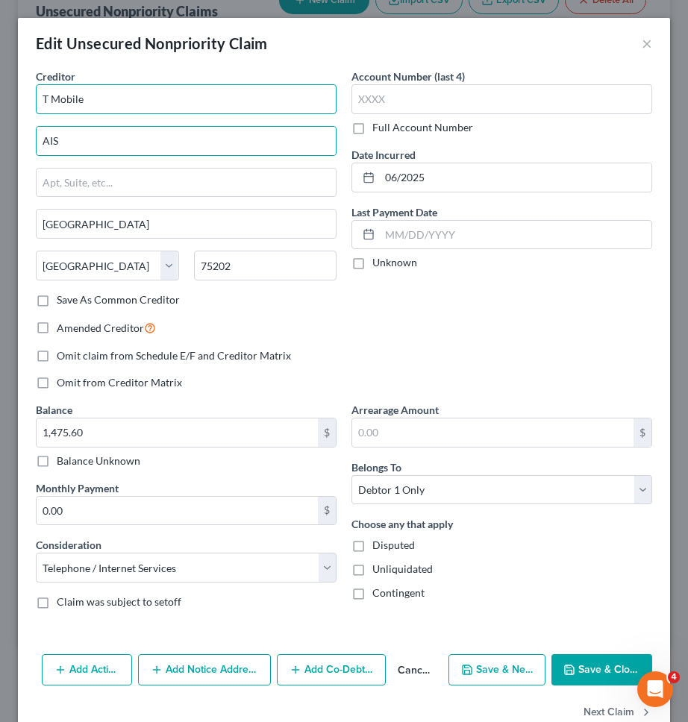
click at [206, 101] on input "T Mobile" at bounding box center [186, 99] width 301 height 30
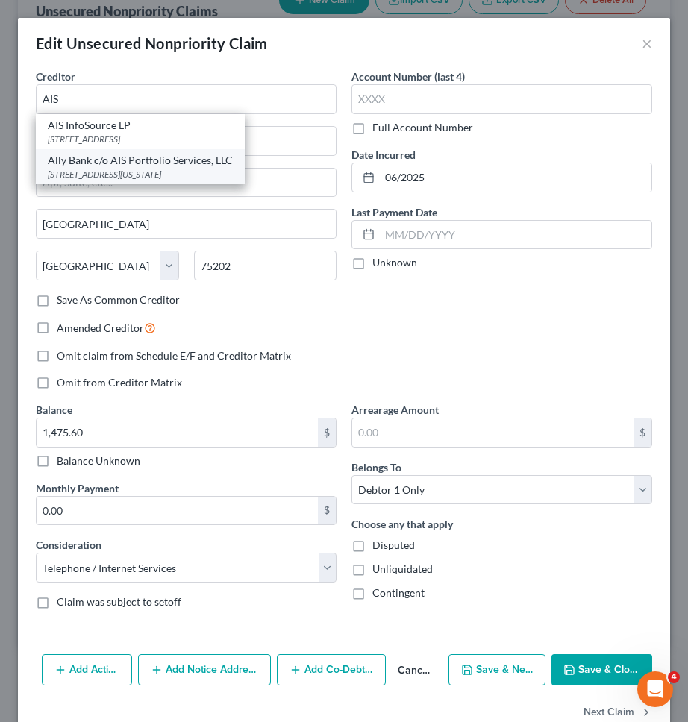
click at [148, 160] on div "Ally Bank c/o AIS Portfolio Services, LLC" at bounding box center [140, 160] width 185 height 15
type input "Ally Bank c/o AIS Portfolio Services, LLC"
type input "4515 N Santa Fe Ave."
type input "Oklahoma City"
select select "37"
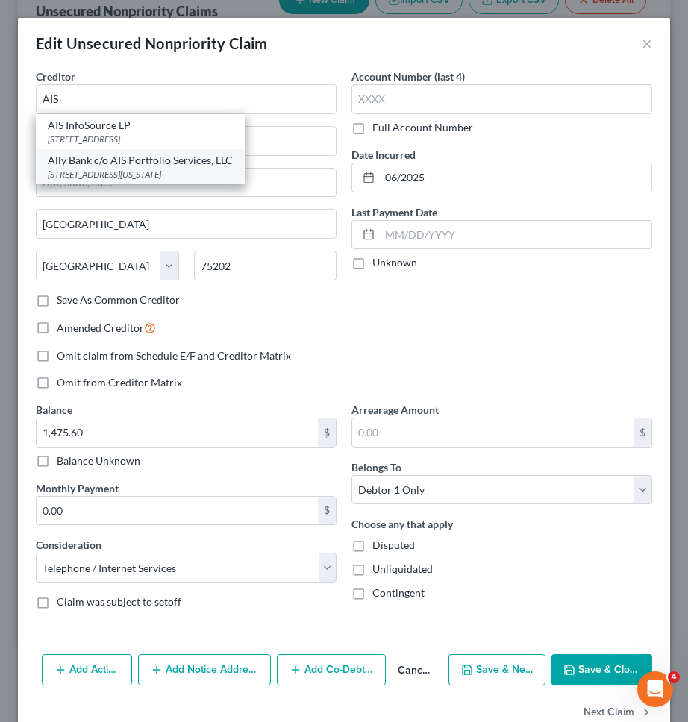
type input "73118"
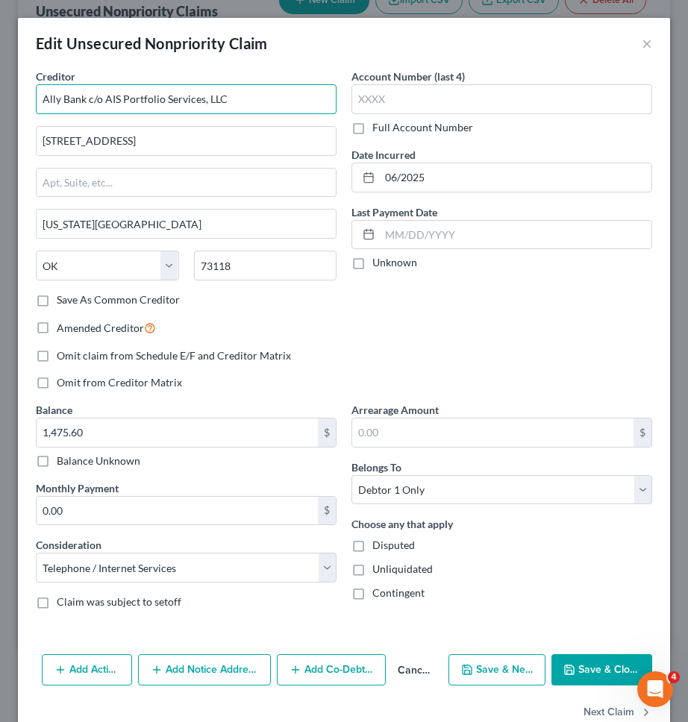
drag, startPoint x: 253, startPoint y: 96, endPoint x: 19, endPoint y: 95, distance: 233.5
click at [19, 95] on div "Creditor * Ally Bank c/o AIS Portfolio Services, LLC 4515 N Santa Fe Ave. Oklah…" at bounding box center [344, 359] width 652 height 580
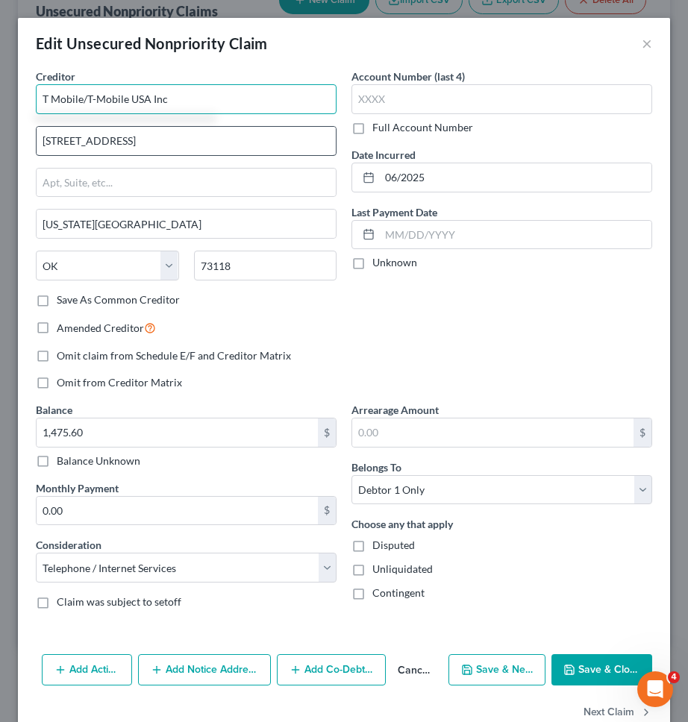
type input "T Mobile/T-Mobile USA Inc"
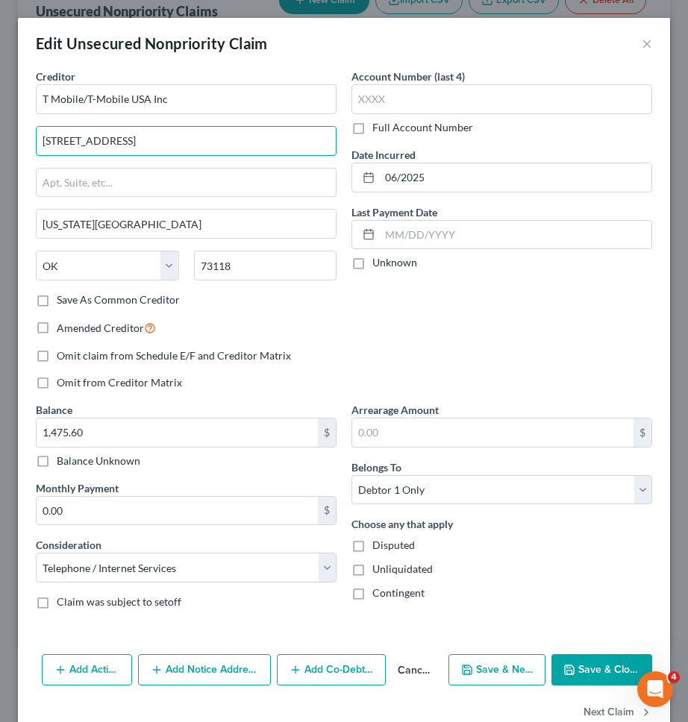
drag, startPoint x: 128, startPoint y: 143, endPoint x: 0, endPoint y: 144, distance: 127.6
click at [0, 144] on div "Edit Unsecured Nonpriority Claim × Creditor * T Mobile/T-Mobile USA Inc 4515 N …" at bounding box center [344, 361] width 688 height 722
type input "by AIS Infosource, LP as agent"
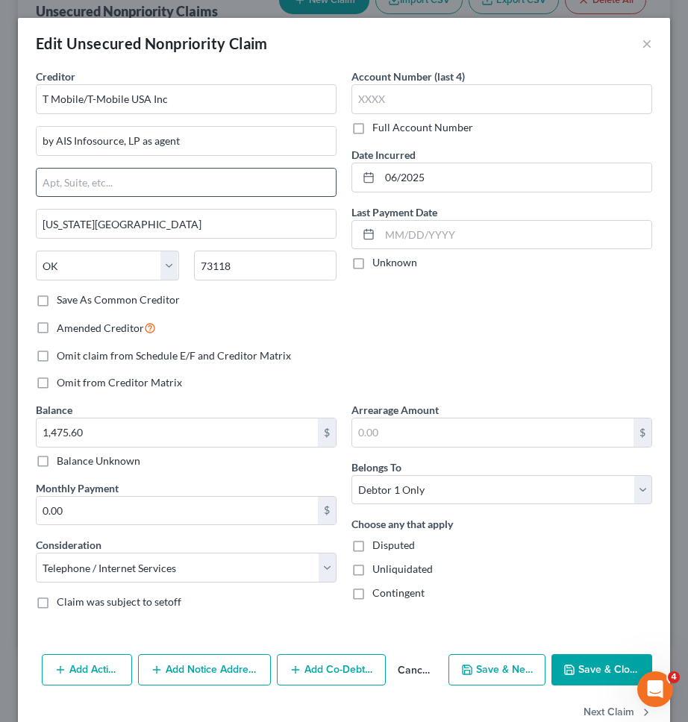
click at [84, 182] on input "text" at bounding box center [186, 183] width 299 height 28
type input "PO Box 248848"
click at [268, 275] on input "73118" at bounding box center [265, 266] width 143 height 30
type input "73124"
click at [233, 339] on div "Creditor * T Mobile/T-Mobile USA Inc by AIS Infosource, LP as agent PO Box 2488…" at bounding box center [186, 235] width 316 height 333
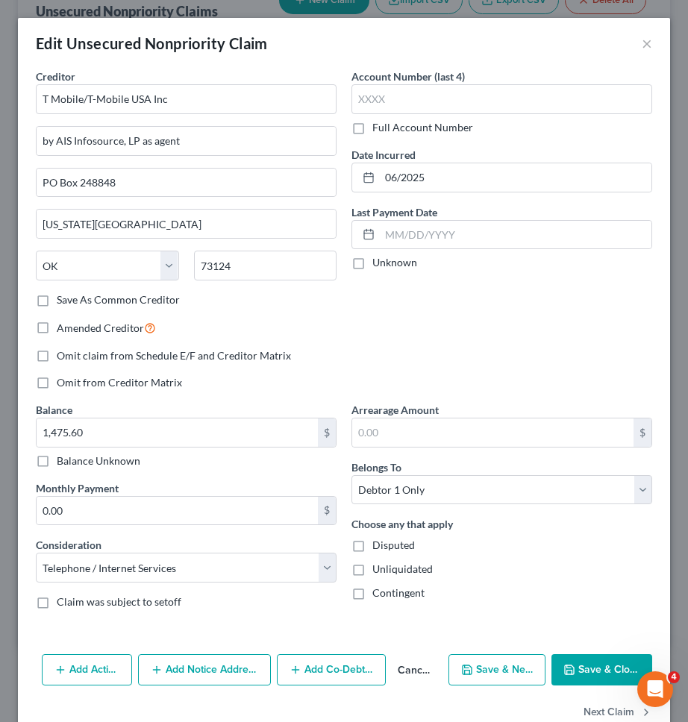
click at [171, 306] on label "Save As Common Creditor" at bounding box center [118, 299] width 123 height 15
click at [72, 302] on input "Save As Common Creditor" at bounding box center [68, 297] width 10 height 10
checkbox input "true"
click at [204, 430] on input "1,475.60" at bounding box center [177, 432] width 281 height 28
type input "1,548.68"
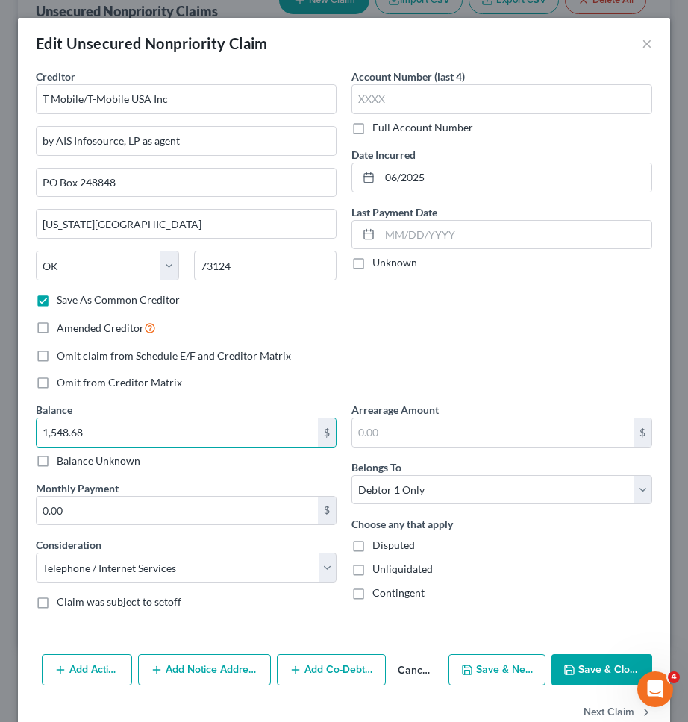
click at [405, 354] on div "Account Number (last 4) Full Account Number Date Incurred 06/2025 Last Payment …" at bounding box center [502, 235] width 316 height 333
click at [597, 662] on button "Save & Close" at bounding box center [601, 669] width 101 height 31
checkbox input "false"
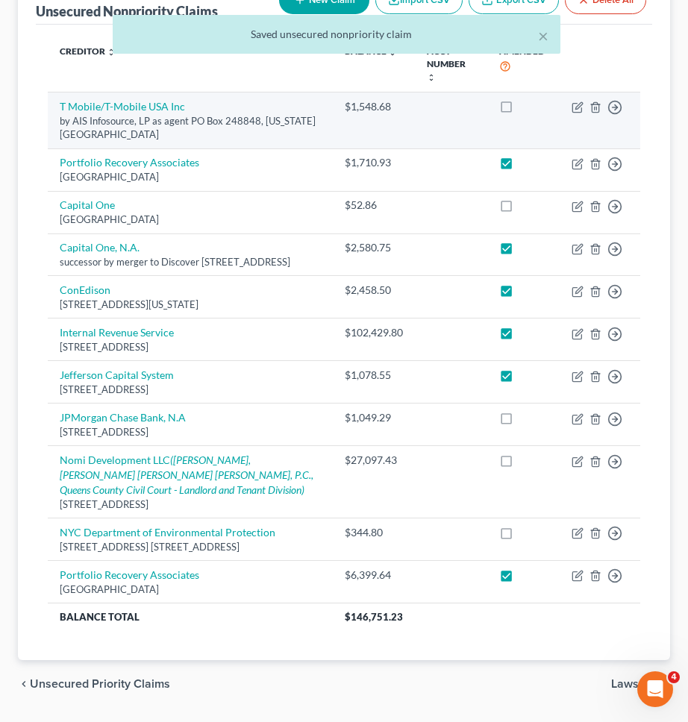
click at [520, 110] on label at bounding box center [520, 110] width 0 height 0
click at [526, 99] on input "checkbox" at bounding box center [531, 104] width 10 height 10
checkbox input "true"
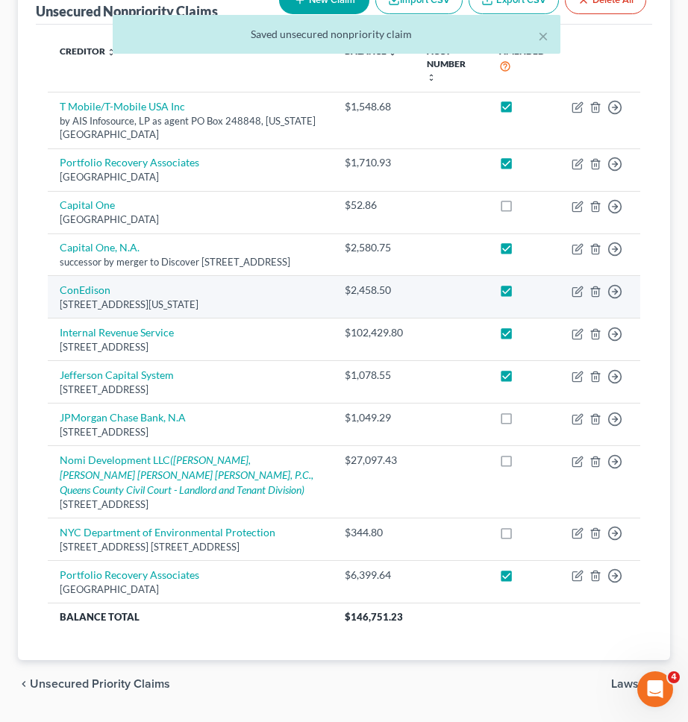
scroll to position [263, 0]
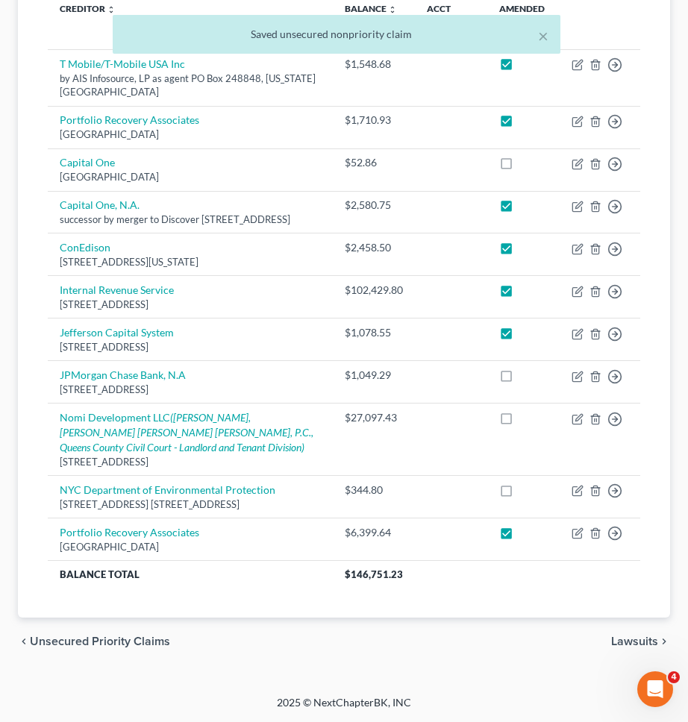
click at [626, 644] on span "Lawsuits" at bounding box center [634, 642] width 47 height 12
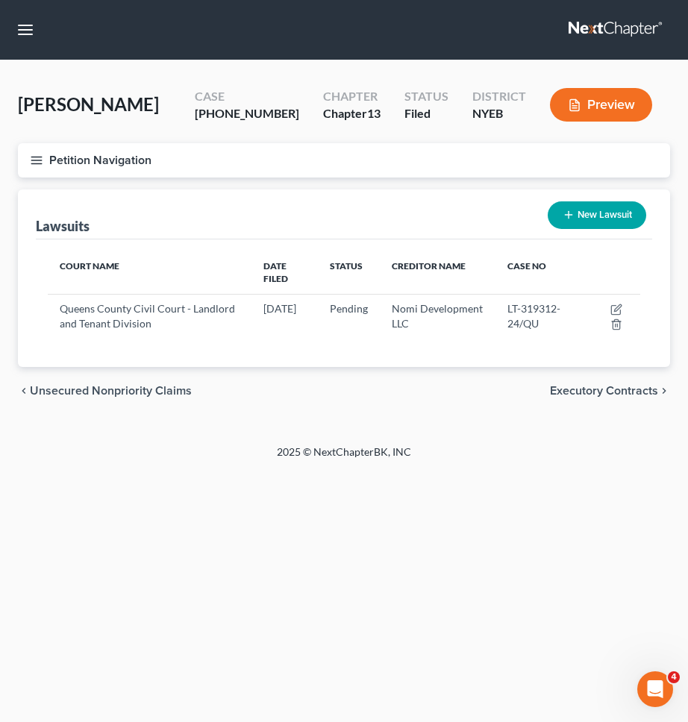
click at [179, 385] on span "Unsecured Nonpriority Claims" at bounding box center [111, 391] width 162 height 12
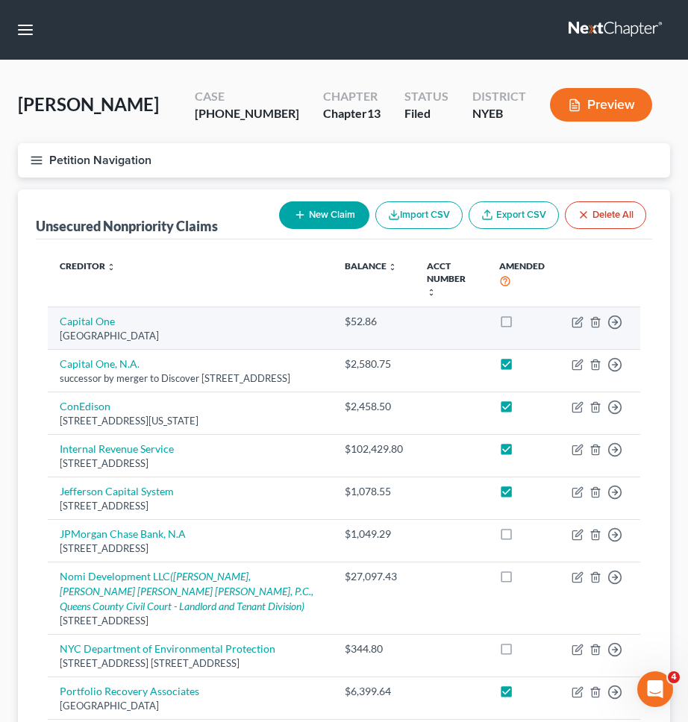
scroll to position [98, 0]
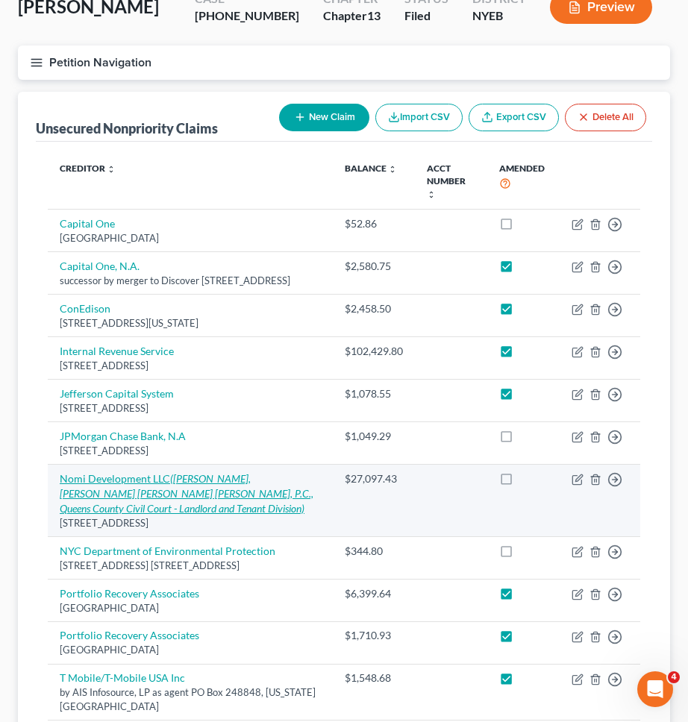
click at [202, 483] on icon "(Kevin Hernandez, Novick Edelstein Pomerantz, P.C., Queens County Civil Court -…" at bounding box center [187, 493] width 254 height 43
select select "35"
select select "14"
select select "0"
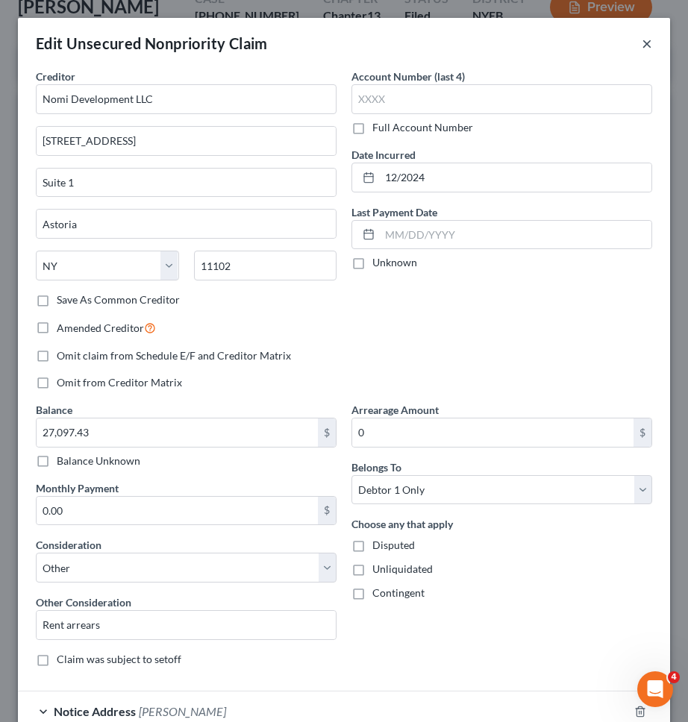
click at [645, 43] on button "×" at bounding box center [647, 43] width 10 height 18
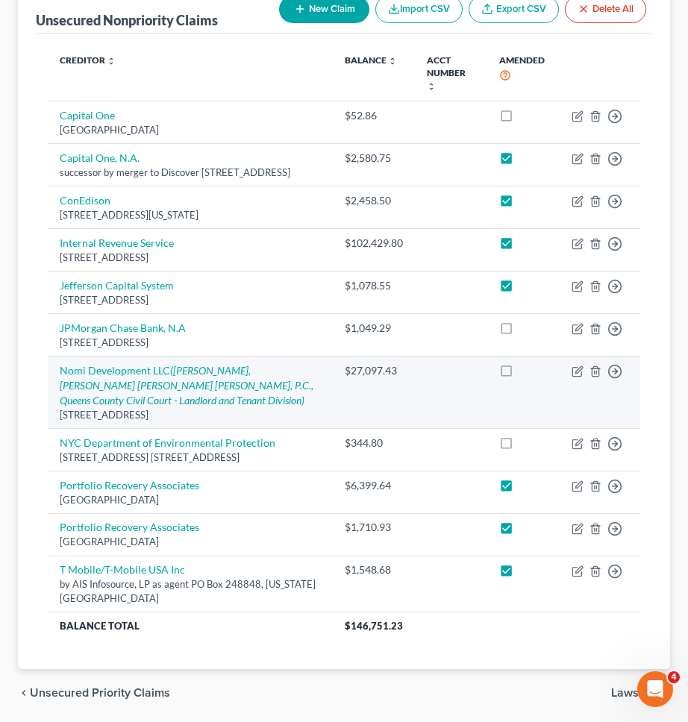
scroll to position [0, 0]
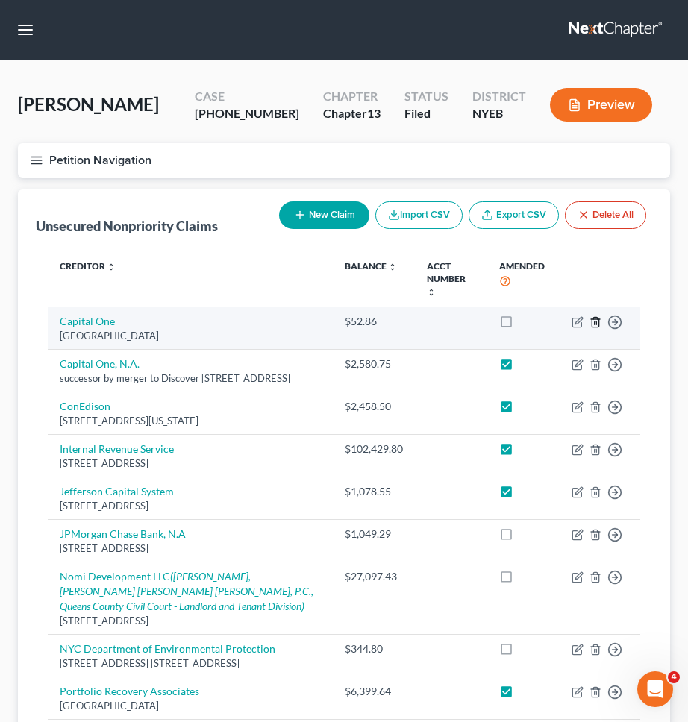
click at [598, 316] on icon "button" at bounding box center [595, 322] width 12 height 12
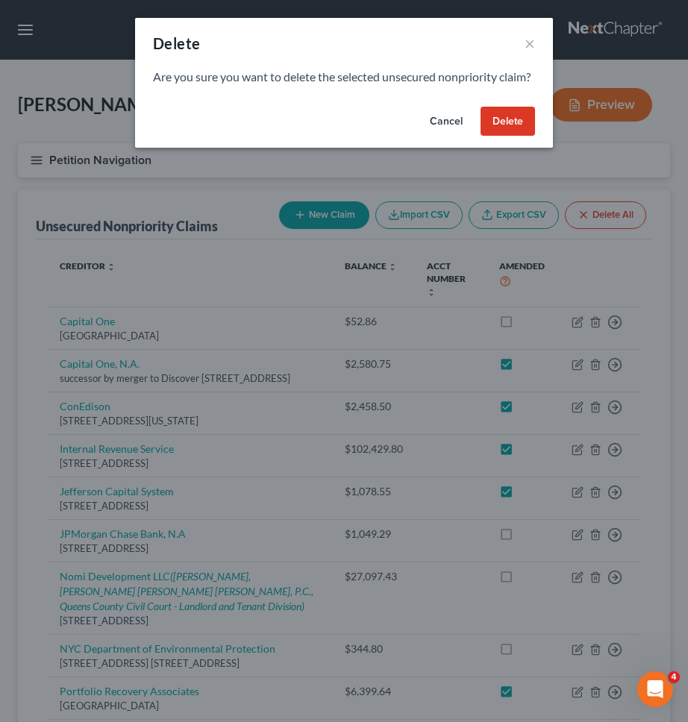
click at [513, 137] on button "Delete" at bounding box center [507, 122] width 54 height 30
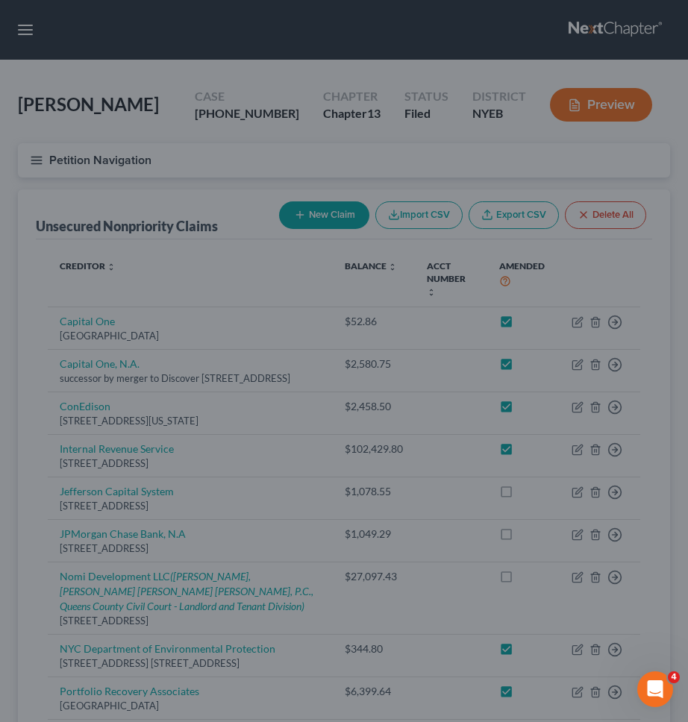
checkbox input "true"
checkbox input "false"
checkbox input "true"
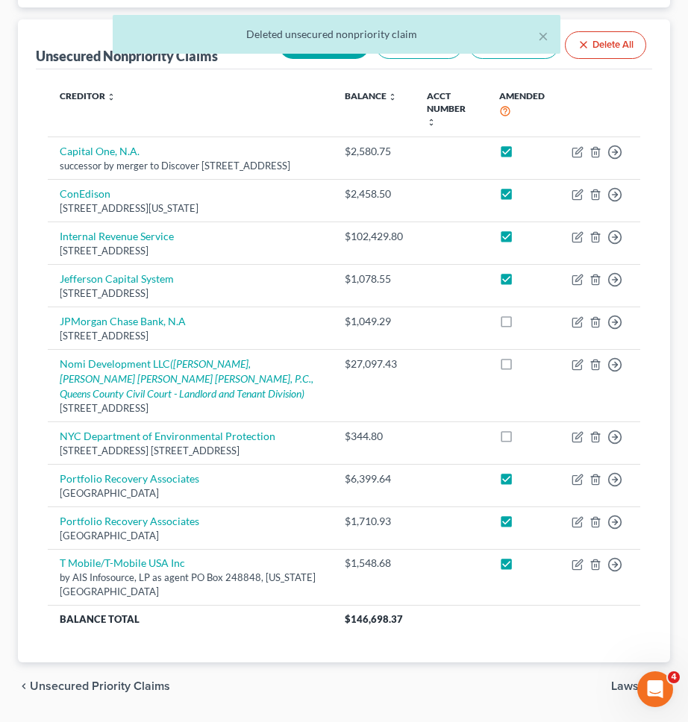
scroll to position [171, 0]
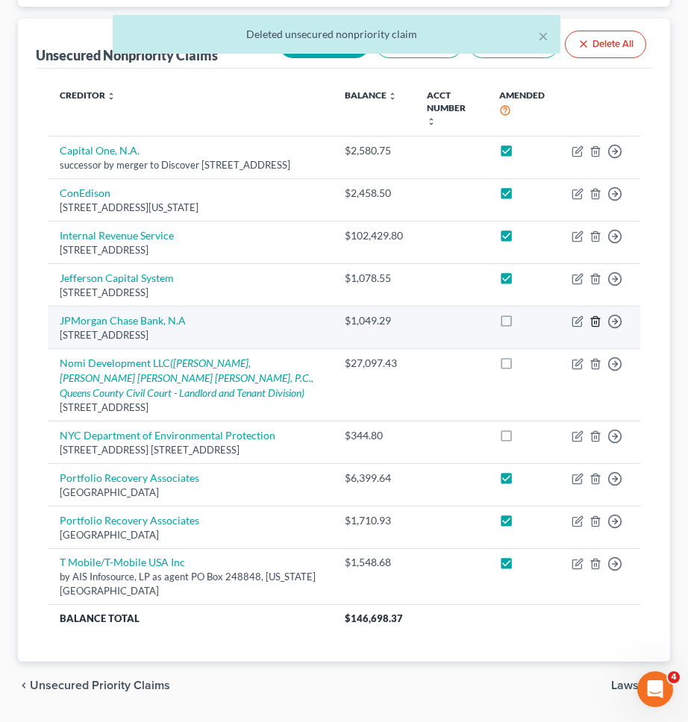
click at [593, 327] on icon "button" at bounding box center [595, 322] width 12 height 12
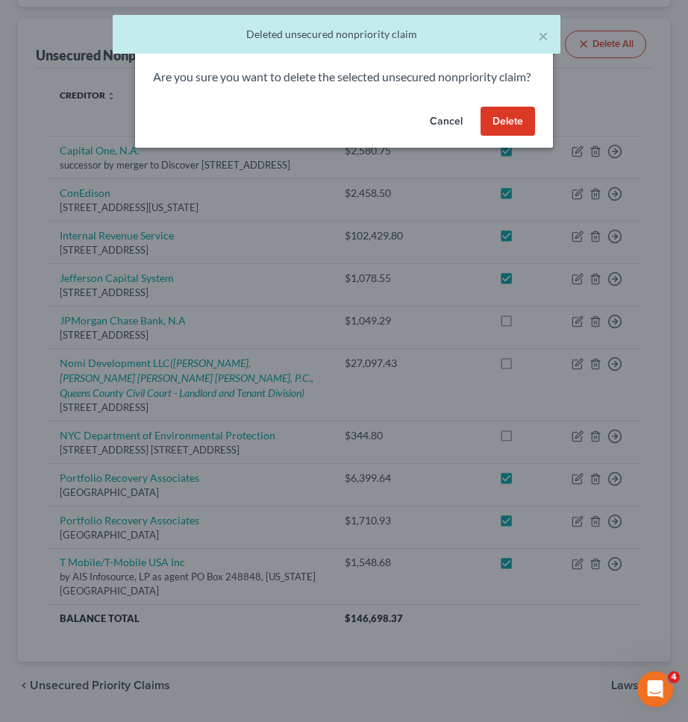
click at [517, 137] on button "Delete" at bounding box center [507, 122] width 54 height 30
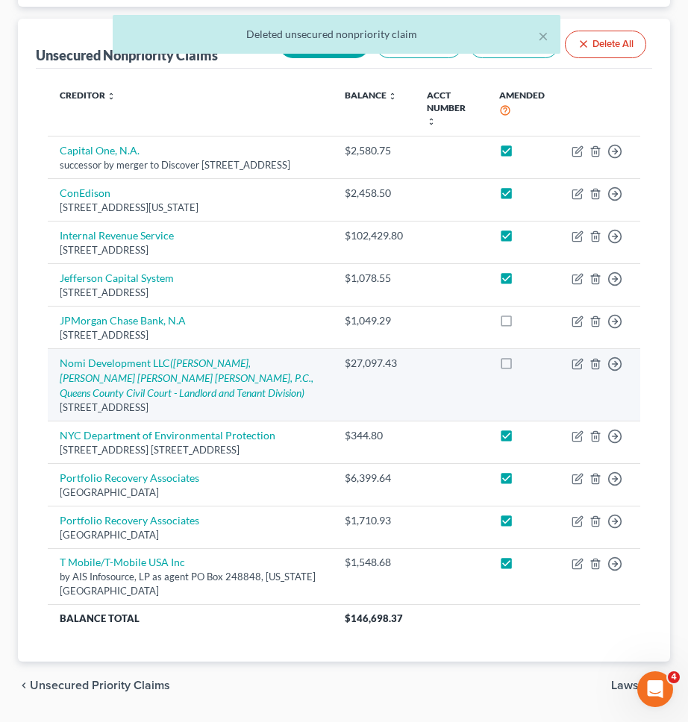
checkbox input "true"
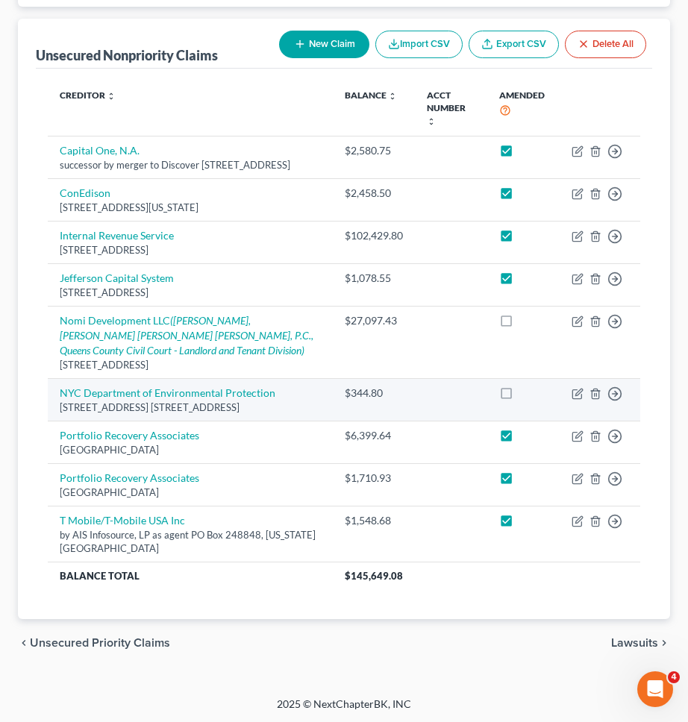
scroll to position [166, 0]
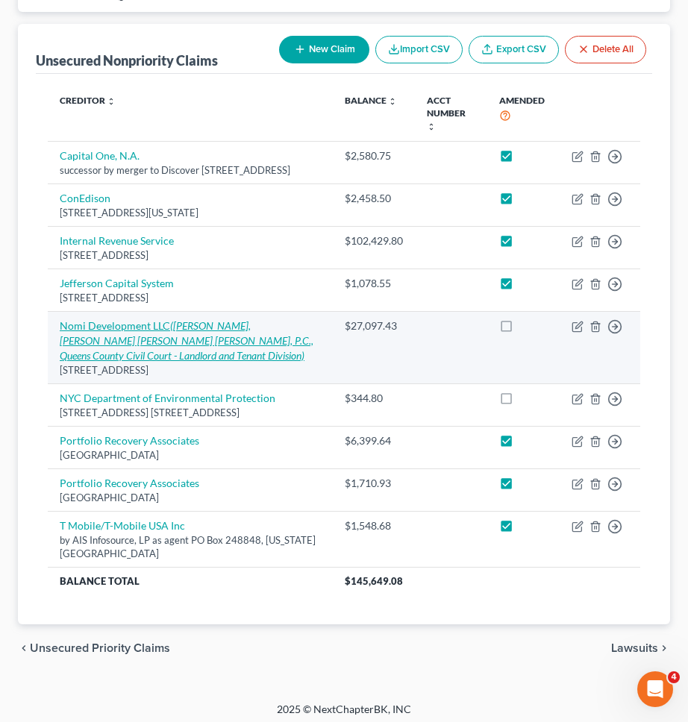
click at [225, 345] on icon "(Kevin Hernandez, Novick Edelstein Pomerantz, P.C., Queens County Civil Court -…" at bounding box center [187, 340] width 254 height 43
select select "35"
select select "14"
select select "0"
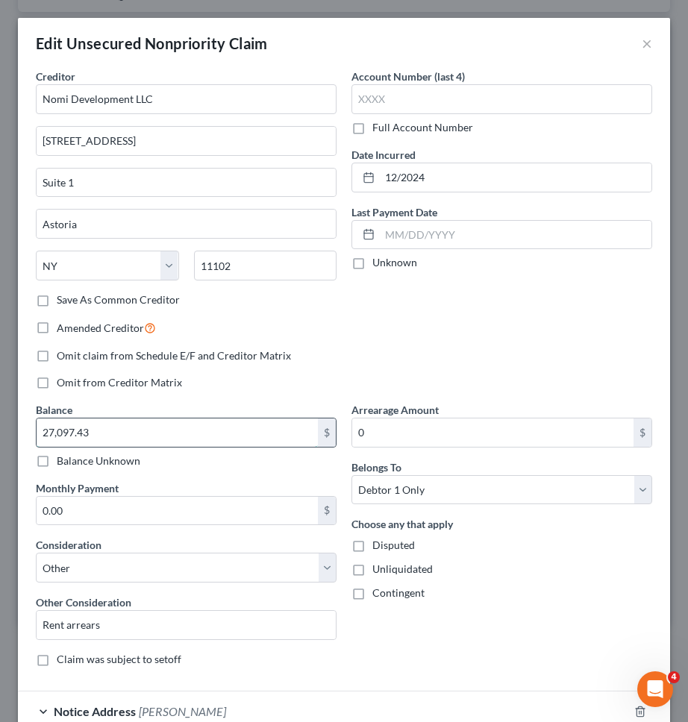
click at [240, 426] on input "27,097.43" at bounding box center [177, 432] width 281 height 28
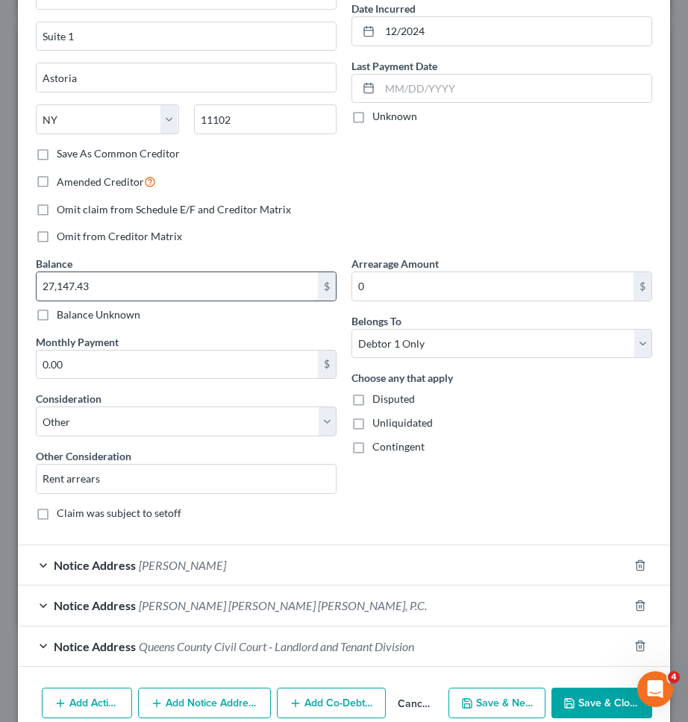
scroll to position [216, 0]
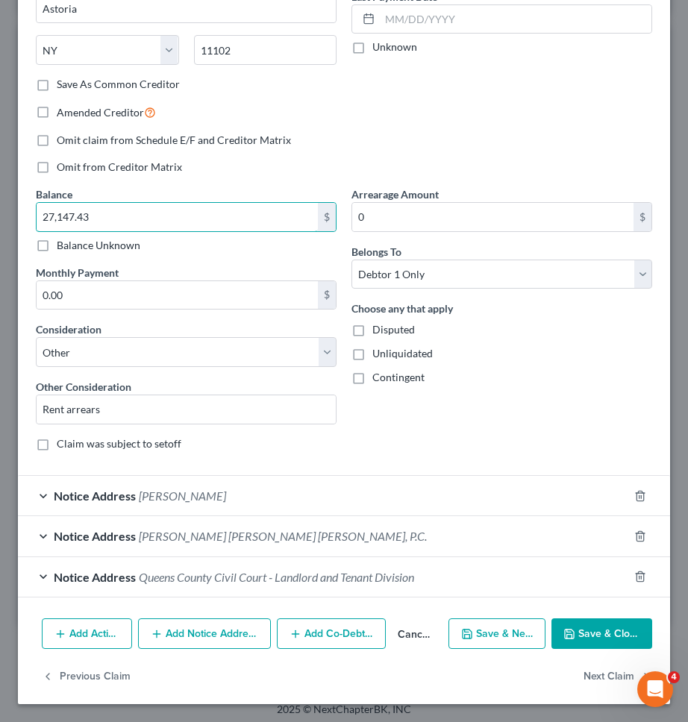
type input "27,147.43"
click at [585, 634] on button "Save & Close" at bounding box center [601, 633] width 101 height 31
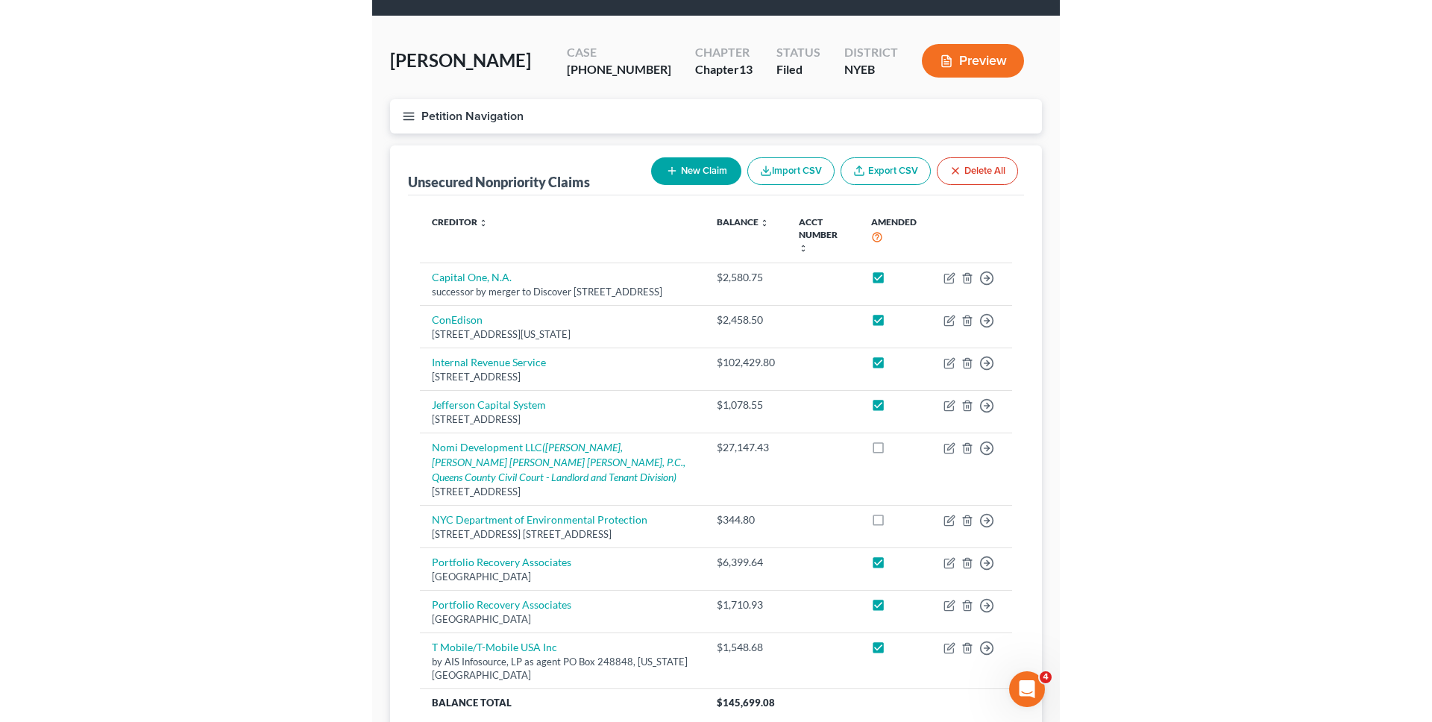
scroll to position [50, 0]
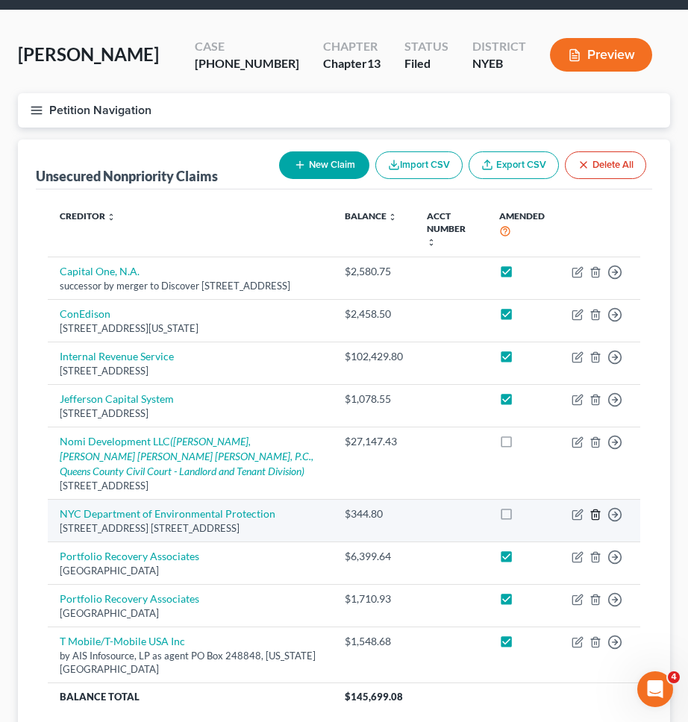
click at [595, 518] on icon "button" at bounding box center [595, 515] width 12 height 12
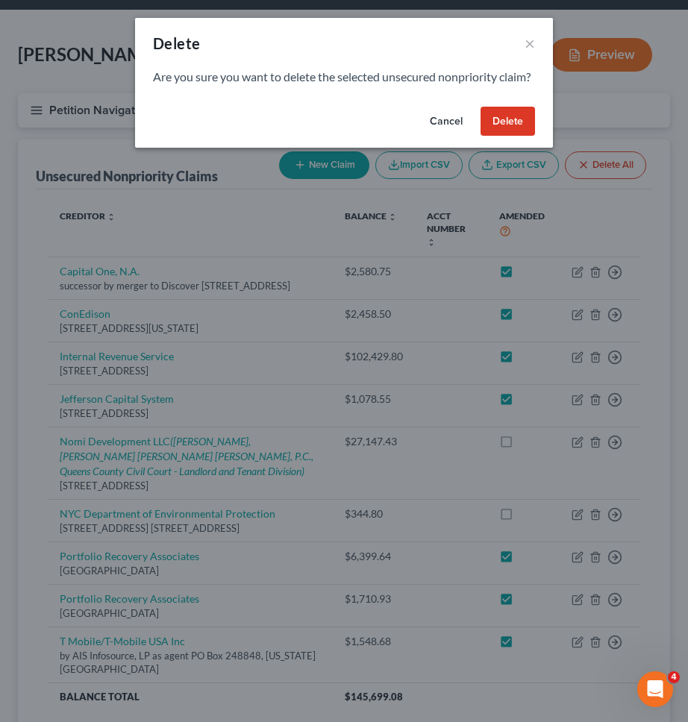
click at [512, 137] on button "Delete" at bounding box center [507, 122] width 54 height 30
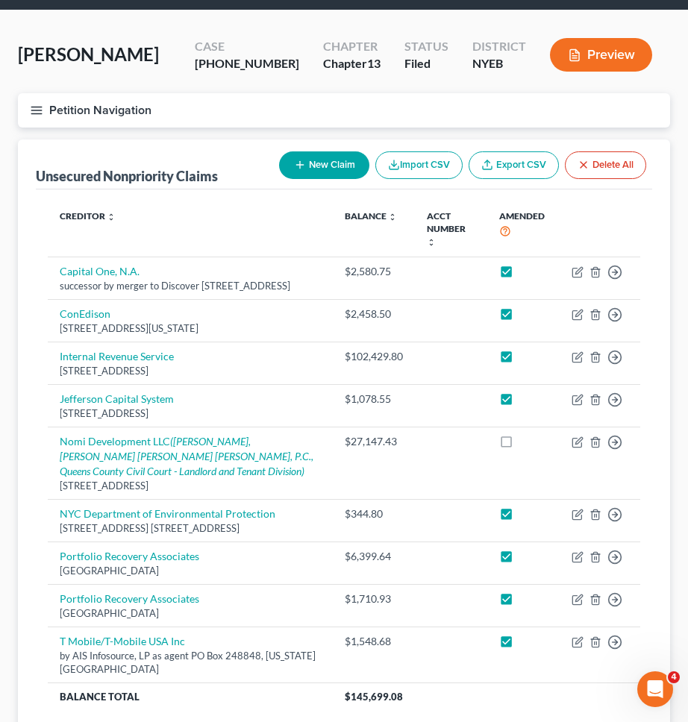
checkbox input "true"
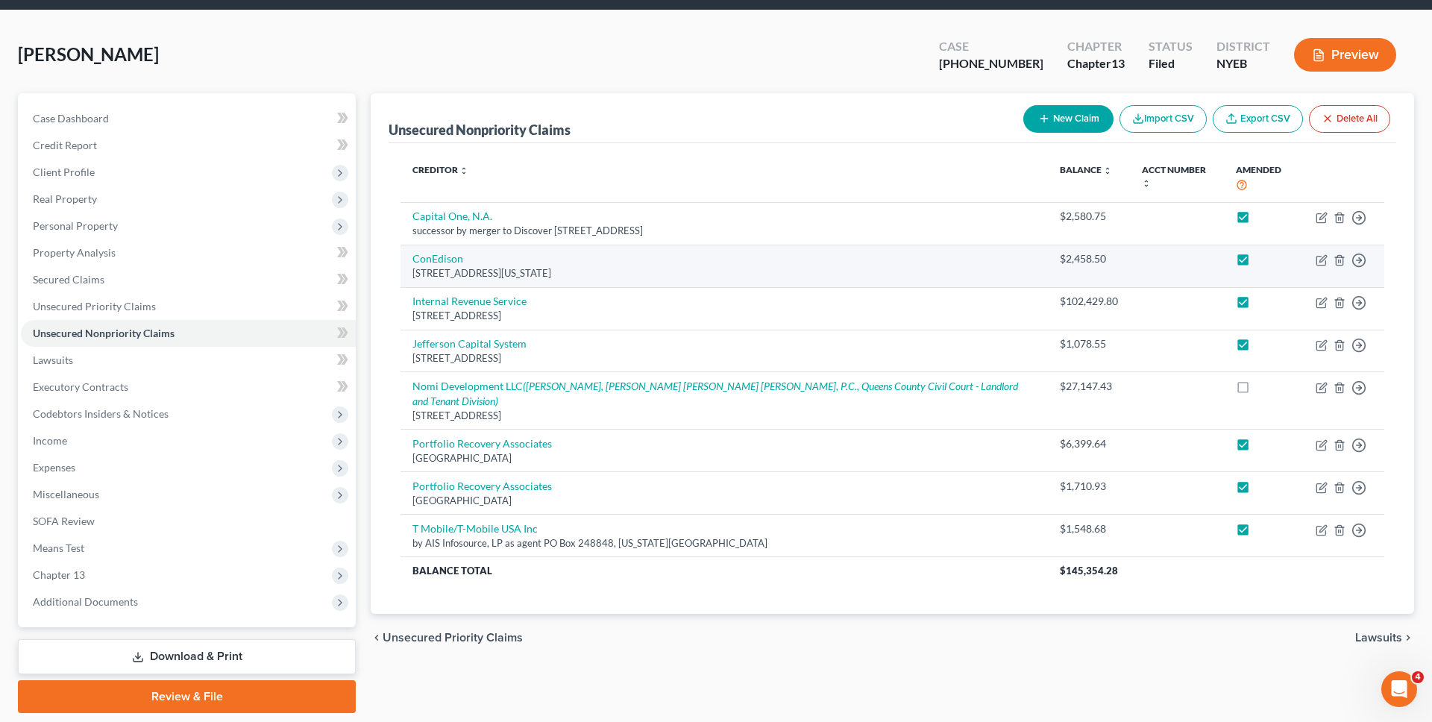
click at [1257, 263] on label at bounding box center [1257, 263] width 0 height 0
click at [1263, 251] on input "checkbox" at bounding box center [1268, 256] width 10 height 10
checkbox input "false"
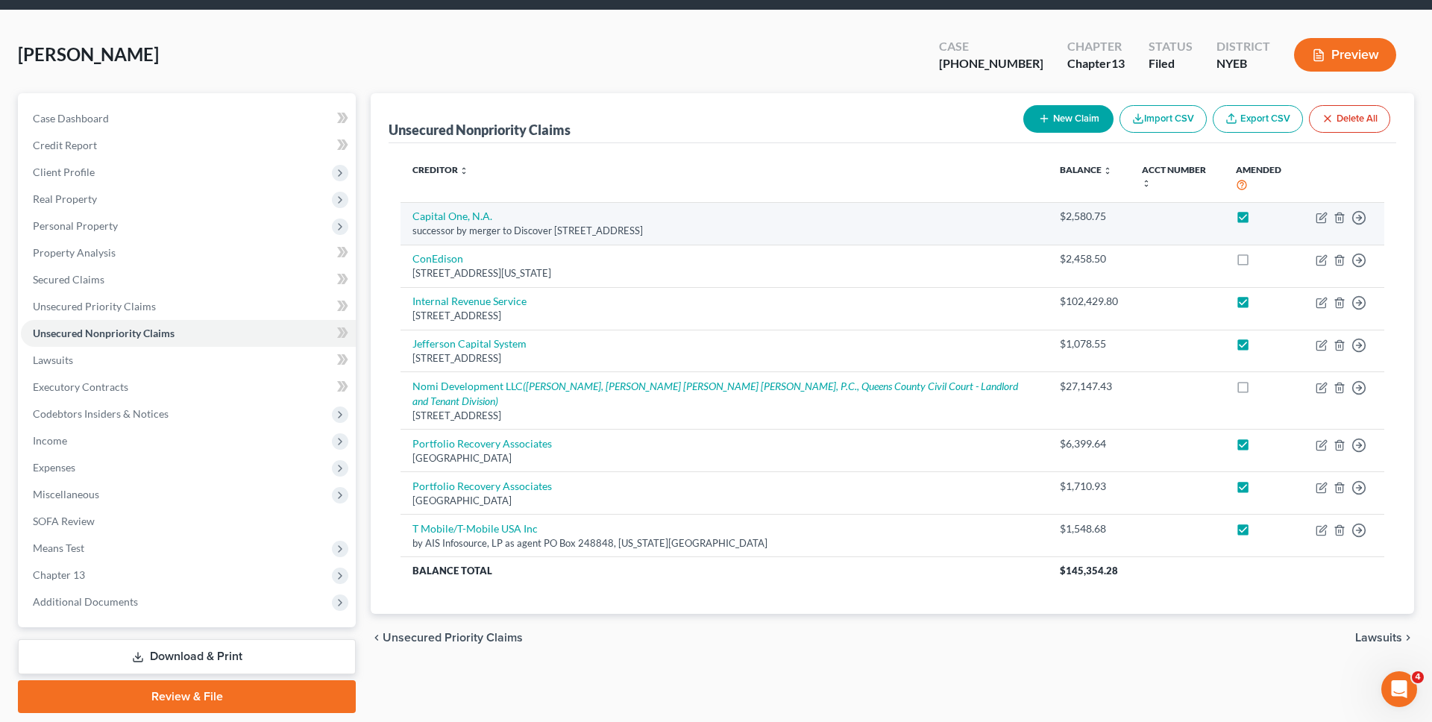
click at [1257, 220] on label at bounding box center [1257, 220] width 0 height 0
click at [1263, 209] on input "checkbox" at bounding box center [1268, 214] width 10 height 10
checkbox input "false"
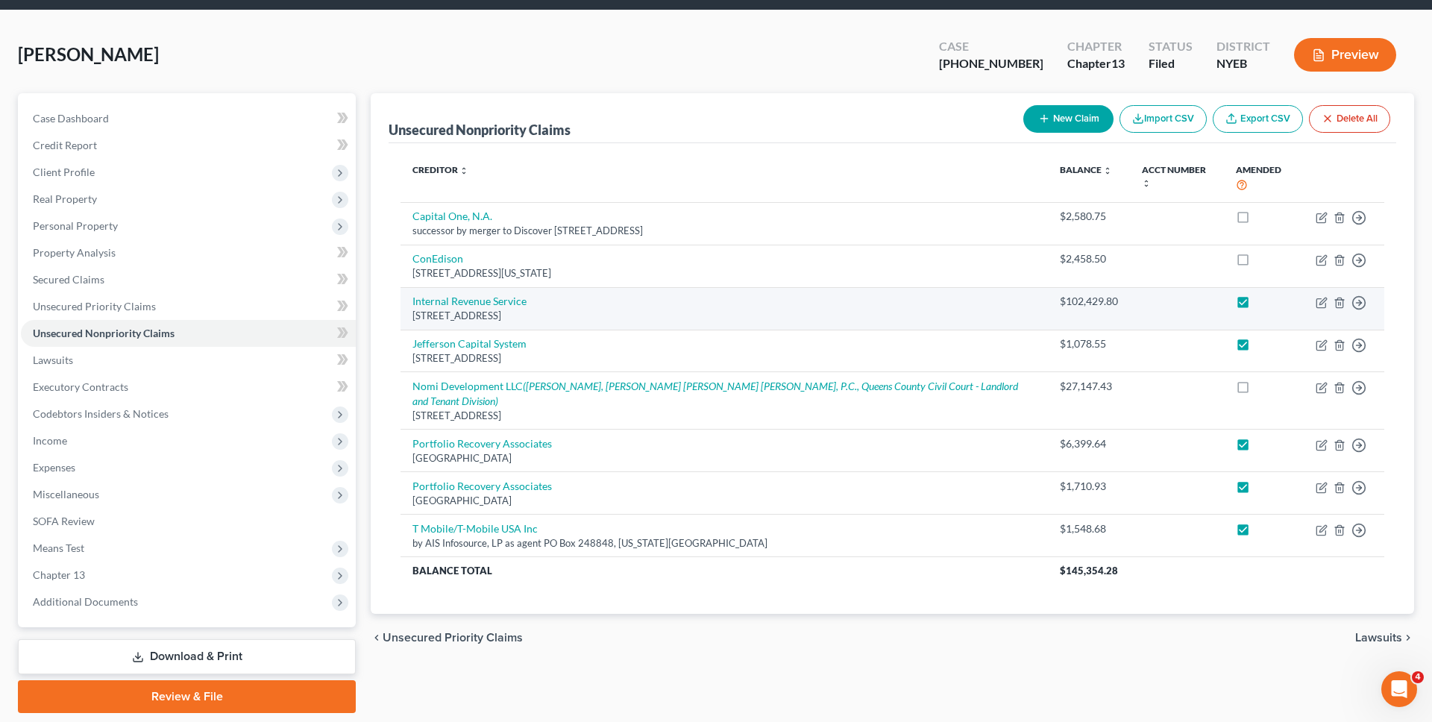
click at [1257, 305] on label at bounding box center [1257, 305] width 0 height 0
click at [1263, 294] on input "checkbox" at bounding box center [1268, 299] width 10 height 10
checkbox input "false"
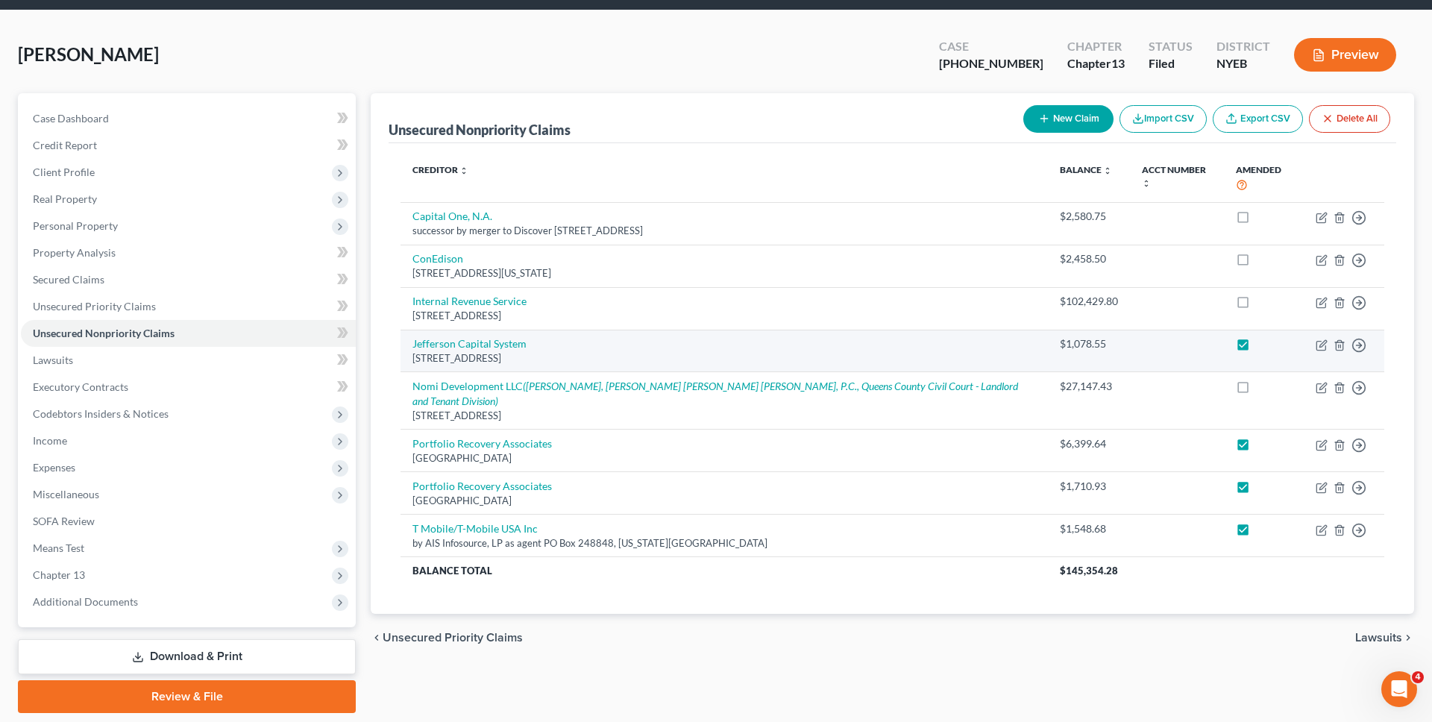
click at [1257, 348] on label at bounding box center [1257, 348] width 0 height 0
click at [1263, 336] on input "checkbox" at bounding box center [1268, 341] width 10 height 10
checkbox input "false"
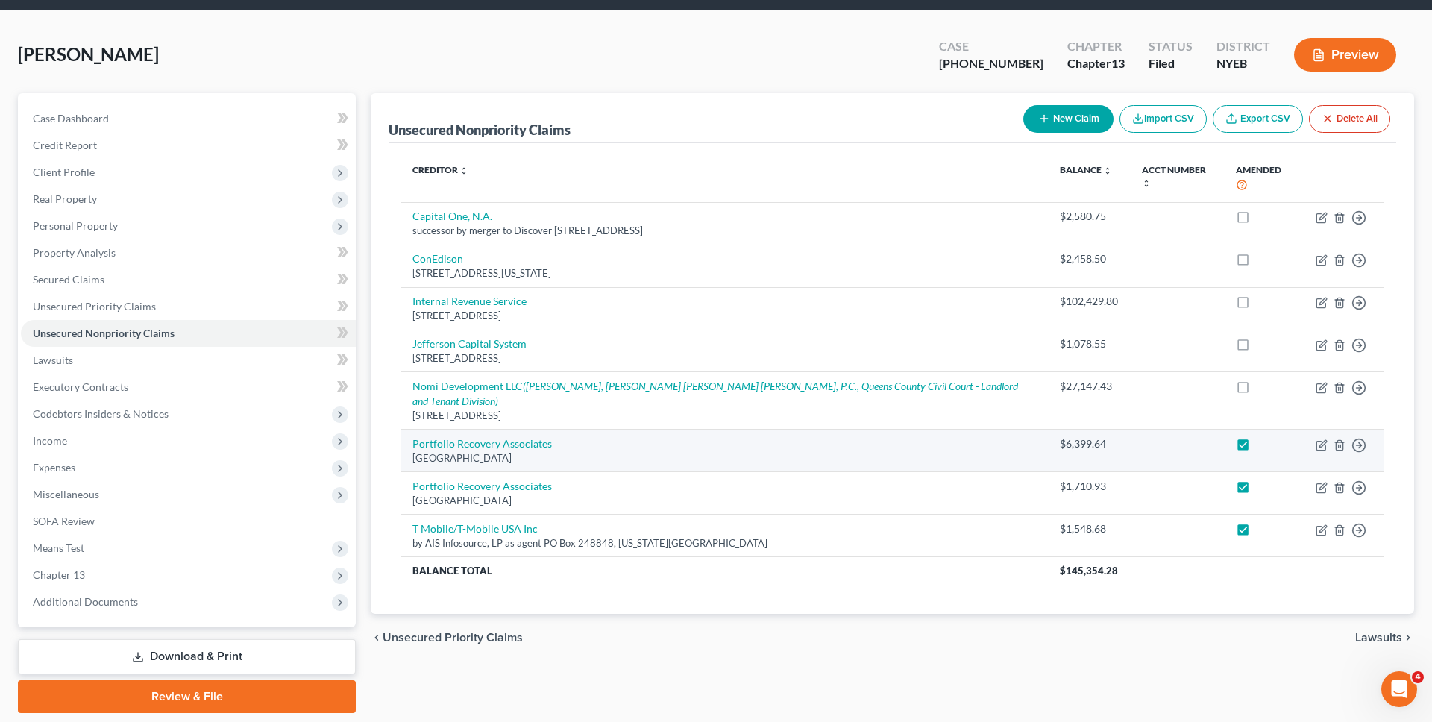
click at [1257, 448] on label at bounding box center [1257, 448] width 0 height 0
click at [1263, 436] on input "checkbox" at bounding box center [1268, 441] width 10 height 10
checkbox input "false"
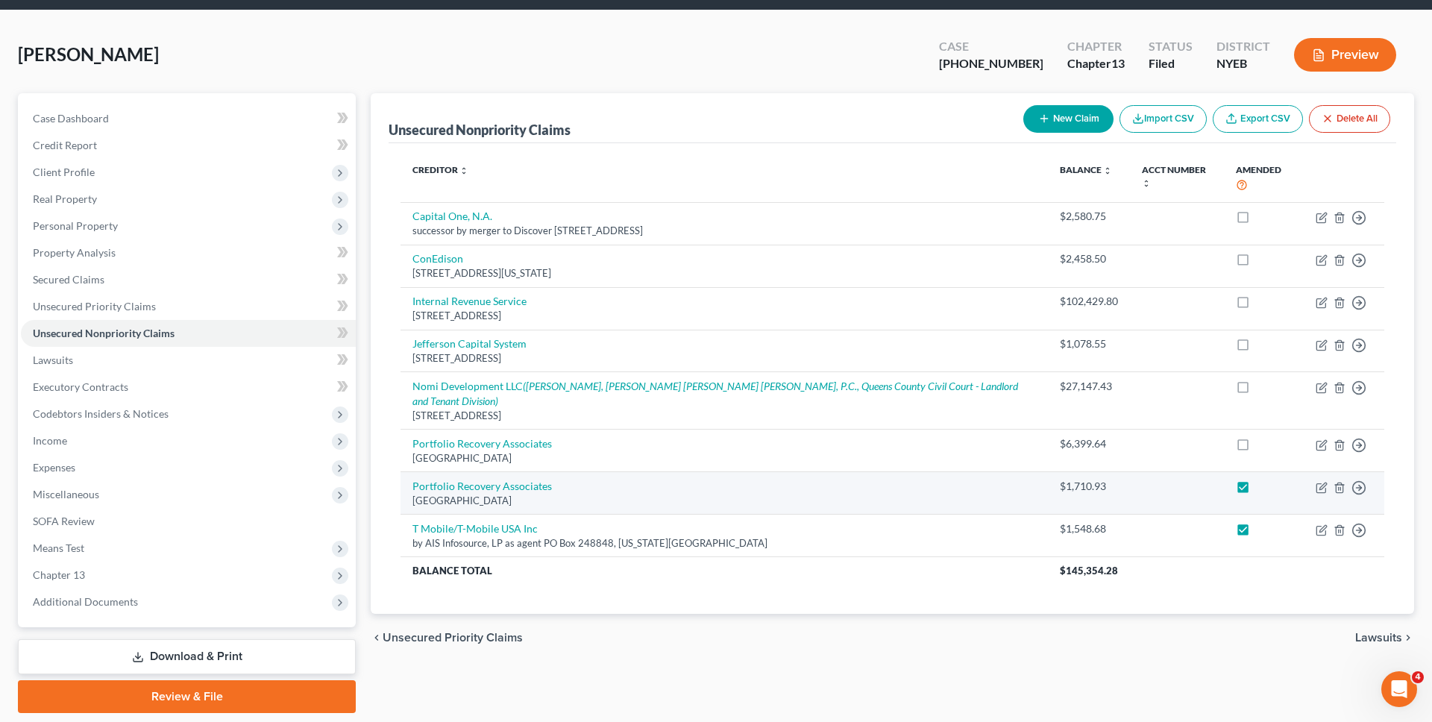
drag, startPoint x: 1235, startPoint y: 454, endPoint x: 1235, endPoint y: 479, distance: 24.6
click at [1257, 490] on label at bounding box center [1257, 490] width 0 height 0
click at [1263, 479] on input "checkbox" at bounding box center [1268, 484] width 10 height 10
checkbox input "false"
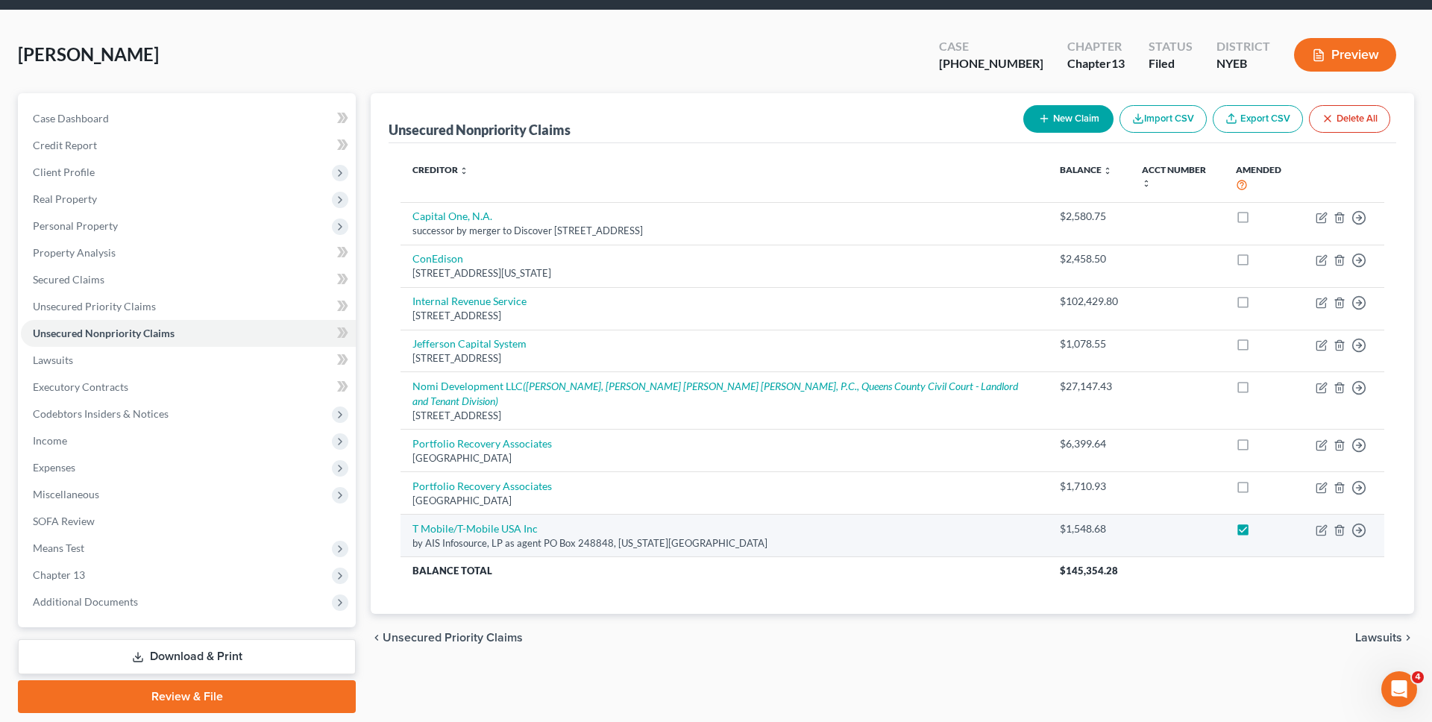
click at [1257, 533] on label at bounding box center [1257, 533] width 0 height 0
click at [1263, 521] on input "checkbox" at bounding box center [1268, 526] width 10 height 10
checkbox input "false"
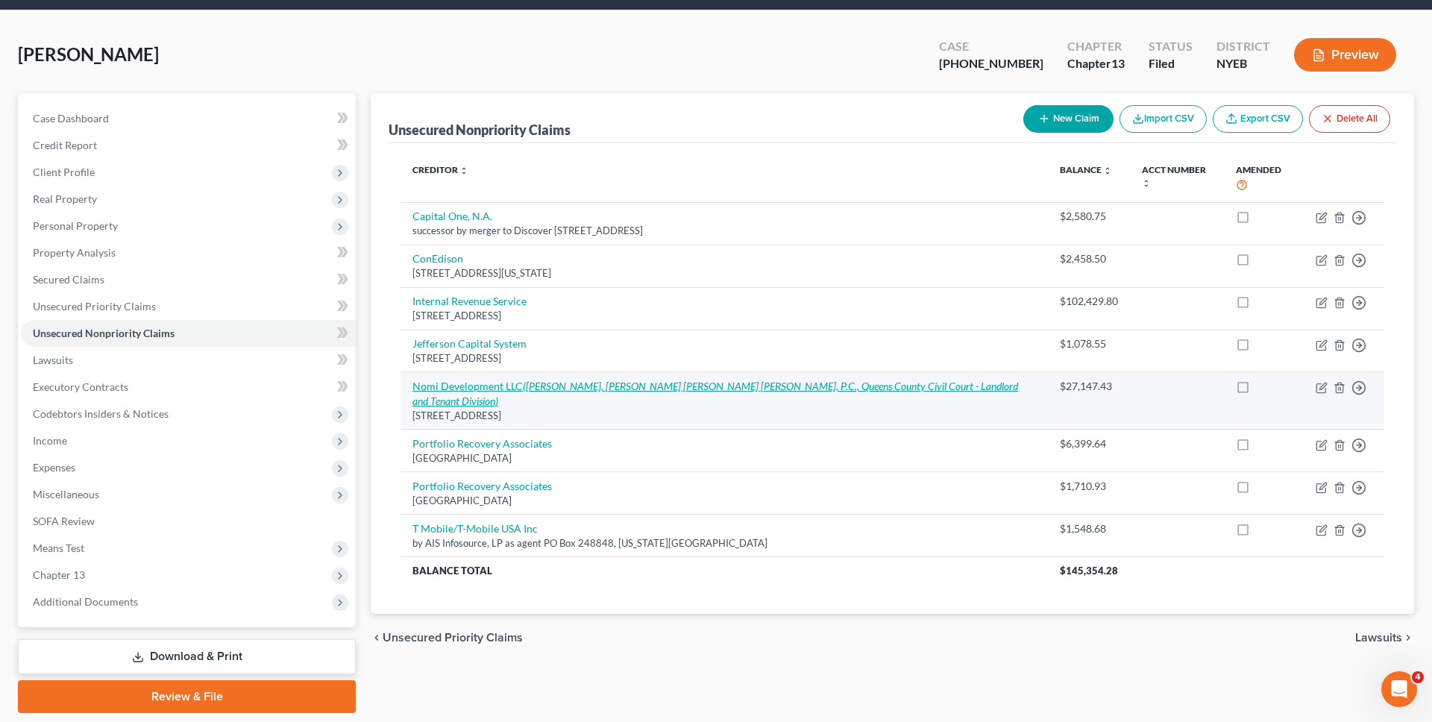
scroll to position [0, 0]
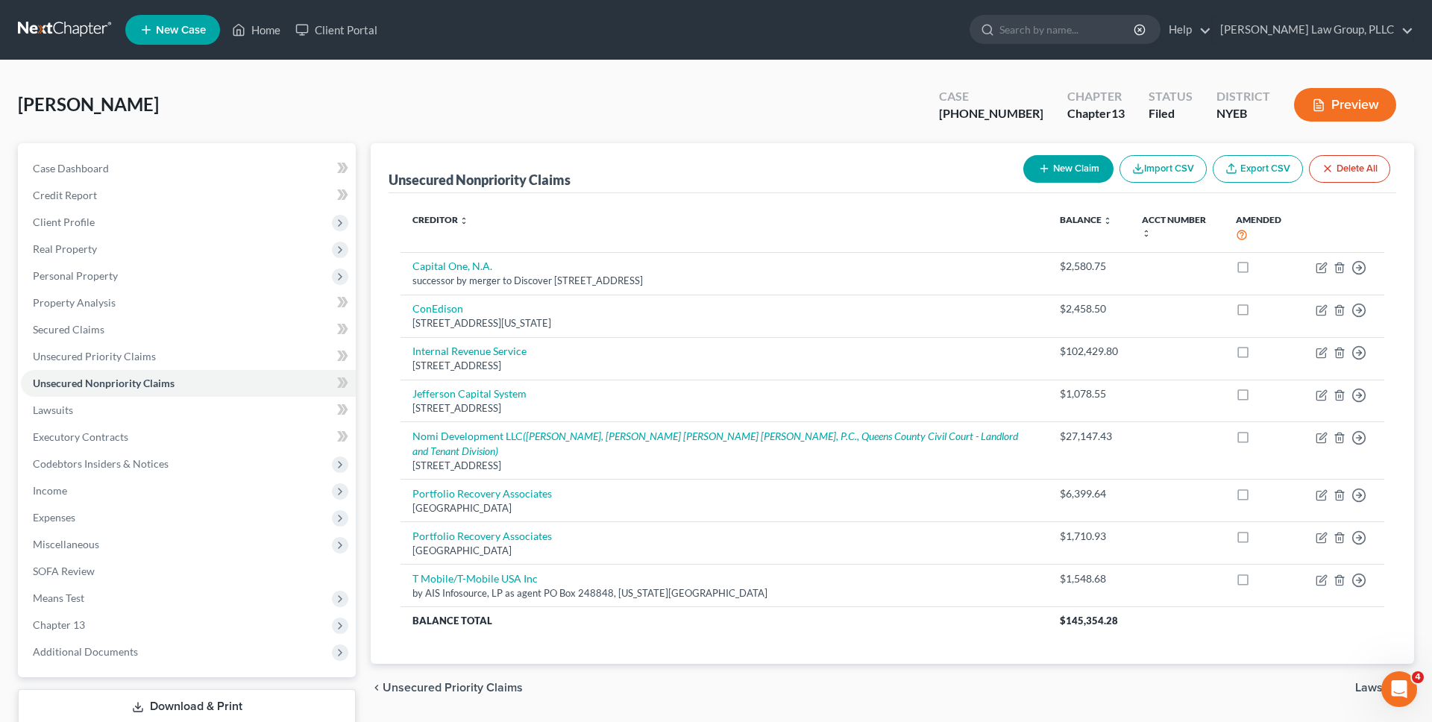
click at [84, 30] on link at bounding box center [65, 29] width 95 height 27
